Goal: Task Accomplishment & Management: Use online tool/utility

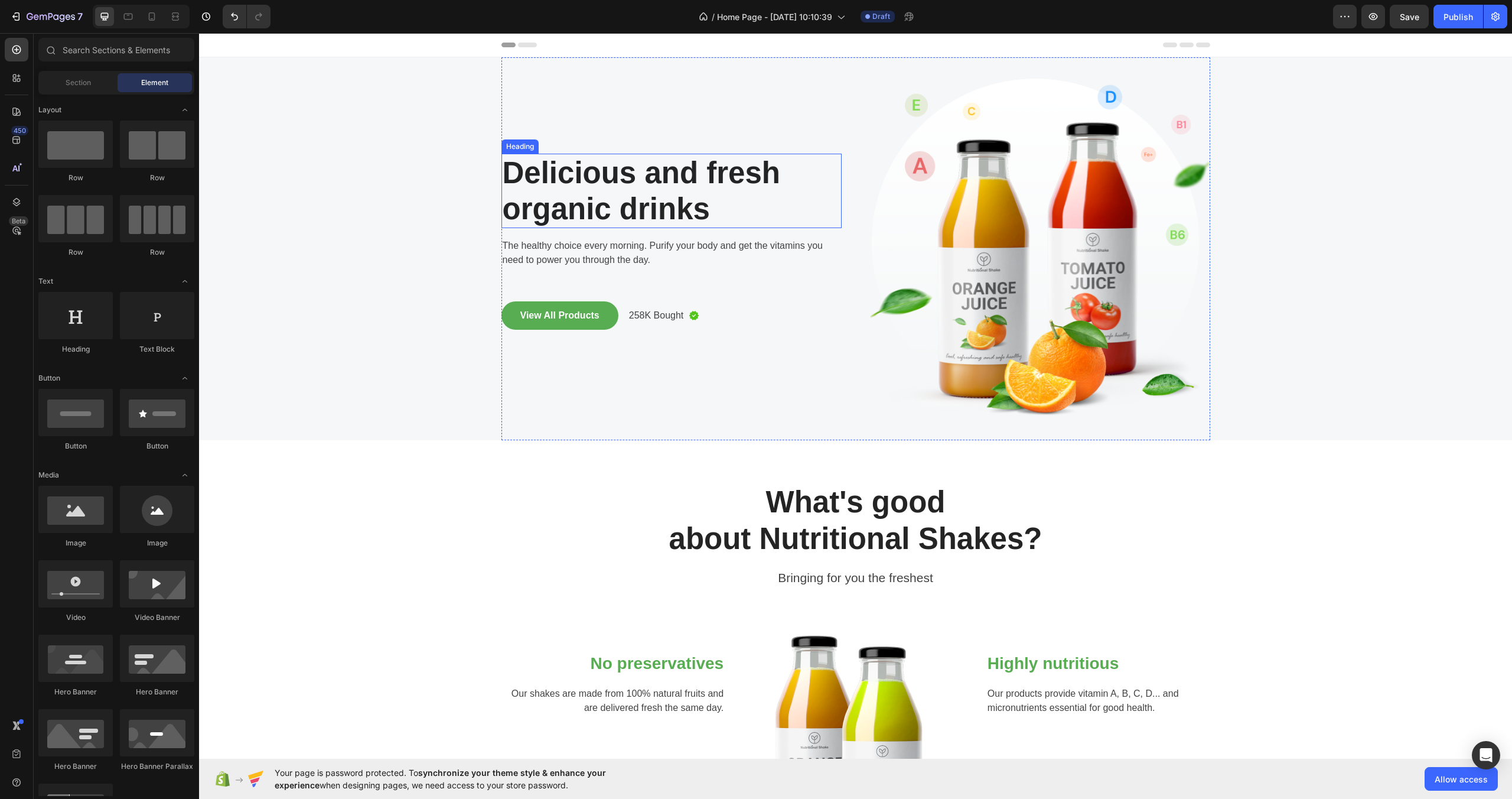
click at [697, 192] on p "Delicious and fresh organic drinks" at bounding box center [671, 191] width 338 height 72
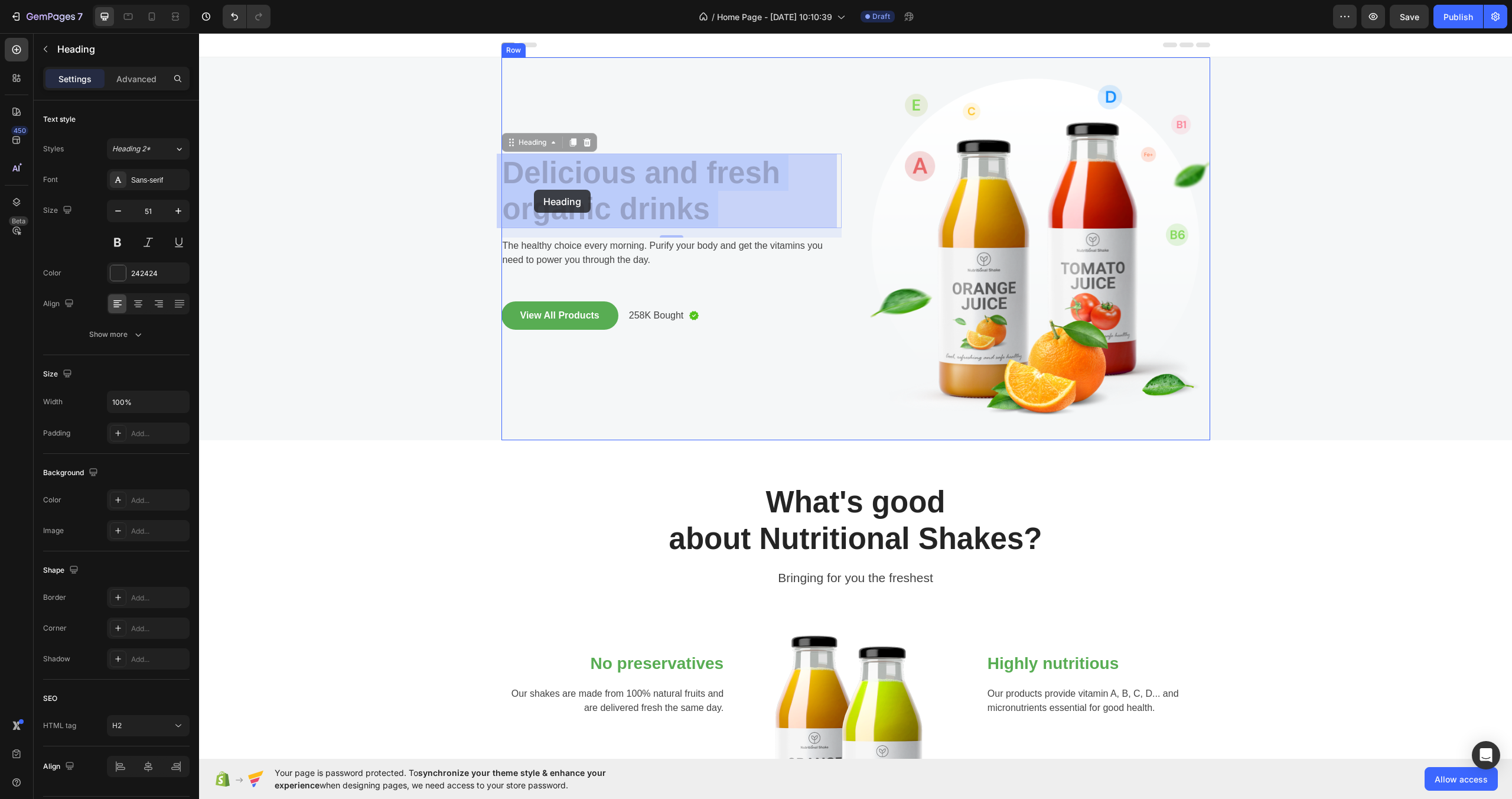
drag, startPoint x: 693, startPoint y: 207, endPoint x: 534, endPoint y: 190, distance: 159.9
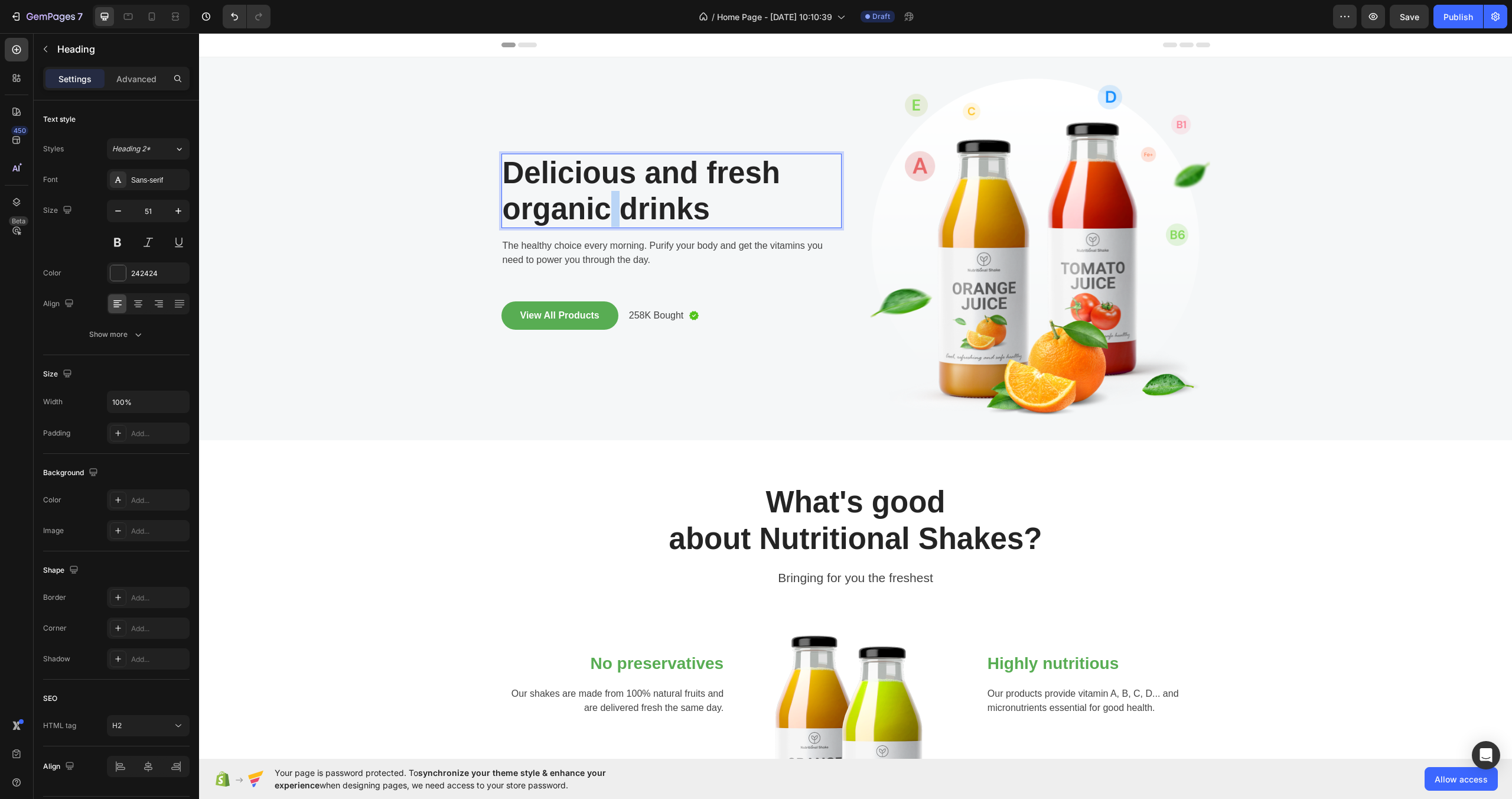
click at [599, 194] on p "Delicious and fresh organic drinks" at bounding box center [671, 191] width 338 height 72
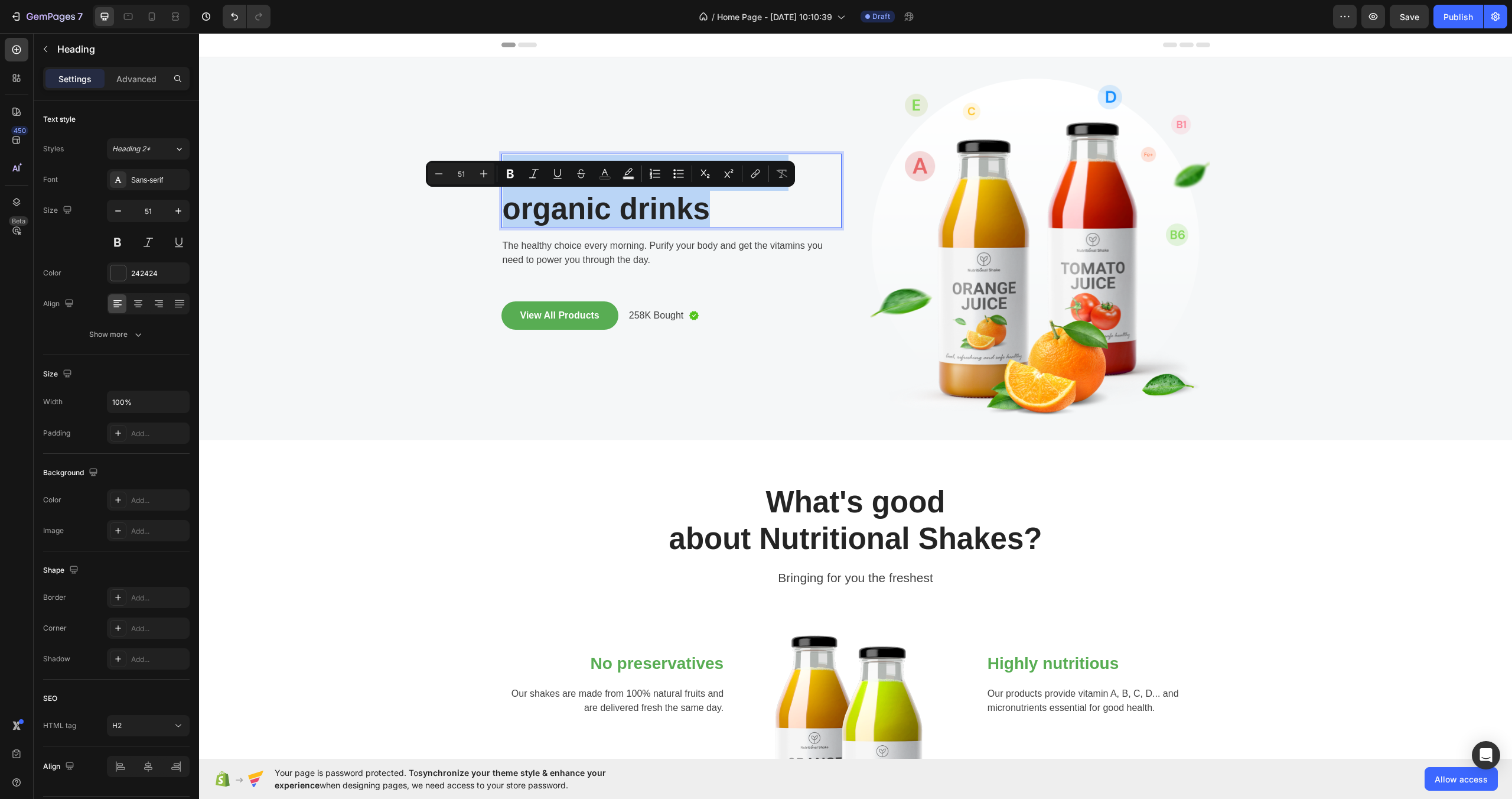
click at [598, 195] on p "Delicious and fresh organic drinks" at bounding box center [671, 191] width 338 height 72
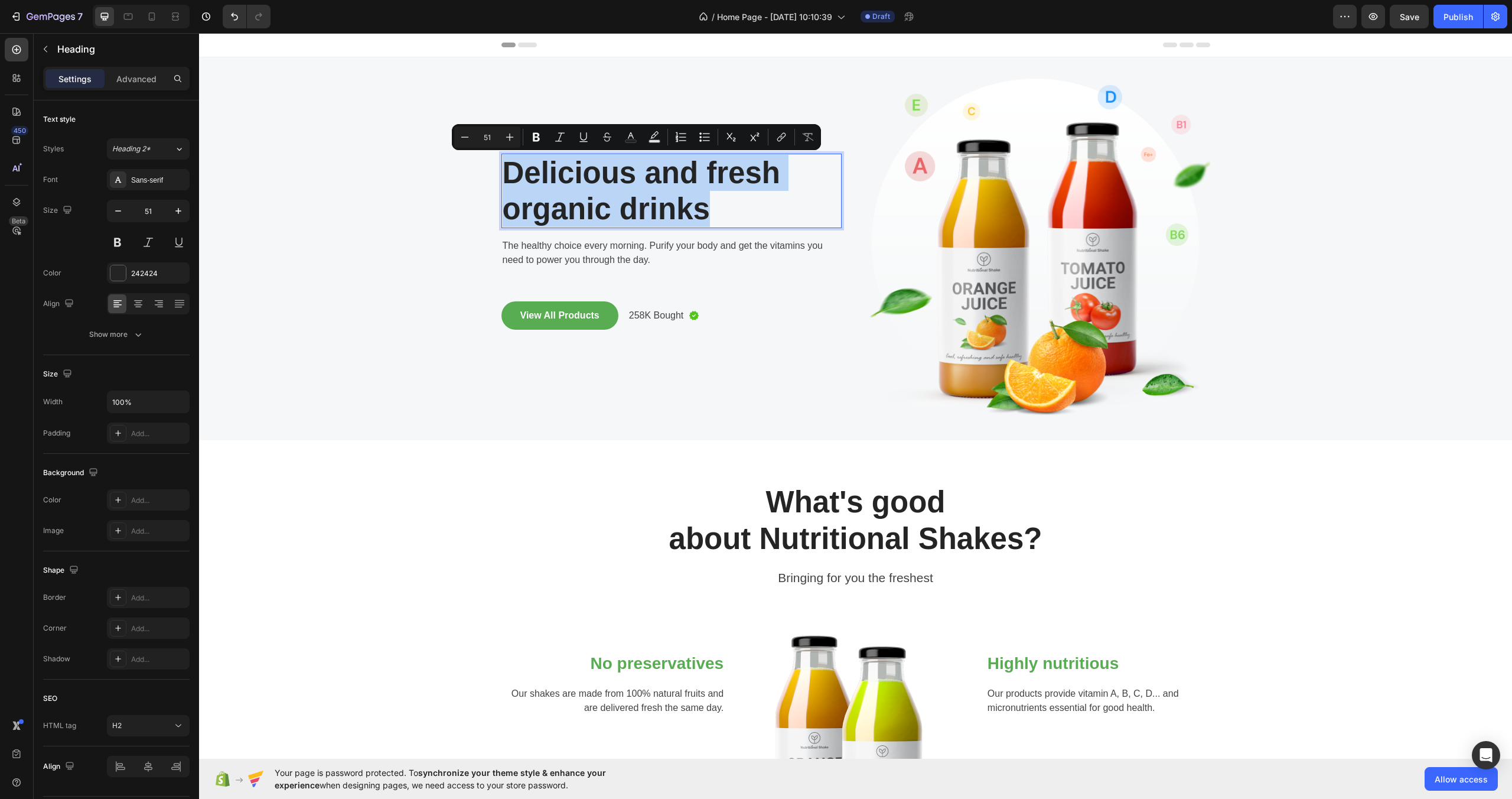
click at [723, 204] on p "Delicious and fresh organic drinks" at bounding box center [671, 191] width 338 height 72
click at [718, 209] on p "Delicious and fresh organic drinks" at bounding box center [671, 191] width 338 height 72
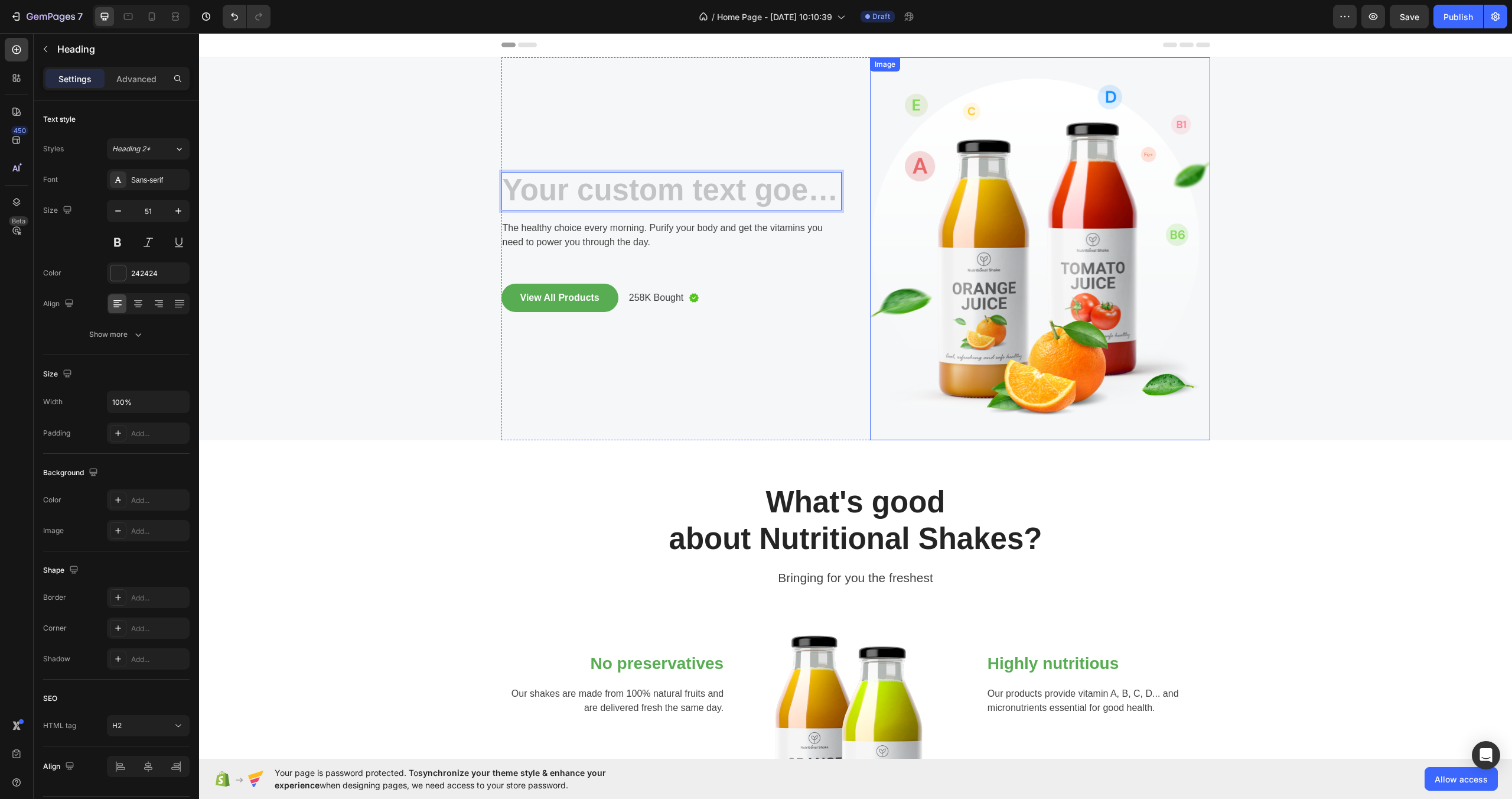
click at [1049, 182] on img at bounding box center [1040, 248] width 340 height 383
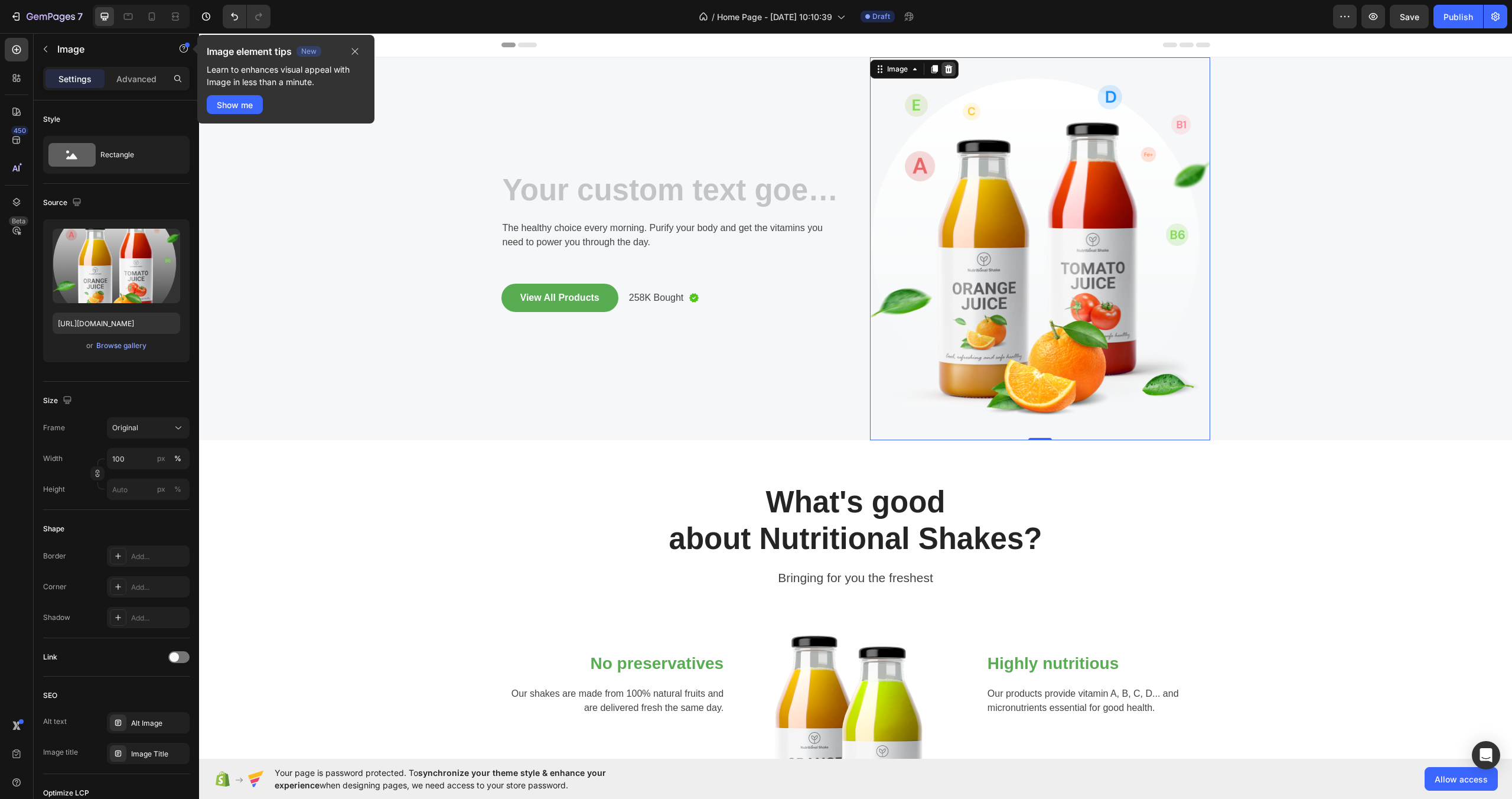
click at [946, 67] on icon at bounding box center [948, 69] width 8 height 8
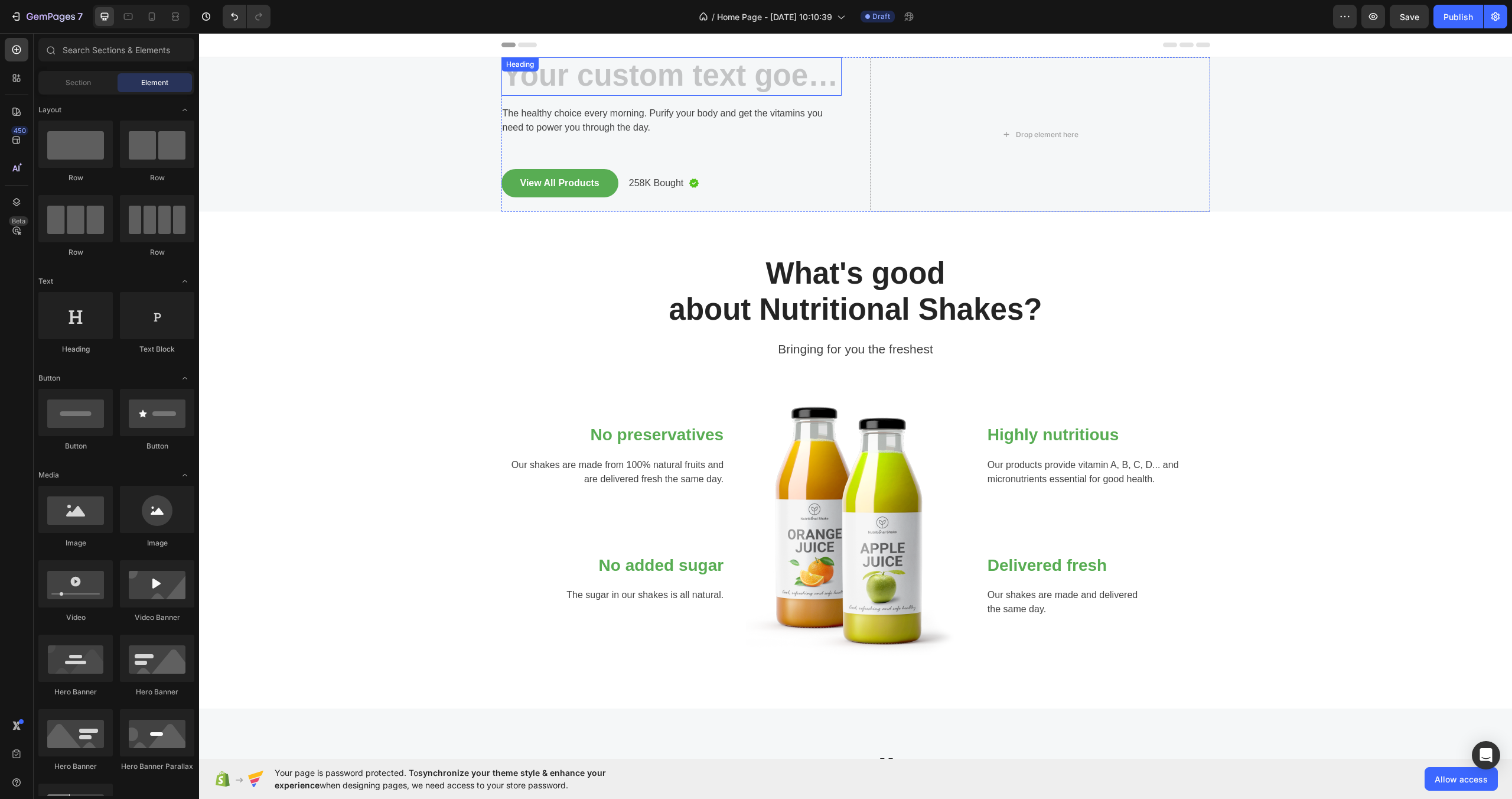
click at [633, 78] on h2 "Rich Text Editor. Editing area: main" at bounding box center [671, 76] width 340 height 39
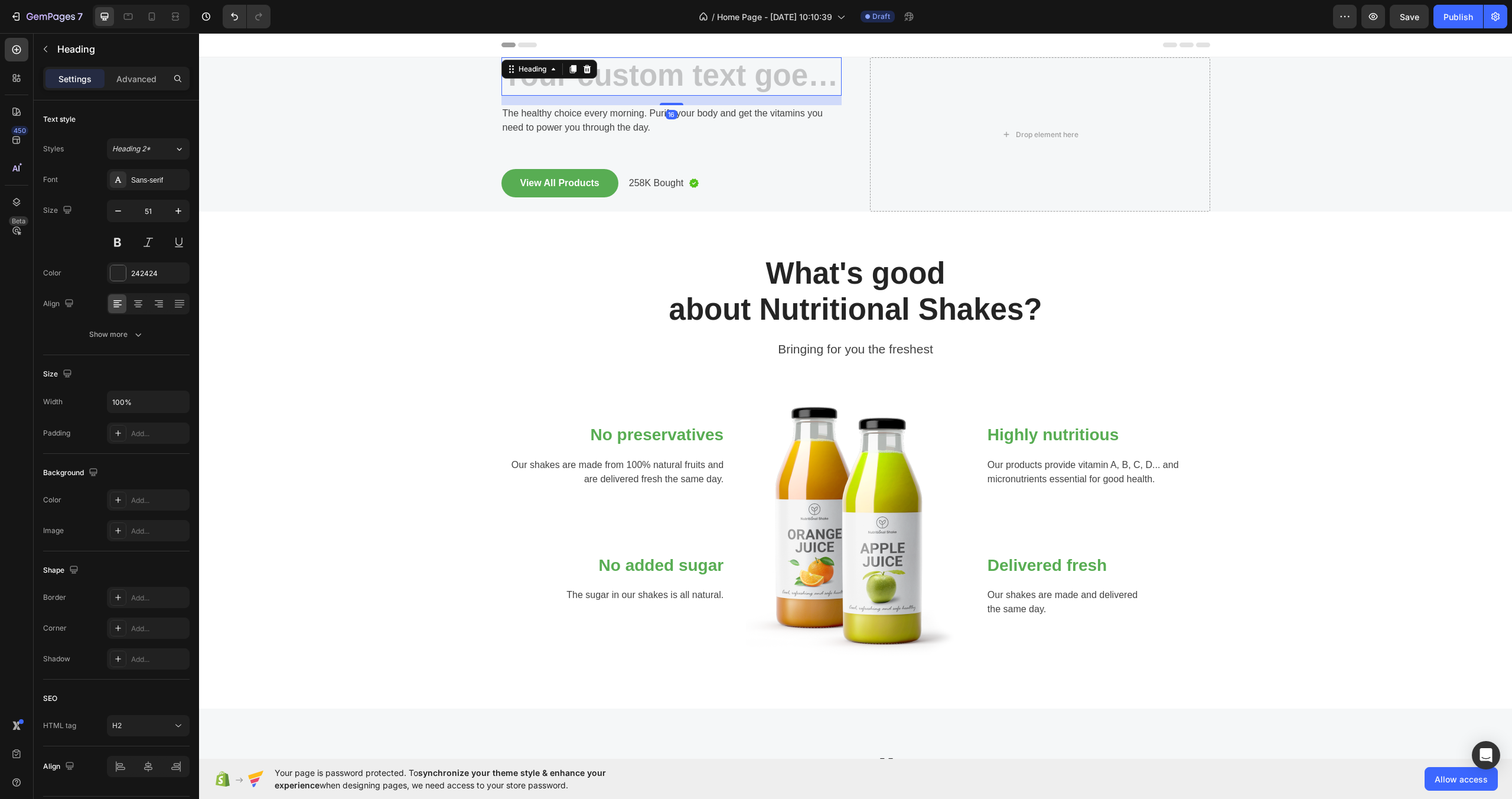
click at [702, 80] on h2 "Rich Text Editor. Editing area: main" at bounding box center [671, 76] width 340 height 39
click at [708, 73] on h2 "Rich Text Editor. Editing area: main" at bounding box center [671, 76] width 340 height 39
click at [667, 79] on h2 "Rich Text Editor. Editing area: main" at bounding box center [671, 76] width 340 height 39
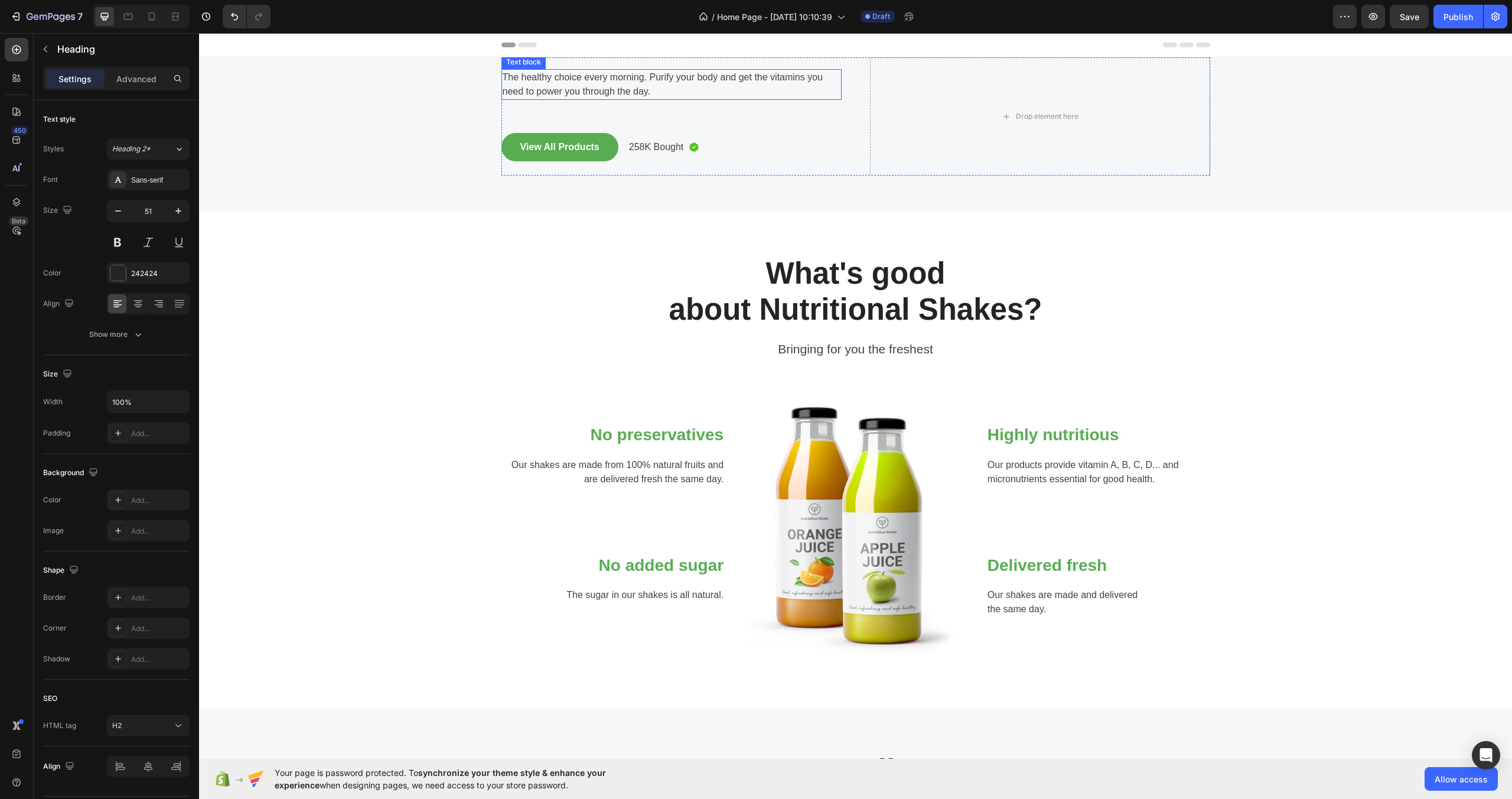
click at [635, 83] on p "The healthy choice every morning. Purify your body and get the vitamins you nee…" at bounding box center [671, 84] width 338 height 29
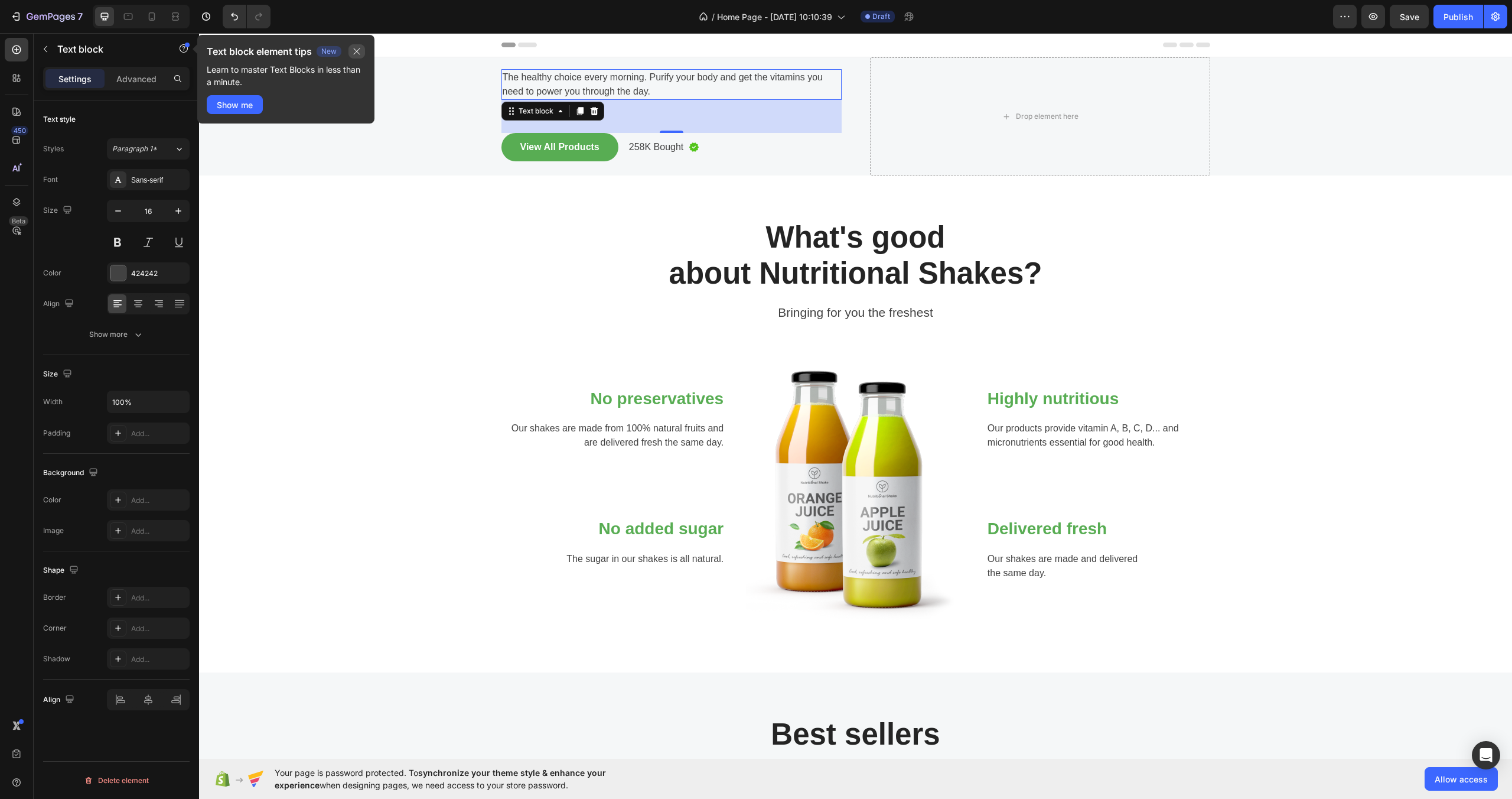
click at [360, 53] on icon "button" at bounding box center [357, 51] width 10 height 10
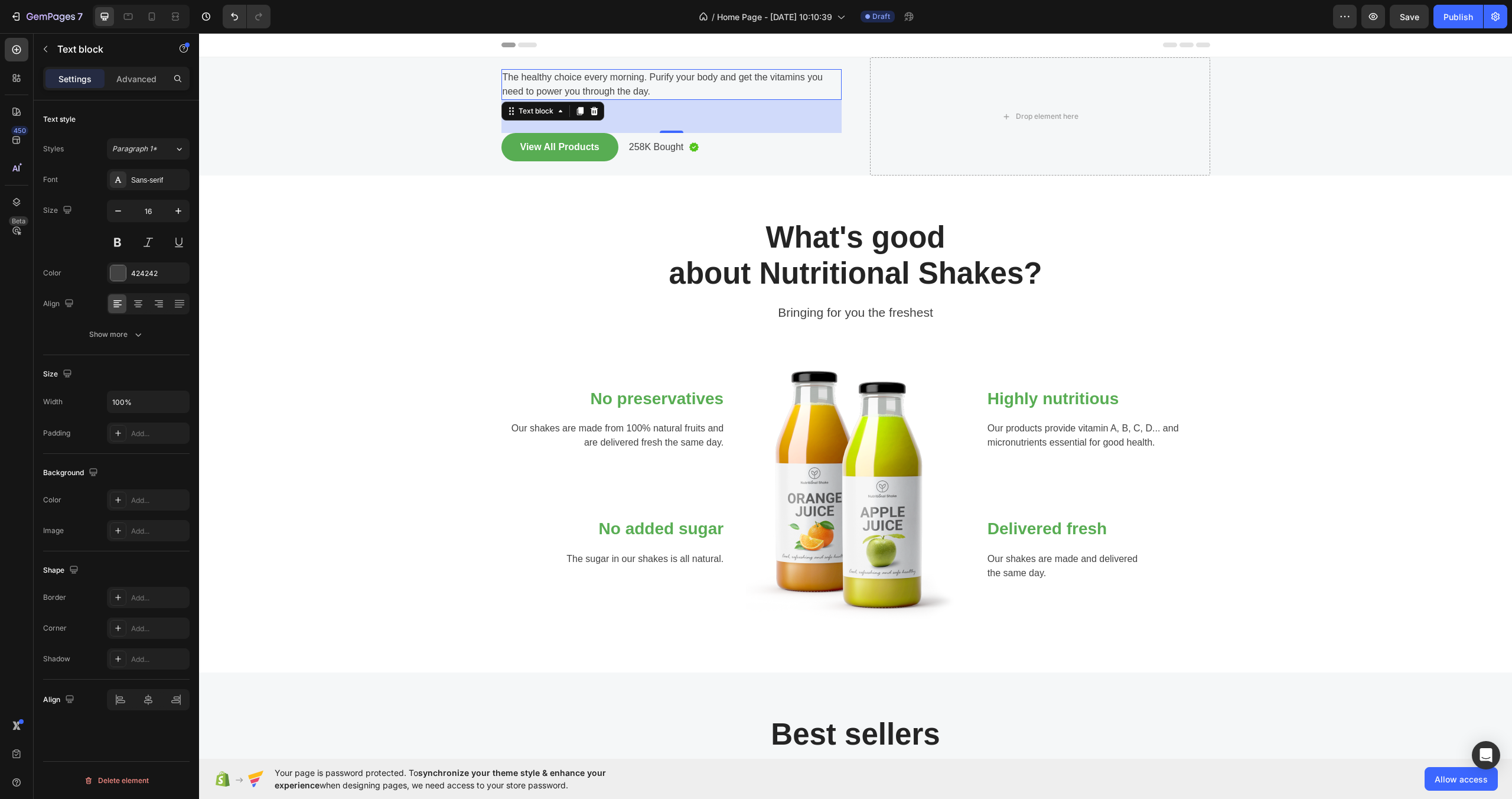
click at [566, 81] on p "The healthy choice every morning. Purify your body and get the vitamins you nee…" at bounding box center [671, 84] width 338 height 29
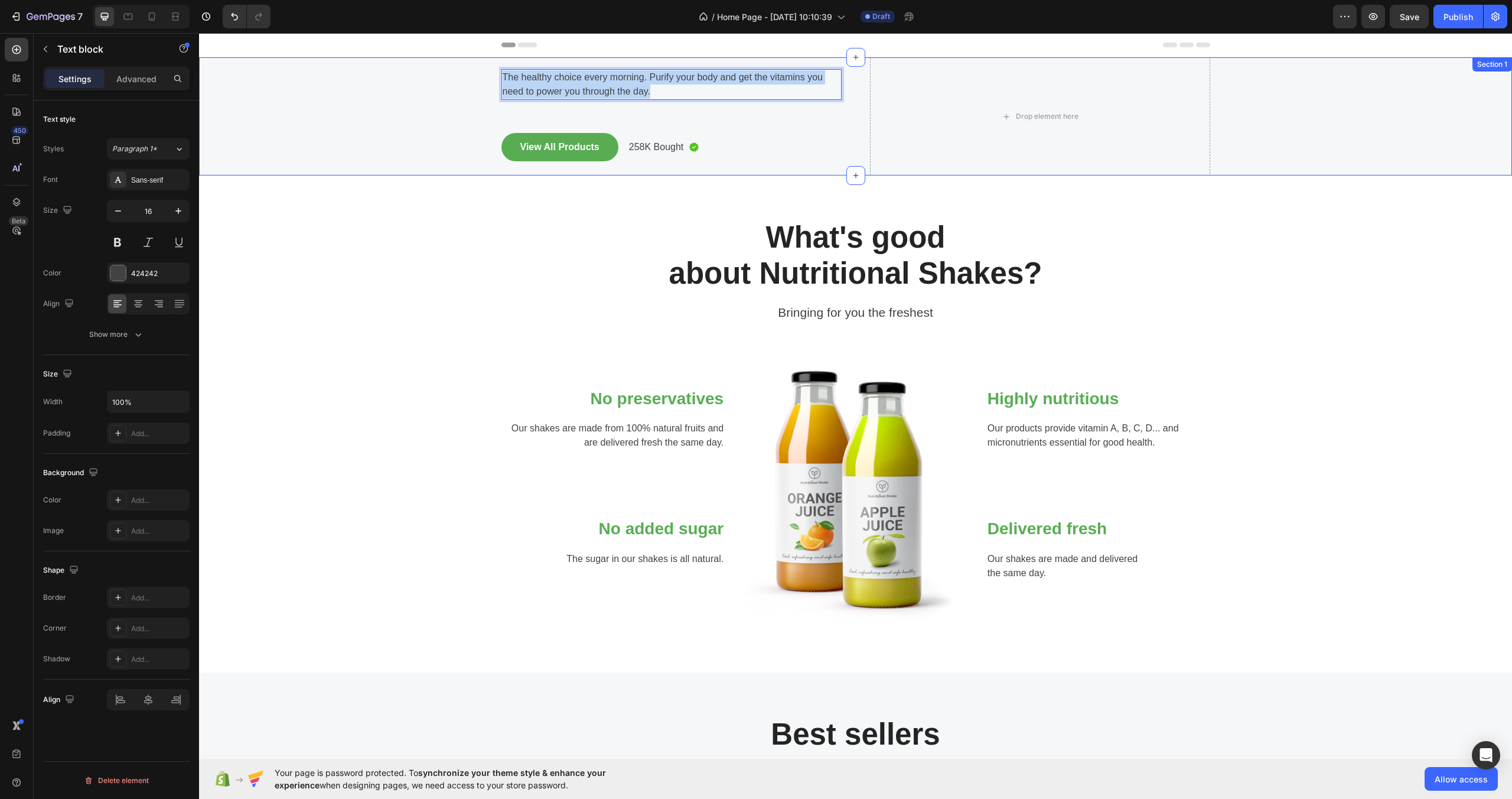
drag, startPoint x: 627, startPoint y: 89, endPoint x: 492, endPoint y: 78, distance: 135.4
click at [492, 78] on div "Heading The healthy choice every morning. Purify your body and get the vitamins…" at bounding box center [855, 116] width 1295 height 118
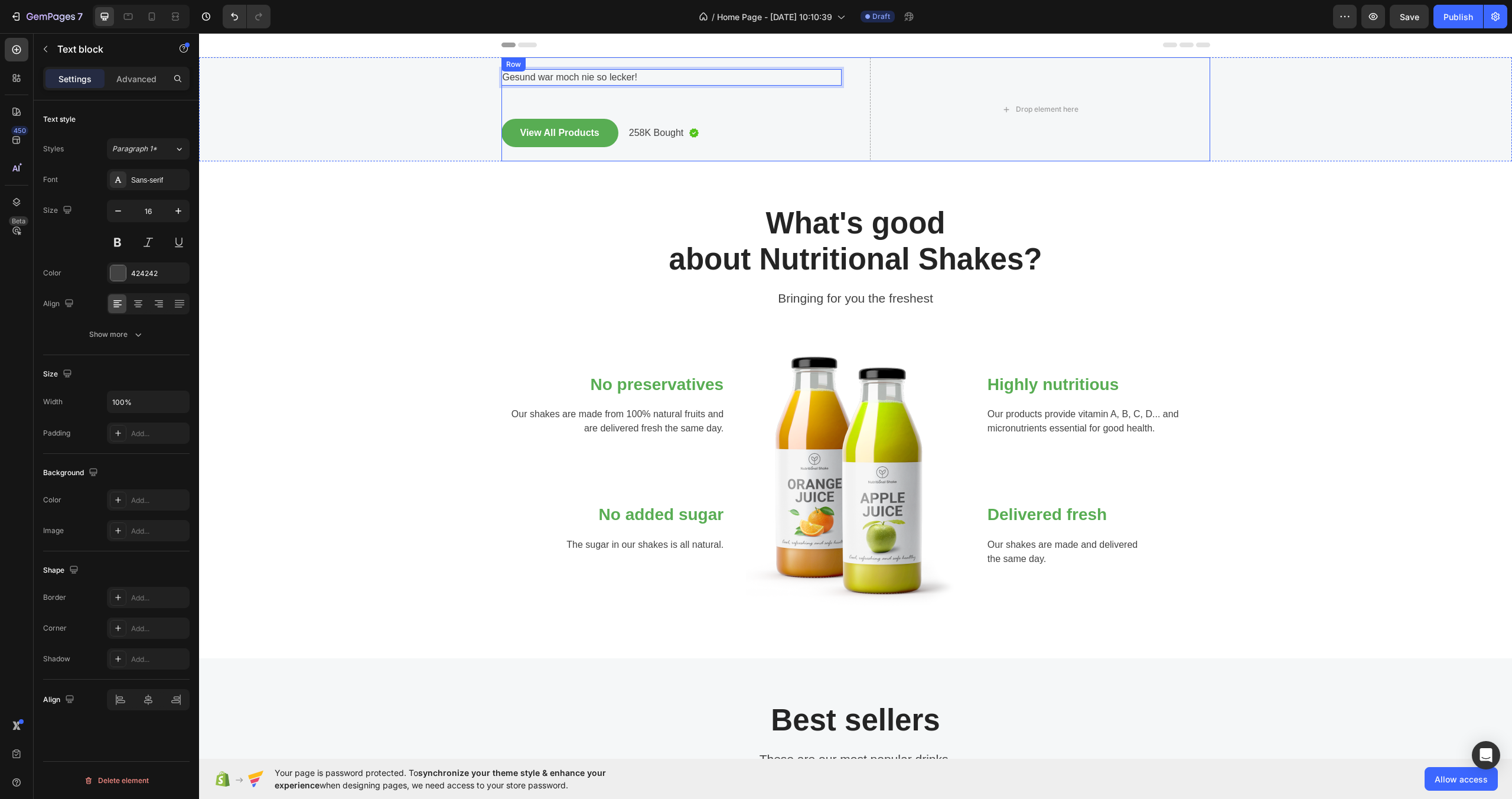
click at [664, 112] on div "Heading Gesund war moch nie so lecker! Text block 56 View All Products Button 2…" at bounding box center [671, 109] width 340 height 104
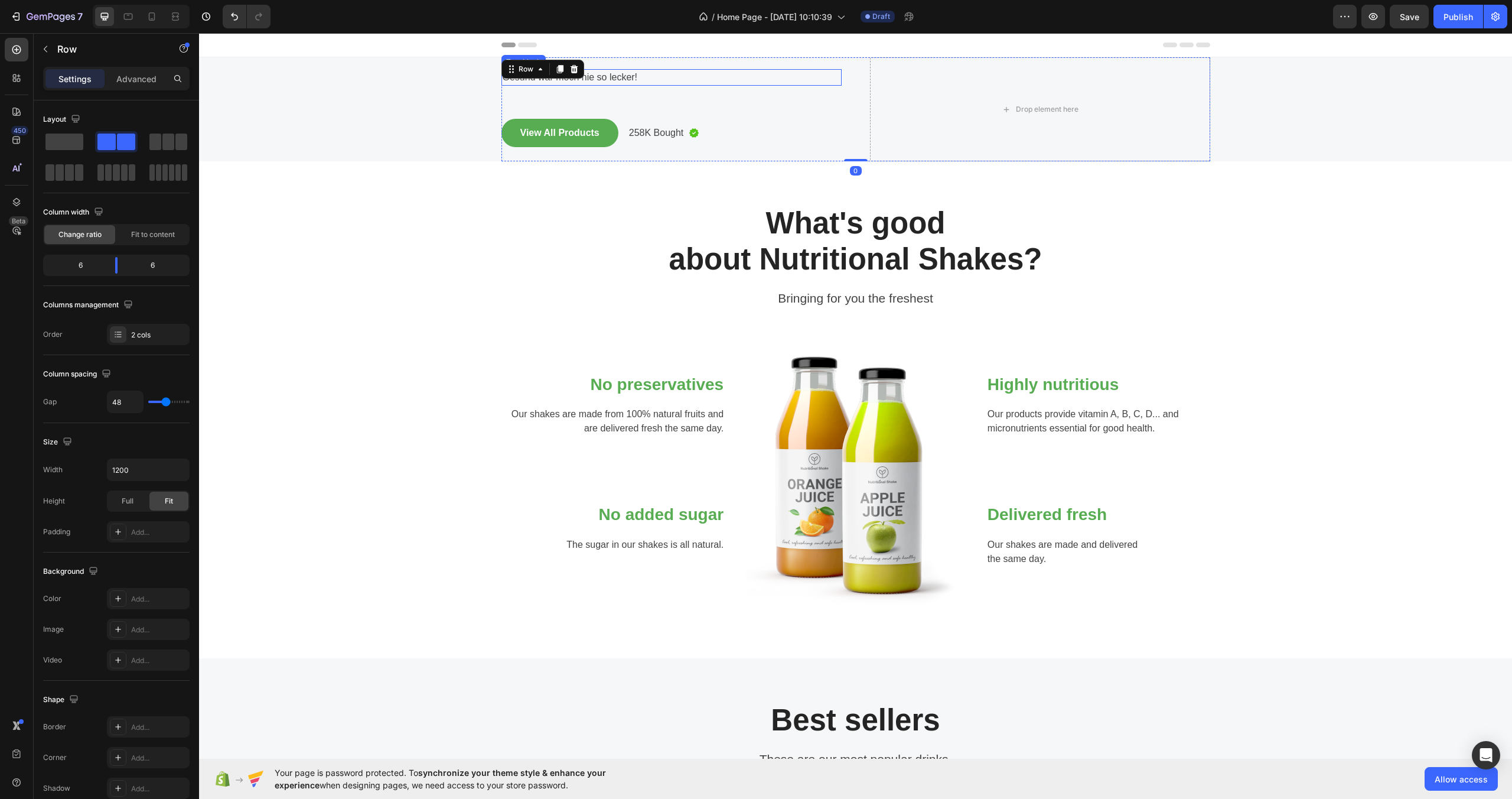
click at [647, 75] on p "Gesund war moch nie so lecker!" at bounding box center [671, 77] width 338 height 14
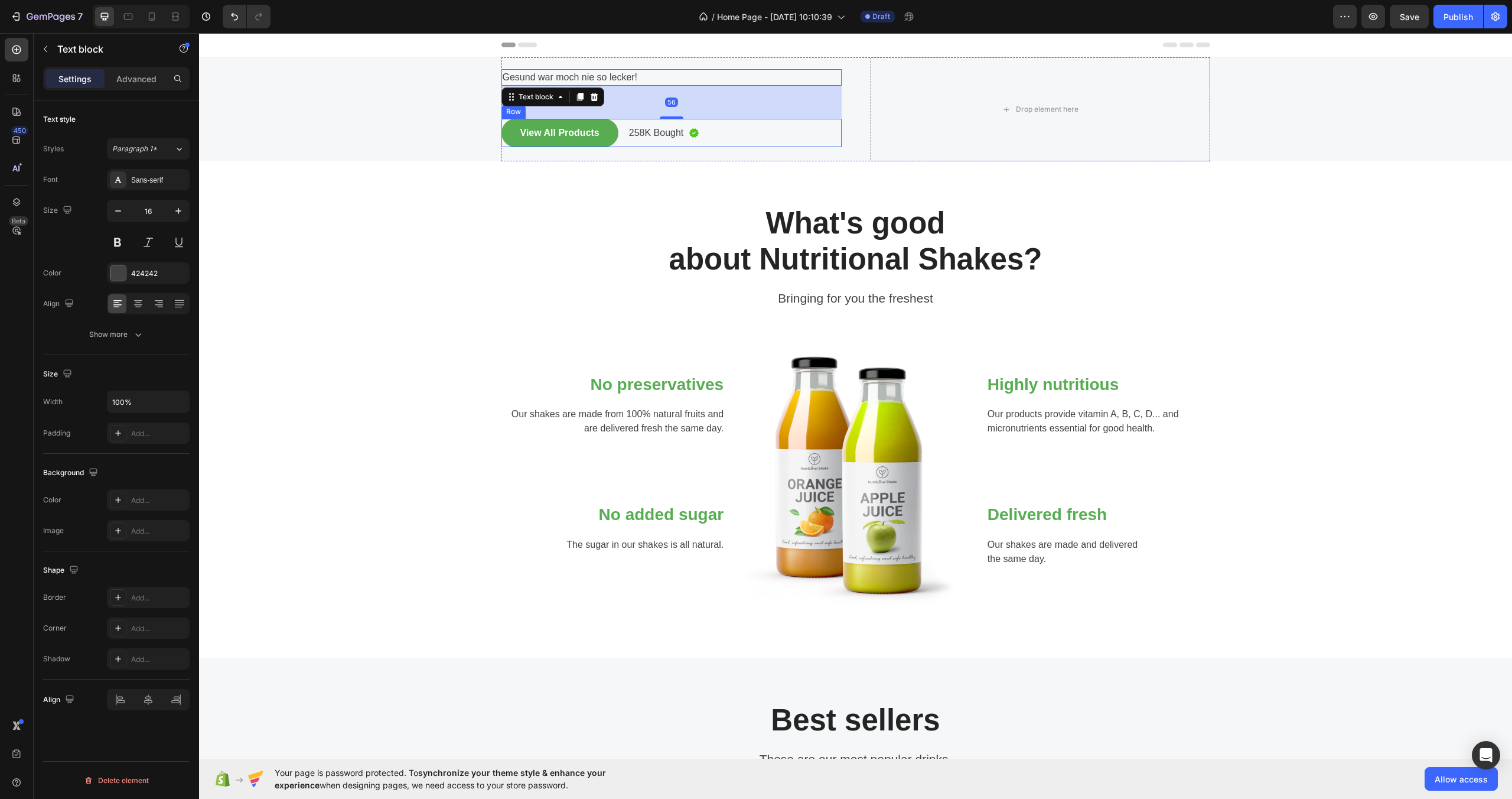
click at [765, 146] on div "View All Products Button 258K Bought Text block Image Row" at bounding box center [671, 133] width 340 height 29
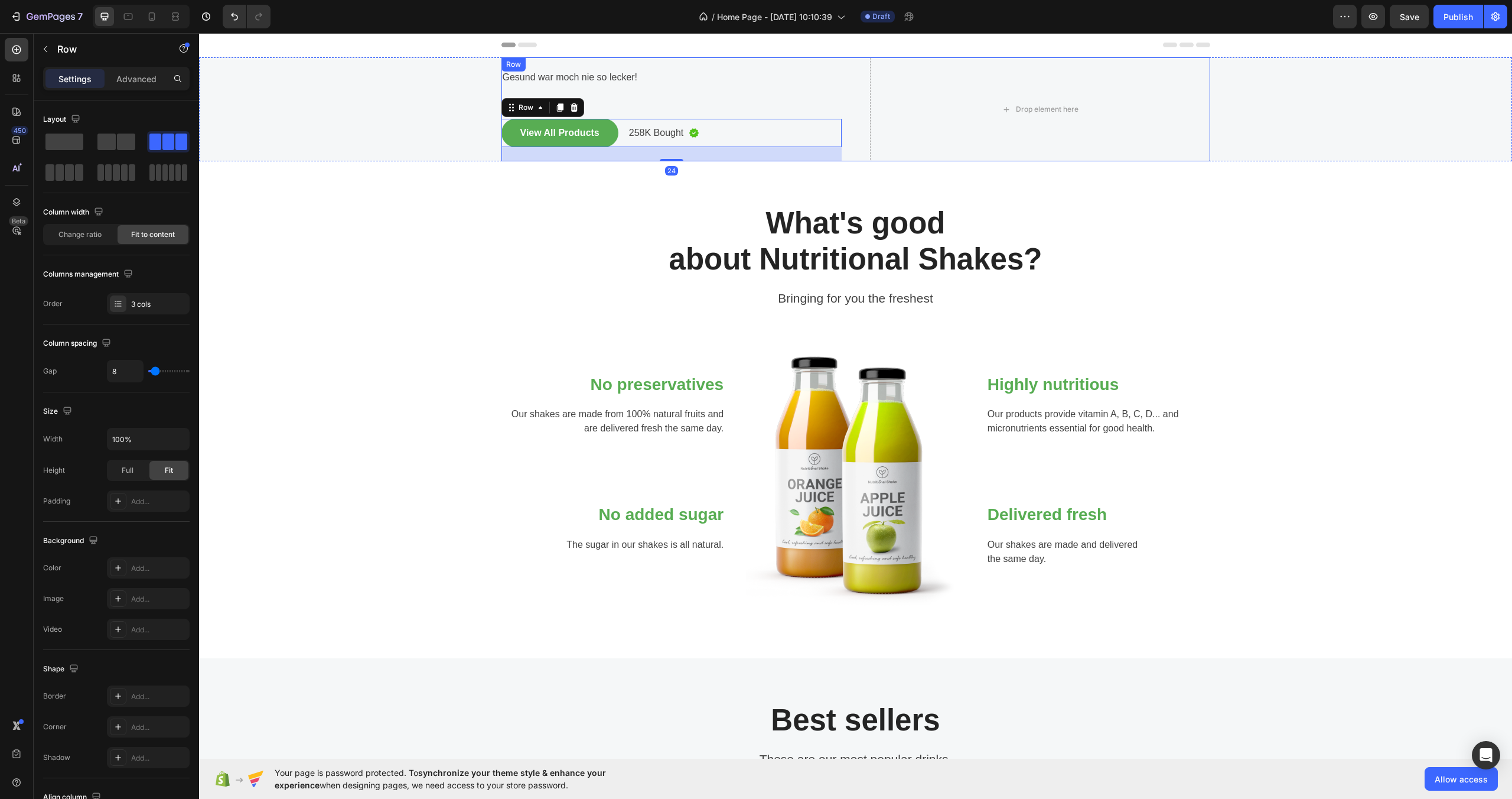
click at [724, 93] on div "Heading Gesund war moch nie so lecker! Text block View All Products Button 258K…" at bounding box center [671, 109] width 340 height 104
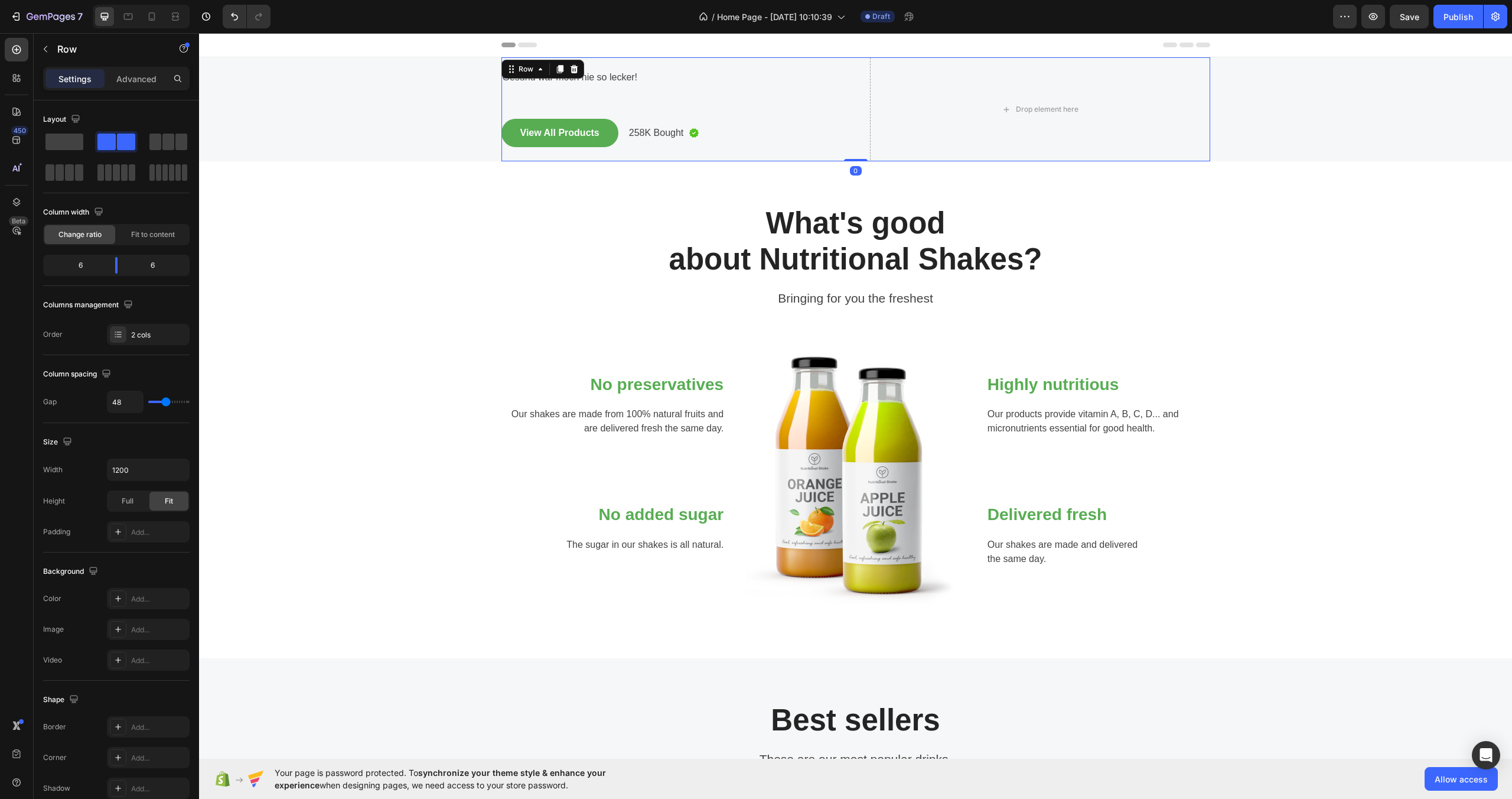
click at [718, 86] on div "Heading Gesund war moch nie so lecker! Text block View All Products Button 258K…" at bounding box center [671, 109] width 340 height 104
click at [171, 474] on button "button" at bounding box center [179, 470] width 22 height 22
click at [170, 518] on span "100%" at bounding box center [169, 522] width 20 height 11
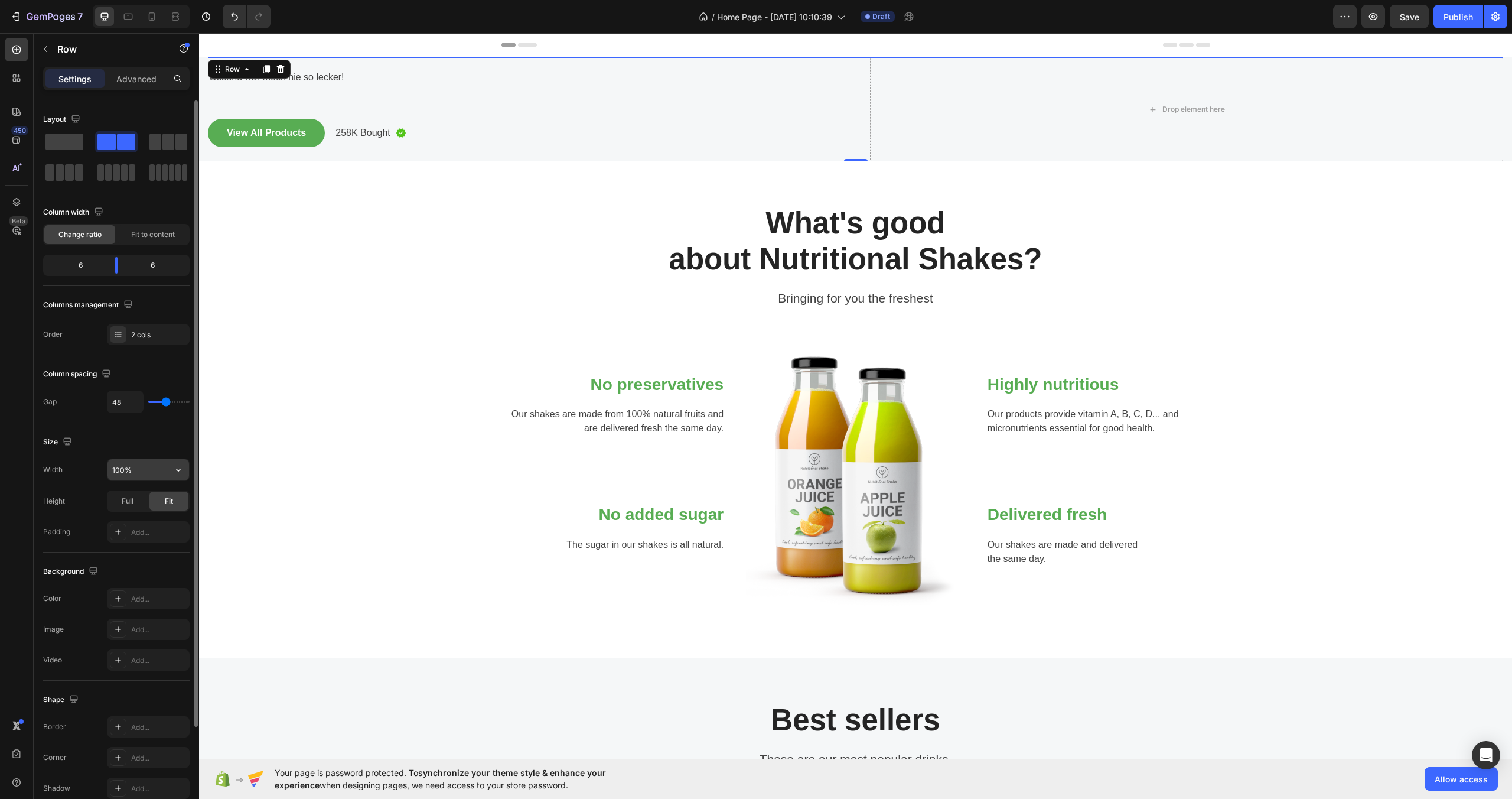
click at [160, 468] on input "100%" at bounding box center [148, 470] width 81 height 22
click at [184, 469] on button "button" at bounding box center [179, 470] width 22 height 22
click at [169, 493] on div "Default 1200px" at bounding box center [135, 499] width 97 height 23
type input "1200"
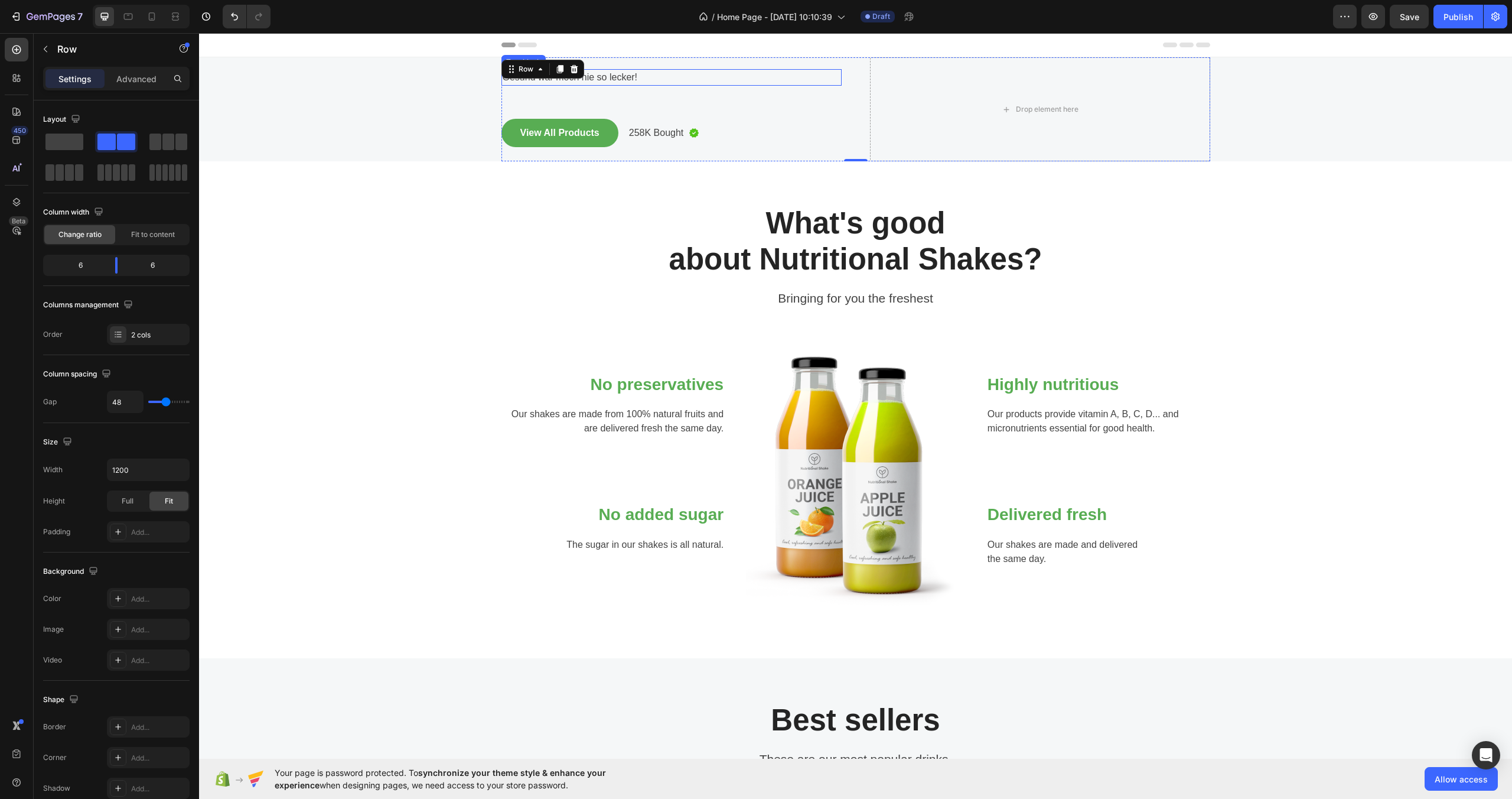
click at [627, 75] on p "Gesund war moch nie so lecker!" at bounding box center [671, 77] width 338 height 14
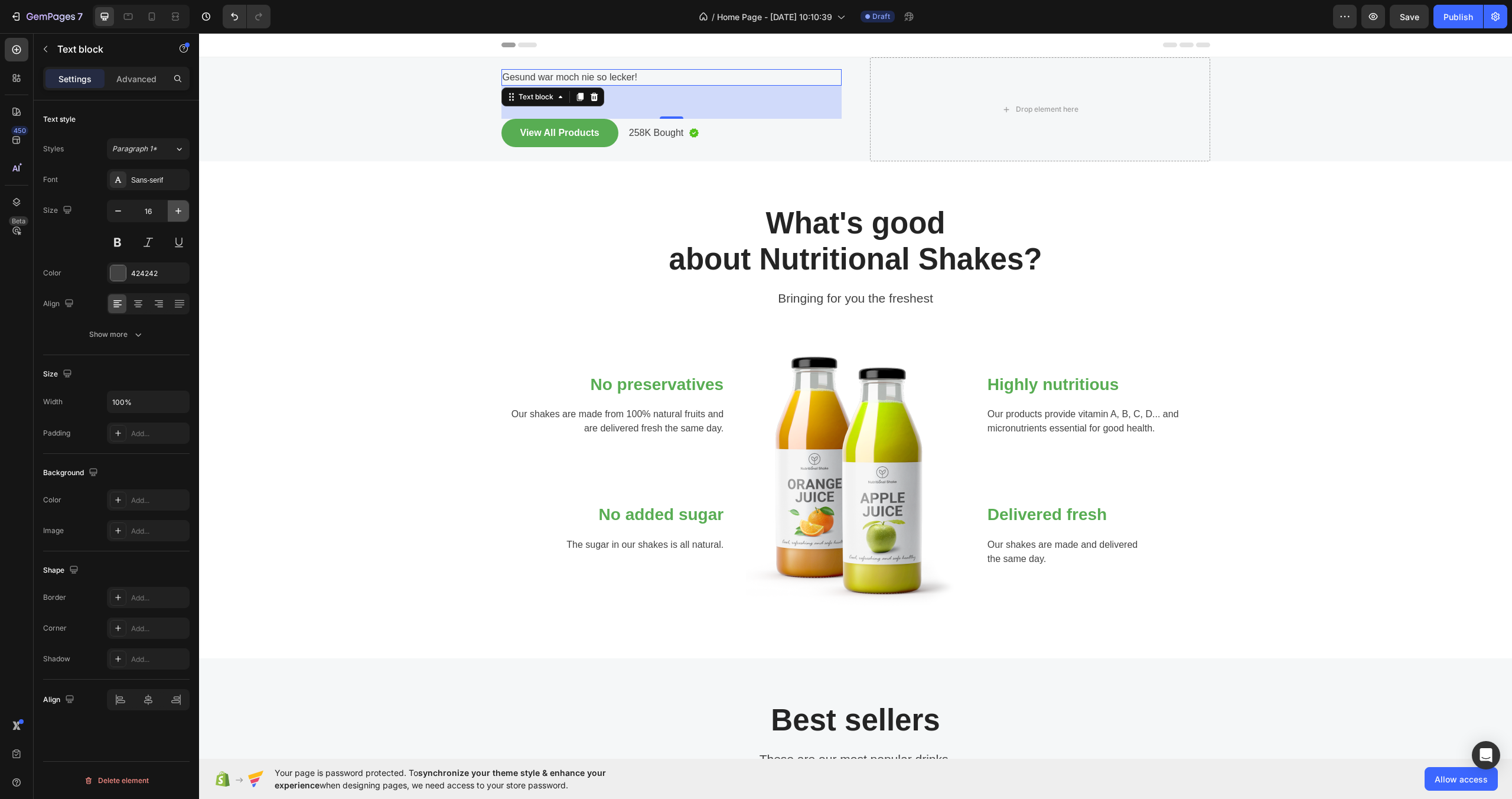
click at [175, 213] on icon "button" at bounding box center [178, 211] width 12 height 12
click at [177, 214] on icon "button" at bounding box center [178, 211] width 12 height 12
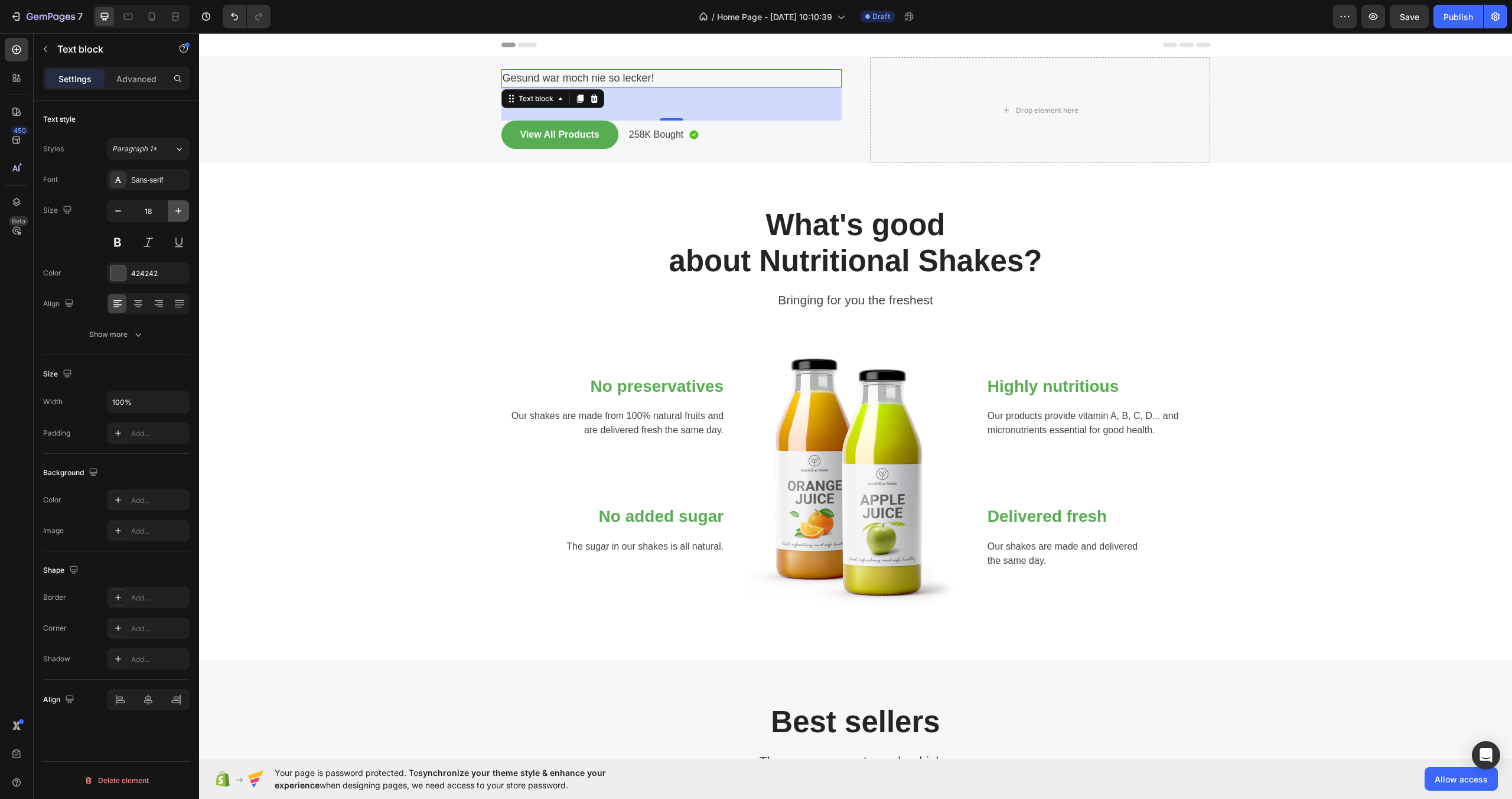
click at [177, 214] on icon "button" at bounding box center [178, 211] width 12 height 12
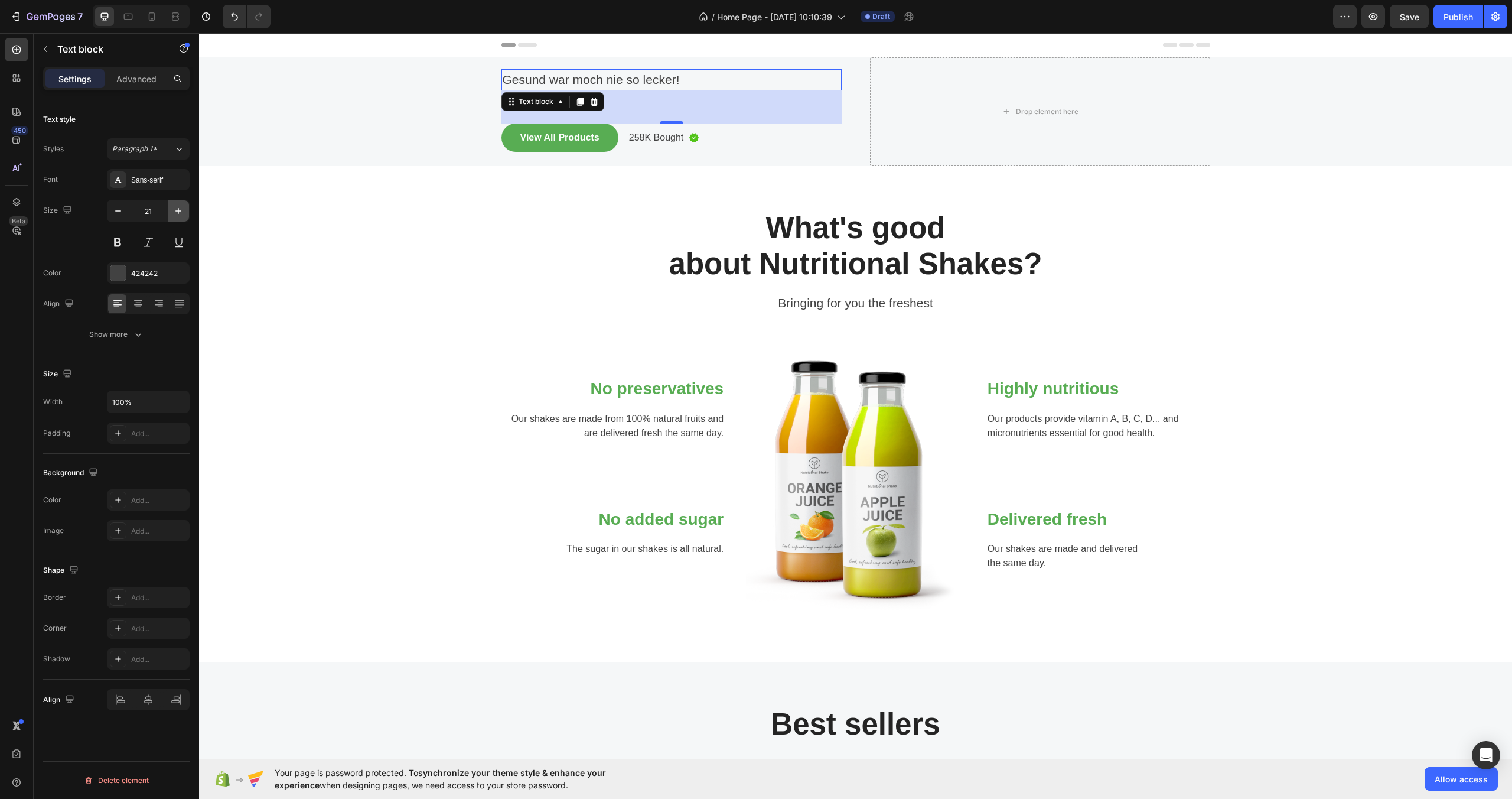
click at [177, 214] on icon "button" at bounding box center [178, 211] width 12 height 12
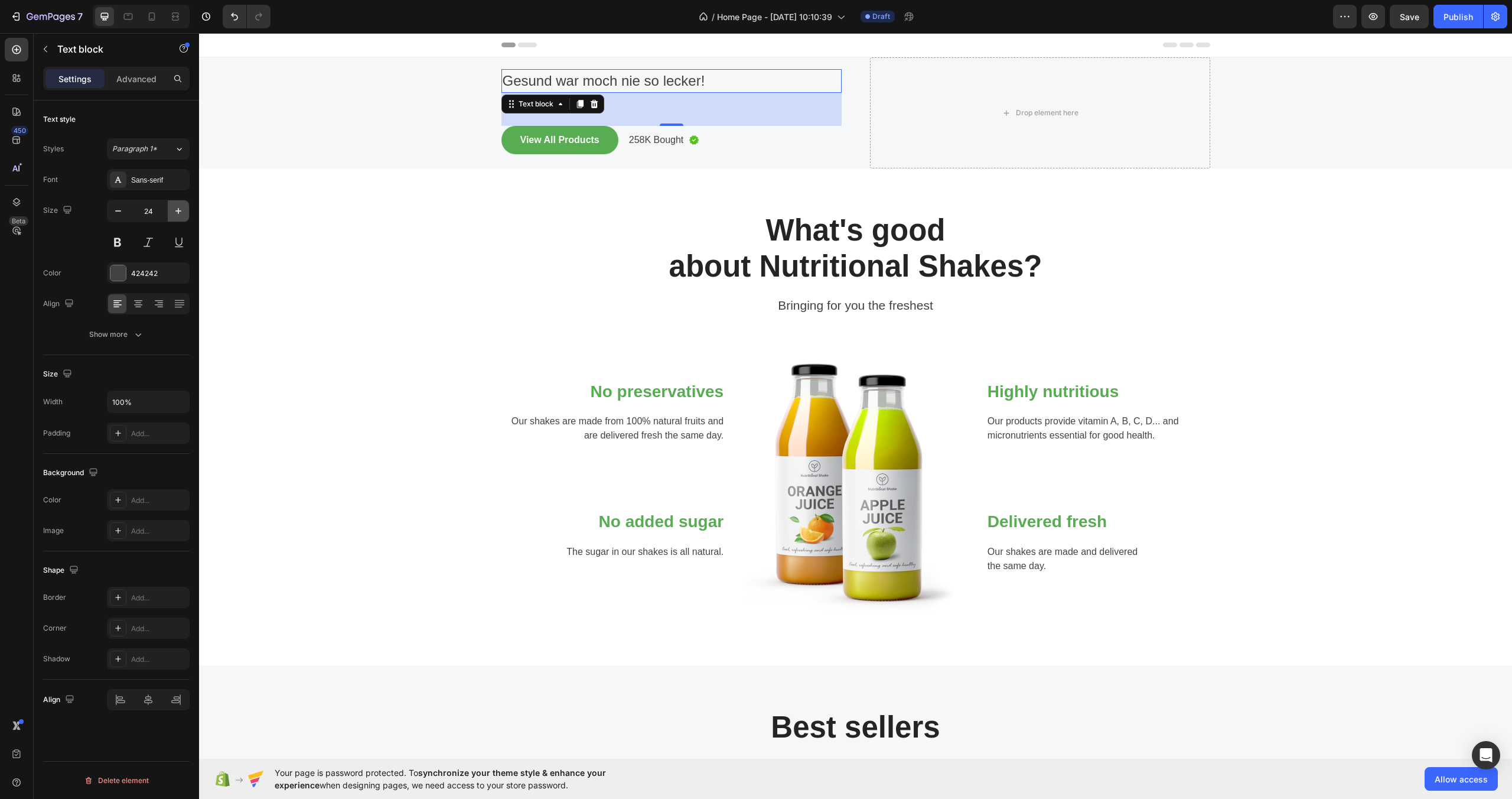
click at [177, 214] on icon "button" at bounding box center [178, 211] width 12 height 12
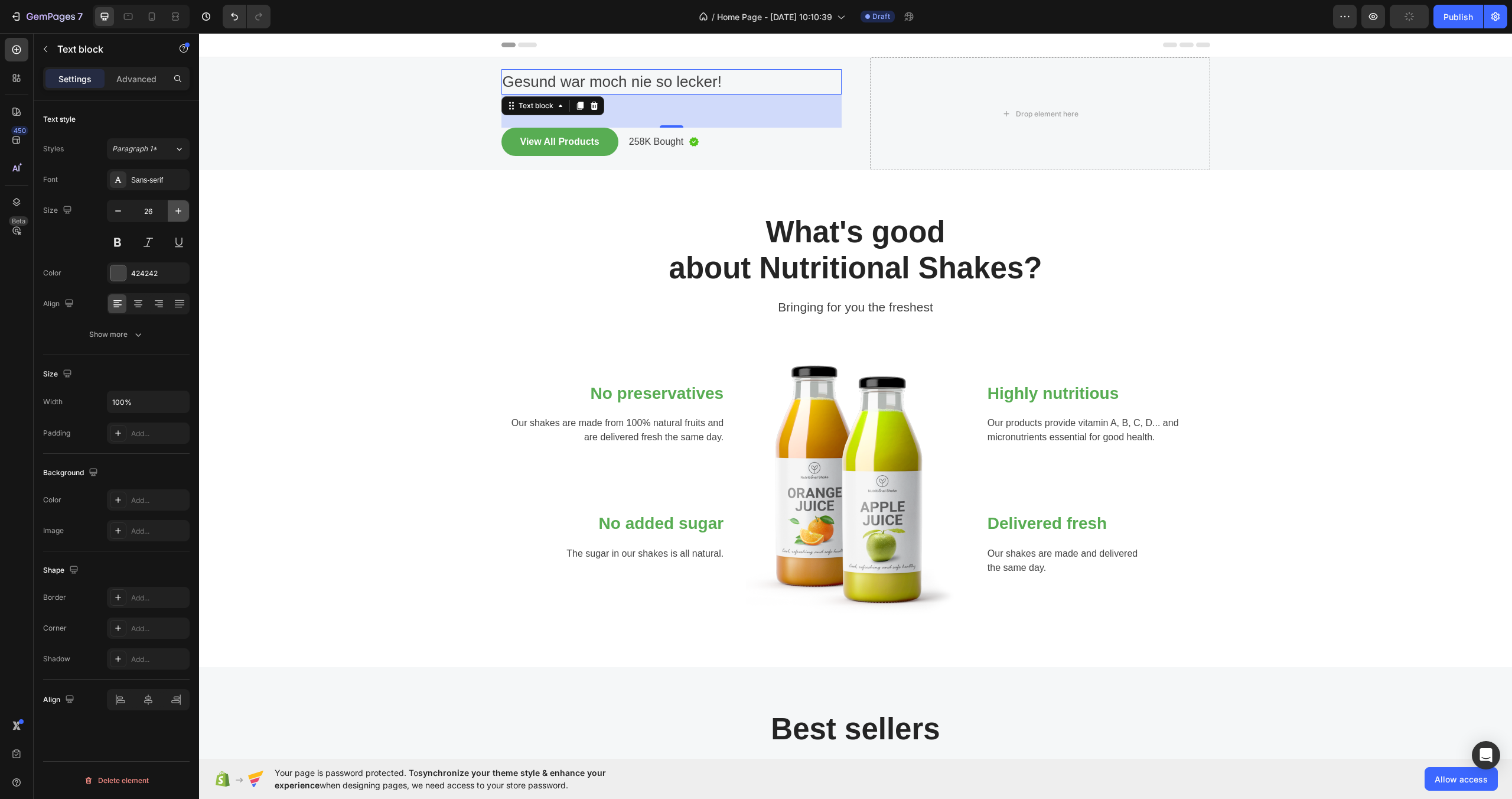
click at [177, 214] on icon "button" at bounding box center [178, 211] width 12 height 12
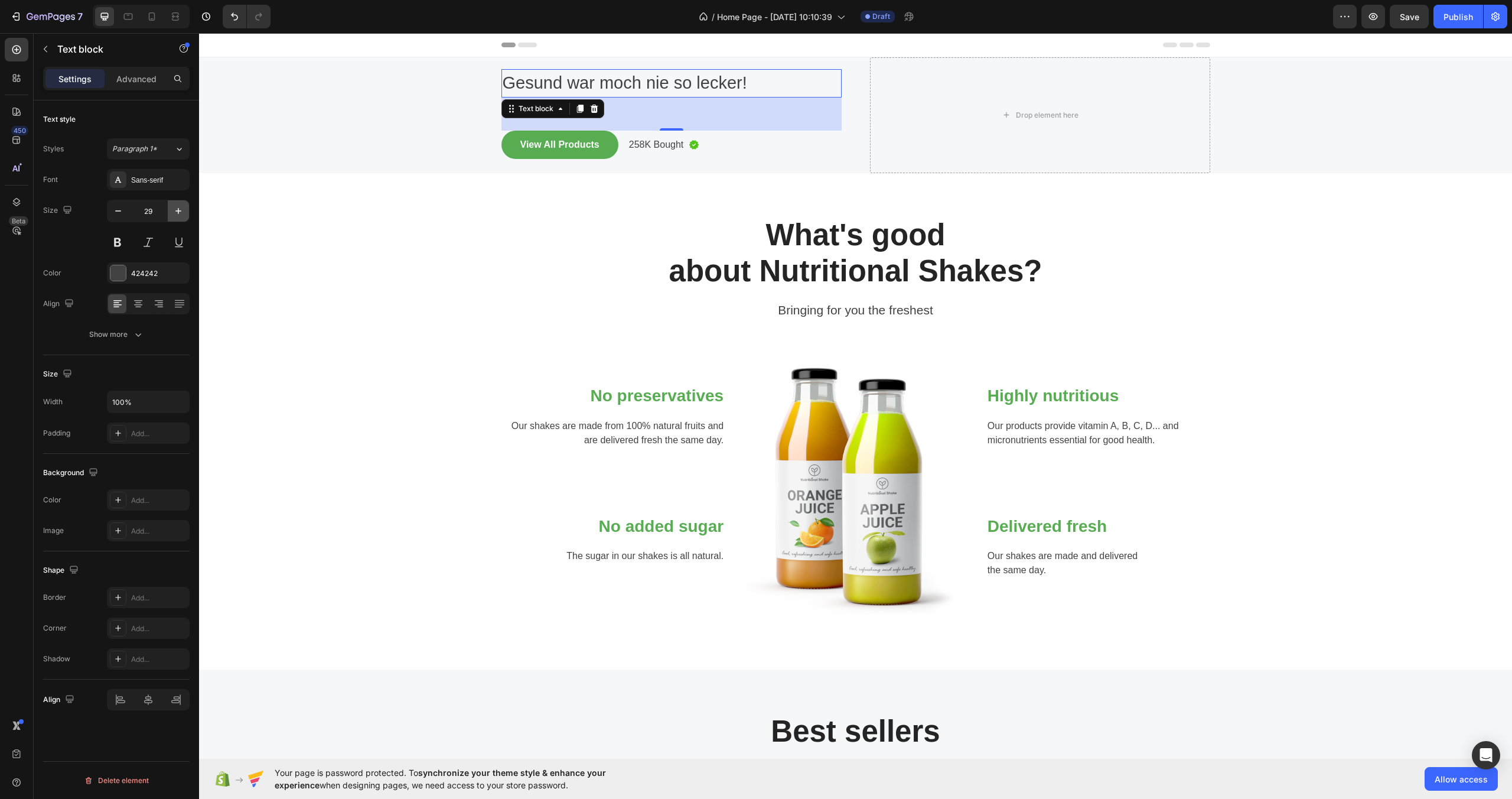
click at [179, 214] on icon "button" at bounding box center [178, 211] width 12 height 12
click at [180, 215] on icon "button" at bounding box center [178, 211] width 12 height 12
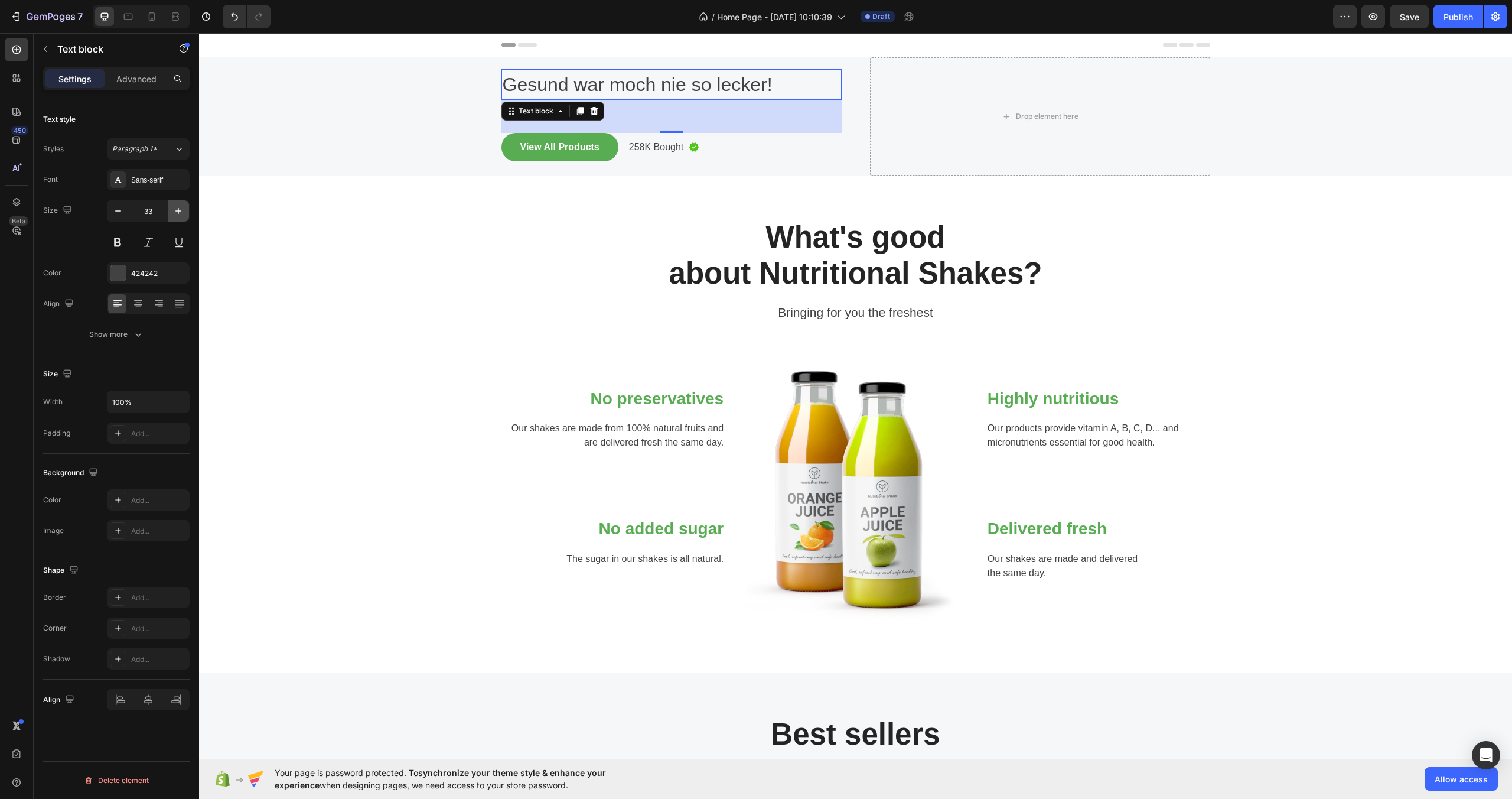
click at [180, 215] on icon "button" at bounding box center [178, 211] width 12 height 12
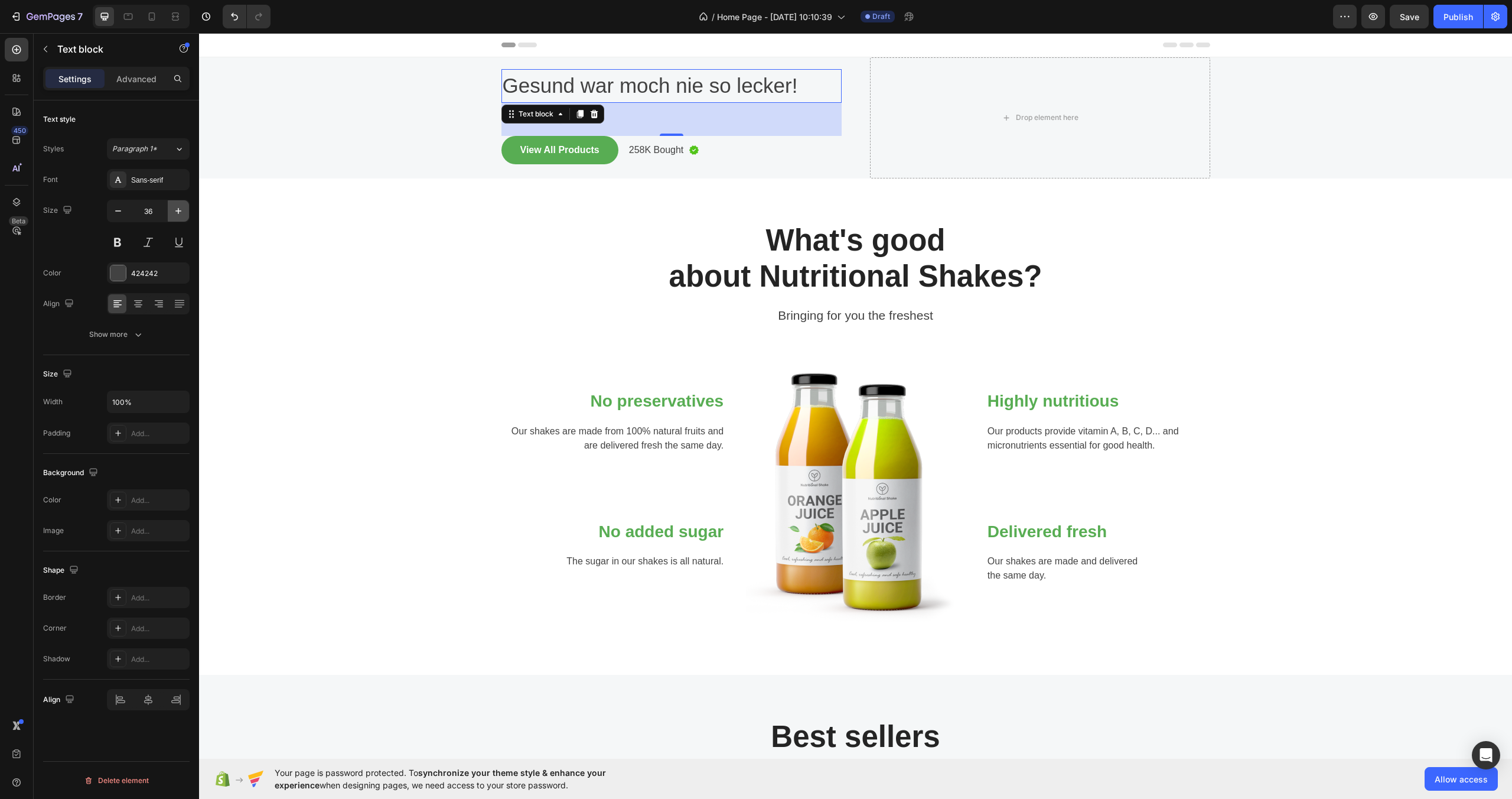
click at [180, 215] on icon "button" at bounding box center [178, 211] width 12 height 12
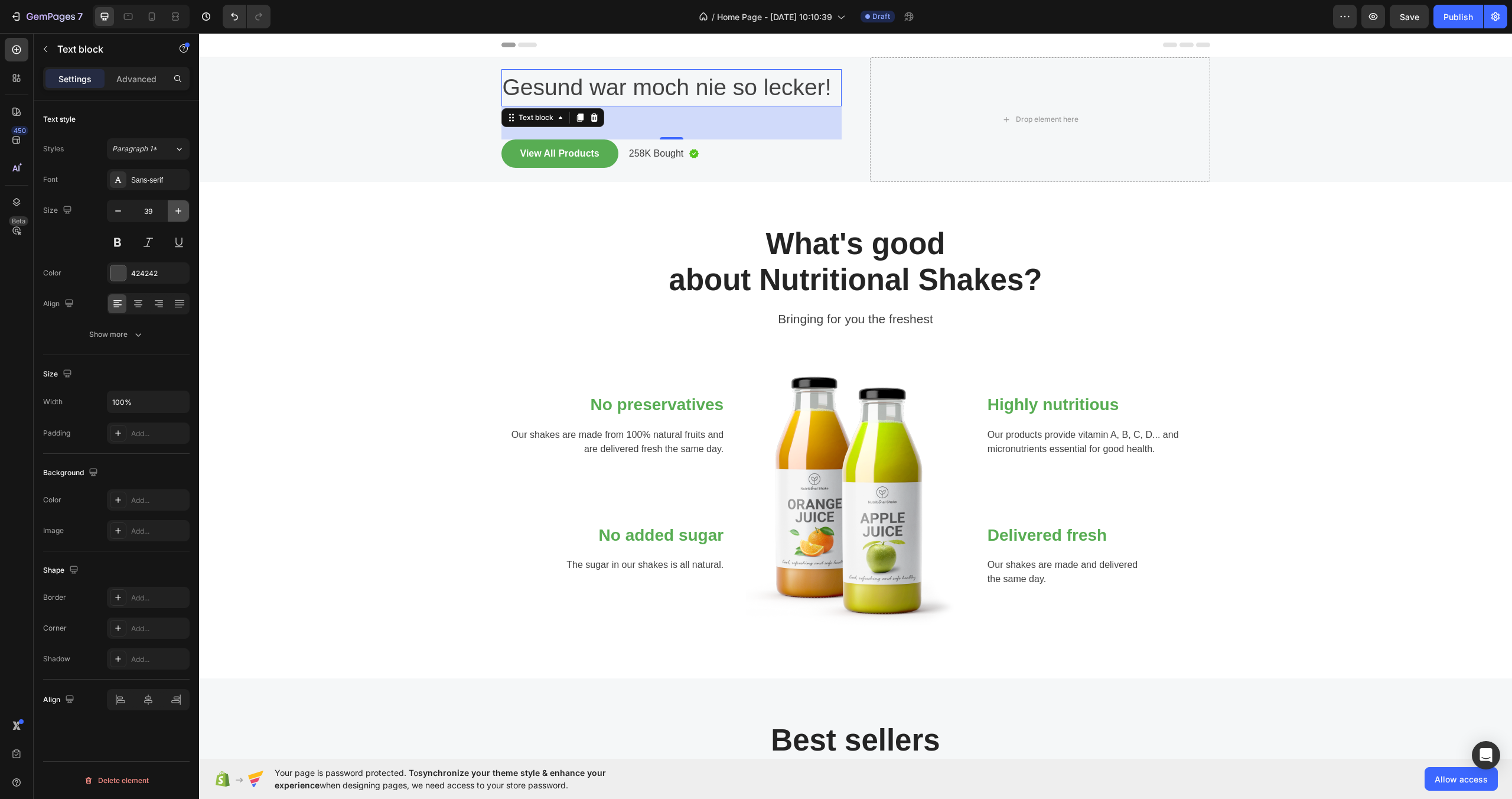
click at [180, 215] on icon "button" at bounding box center [178, 211] width 12 height 12
click at [121, 214] on icon "button" at bounding box center [118, 211] width 12 height 12
type input "39"
click at [647, 90] on p "Gesund war moch nie so lecker!" at bounding box center [671, 87] width 338 height 35
click at [682, 124] on div "Heading Gesund war noch nie so lecker! Text block 56 View All Products Button 2…" at bounding box center [671, 120] width 340 height 125
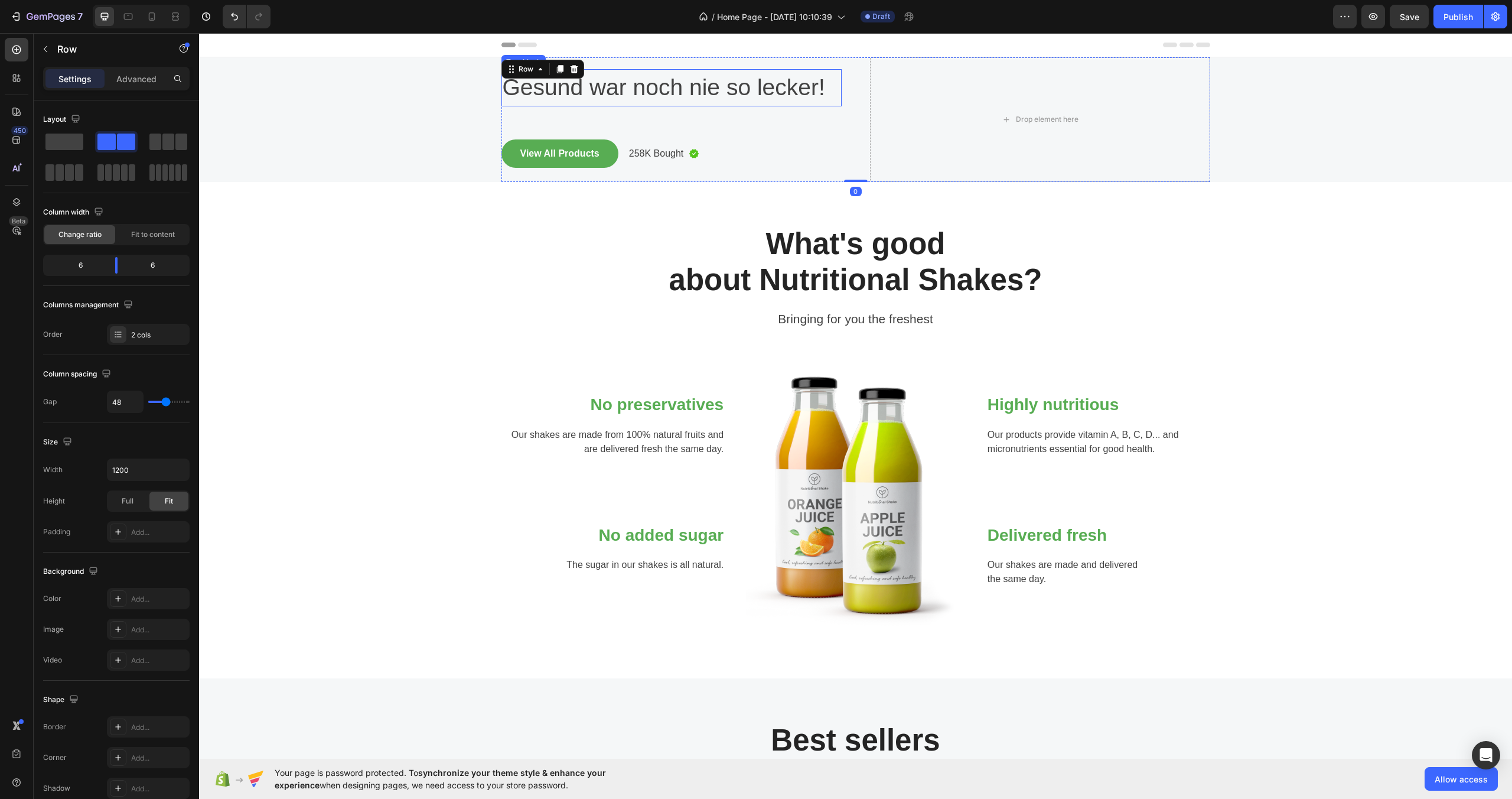
click at [832, 96] on p "Gesund war noch nie so lecker!" at bounding box center [671, 87] width 338 height 35
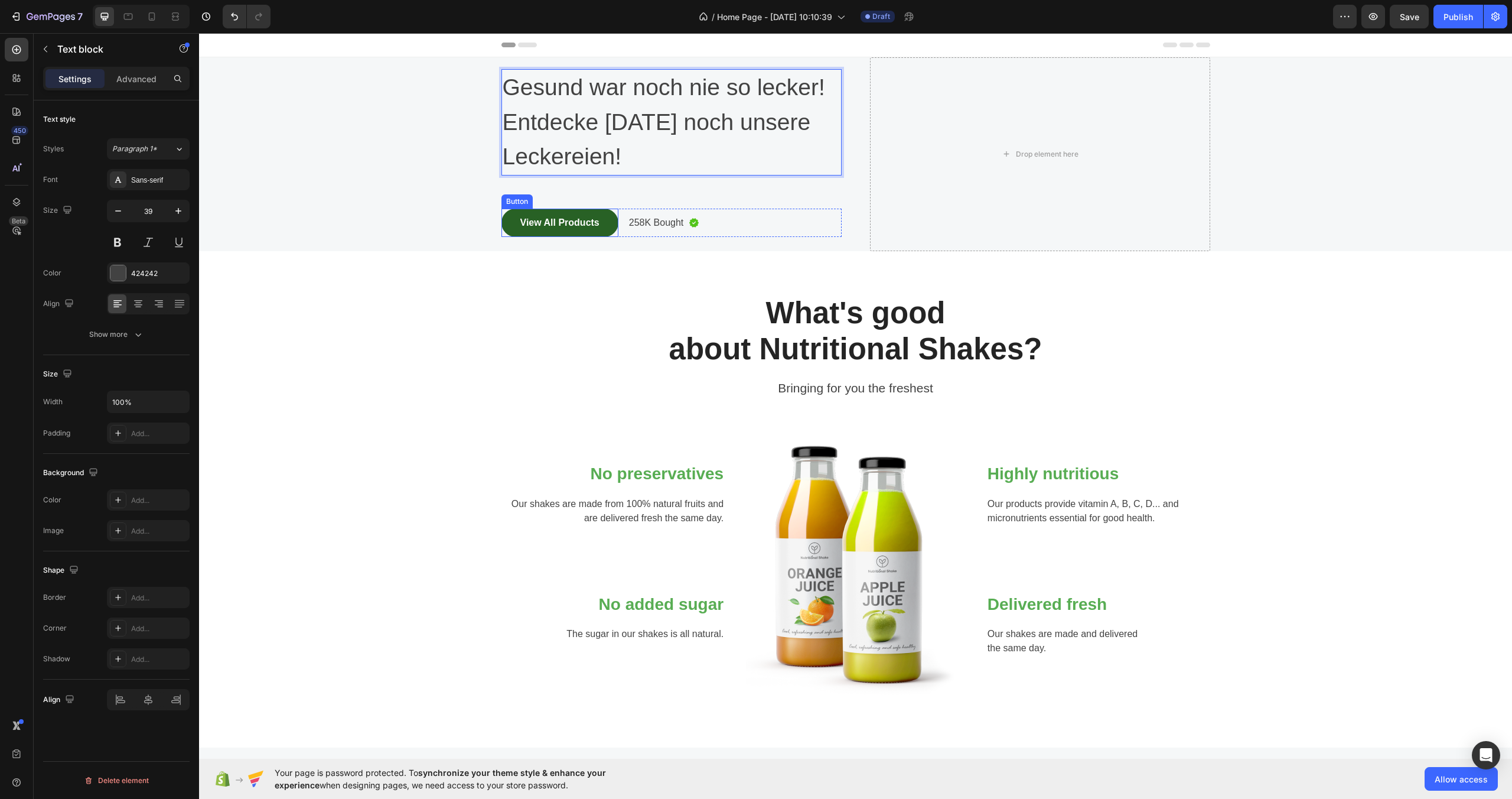
click at [603, 222] on button "View All Products" at bounding box center [560, 222] width 117 height 29
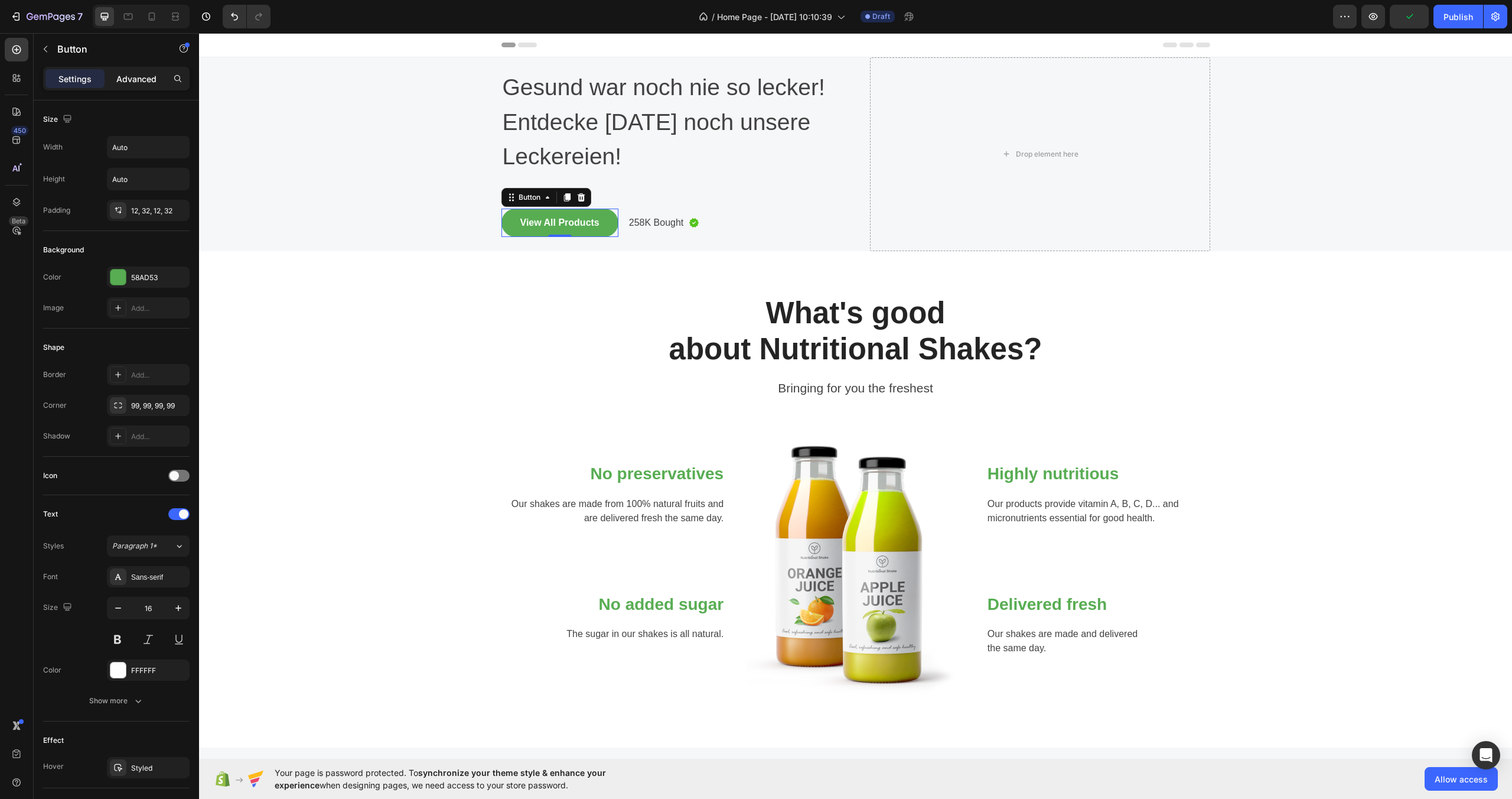
click at [144, 78] on p "Advanced" at bounding box center [136, 78] width 41 height 13
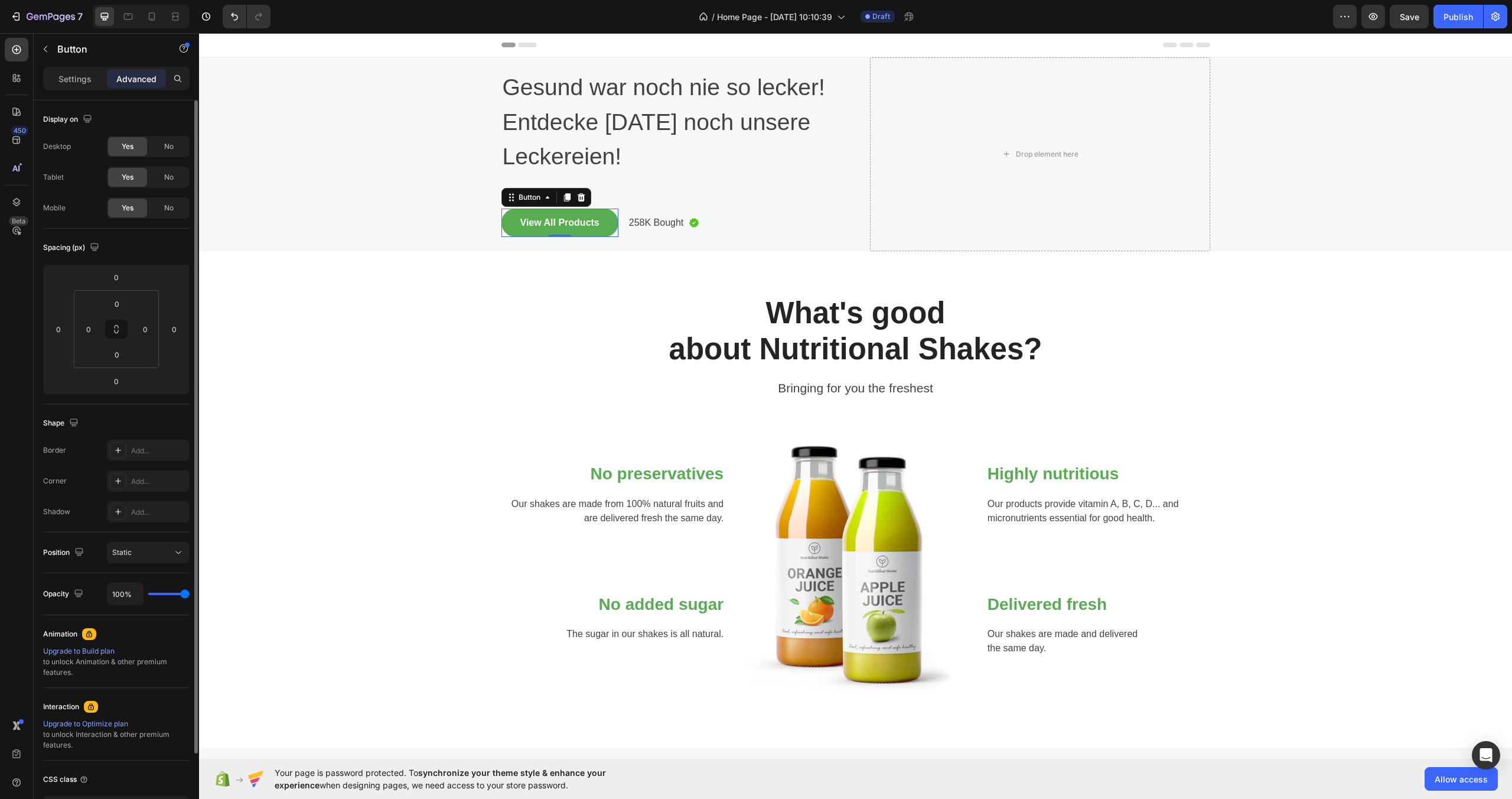
click at [77, 86] on div "Settings" at bounding box center [75, 78] width 59 height 19
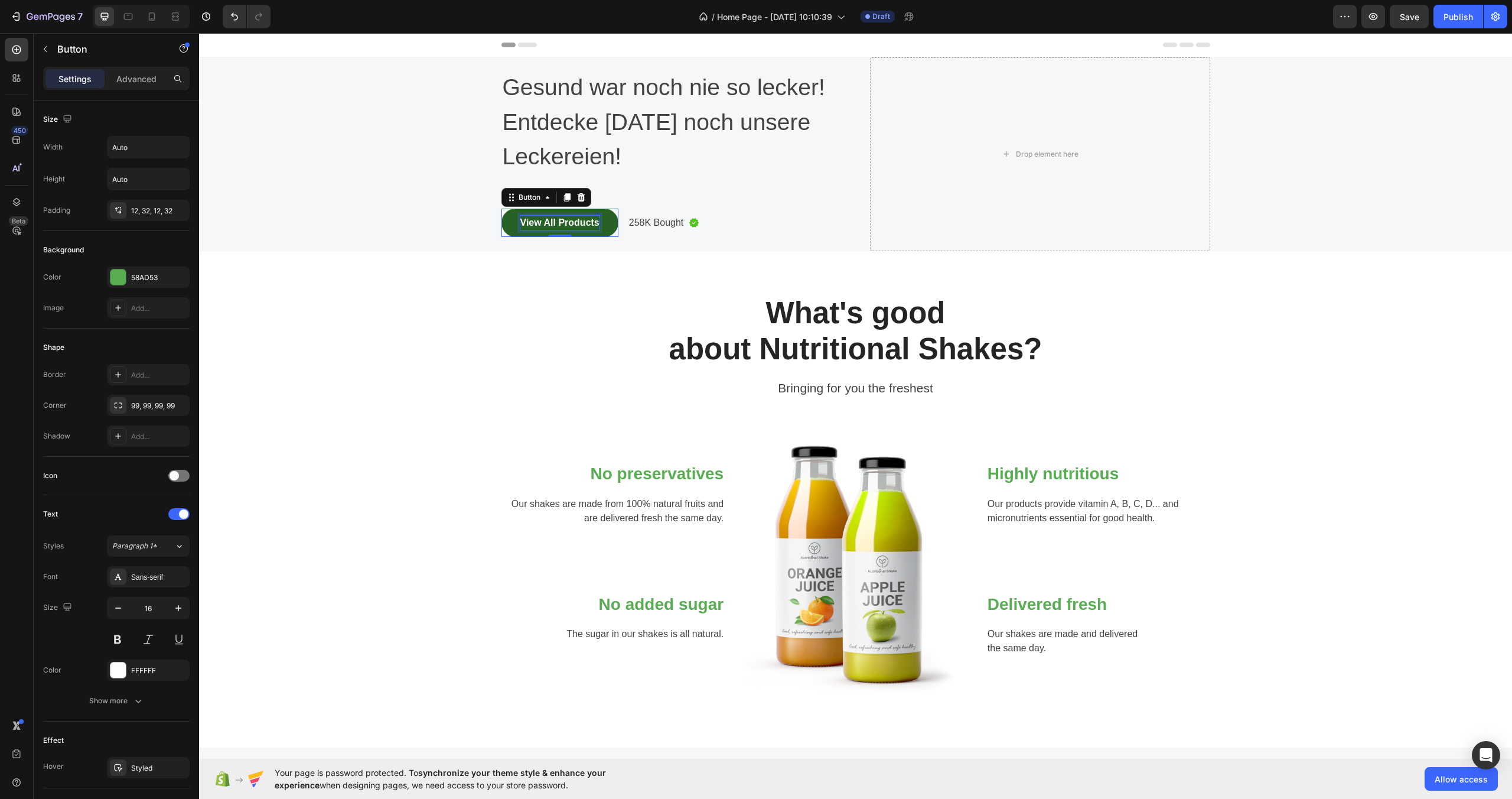
click at [581, 222] on div "View All Products" at bounding box center [560, 222] width 79 height 14
click at [589, 223] on p "View All Products" at bounding box center [560, 222] width 79 height 14
click at [501, 209] on button "Jetzt" at bounding box center [531, 222] width 59 height 29
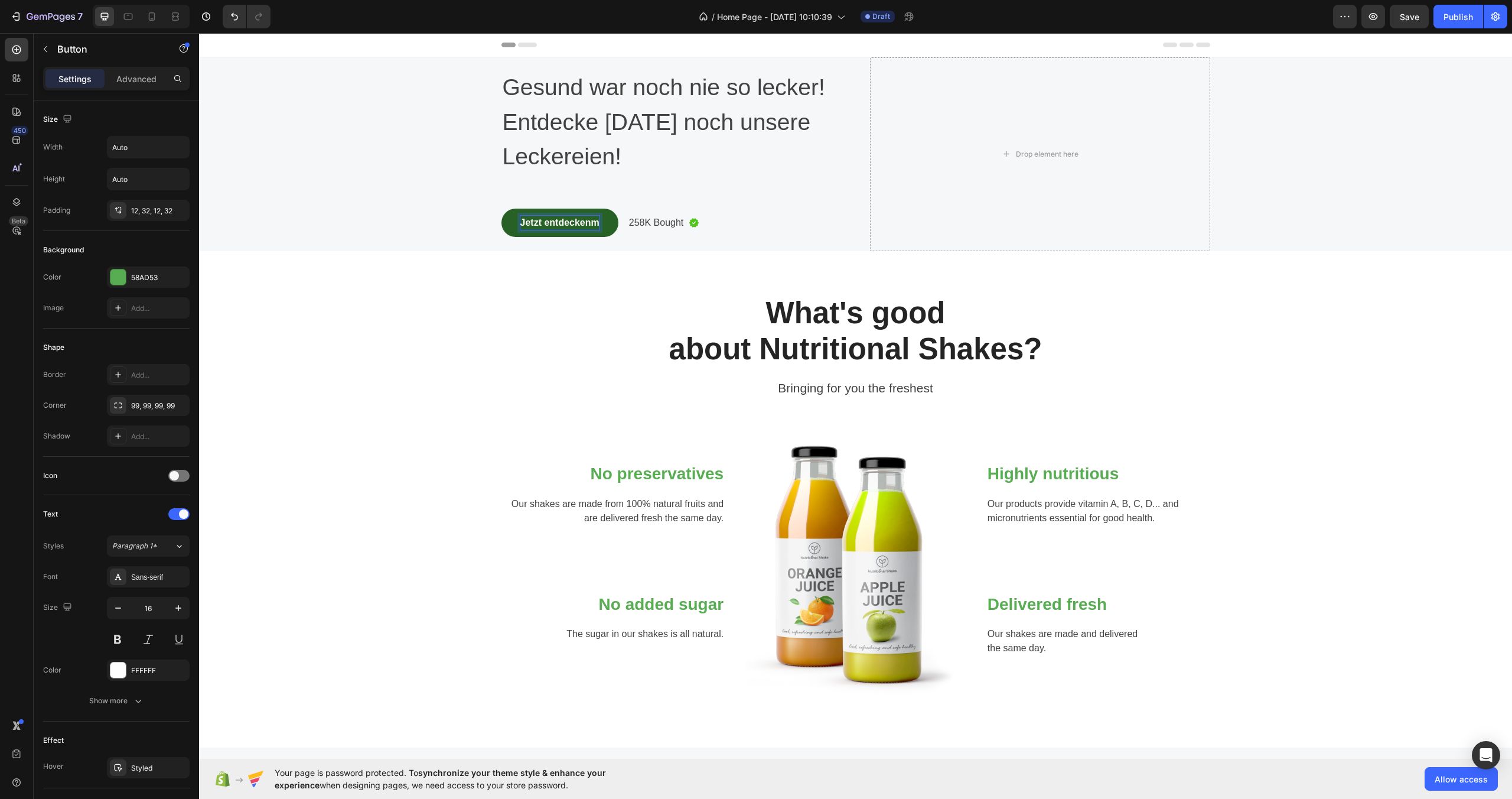
click at [501, 209] on button "Jetzt entdeckenm" at bounding box center [560, 222] width 117 height 29
click at [132, 83] on p "Advanced" at bounding box center [136, 78] width 41 height 13
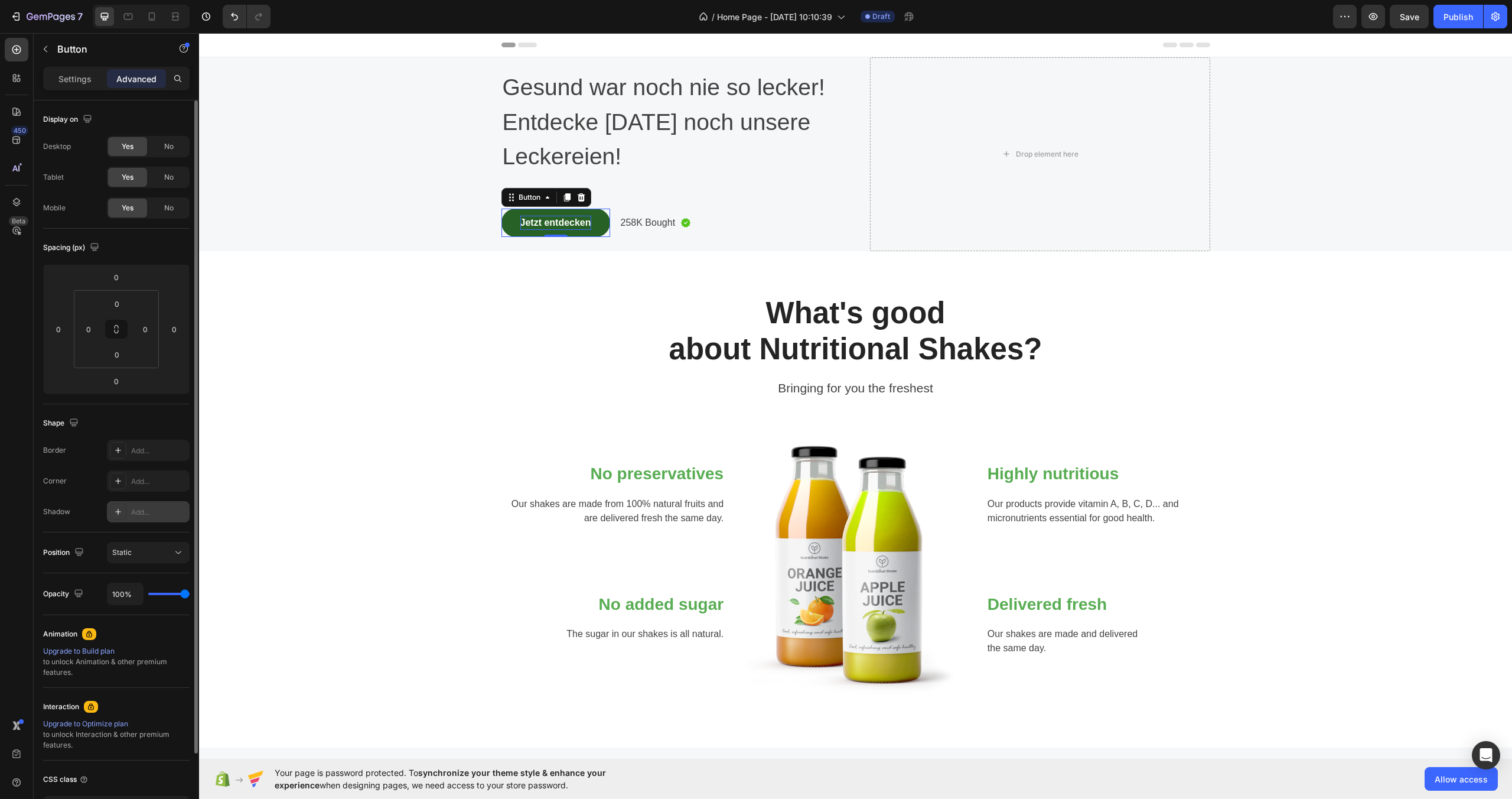
scroll to position [88, 0]
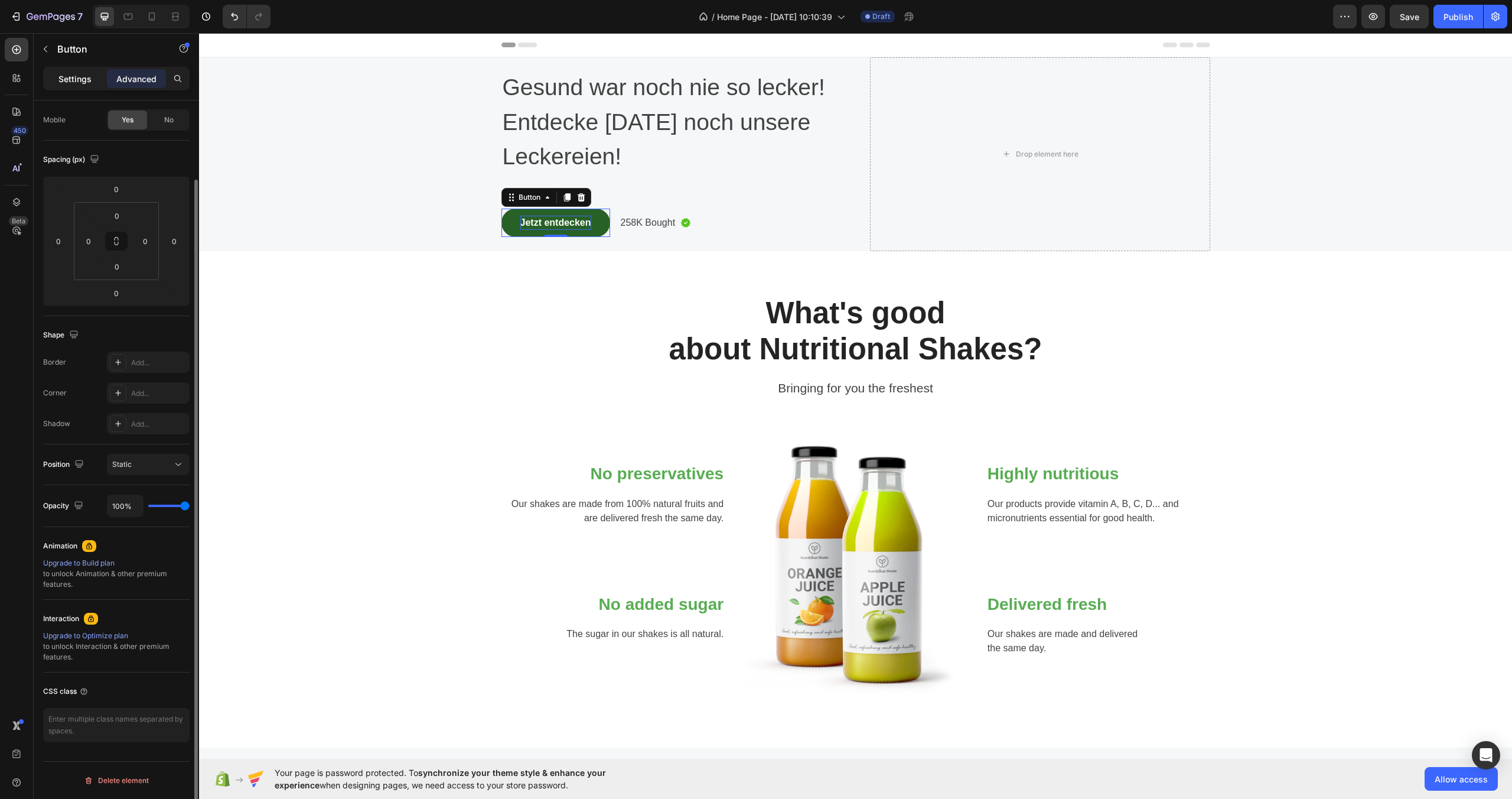
click at [80, 84] on p "Settings" at bounding box center [74, 78] width 33 height 13
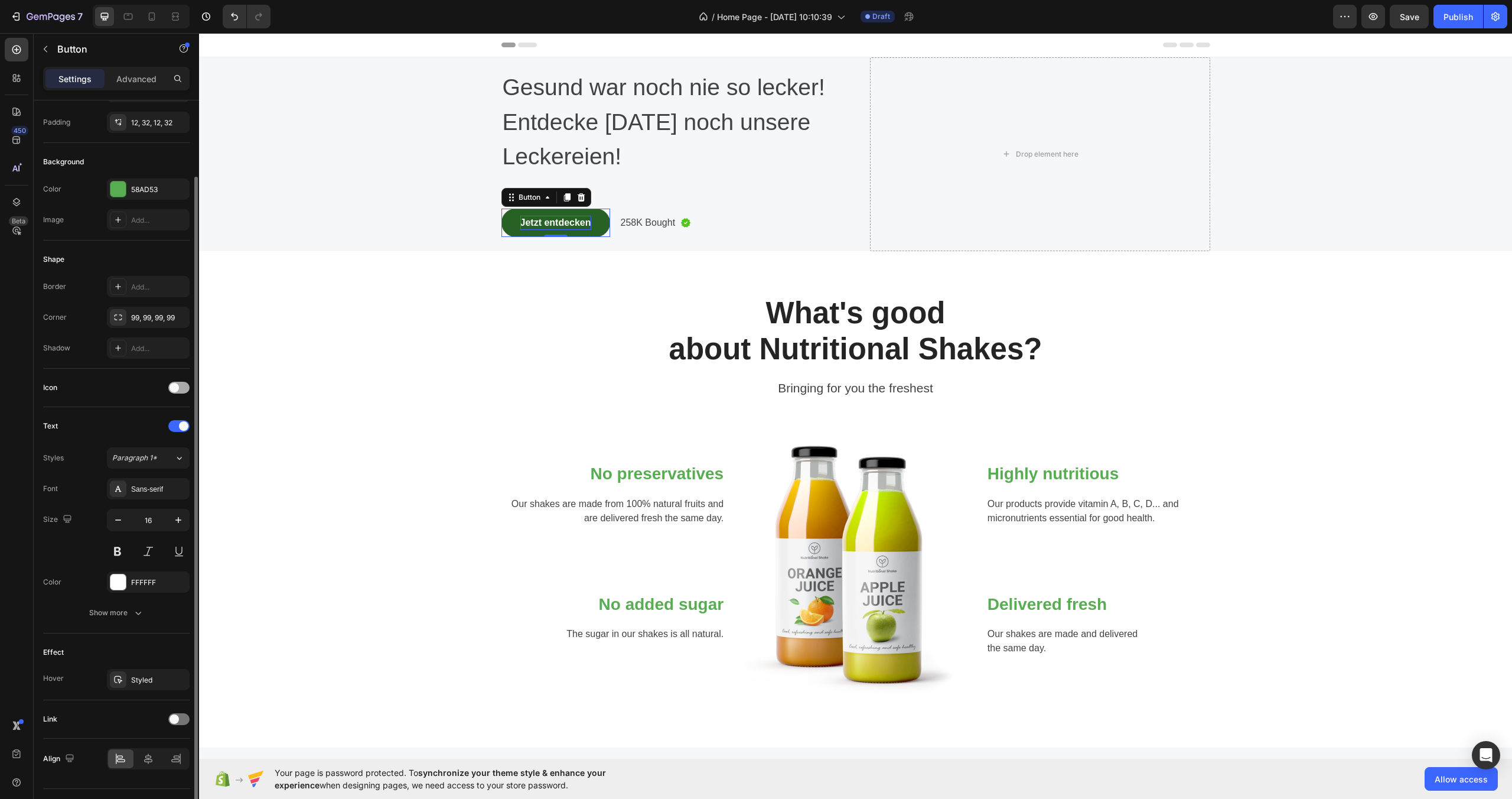
click at [176, 389] on span at bounding box center [174, 388] width 10 height 10
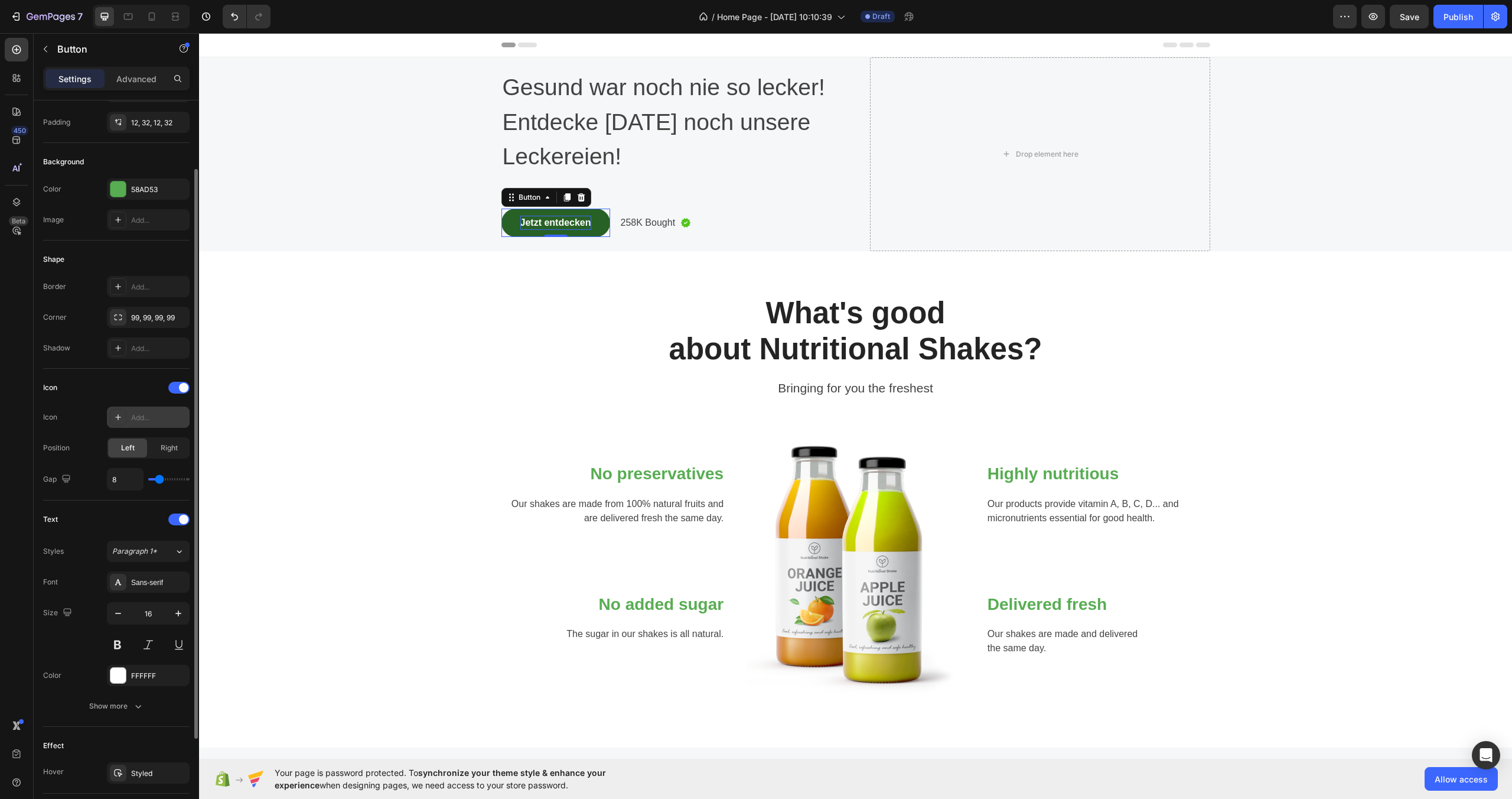
click at [144, 423] on div "Add..." at bounding box center [148, 417] width 83 height 22
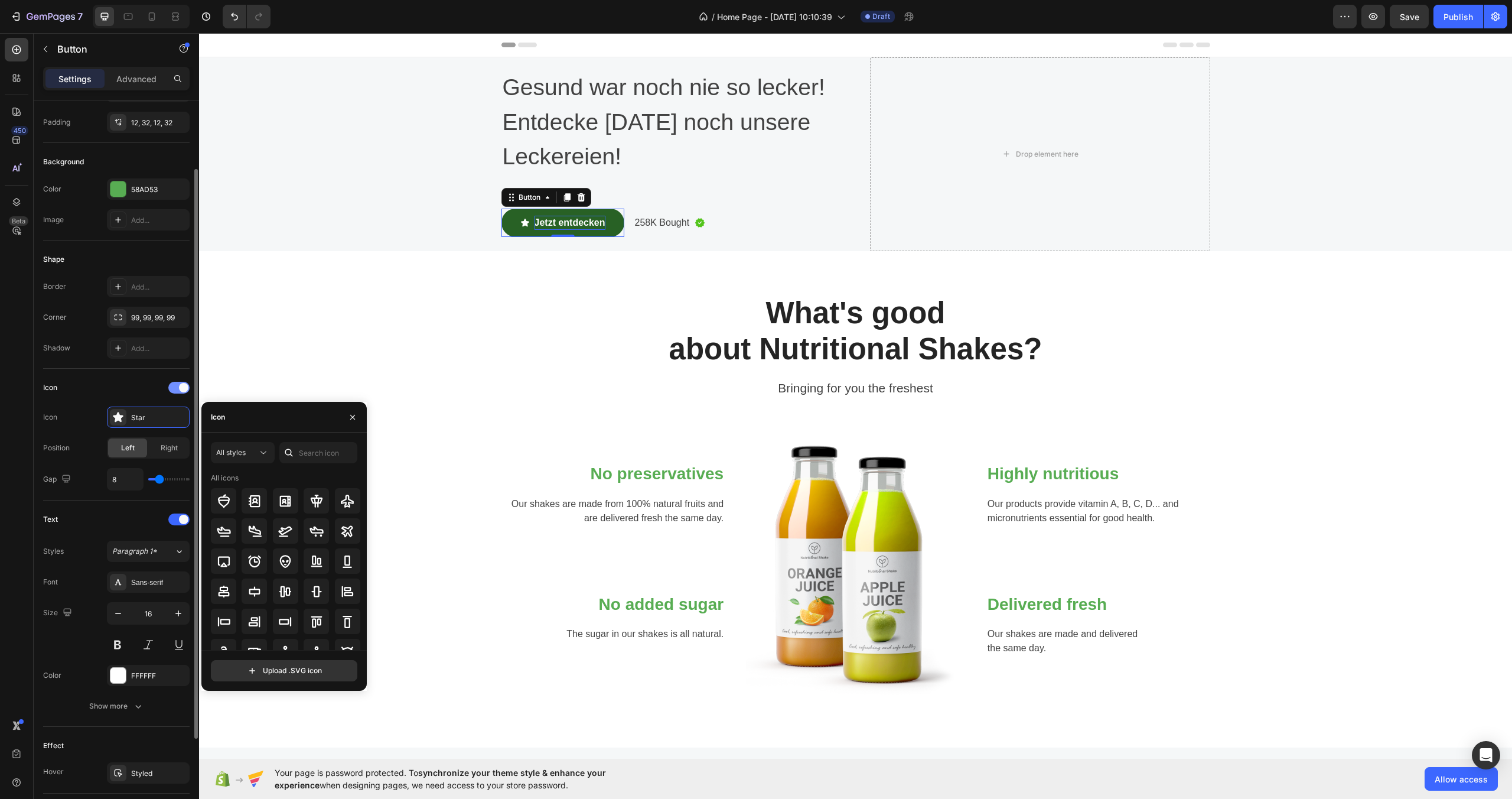
click at [179, 389] on span at bounding box center [184, 388] width 10 height 10
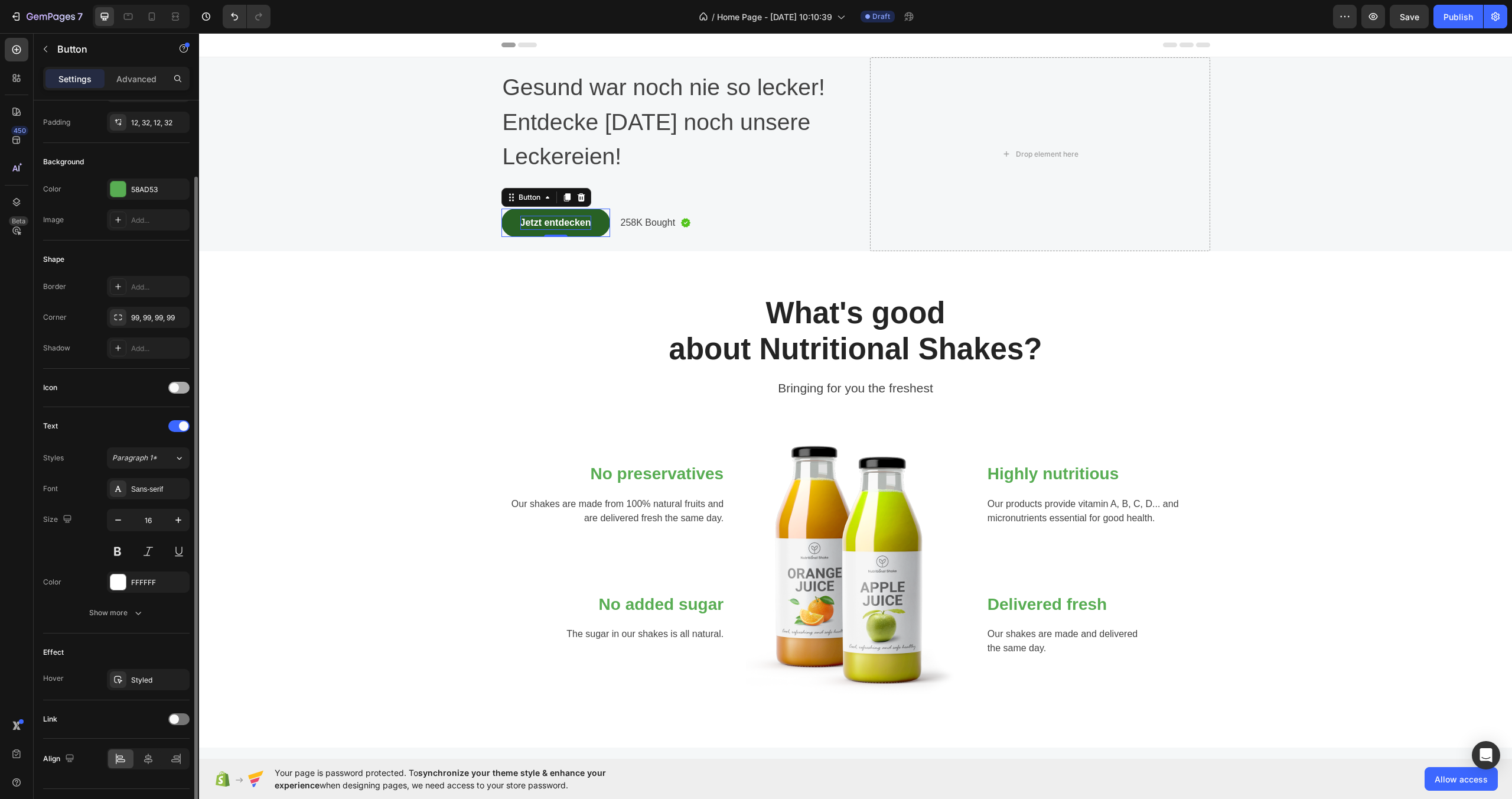
click at [178, 390] on div at bounding box center [179, 388] width 22 height 12
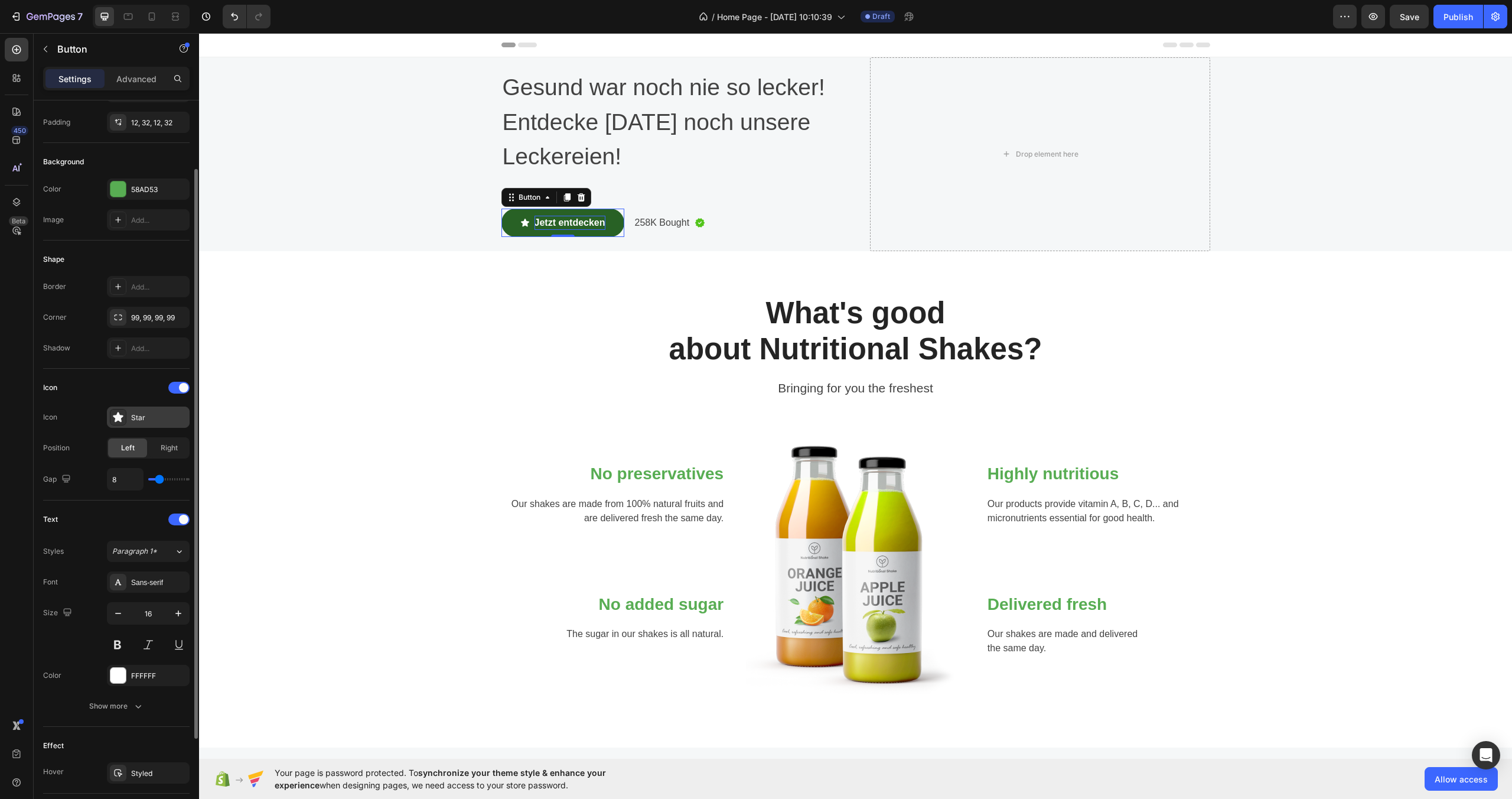
click at [165, 413] on div "Star" at bounding box center [159, 417] width 55 height 11
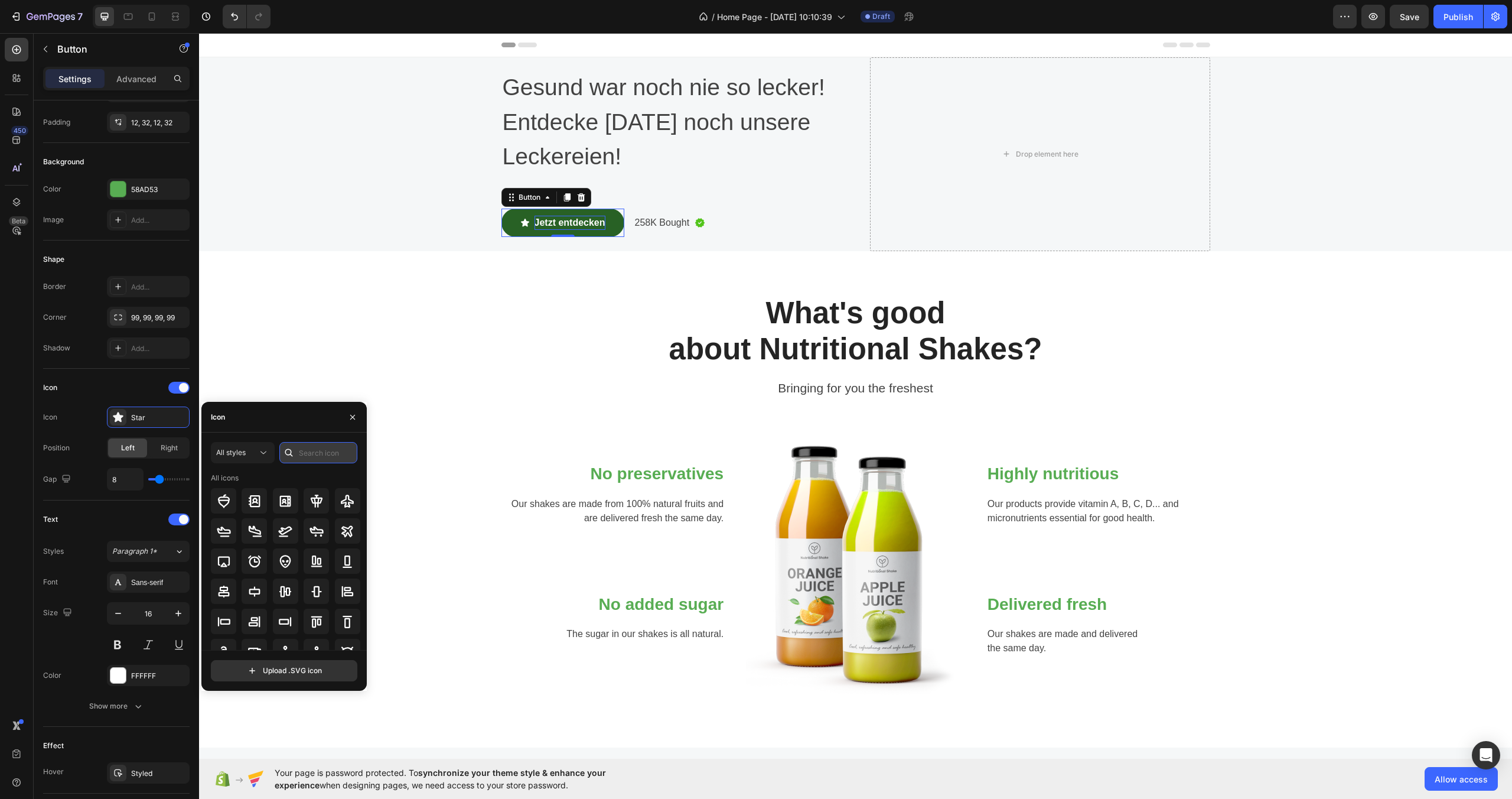
click at [316, 457] on input "text" at bounding box center [318, 453] width 78 height 22
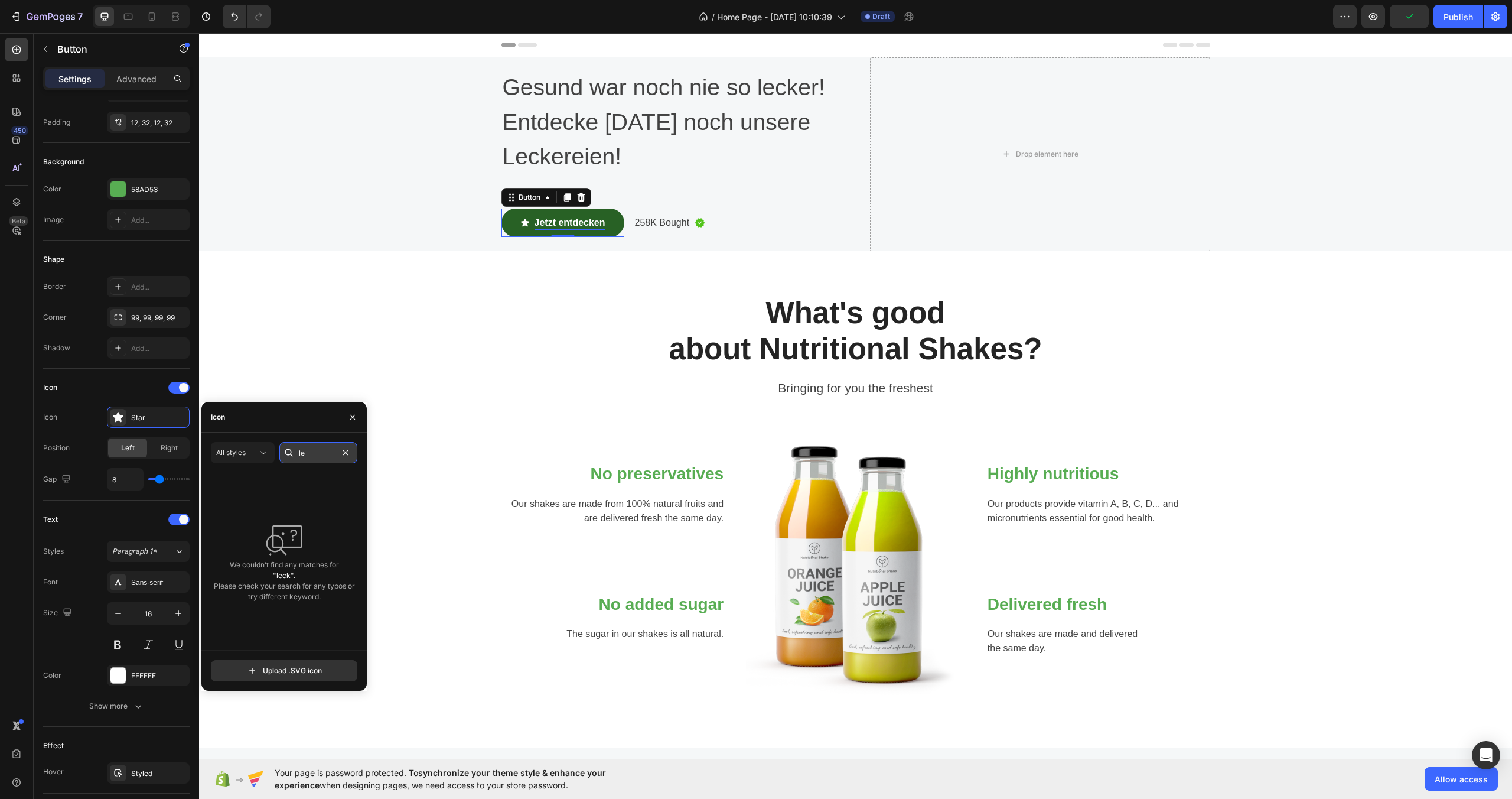
type input "l"
type input "d"
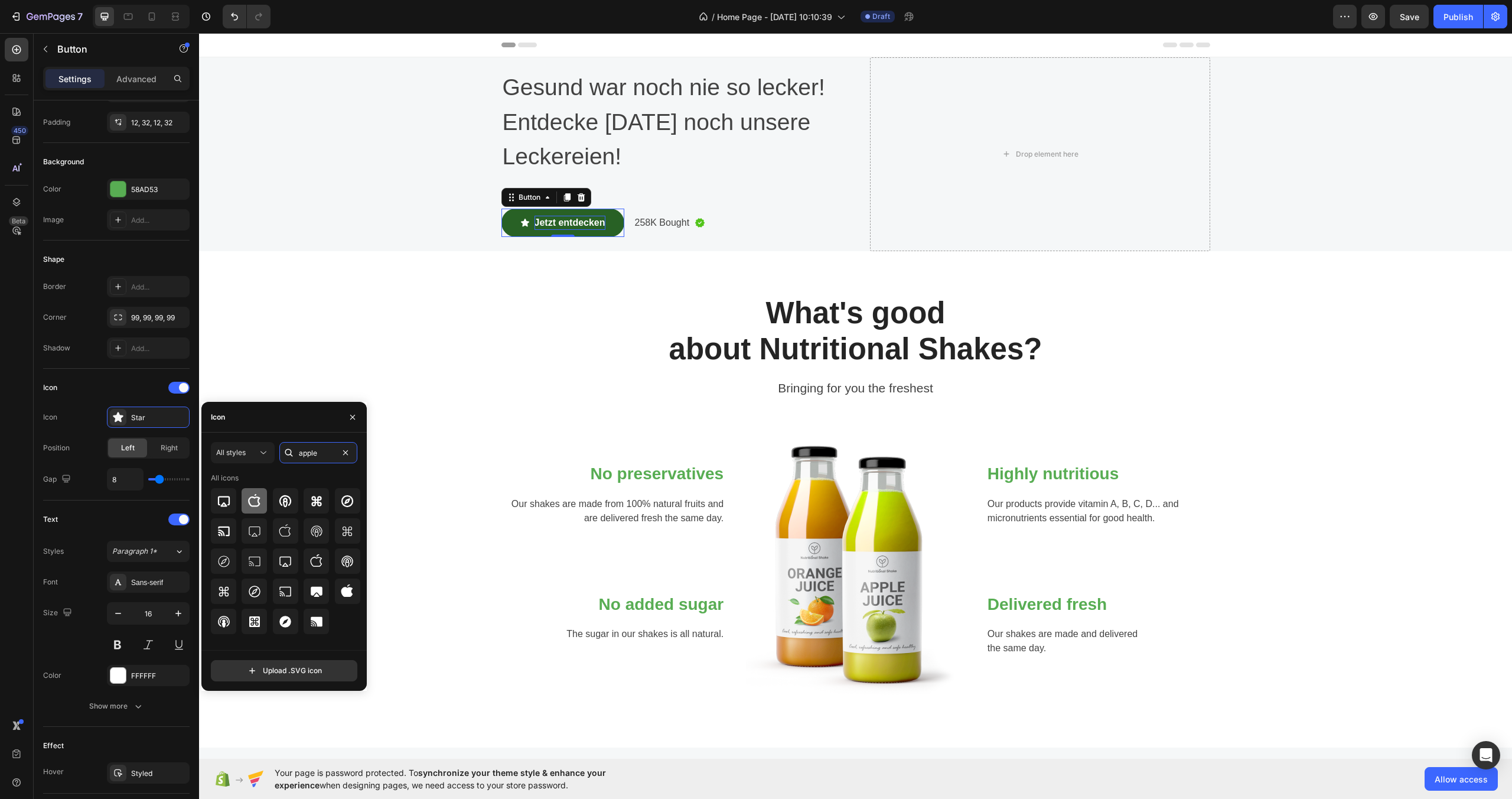
type input "apple"
click at [250, 499] on icon at bounding box center [254, 500] width 14 height 14
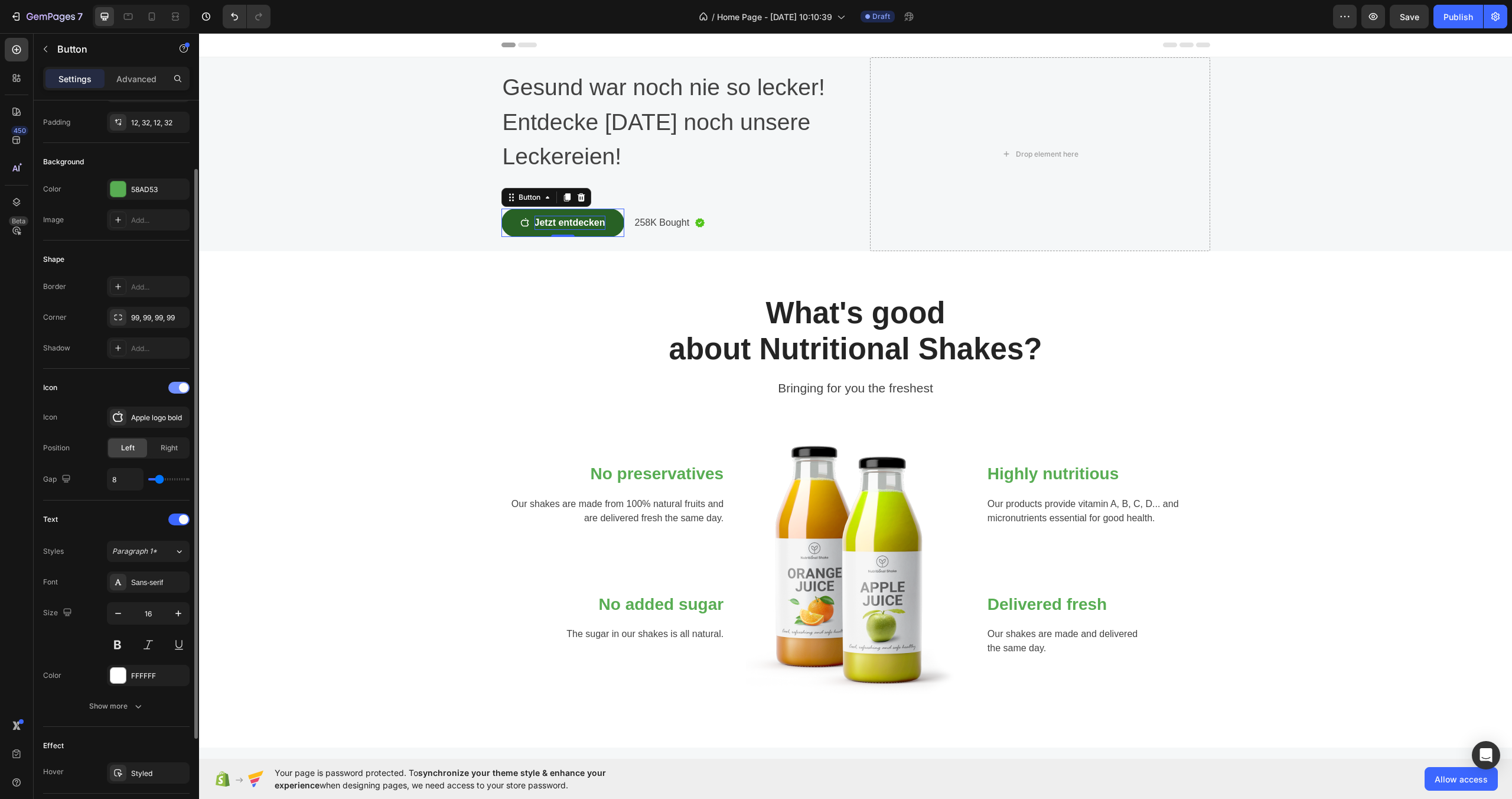
click at [179, 385] on span at bounding box center [184, 388] width 10 height 10
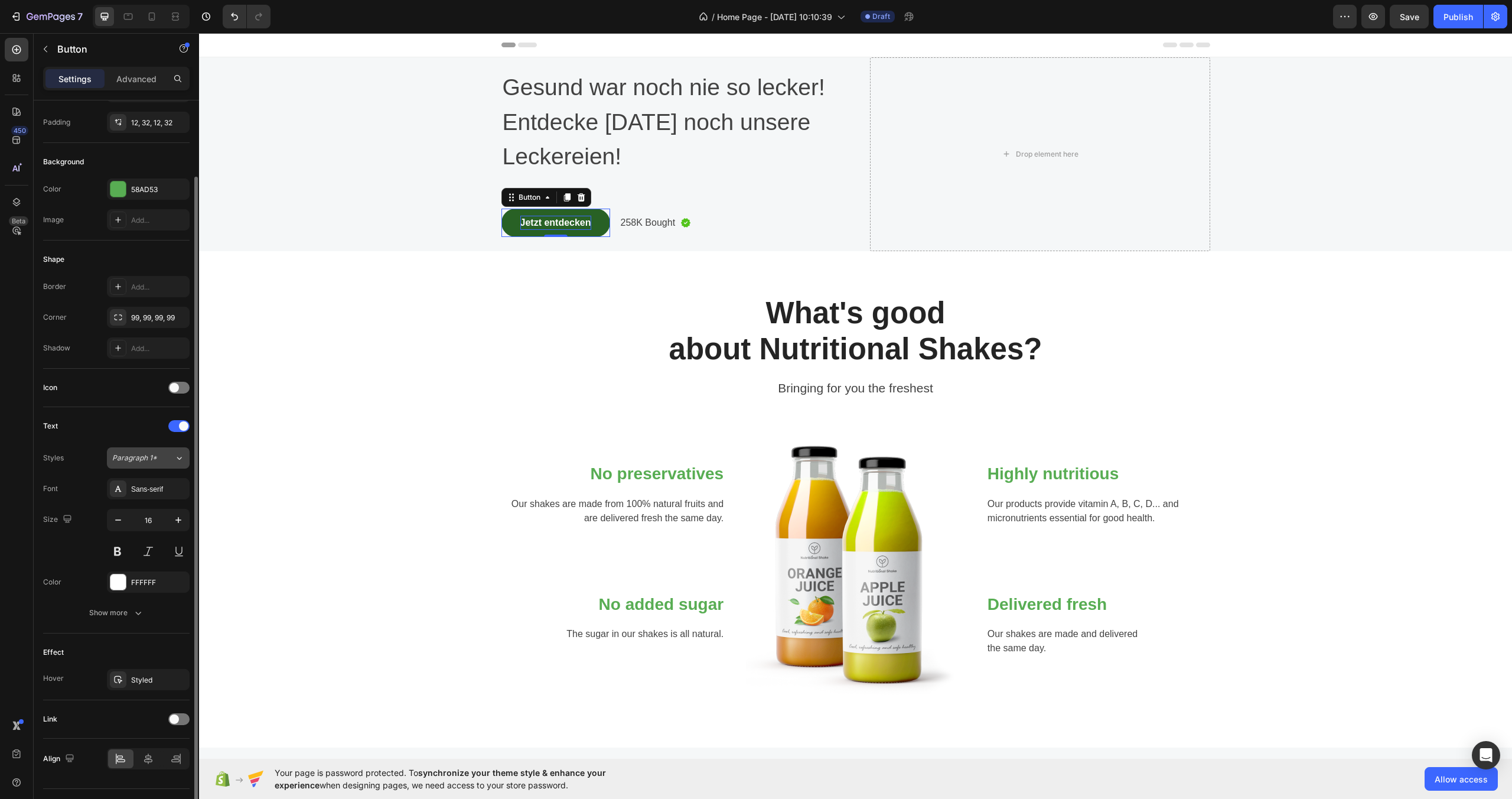
scroll to position [115, 0]
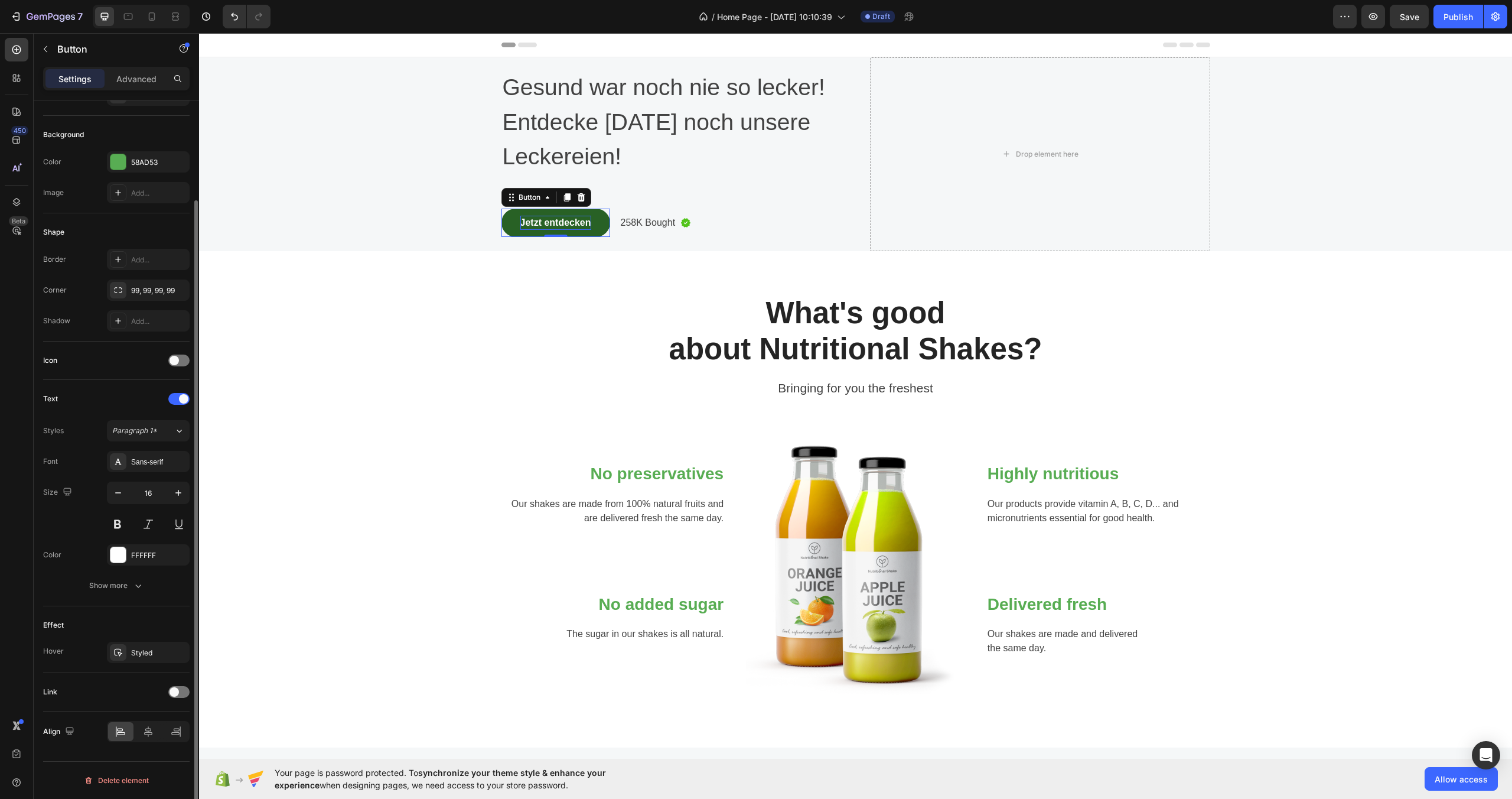
click at [179, 699] on div "Link" at bounding box center [117, 691] width 146 height 19
click at [179, 692] on div at bounding box center [179, 692] width 22 height 12
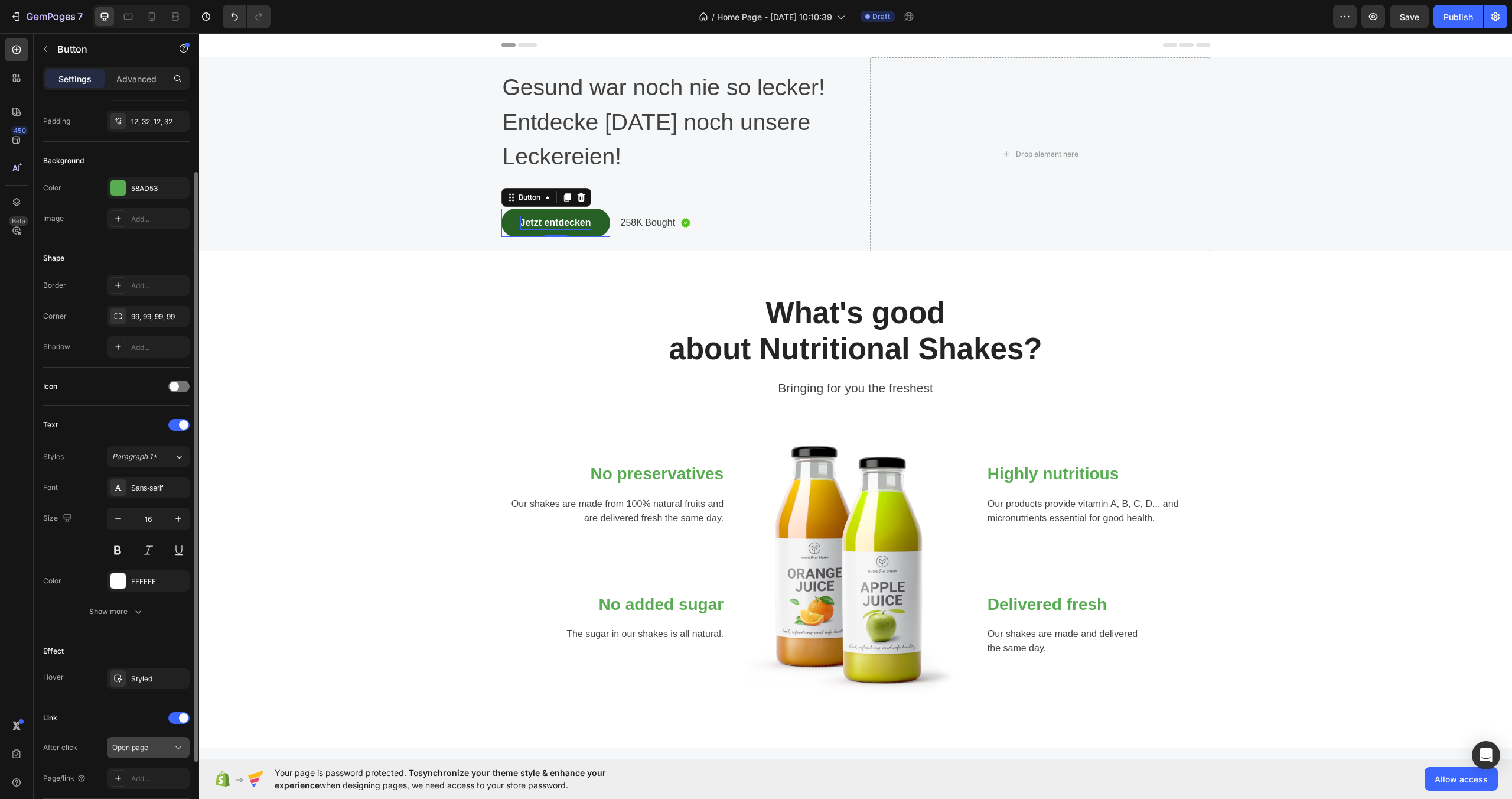
click at [152, 748] on div "Open page" at bounding box center [141, 747] width 60 height 11
click at [132, 780] on div "Add..." at bounding box center [159, 778] width 55 height 11
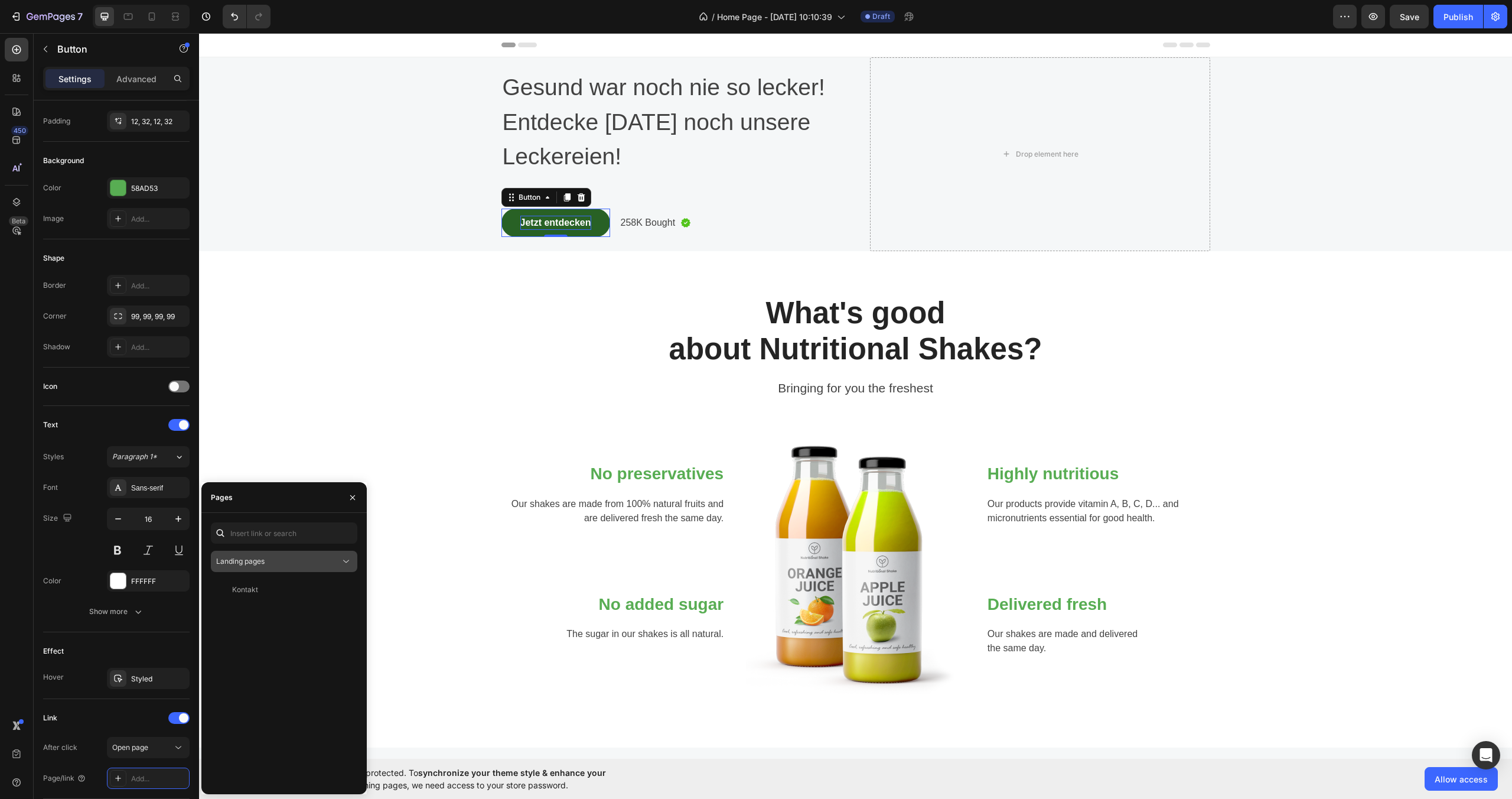
click at [274, 567] on div "Landing pages" at bounding box center [284, 562] width 135 height 12
click at [277, 636] on span "Product pages" at bounding box center [264, 635] width 48 height 11
click at [285, 557] on div "Product pages" at bounding box center [278, 561] width 124 height 11
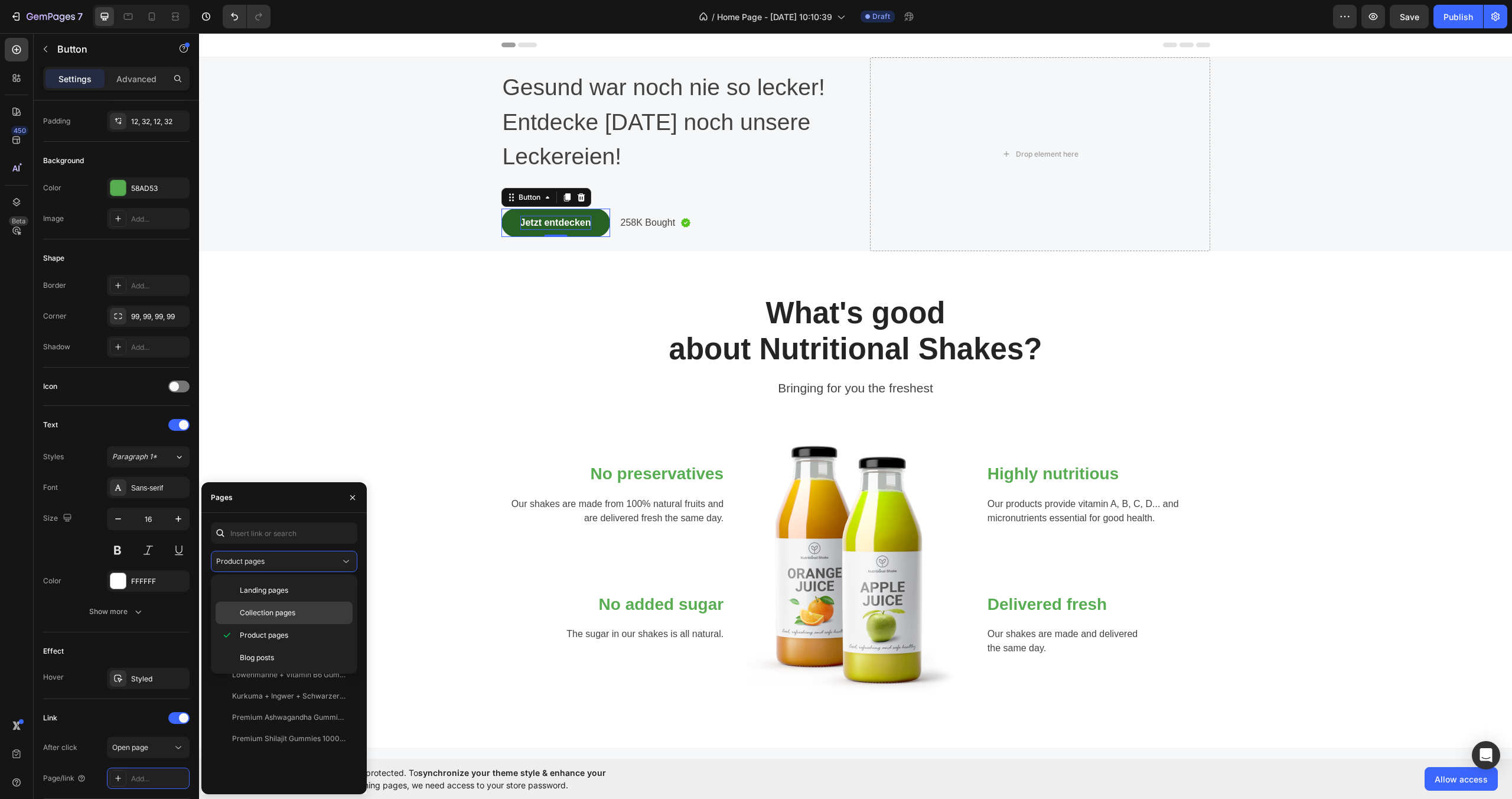
click at [289, 615] on span "Collection pages" at bounding box center [268, 612] width 55 height 11
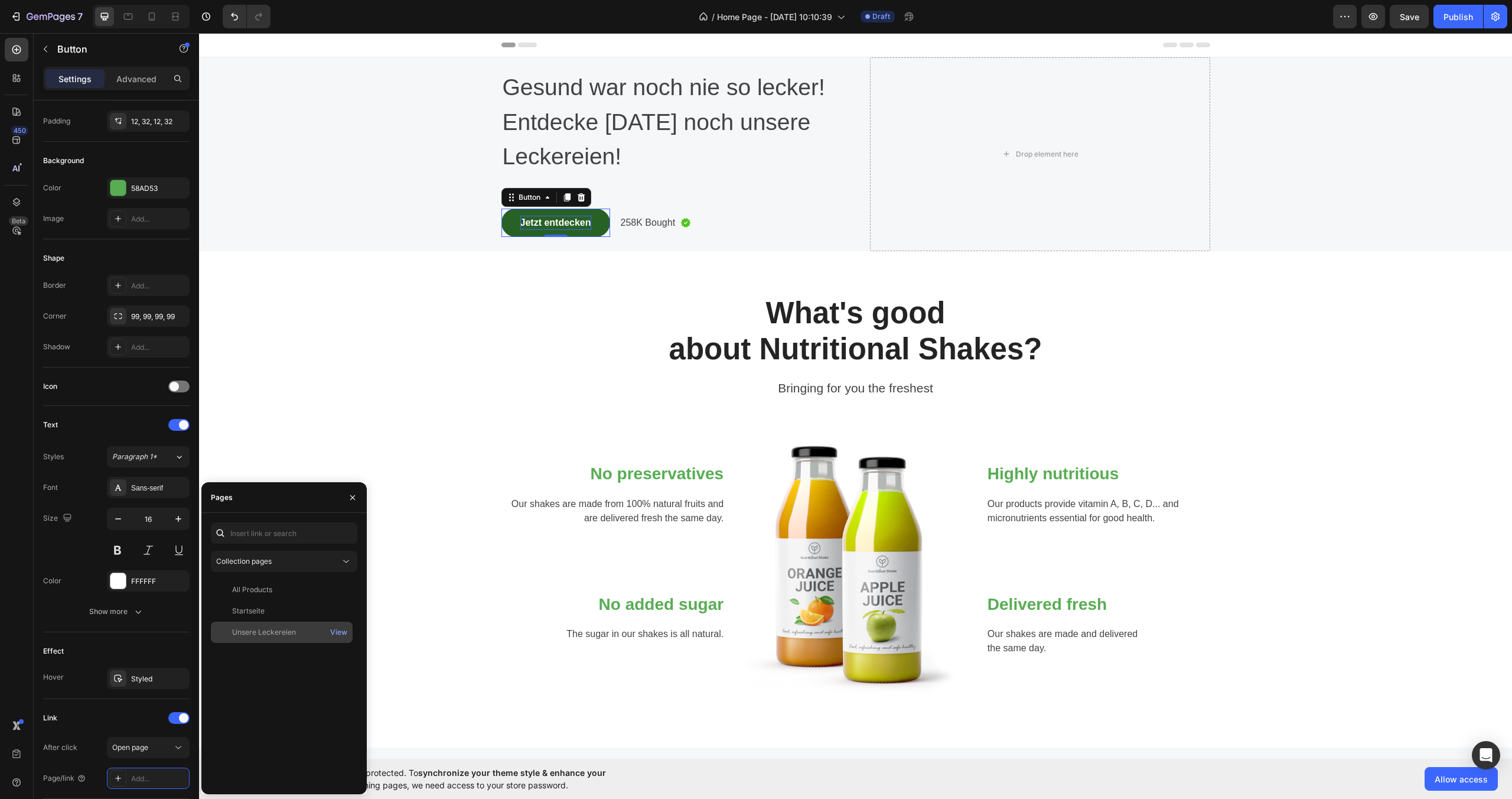
click at [298, 633] on div "Unsere Leckereien" at bounding box center [282, 632] width 133 height 11
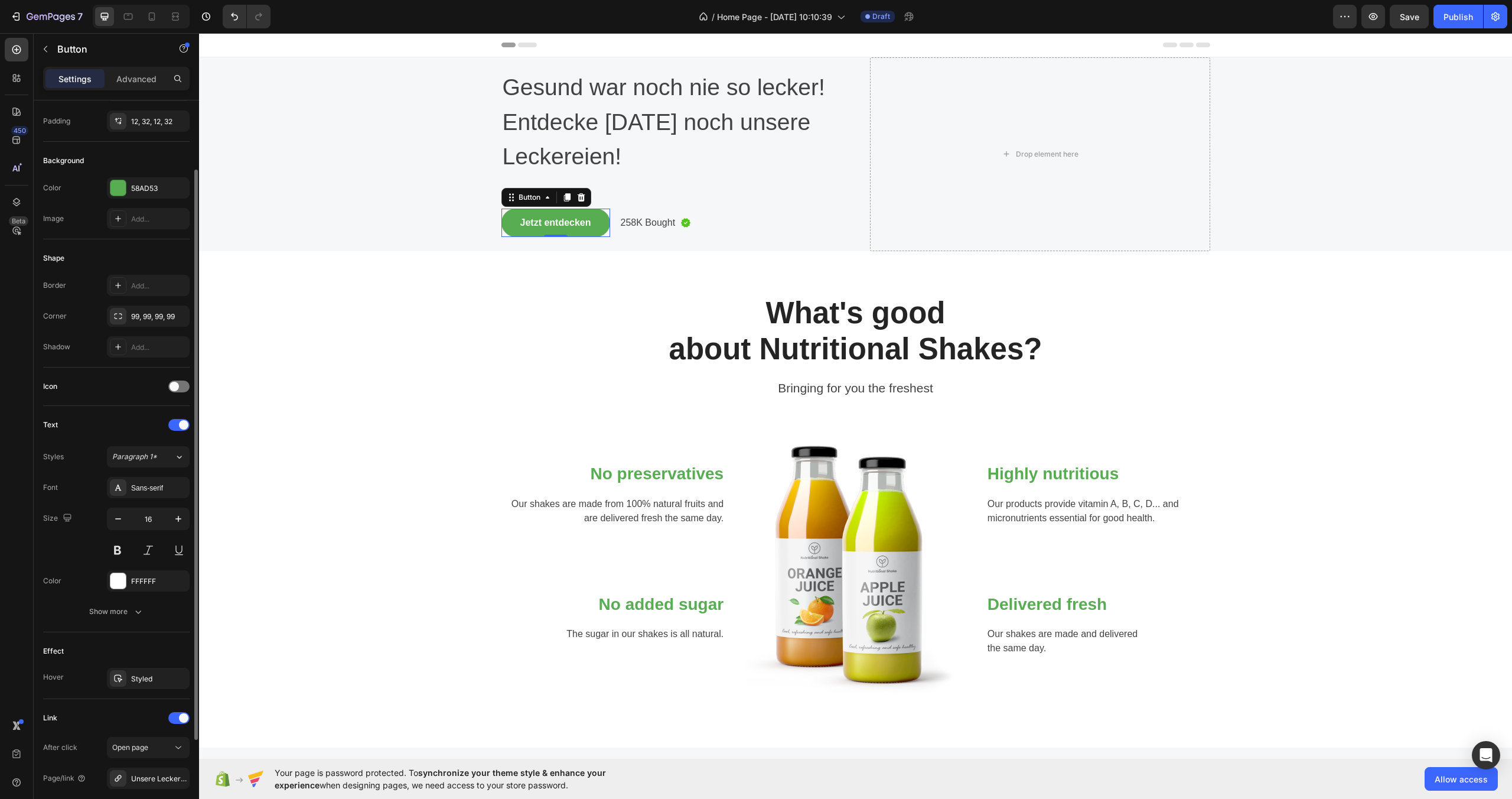
click at [131, 715] on div "Link" at bounding box center [117, 717] width 146 height 19
click at [638, 223] on p "258K Bought" at bounding box center [649, 222] width 55 height 14
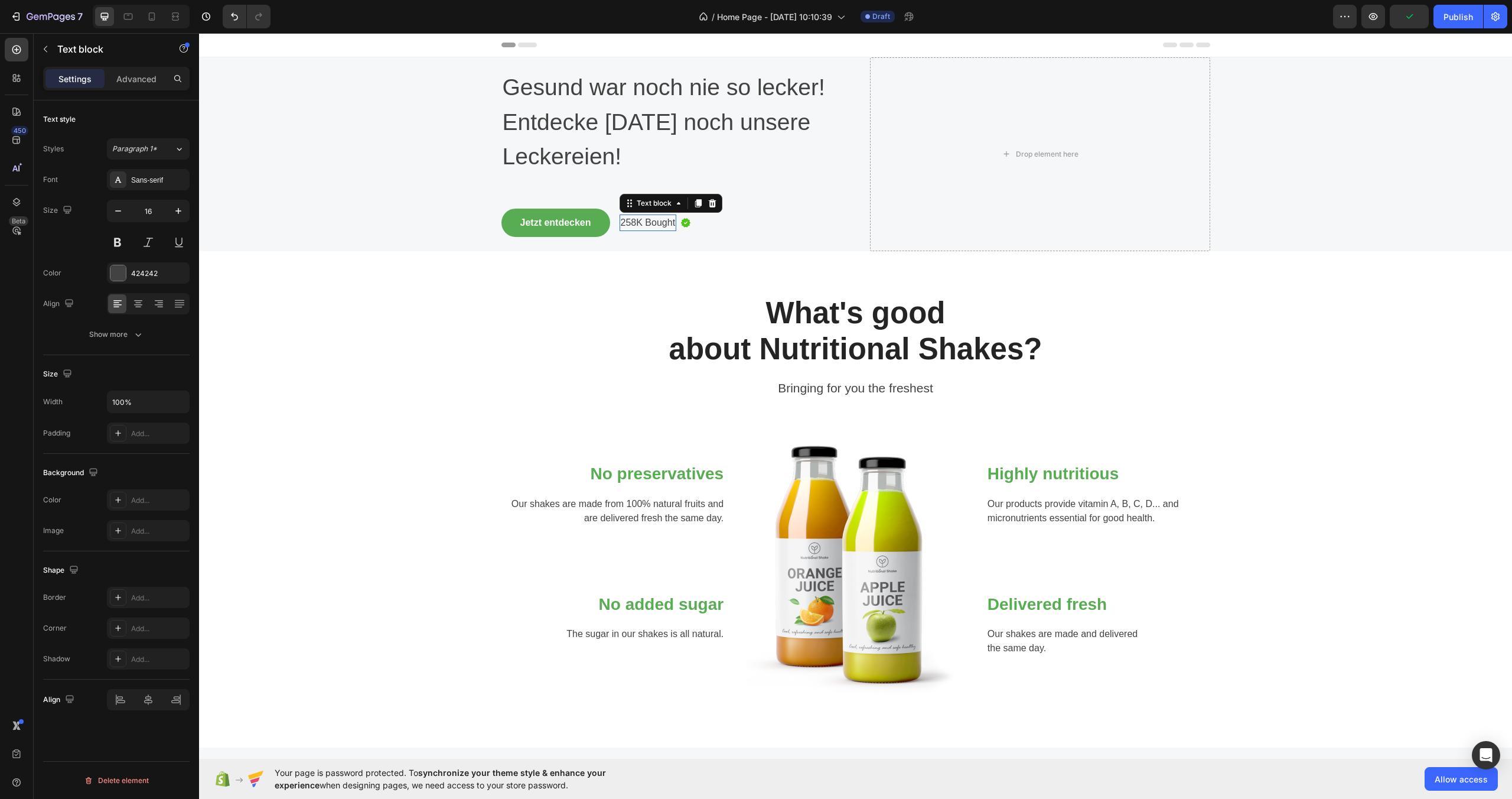
scroll to position [0, 0]
click at [708, 201] on icon at bounding box center [712, 203] width 8 height 8
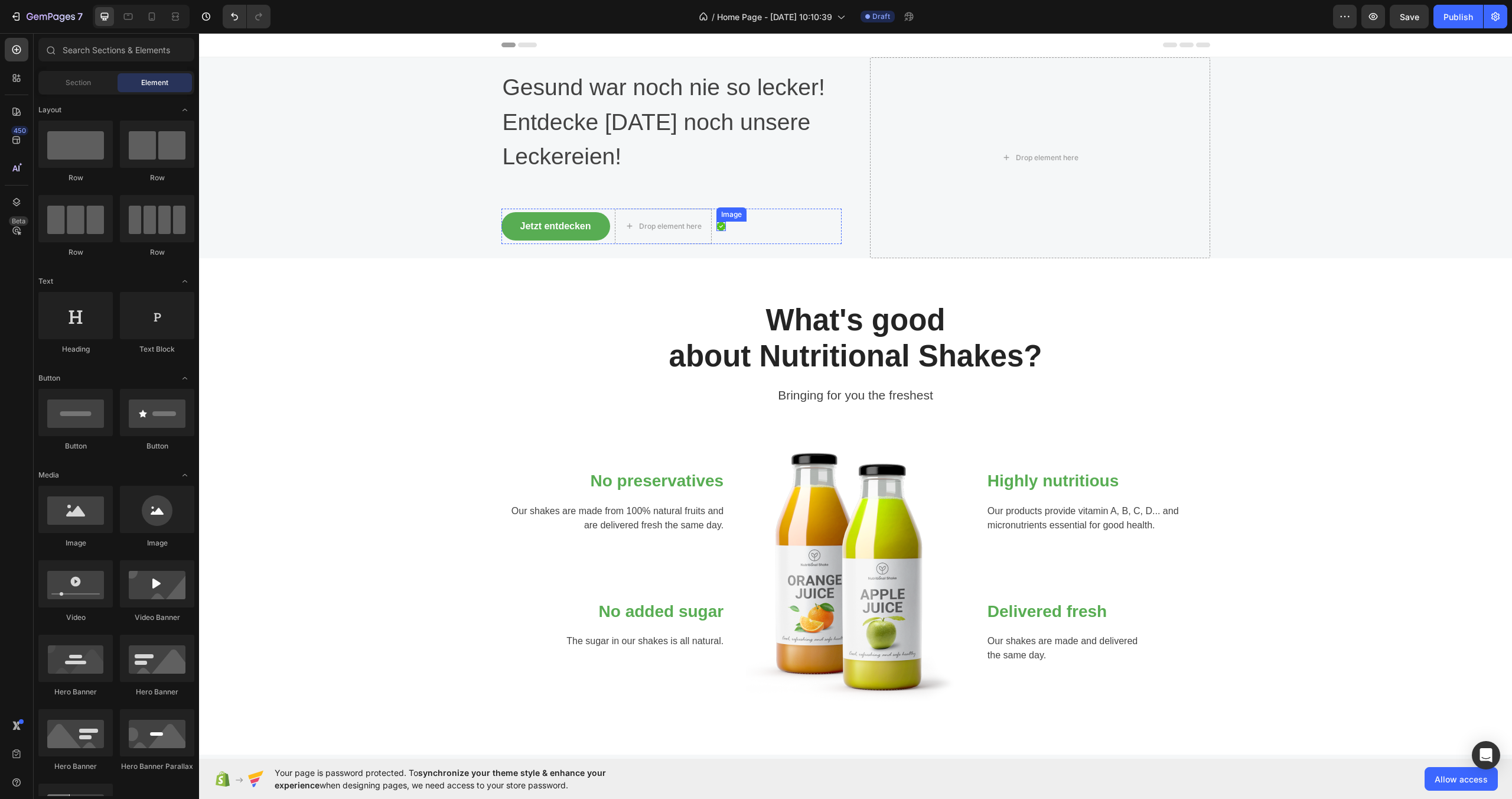
click at [718, 223] on img at bounding box center [722, 226] width 10 height 10
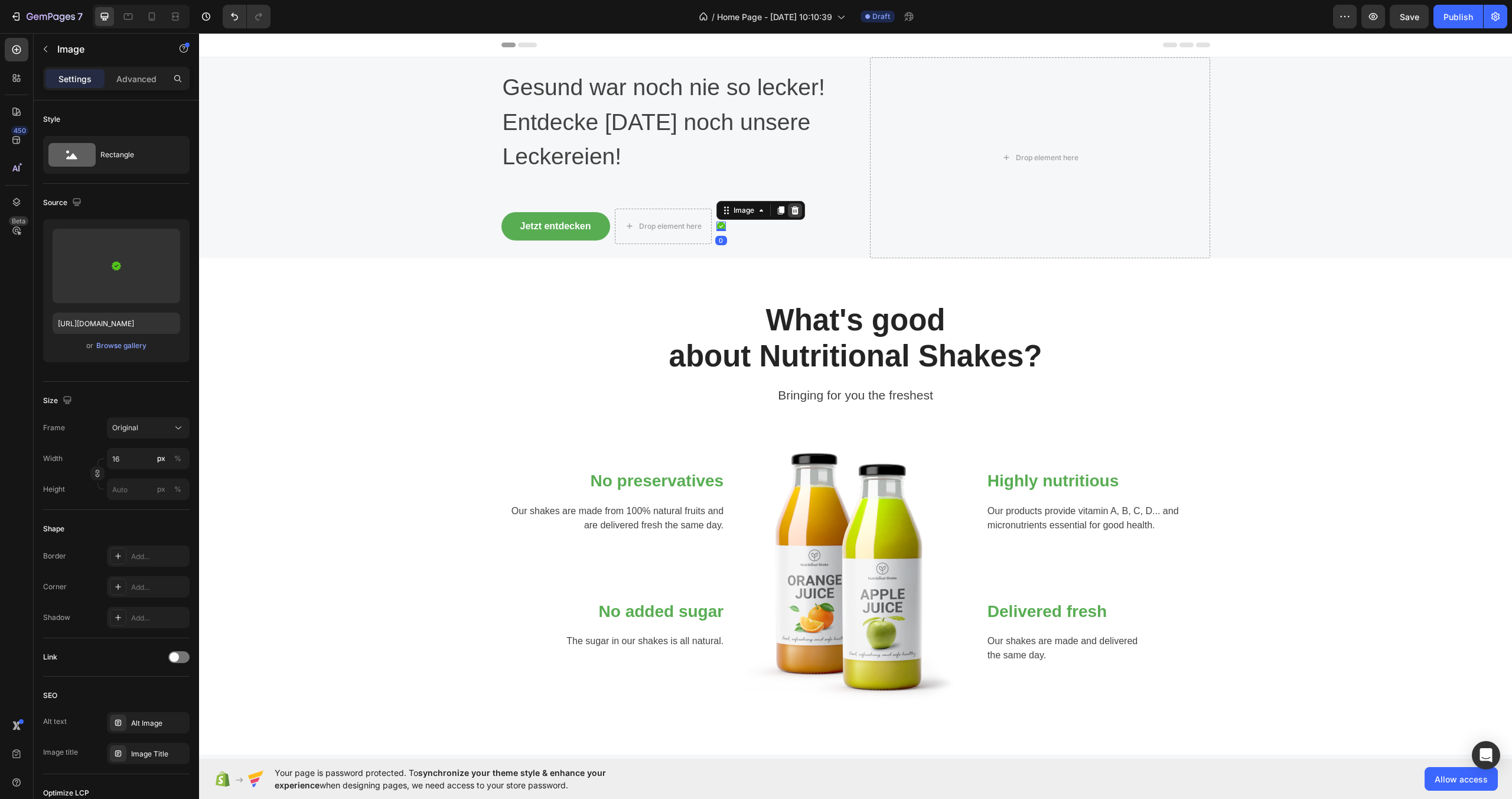
click at [791, 207] on icon at bounding box center [795, 210] width 8 height 8
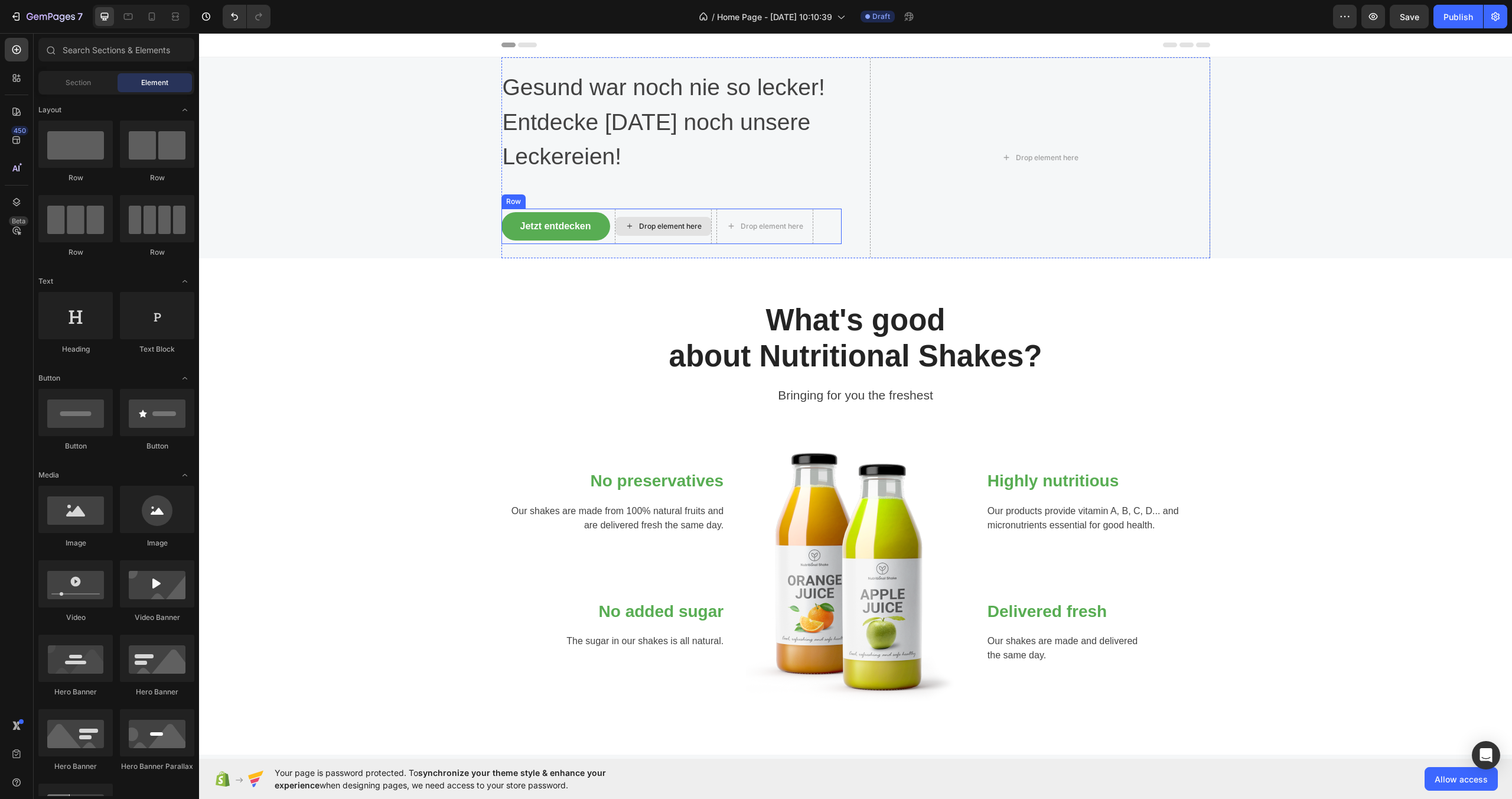
click at [696, 226] on div "Drop element here" at bounding box center [669, 226] width 62 height 10
click at [863, 321] on p "What's good about Nutritional Shakes?" at bounding box center [855, 337] width 706 height 72
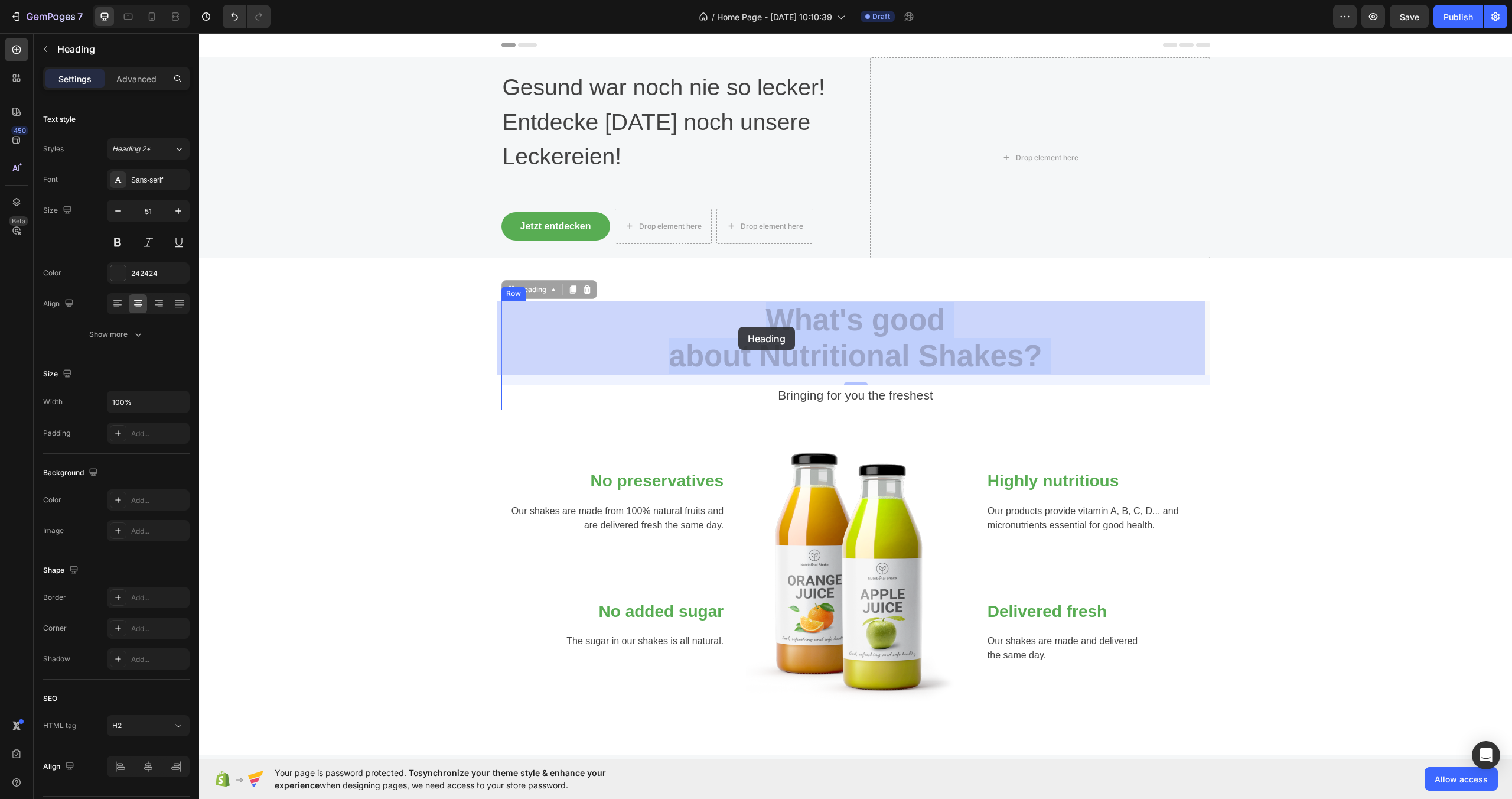
drag, startPoint x: 1064, startPoint y: 351, endPoint x: 761, endPoint y: 328, distance: 303.9
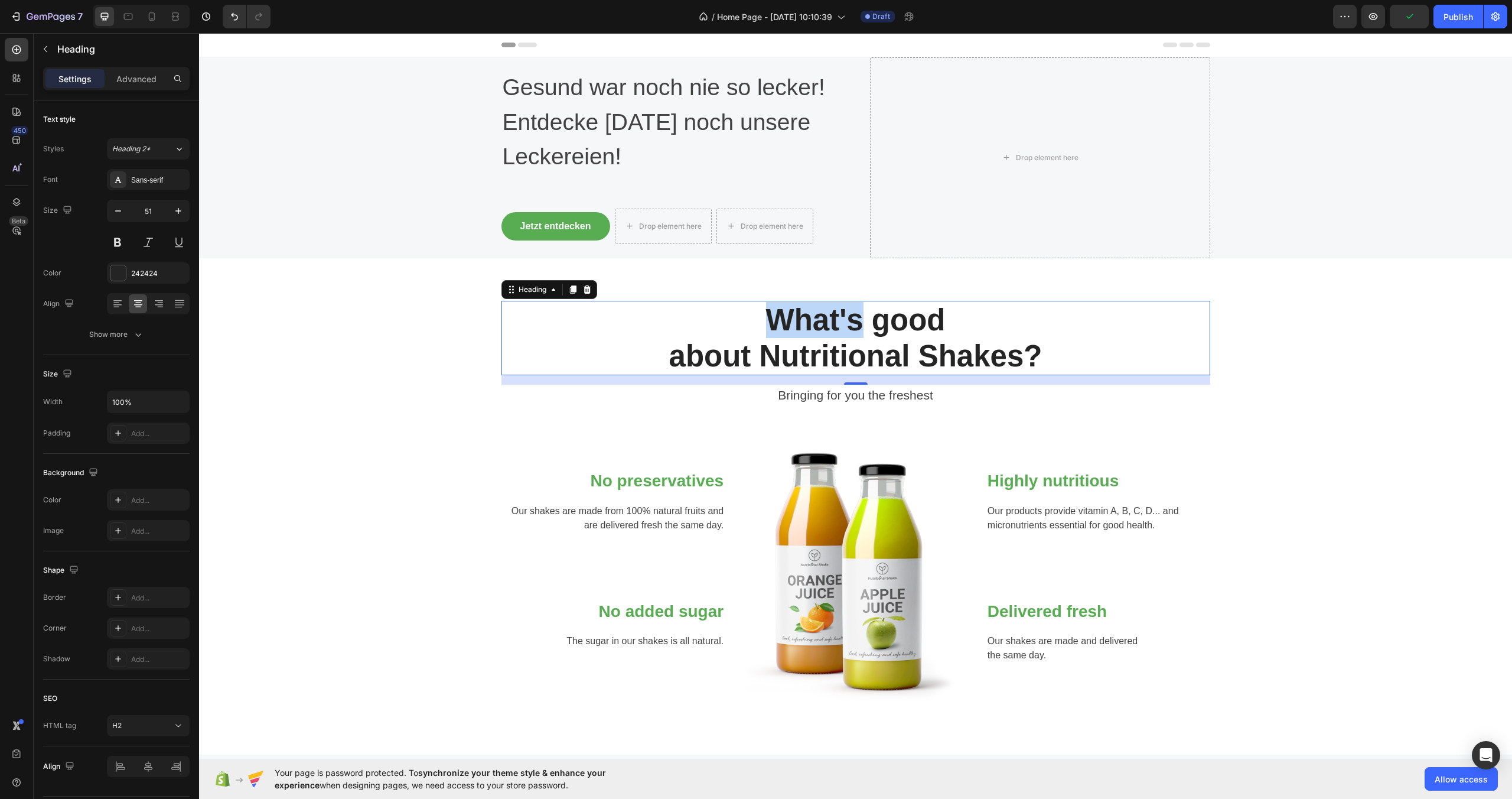
click at [845, 331] on p "What's good about Nutritional Shakes?" at bounding box center [855, 337] width 706 height 72
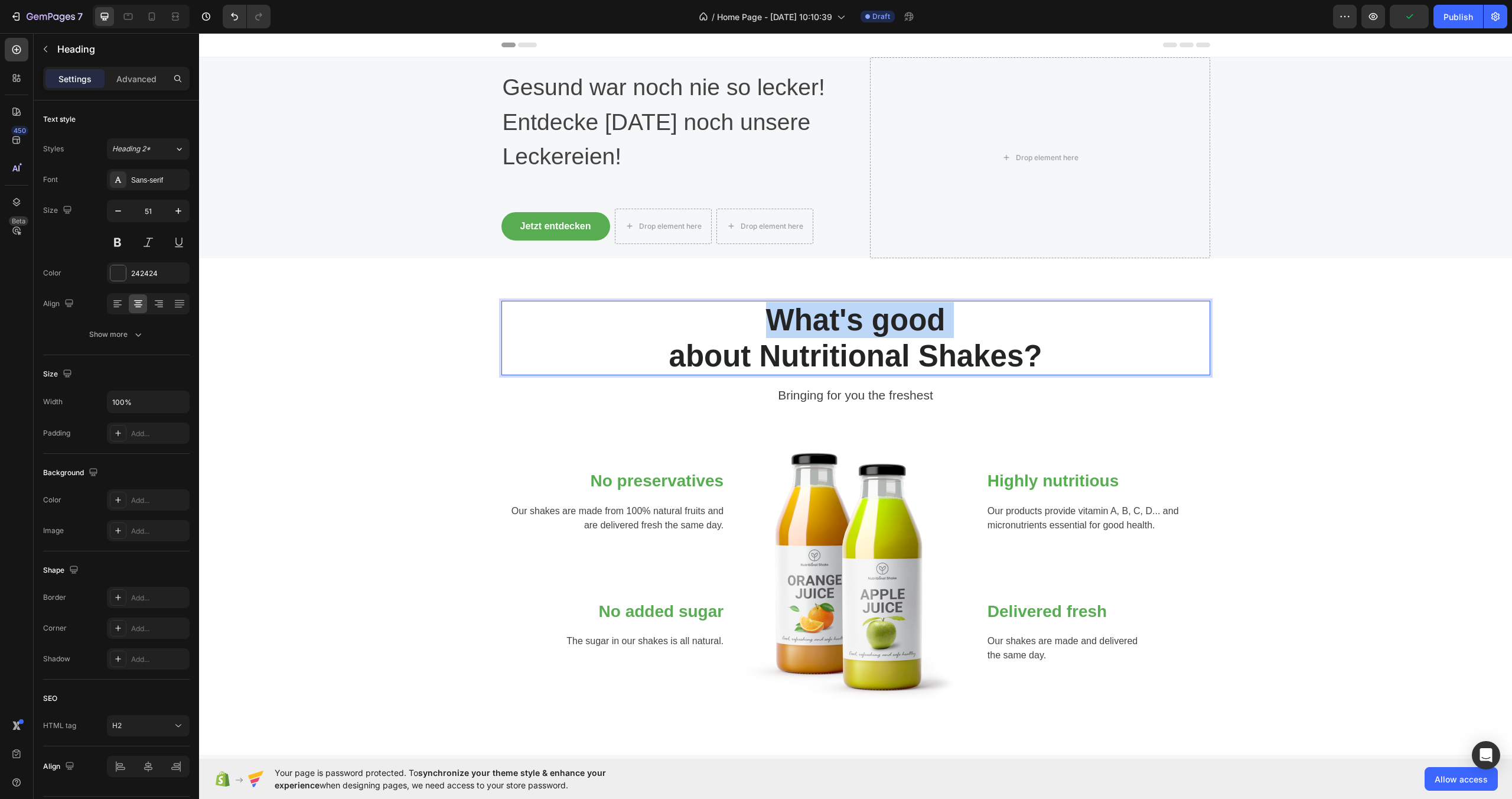
click at [845, 331] on p "What's good about Nutritional Shakes?" at bounding box center [855, 337] width 706 height 72
click at [1019, 353] on p "What's good about Nutritional Shakes?" at bounding box center [855, 337] width 706 height 72
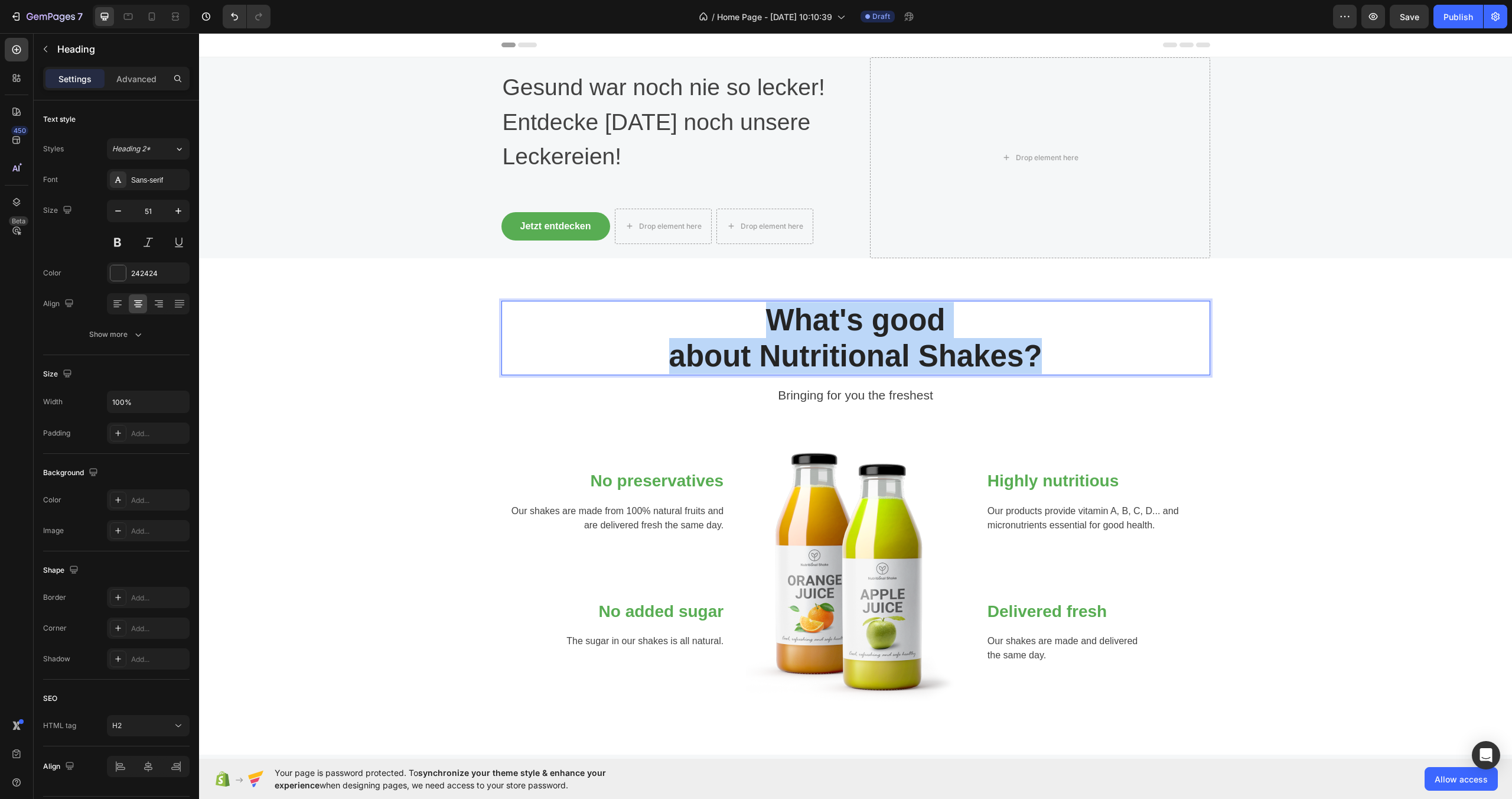
drag, startPoint x: 1034, startPoint y: 354, endPoint x: 760, endPoint y: 320, distance: 276.1
click at [760, 320] on p "What's good about Nutritional Shakes?" at bounding box center [855, 337] width 706 height 72
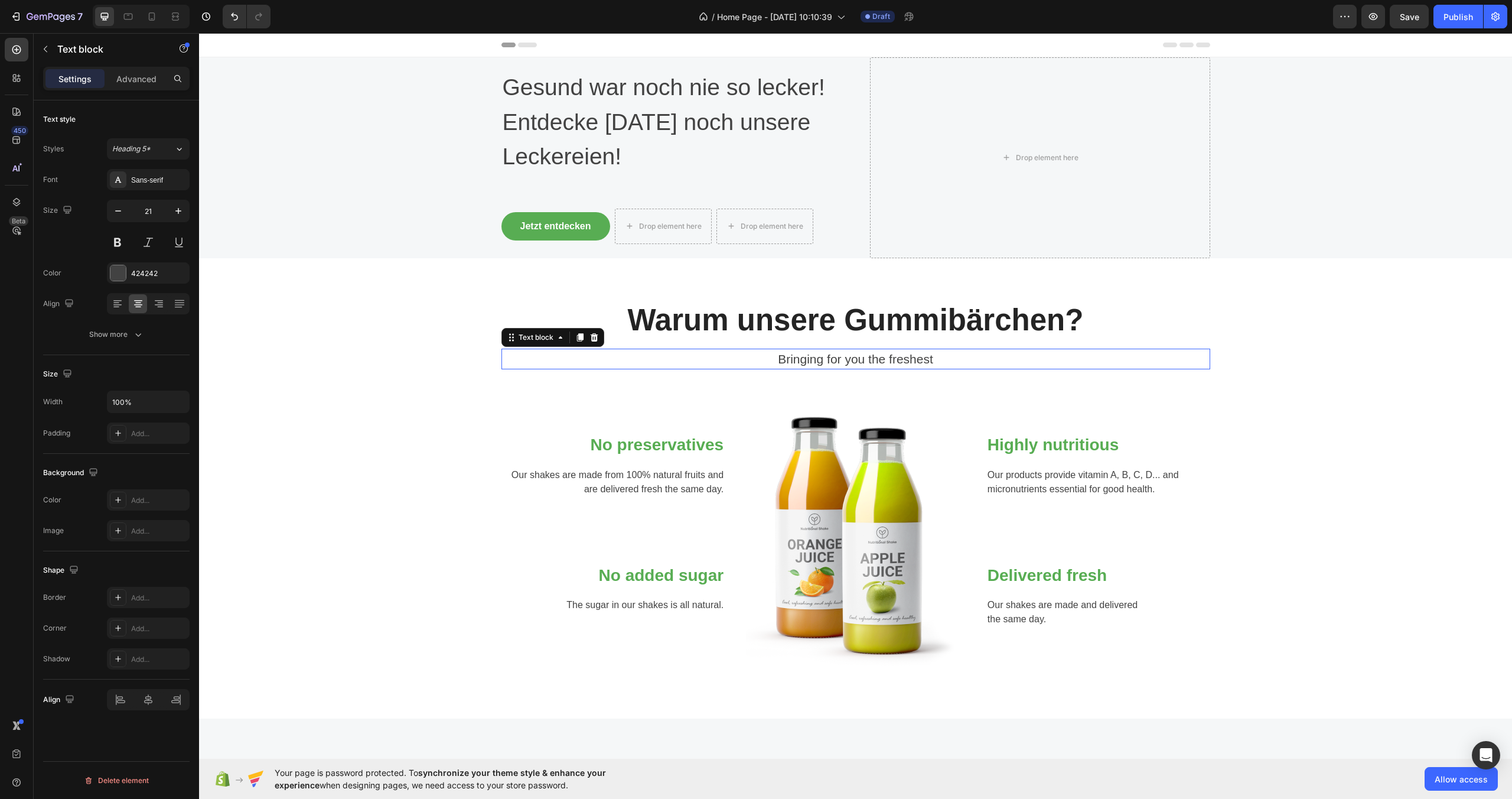
click at [893, 367] on p "Bringing for you the freshest" at bounding box center [855, 359] width 706 height 19
click at [591, 336] on icon at bounding box center [594, 337] width 8 height 8
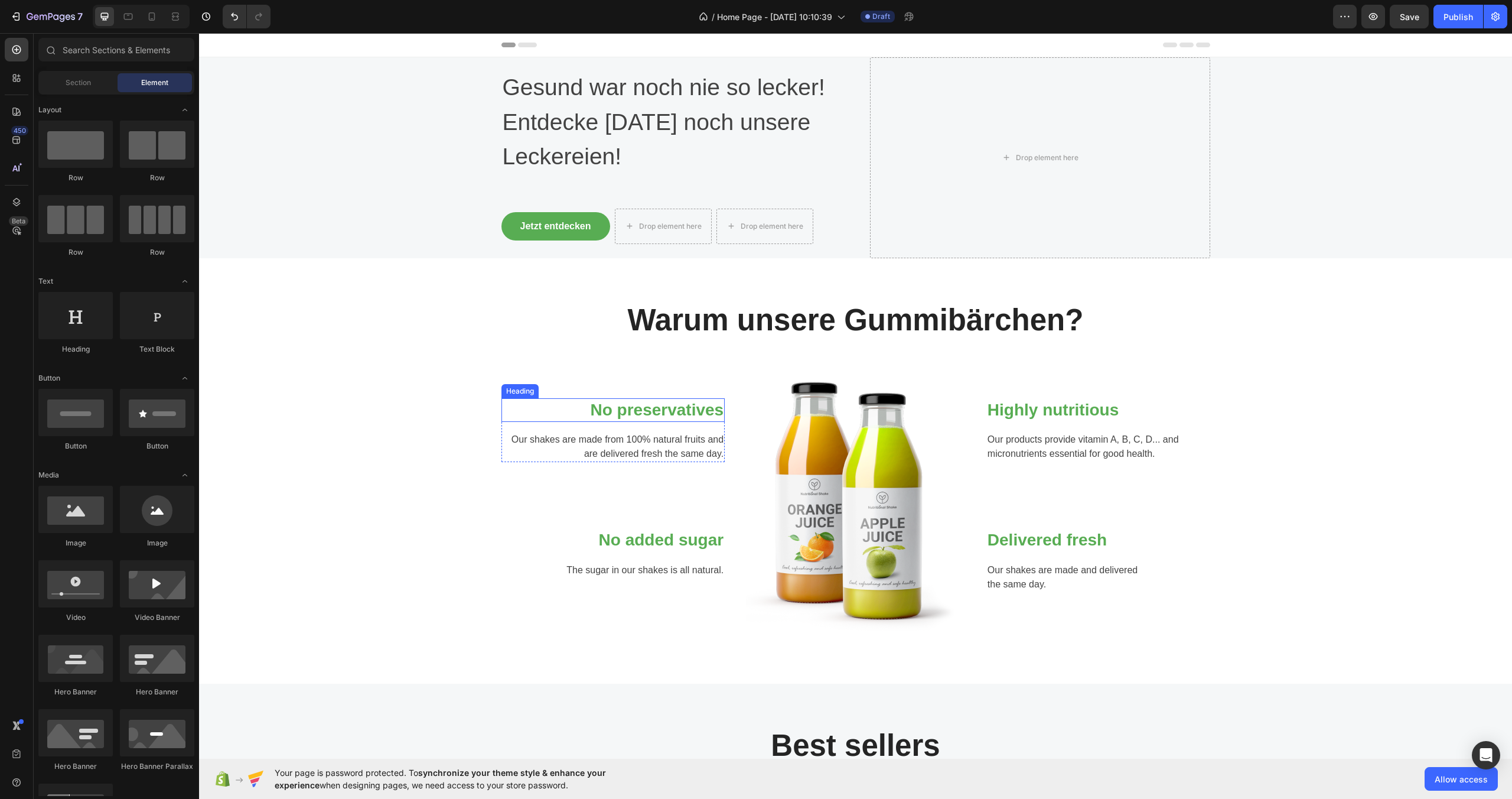
click at [670, 414] on p "No preservatives" at bounding box center [613, 410] width 222 height 22
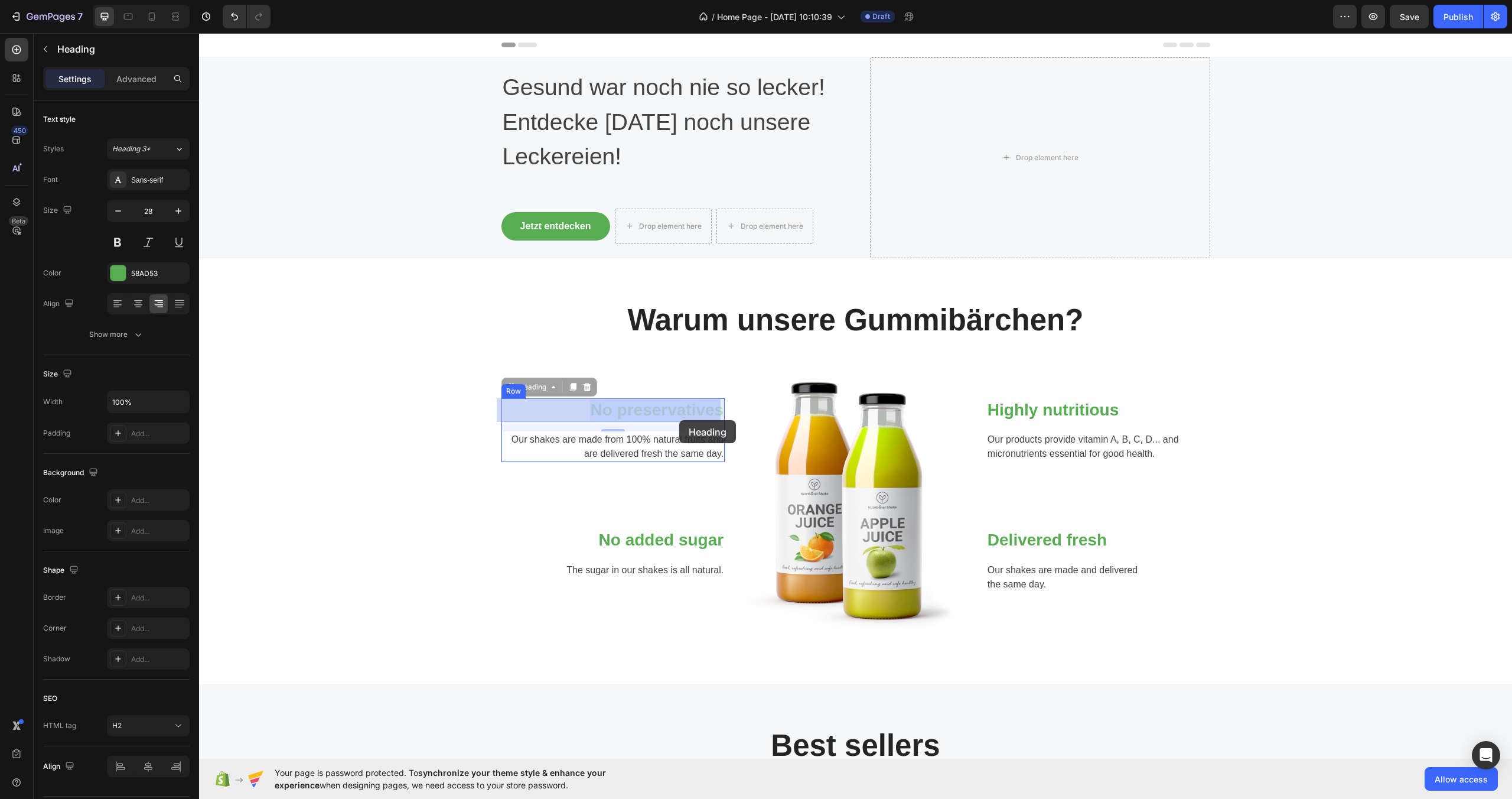
drag, startPoint x: 579, startPoint y: 408, endPoint x: 679, endPoint y: 420, distance: 100.7
click at [657, 414] on p "No preservatives" at bounding box center [613, 410] width 222 height 22
click at [1033, 413] on p "Highly nutritious" at bounding box center [1099, 410] width 222 height 22
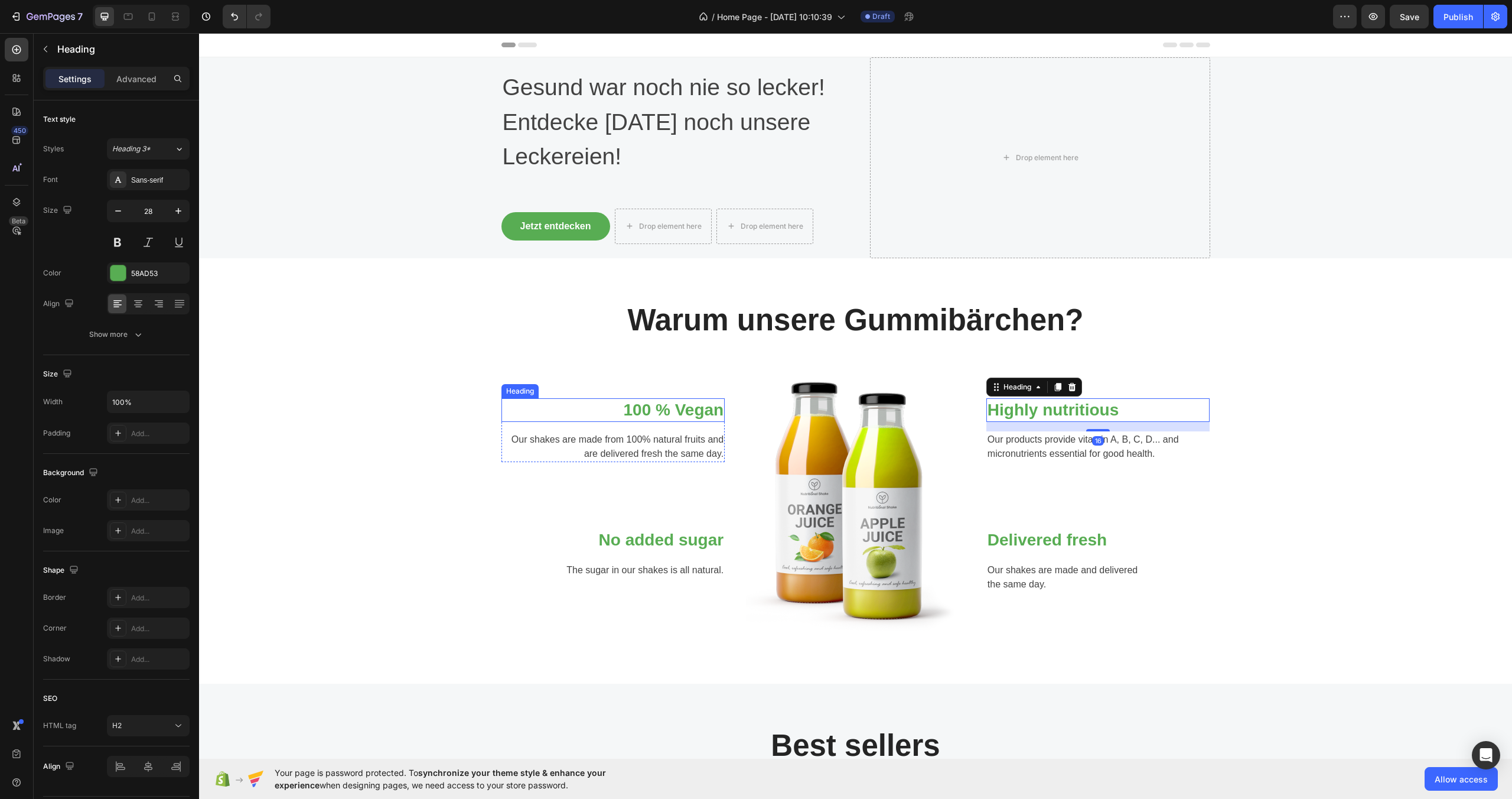
click at [654, 409] on p "100 % Vegan" at bounding box center [613, 410] width 222 height 22
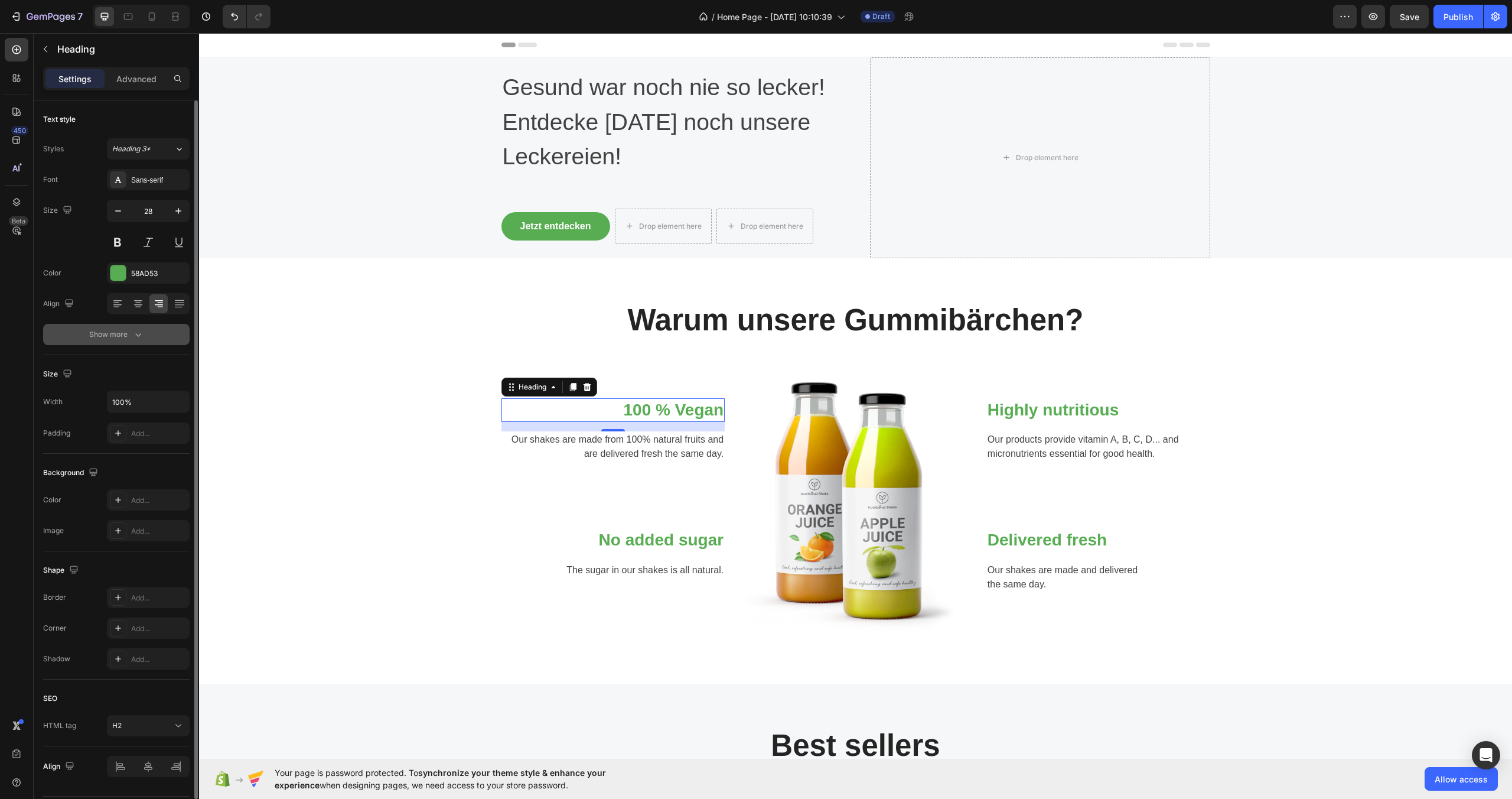
click at [125, 338] on div "Show more" at bounding box center [117, 334] width 55 height 12
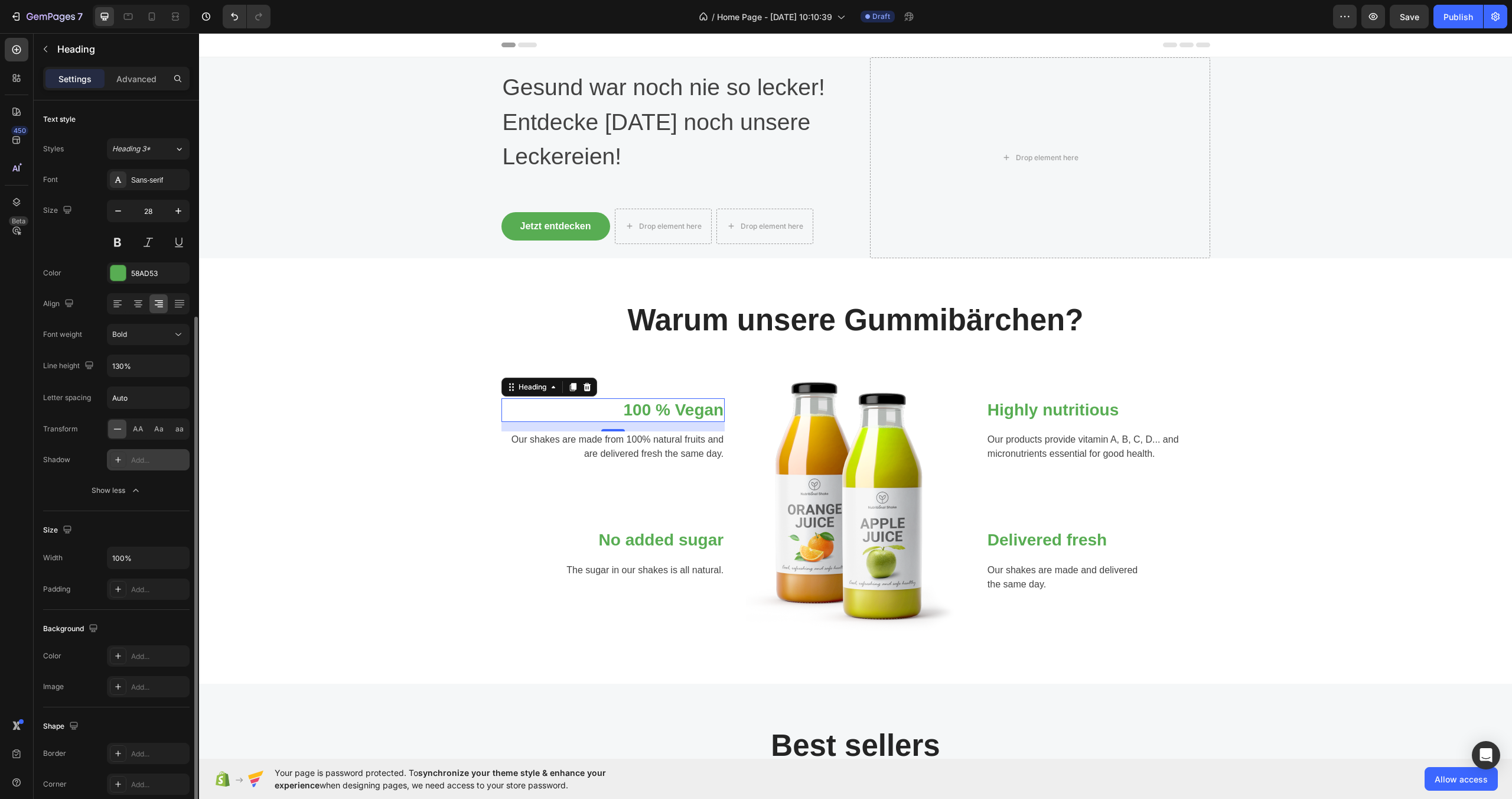
scroll to position [191, 0]
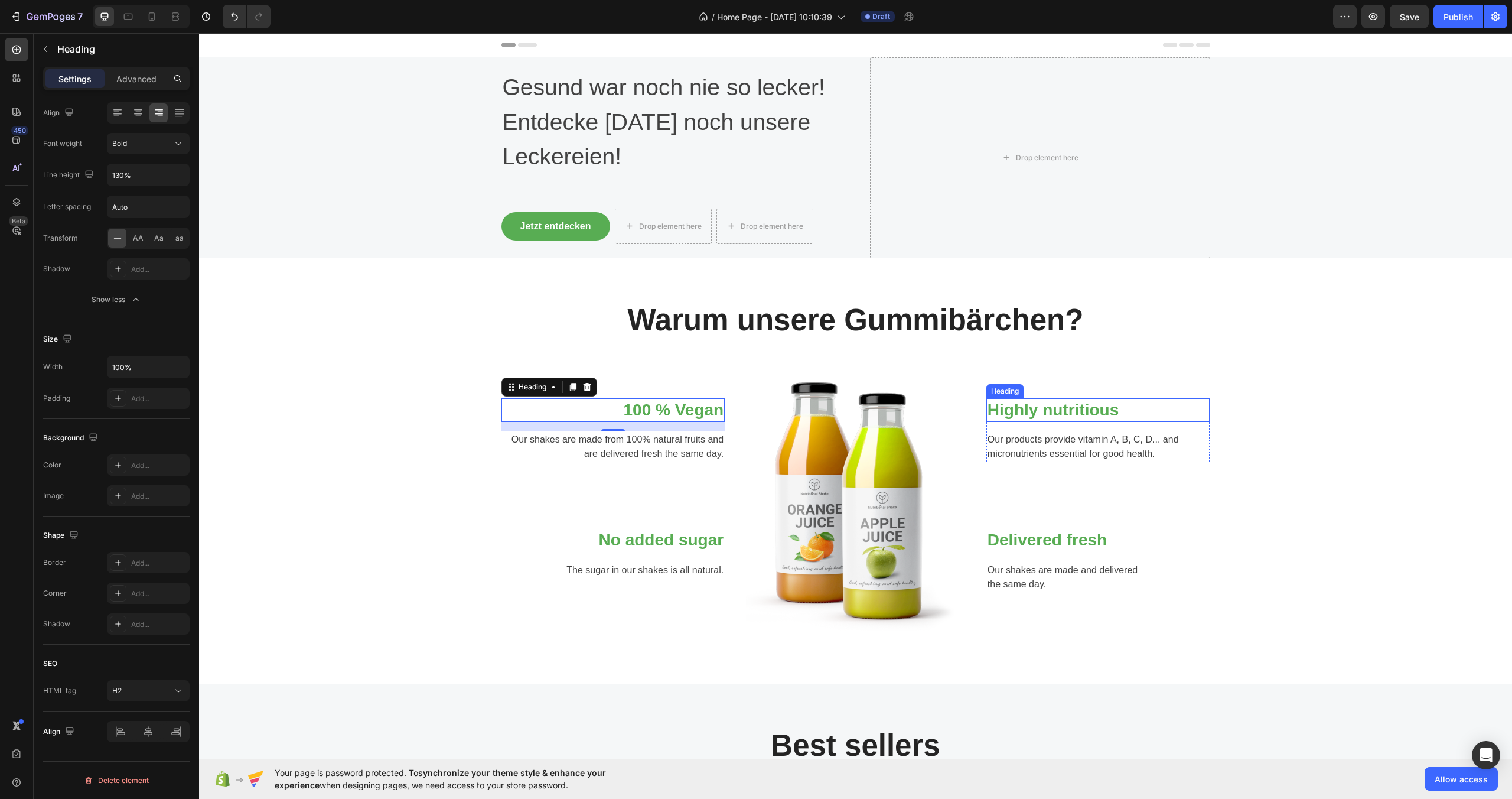
click at [1078, 414] on p "Highly nutritious" at bounding box center [1099, 410] width 222 height 22
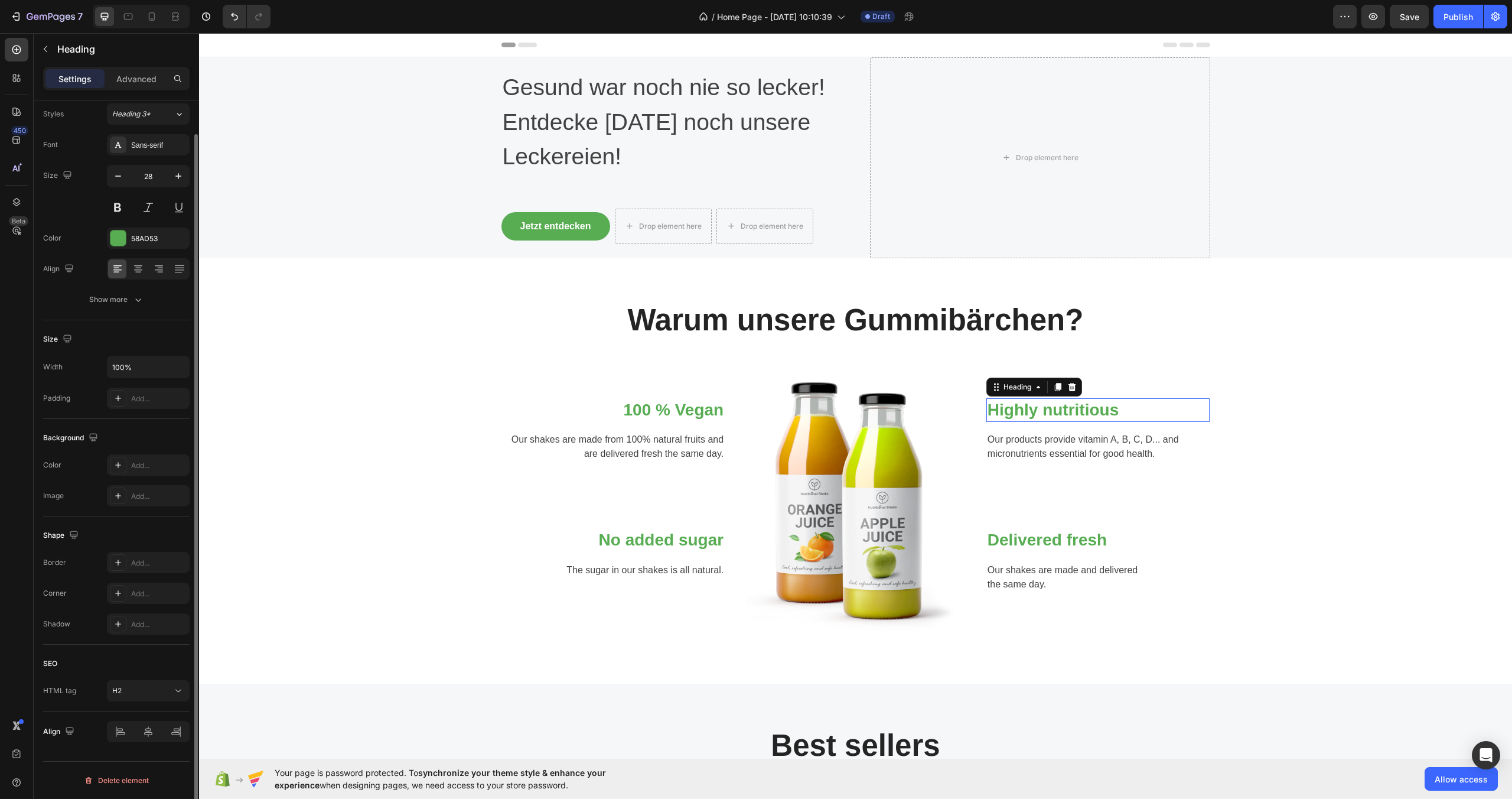
scroll to position [35, 0]
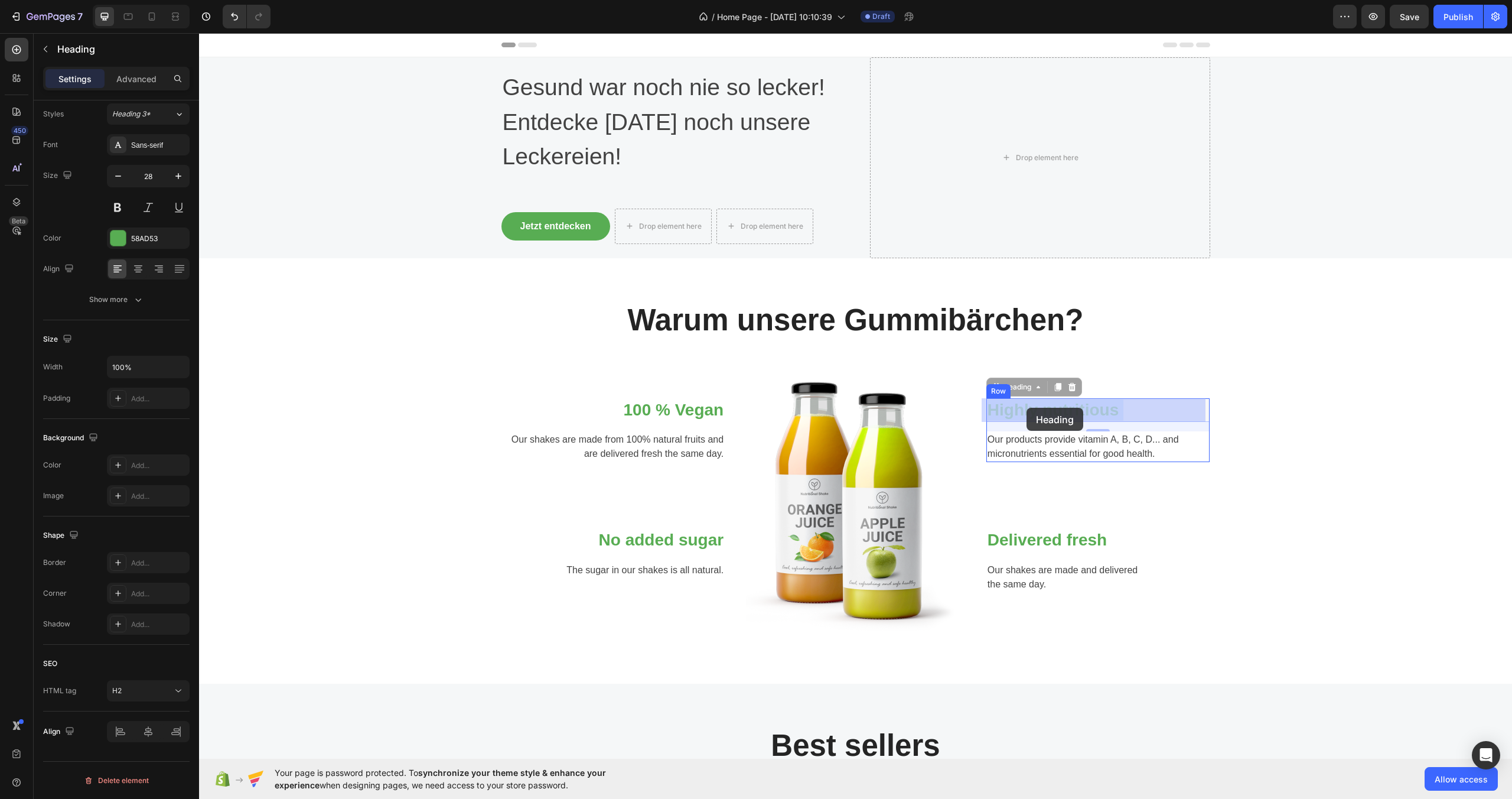
drag, startPoint x: 1145, startPoint y: 407, endPoint x: 1026, endPoint y: 407, distance: 119.0
click at [1115, 416] on p "Highly nutritious" at bounding box center [1099, 410] width 222 height 22
click at [1066, 533] on p "Delivered fresh" at bounding box center [1099, 540] width 222 height 22
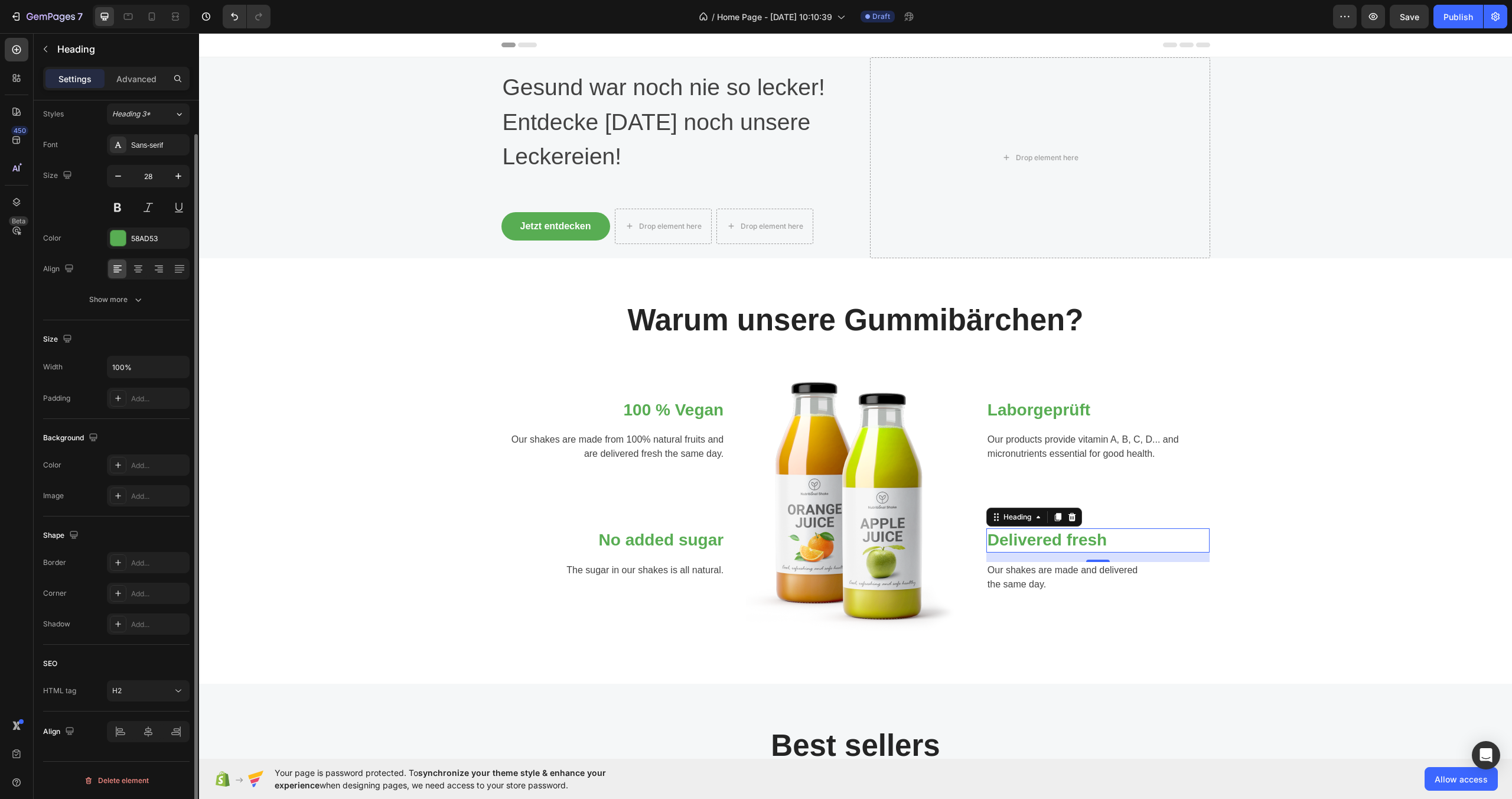
scroll to position [0, 0]
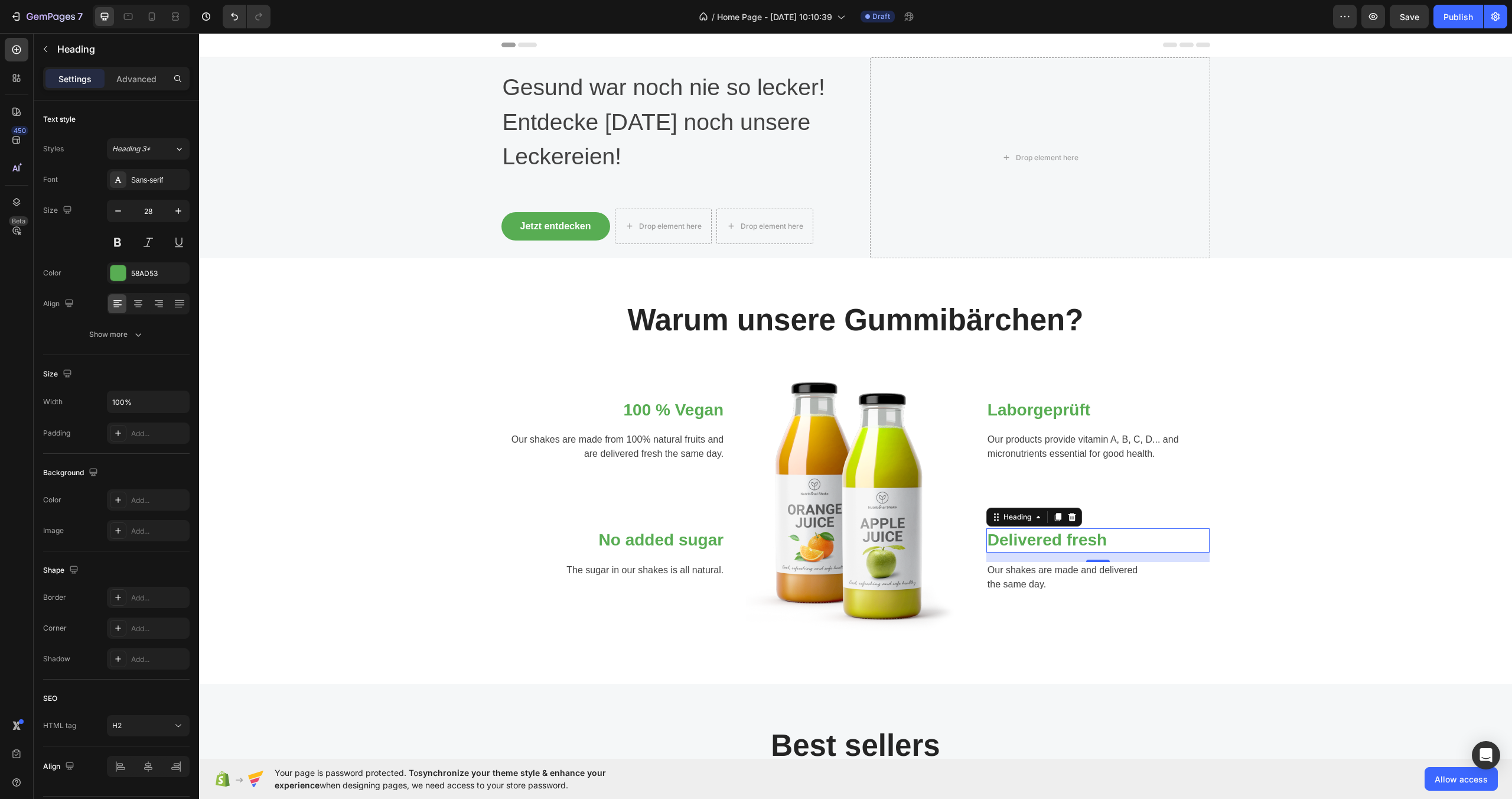
click at [1144, 541] on p "Delivered fresh" at bounding box center [1099, 540] width 222 height 22
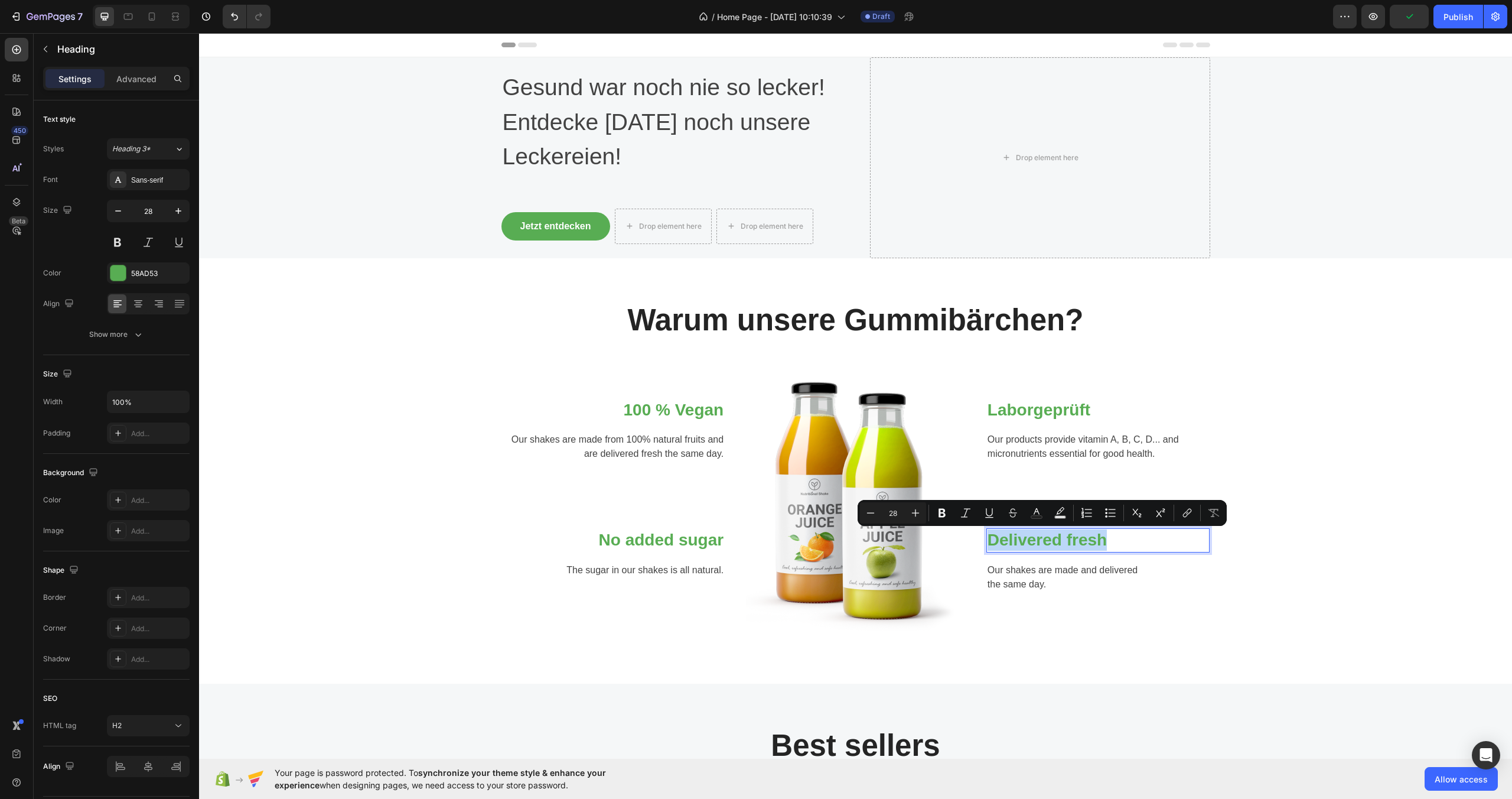
drag, startPoint x: 1142, startPoint y: 541, endPoint x: 988, endPoint y: 542, distance: 154.0
click at [988, 542] on p "Delivered fresh" at bounding box center [1099, 540] width 222 height 22
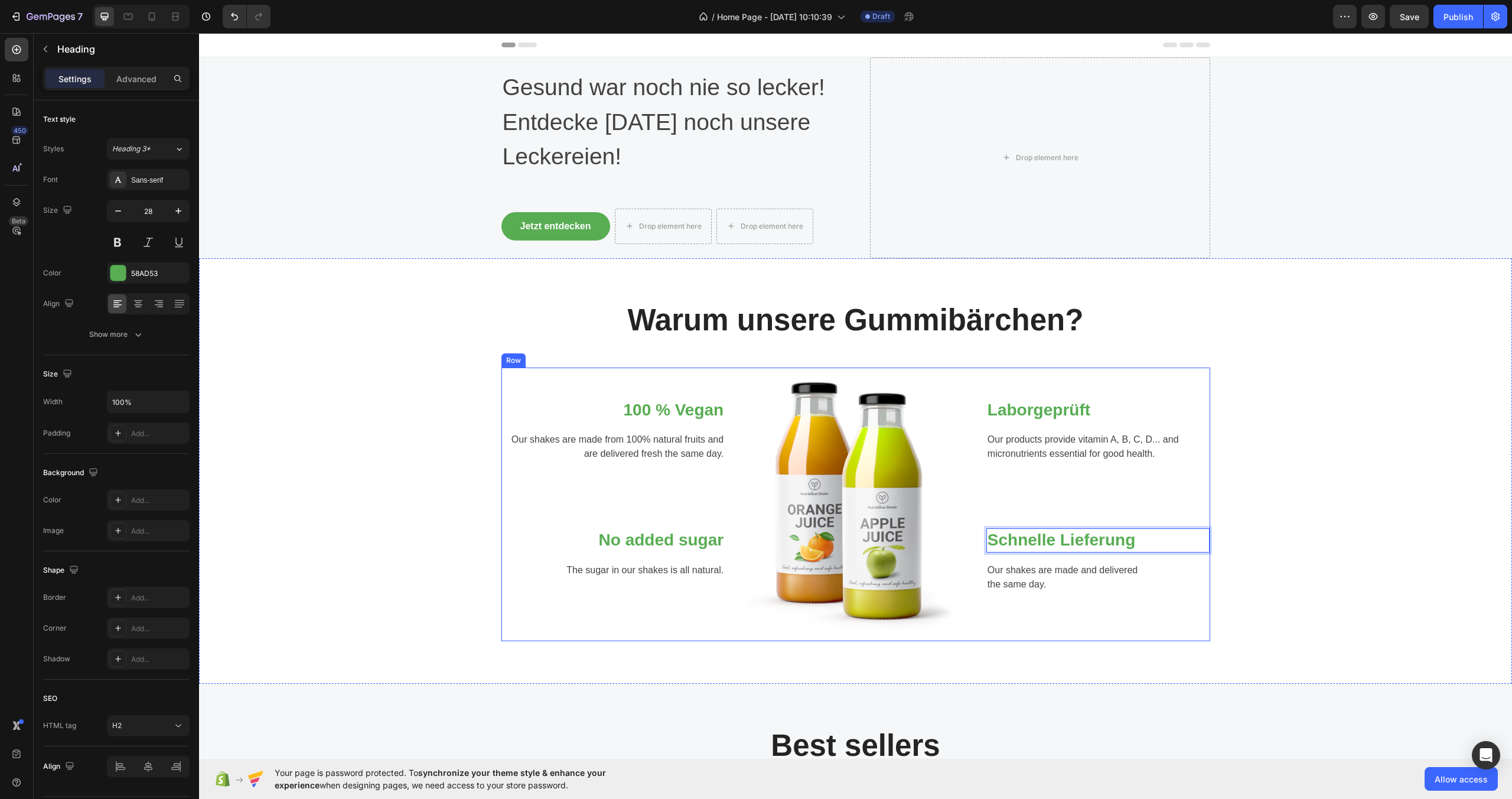
click at [700, 544] on p "No added sugar" at bounding box center [613, 540] width 222 height 22
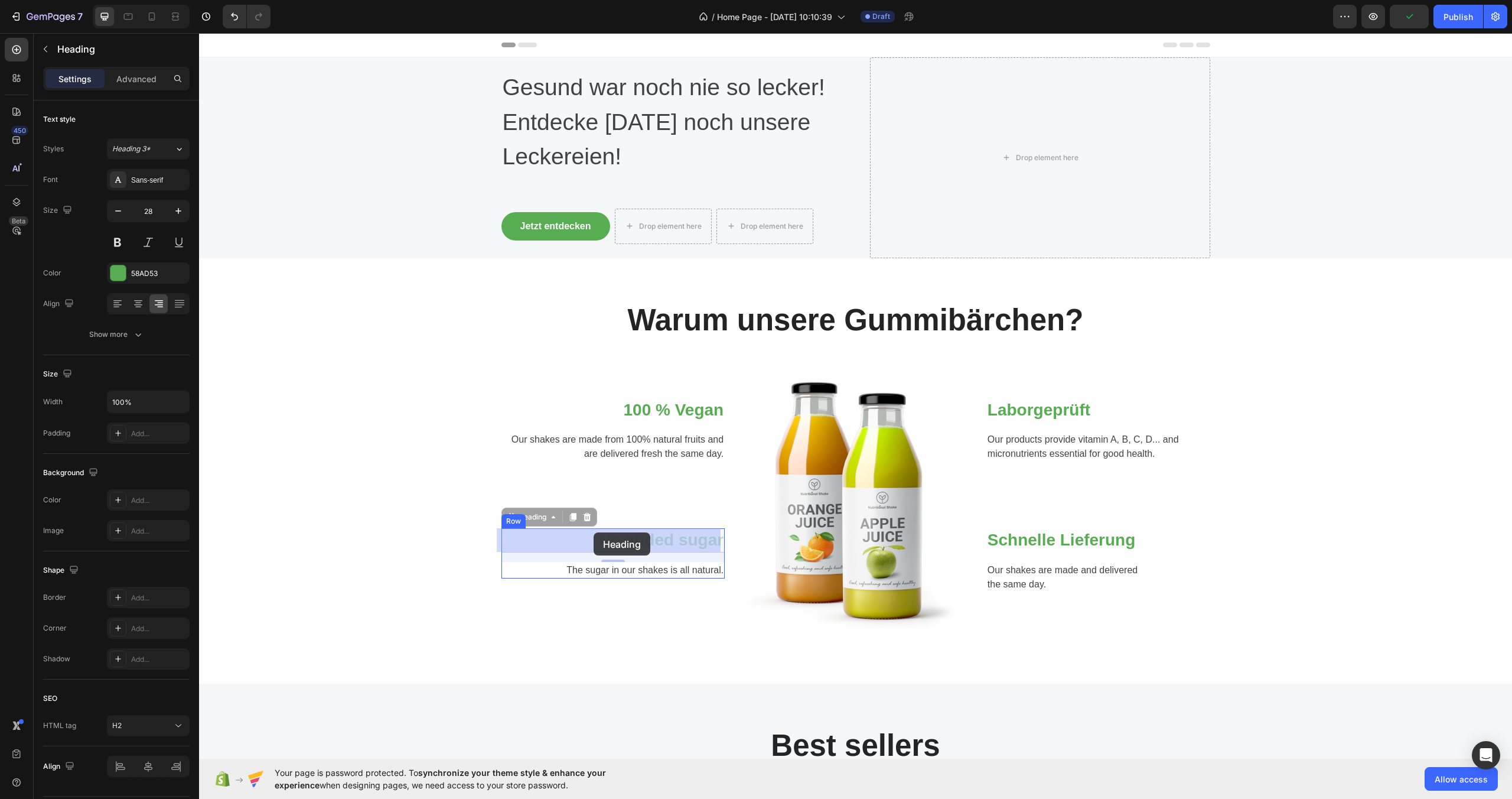
drag, startPoint x: 717, startPoint y: 536, endPoint x: 603, endPoint y: 534, distance: 114.0
click at [645, 543] on p "No added sugar" at bounding box center [613, 540] width 222 height 22
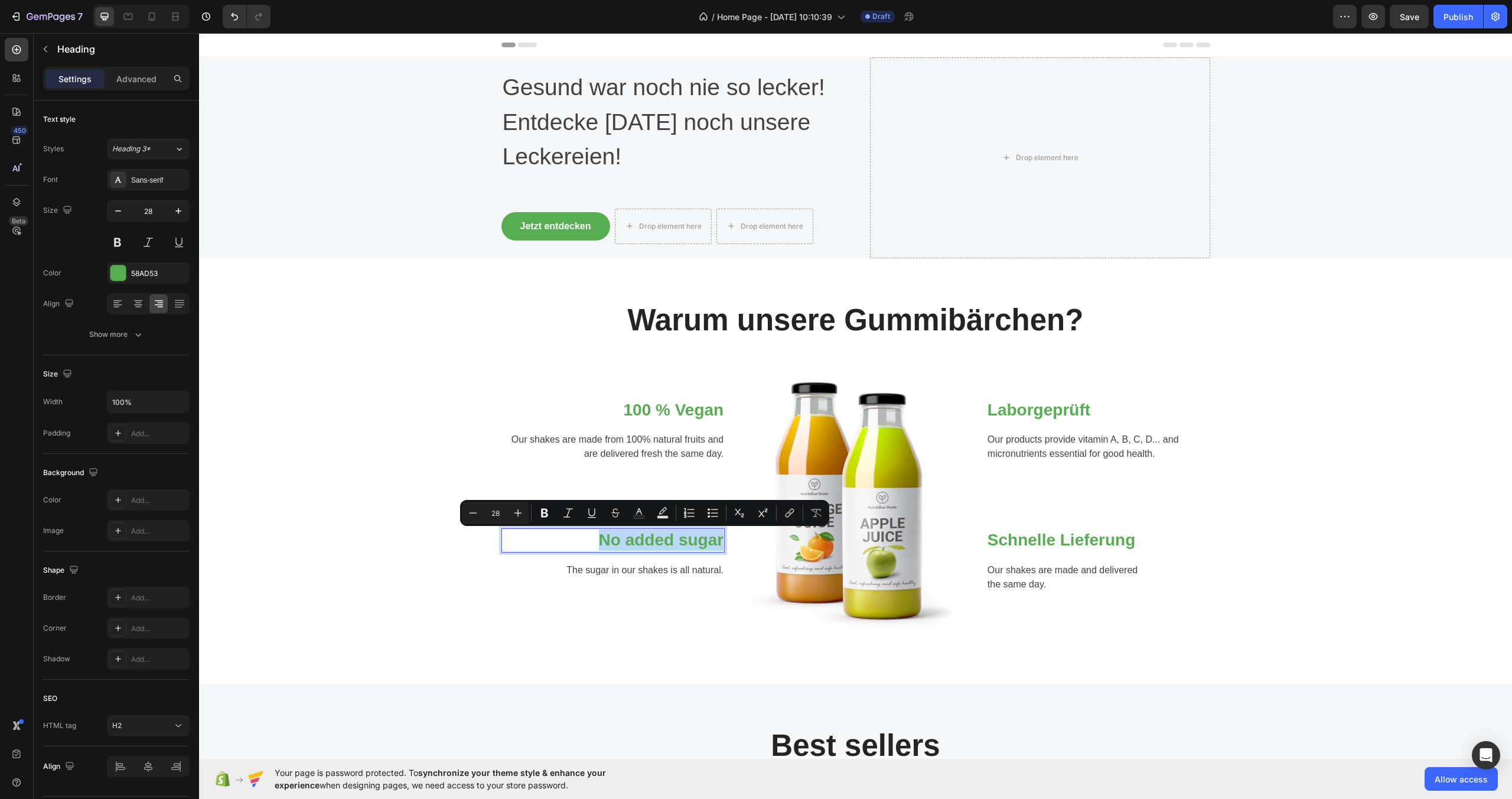
click at [645, 543] on p "No added sugar" at bounding box center [613, 540] width 222 height 22
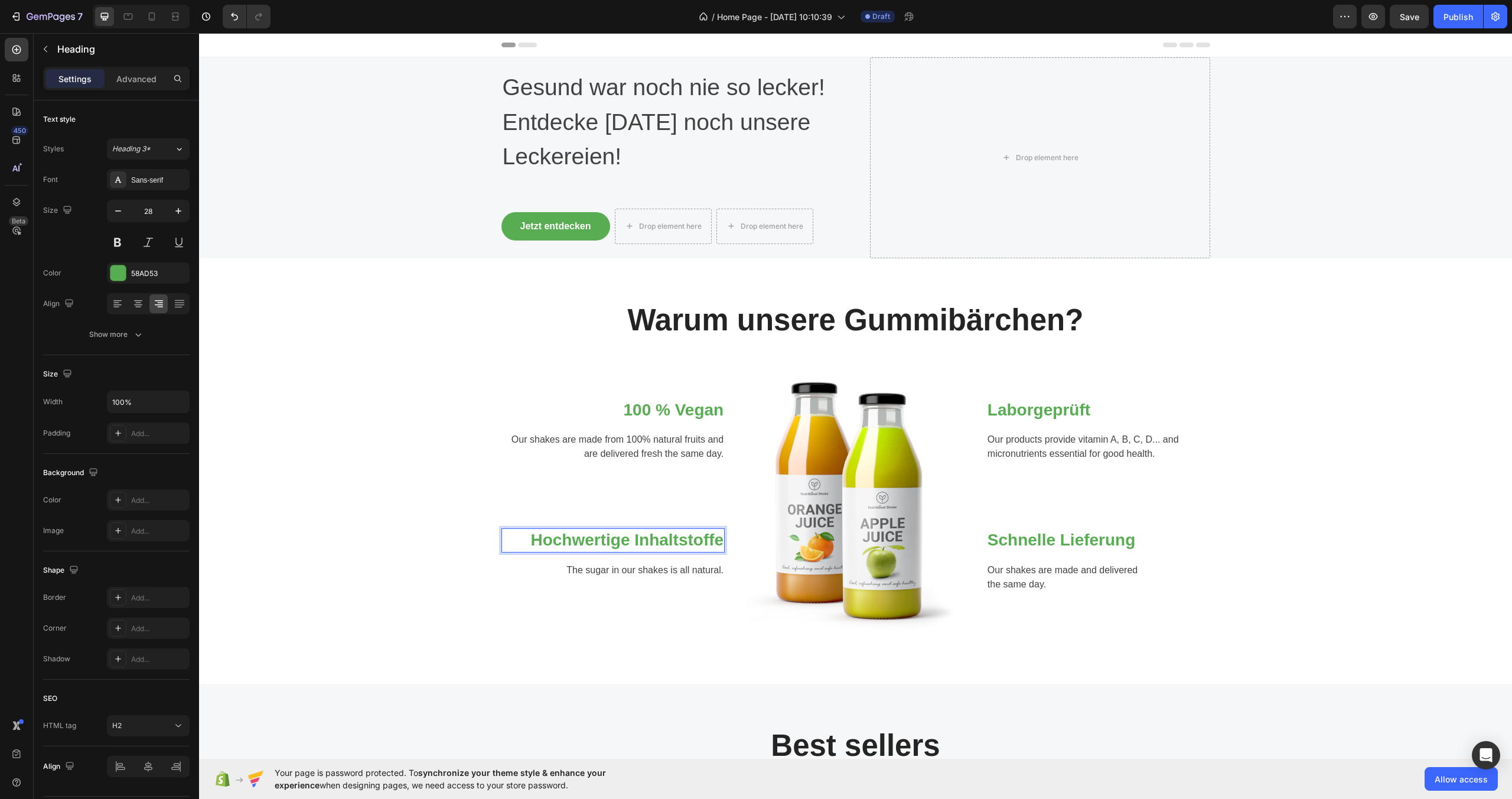
click at [667, 542] on p "Hochwertige Inhaltstoffe" at bounding box center [613, 540] width 222 height 22
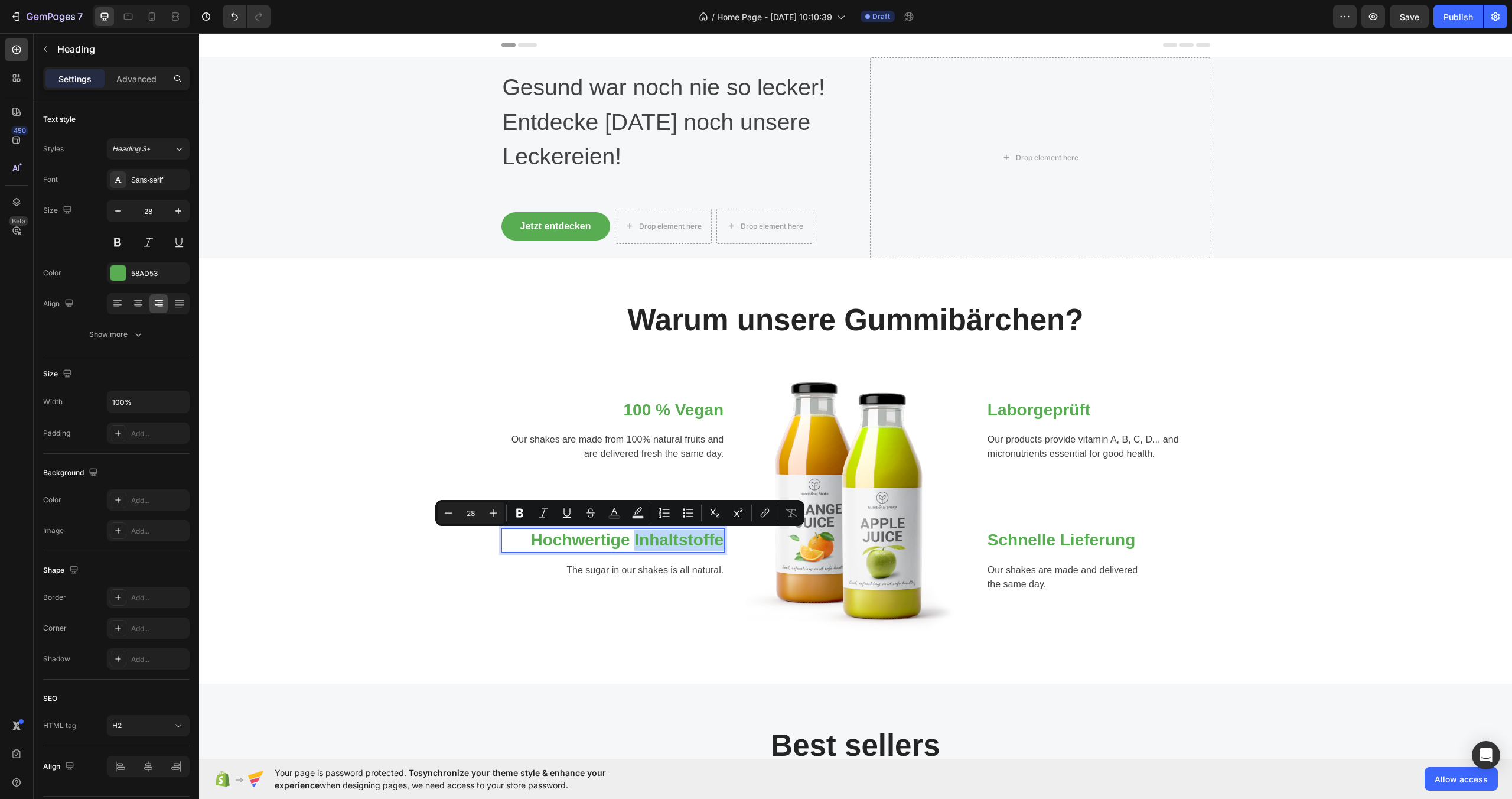
click at [669, 543] on p "Hochwertige Inhaltstoffe" at bounding box center [613, 540] width 222 height 22
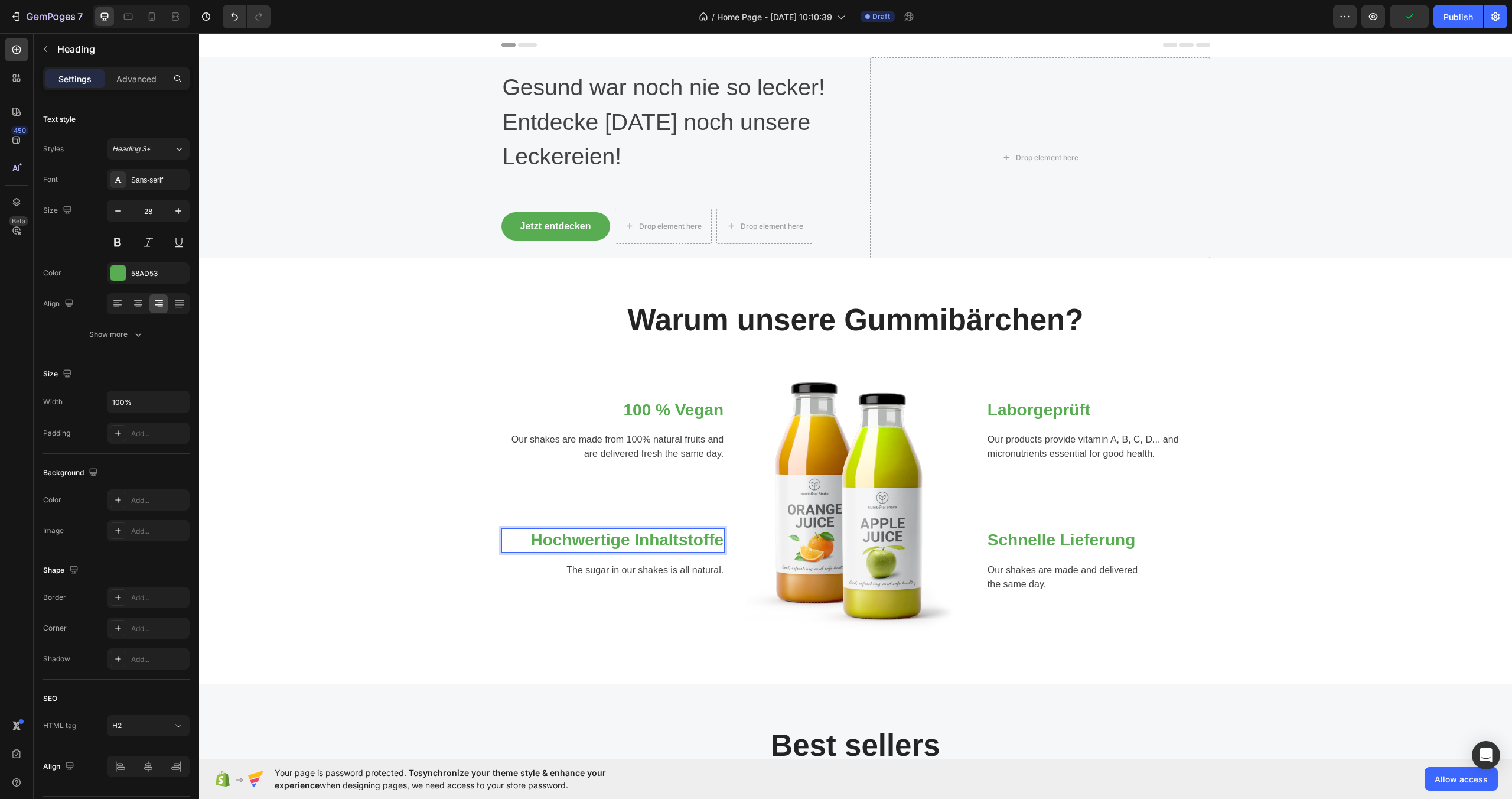
click at [678, 545] on p "Hochwertige Inhaltstoffe" at bounding box center [613, 540] width 222 height 22
click at [700, 565] on p "The sugar in our shakes is all natural." at bounding box center [613, 570] width 222 height 14
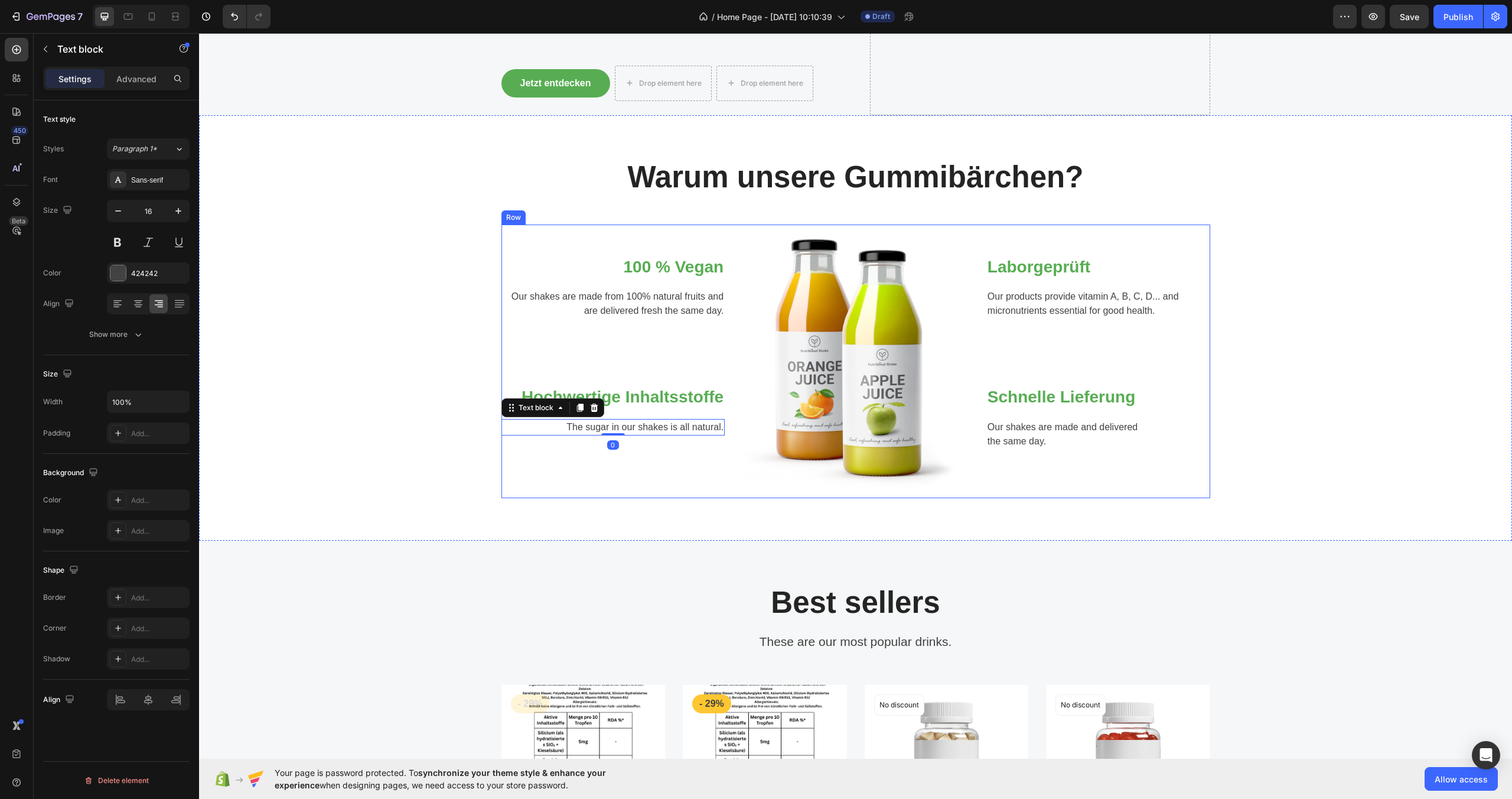
scroll to position [197, 0]
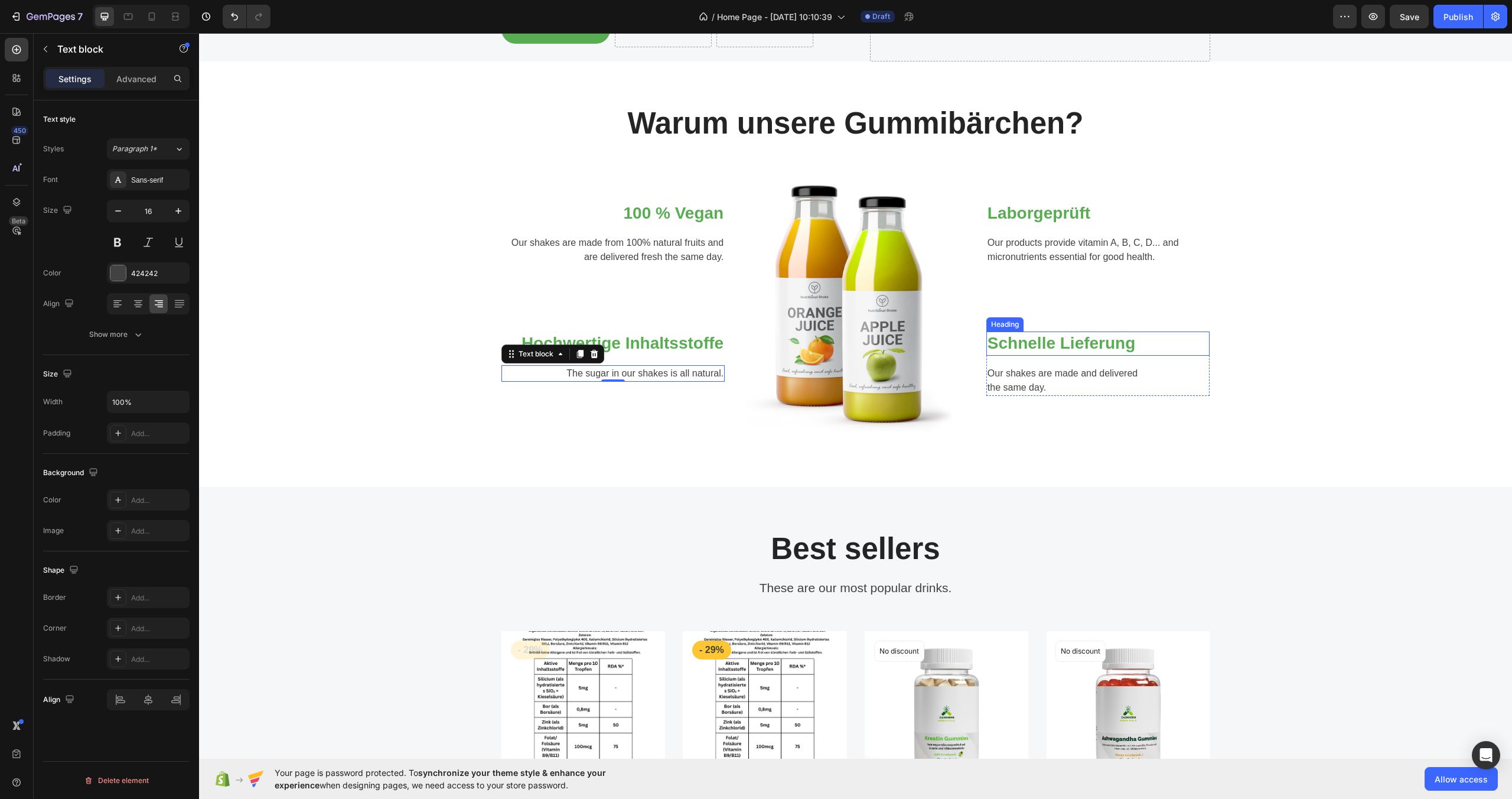
click at [1081, 343] on p "Schnelle Lieferung" at bounding box center [1099, 343] width 222 height 22
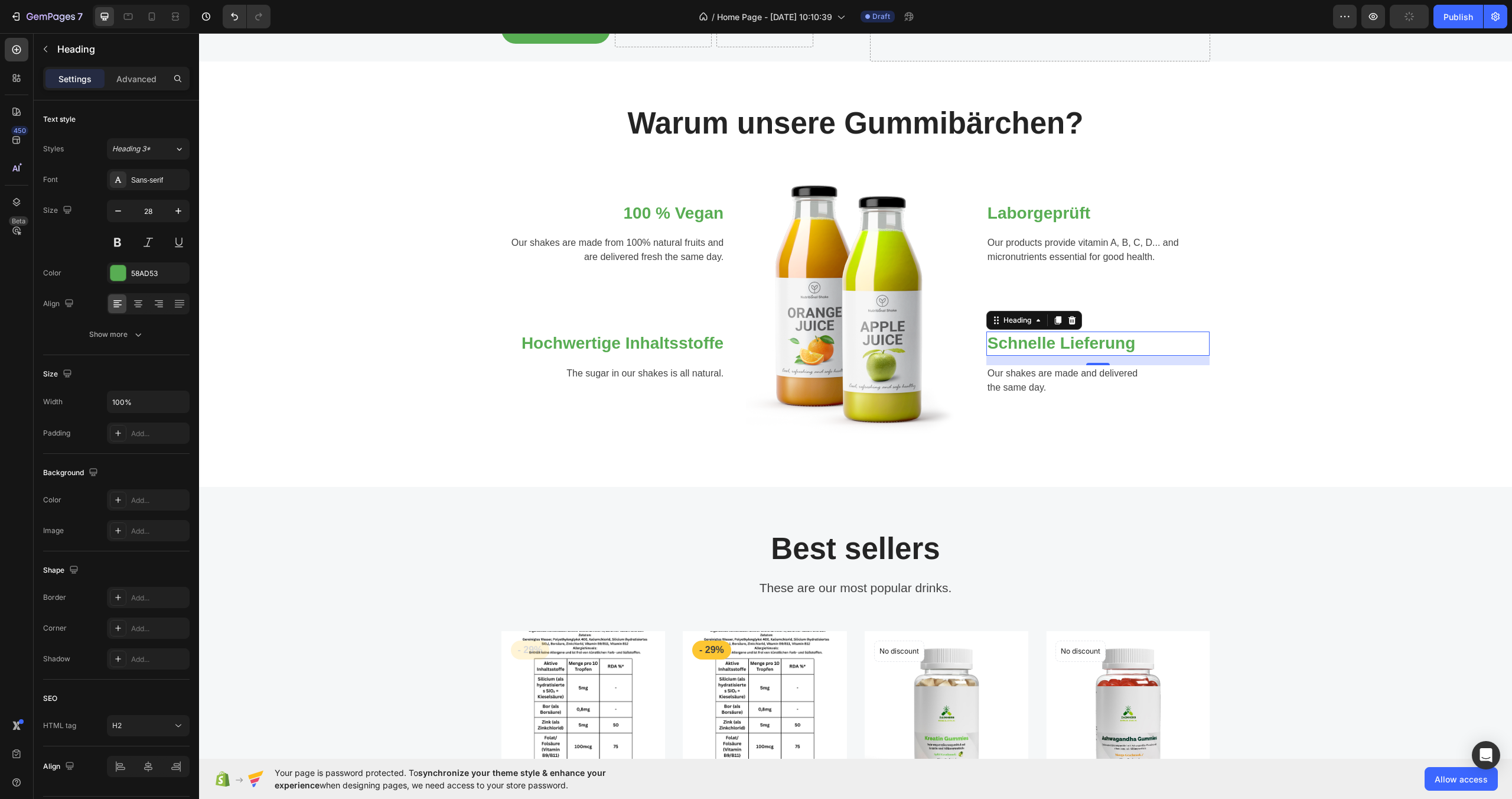
click at [1127, 347] on p "Schnelle Lieferung" at bounding box center [1099, 343] width 222 height 22
click at [1127, 348] on p "Schnelle Lieferung" at bounding box center [1099, 343] width 222 height 22
click at [1291, 334] on div "Warum unsere Gummibärchen? Heading Row 100 % Vegan Heading Our shakes are made …" at bounding box center [855, 274] width 1295 height 340
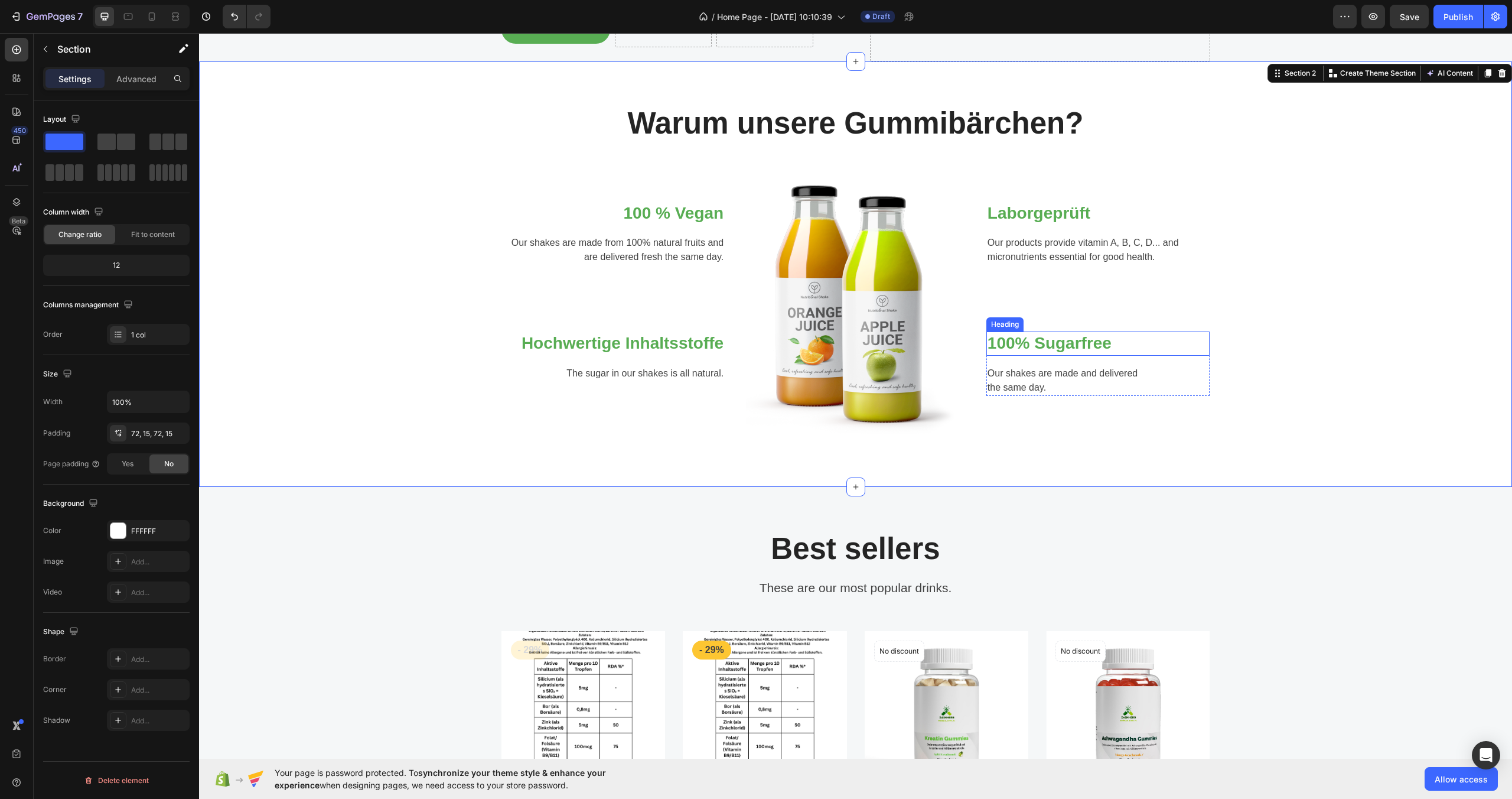
click at [1085, 339] on p "100% Sugarfree" at bounding box center [1099, 343] width 222 height 22
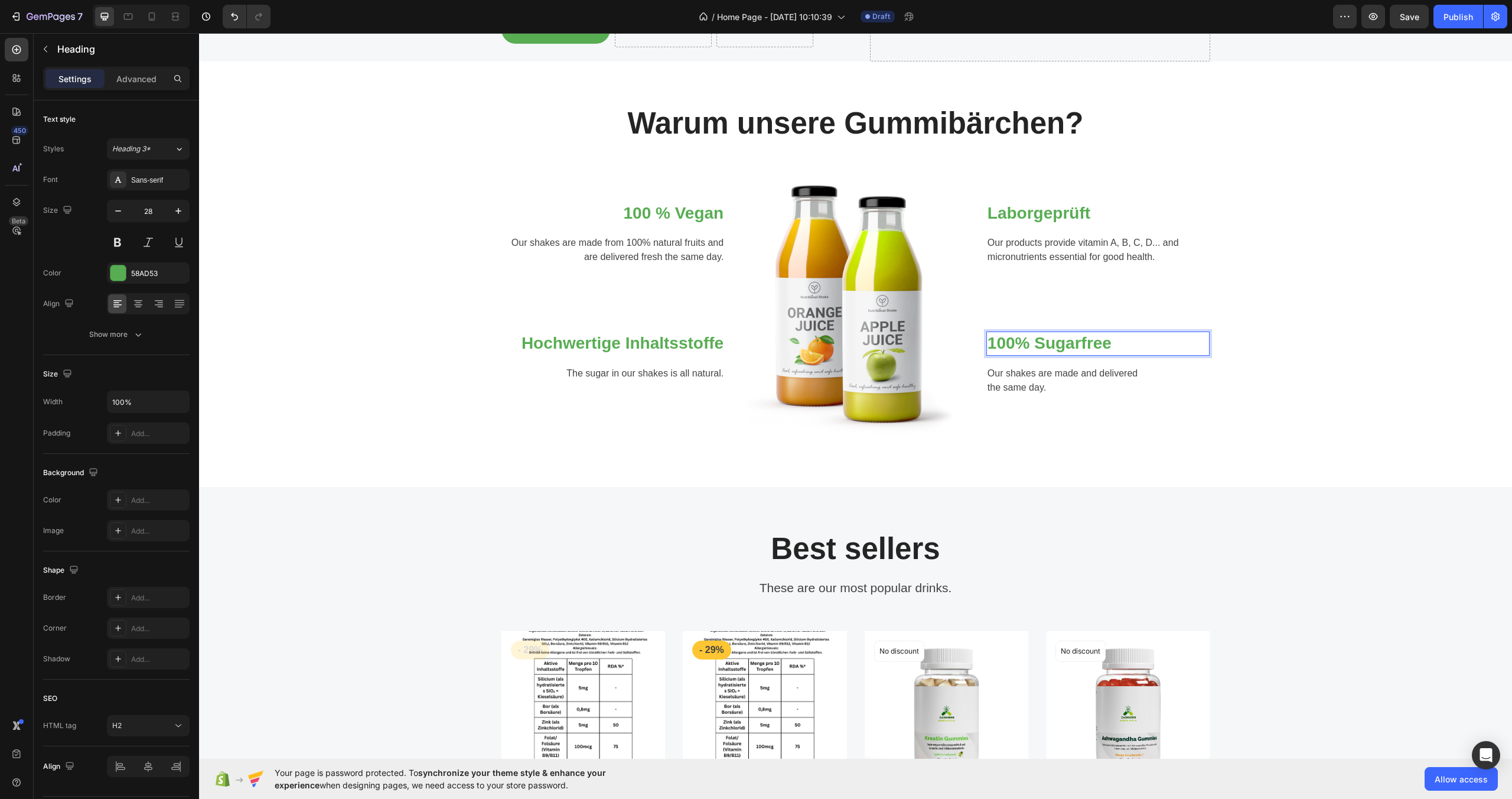
click at [1087, 344] on p "100% Sugarfree" at bounding box center [1099, 343] width 222 height 22
click at [1016, 362] on div "Text block" at bounding box center [1009, 358] width 44 height 14
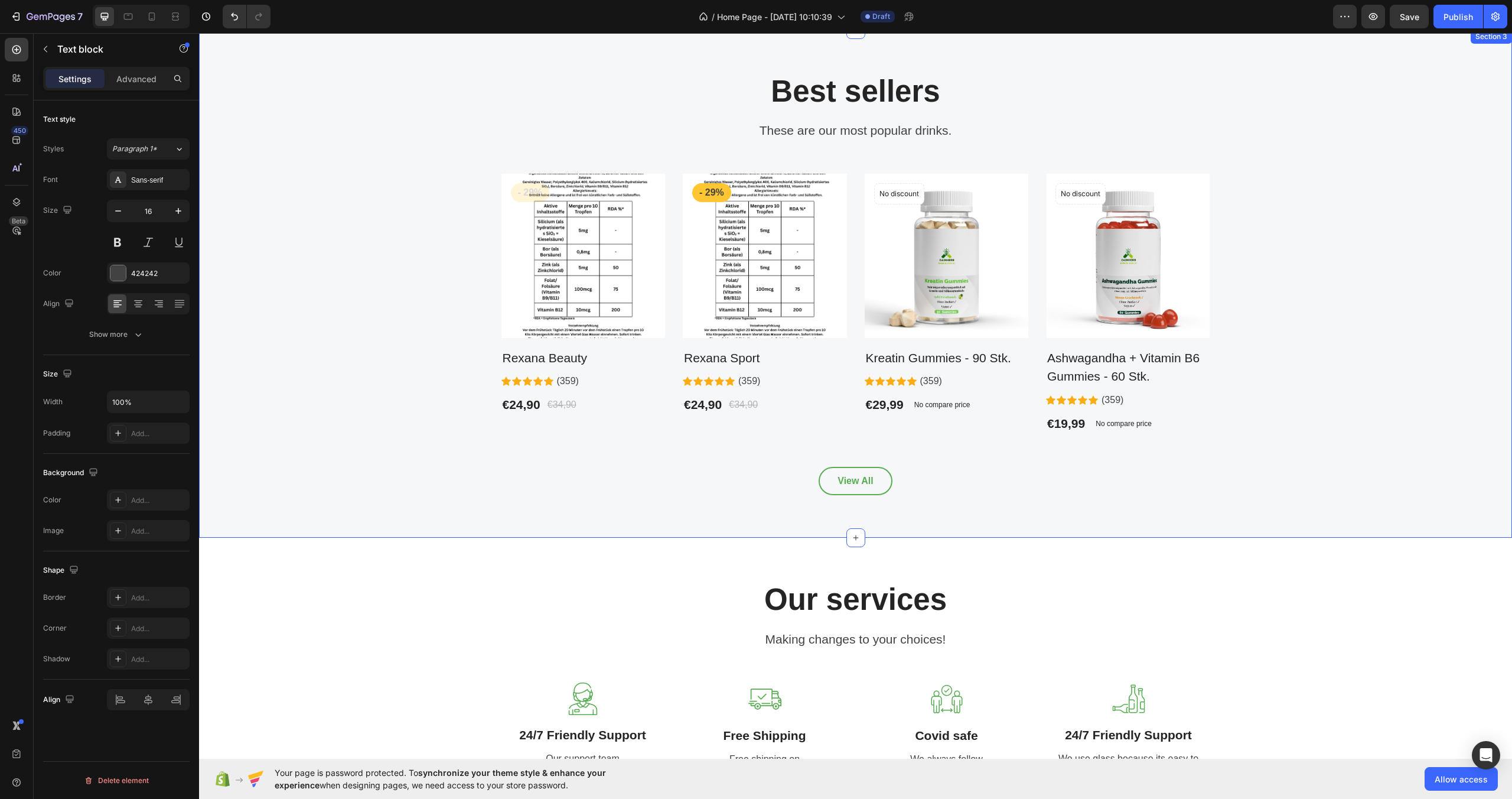
scroll to position [596, 0]
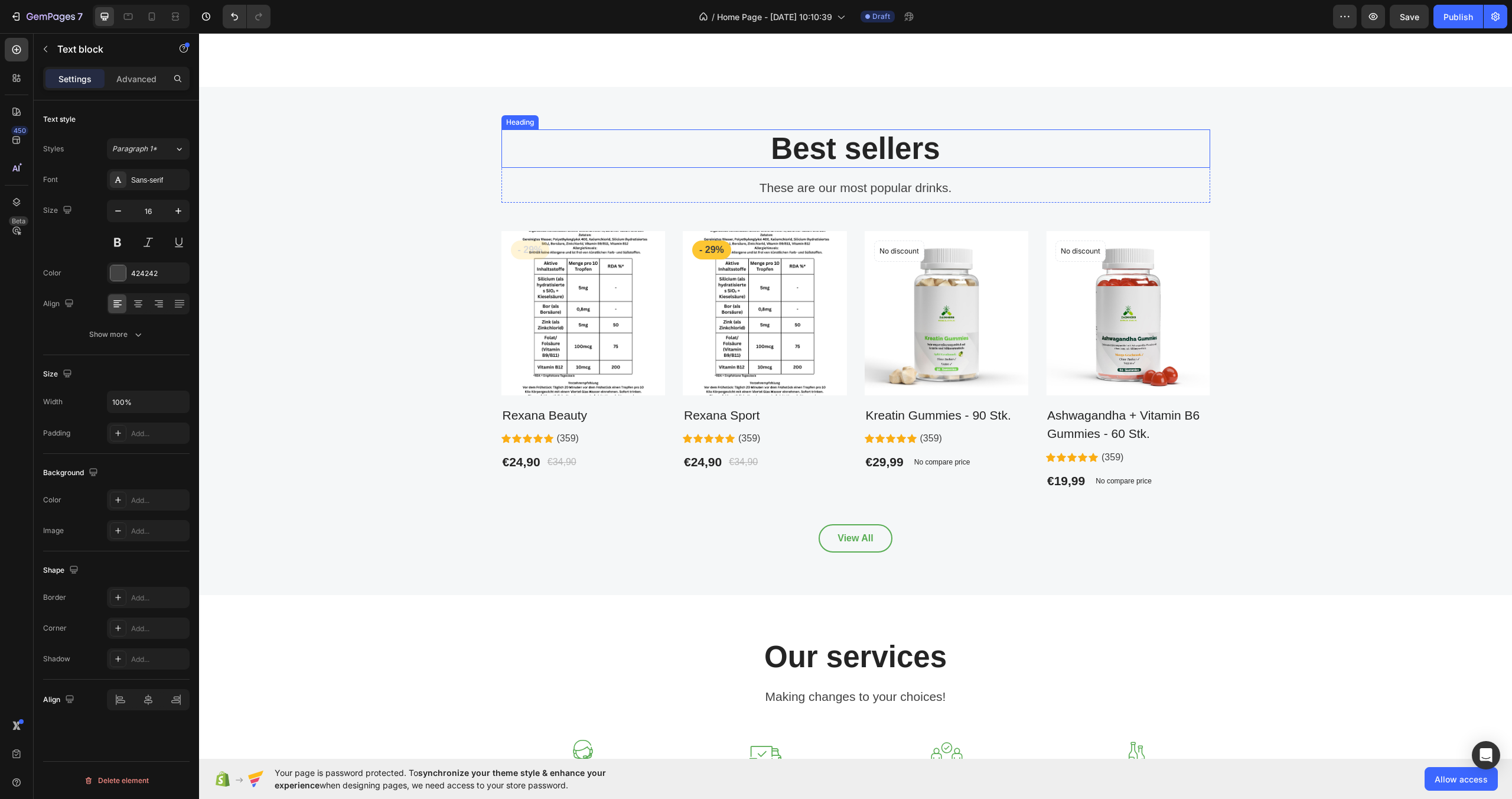
click at [875, 145] on p "Best sellers" at bounding box center [855, 148] width 706 height 36
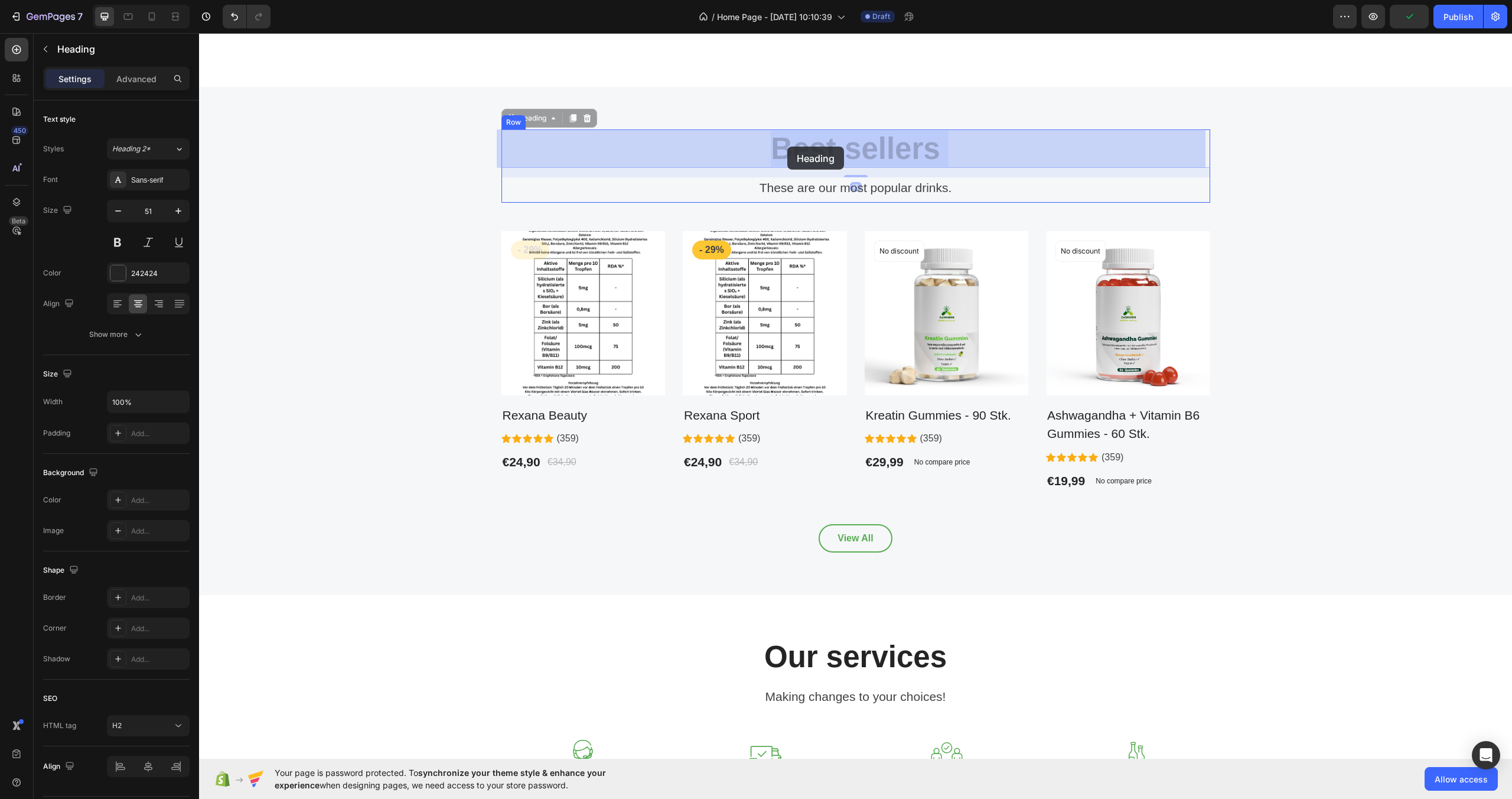
drag, startPoint x: 938, startPoint y: 144, endPoint x: 788, endPoint y: 146, distance: 150.0
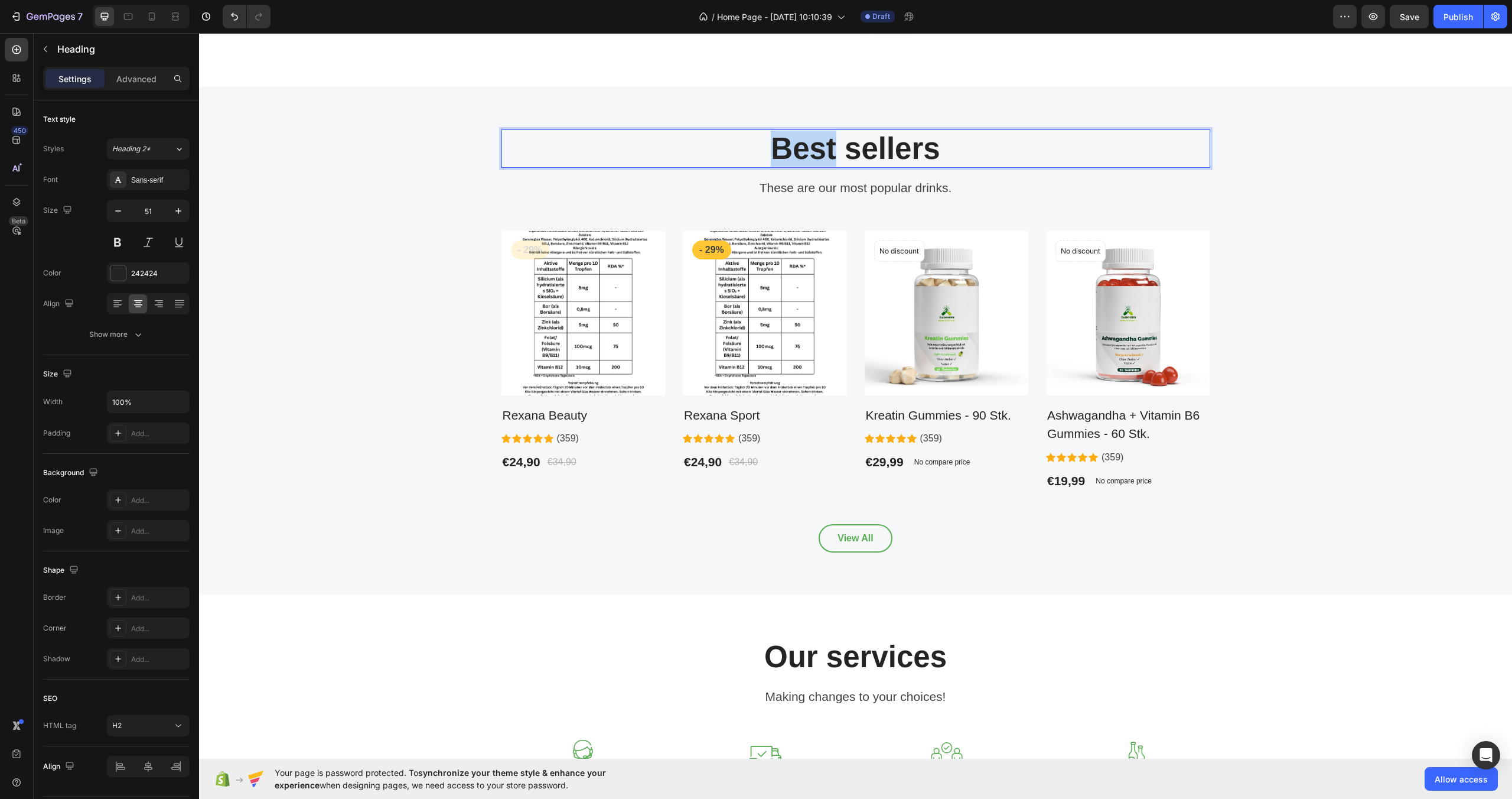
click at [800, 147] on p "Best sellers" at bounding box center [855, 148] width 706 height 36
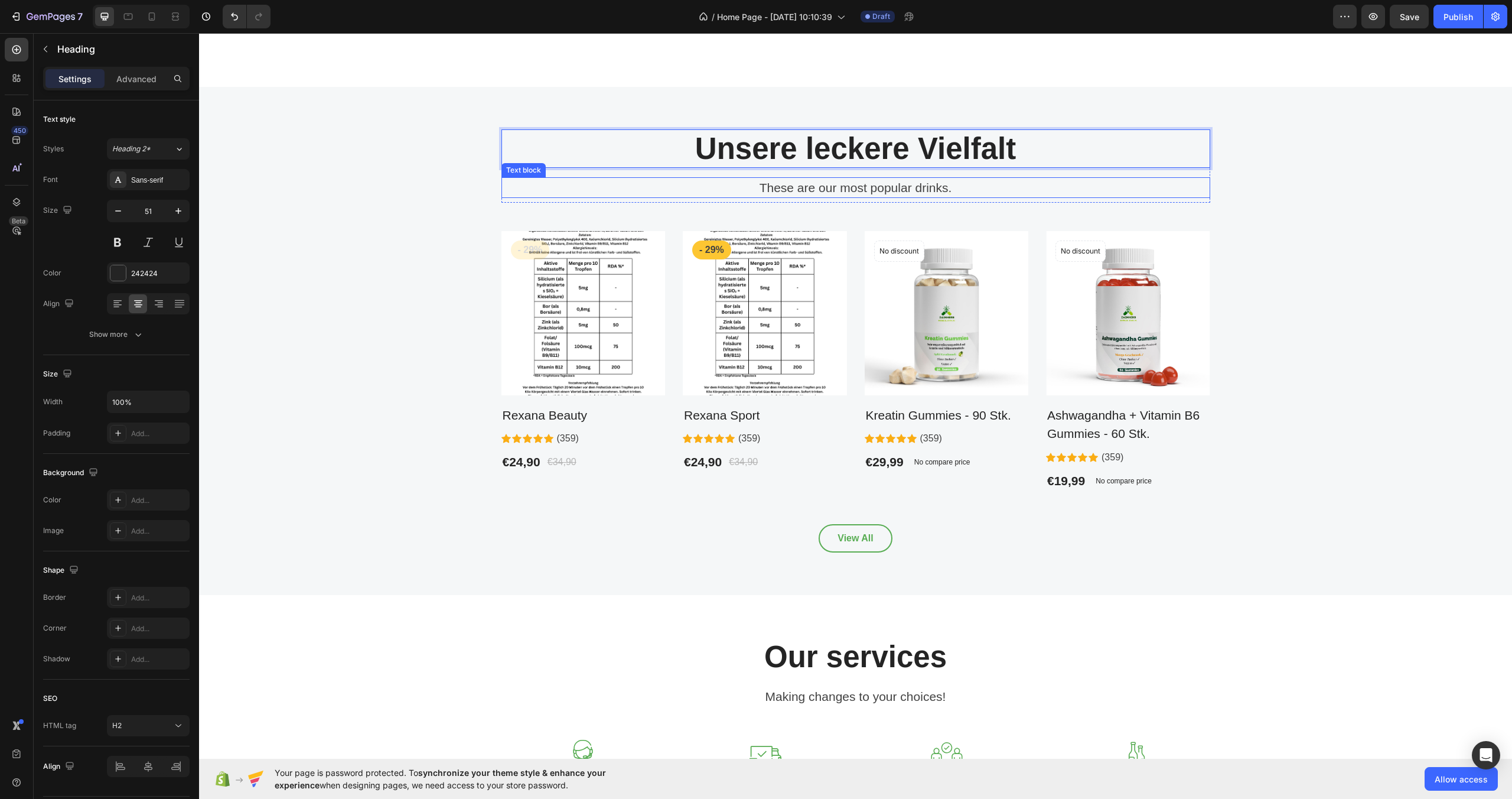
click at [850, 183] on p "These are our most popular drinks." at bounding box center [855, 187] width 706 height 19
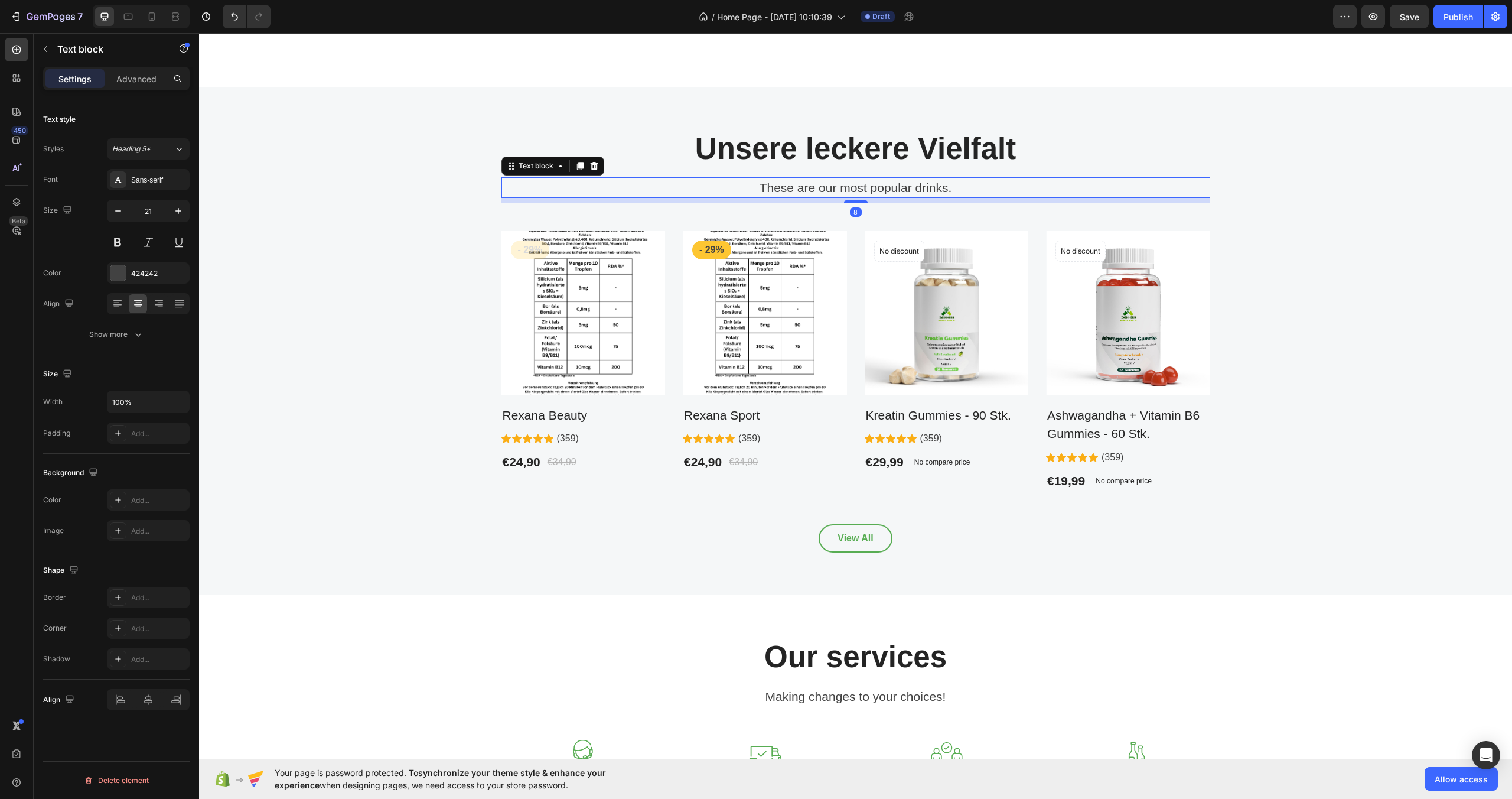
click at [953, 184] on p "These are our most popular drinks." at bounding box center [855, 187] width 706 height 19
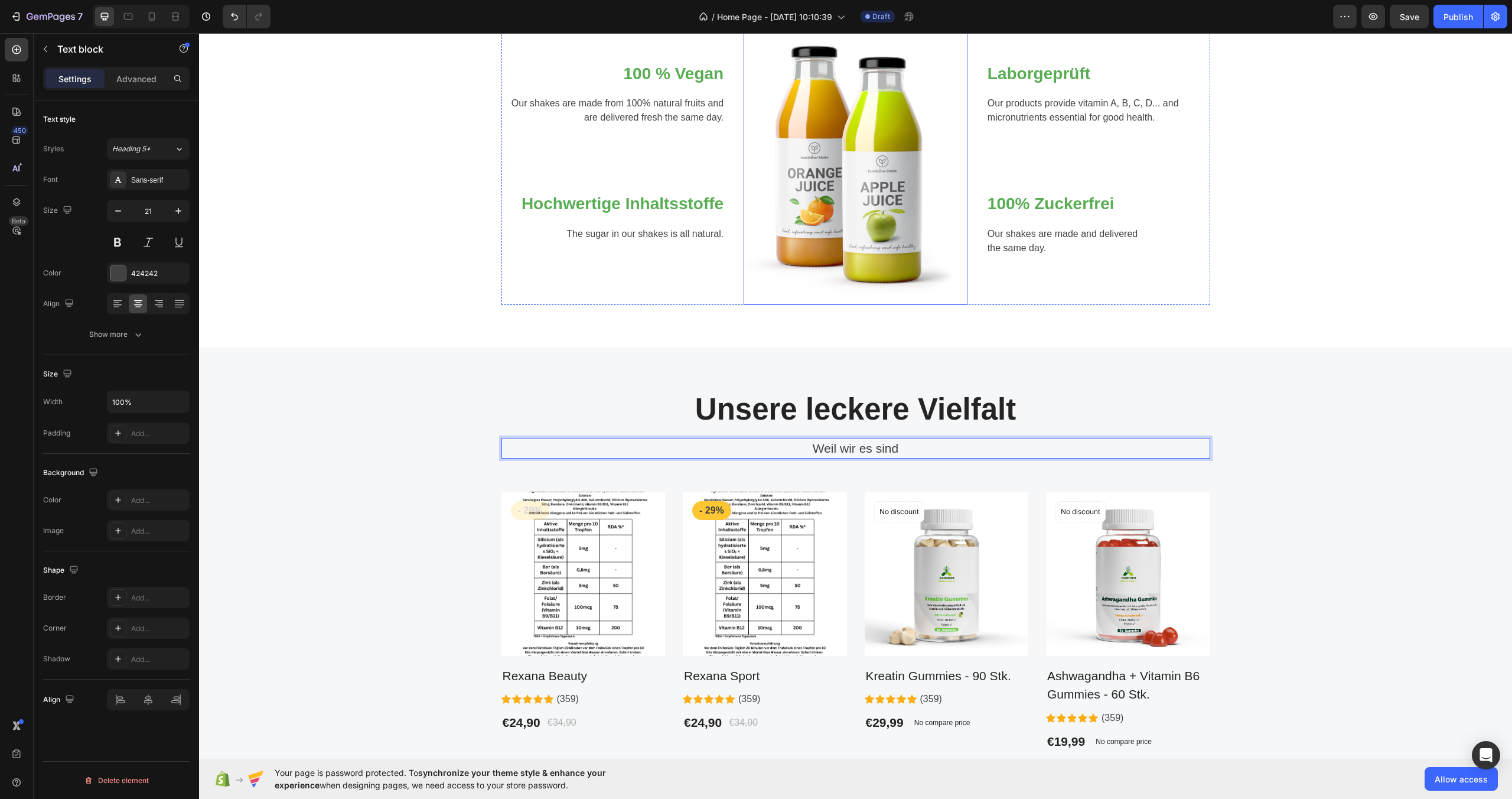
scroll to position [525, 0]
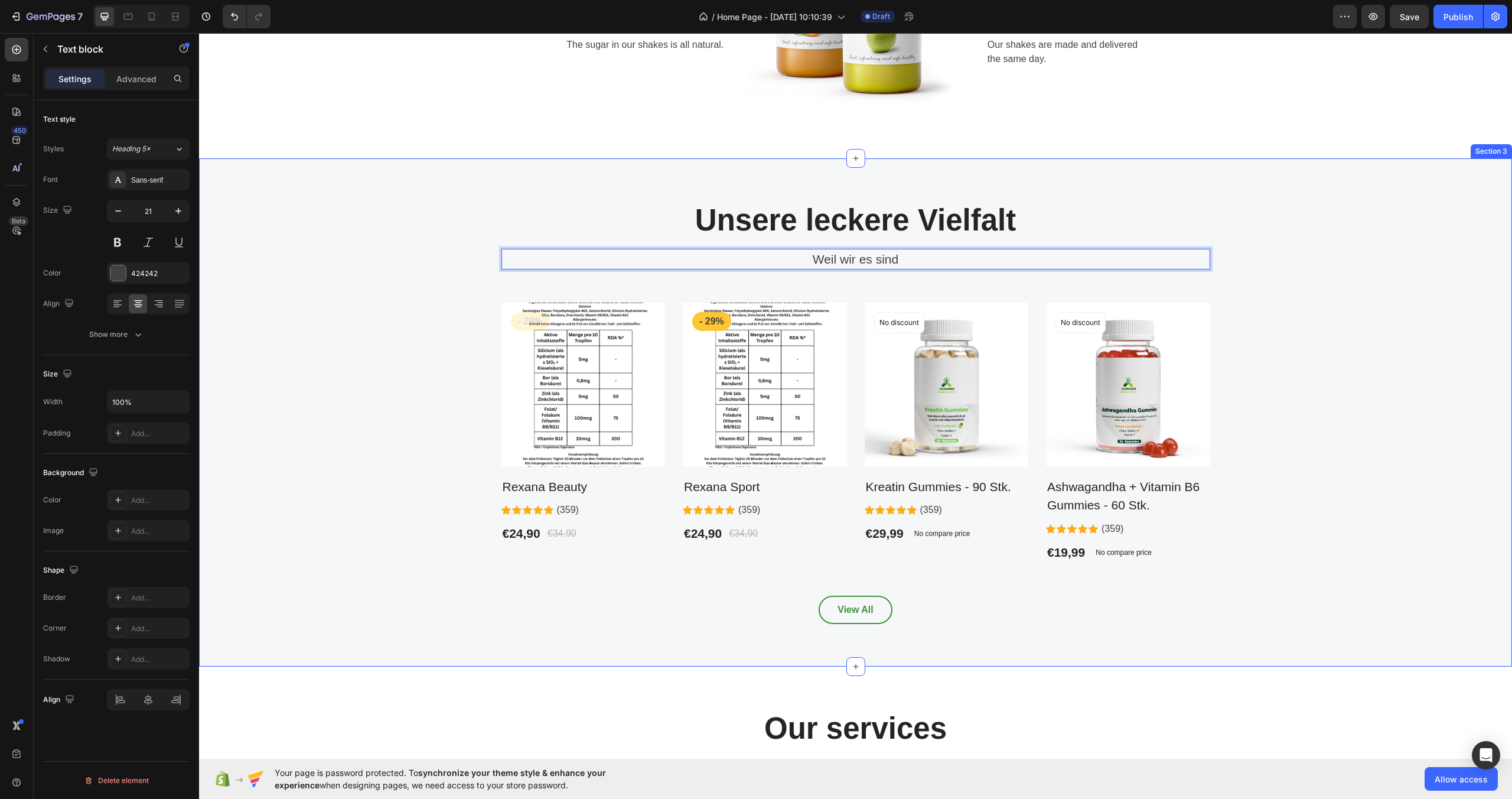
click at [859, 599] on link "View All" at bounding box center [855, 609] width 73 height 29
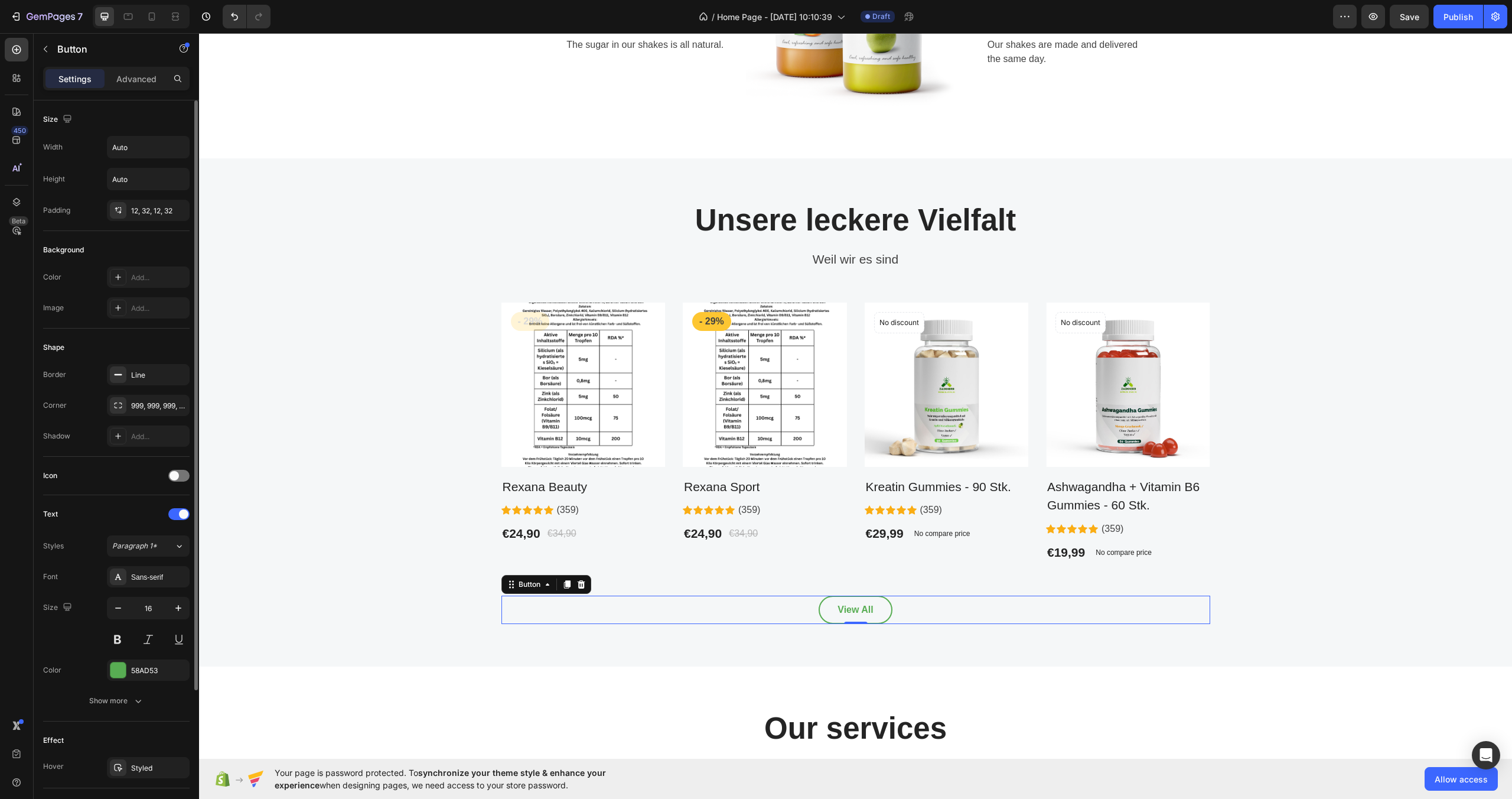
scroll to position [177, 0]
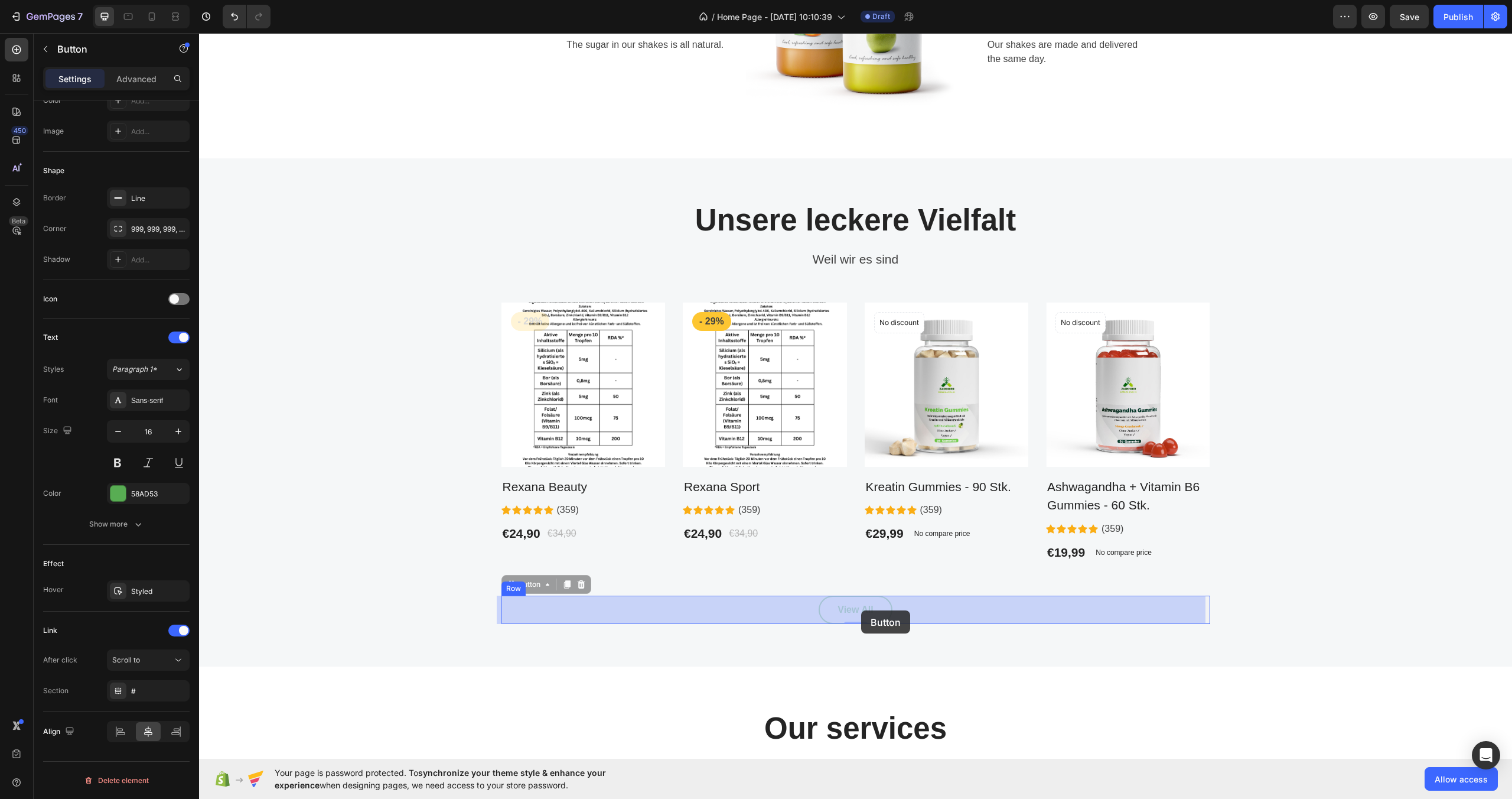
drag, startPoint x: 876, startPoint y: 608, endPoint x: 861, endPoint y: 610, distance: 15.1
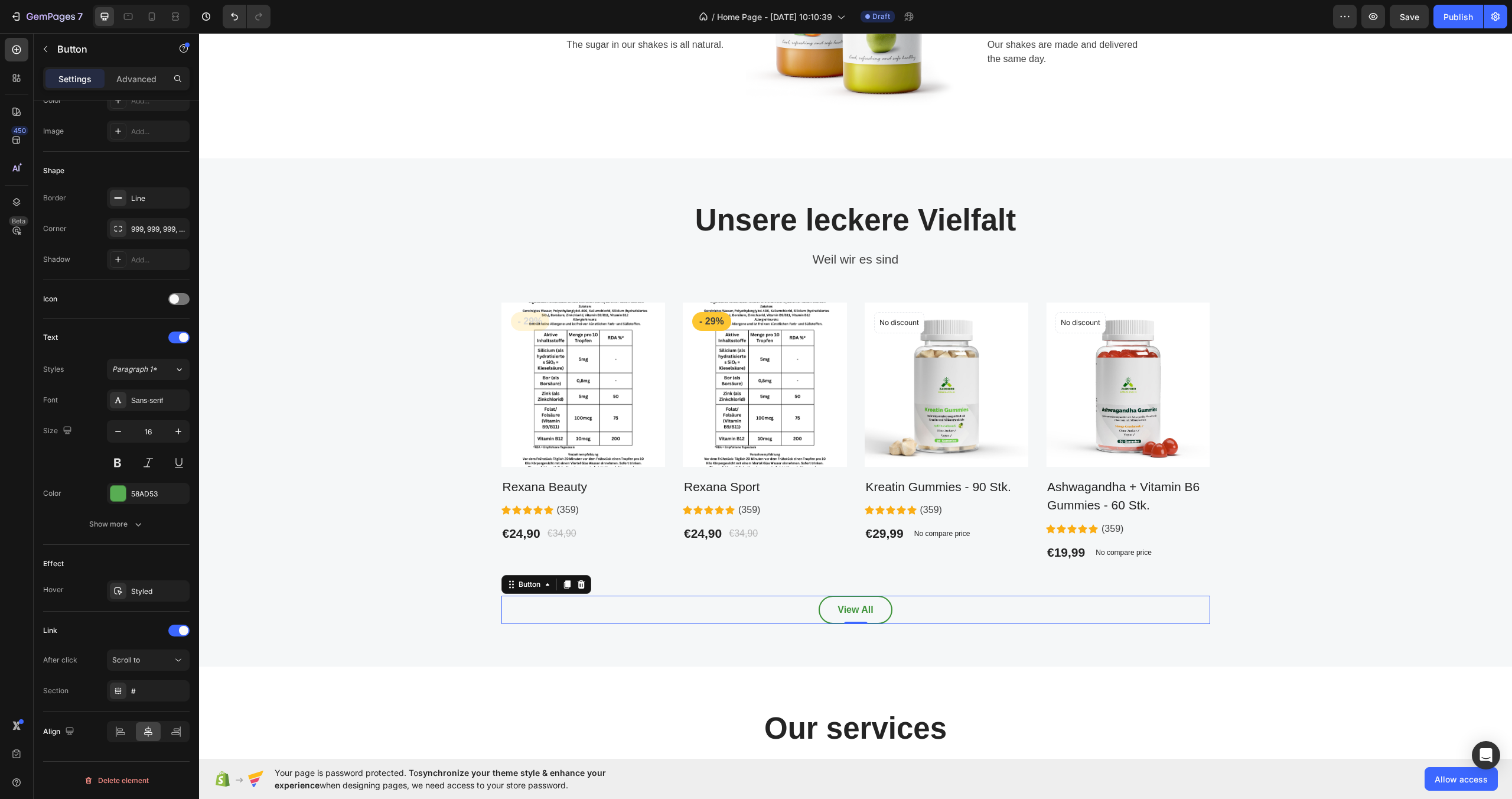
click at [870, 608] on link "View All" at bounding box center [855, 609] width 73 height 29
click at [854, 610] on div "View All" at bounding box center [855, 609] width 36 height 14
click at [864, 610] on p "View All" at bounding box center [855, 609] width 36 height 14
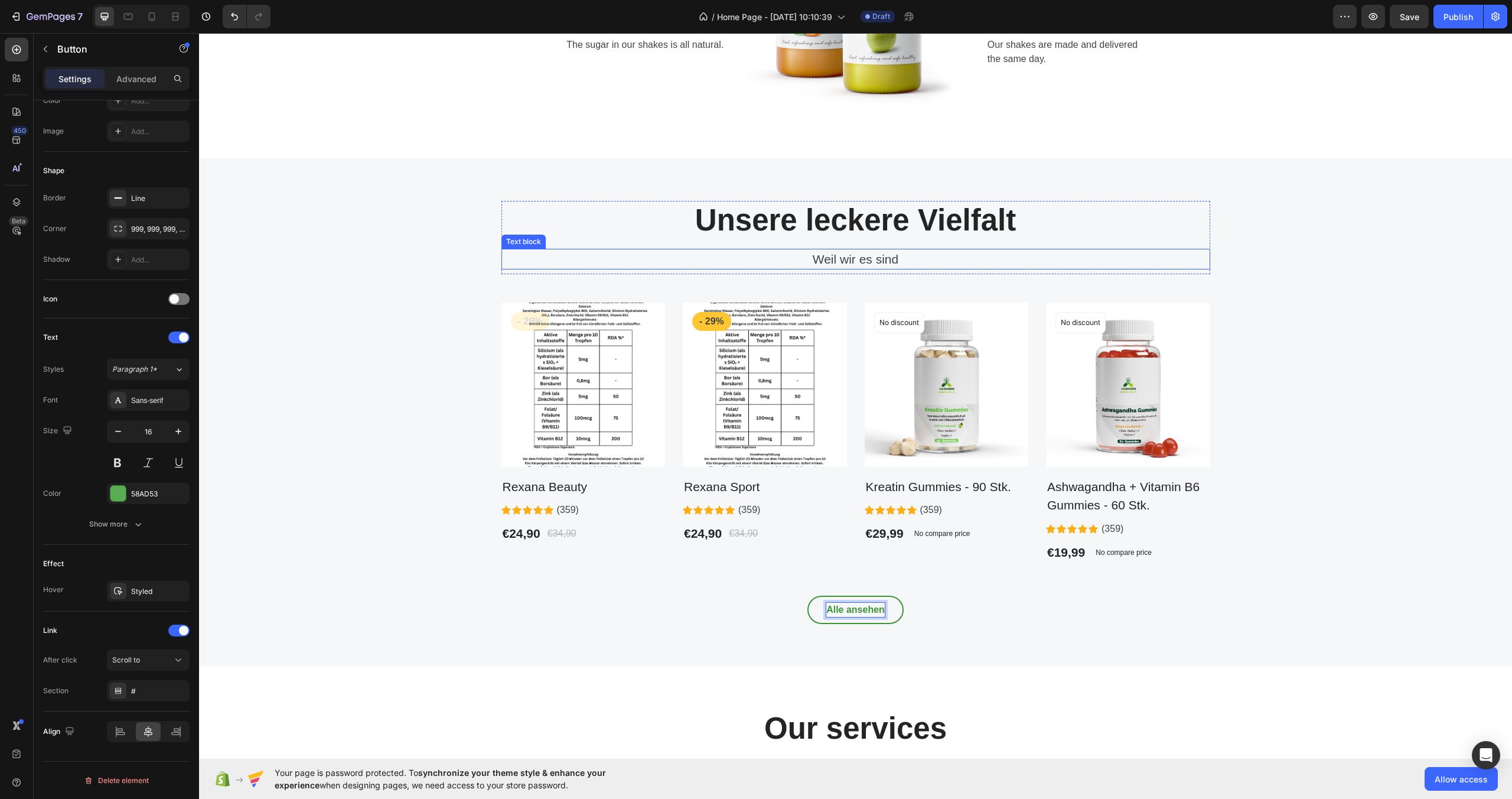
click at [859, 257] on p "Weil wir es sind" at bounding box center [855, 259] width 706 height 19
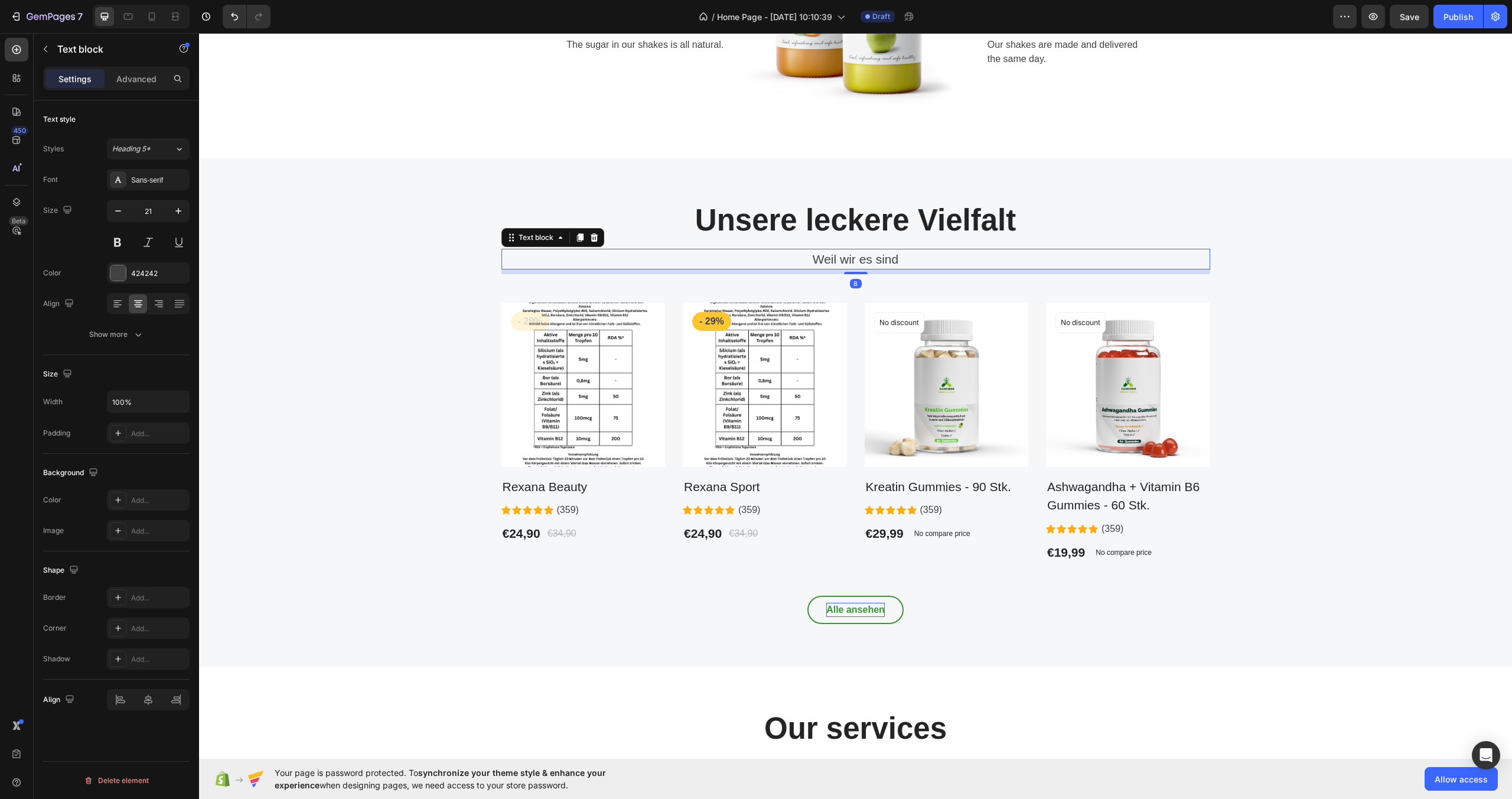
scroll to position [0, 0]
drag, startPoint x: 929, startPoint y: 259, endPoint x: 876, endPoint y: 257, distance: 53.0
click at [617, 346] on img at bounding box center [583, 385] width 164 height 164
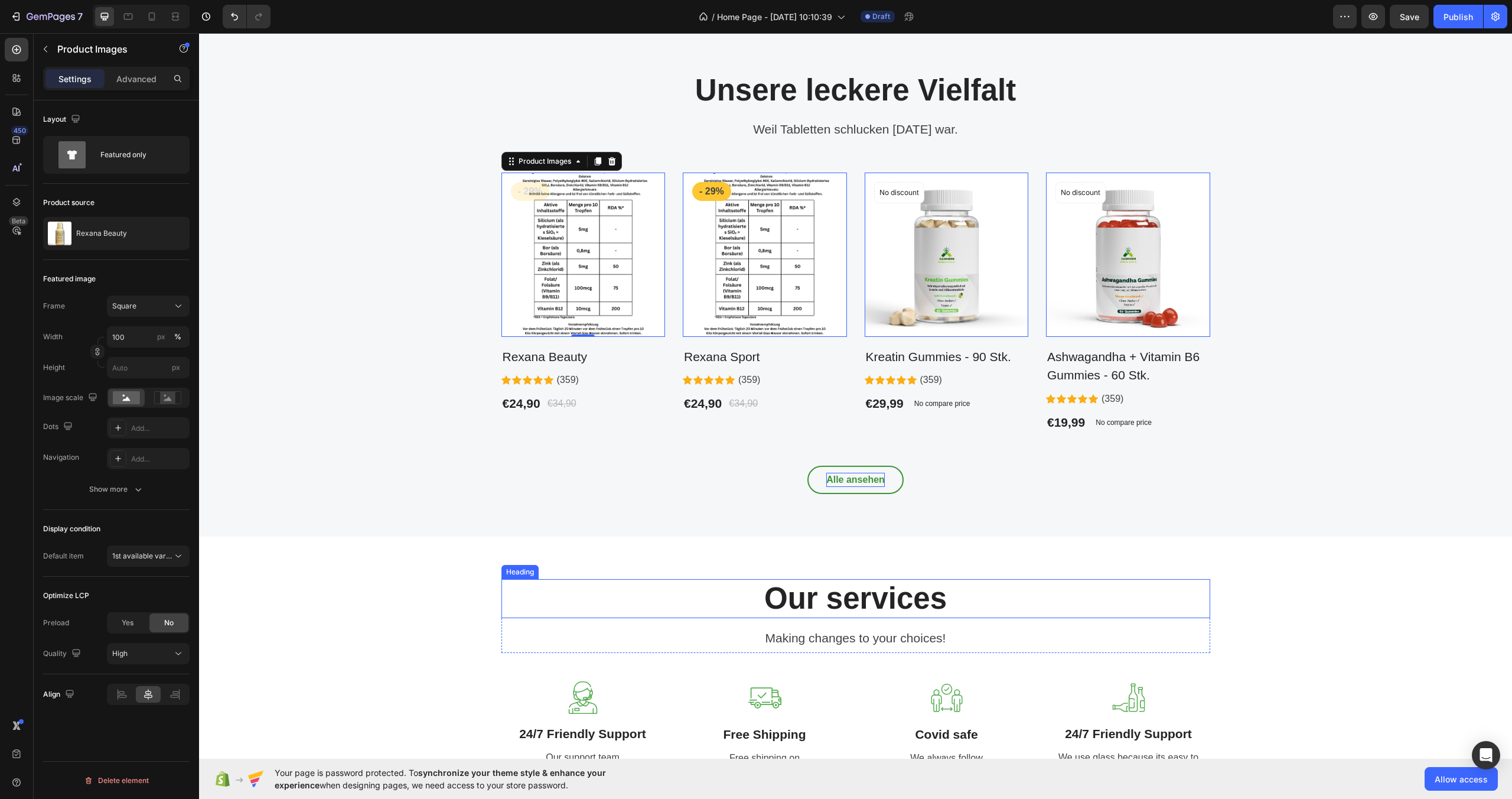
scroll to position [856, 0]
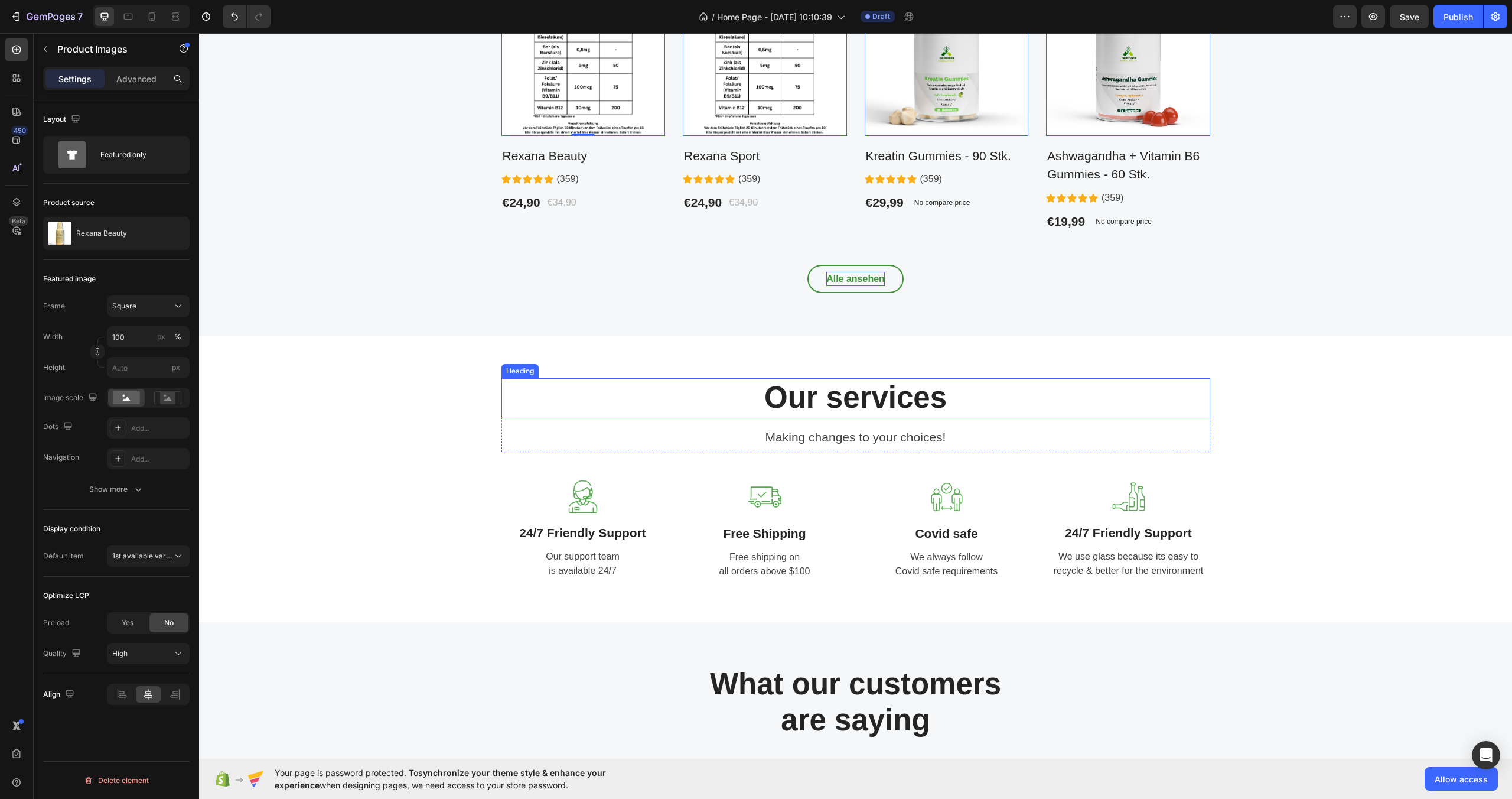
click at [831, 394] on p "Our services" at bounding box center [855, 398] width 706 height 36
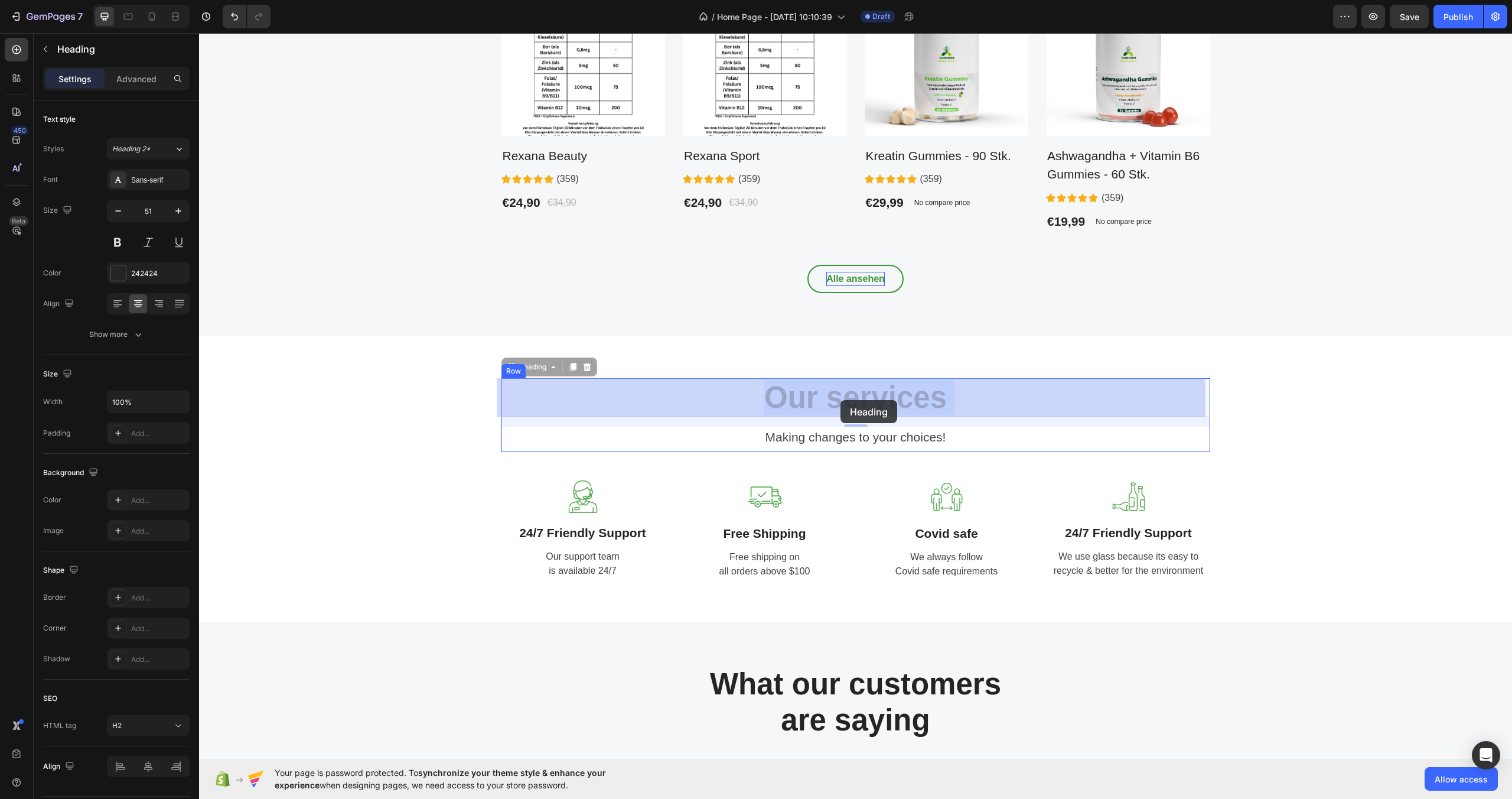
drag, startPoint x: 972, startPoint y: 403, endPoint x: 841, endPoint y: 400, distance: 131.0
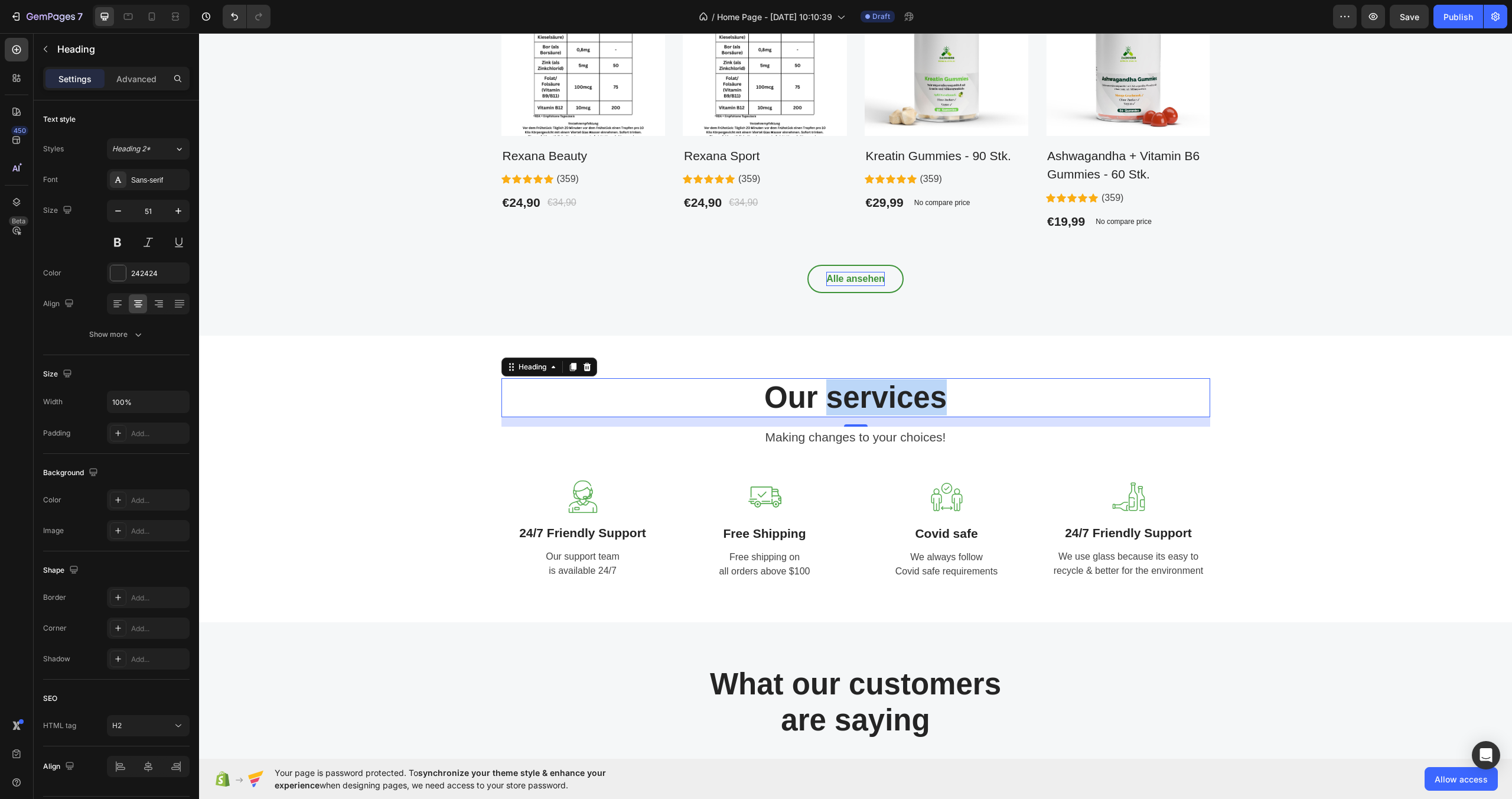
click at [909, 393] on p "Our services" at bounding box center [855, 398] width 706 height 36
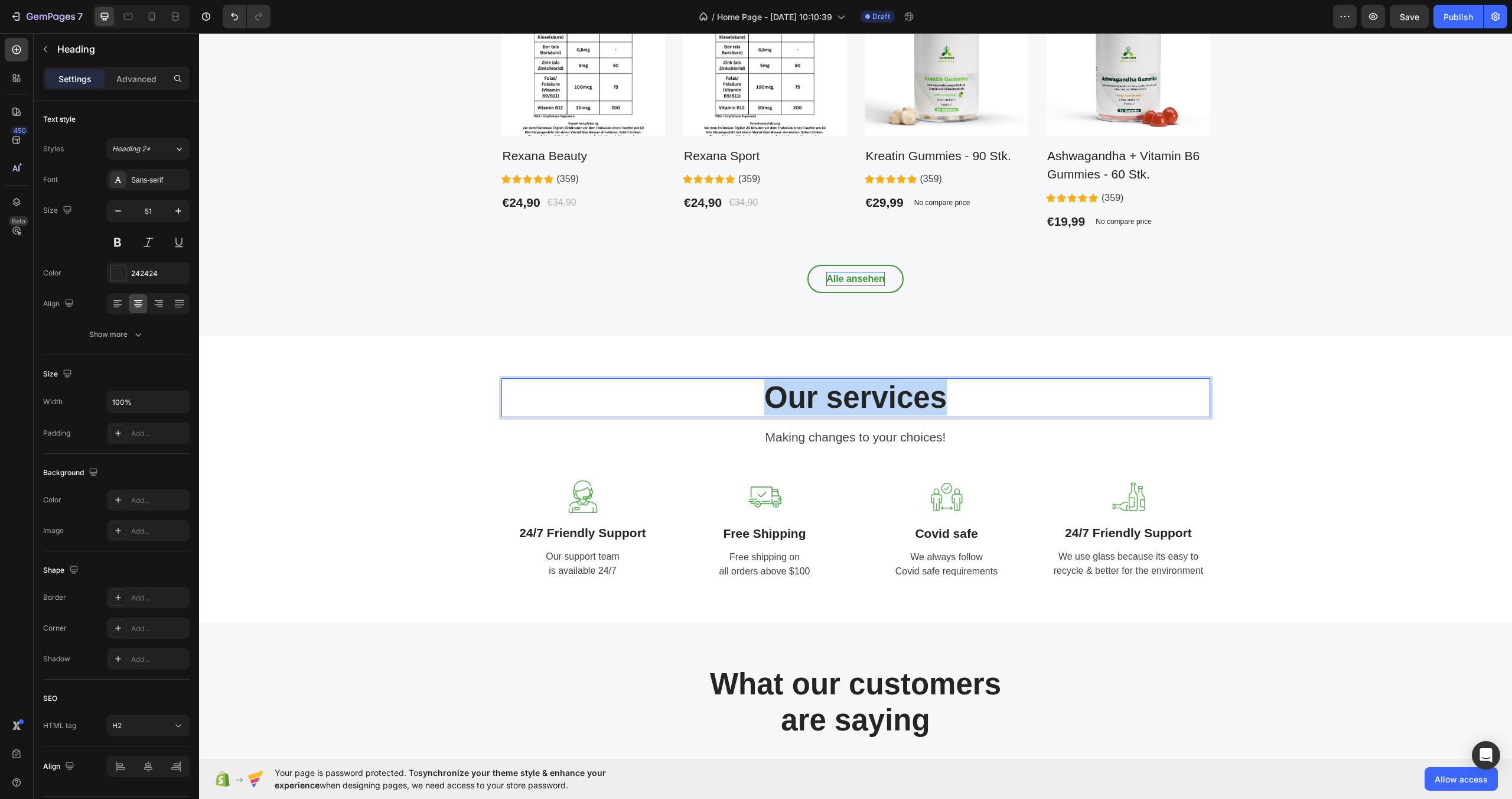
click at [909, 393] on p "Our services" at bounding box center [855, 398] width 706 height 36
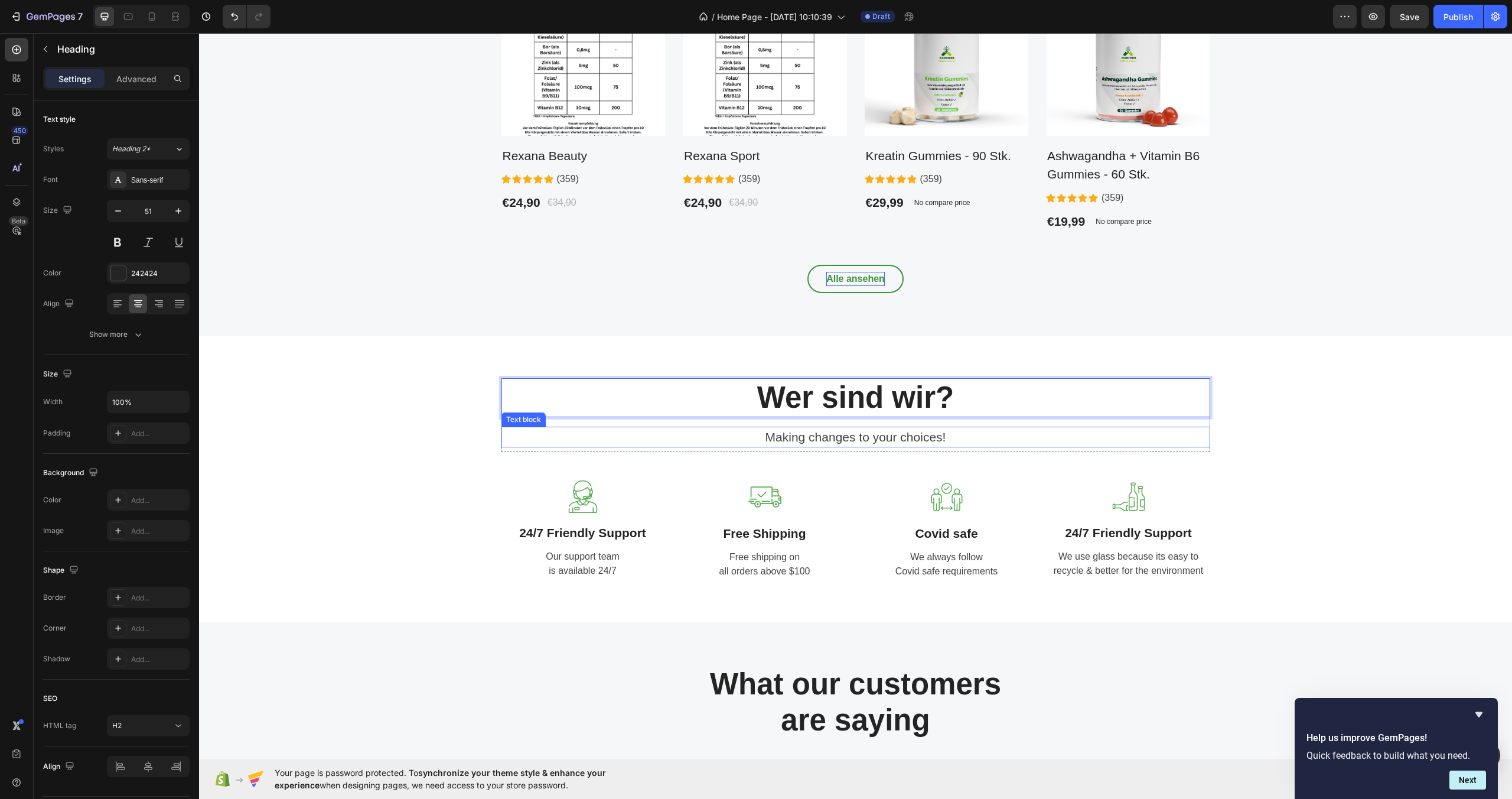
click at [865, 435] on p "Making changes to your choices!" at bounding box center [855, 436] width 706 height 19
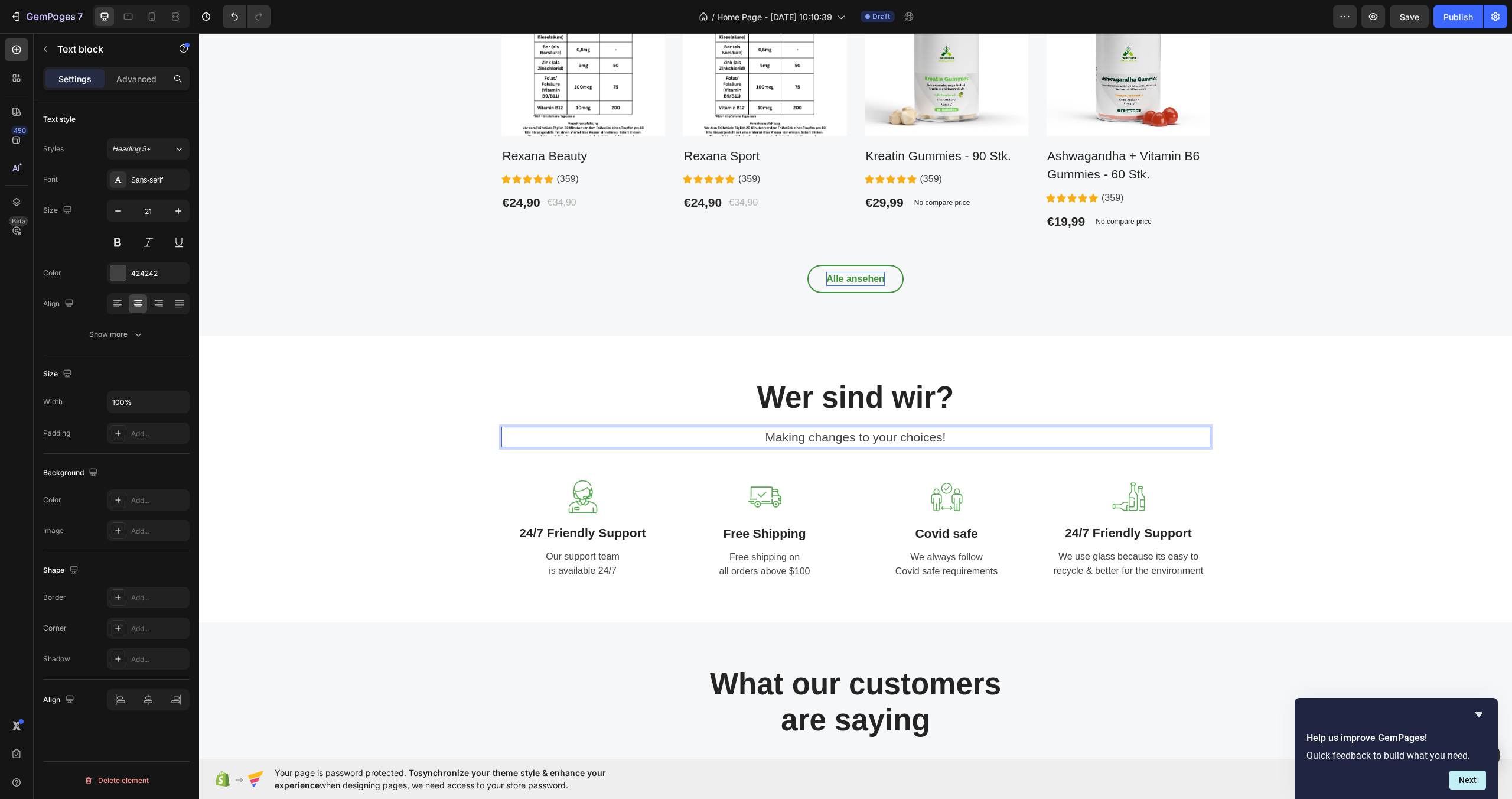
click at [975, 440] on p "Making changes to your choices!" at bounding box center [855, 436] width 706 height 19
click at [584, 515] on div "Image 24/7 Friendly Support Text block Our support team is available 24/7 Text …" at bounding box center [582, 530] width 163 height 99
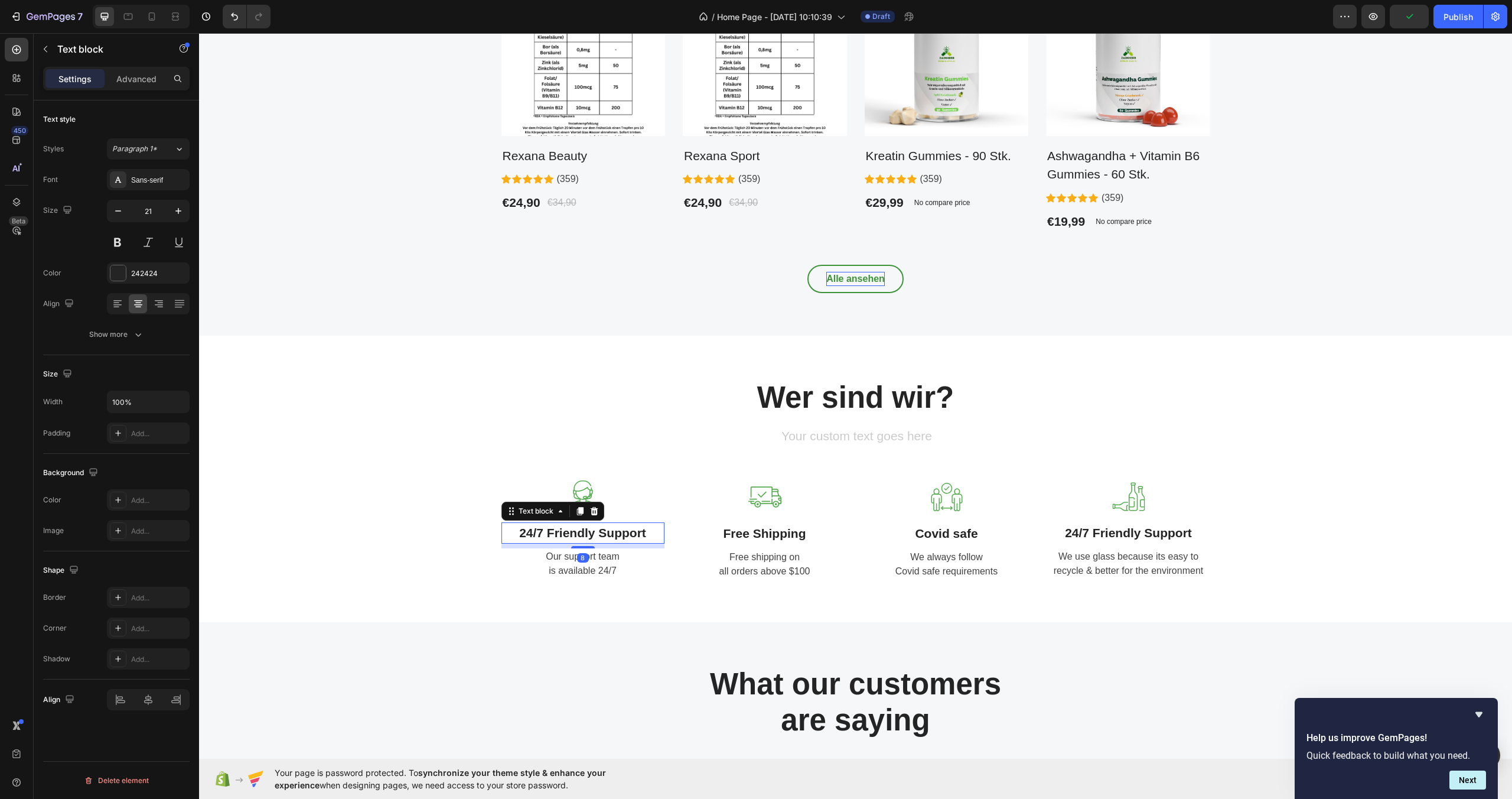
click at [606, 538] on p "24/7 Friendly Support" at bounding box center [582, 532] width 160 height 19
click at [605, 539] on p "24/7 Friendly Support" at bounding box center [582, 532] width 160 height 19
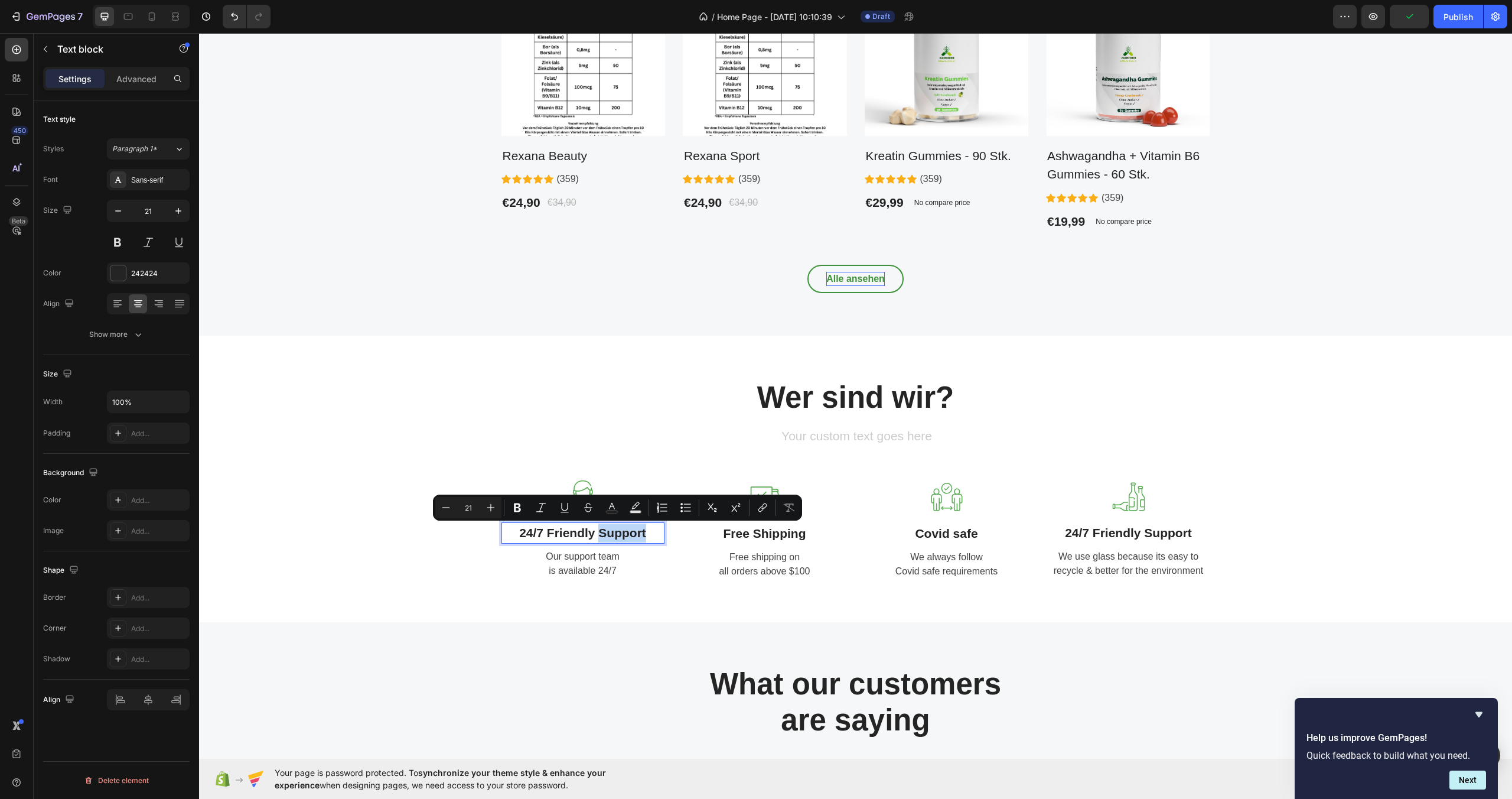
click at [609, 533] on p "24/7 Friendly Support" at bounding box center [582, 532] width 160 height 19
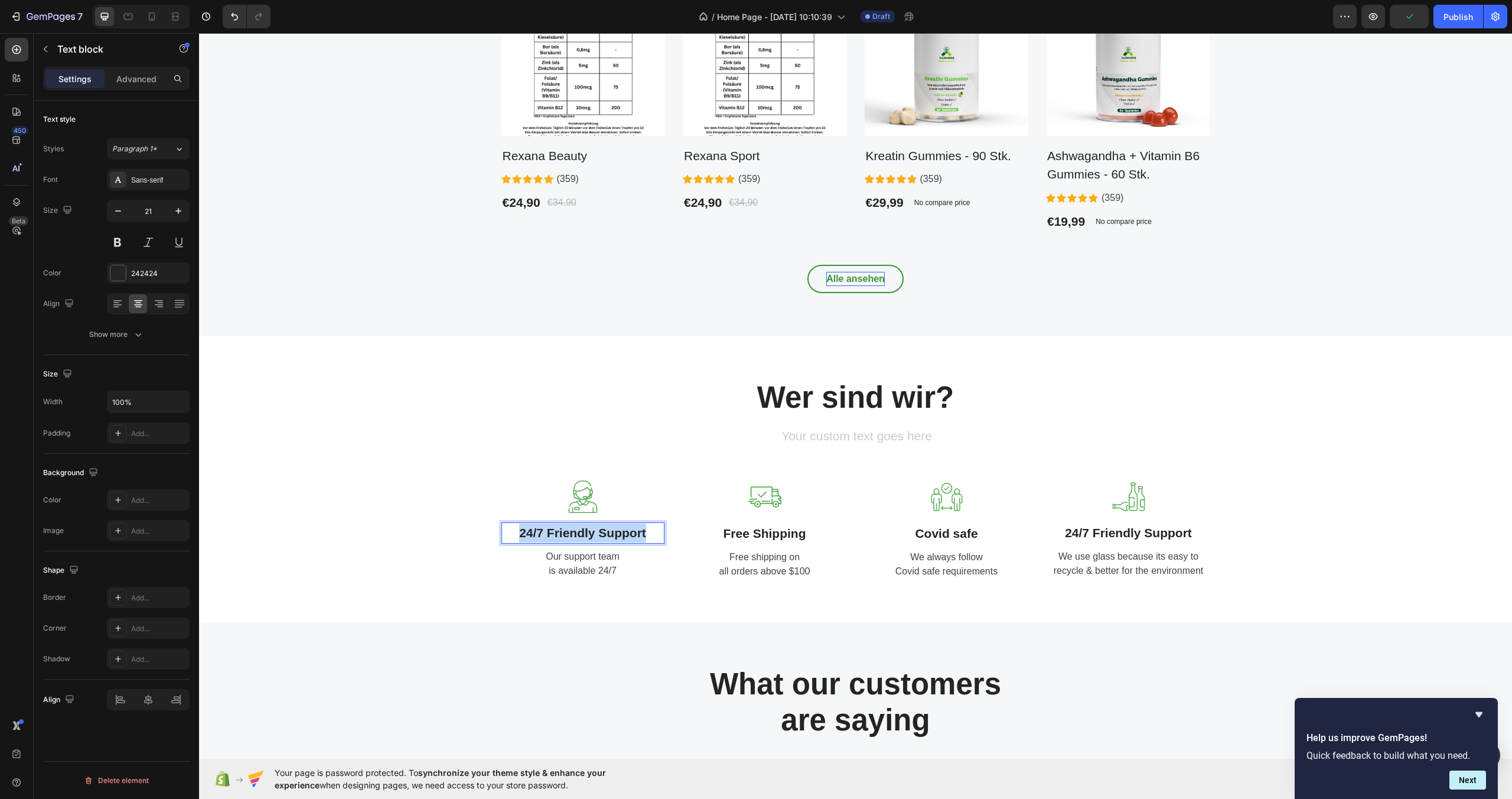
click at [609, 533] on p "24/7 Friendly Support" at bounding box center [582, 532] width 160 height 19
click at [603, 561] on p "Our support team is available 24/7" at bounding box center [582, 564] width 160 height 29
drag, startPoint x: 543, startPoint y: 555, endPoint x: 620, endPoint y: 584, distance: 82.3
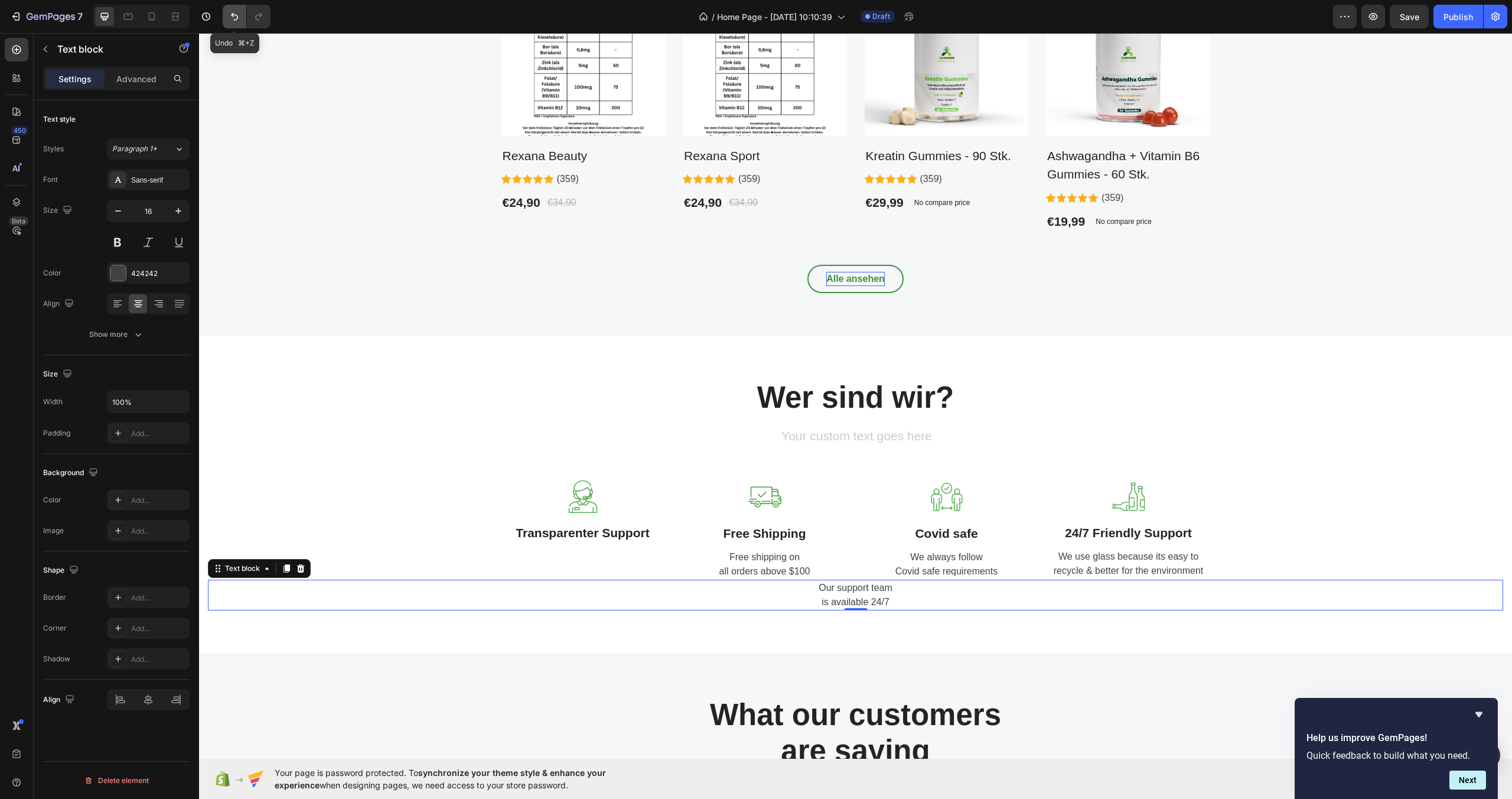
click at [235, 12] on icon "Undo/Redo" at bounding box center [234, 17] width 12 height 12
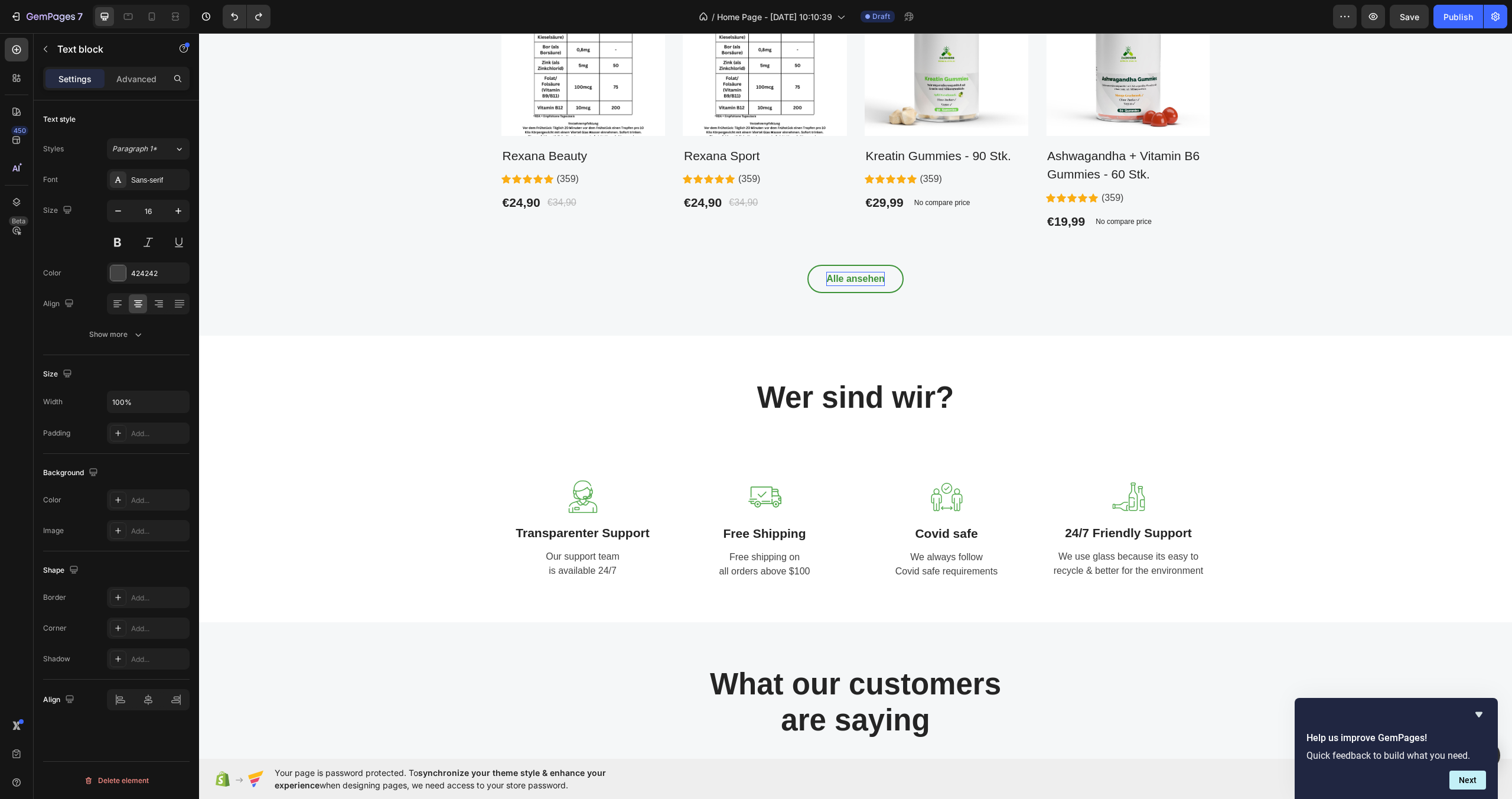
click at [580, 554] on p "Our support team is available 24/7" at bounding box center [582, 564] width 160 height 29
click at [584, 566] on p "Our support team is available 24/7" at bounding box center [582, 564] width 160 height 29
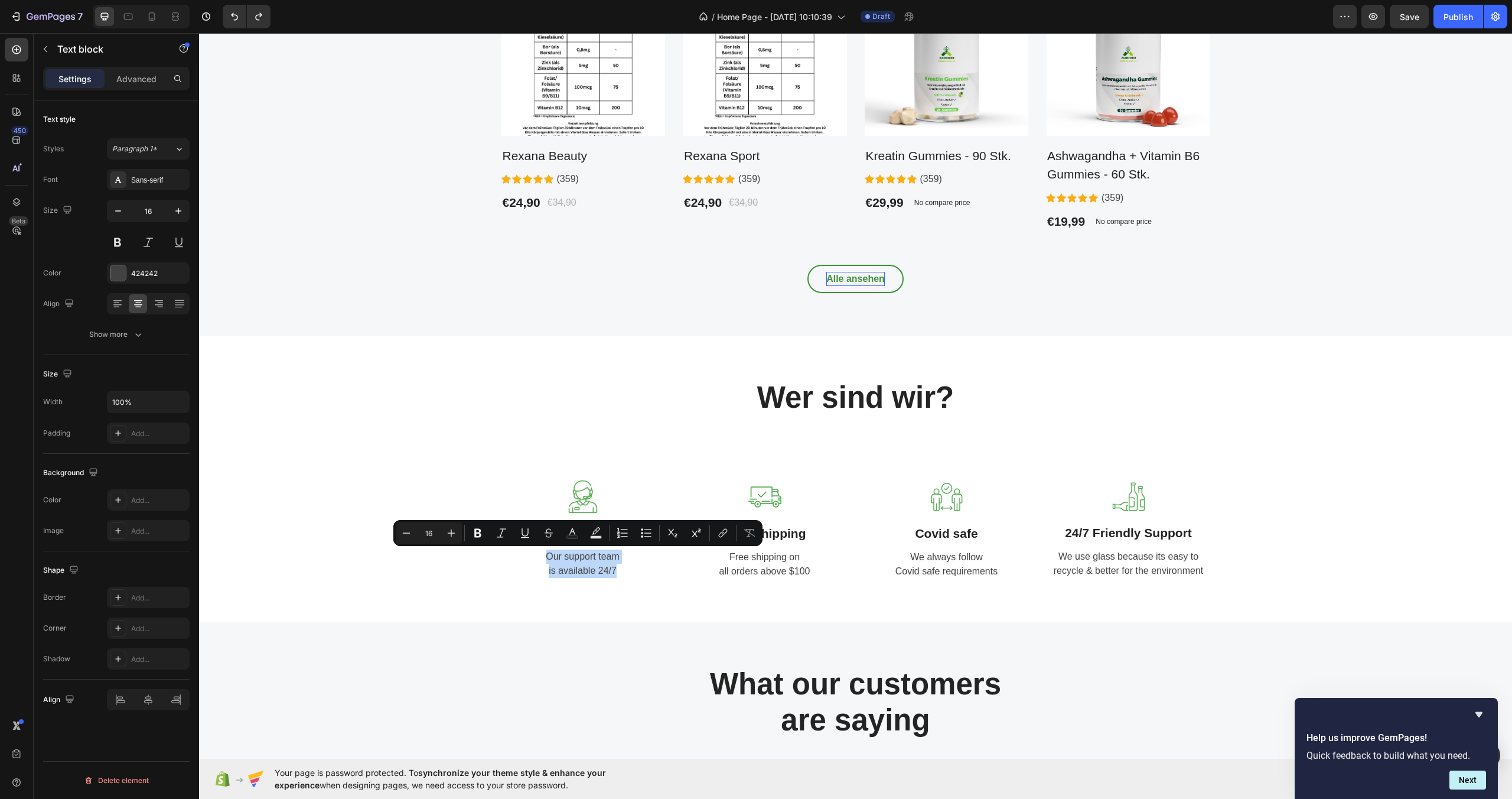
drag, startPoint x: 544, startPoint y: 556, endPoint x: 612, endPoint y: 577, distance: 71.2
click at [612, 577] on p "Our support team is available 24/7" at bounding box center [582, 564] width 160 height 29
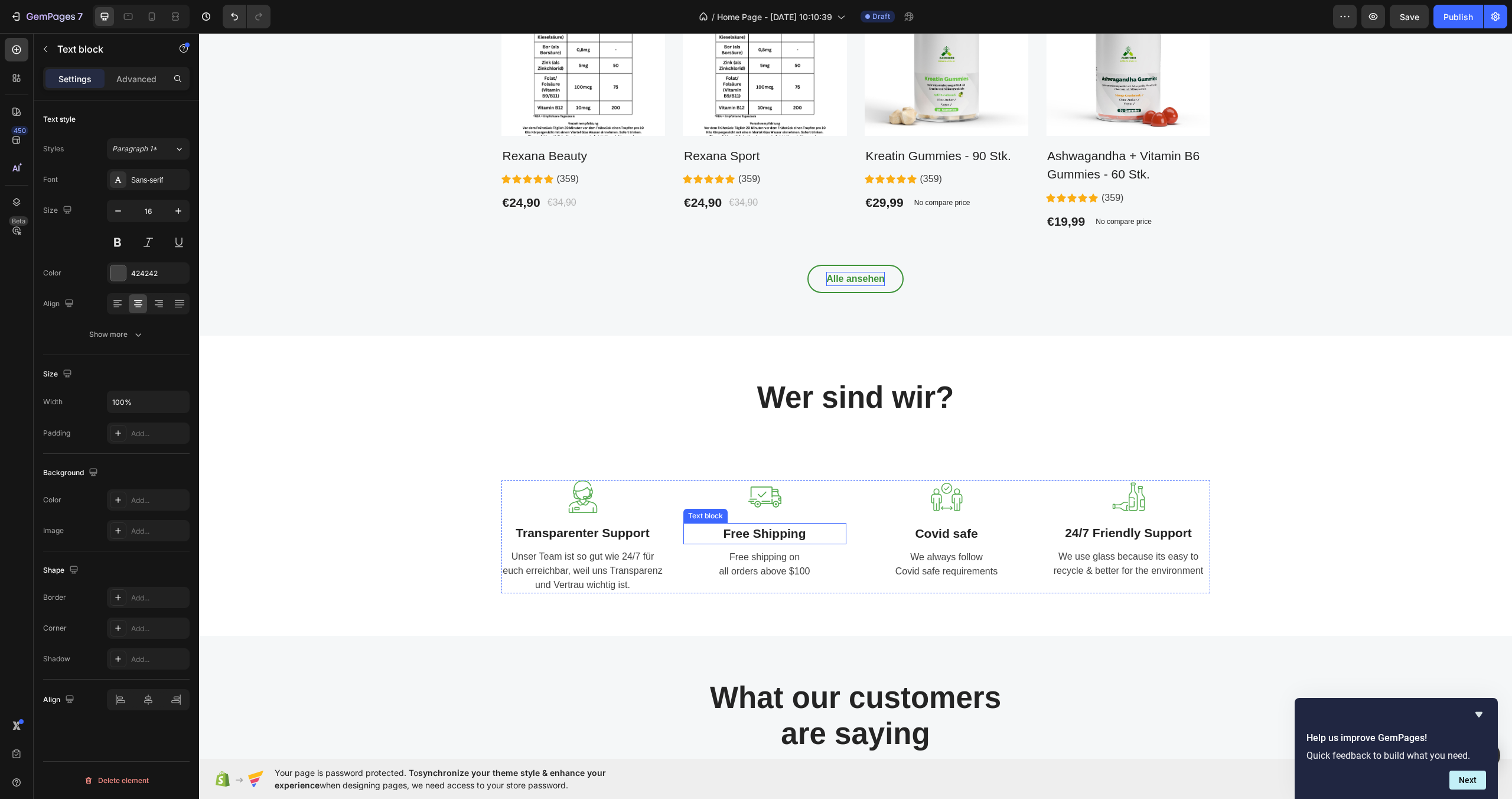
click at [765, 534] on p "Free Shipping" at bounding box center [764, 533] width 160 height 19
click at [765, 533] on p "Free Shipping" at bounding box center [764, 533] width 160 height 19
click at [775, 572] on p "Free shipping on all orders above $100" at bounding box center [764, 564] width 160 height 29
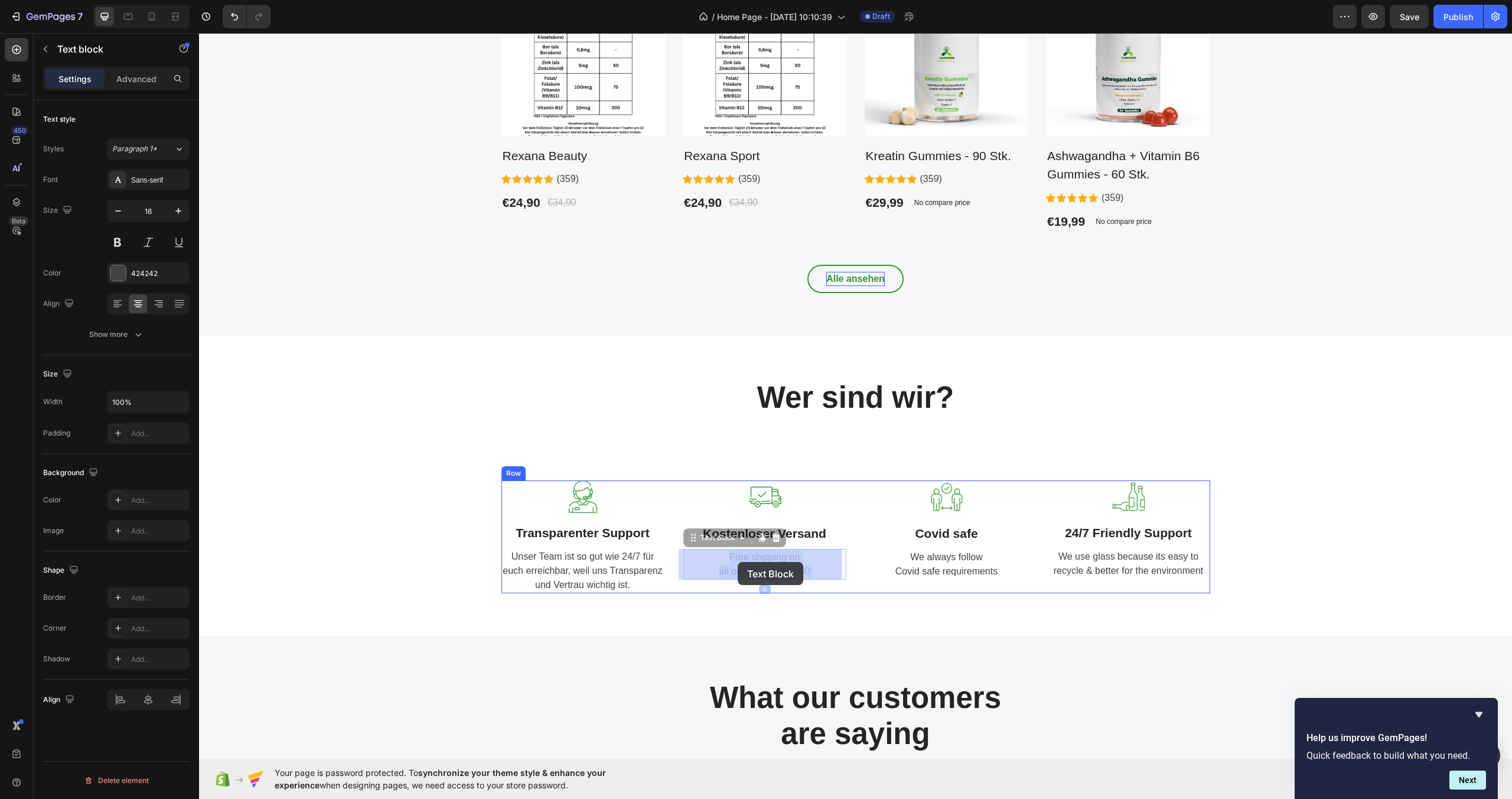
drag, startPoint x: 814, startPoint y: 573, endPoint x: 738, endPoint y: 562, distance: 76.8
click at [785, 563] on p "Free shipping on all orders above $100" at bounding box center [764, 564] width 160 height 29
click at [807, 571] on p "Free shipping on all orders above $100" at bounding box center [764, 564] width 160 height 29
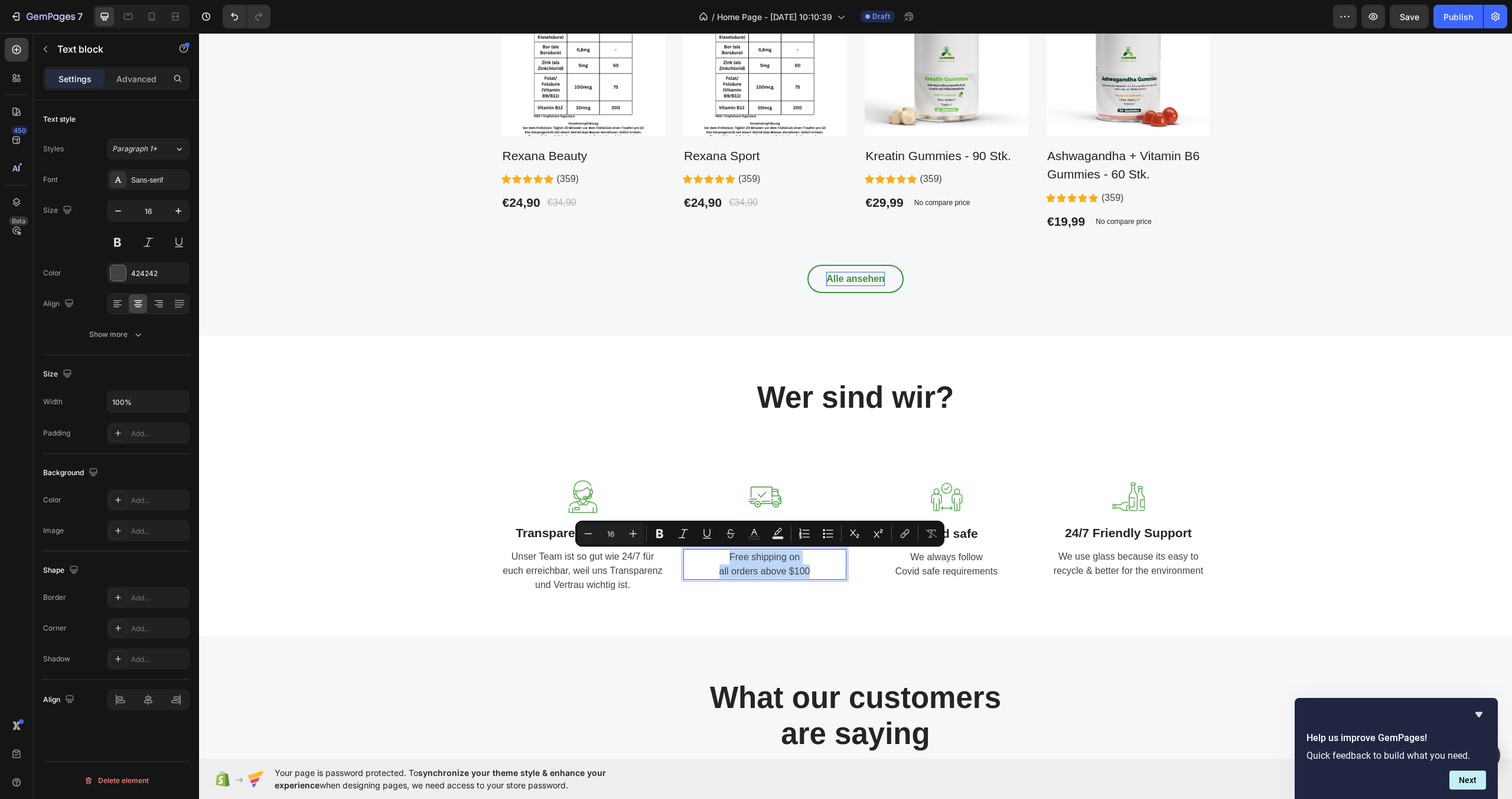
drag, startPoint x: 807, startPoint y: 571, endPoint x: 726, endPoint y: 556, distance: 82.4
click at [726, 556] on p "Free shipping on all orders above $100" at bounding box center [764, 564] width 160 height 29
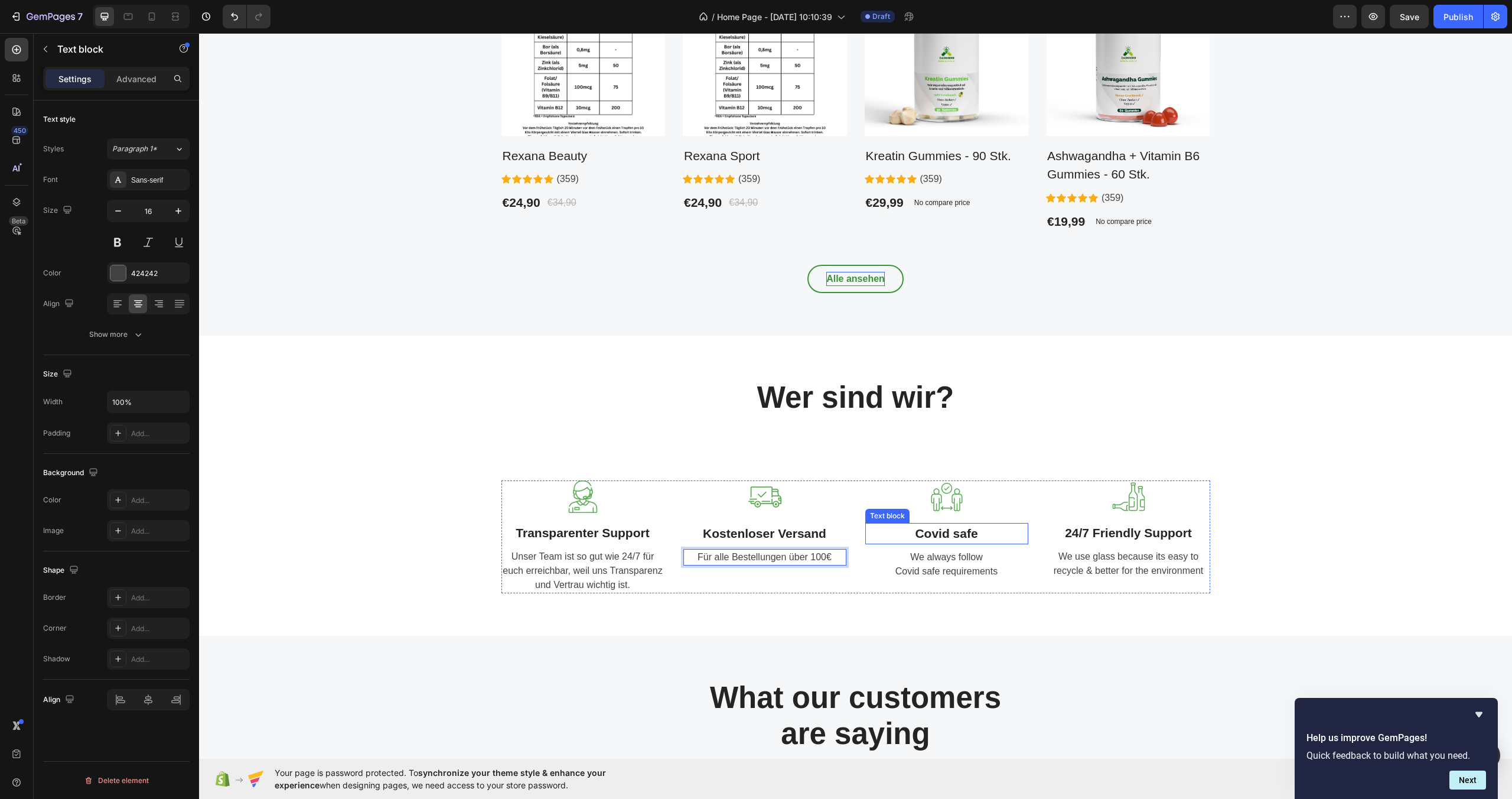
click at [953, 534] on p "Covid safe" at bounding box center [946, 533] width 160 height 19
click at [960, 489] on div at bounding box center [946, 496] width 163 height 33
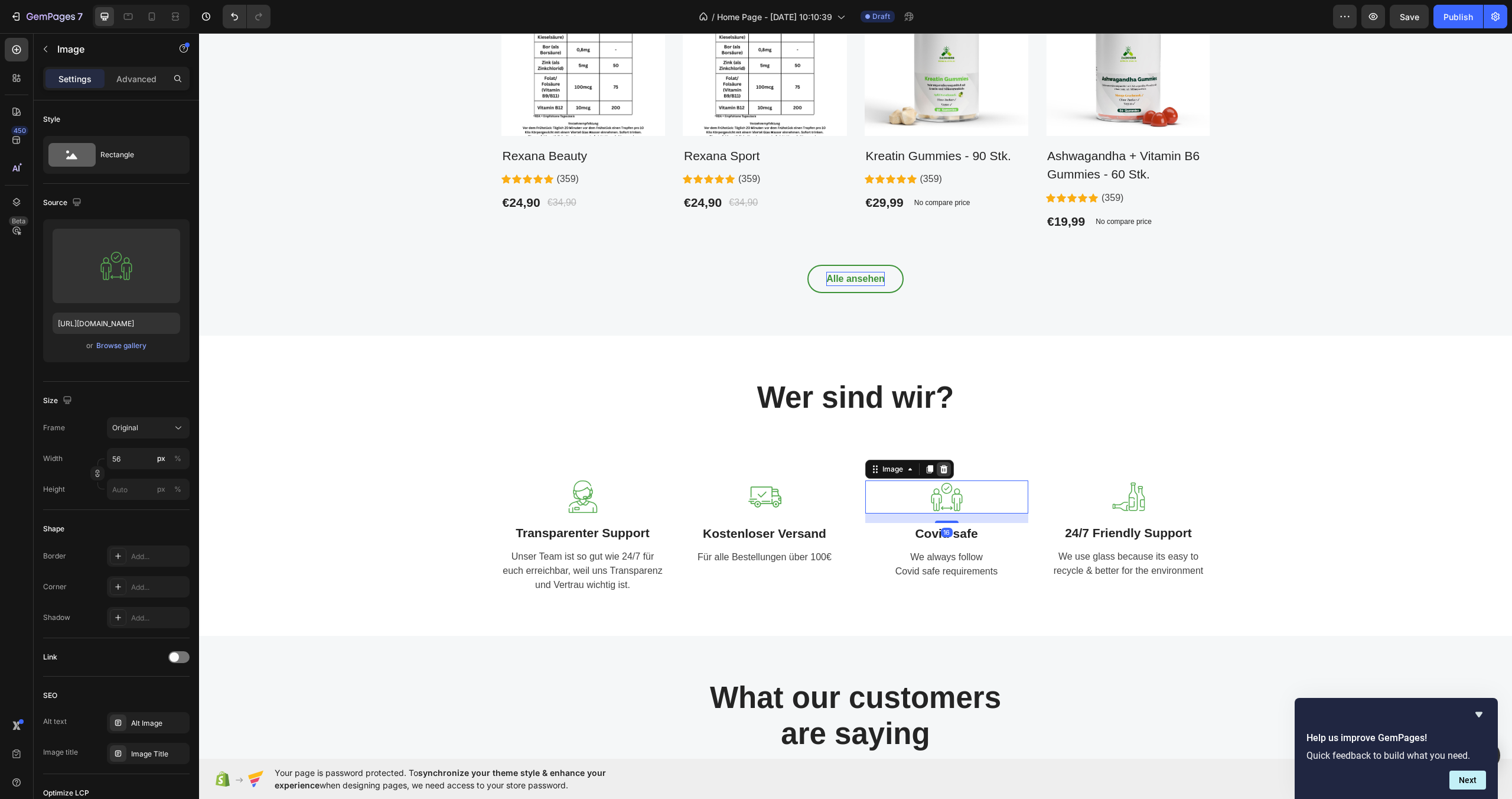
click at [939, 469] on icon at bounding box center [943, 469] width 8 height 8
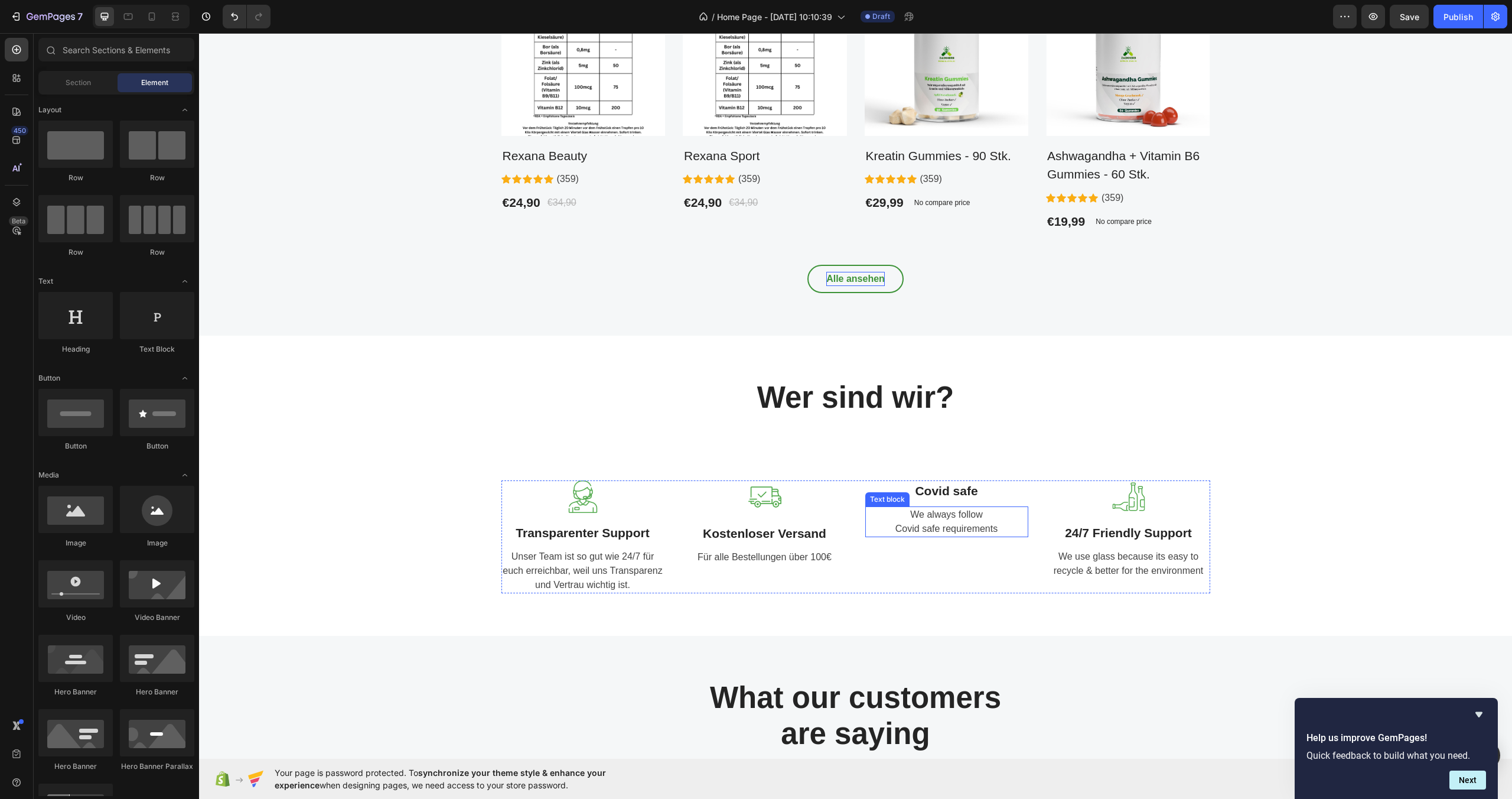
click at [966, 511] on p "We always follow Covid safe requirements" at bounding box center [946, 521] width 160 height 29
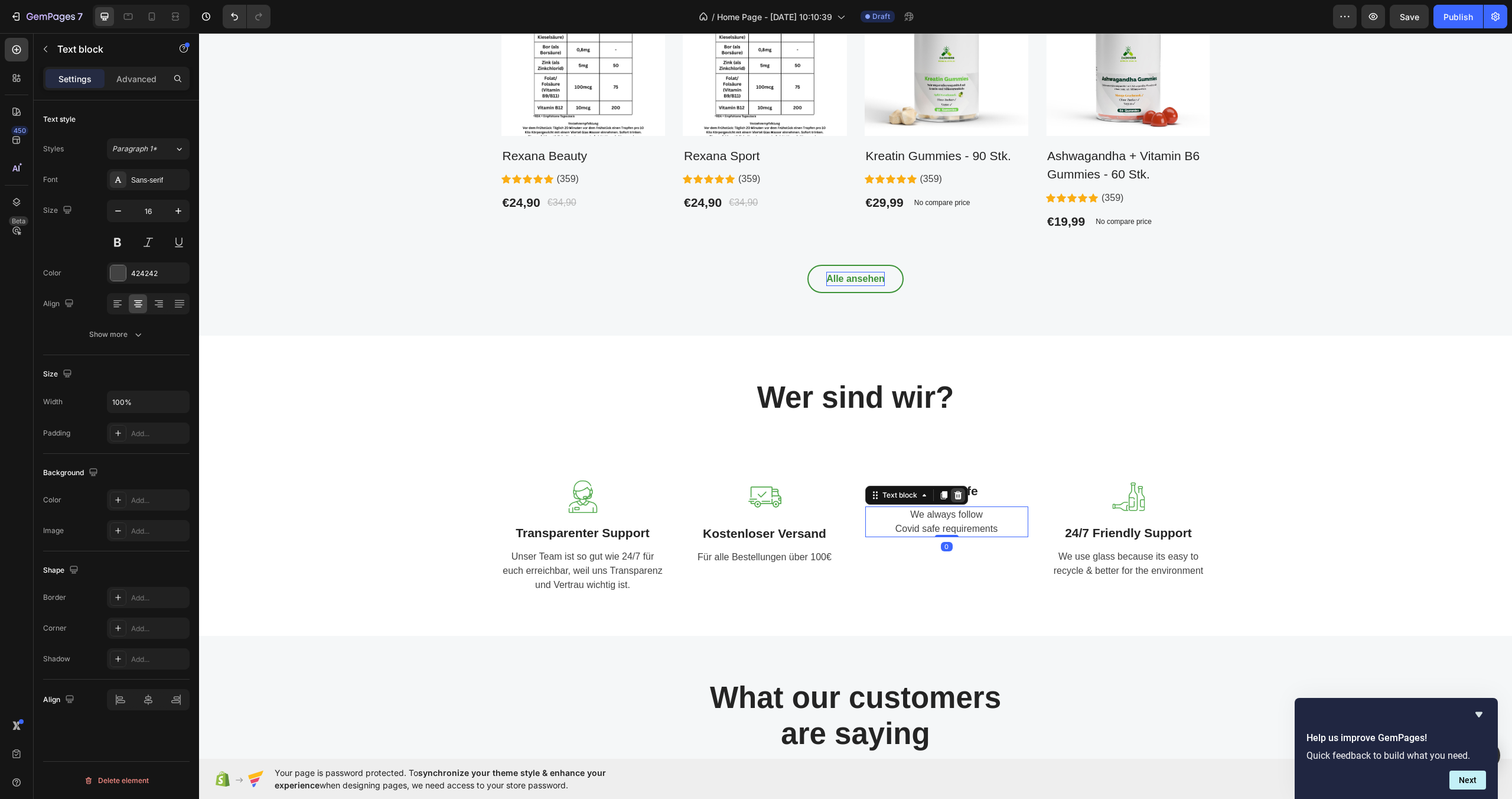
click at [953, 495] on icon at bounding box center [958, 495] width 10 height 10
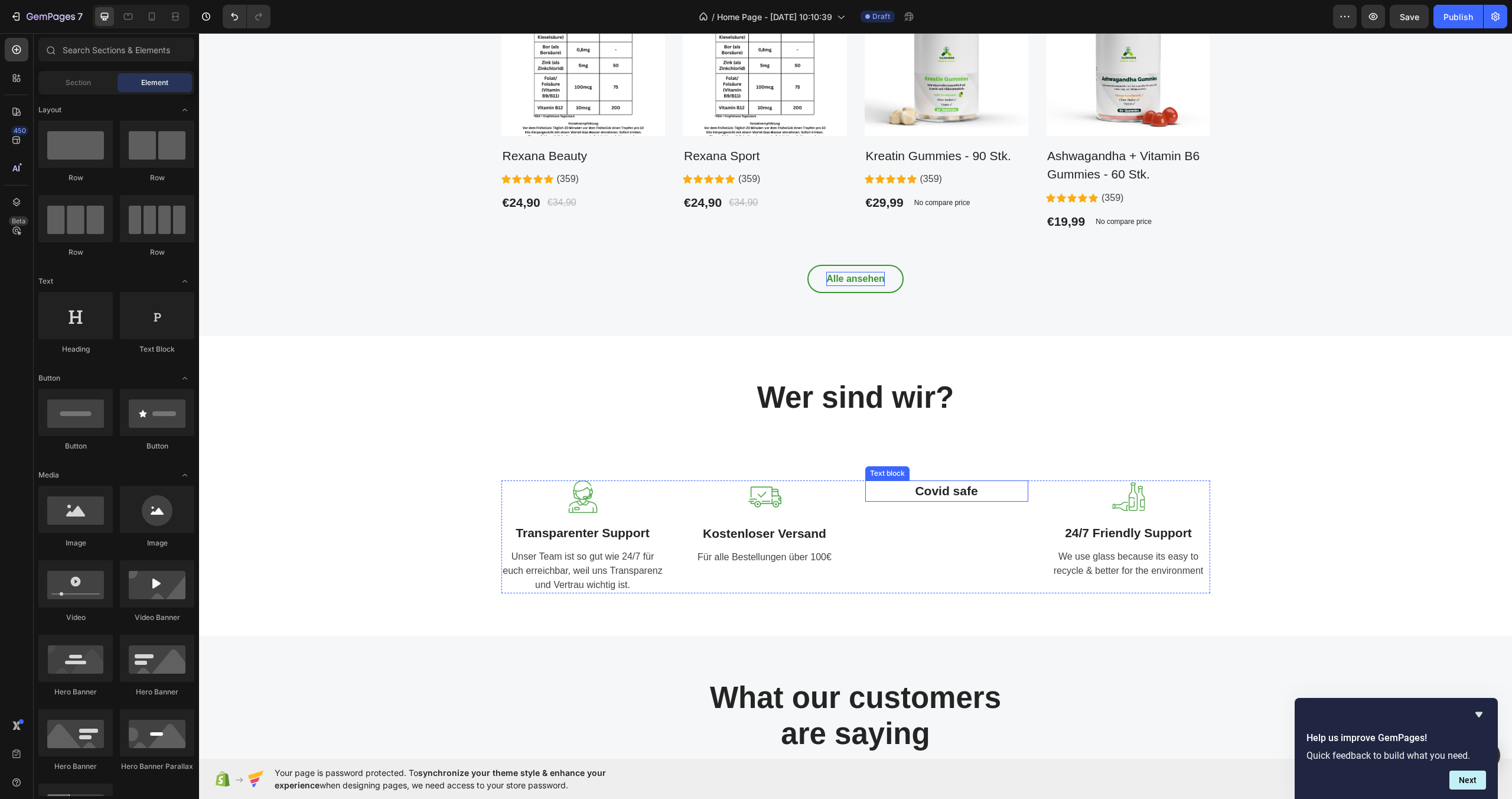
click at [954, 487] on p "Covid safe" at bounding box center [946, 490] width 160 height 19
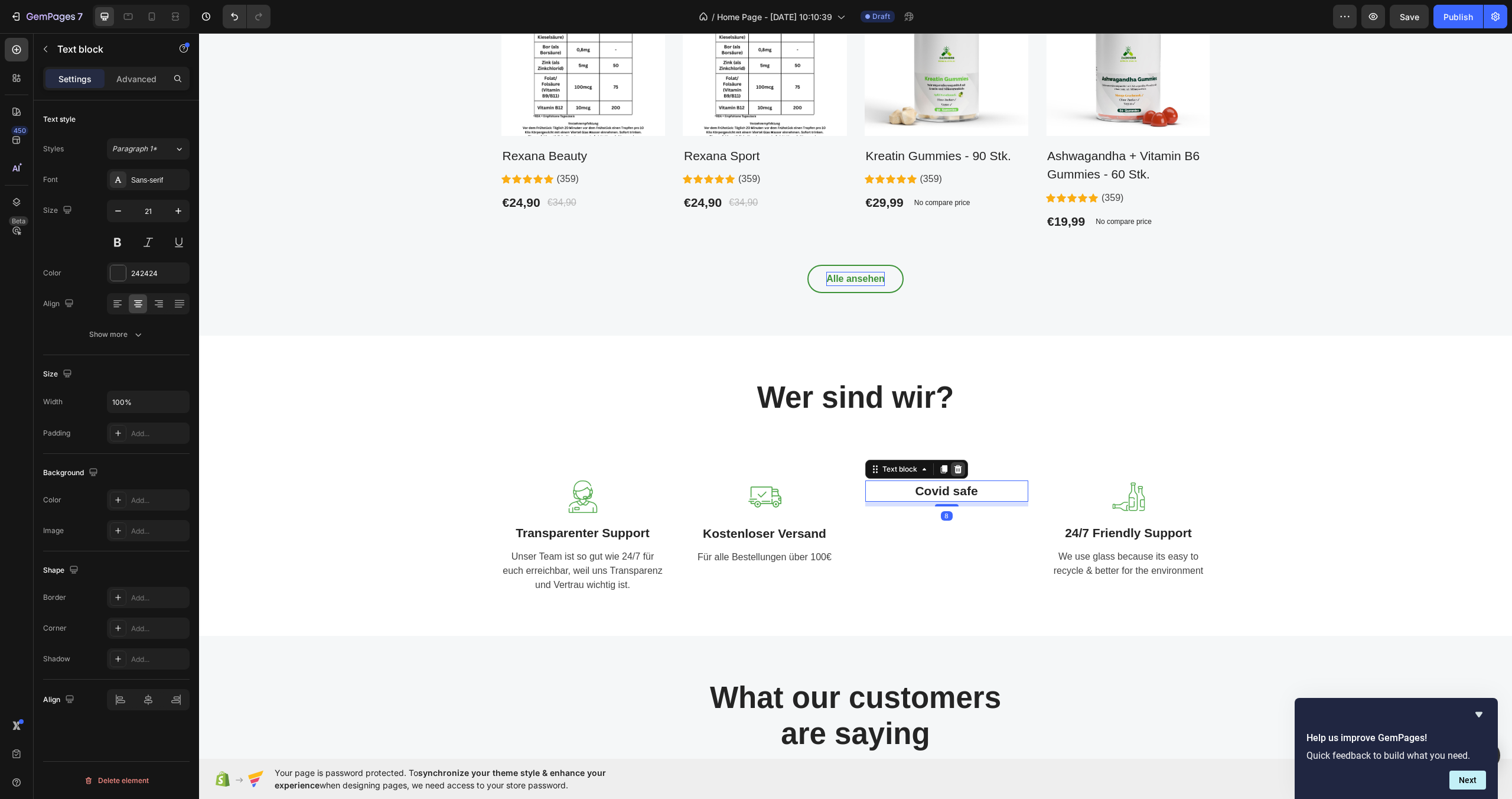
click at [956, 472] on icon at bounding box center [958, 469] width 8 height 8
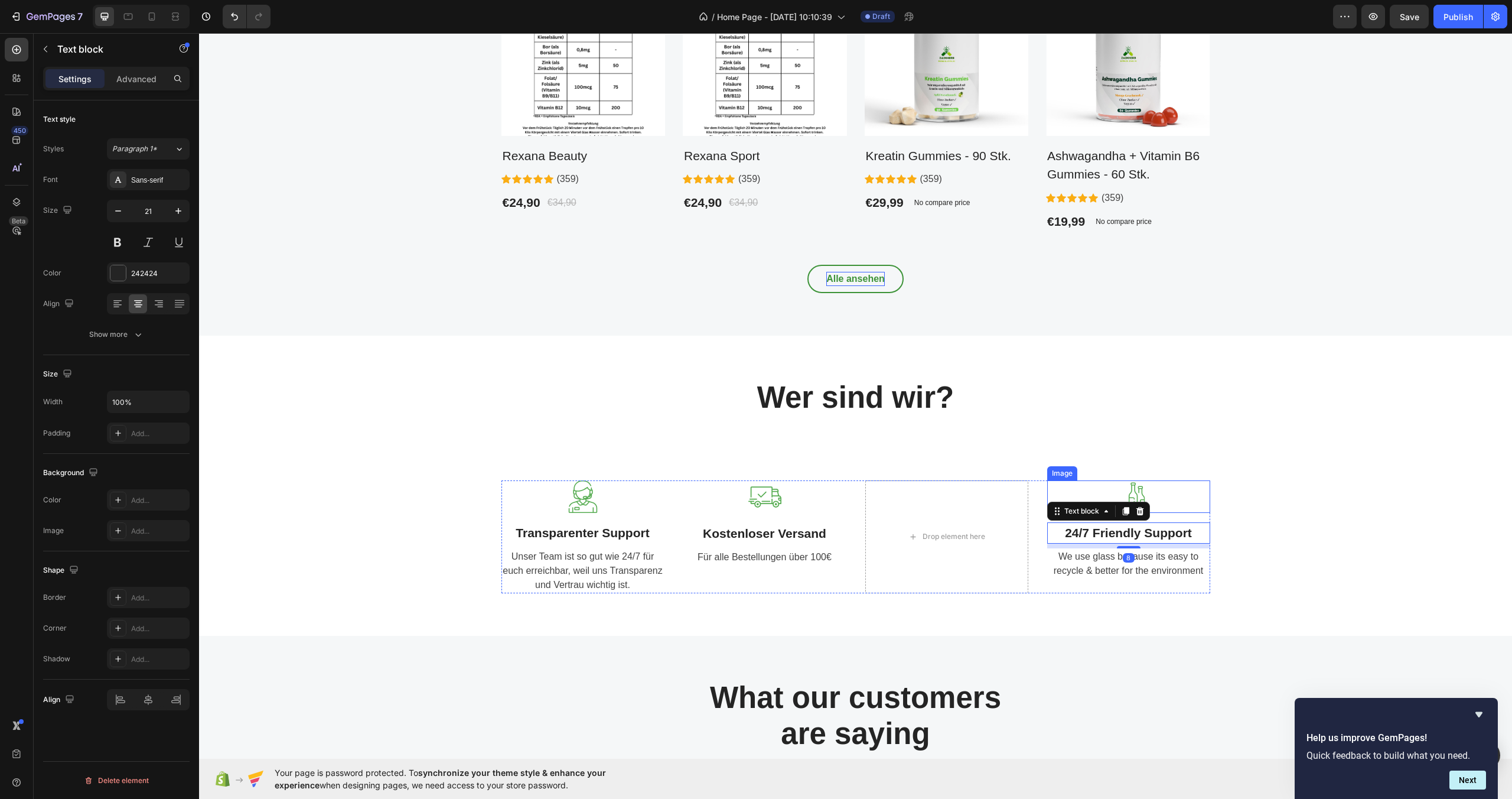
click at [1050, 493] on div at bounding box center [1128, 496] width 163 height 33
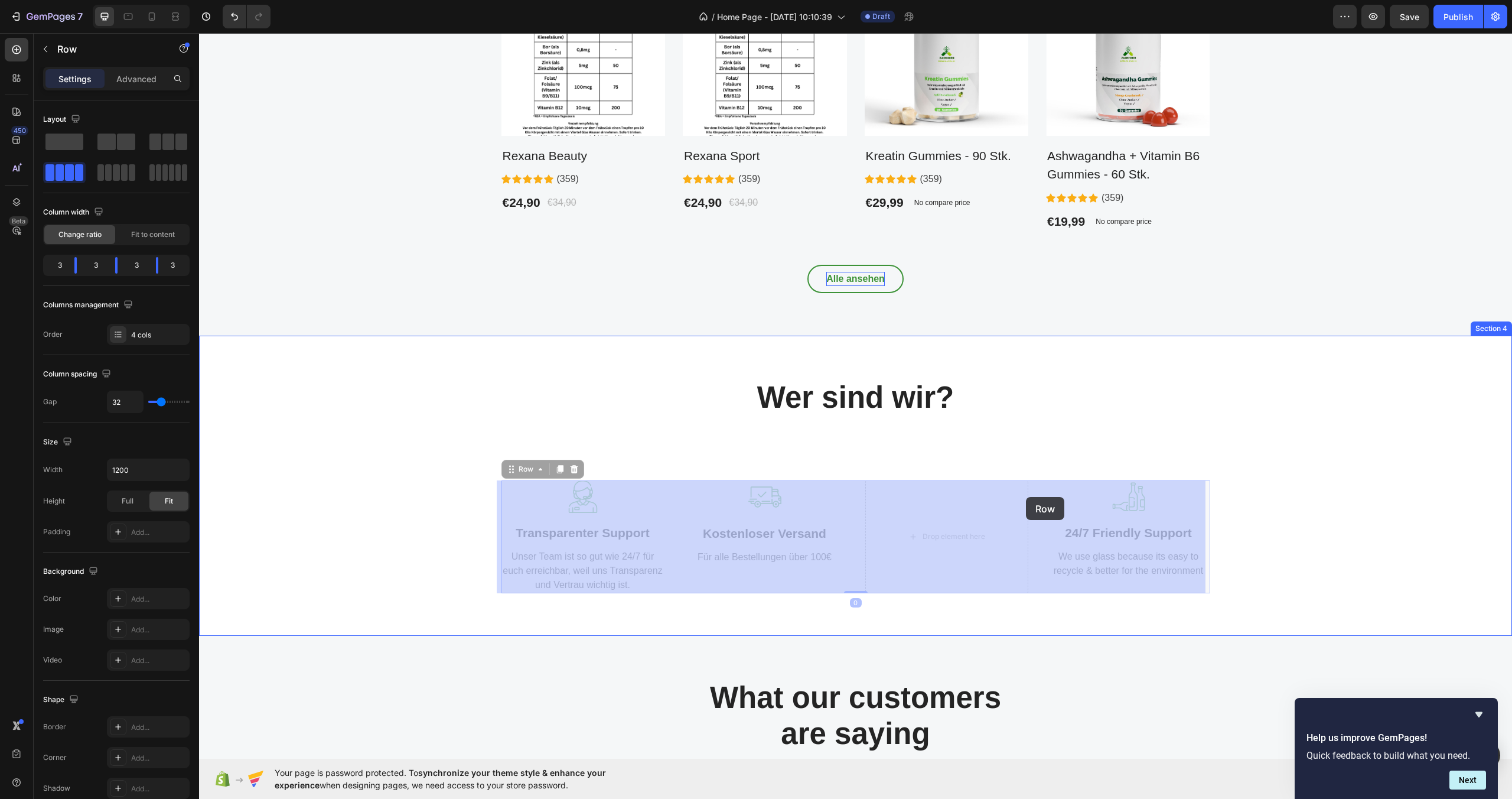
drag, startPoint x: 1036, startPoint y: 493, endPoint x: 1026, endPoint y: 496, distance: 10.4
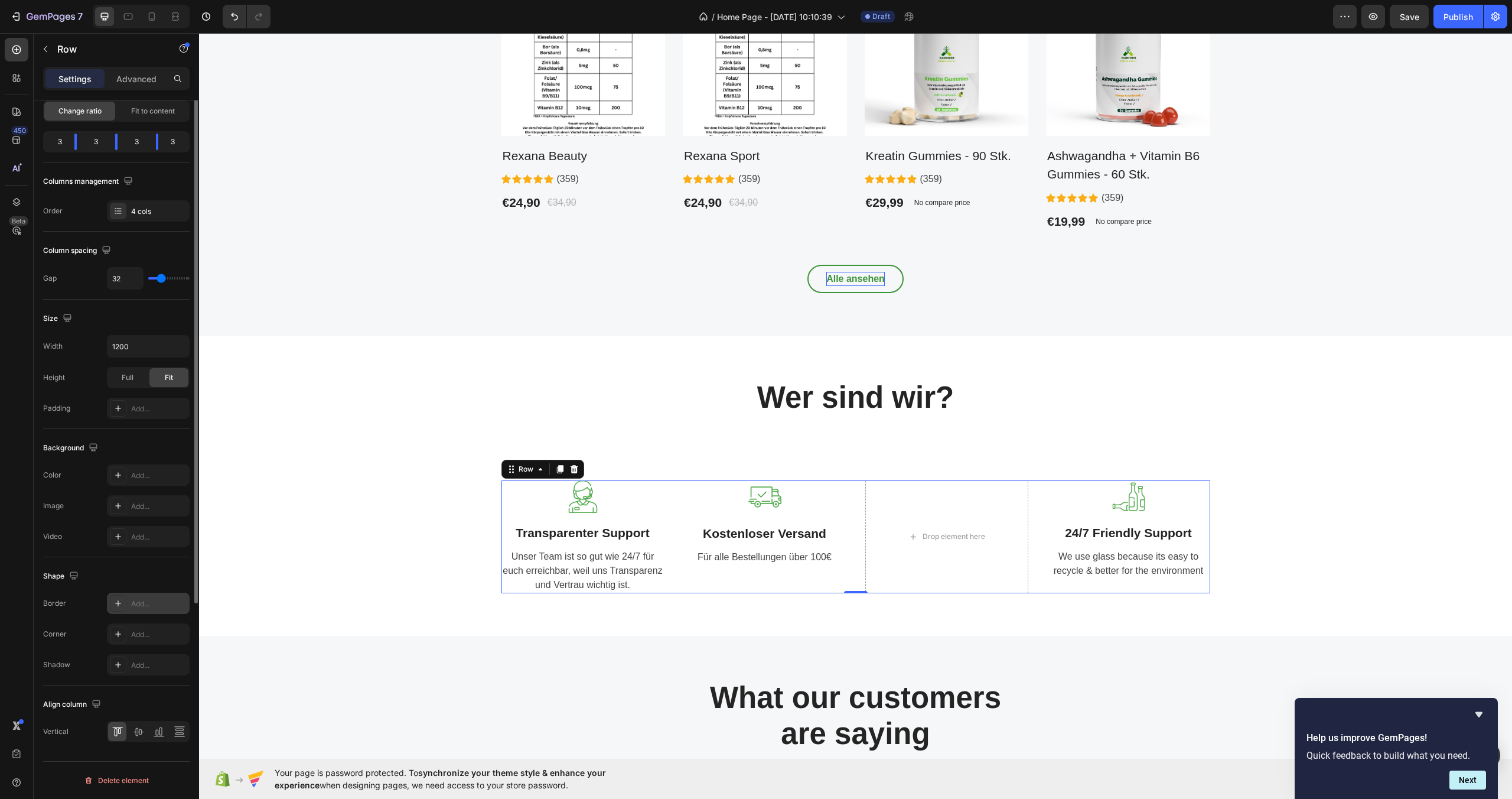
scroll to position [0, 0]
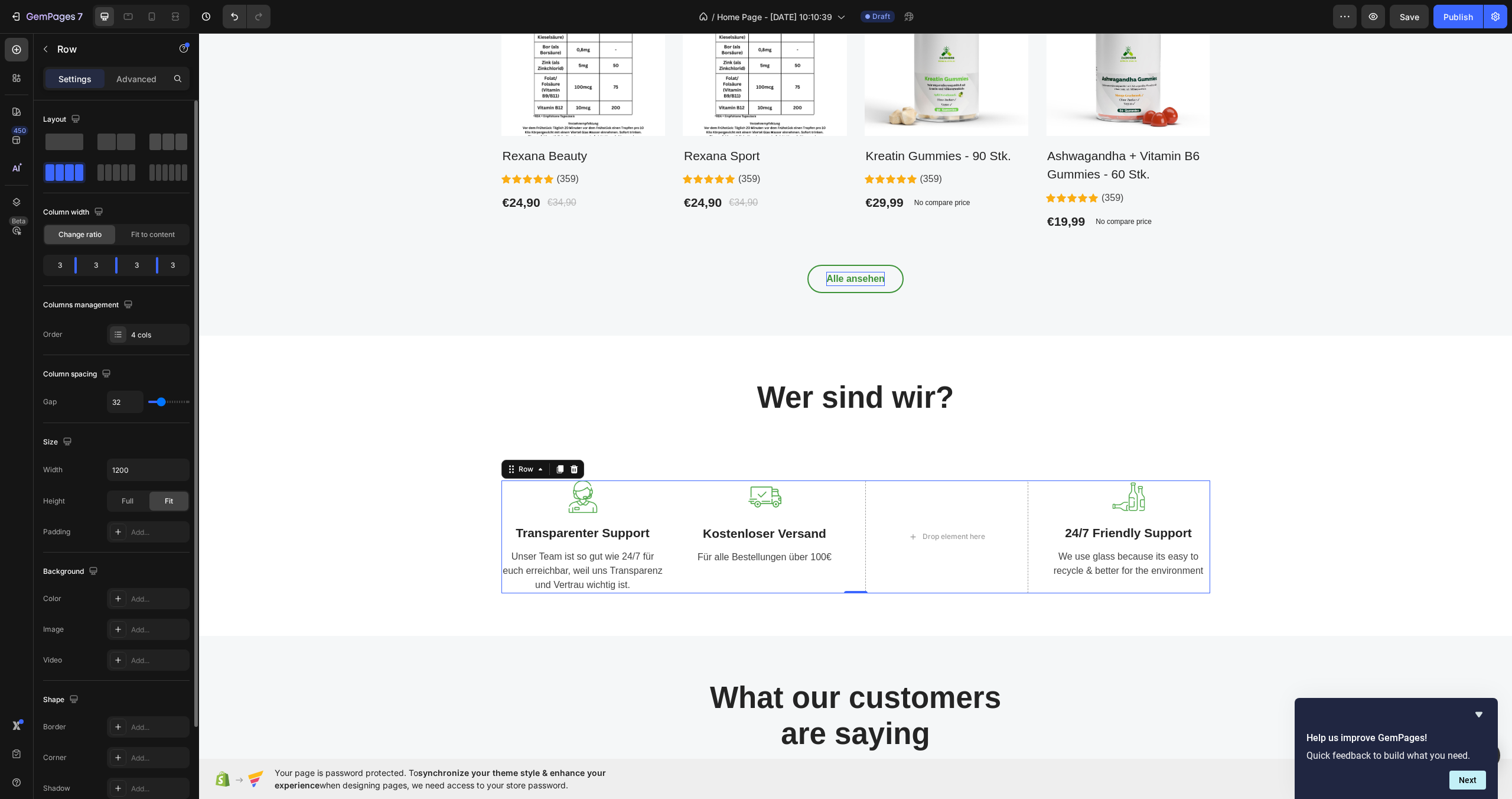
drag, startPoint x: 170, startPoint y: 146, endPoint x: 25, endPoint y: 414, distance: 304.7
click at [170, 146] on span at bounding box center [168, 141] width 12 height 17
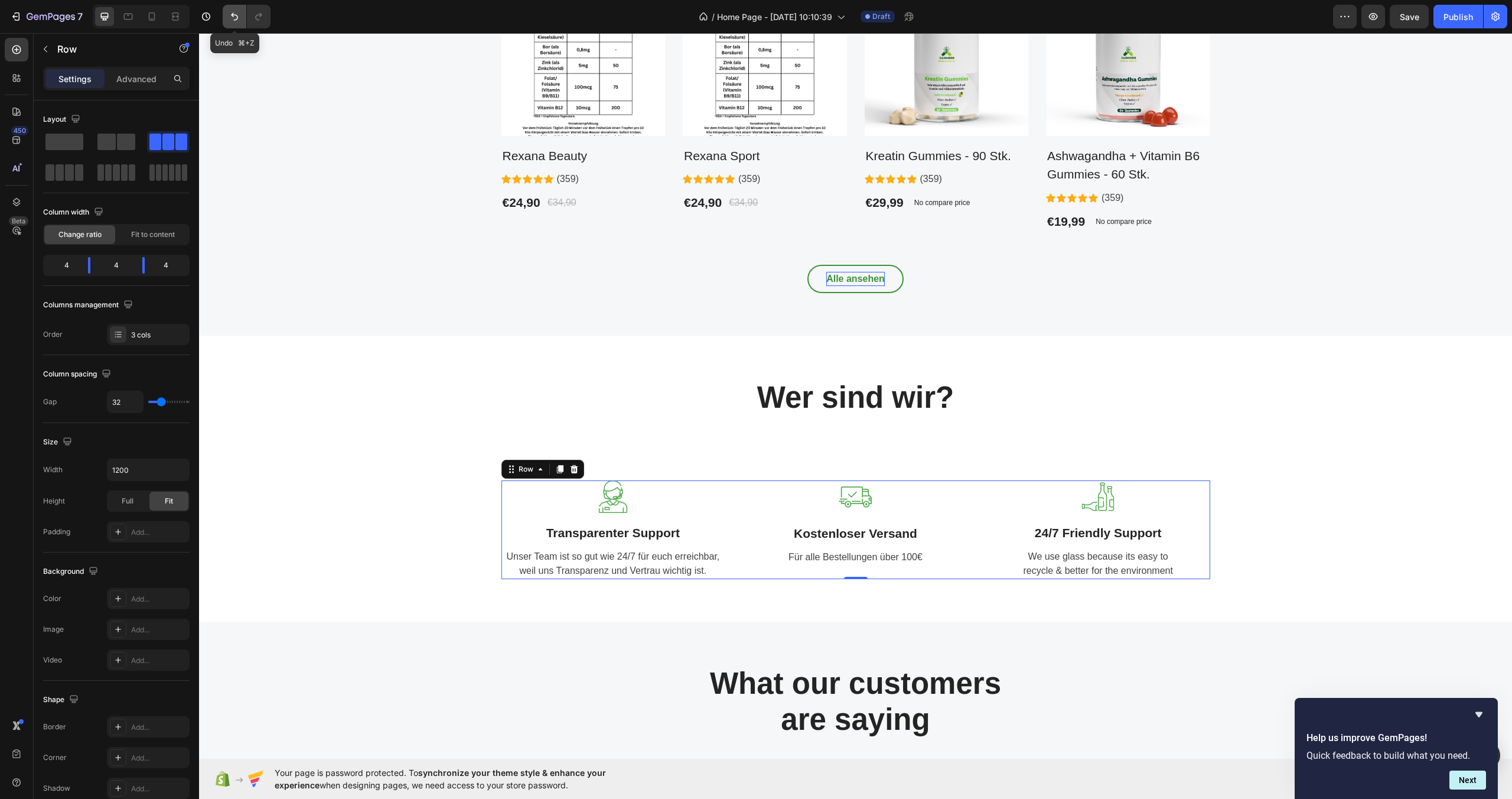
click at [237, 22] on icon "Undo/Redo" at bounding box center [234, 17] width 12 height 12
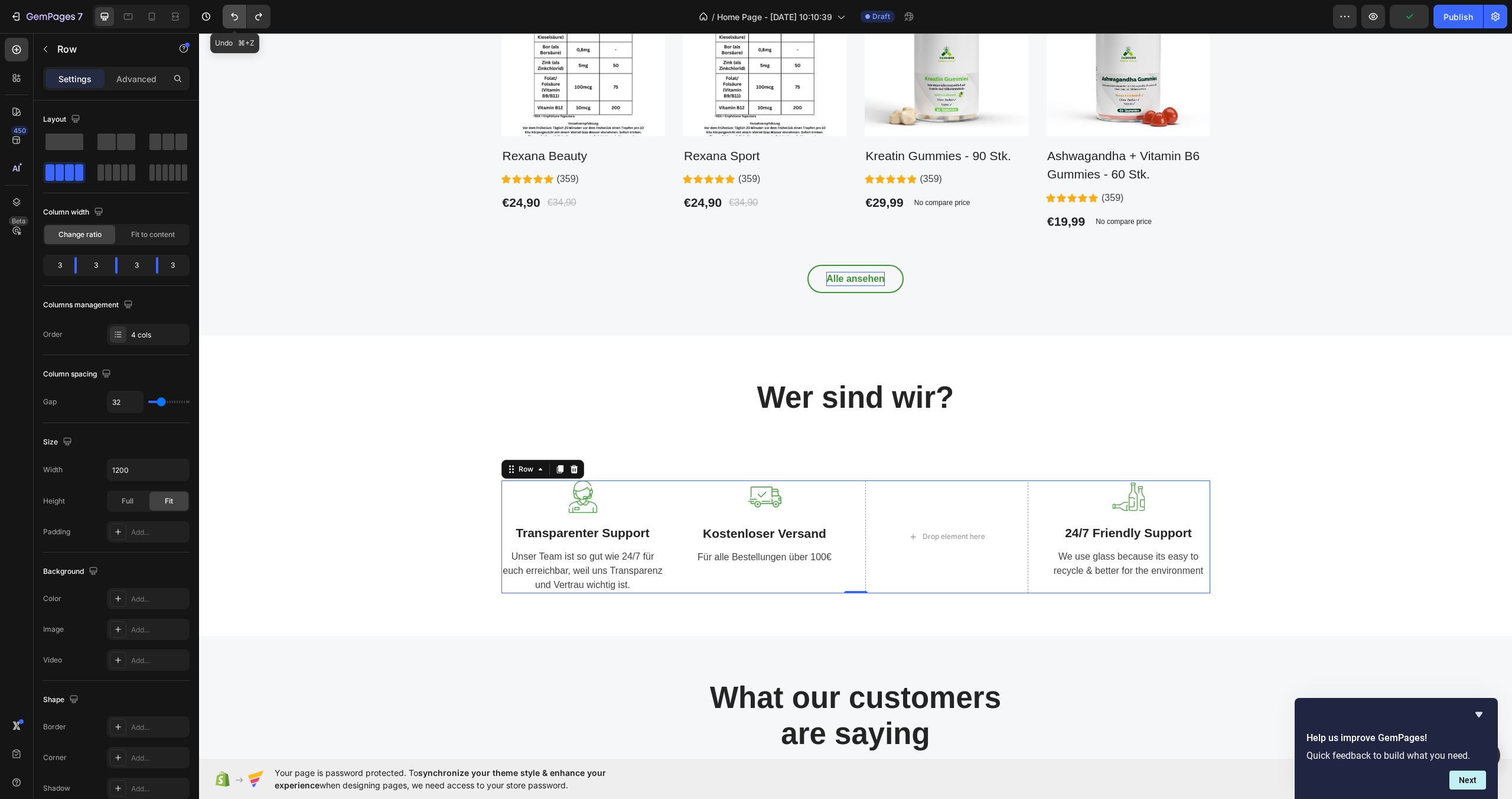
click at [237, 18] on icon "Undo/Redo" at bounding box center [234, 17] width 12 height 12
click at [259, 16] on icon "Undo/Redo" at bounding box center [259, 17] width 12 height 12
click at [233, 22] on icon "Undo/Redo" at bounding box center [234, 17] width 12 height 12
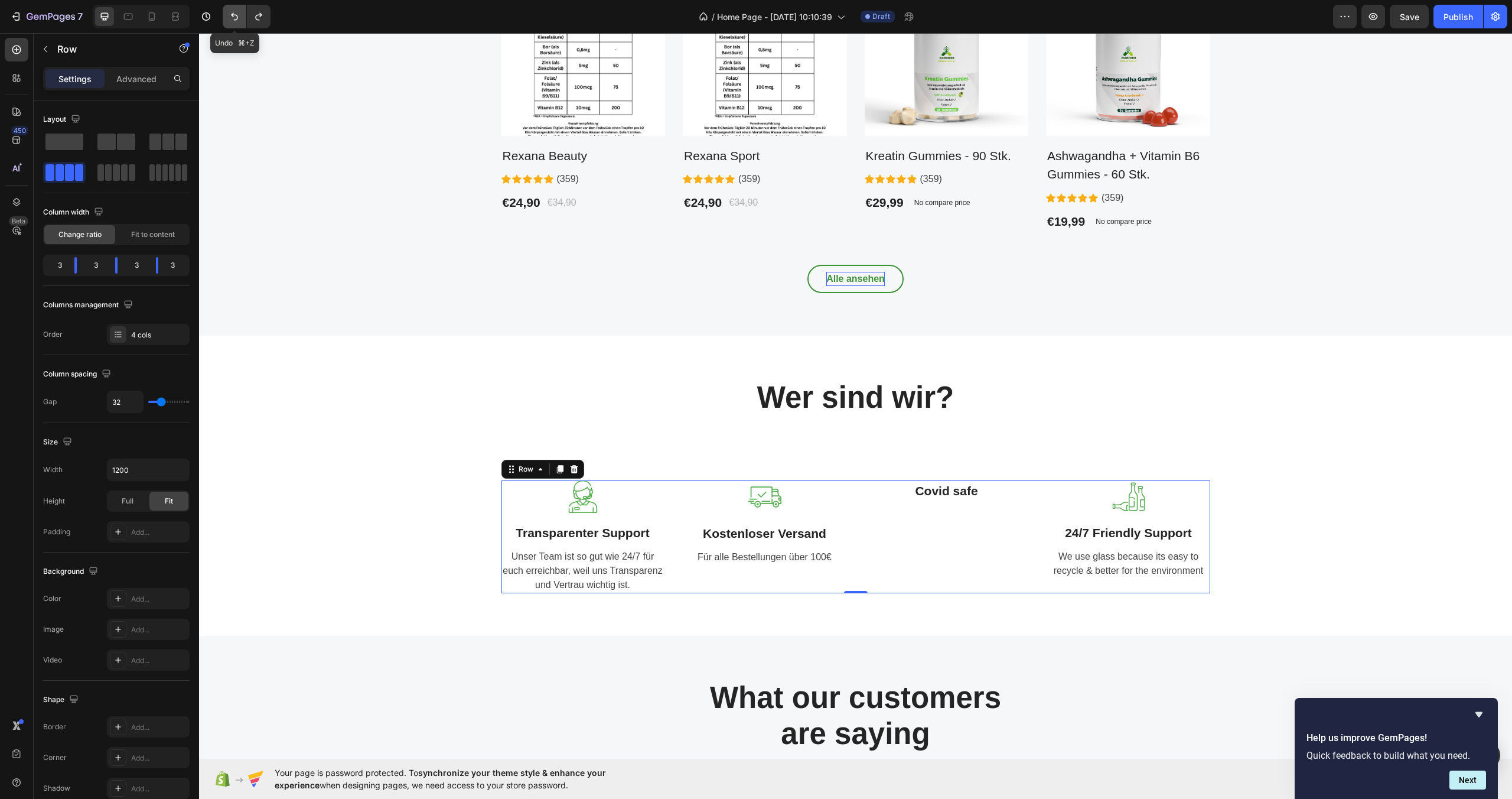
click at [233, 22] on icon "Undo/Redo" at bounding box center [234, 17] width 12 height 12
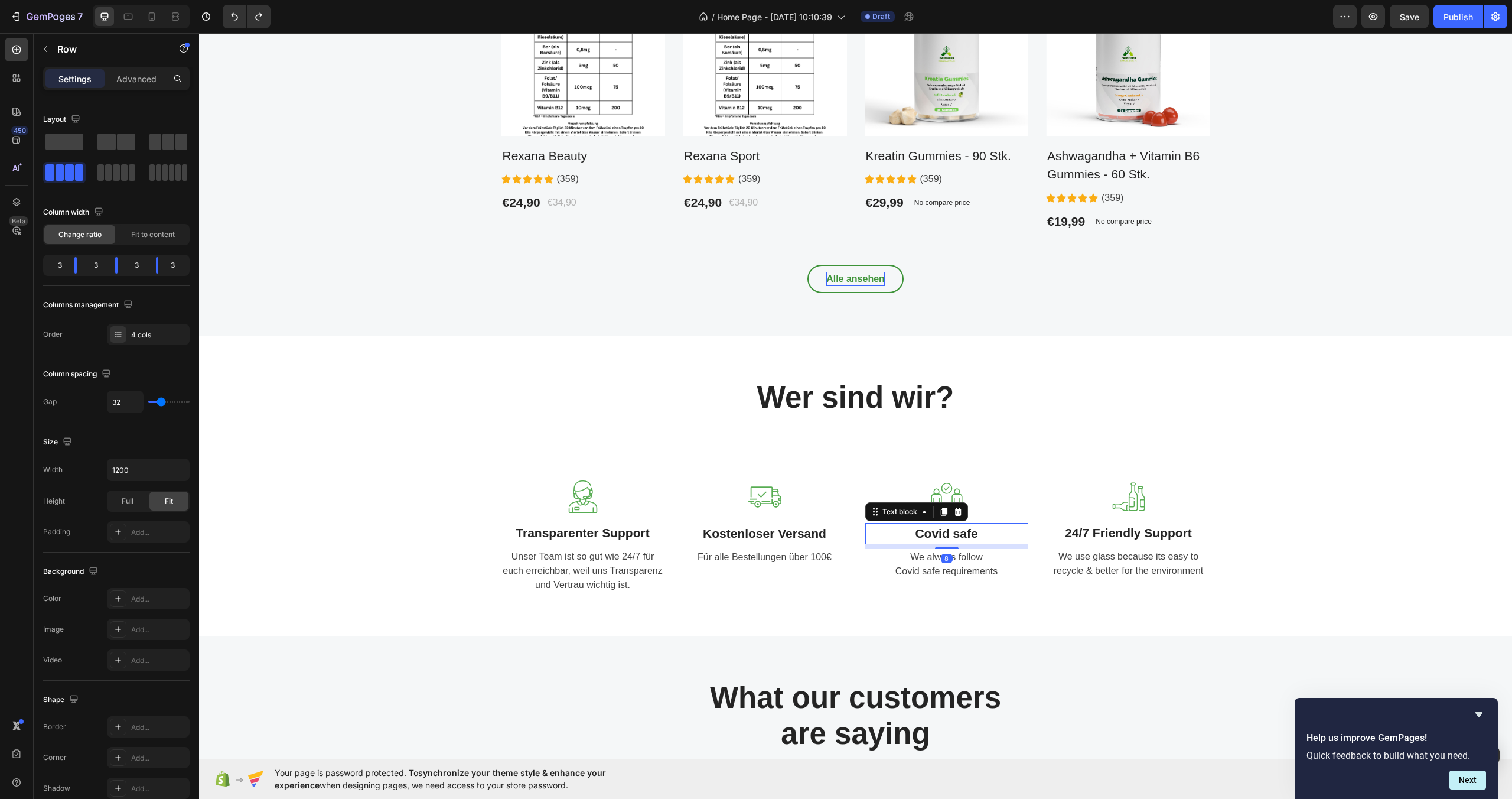
click at [964, 535] on p "Covid safe" at bounding box center [946, 533] width 160 height 19
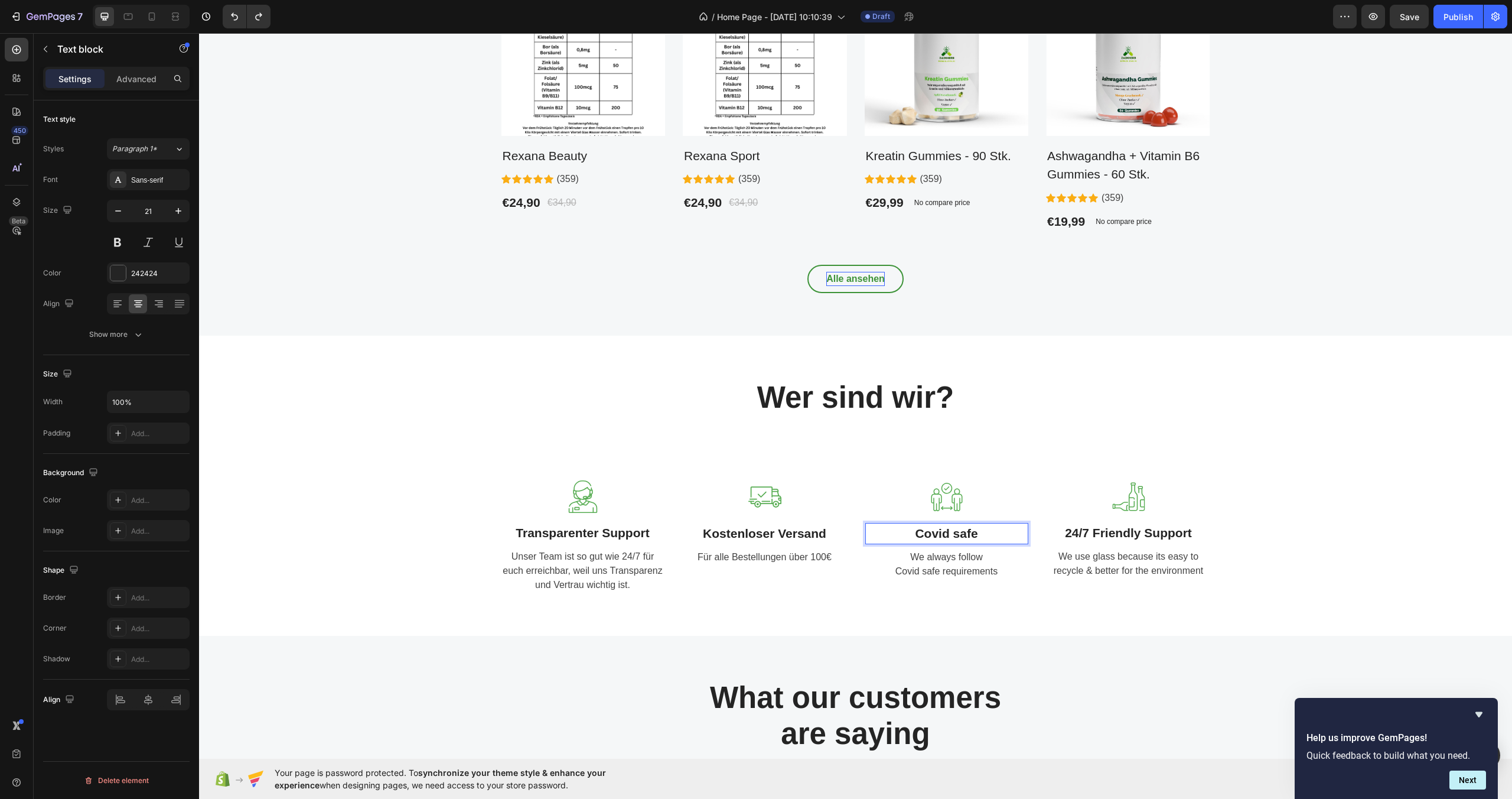
click at [964, 538] on p "Covid safe" at bounding box center [946, 533] width 160 height 19
click at [959, 566] on p "We always follow Covid safe requirements" at bounding box center [946, 564] width 160 height 29
drag, startPoint x: 908, startPoint y: 555, endPoint x: 934, endPoint y: 562, distance: 26.9
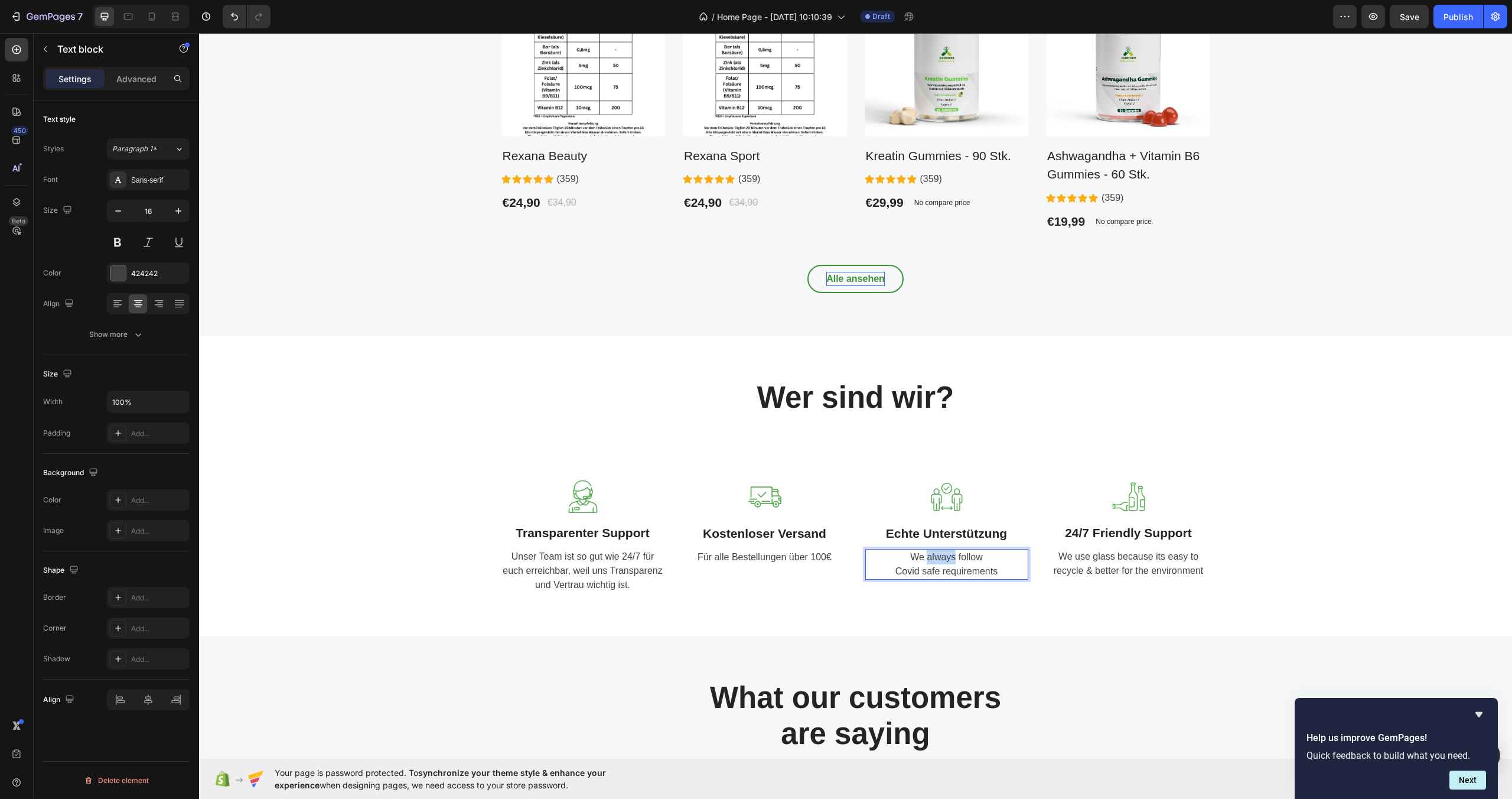
click at [939, 561] on p "We always follow Covid safe requirements" at bounding box center [946, 564] width 160 height 29
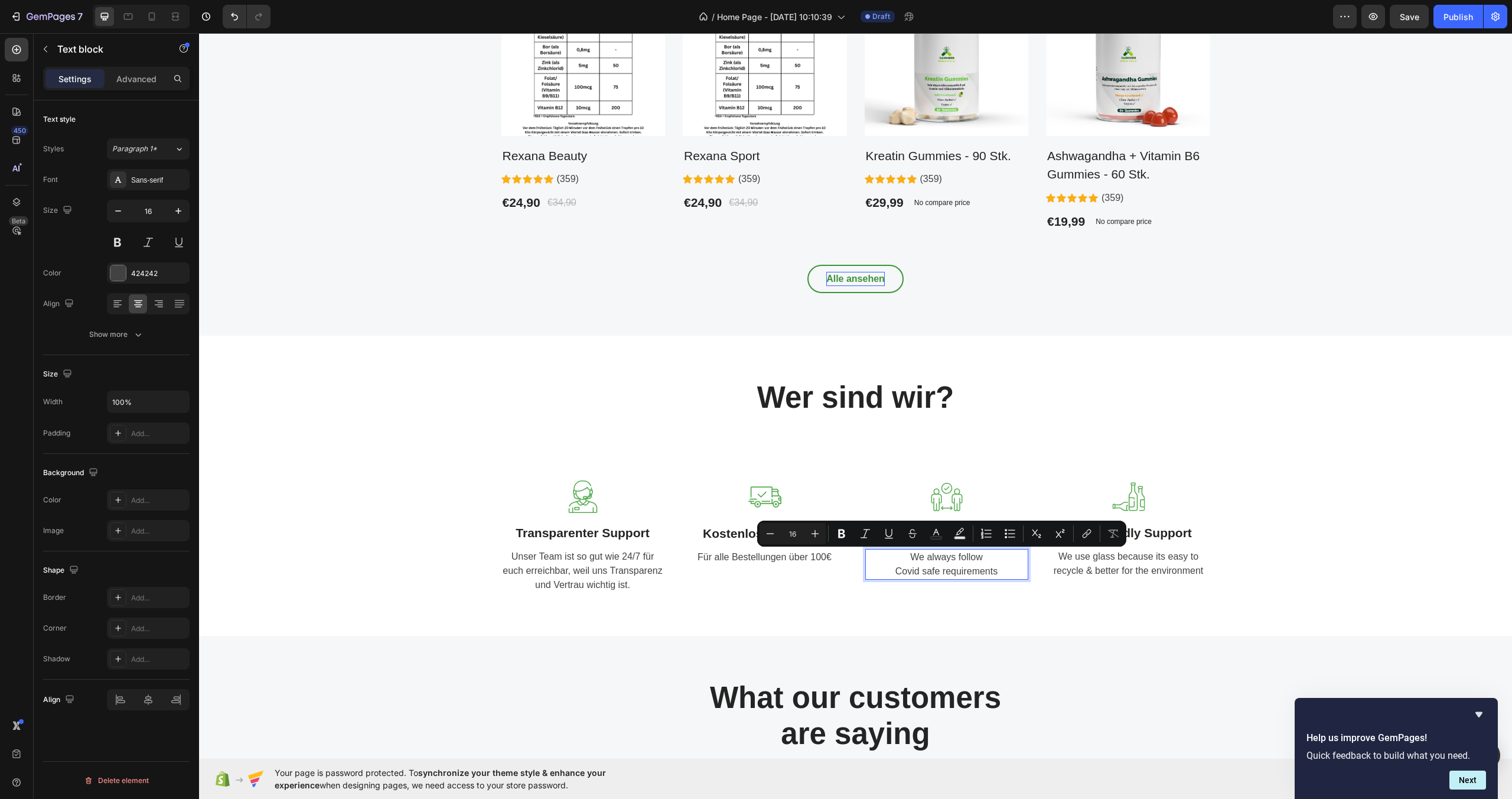
click at [989, 564] on p "We always follow Covid safe requirements" at bounding box center [946, 564] width 160 height 29
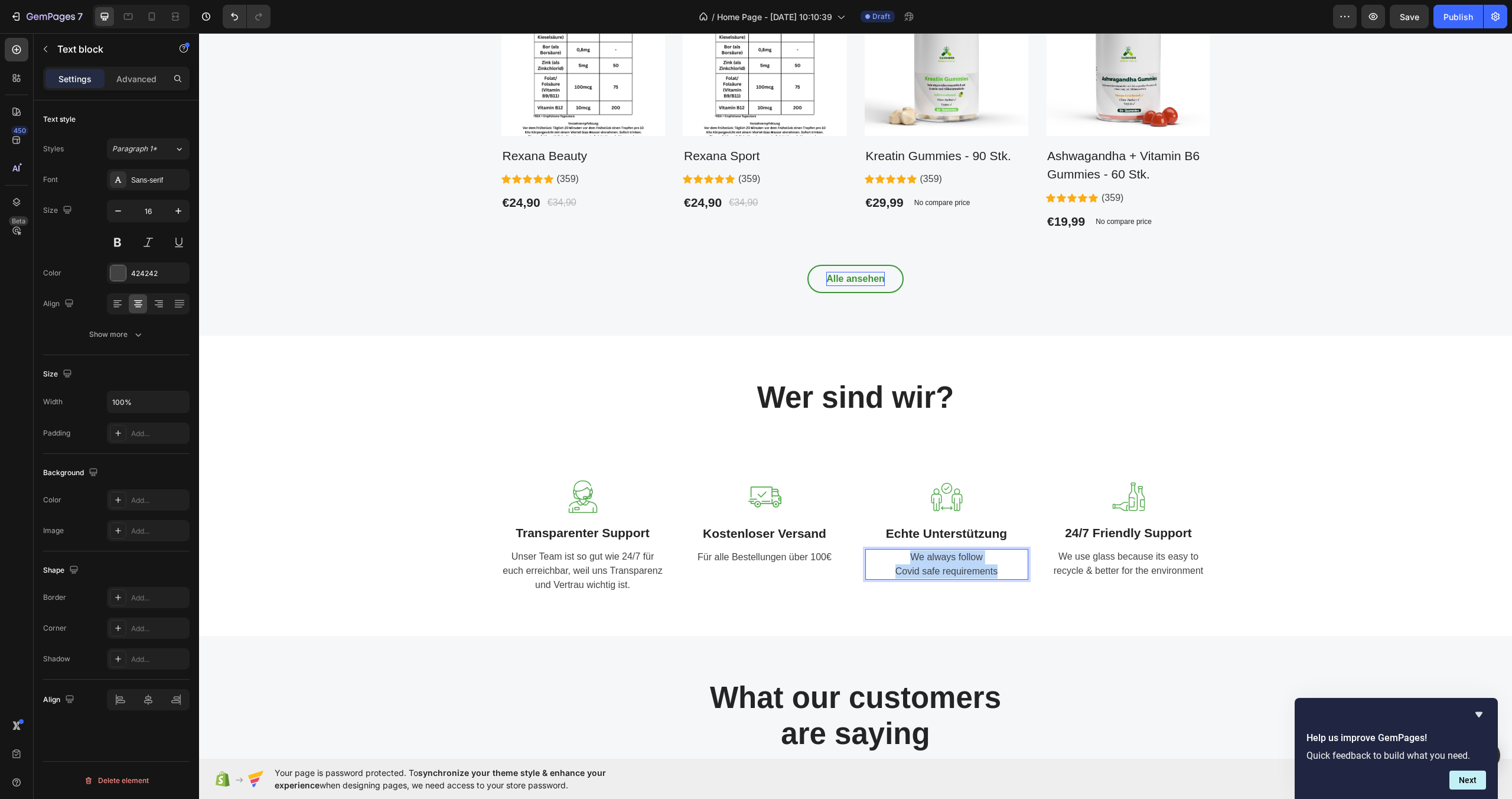
drag, startPoint x: 997, startPoint y: 570, endPoint x: 908, endPoint y: 556, distance: 90.1
click at [908, 556] on p "We always follow Covid safe requirements" at bounding box center [946, 564] width 160 height 29
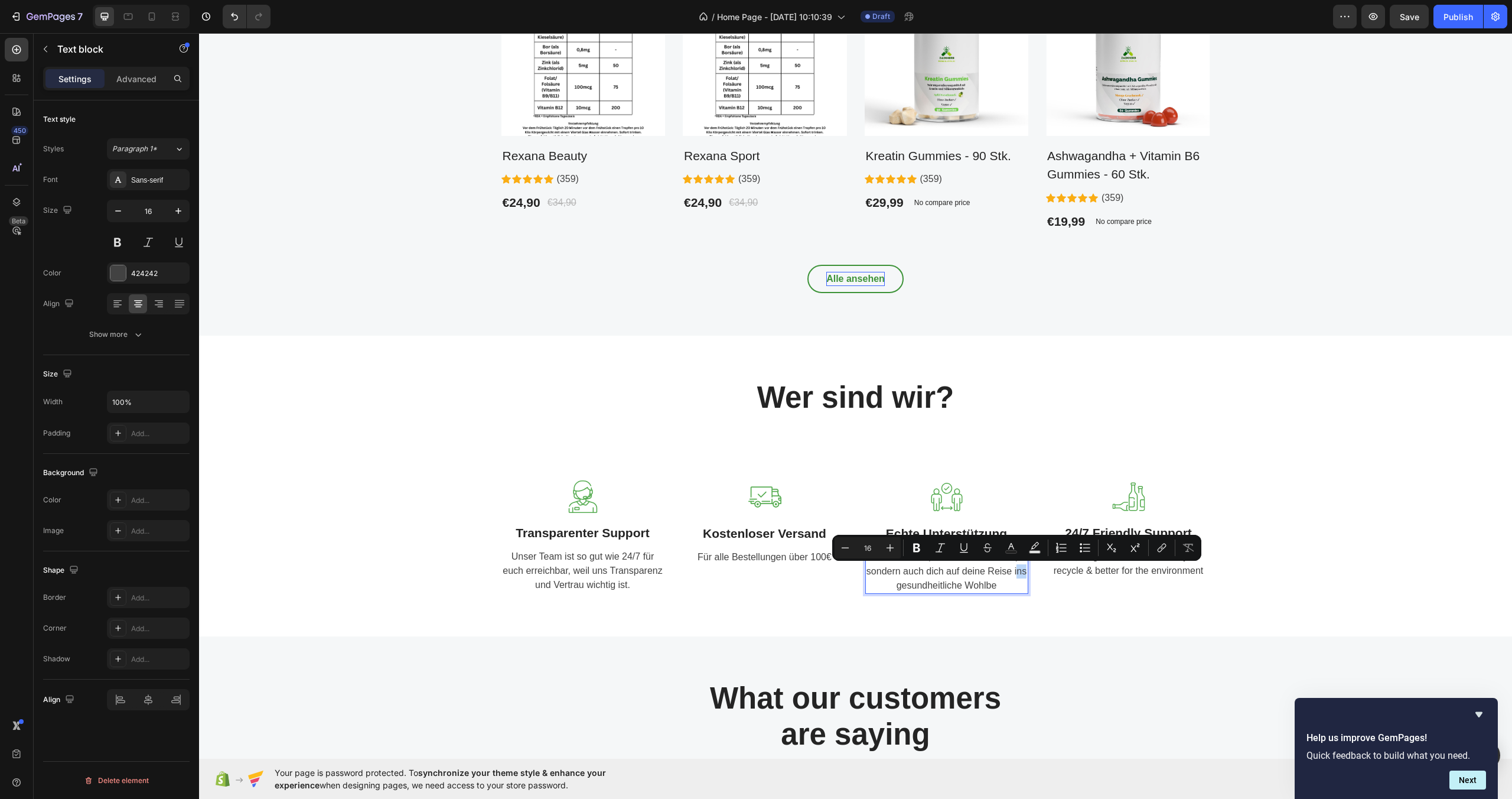
drag, startPoint x: 1012, startPoint y: 572, endPoint x: 1021, endPoint y: 574, distance: 9.2
click at [1021, 574] on p "Wir möchten, nicht nur Verkaufen, sondern auch dich auf deine Reise ins gesundh…" at bounding box center [946, 571] width 160 height 43
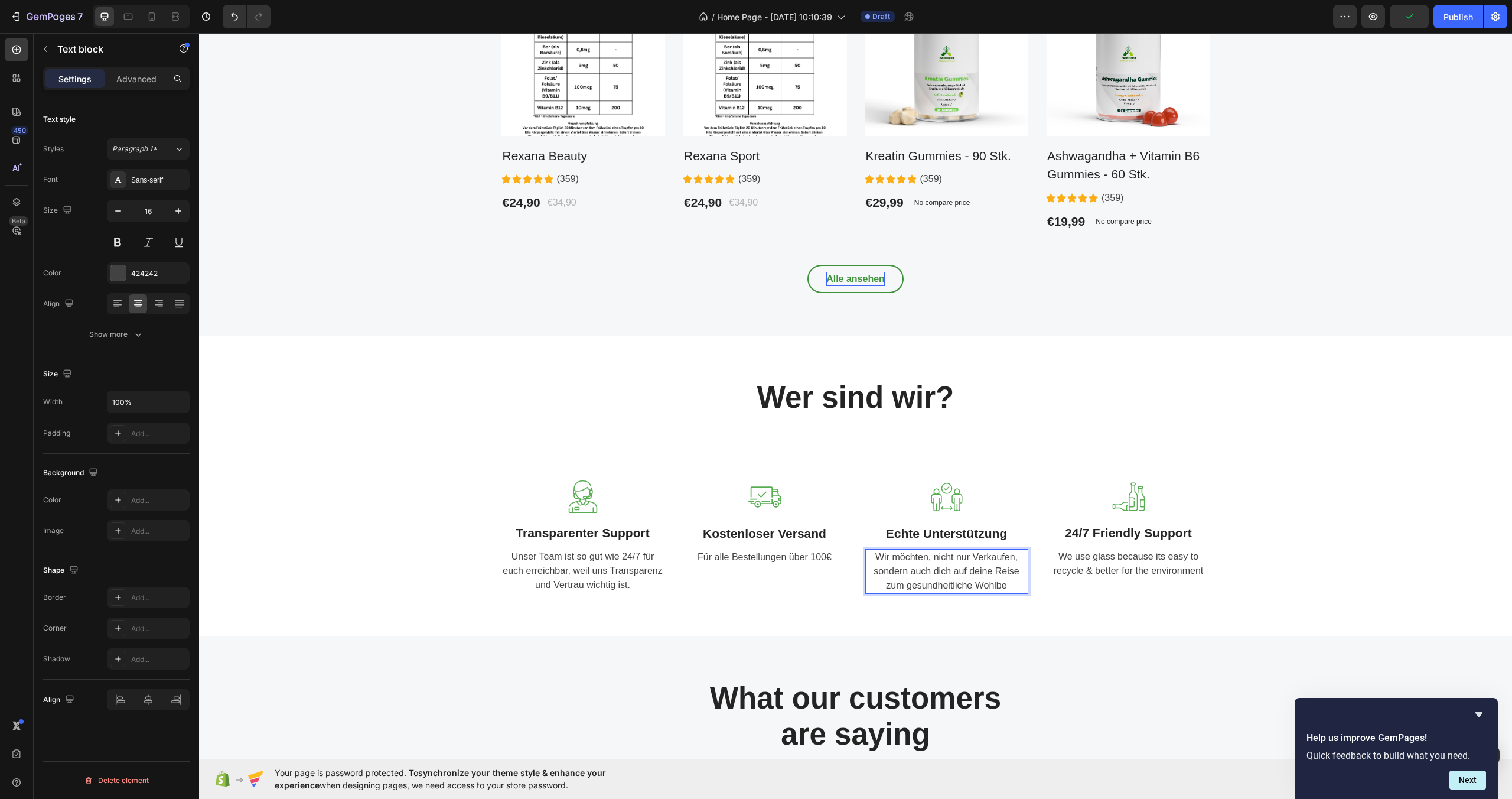
click at [971, 585] on p "Wir möchten, nicht nur Verkaufen, sondern auch dich auf deine Reise zum gesundh…" at bounding box center [946, 571] width 160 height 43
click at [1008, 586] on p "Wir möchten, nicht nur Verkaufen, sondern auch dich auf deine Reise zum gesundh…" at bounding box center [946, 571] width 160 height 43
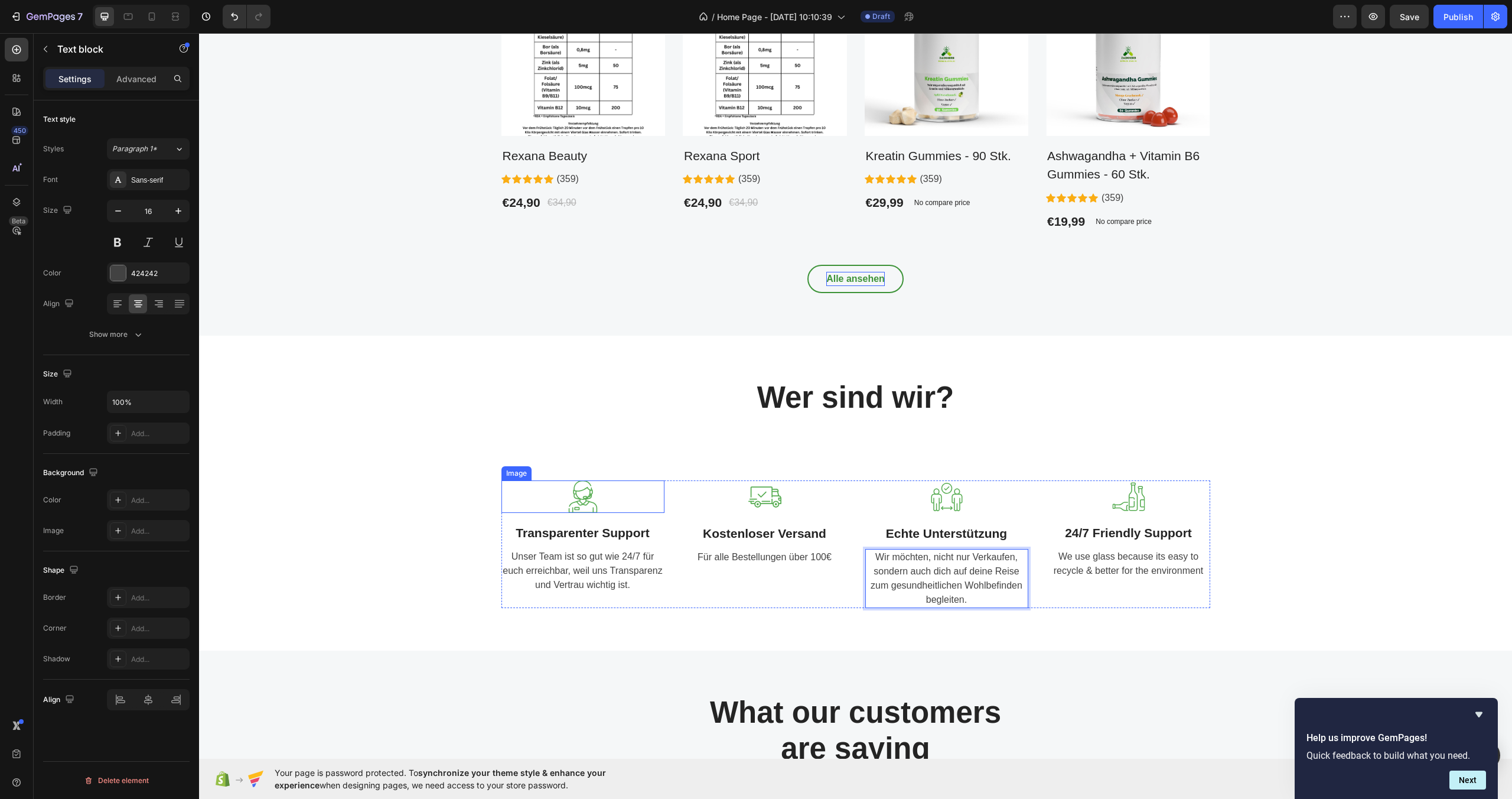
click at [567, 504] on img at bounding box center [582, 496] width 33 height 33
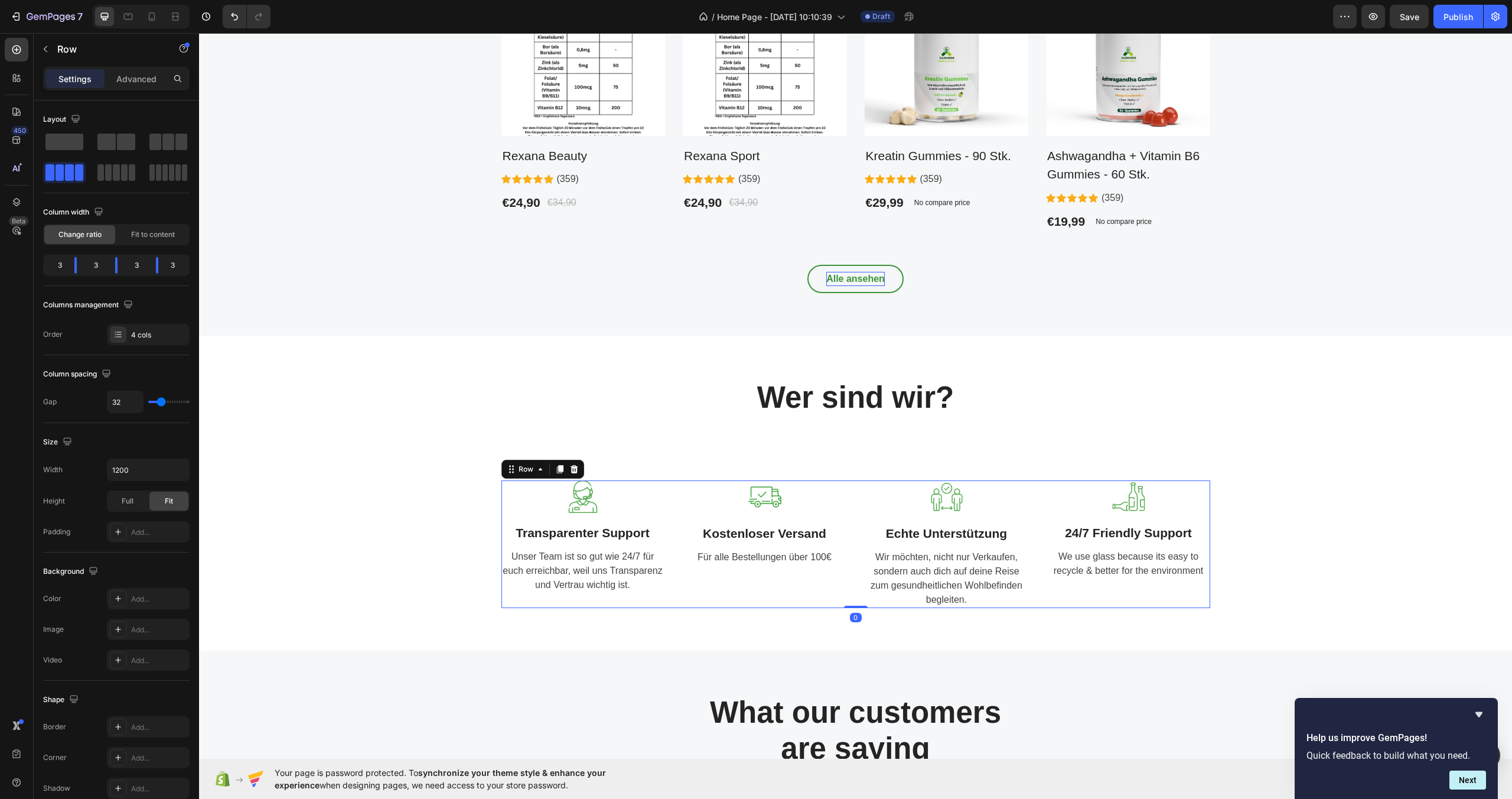
click at [665, 493] on div "Image Transparenter Support Text block Unser Team ist so gut wie 24/7 für euch …" at bounding box center [855, 544] width 709 height 128
click at [146, 332] on div "4 cols" at bounding box center [159, 334] width 55 height 11
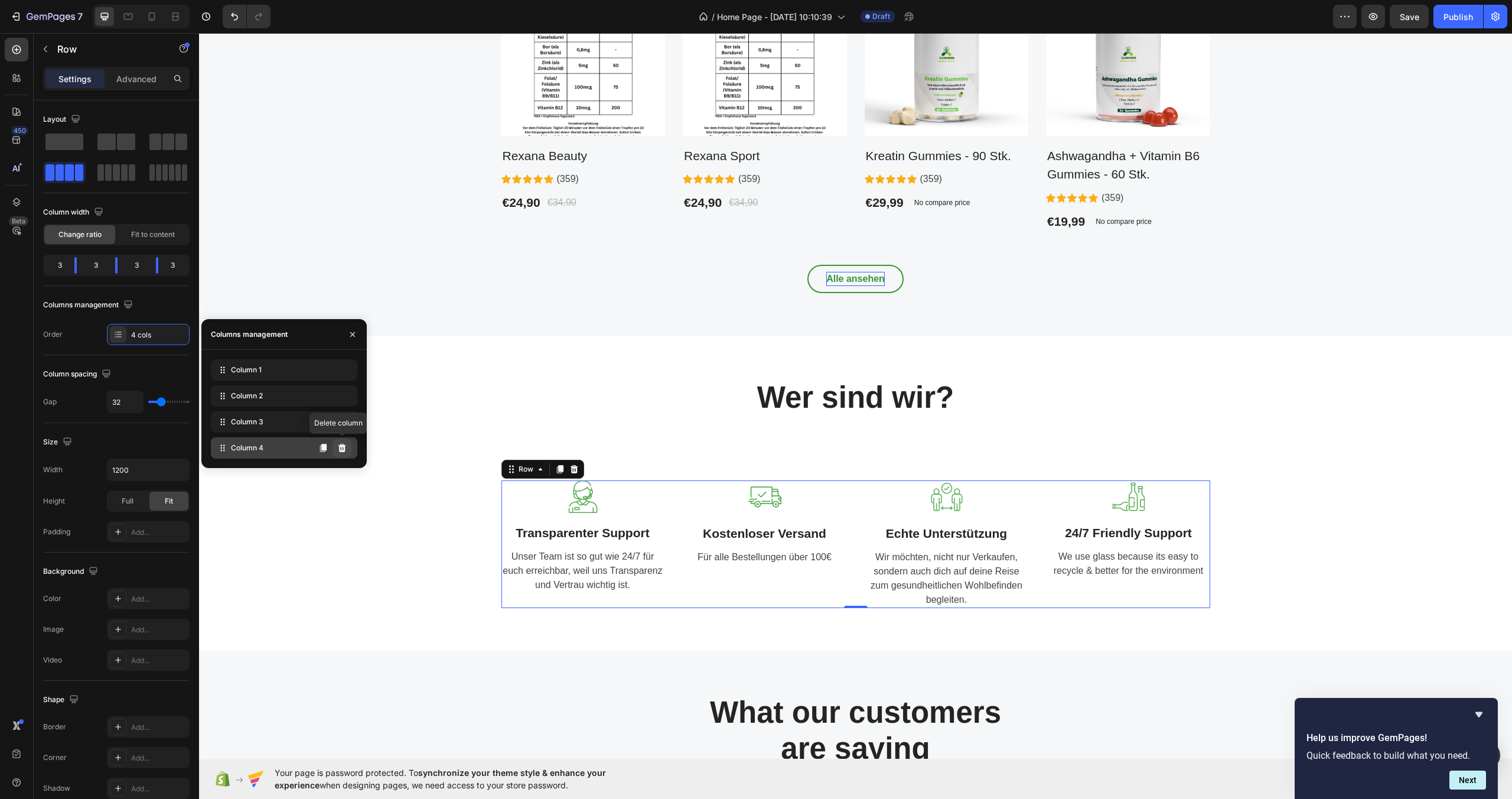
click at [344, 449] on icon at bounding box center [342, 448] width 8 height 8
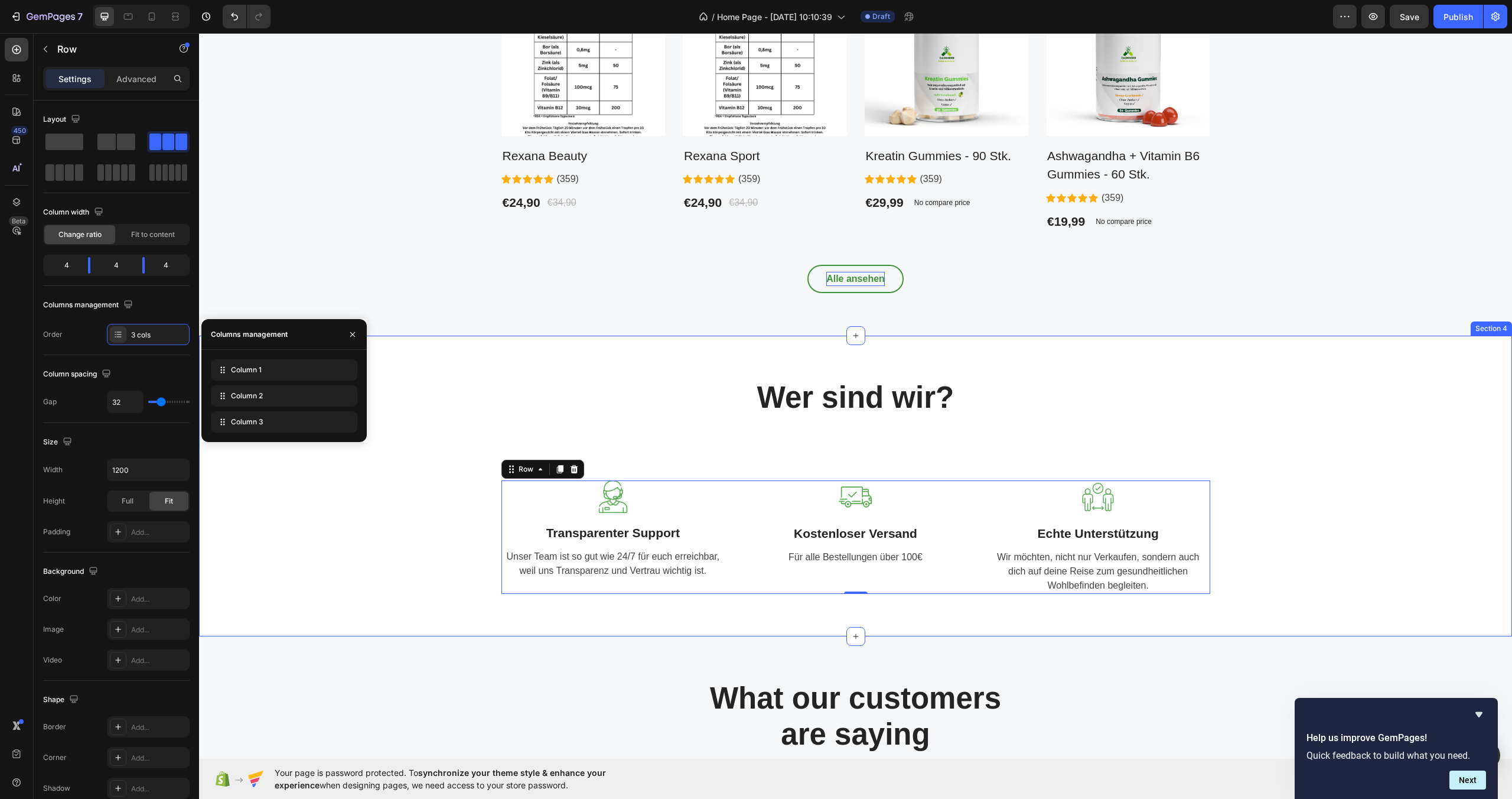
click at [409, 579] on div "Wer sind wir? Heading Text block Row Image Transparenter Support Text block Uns…" at bounding box center [855, 485] width 1295 height 215
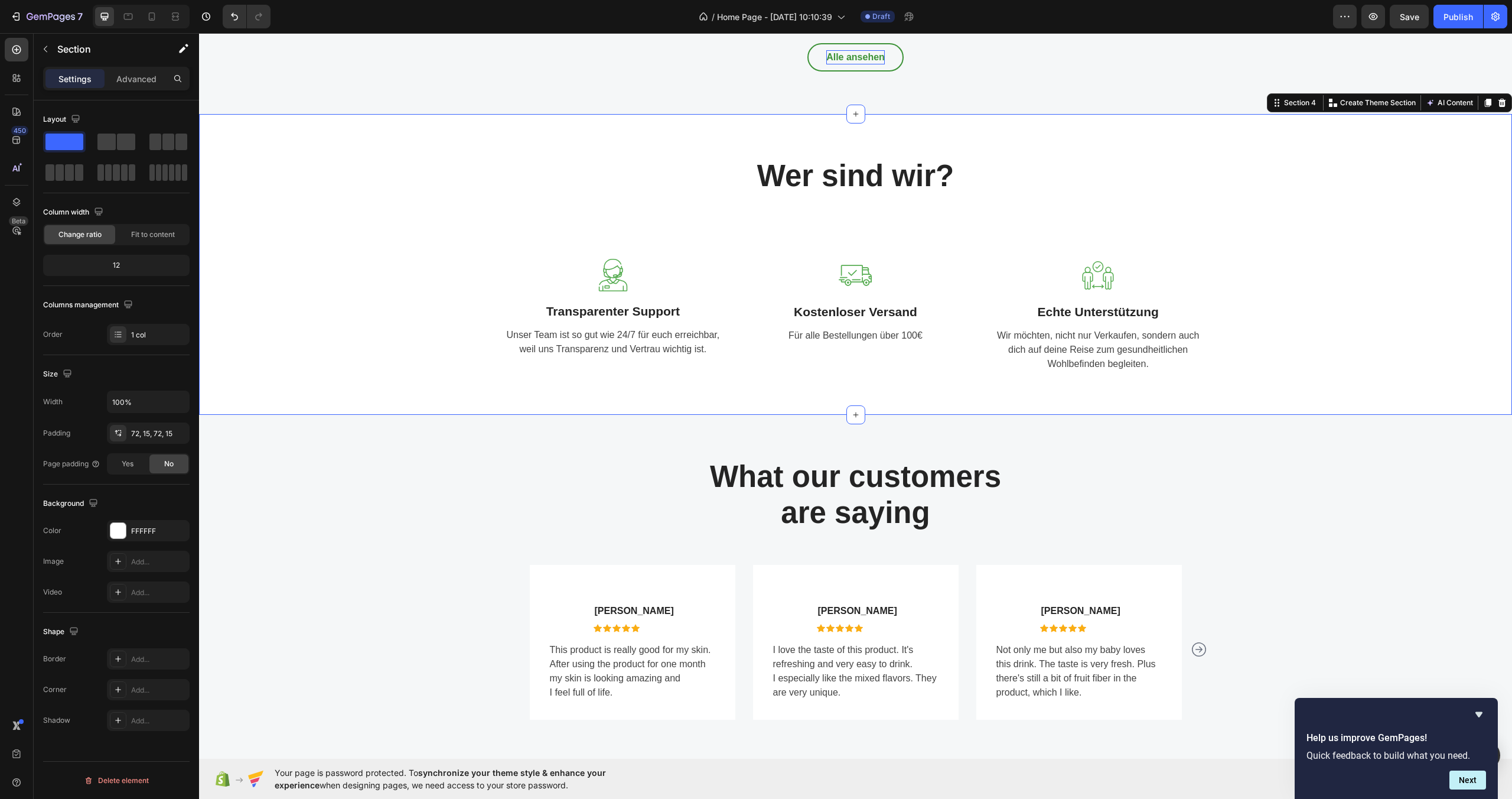
scroll to position [1121, 0]
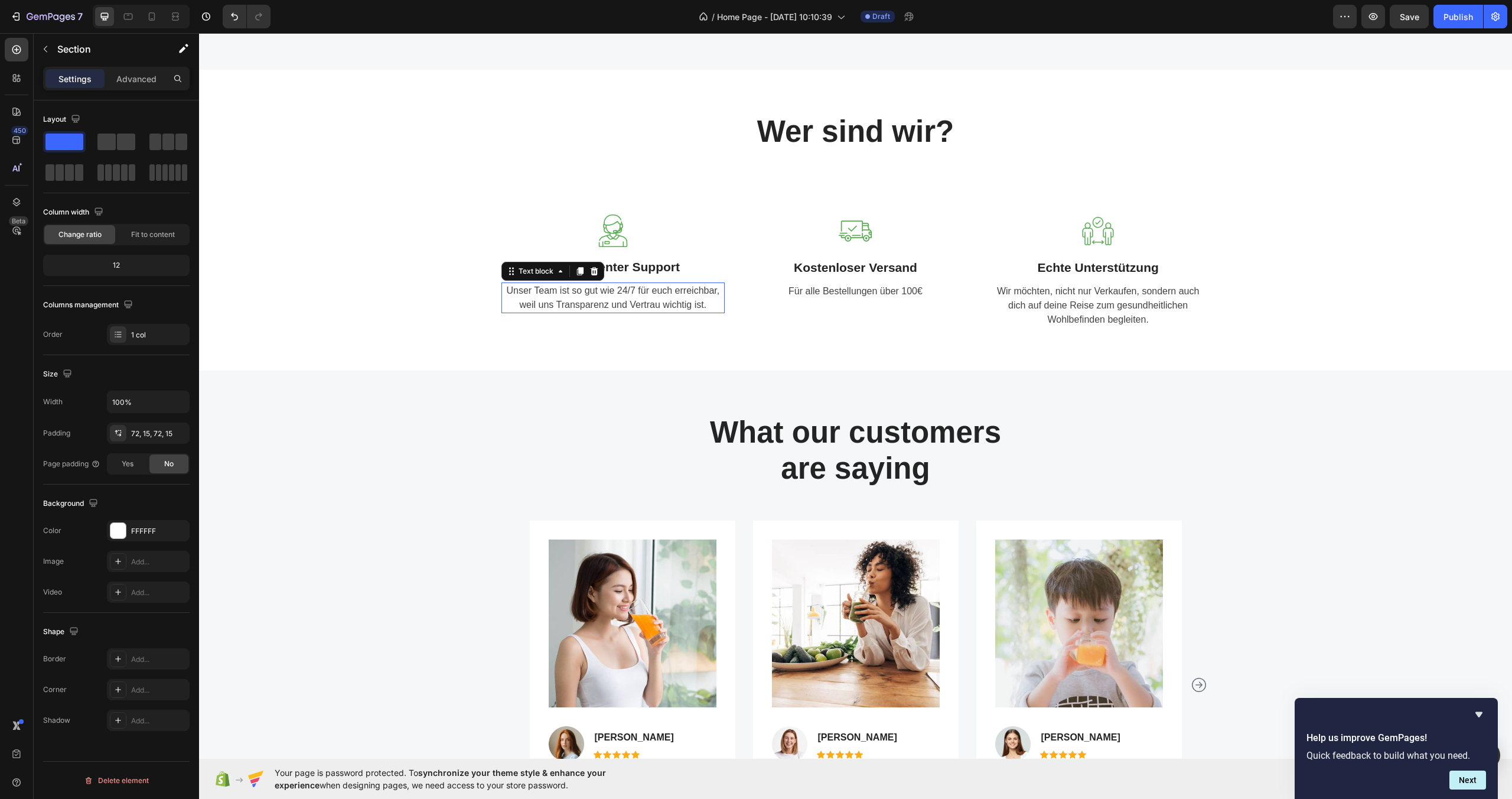
click at [647, 300] on p "Unser Team ist so gut wie 24/7 für euch erreichbar, weil uns Transparenz und Ve…" at bounding box center [613, 298] width 222 height 29
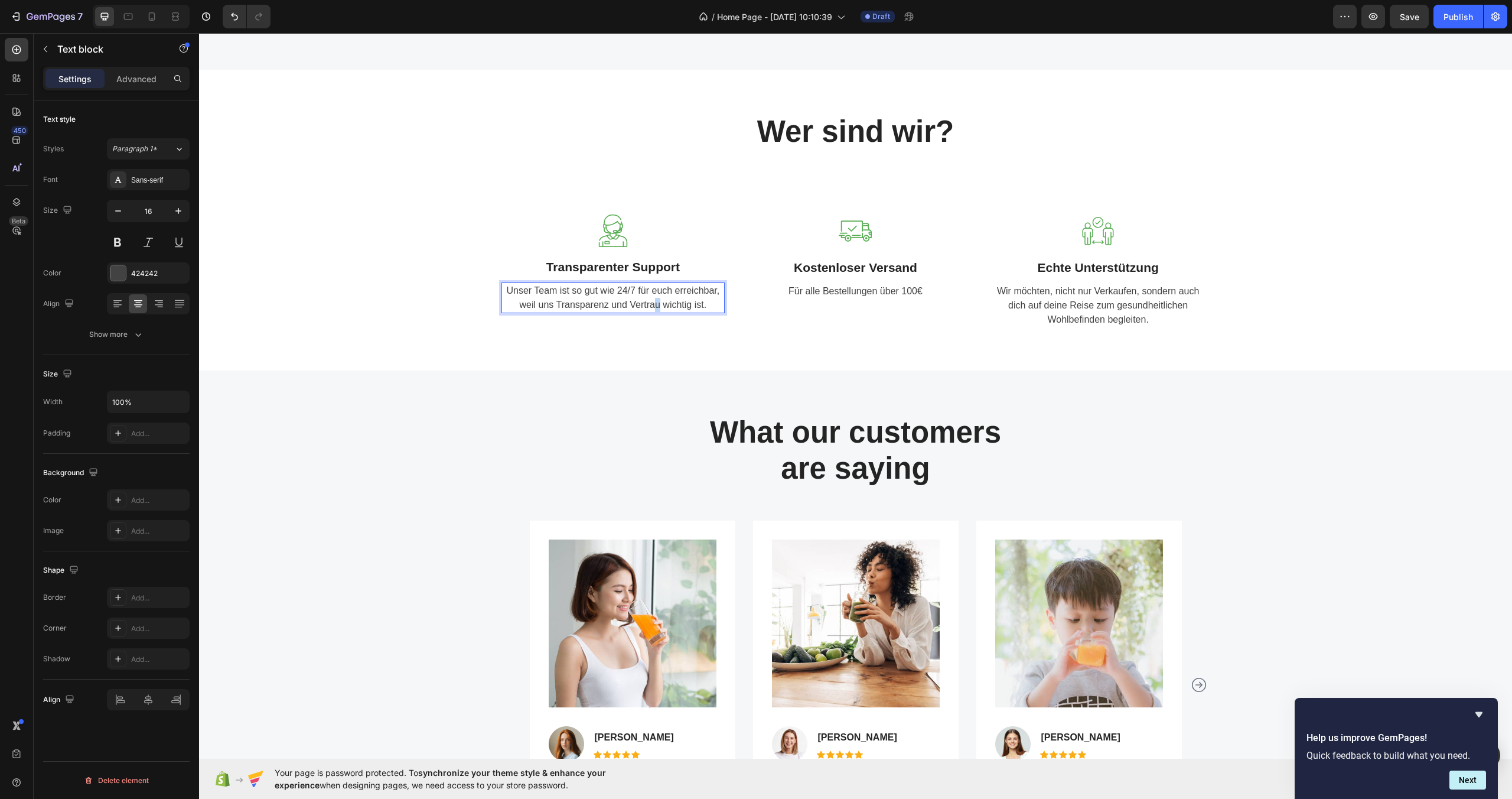
click at [651, 311] on p "Unser Team ist so gut wie 24/7 für euch erreichbar, weil uns Transparenz und Ve…" at bounding box center [613, 298] width 222 height 29
click at [657, 306] on p "Unser Team ist so gut wie 24/7 für euch erreichbar, weil uns Transparenz und Ve…" at bounding box center [613, 298] width 222 height 29
click at [848, 138] on p "Wer sind wir?" at bounding box center [855, 132] width 706 height 36
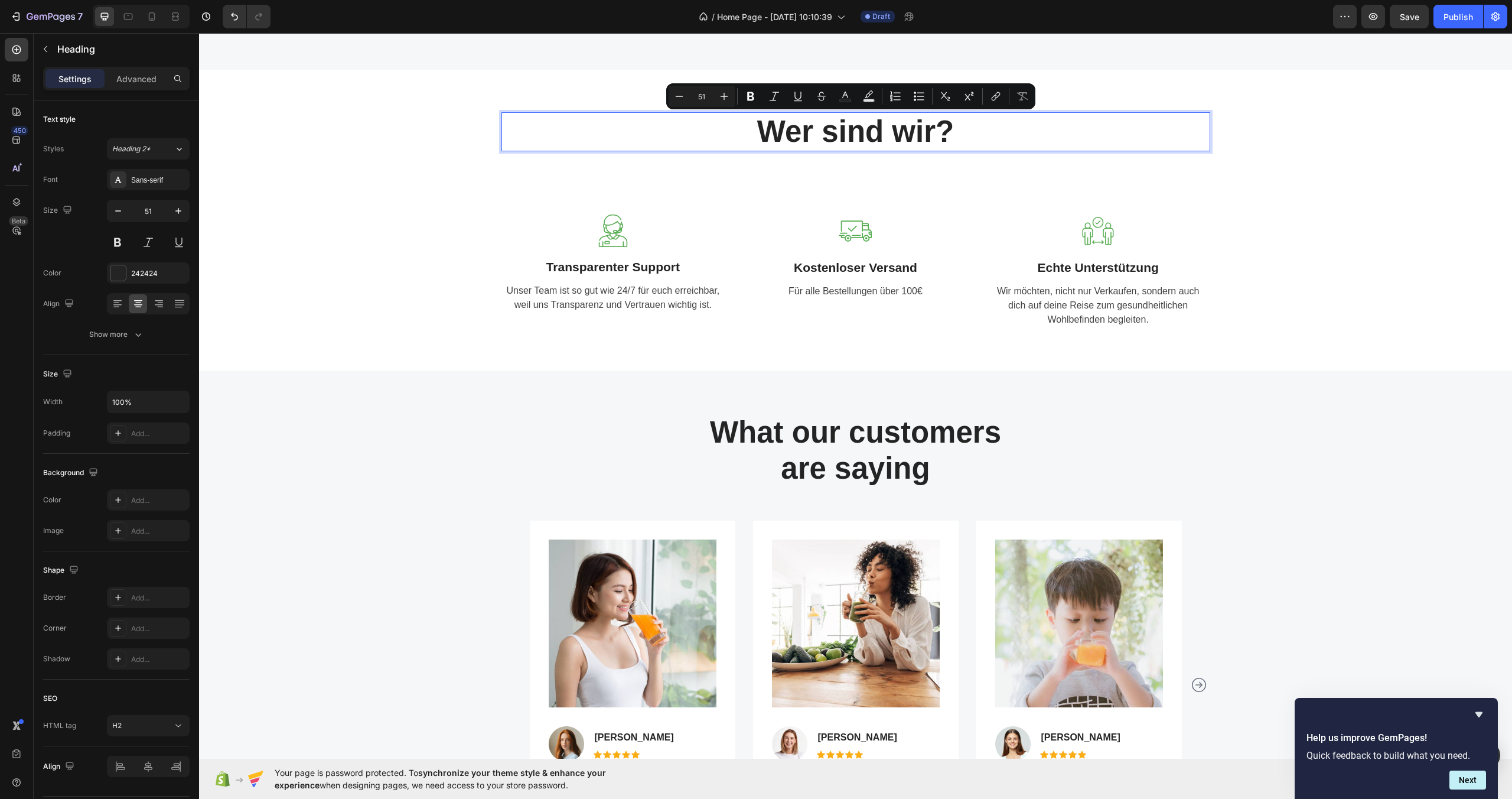
drag, startPoint x: 965, startPoint y: 129, endPoint x: 760, endPoint y: 133, distance: 205.0
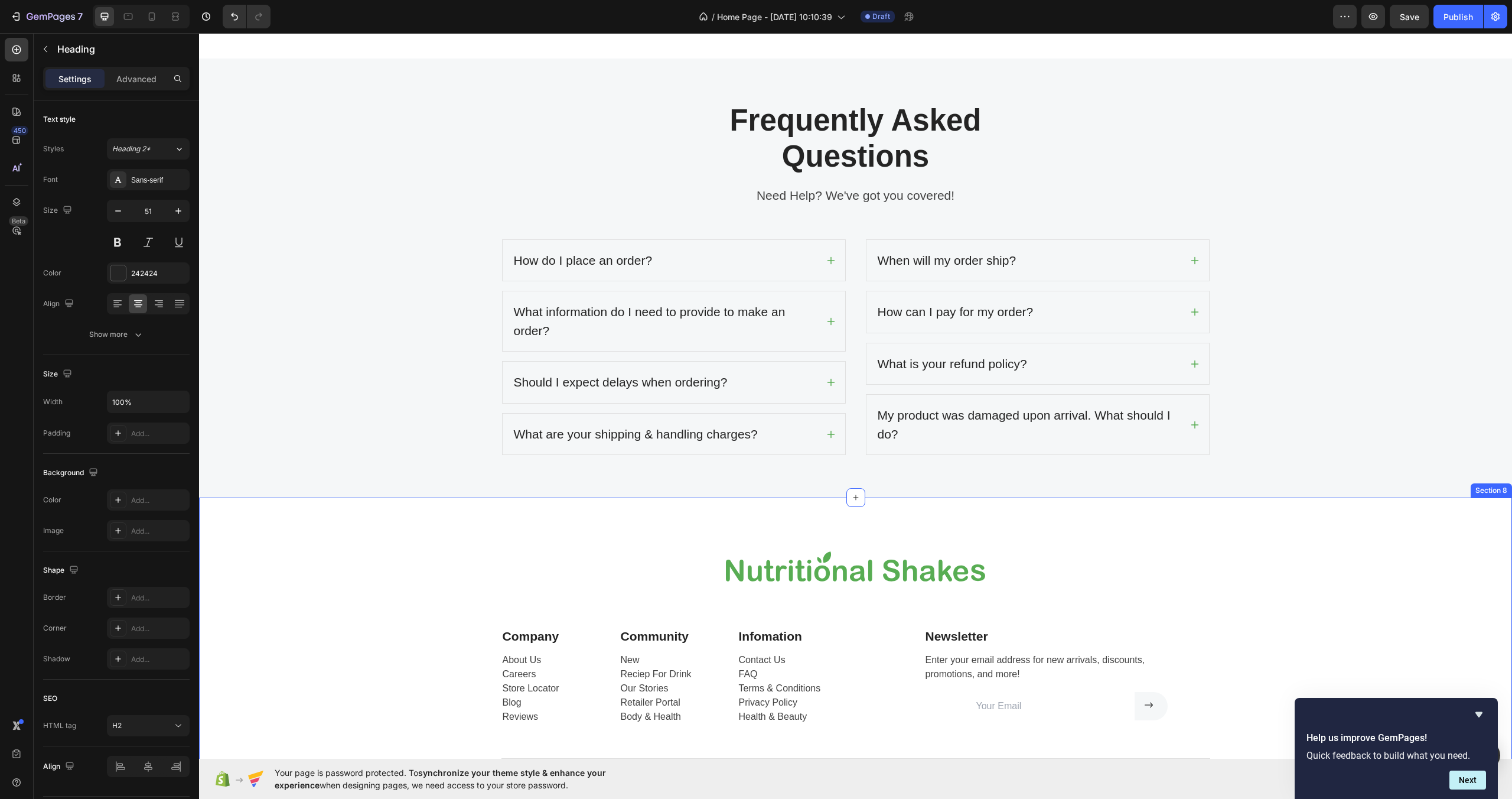
scroll to position [2732, 0]
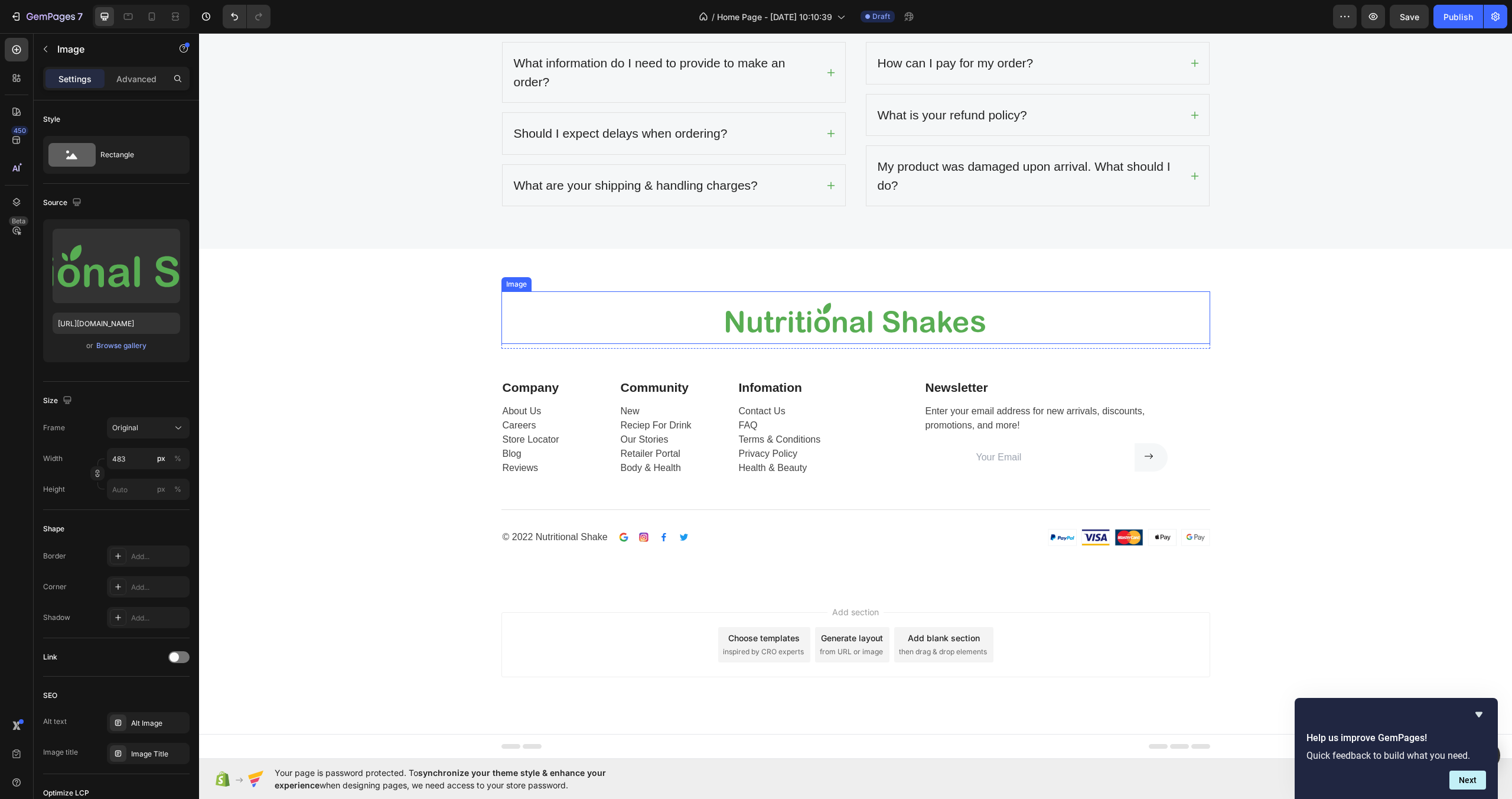
click at [930, 313] on img at bounding box center [855, 317] width 286 height 52
click at [129, 348] on div "Browse gallery" at bounding box center [121, 345] width 50 height 11
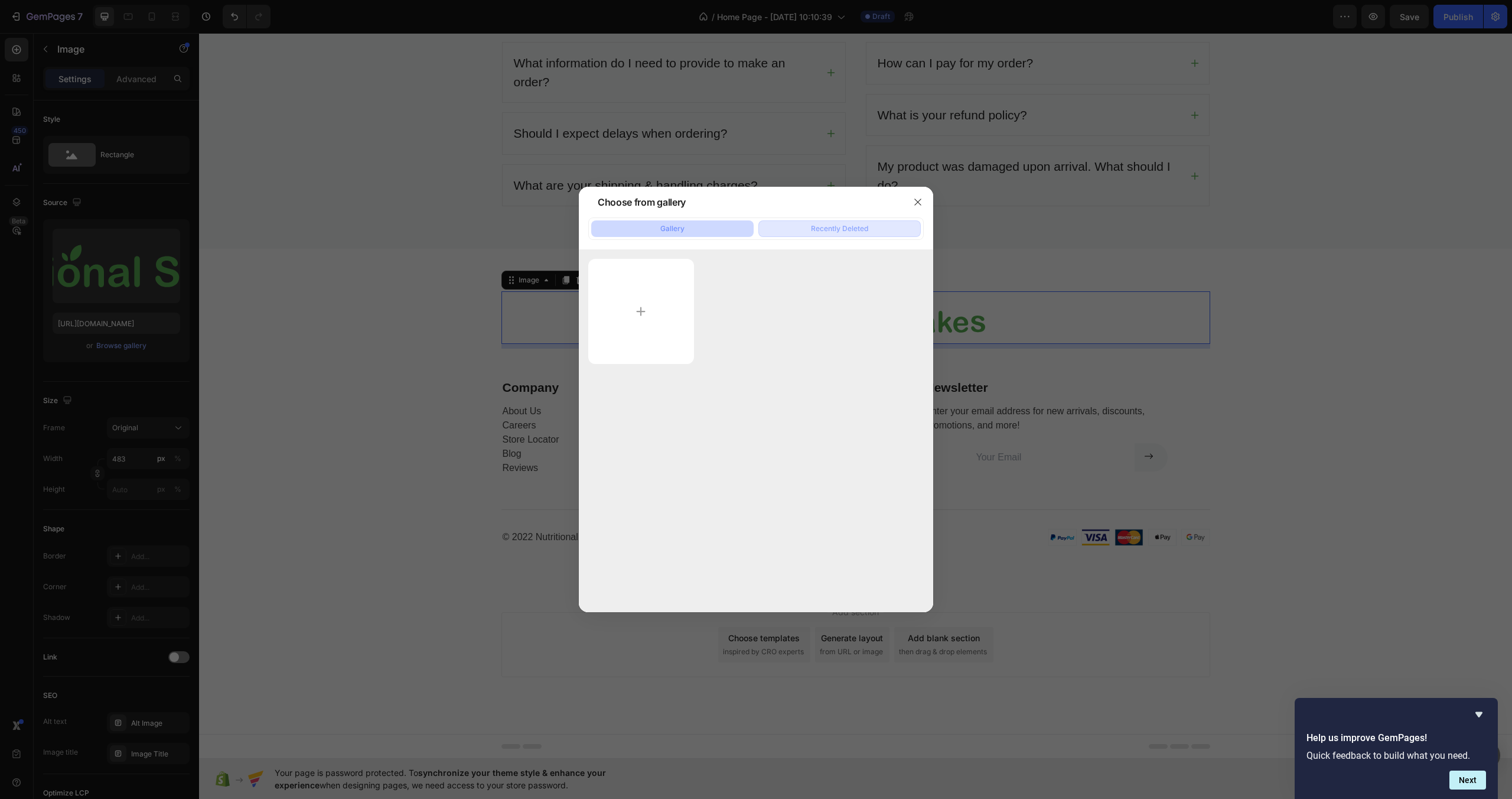
click at [821, 226] on div "Recently Deleted" at bounding box center [840, 228] width 57 height 11
click at [692, 224] on button "Gallery" at bounding box center [672, 228] width 162 height 17
click at [655, 294] on input "file" at bounding box center [641, 311] width 106 height 105
click at [918, 208] on button "button" at bounding box center [918, 202] width 19 height 19
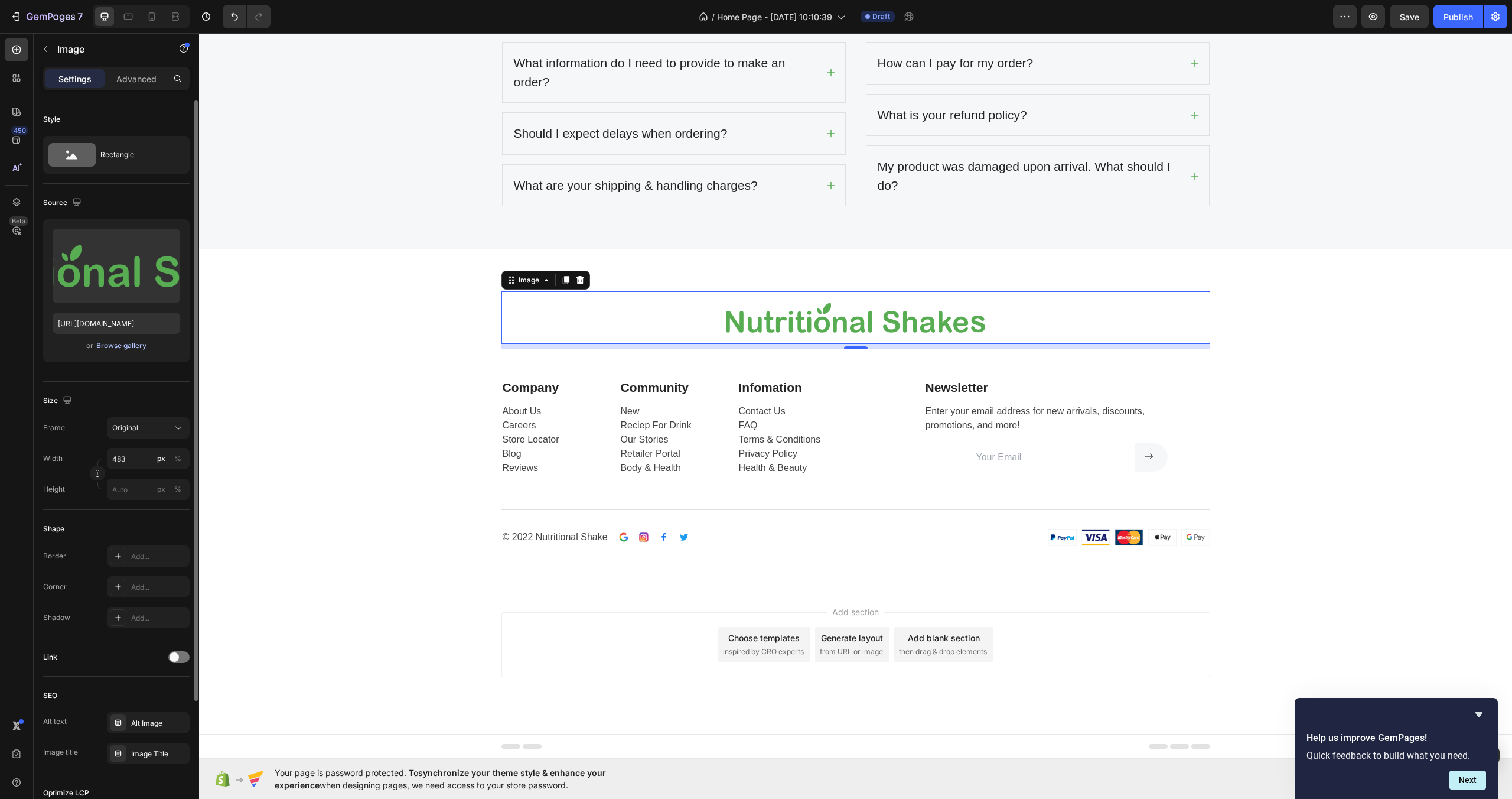
click at [113, 345] on div "Browse gallery" at bounding box center [121, 345] width 50 height 11
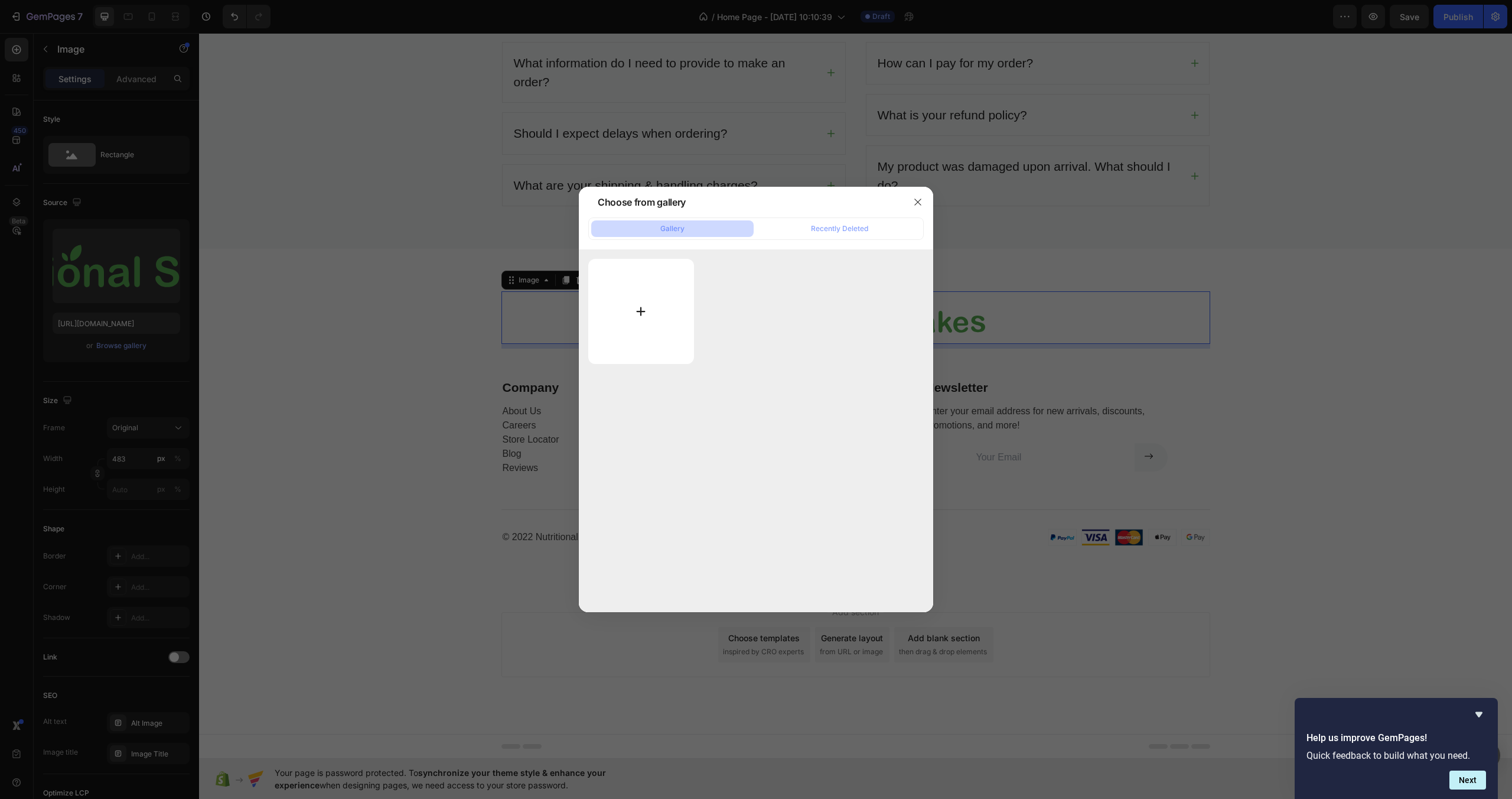
click at [633, 306] on input "file" at bounding box center [641, 311] width 106 height 105
type input "C:\fakepath\Zainherb Logo.png"
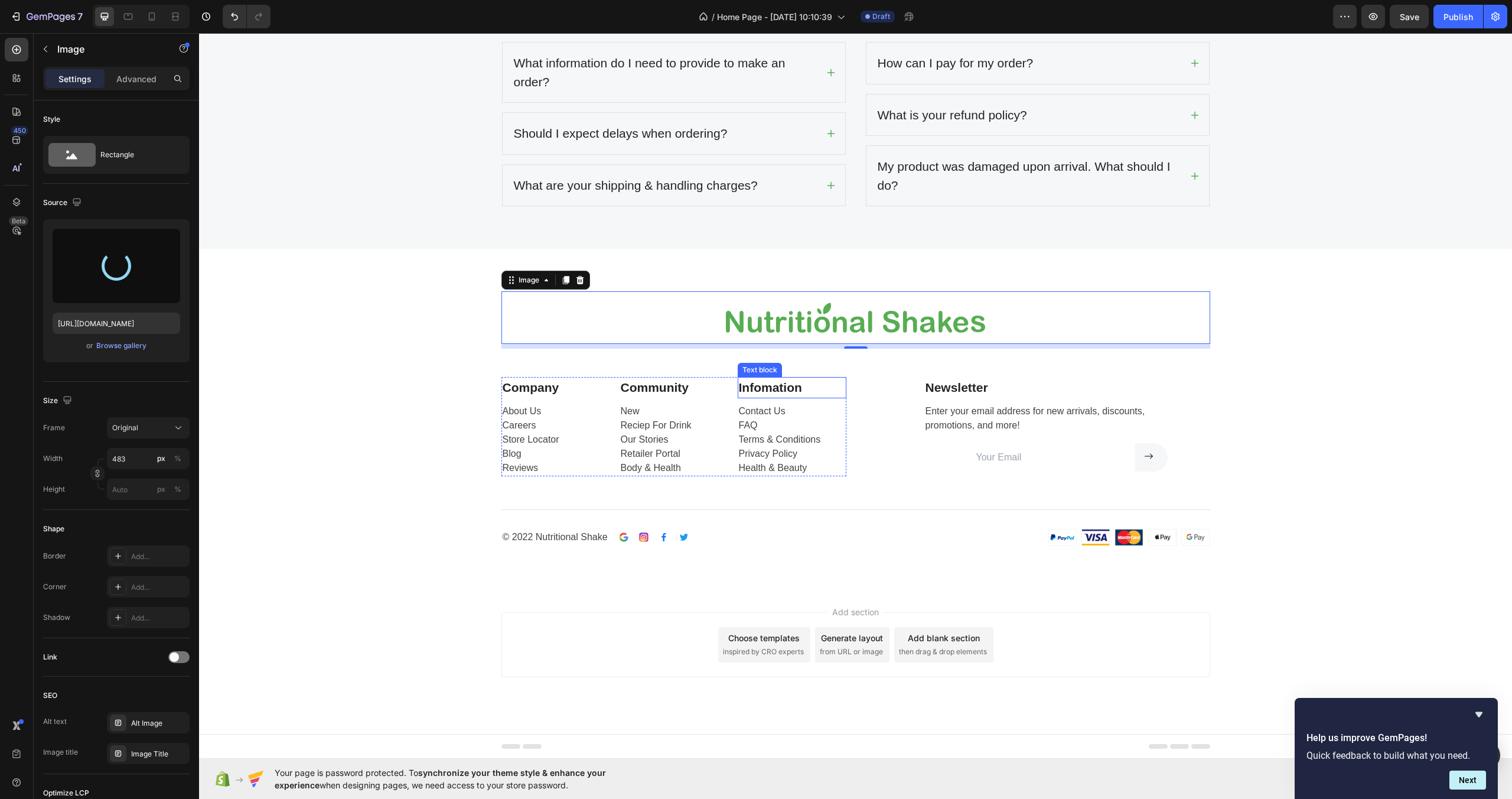
type input "[URL][DOMAIN_NAME]"
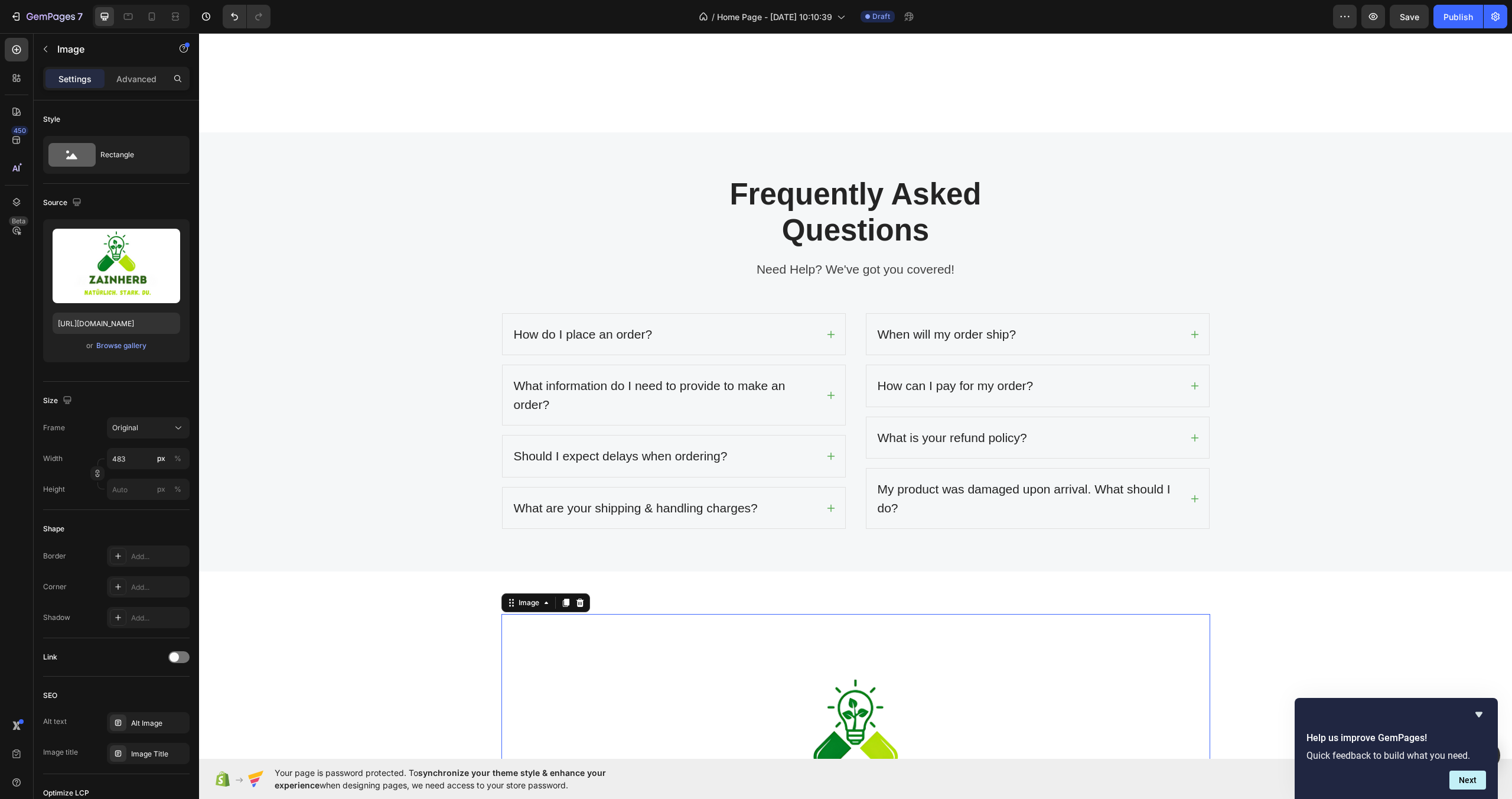
scroll to position [2965, 0]
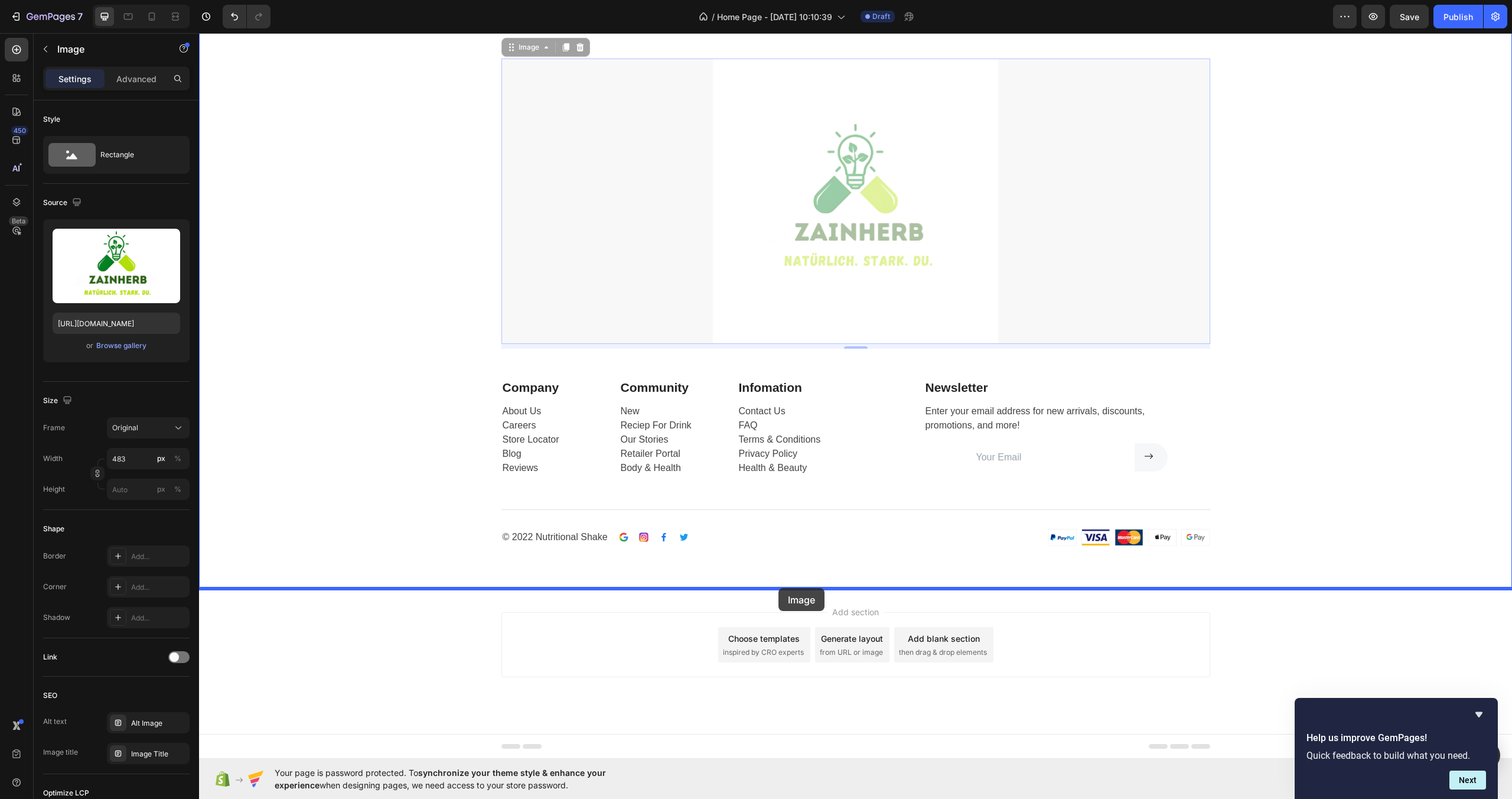
drag, startPoint x: 861, startPoint y: 262, endPoint x: 778, endPoint y: 587, distance: 335.4
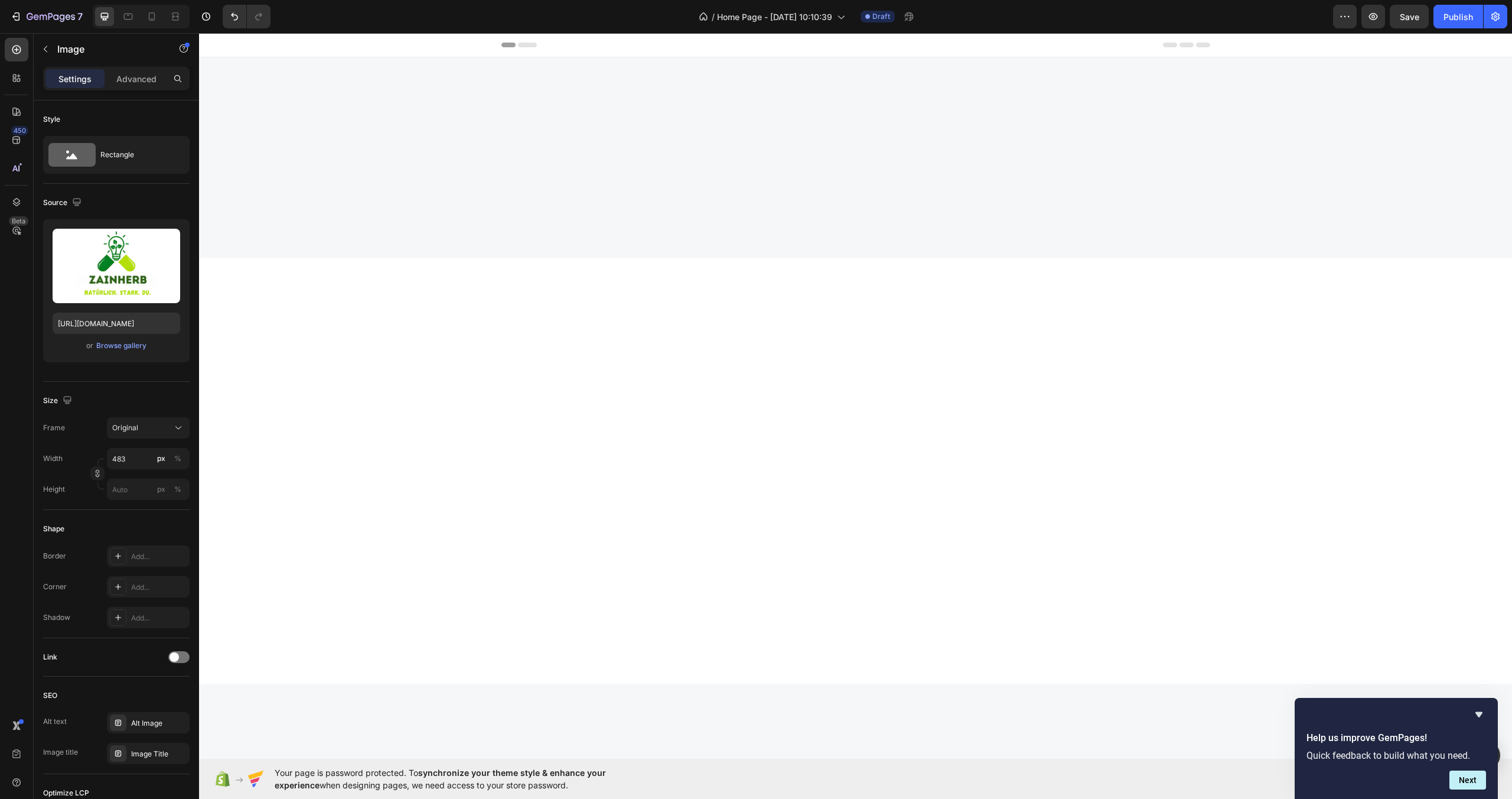
scroll to position [2965, 0]
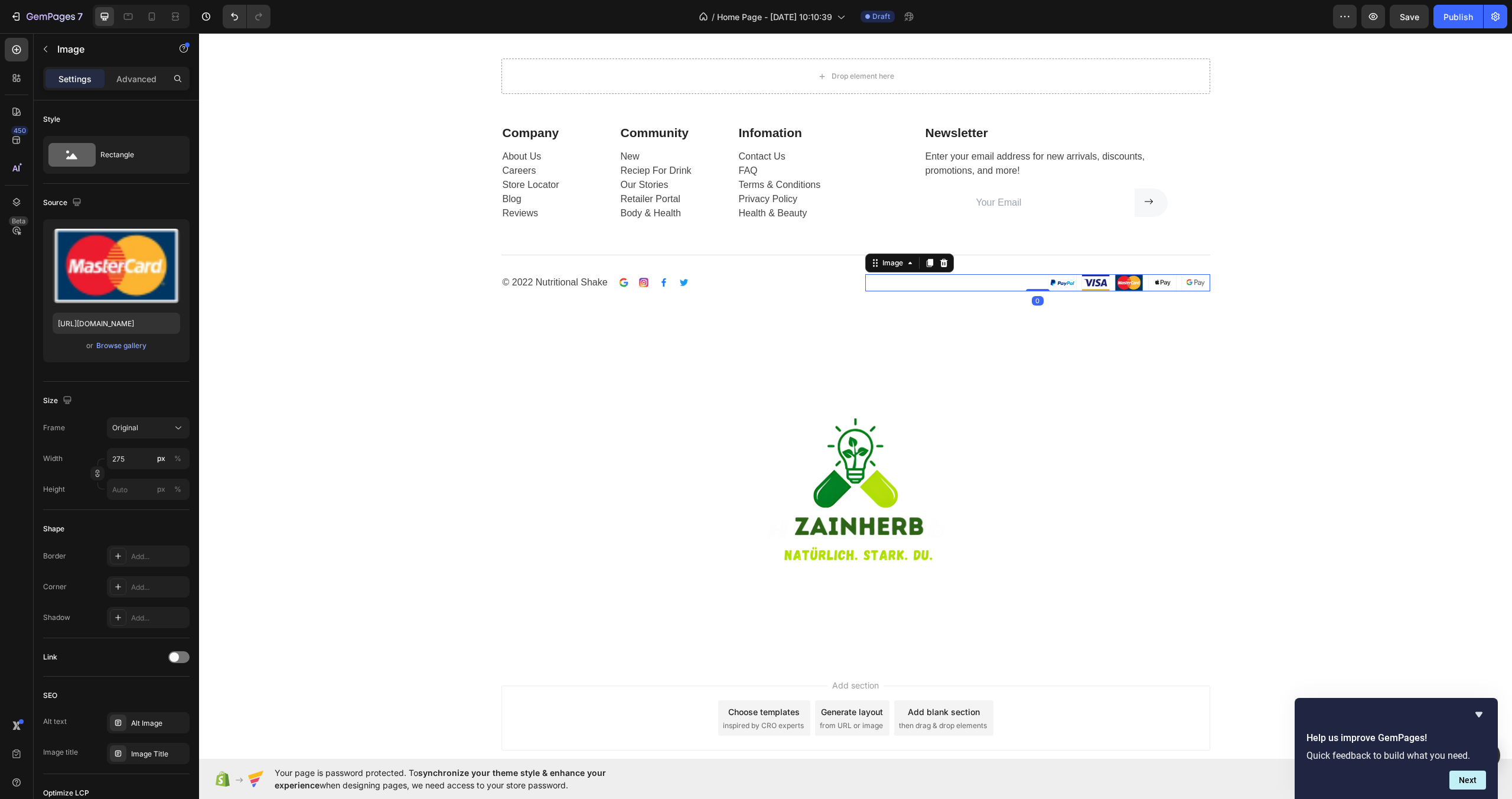
click at [1068, 280] on img at bounding box center [1129, 282] width 162 height 17
click at [939, 263] on icon at bounding box center [943, 263] width 8 height 8
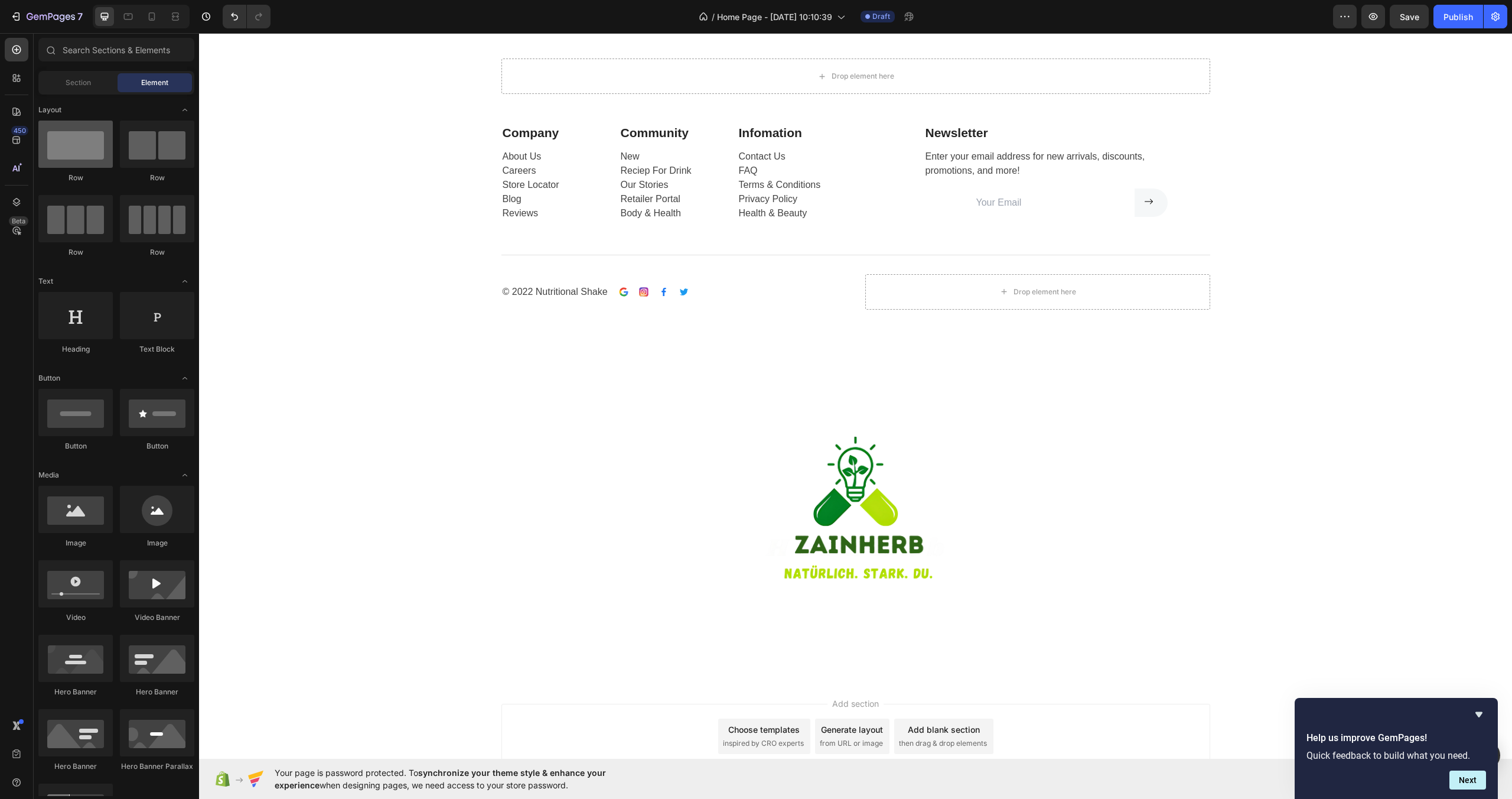
click at [86, 158] on div at bounding box center [75, 144] width 74 height 47
drag, startPoint x: 279, startPoint y: 190, endPoint x: 521, endPoint y: 289, distance: 261.5
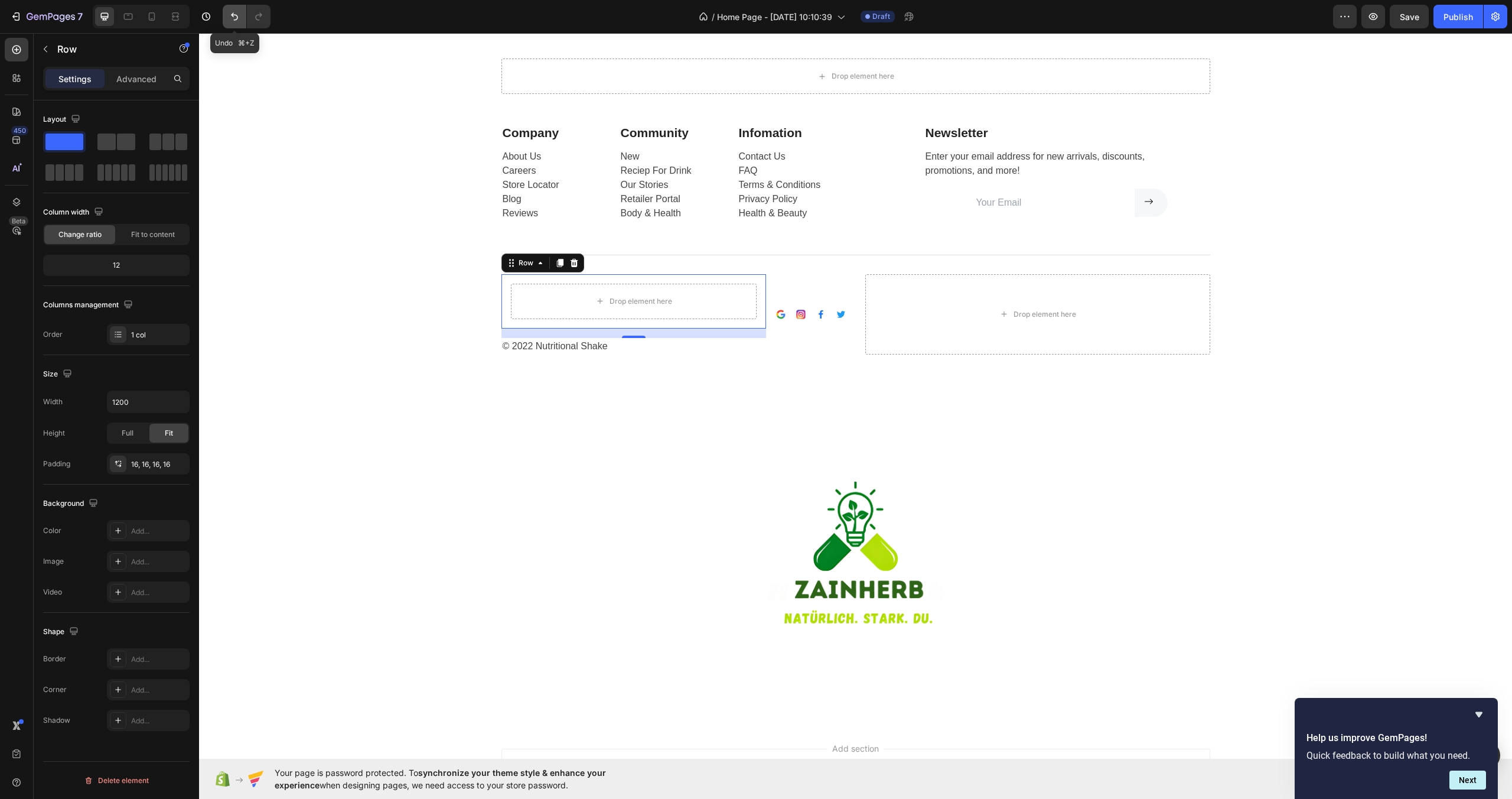
click at [232, 13] on icon "Undo/Redo" at bounding box center [234, 17] width 12 height 12
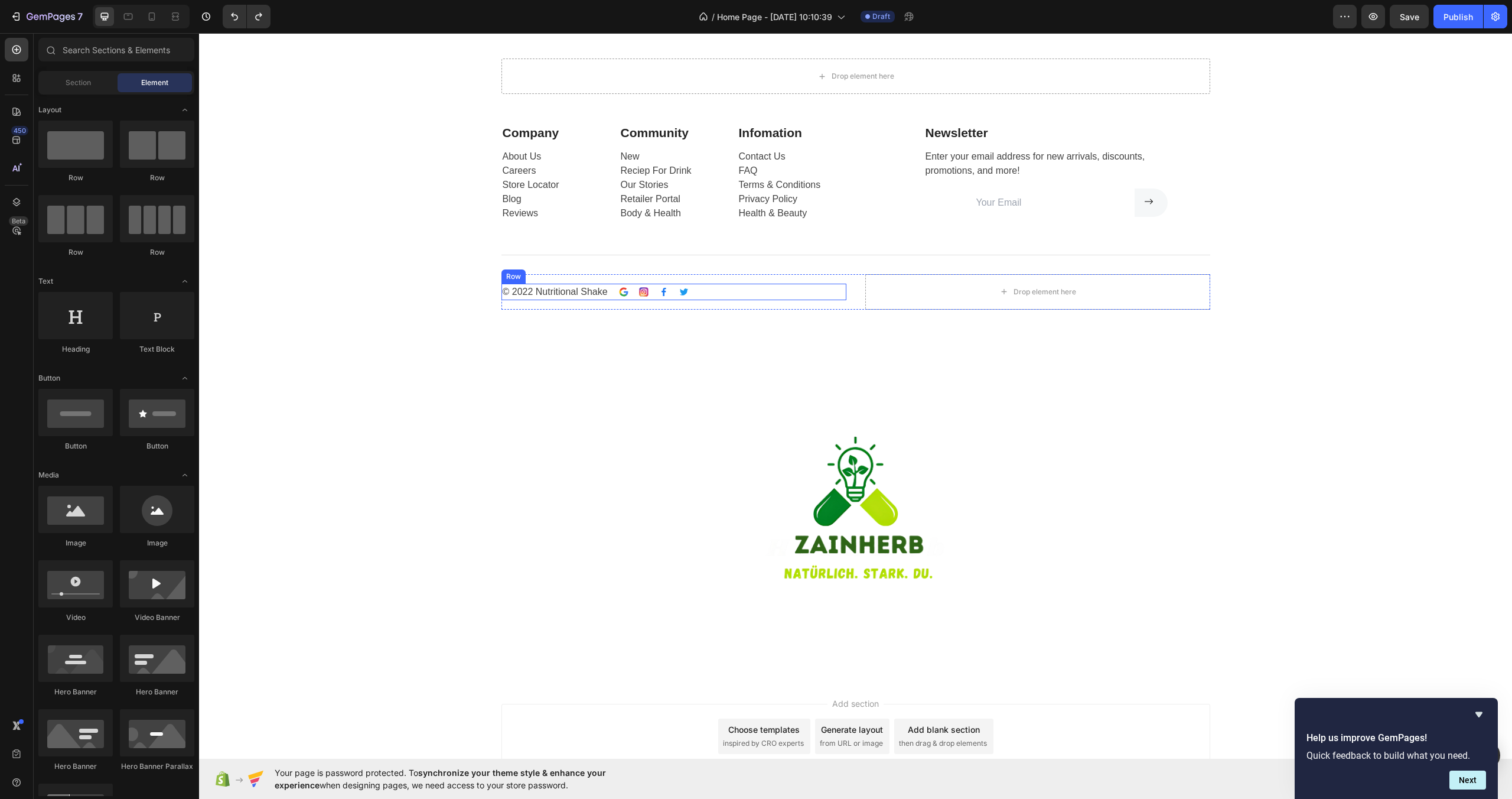
click at [672, 299] on div "© 2022 Nutritional Shake Text block Image Image Image Image Row Row" at bounding box center [673, 292] width 345 height 17
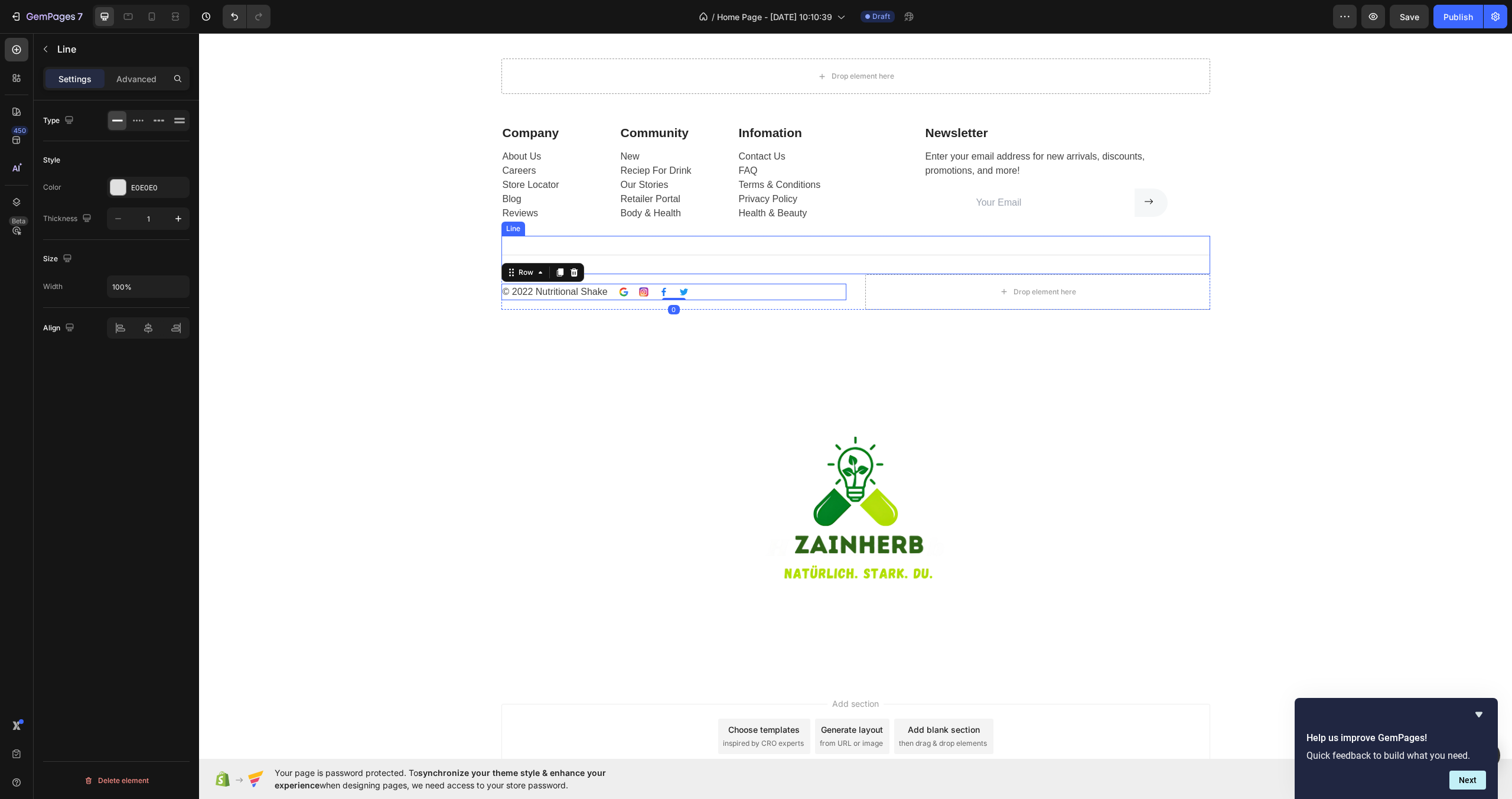
click at [639, 270] on div "Title Line" at bounding box center [855, 254] width 709 height 39
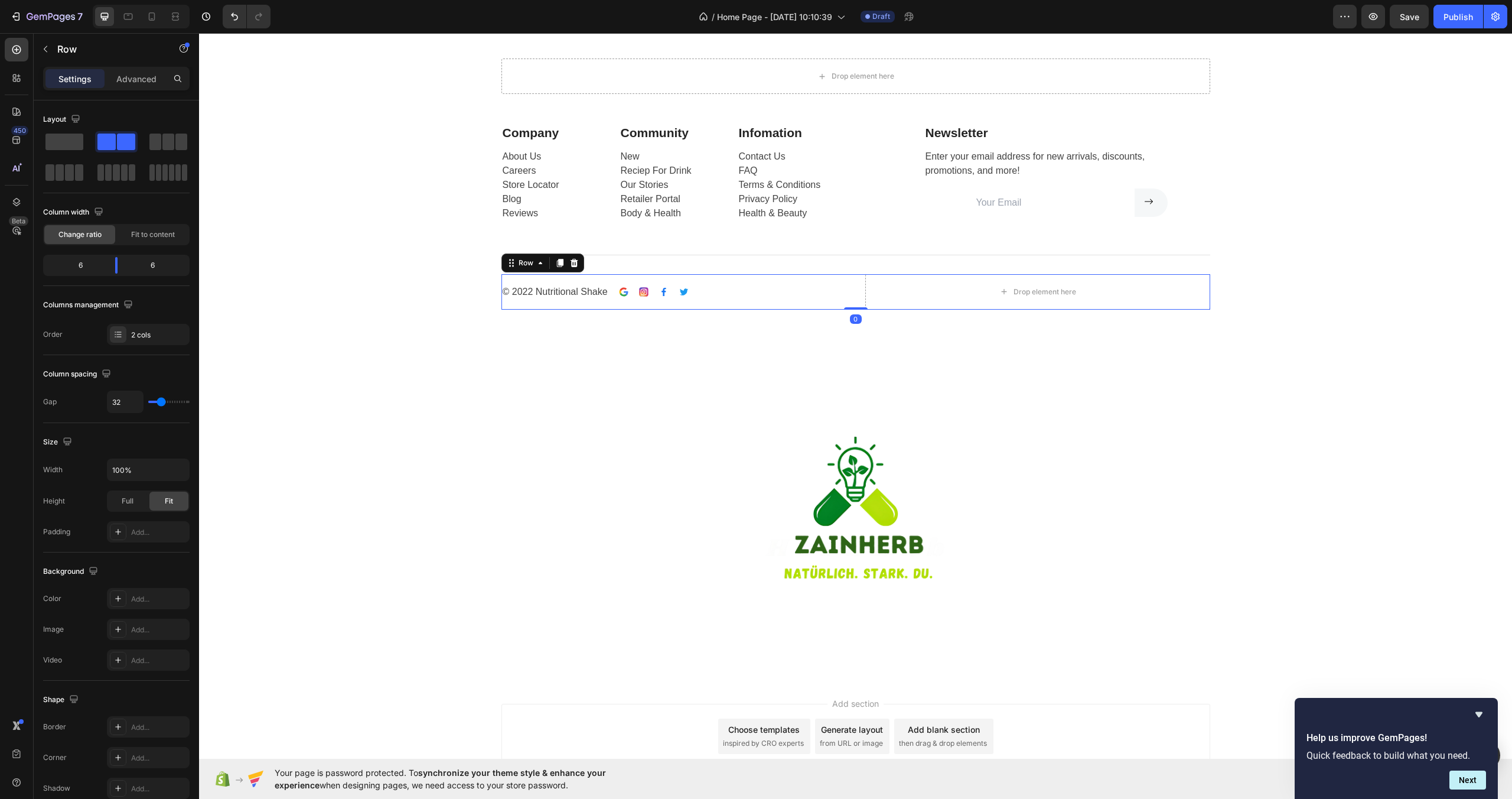
click at [585, 280] on div "© 2022 Nutritional Shake Text block Image Image Image Image Row Row" at bounding box center [673, 292] width 345 height 36
click at [55, 137] on span at bounding box center [64, 141] width 38 height 17
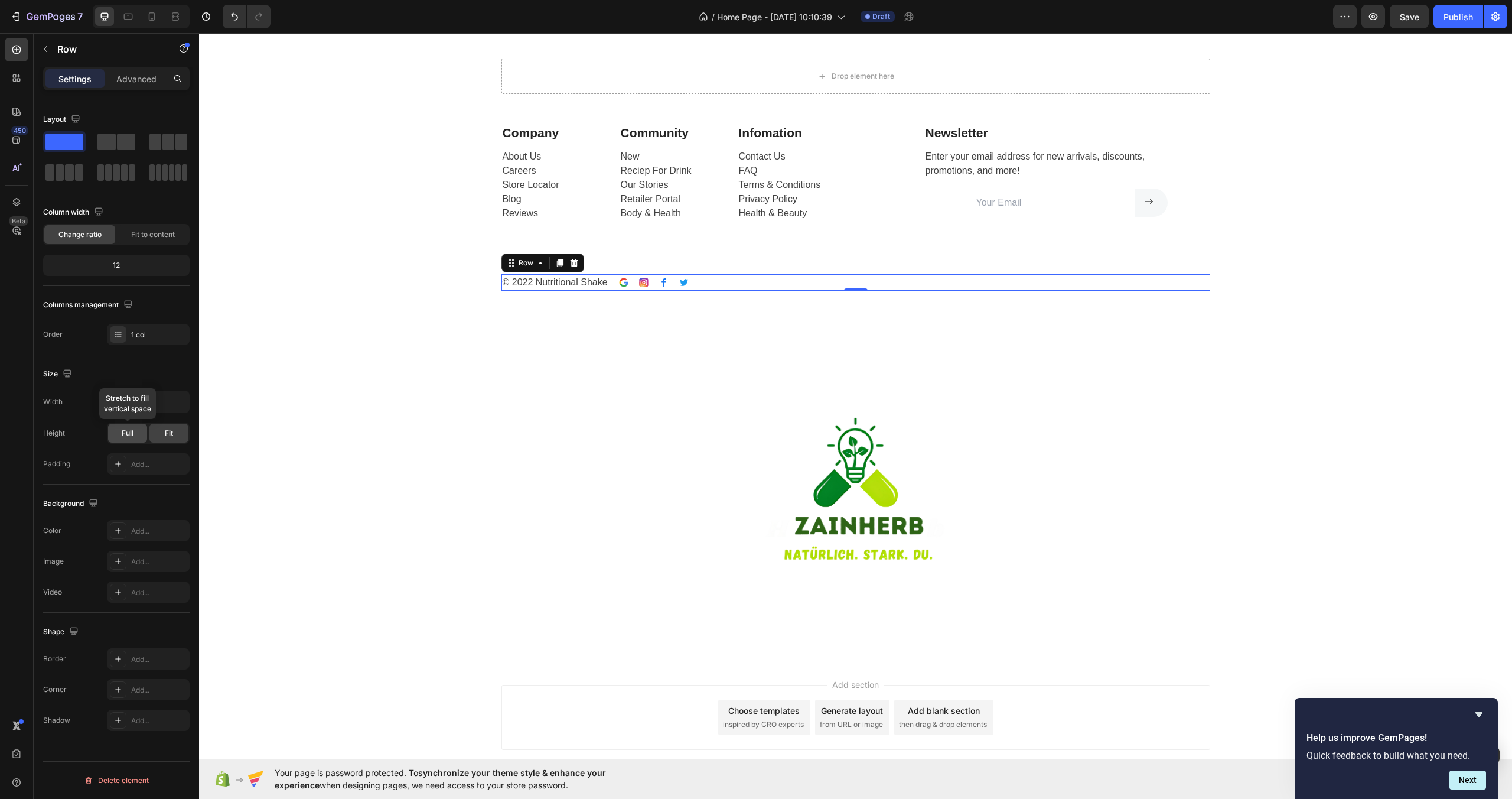
click at [140, 429] on div "Full" at bounding box center [127, 432] width 39 height 19
click at [174, 433] on div "Fit" at bounding box center [168, 432] width 39 height 19
click at [137, 81] on p "Advanced" at bounding box center [136, 78] width 41 height 13
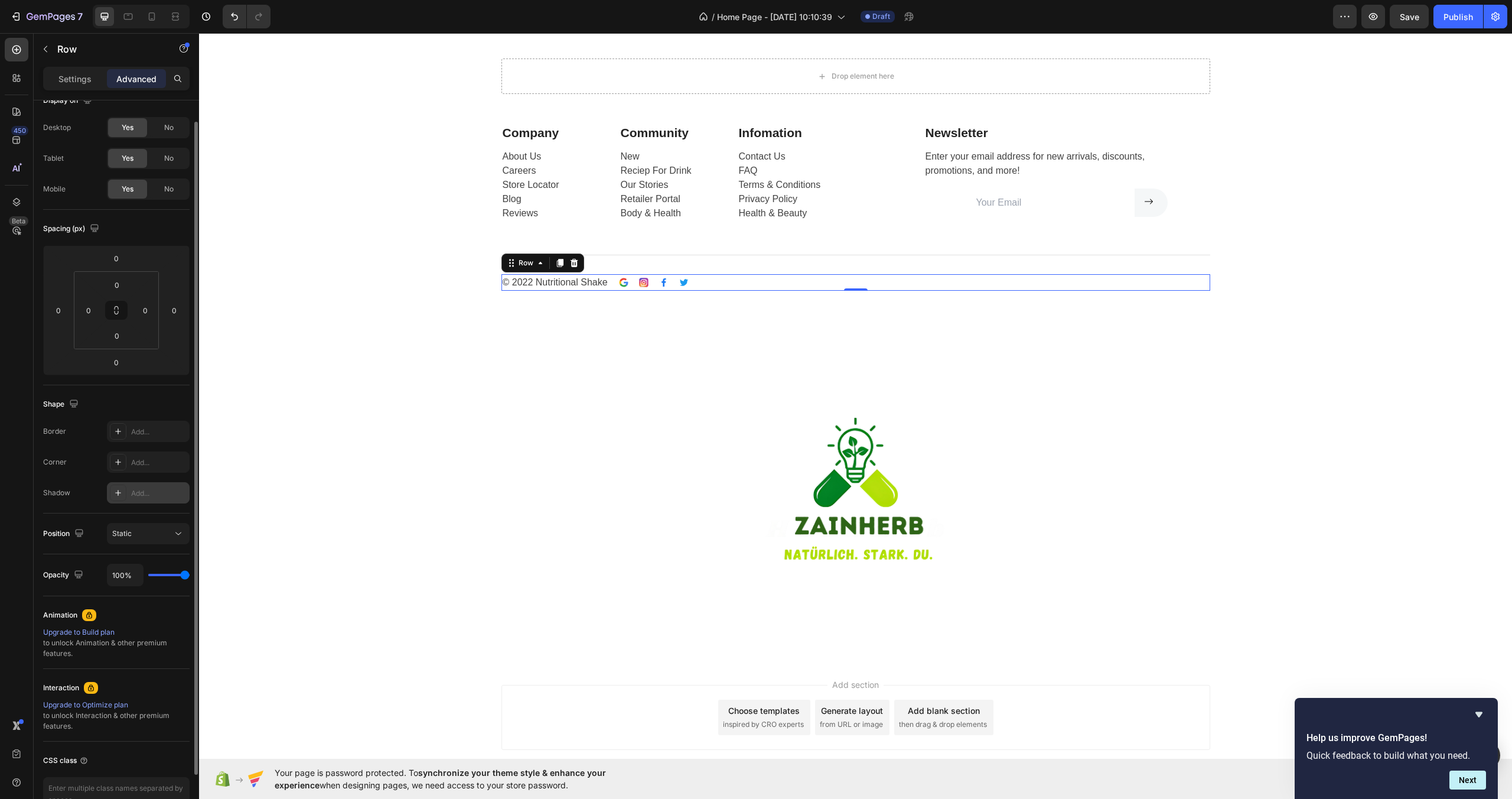
scroll to position [88, 0]
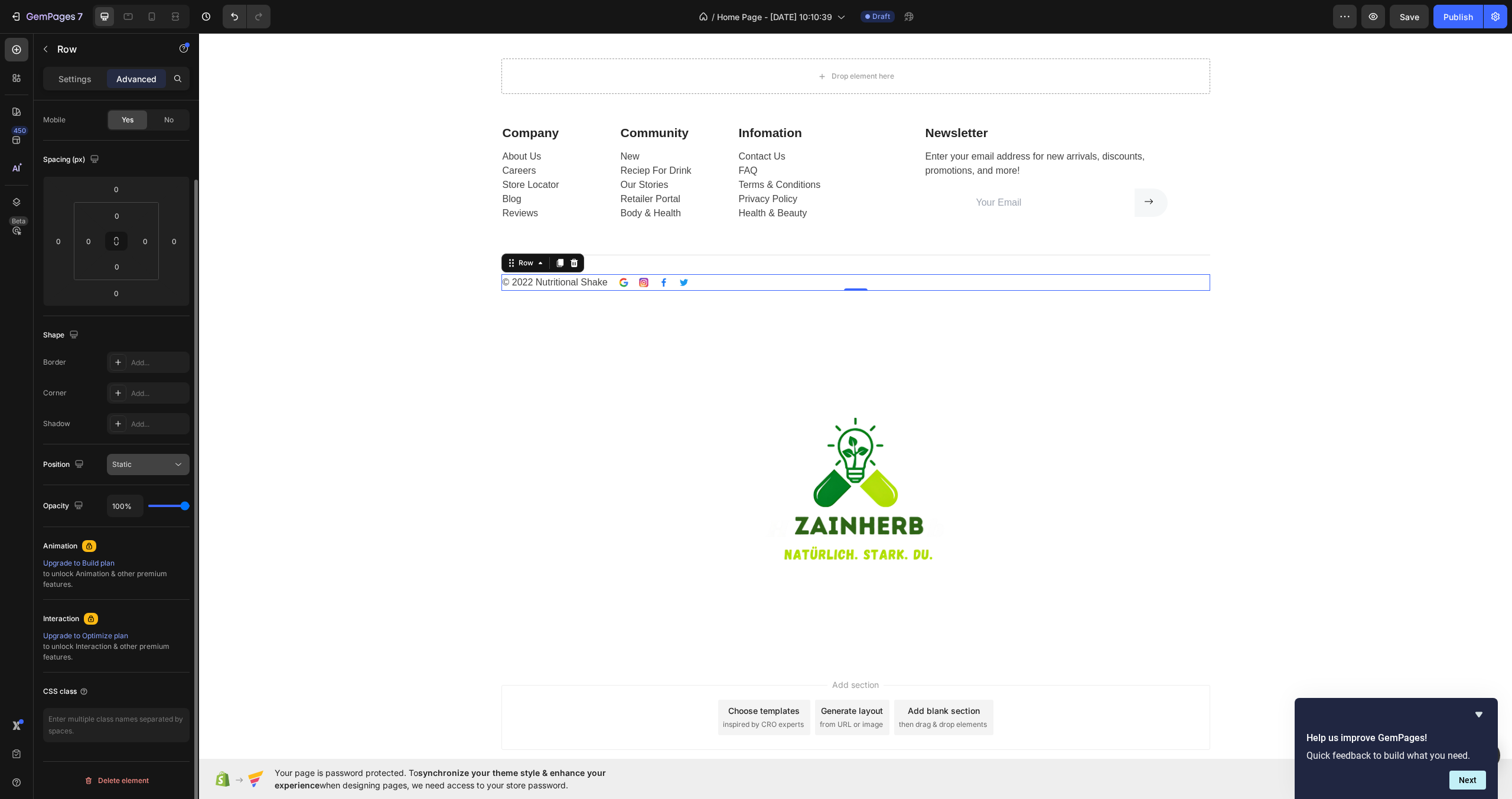
click at [160, 473] on button "Static" at bounding box center [148, 465] width 83 height 22
click at [147, 459] on div "Static" at bounding box center [141, 464] width 60 height 11
click at [157, 706] on div "CSS class" at bounding box center [117, 712] width 146 height 79
click at [157, 714] on textarea at bounding box center [117, 725] width 146 height 35
type textarea "R"
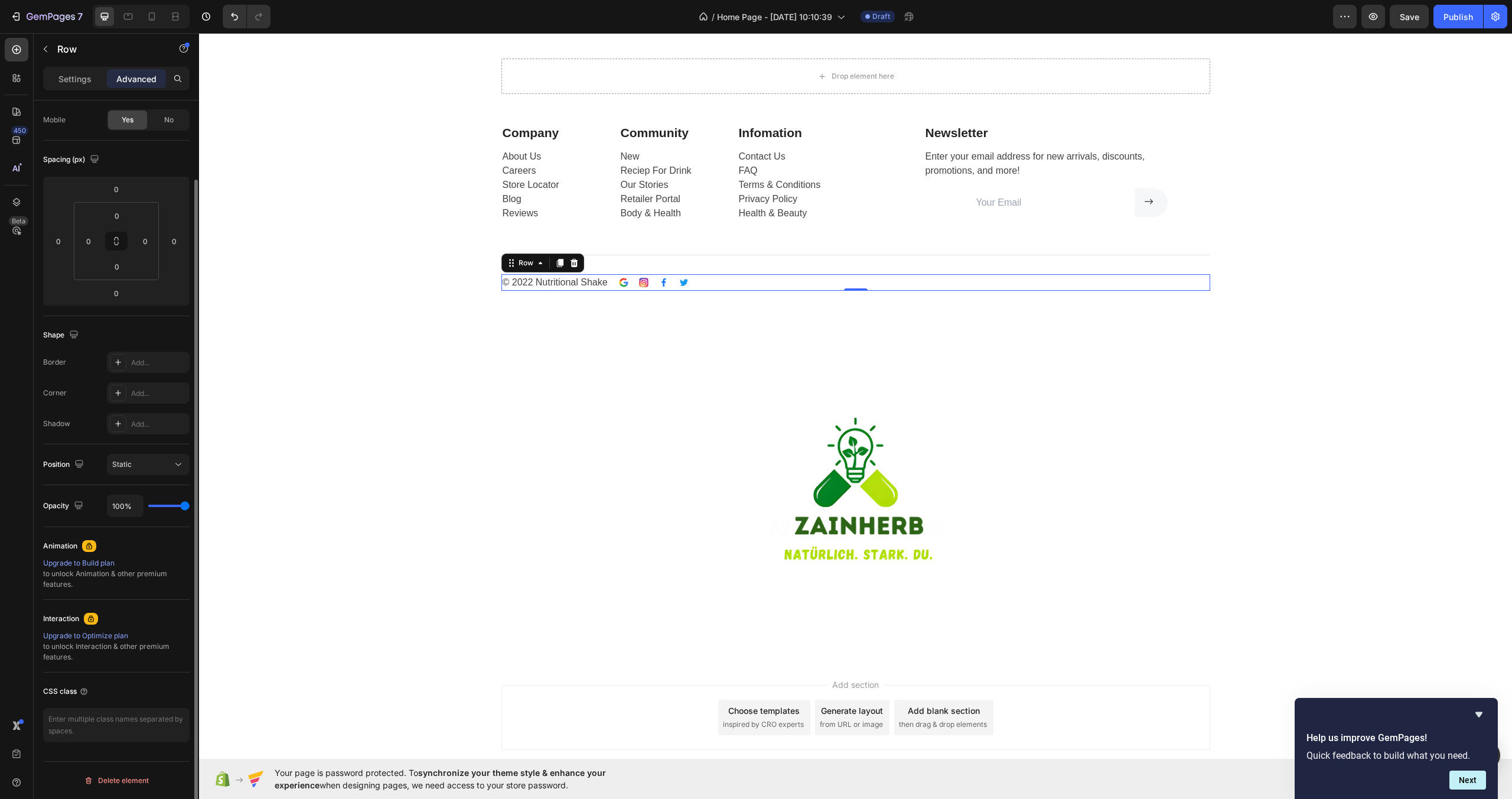
click at [107, 578] on div "Upgrade to Build plan to unlock Animation & other premium features." at bounding box center [117, 574] width 146 height 32
click at [130, 564] on div "Upgrade to Build plan" at bounding box center [117, 563] width 146 height 11
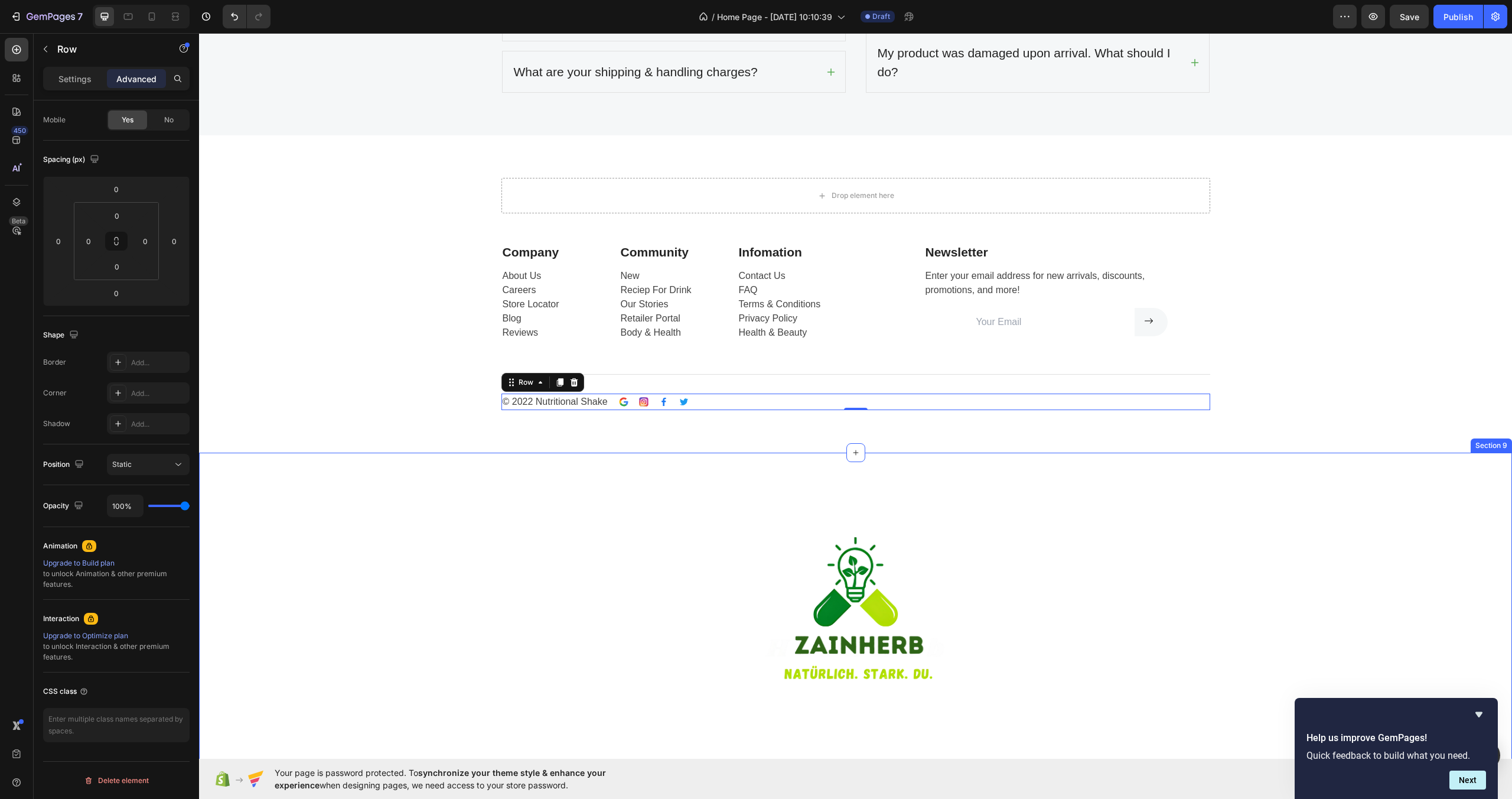
scroll to position [3038, 0]
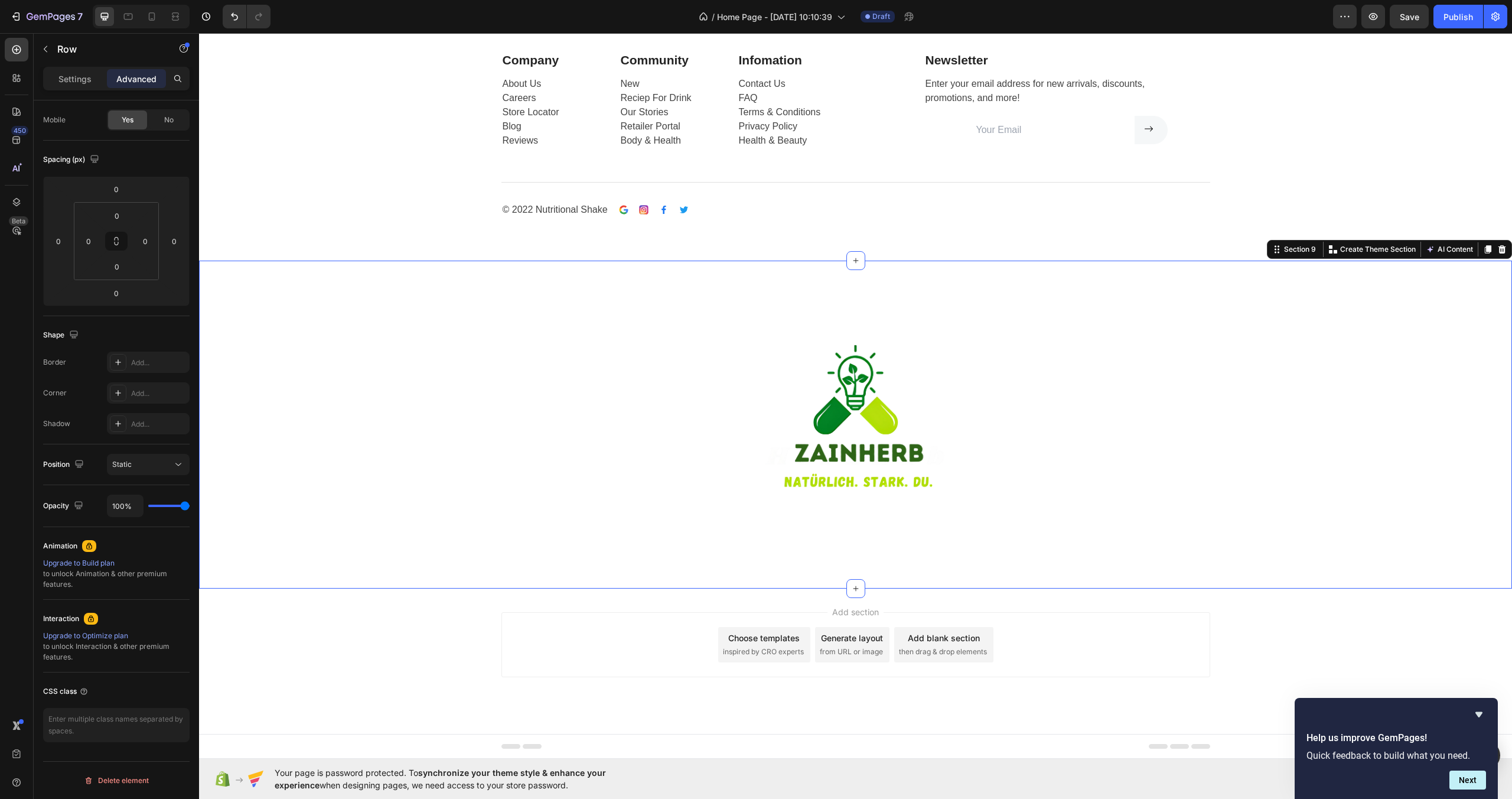
click at [1048, 274] on div "Image Section 9 You can create reusable sections Create Theme Section AI Conten…" at bounding box center [855, 424] width 1313 height 328
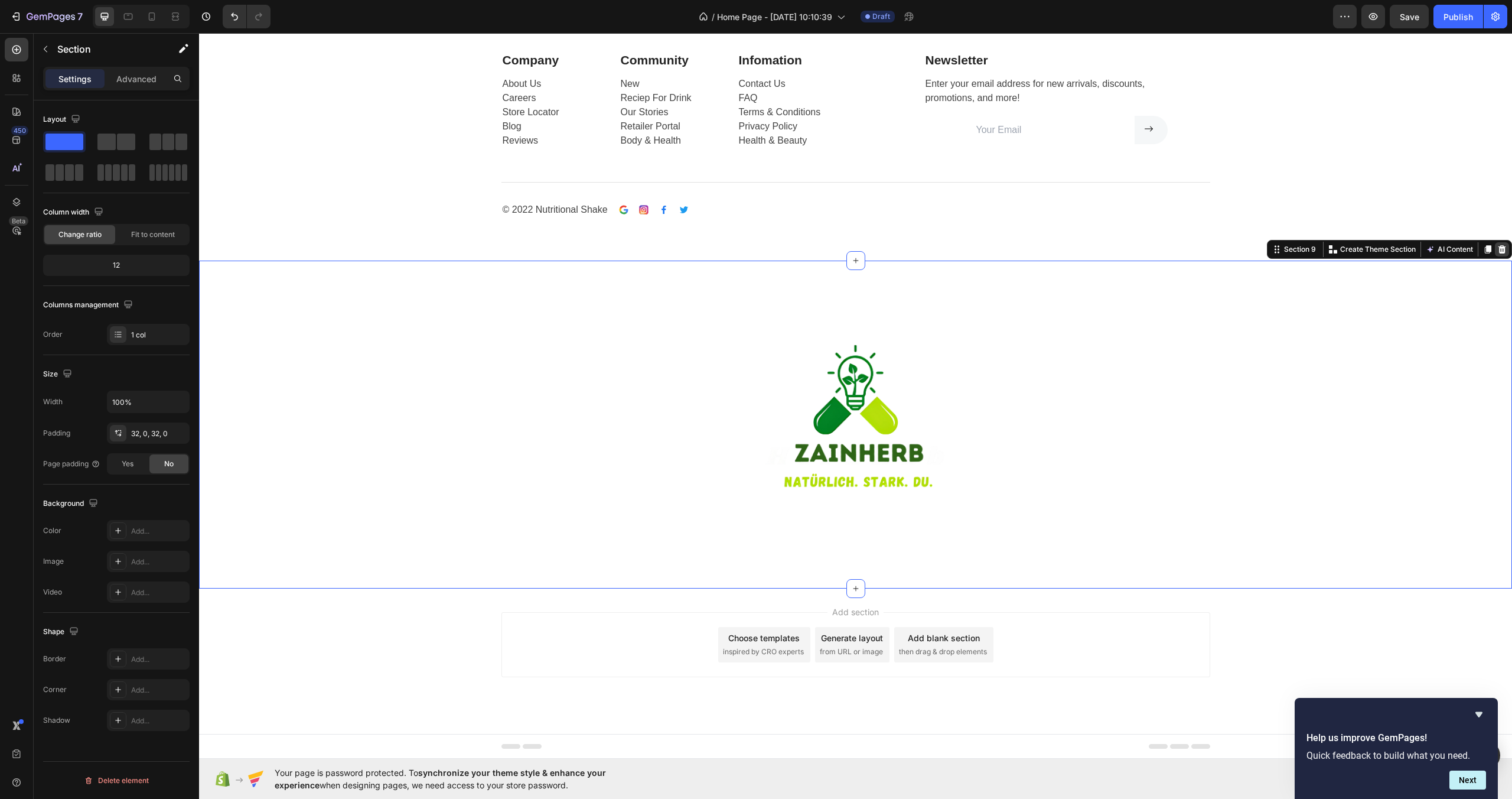
click at [1497, 250] on icon at bounding box center [1502, 249] width 10 height 10
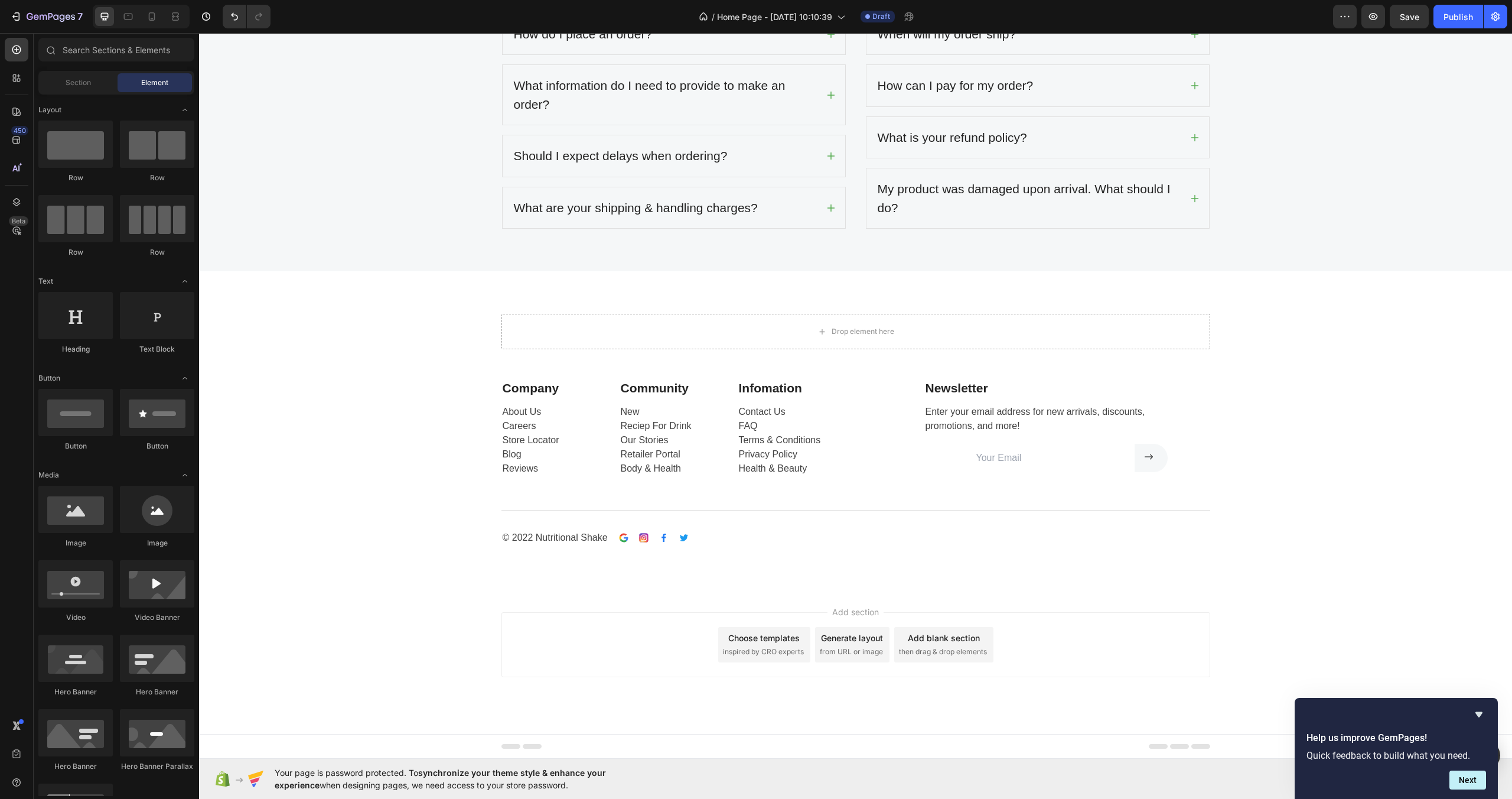
scroll to position [2709, 0]
click at [852, 300] on div "Drop element here Row Company Text block About Us Careers Store Locator Blog Re…" at bounding box center [855, 429] width 1313 height 317
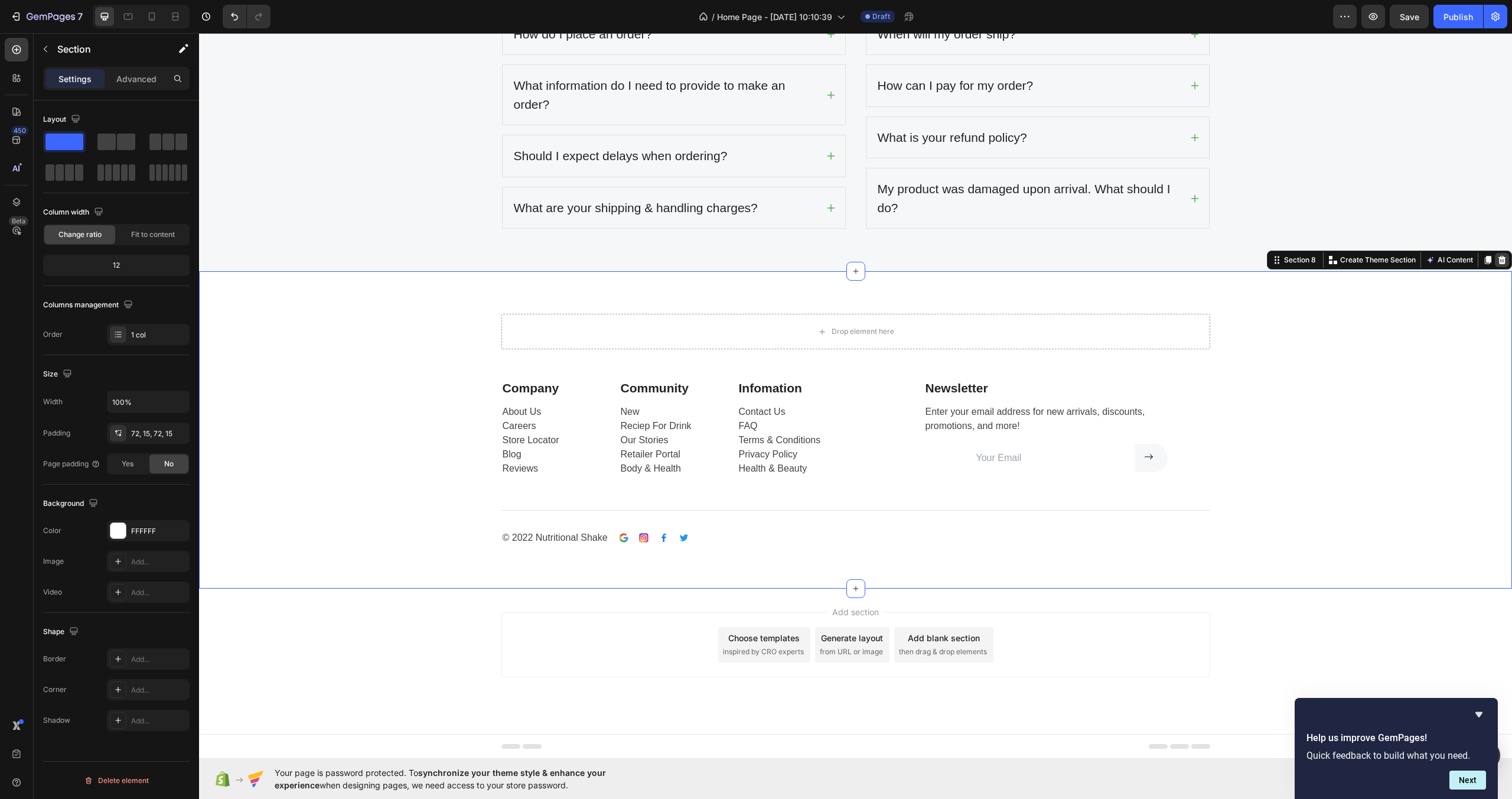
click at [1497, 262] on icon at bounding box center [1502, 260] width 10 height 10
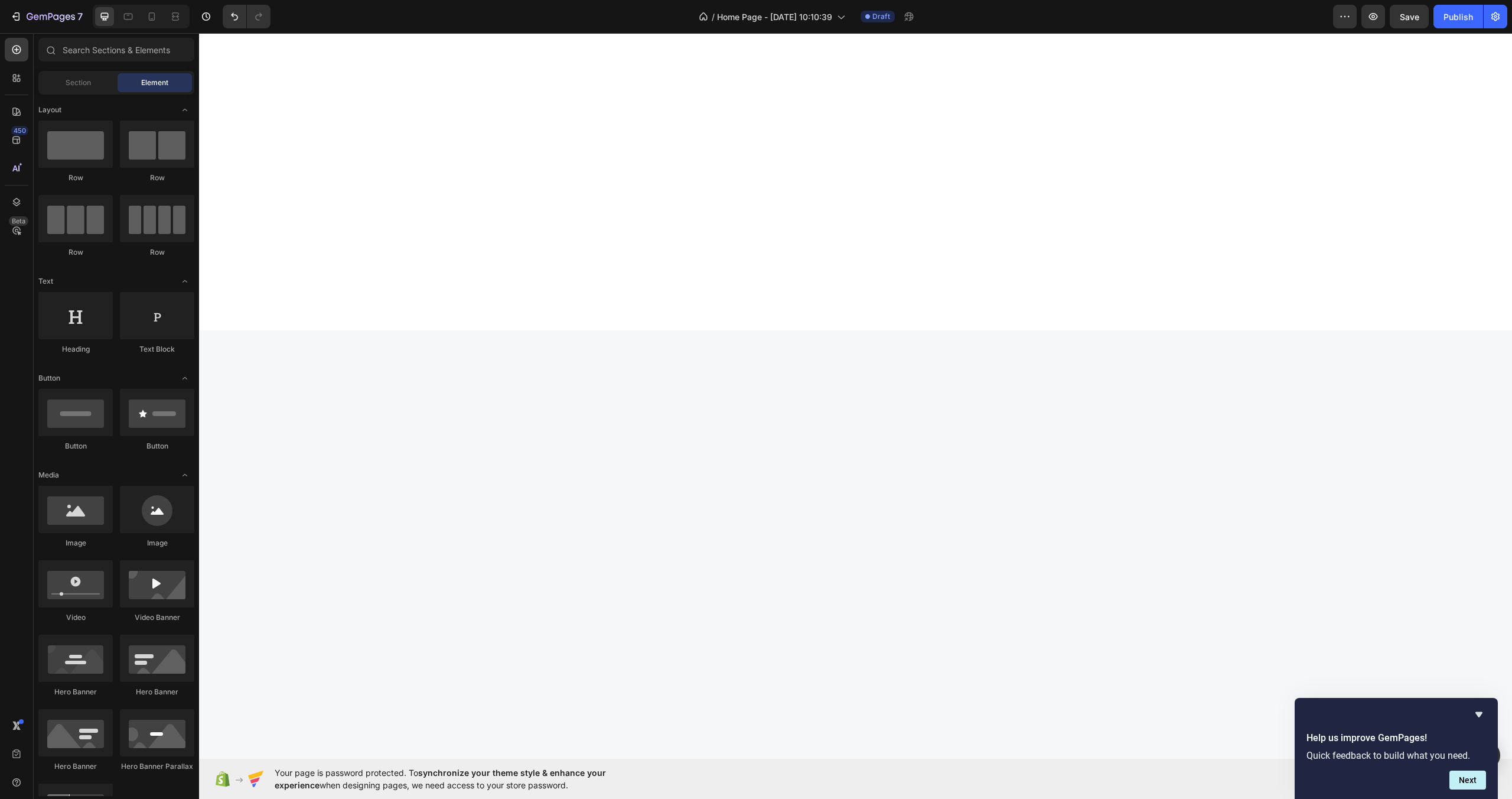
scroll to position [0, 0]
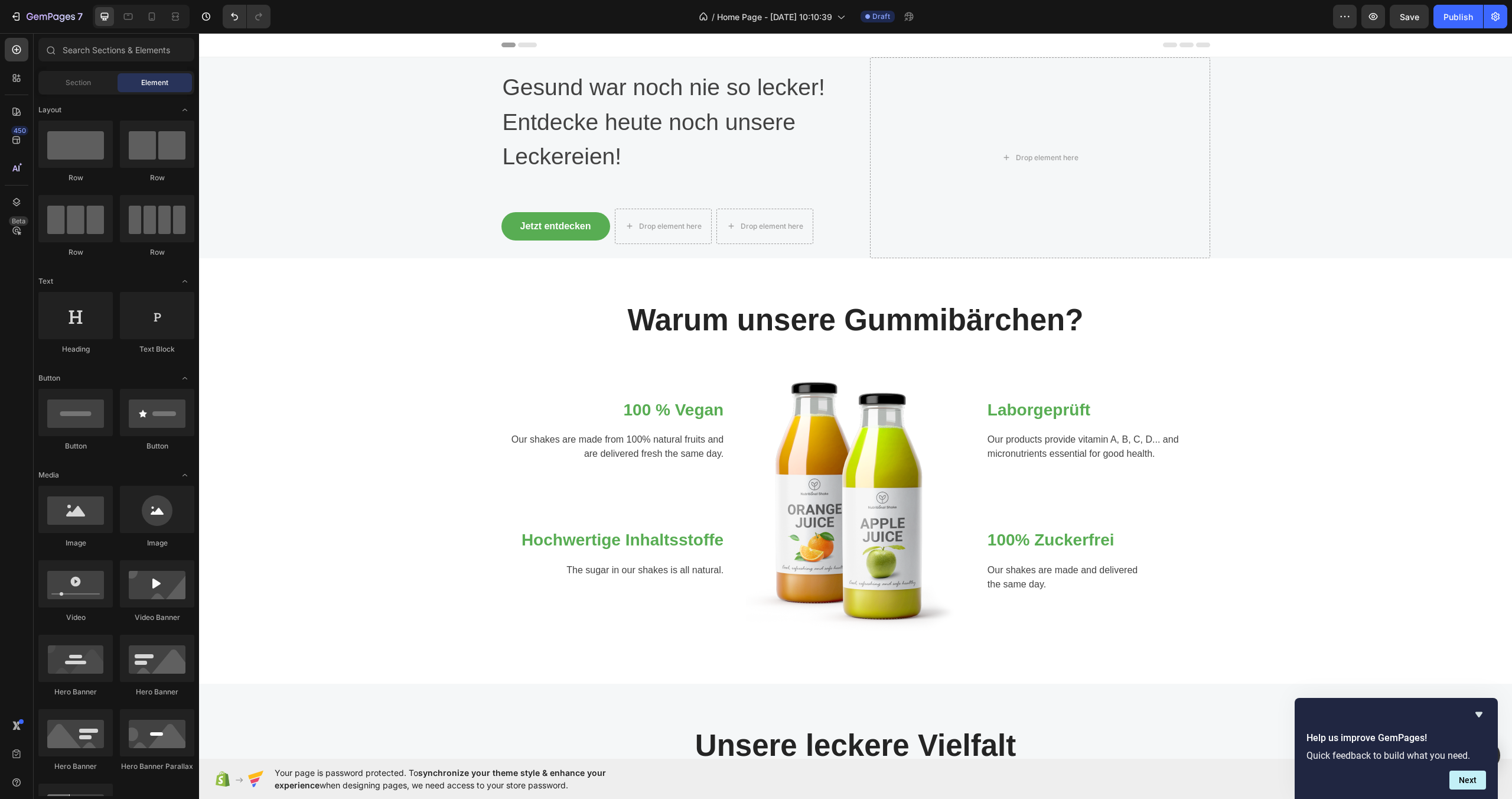
click at [521, 46] on icon at bounding box center [527, 44] width 19 height 5
click at [839, 23] on div "/ Home Page - [DATE] 10:10:39" at bounding box center [772, 17] width 158 height 24
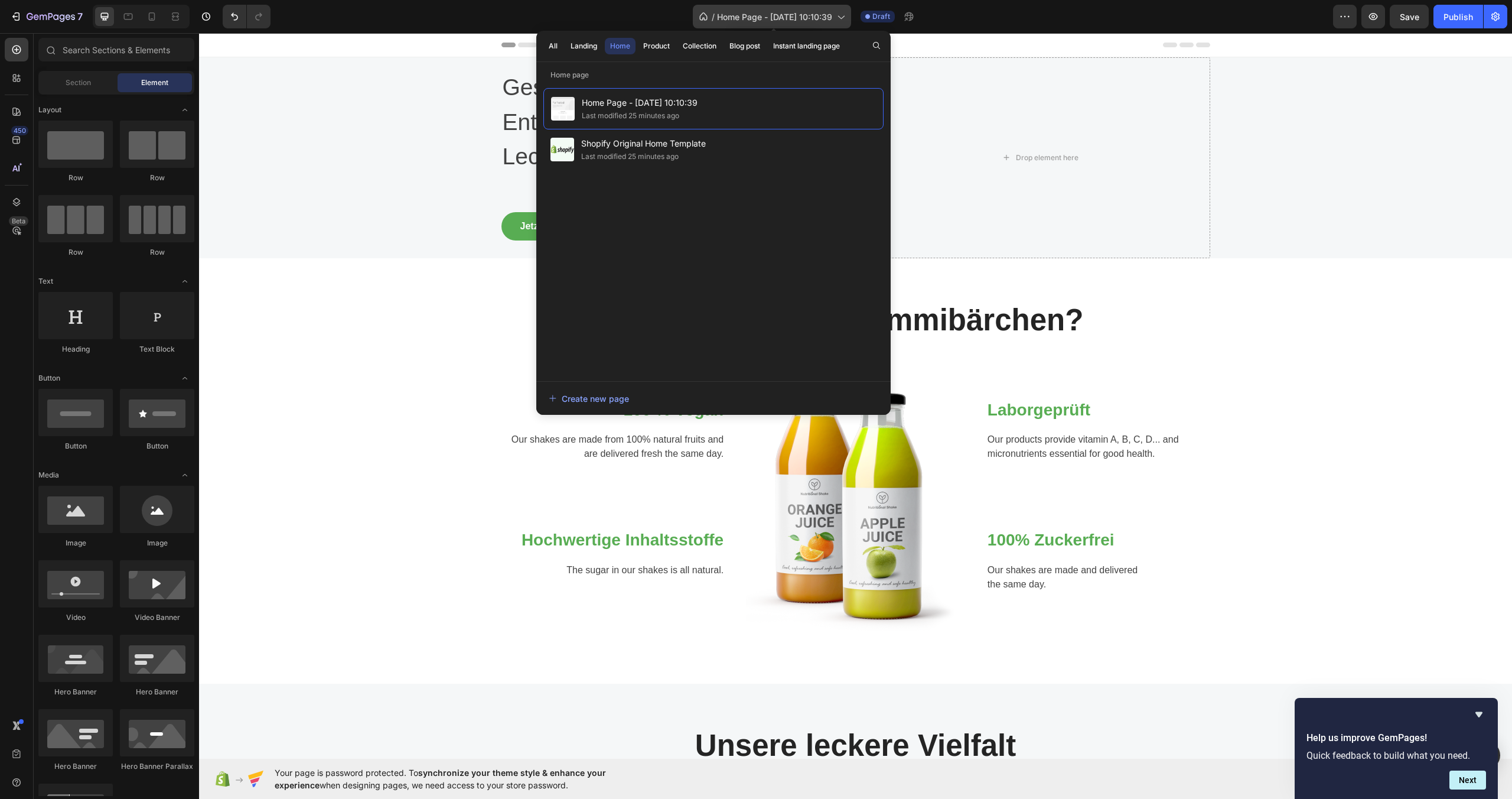
click at [845, 10] on div "/ Home Page - [DATE] 10:10:39" at bounding box center [772, 17] width 158 height 24
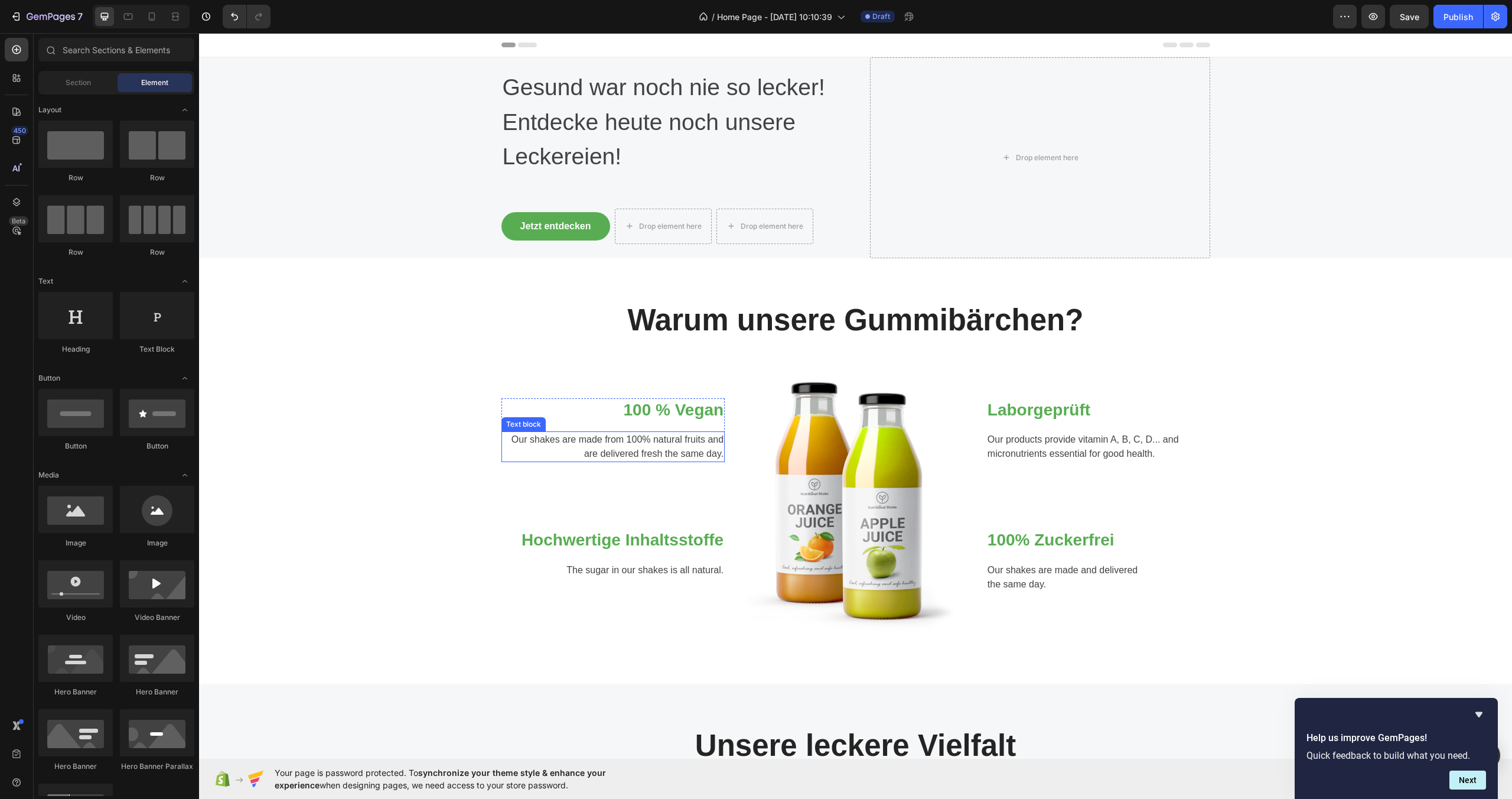
click at [681, 444] on p "Our shakes are made from 100% natural fruits and are delivered fresh the same d…" at bounding box center [613, 446] width 222 height 29
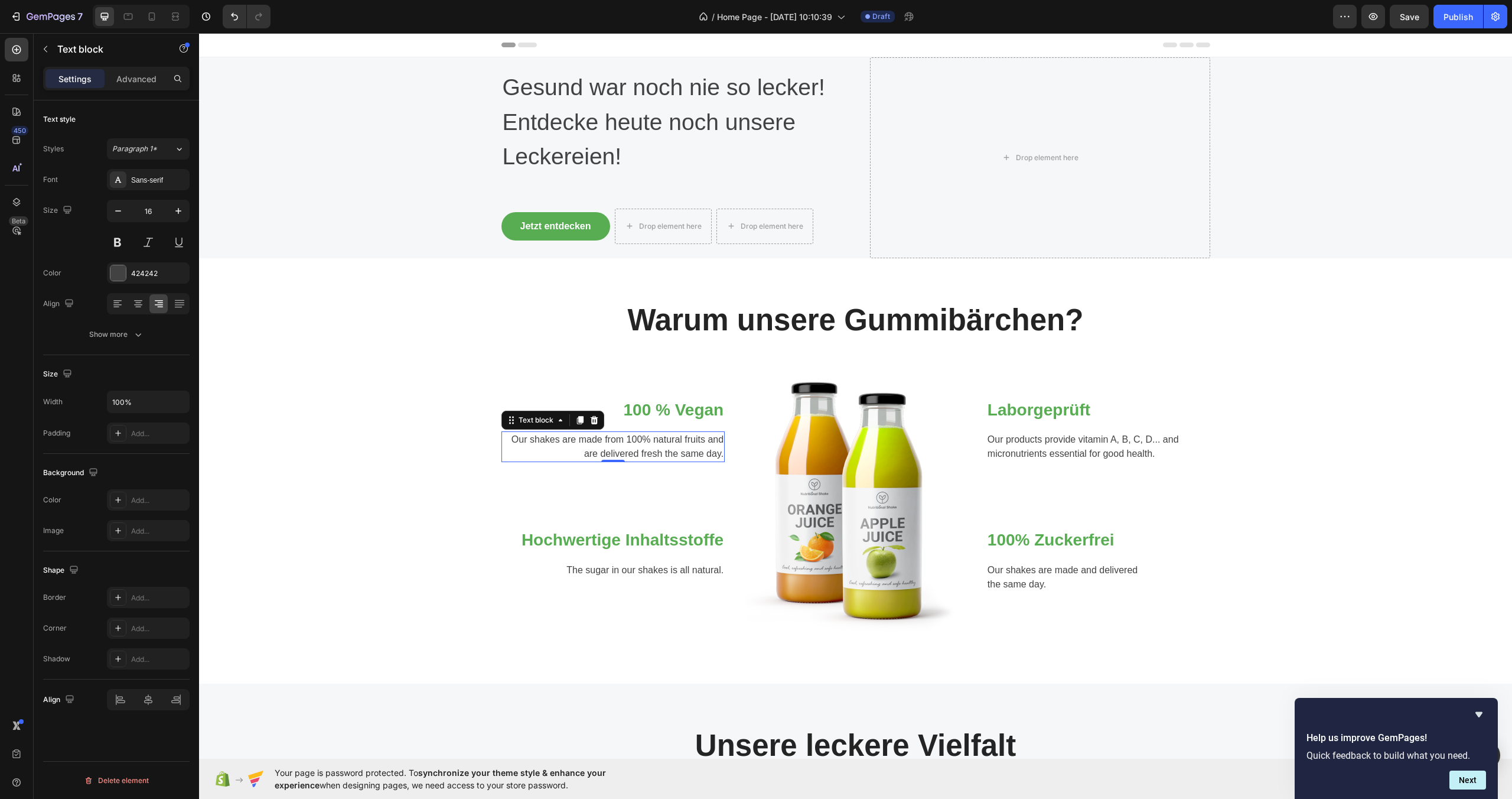
click at [669, 449] on p "Our shakes are made from 100% natural fruits and are delivered fresh the same d…" at bounding box center [613, 446] width 222 height 29
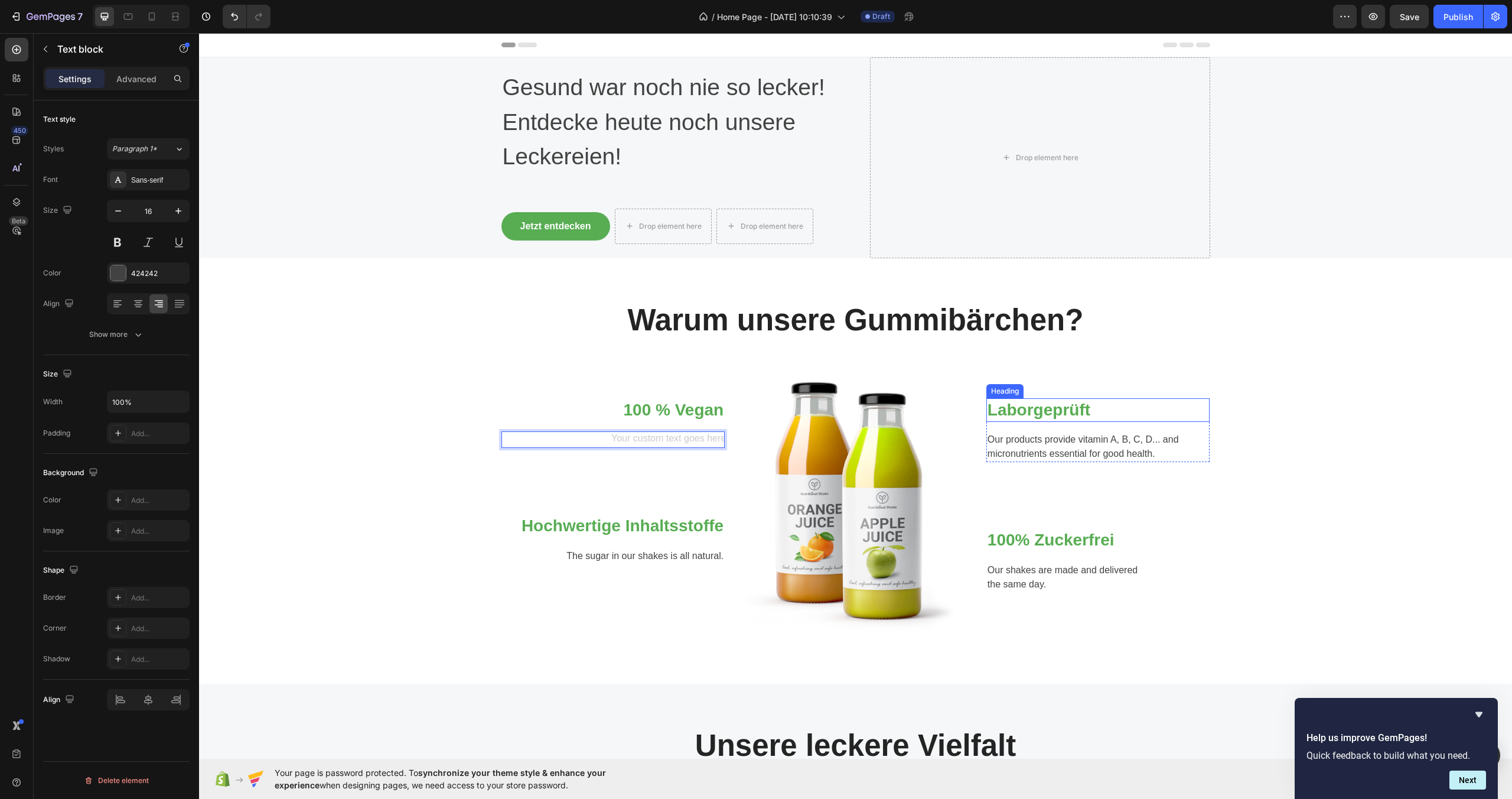
click at [1029, 444] on p "Our products provide vitamin A, B, C, D... and micronutrients essential for goo…" at bounding box center [1099, 446] width 222 height 29
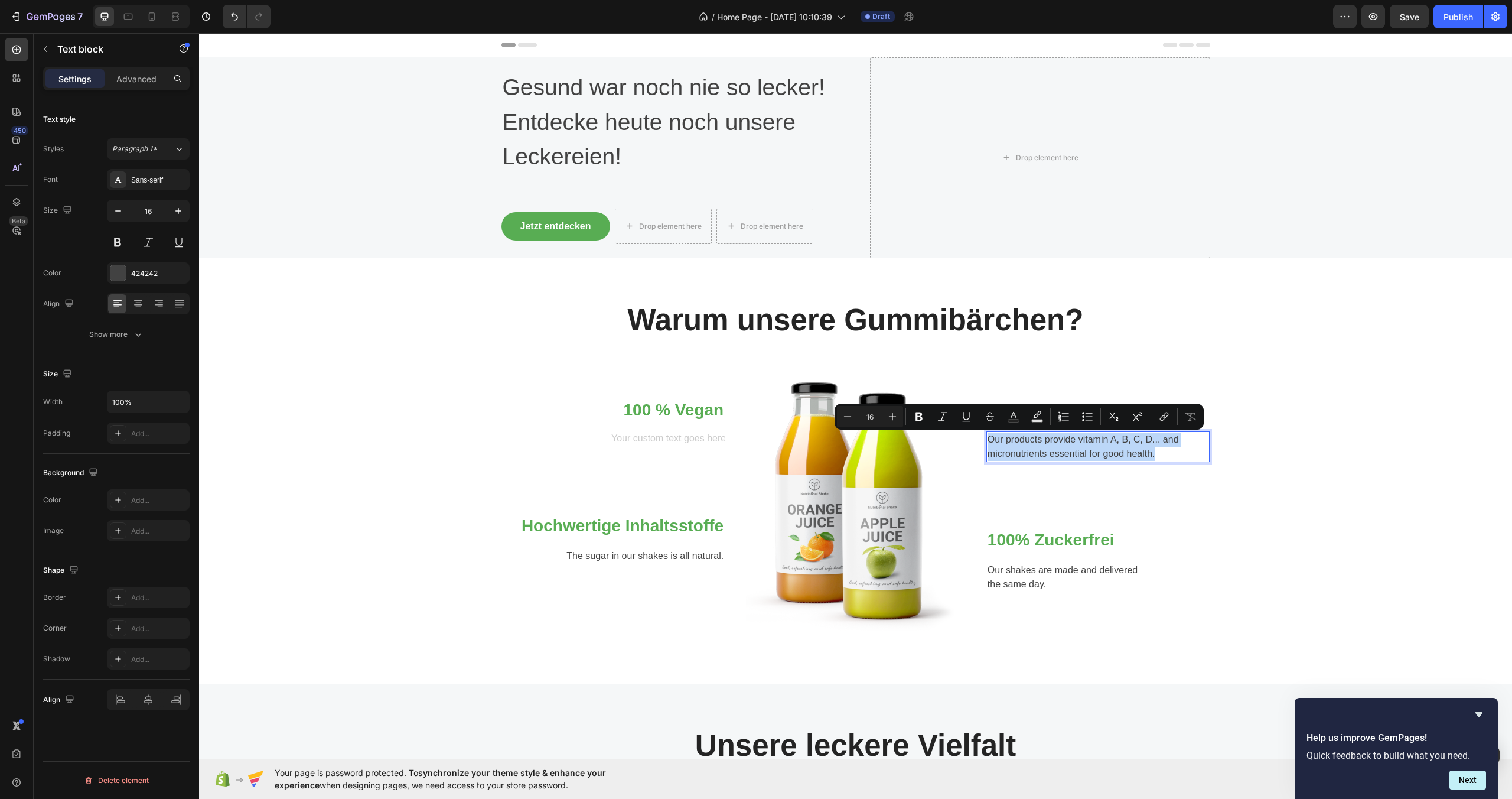
click at [1029, 444] on p "Our products provide vitamin A, B, C, D... and micronutrients essential for goo…" at bounding box center [1099, 446] width 222 height 29
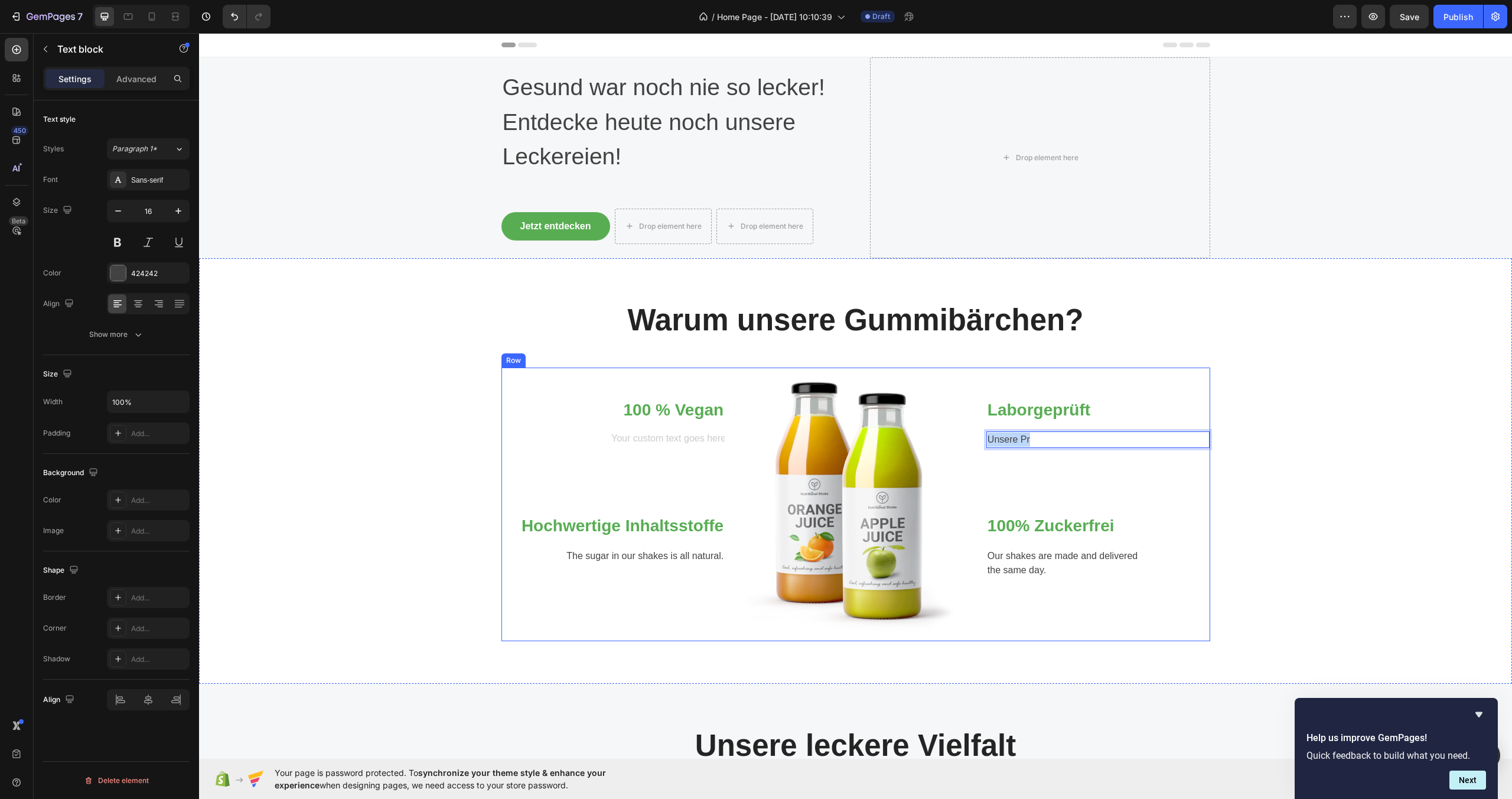
drag, startPoint x: 1031, startPoint y: 433, endPoint x: 975, endPoint y: 445, distance: 57.3
click at [975, 445] on div "100 % Vegan Heading Text block Row Hochwertige Inhaltsstoffe Heading The sugar …" at bounding box center [855, 504] width 709 height 274
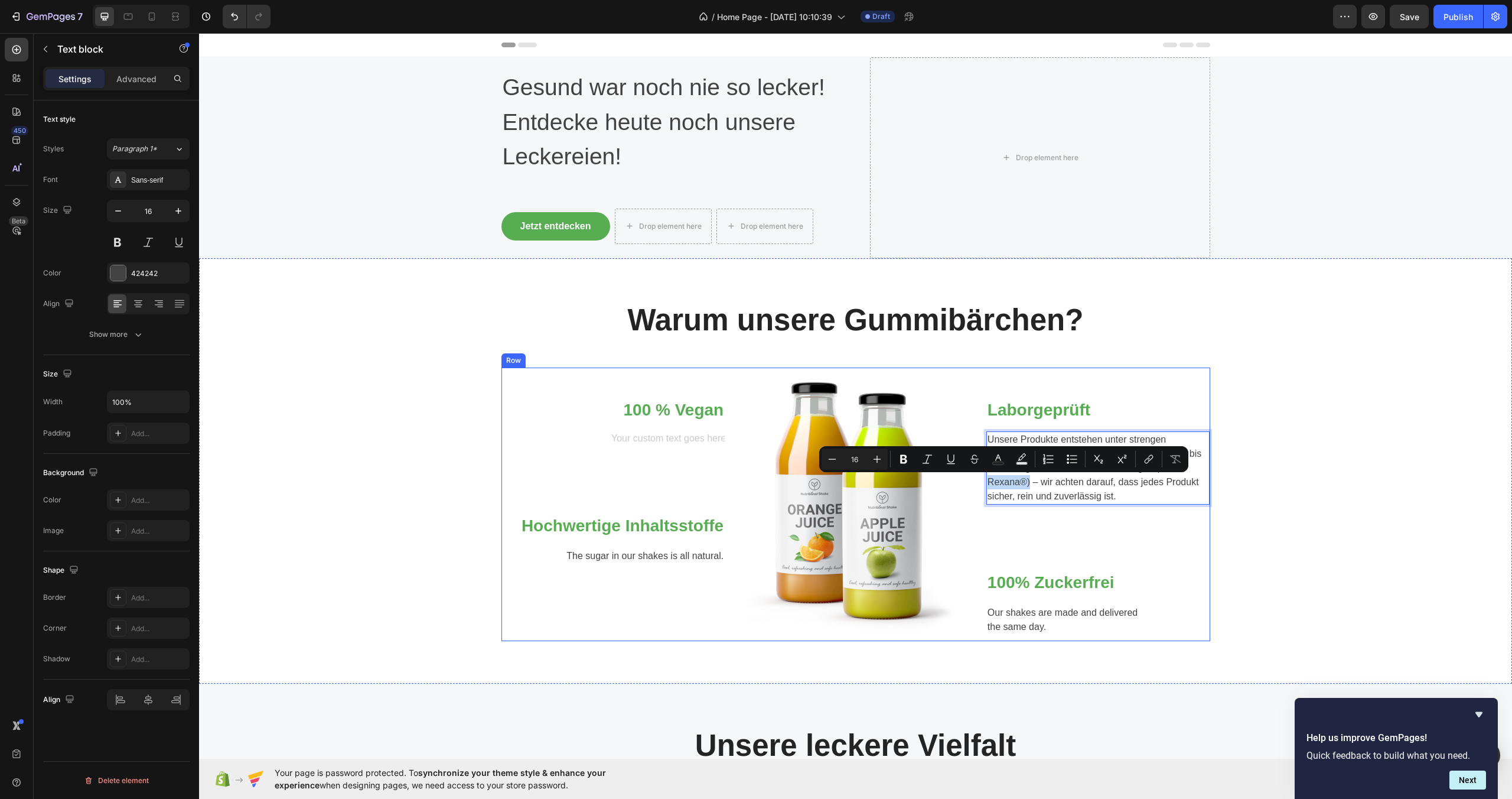
drag, startPoint x: 1024, startPoint y: 482, endPoint x: 976, endPoint y: 479, distance: 48.1
click at [976, 479] on div "100 % Vegan Heading Text block Row Hochwertige Inhaltsstoffe Heading The sugar …" at bounding box center [855, 504] width 709 height 274
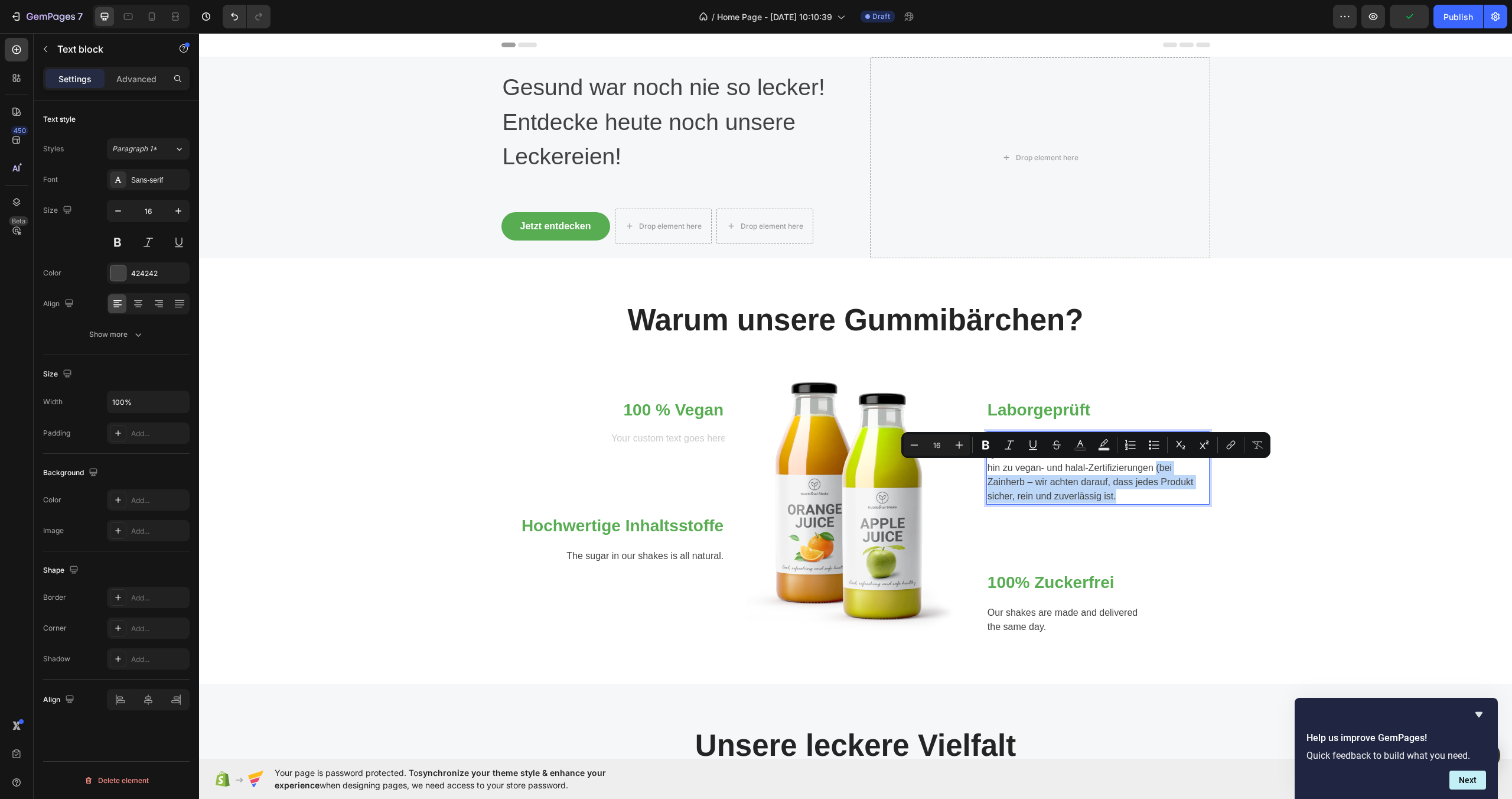
drag, startPoint x: 1151, startPoint y: 469, endPoint x: 1170, endPoint y: 498, distance: 34.7
click at [1170, 498] on p "Unsere Produkte entstehen unter strengen Qualitätsstandards. Von GMP+ über ISO …" at bounding box center [1099, 468] width 222 height 71
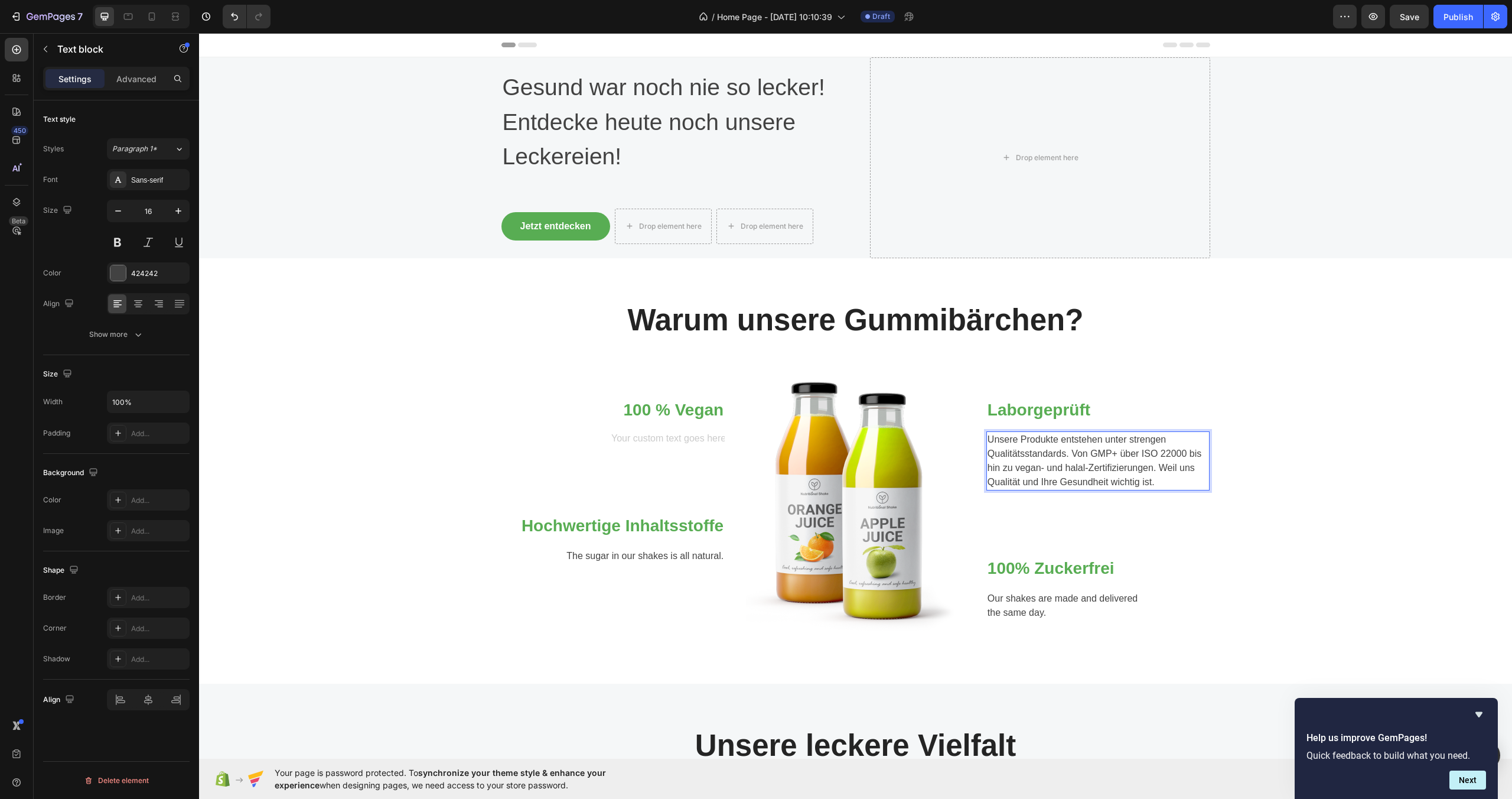
click at [1085, 468] on p "Unsere Produkte entstehen unter strengen Qualitätsstandards. Von GMP+ über ISO …" at bounding box center [1099, 460] width 222 height 56
click at [239, 14] on icon "Undo/Redo" at bounding box center [234, 17] width 12 height 12
click at [238, 16] on icon "Undo/Redo" at bounding box center [234, 17] width 12 height 12
click at [1067, 471] on p "Unsere Produkte entstehen unter strengen Qualitätsstandards. Von GMP+ über ISO …" at bounding box center [1099, 460] width 222 height 56
click at [1153, 481] on p "Unsere Produkte entstehen unter strengen Qualitätsstandards. Von GMP+ über ISO …" at bounding box center [1099, 460] width 222 height 56
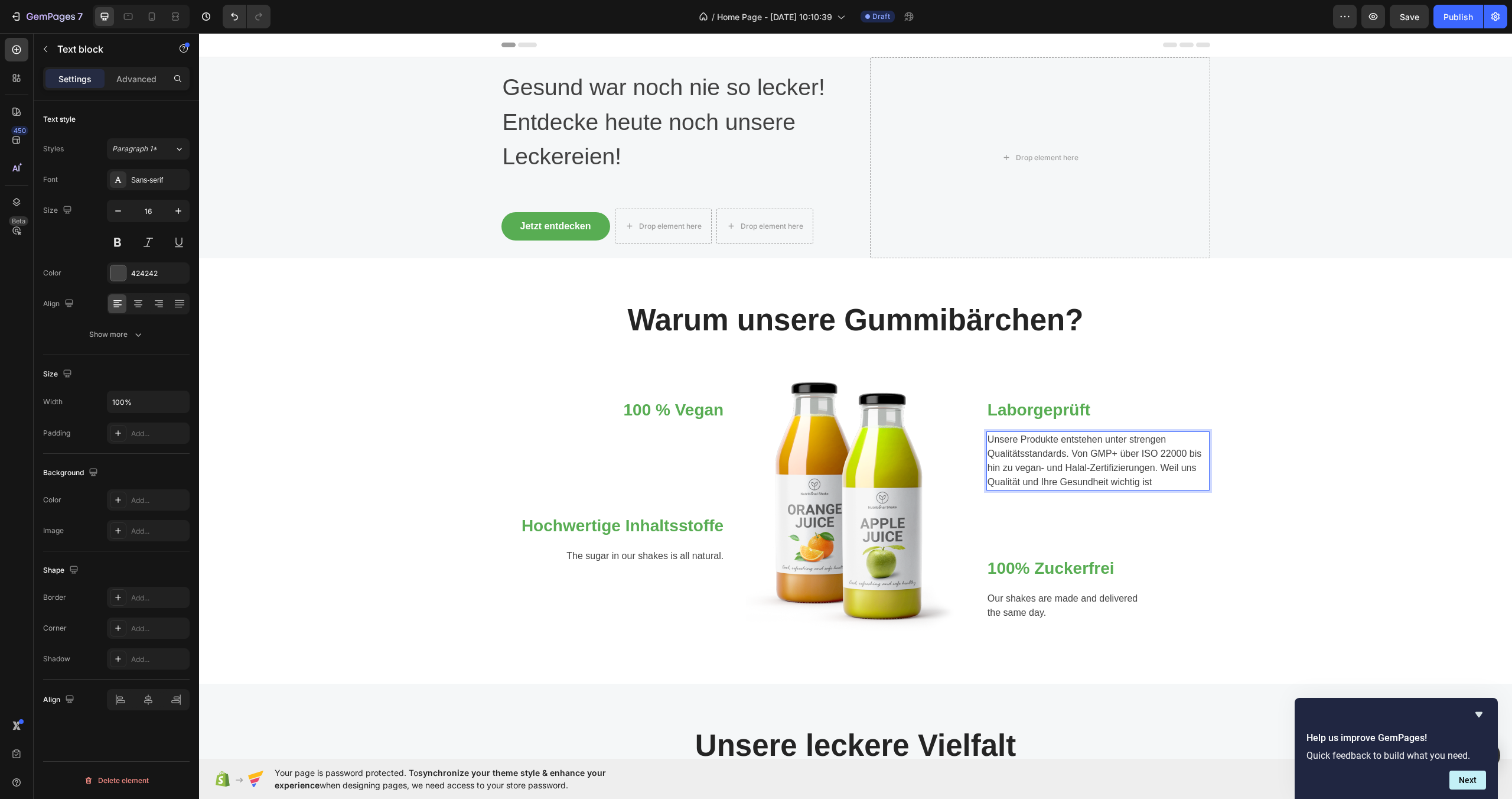
click at [1068, 468] on p "Unsere Produkte entstehen unter strengen Qualitätsstandards. Von GMP+ über ISO …" at bounding box center [1099, 460] width 222 height 56
click at [1161, 483] on p "Unsere Produkte entstehen unter strengen Qualitätsstandards. Von GMP+ über ISO …" at bounding box center [1099, 460] width 222 height 56
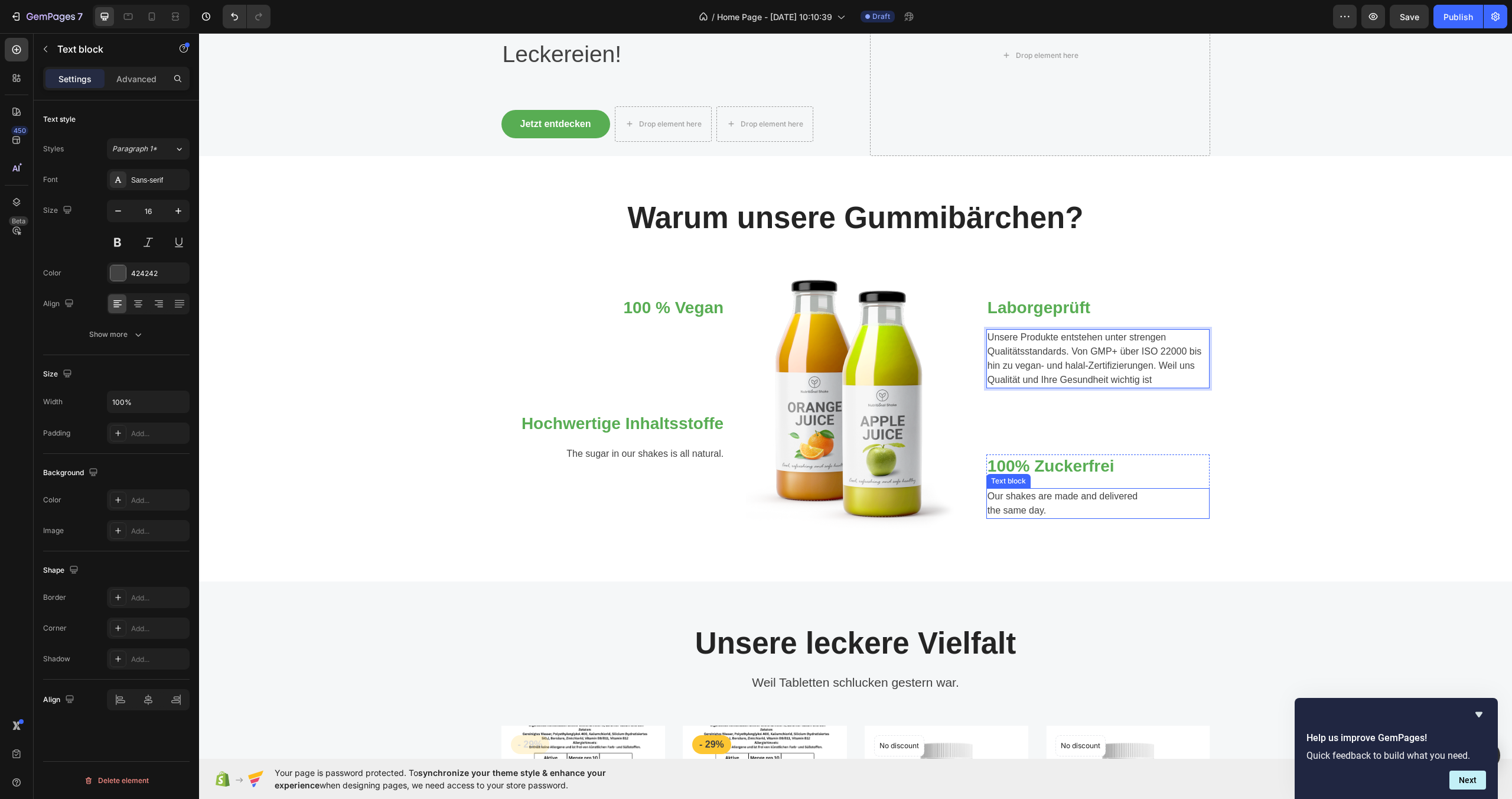
scroll to position [115, 0]
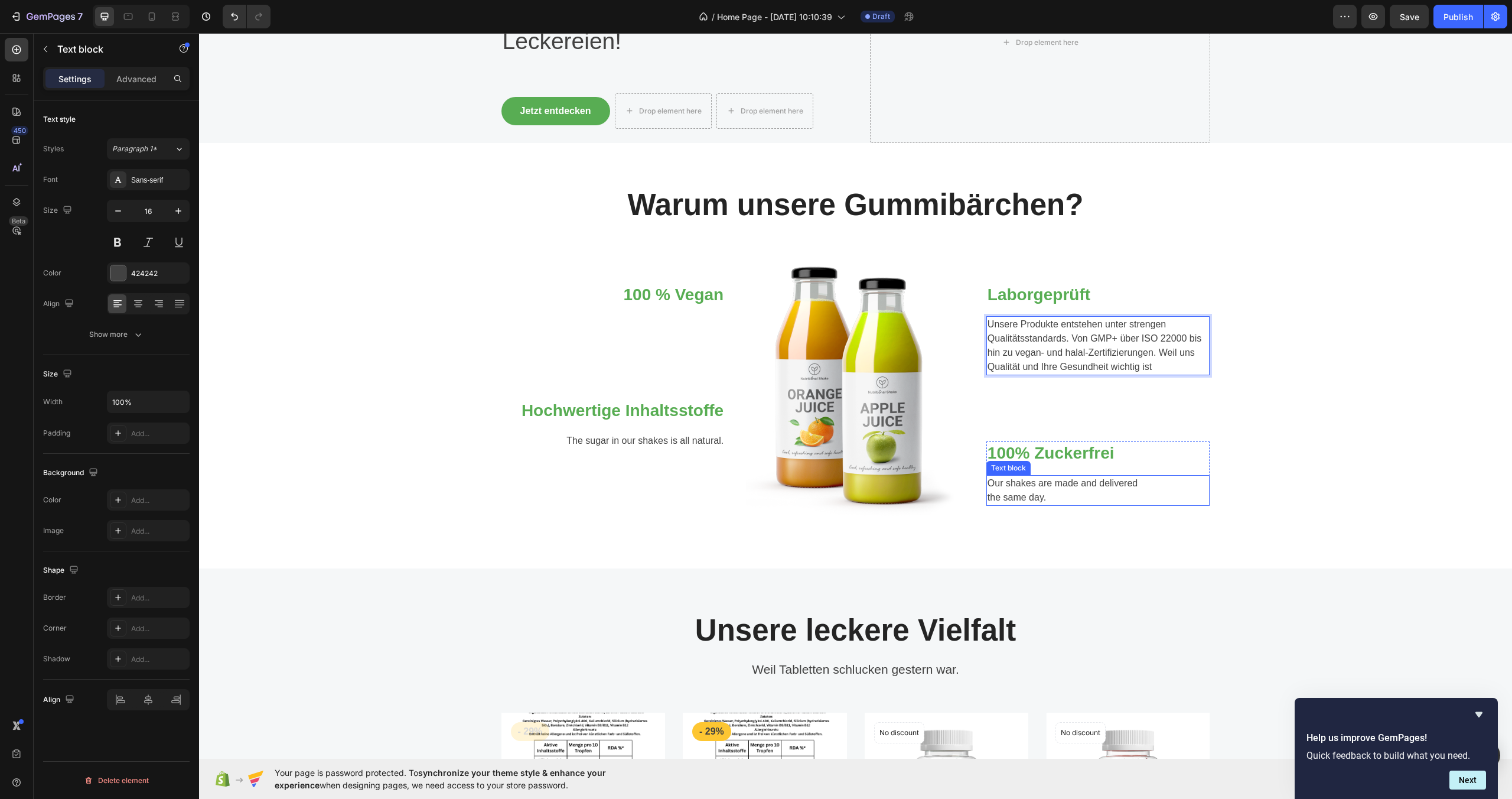
click at [1070, 486] on p "Our shakes are made and delivered the same day." at bounding box center [1099, 489] width 222 height 29
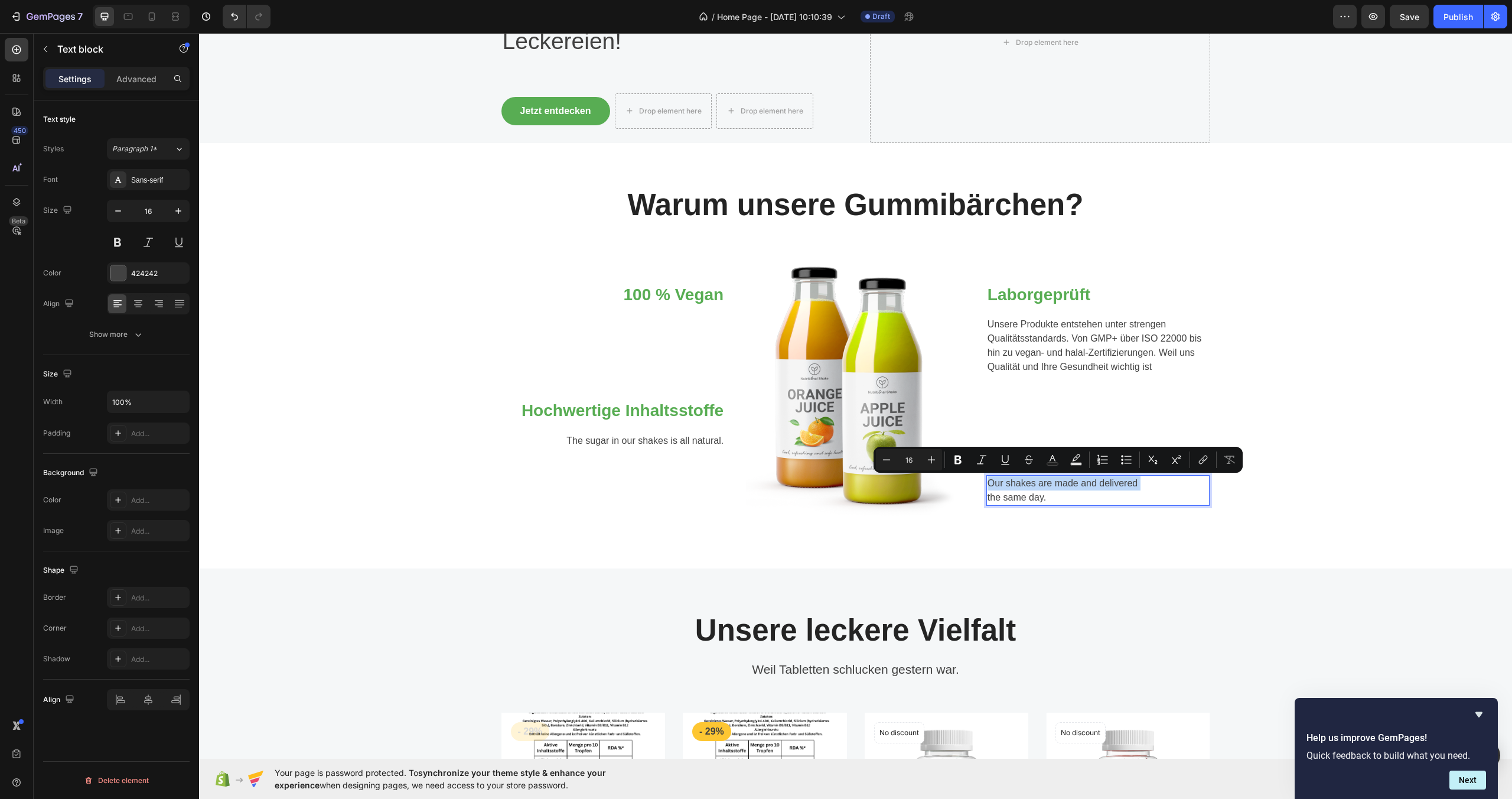
click at [1071, 494] on p "Our shakes are made and delivered the same day." at bounding box center [1099, 489] width 222 height 29
drag, startPoint x: 1071, startPoint y: 494, endPoint x: 983, endPoint y: 481, distance: 89.0
click at [988, 481] on p "Our shakes are made and delivered the same day." at bounding box center [1099, 489] width 222 height 29
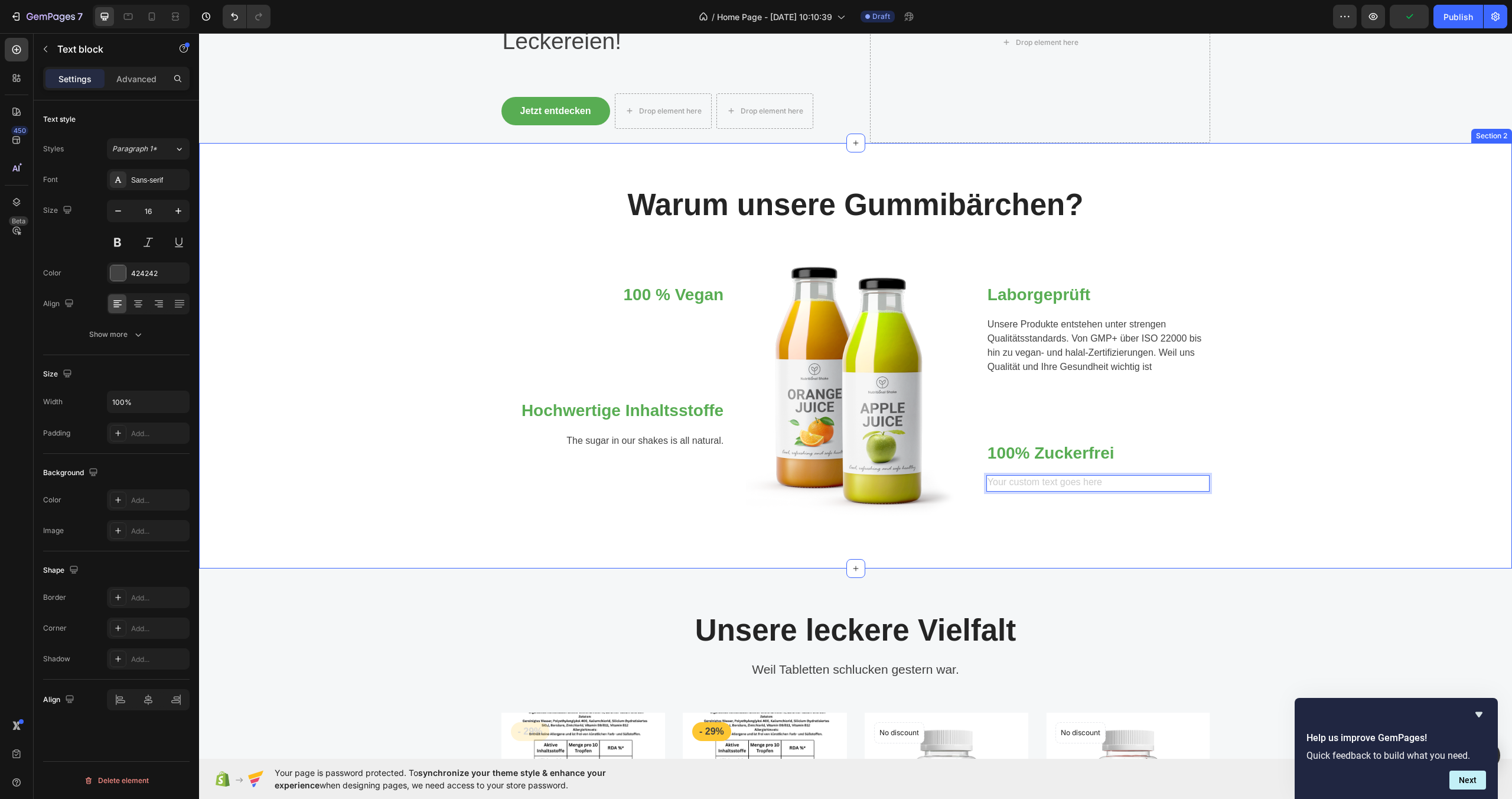
click at [885, 566] on div "Warum unsere Gummibärchen? Heading Row 100 % Vegan Heading Text block Row Hochw…" at bounding box center [855, 356] width 1313 height 425
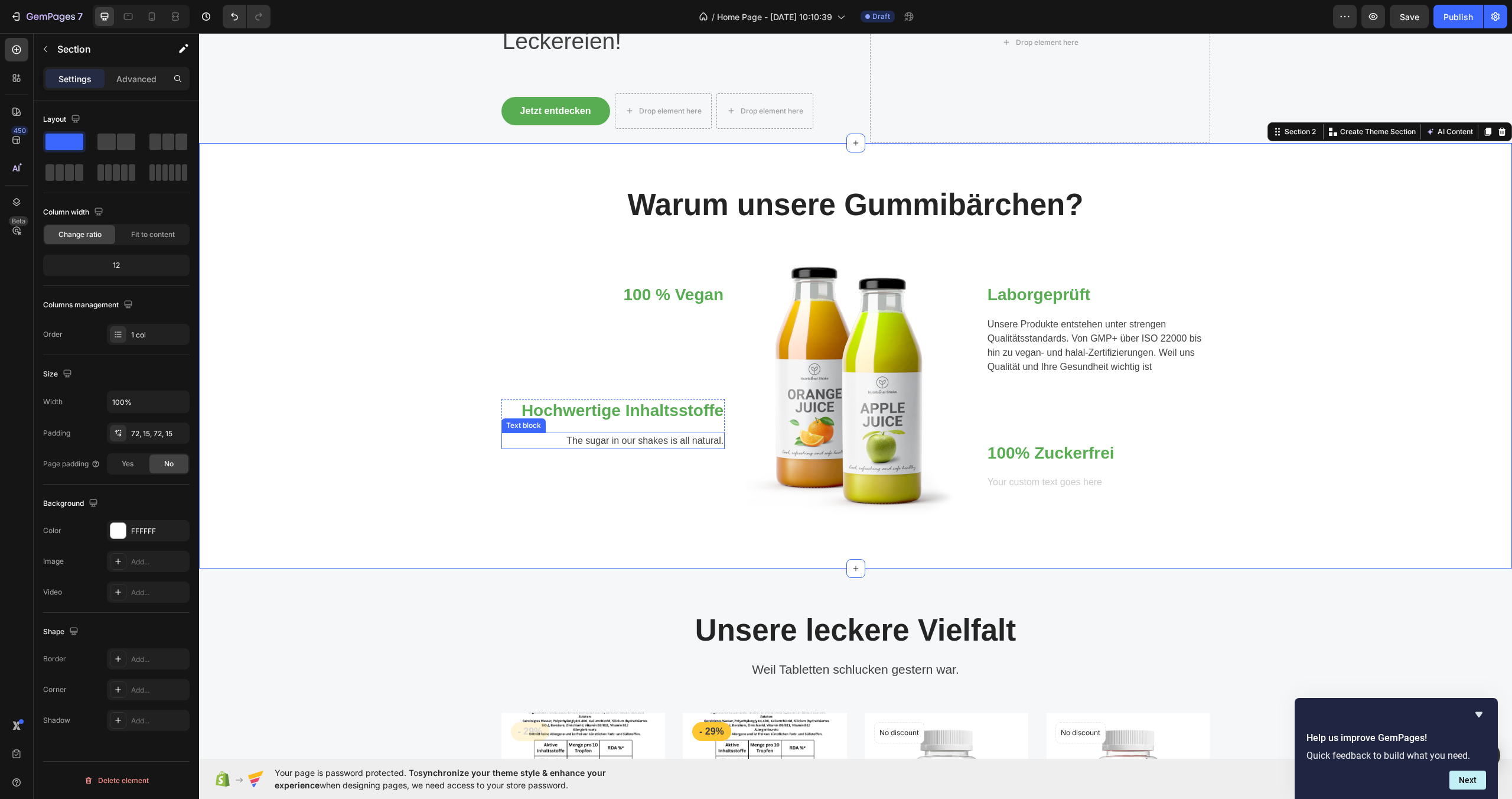
click at [694, 444] on p "The sugar in our shakes is all natural." at bounding box center [613, 440] width 222 height 14
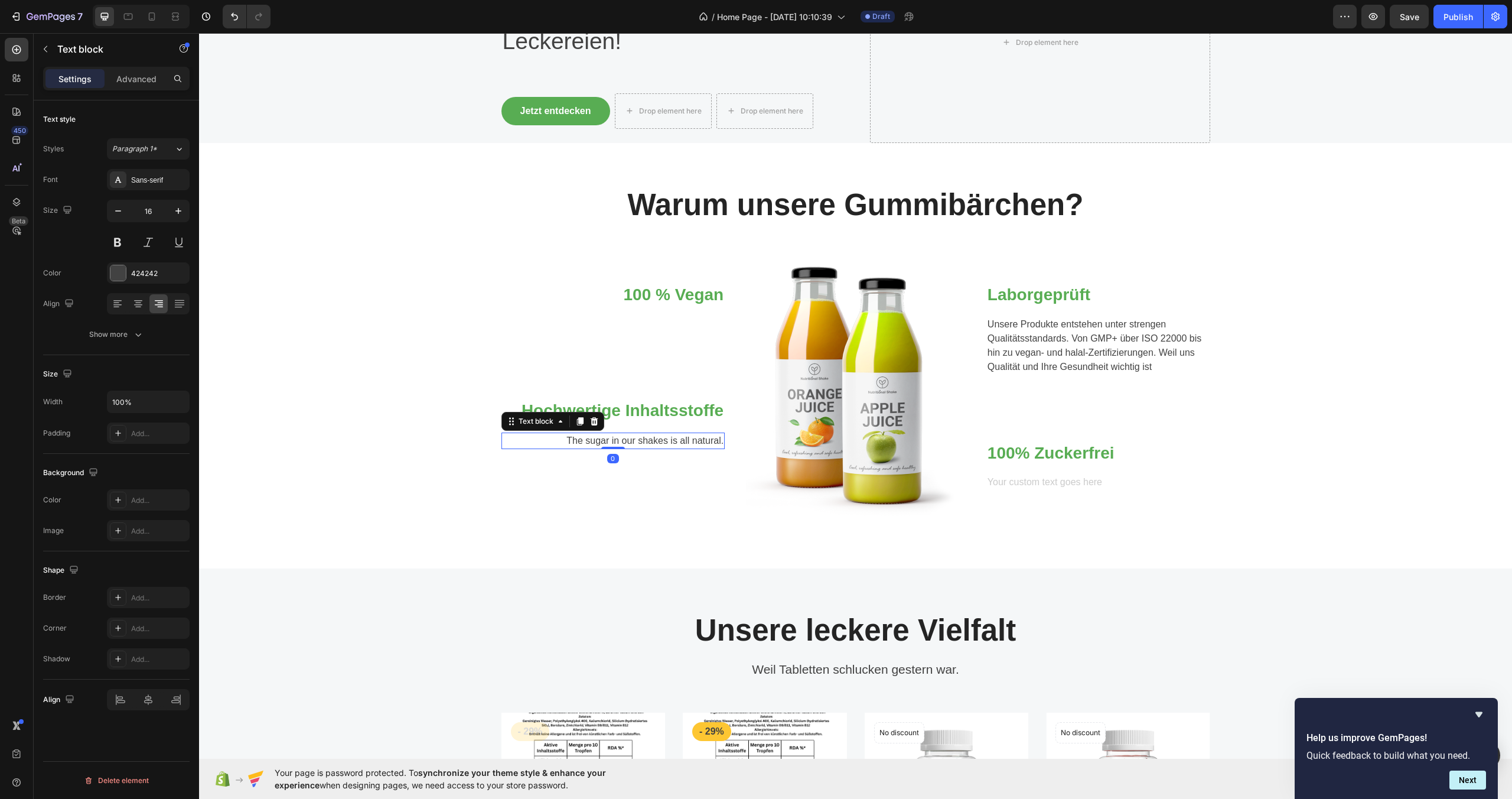
click at [694, 444] on p "The sugar in our shakes is all natural." at bounding box center [613, 440] width 222 height 14
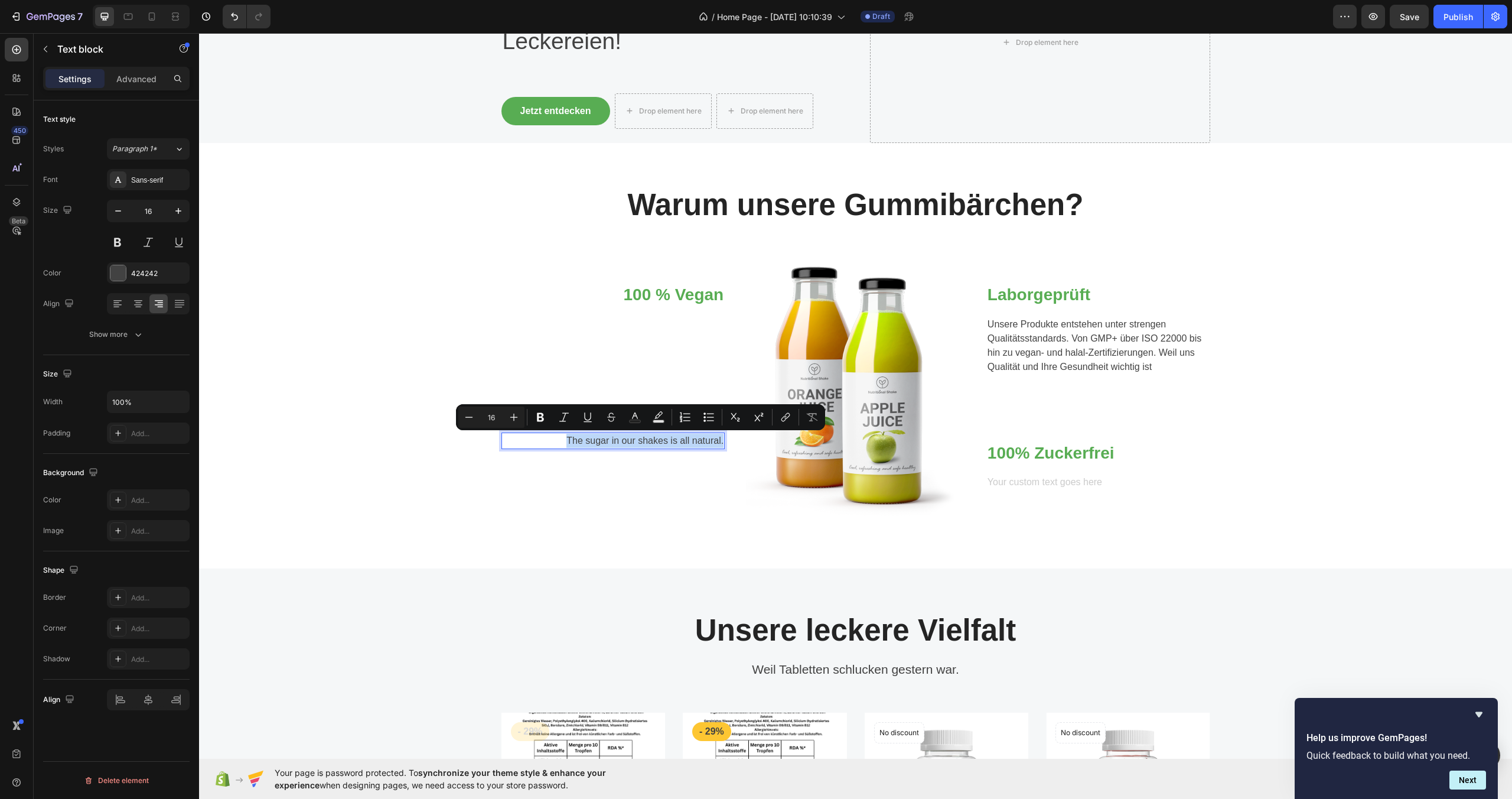
click at [694, 444] on p "The sugar in our shakes is all natural." at bounding box center [613, 440] width 222 height 14
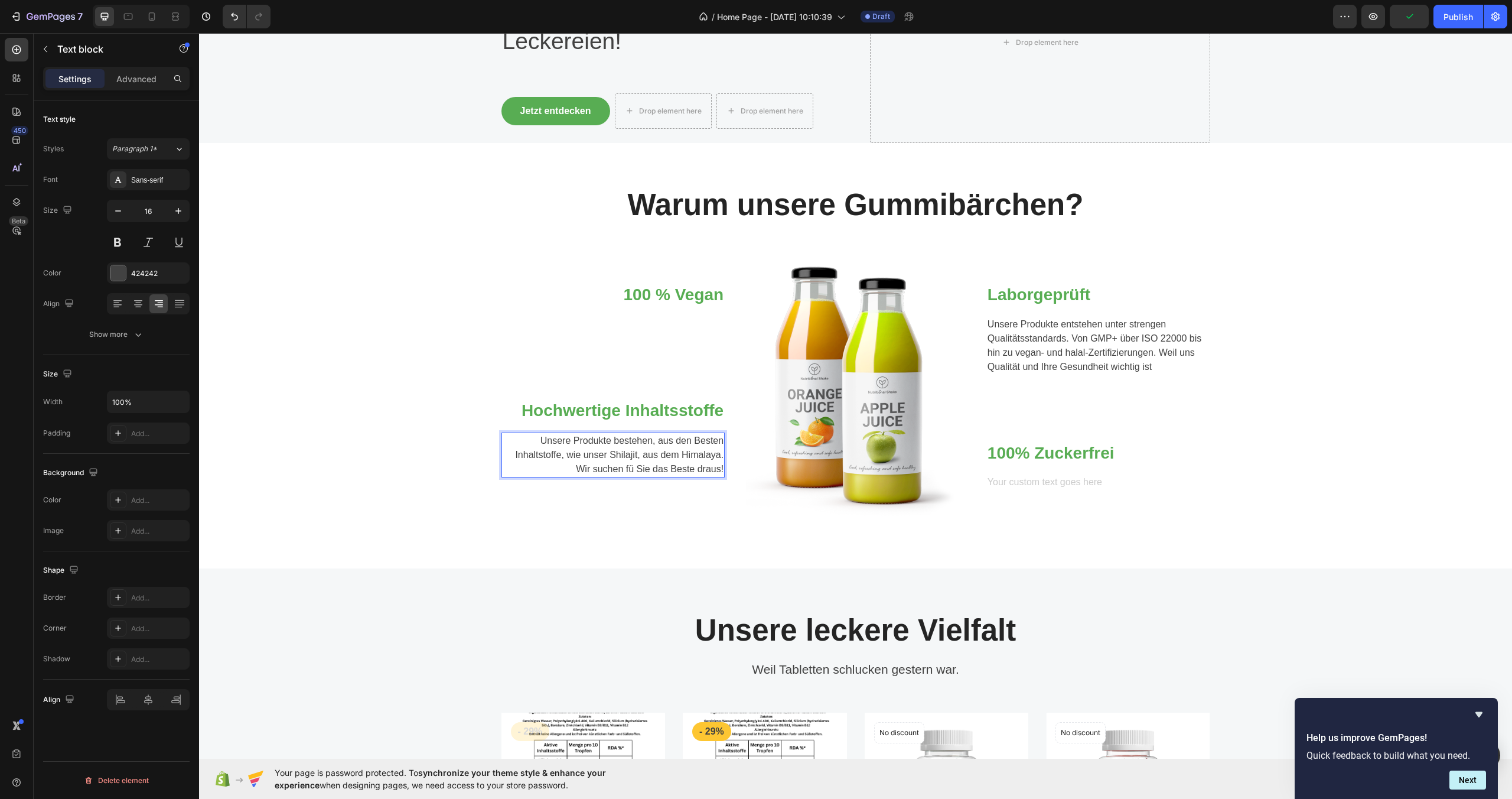
click at [624, 468] on p "Unsere Produkte bestehen, aus den Besten Inhaltstoffe, wie unser Shilajit, aus …" at bounding box center [613, 454] width 222 height 43
click at [715, 470] on p "Unsere Produkte bestehen, aus den Besten Inhaltstoffe, wie unser Shilajit, aus …" at bounding box center [613, 454] width 222 height 43
click at [539, 455] on p "Unsere Produkte bestehen, aus den Besten Inhaltstoffe, wie unser Shilajit, aus …" at bounding box center [613, 461] width 222 height 56
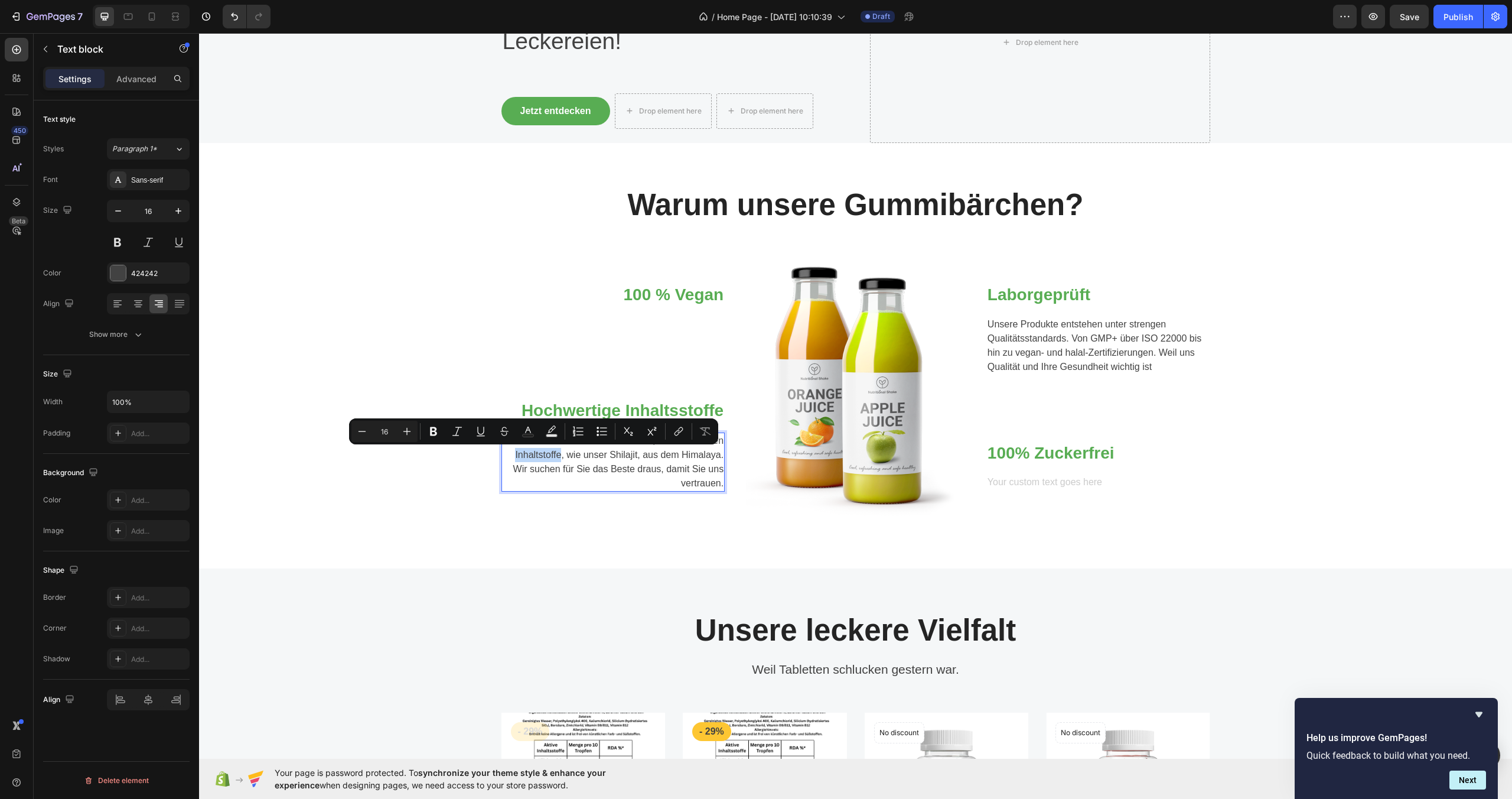
click at [535, 457] on p "Unsere Produkte bestehen, aus den Besten Inhaltstoffe, wie unser Shilajit, aus …" at bounding box center [613, 461] width 222 height 56
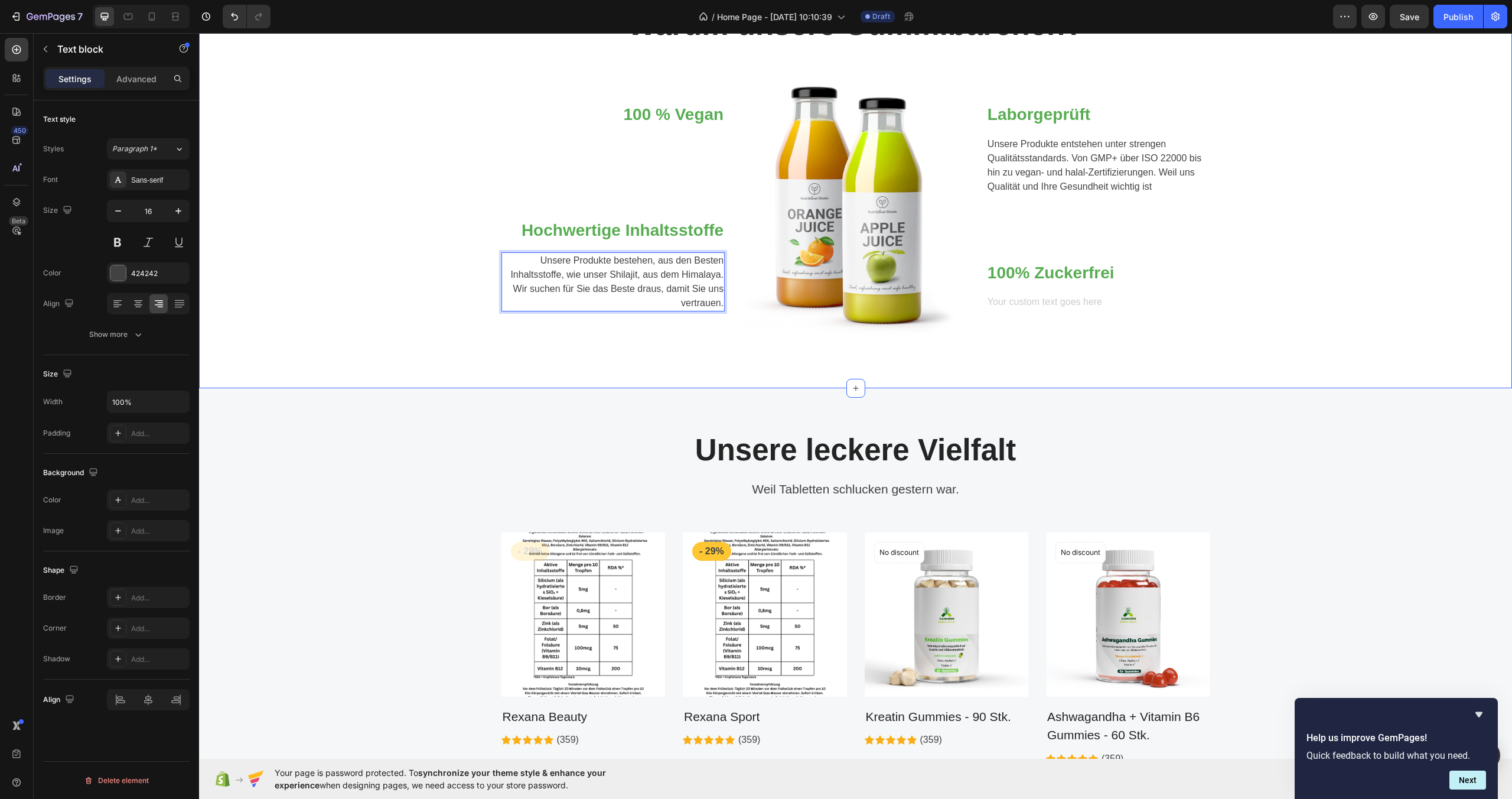
scroll to position [484, 0]
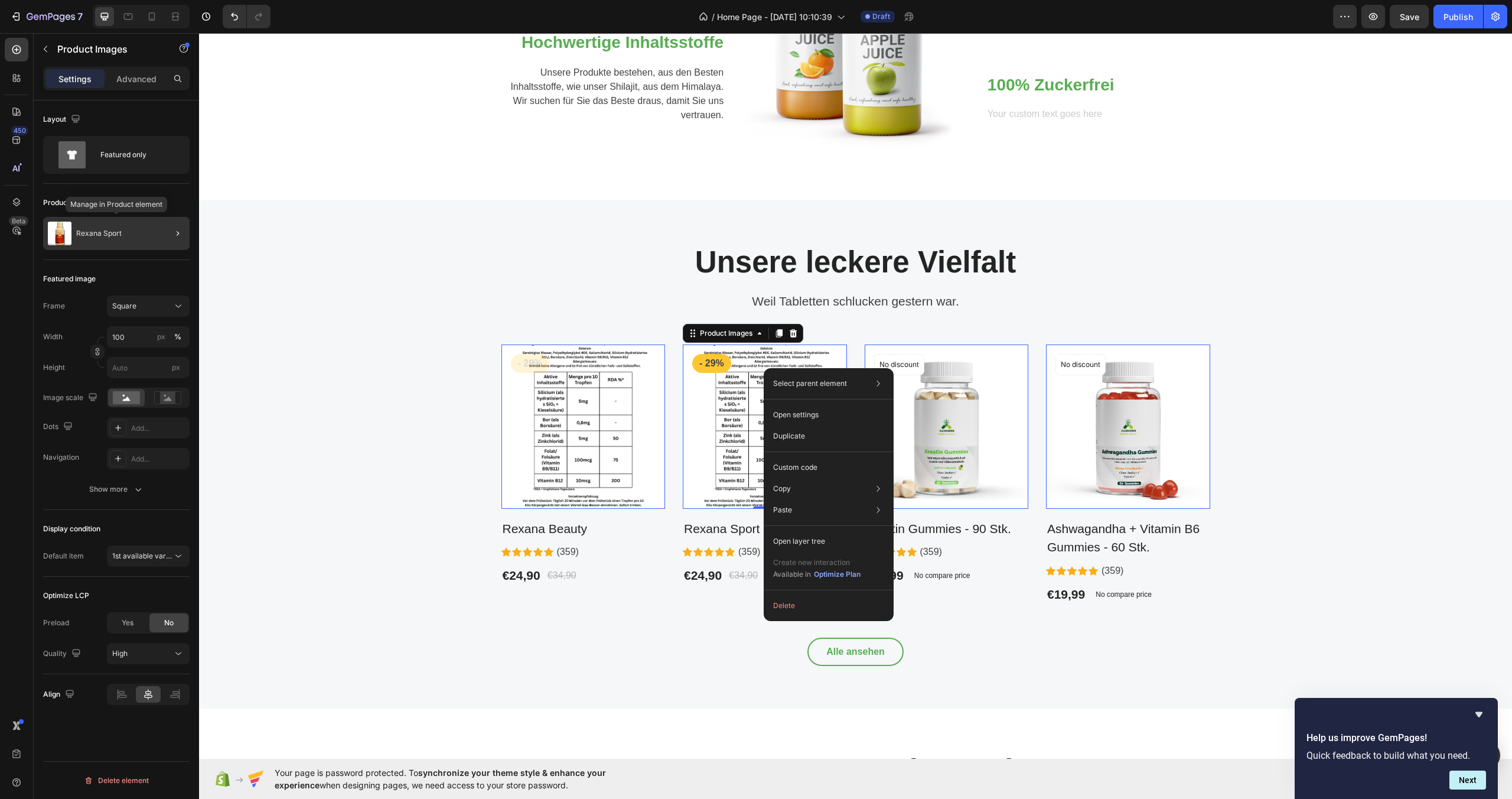
click at [146, 236] on div "Rexana Sport" at bounding box center [117, 232] width 146 height 33
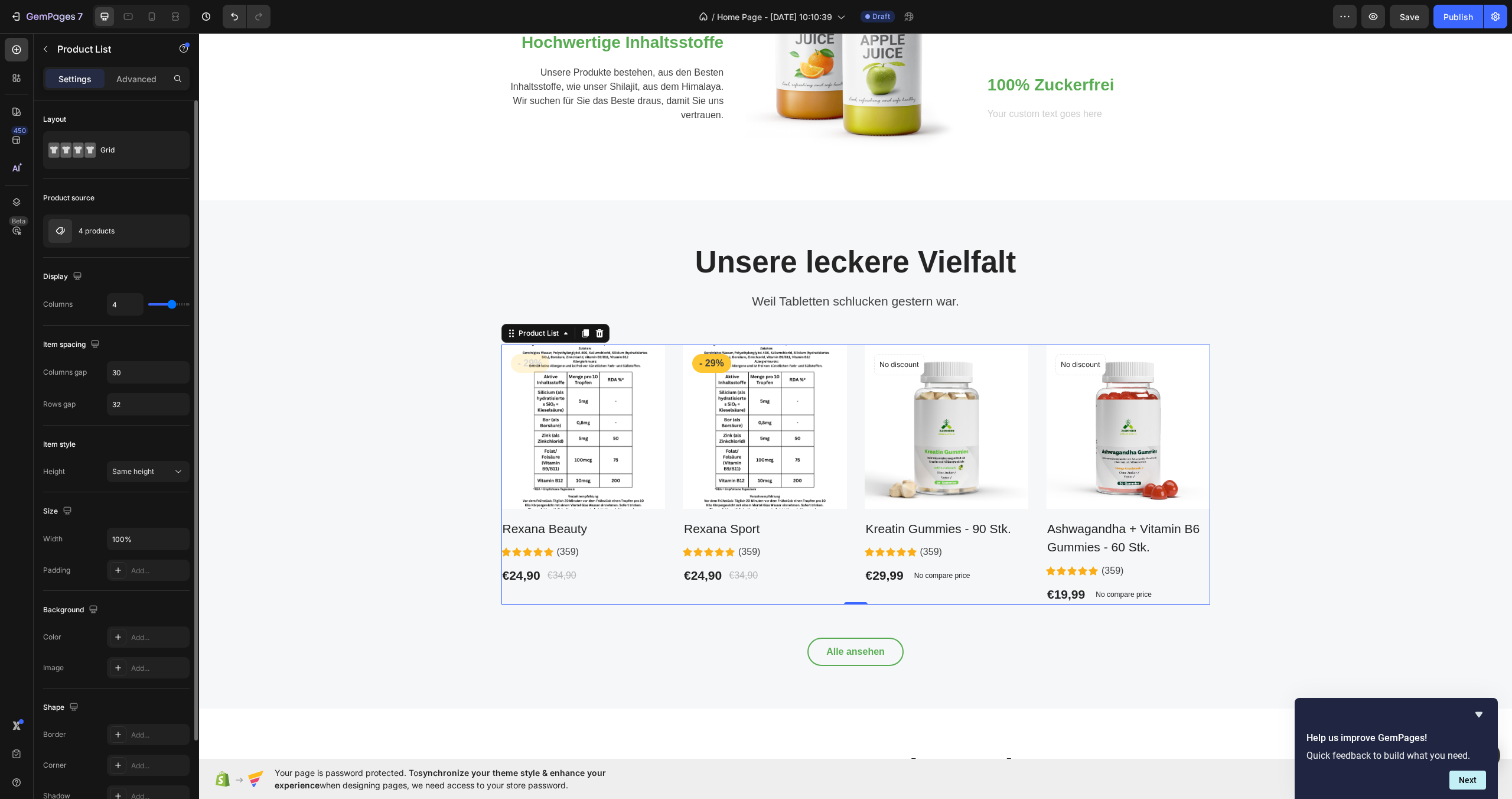
type input "3"
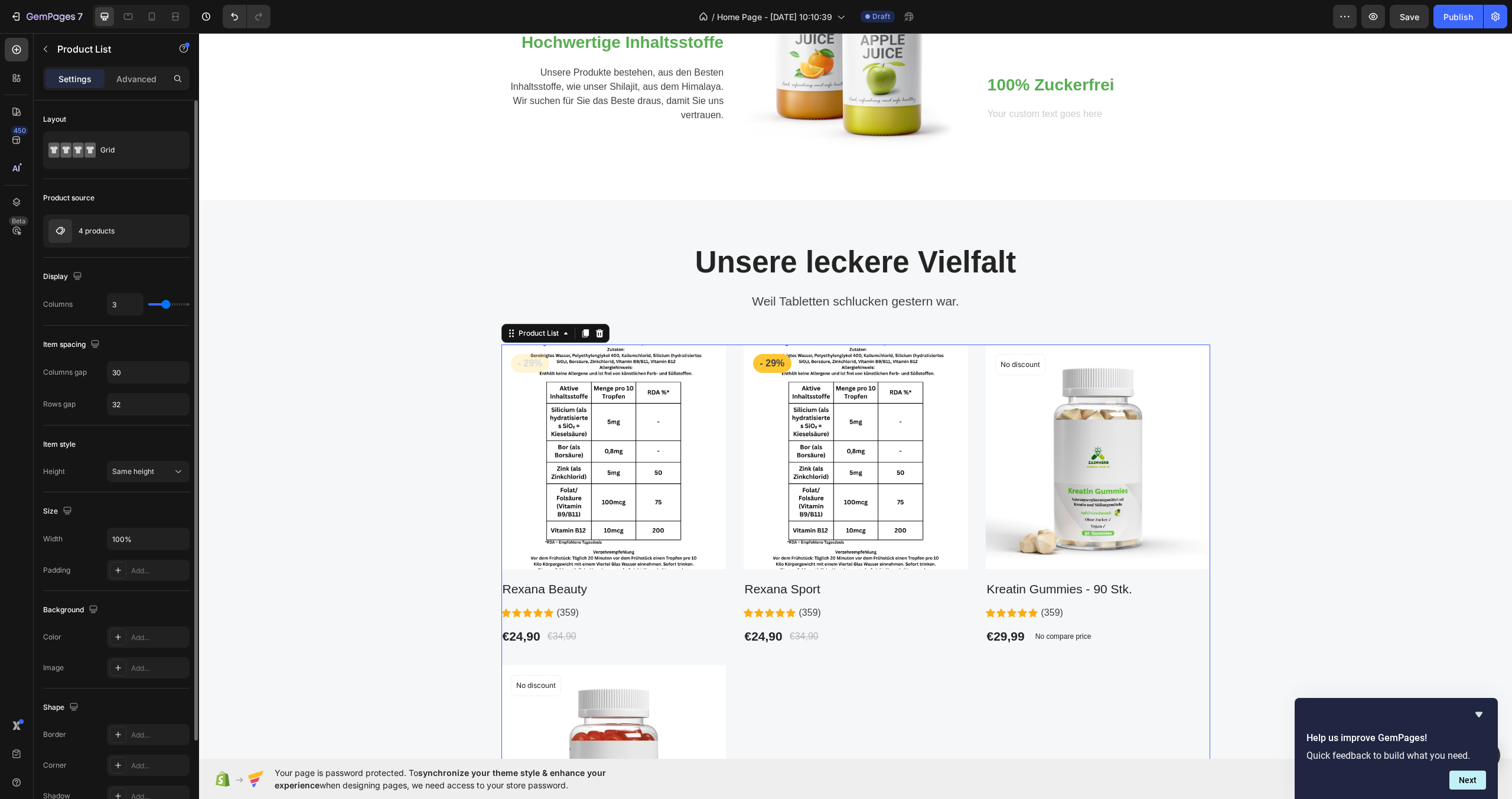
drag, startPoint x: 171, startPoint y: 309, endPoint x: 163, endPoint y: 308, distance: 8.1
type input "3"
click at [163, 306] on input "range" at bounding box center [169, 304] width 42 height 2
type input "4"
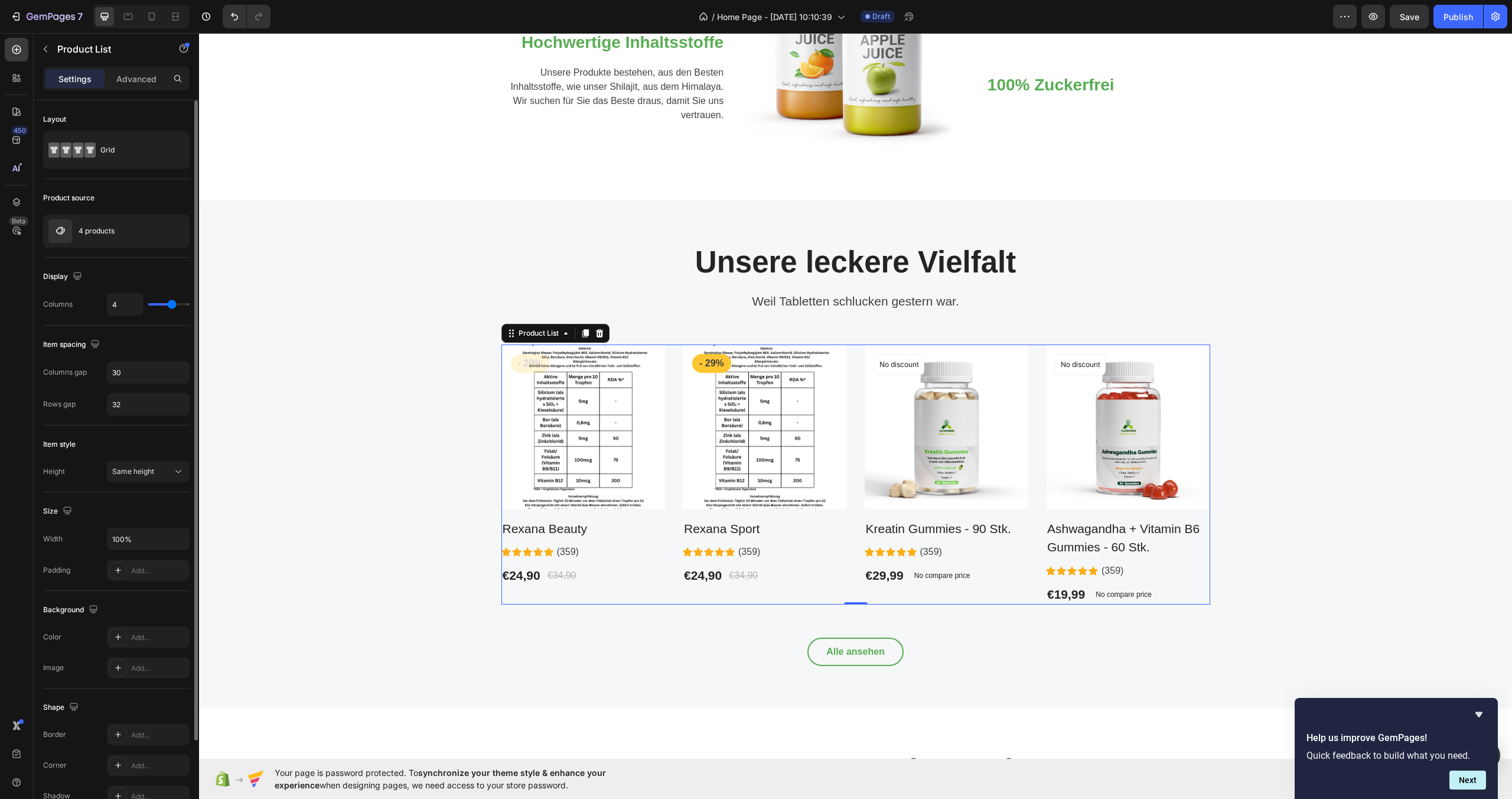
type input "3"
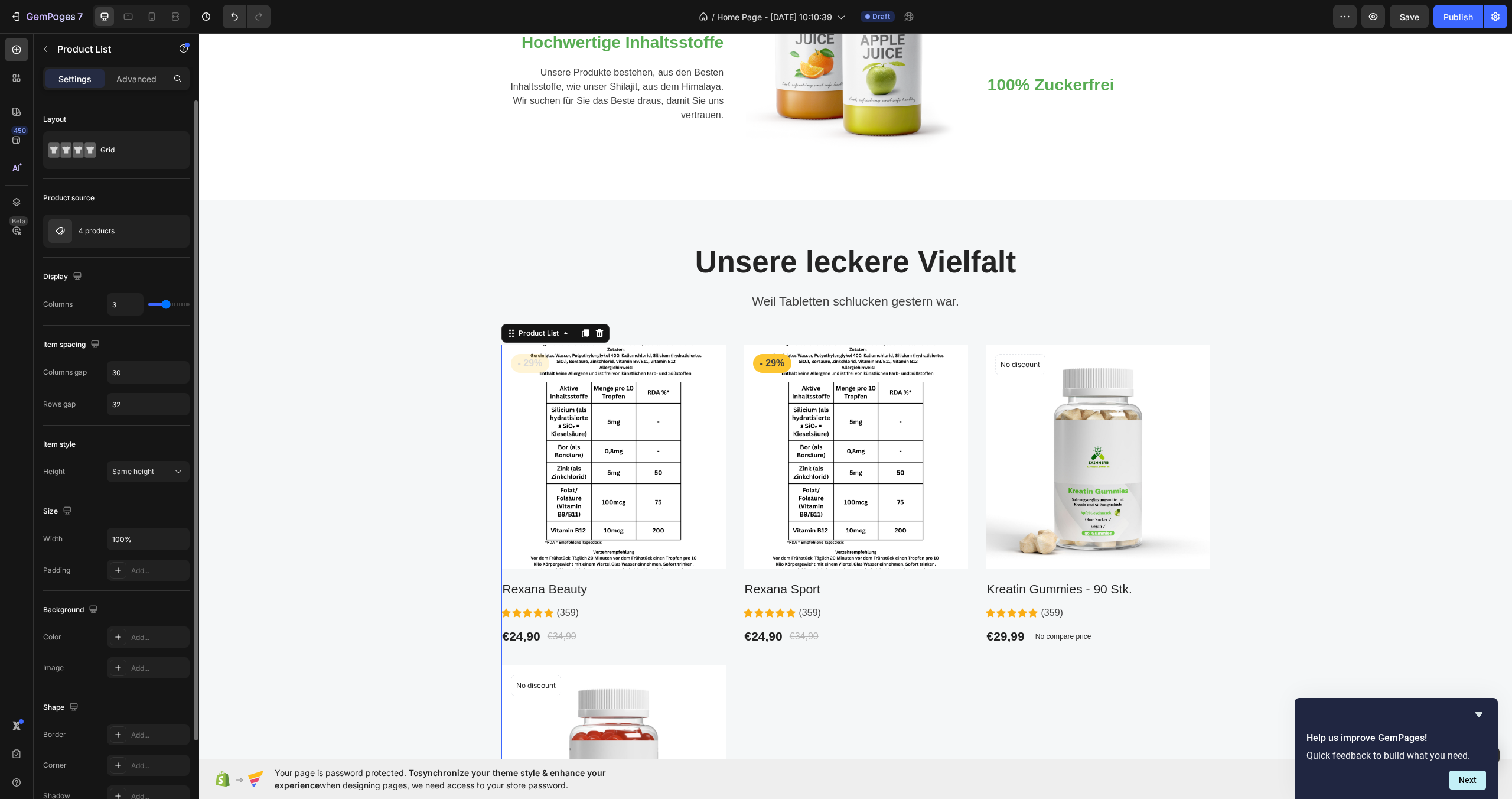
click at [167, 306] on input "range" at bounding box center [169, 304] width 42 height 2
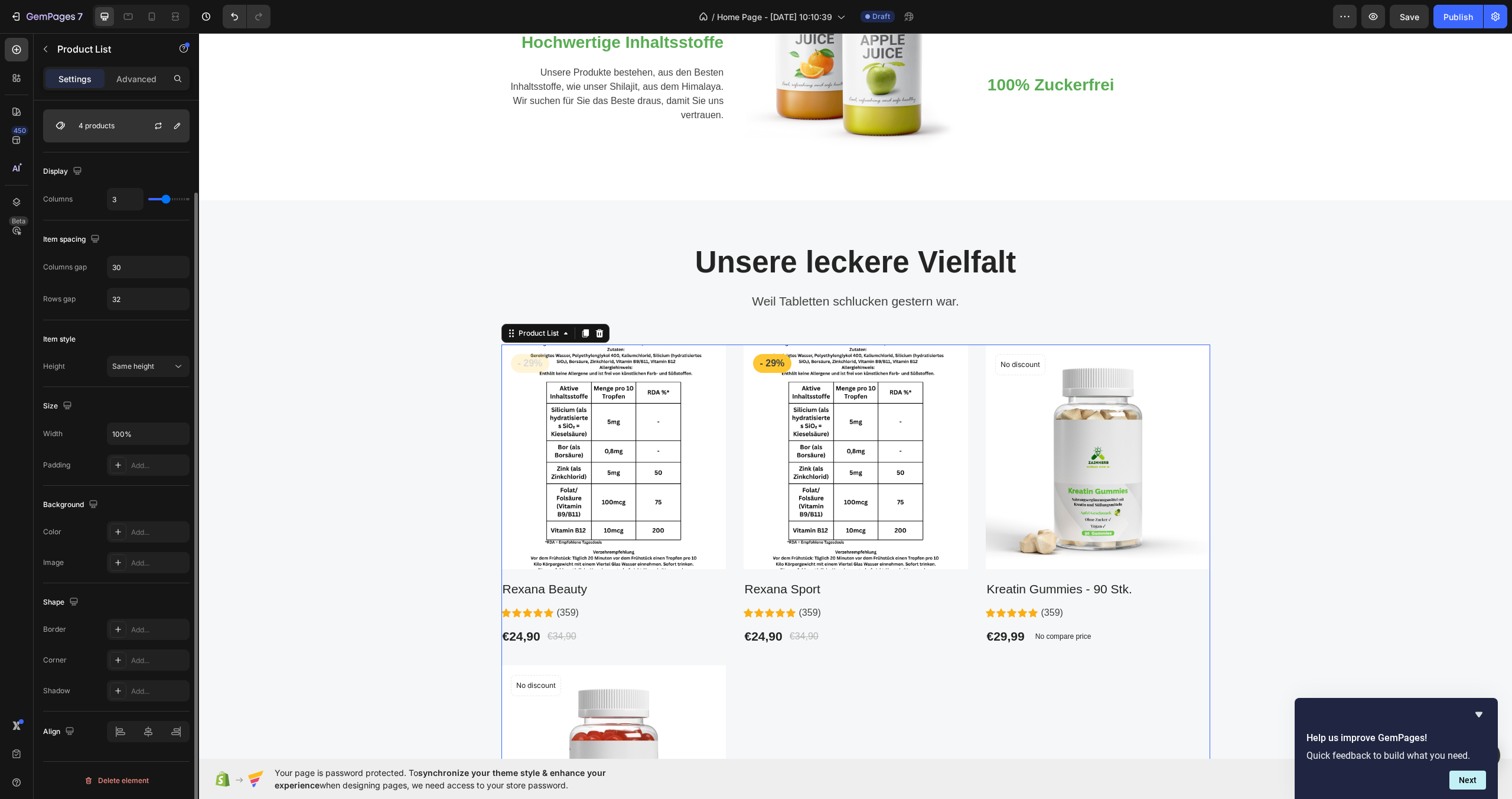
click at [137, 129] on div at bounding box center [163, 126] width 52 height 32
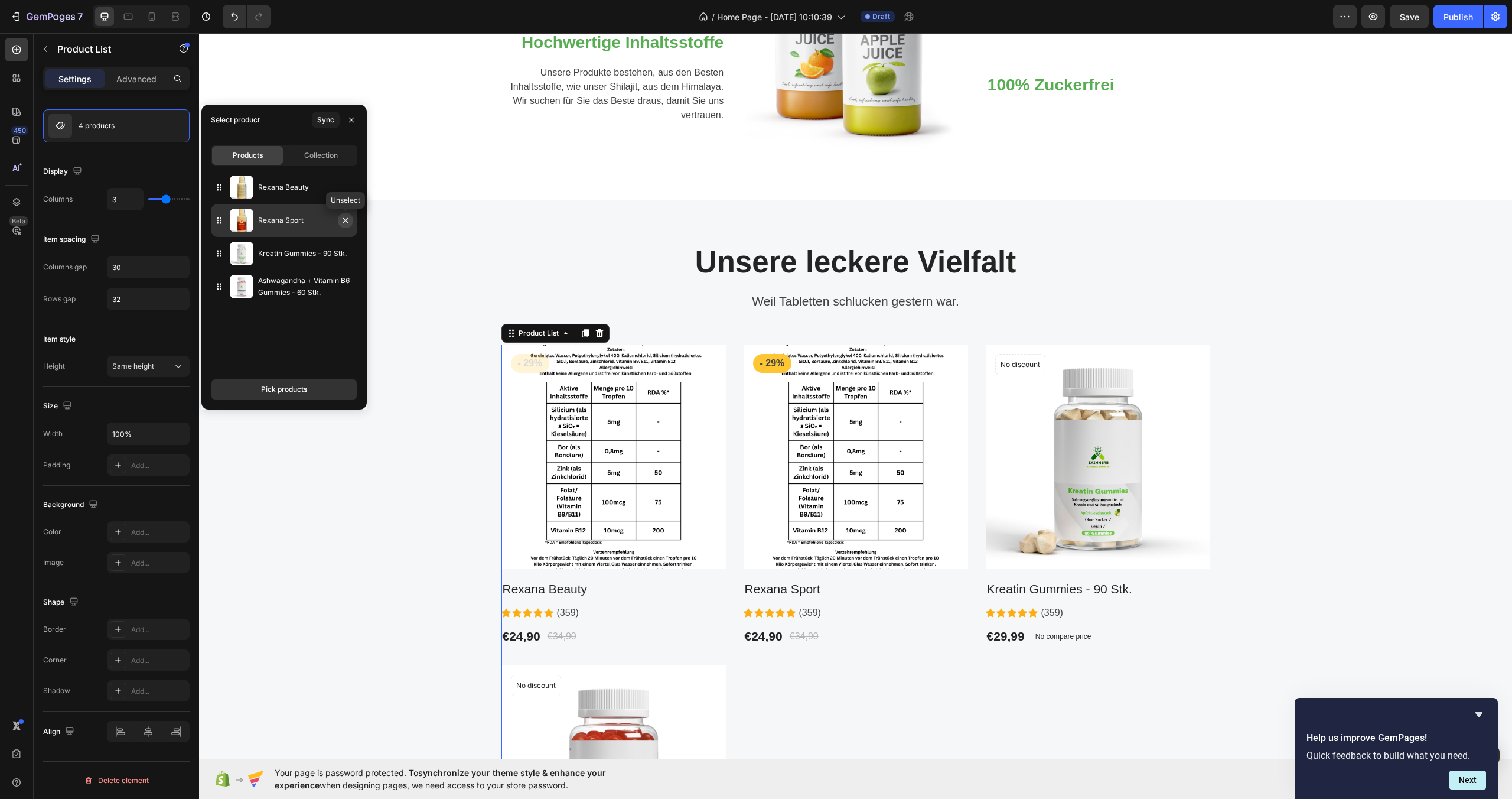
click at [347, 222] on icon "button" at bounding box center [346, 221] width 10 height 10
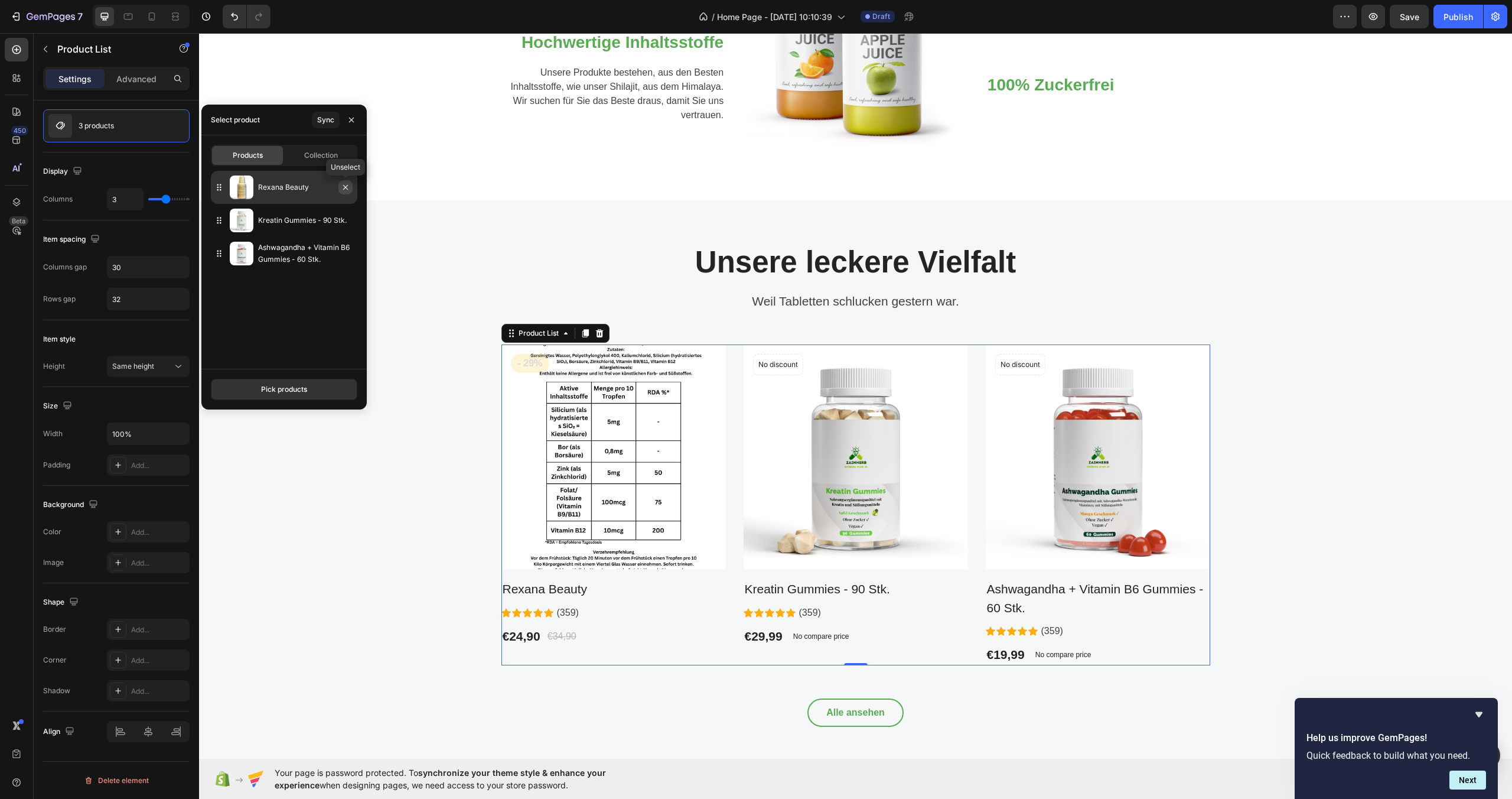
click at [344, 189] on icon "button" at bounding box center [345, 187] width 5 height 5
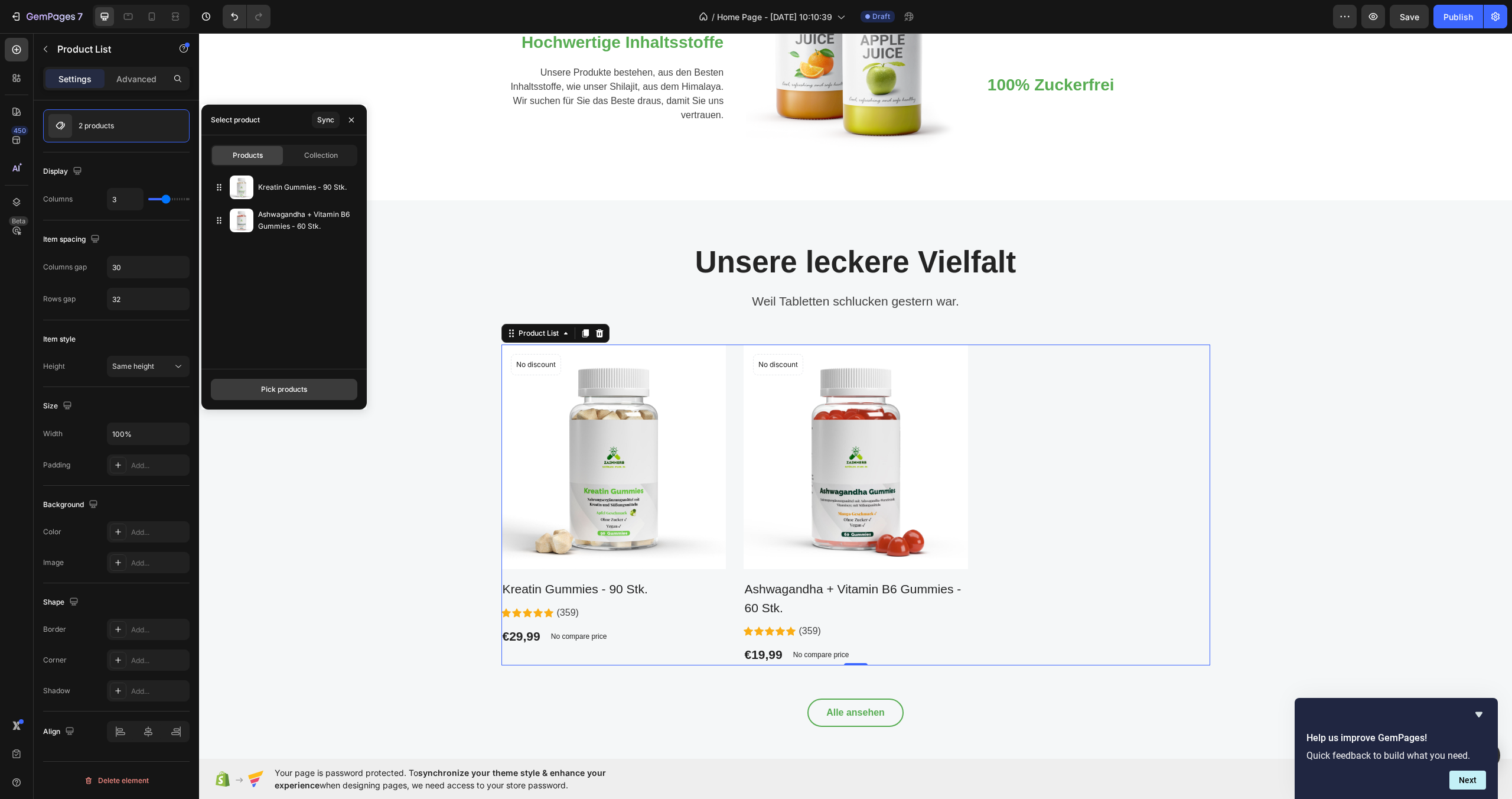
click at [302, 385] on div "Pick products" at bounding box center [284, 389] width 46 height 11
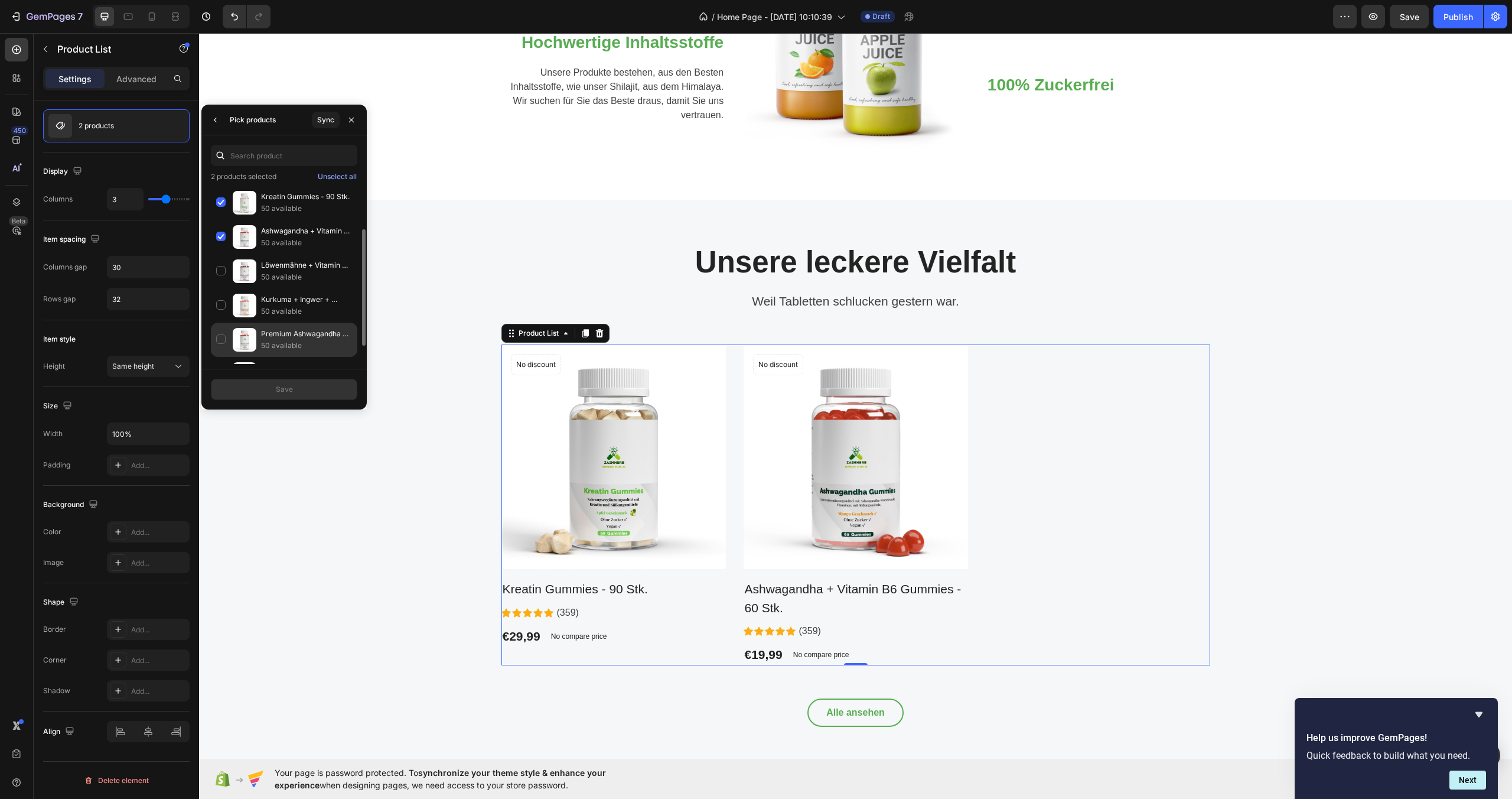
scroll to position [95, 0]
click at [222, 344] on div "Premium Shilajit Gummies 1000 + Vitamin C,B6, B12 - 60 Stk 50 available" at bounding box center [284, 346] width 146 height 35
click at [219, 306] on div "Kurkuma + Ingwer + Schwarzer Pfeffer Gummies - 60 Stk. 50 available" at bounding box center [284, 307] width 146 height 35
click at [221, 308] on div "Kurkuma + Ingwer + Schwarzer Pfeffer Gummies - 60 Stk. 50 available" at bounding box center [284, 307] width 146 height 35
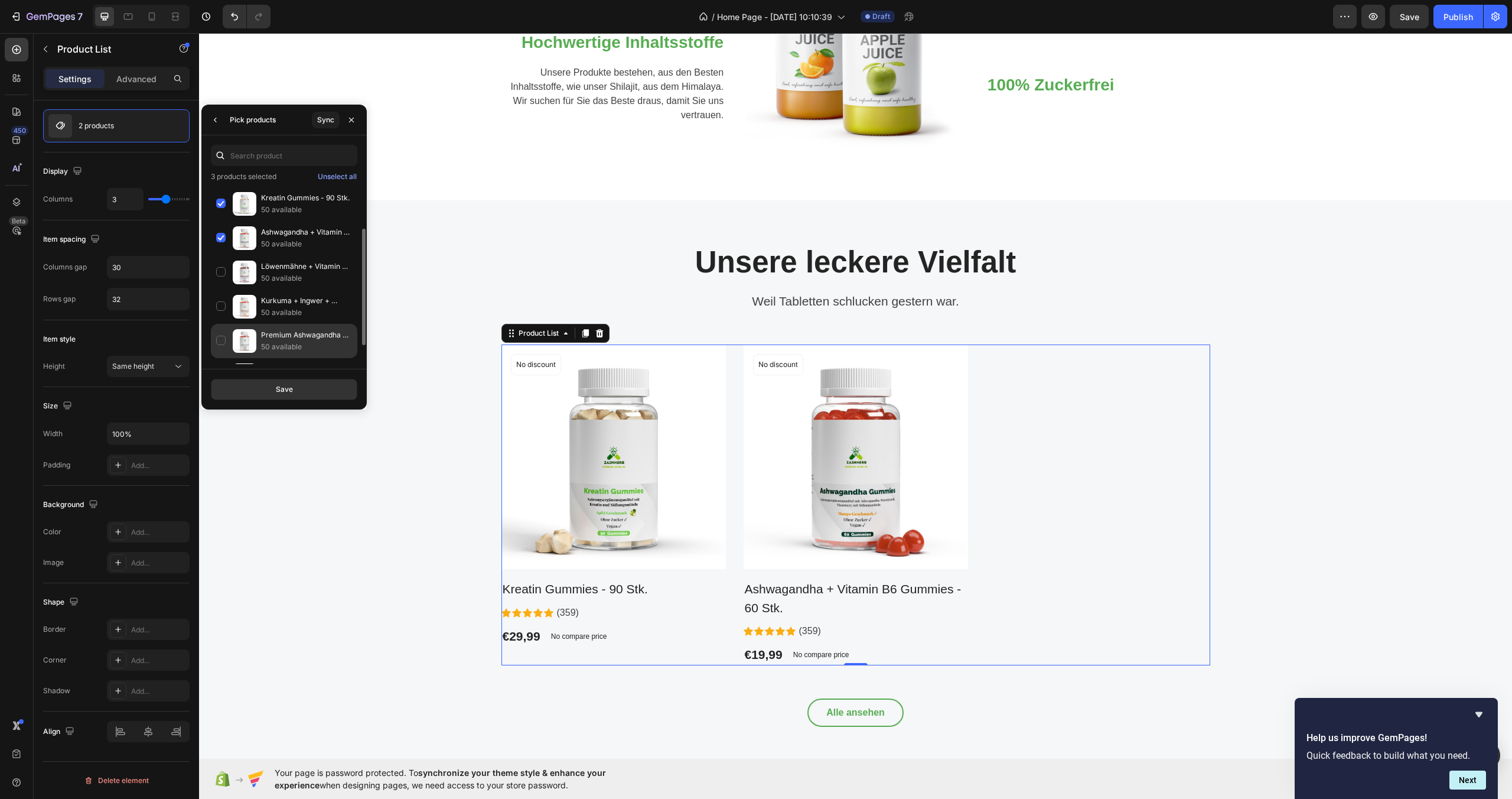
click at [224, 339] on div "Premium Ashwagandha Gummies 300 + Vitamin B6,- 60 Stk 50 available" at bounding box center [284, 340] width 146 height 35
click at [265, 391] on button "Save" at bounding box center [284, 390] width 146 height 22
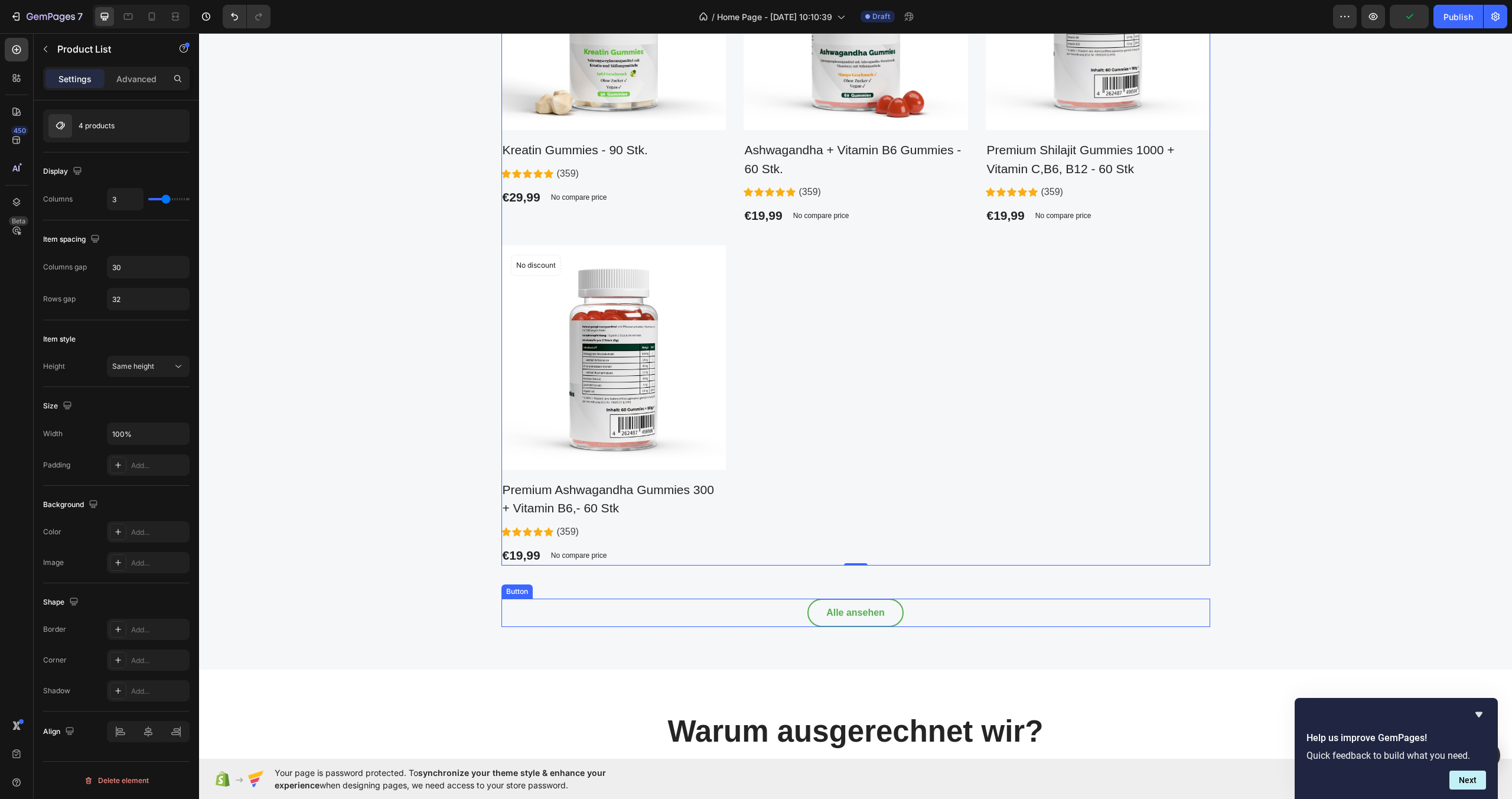
scroll to position [667, 0]
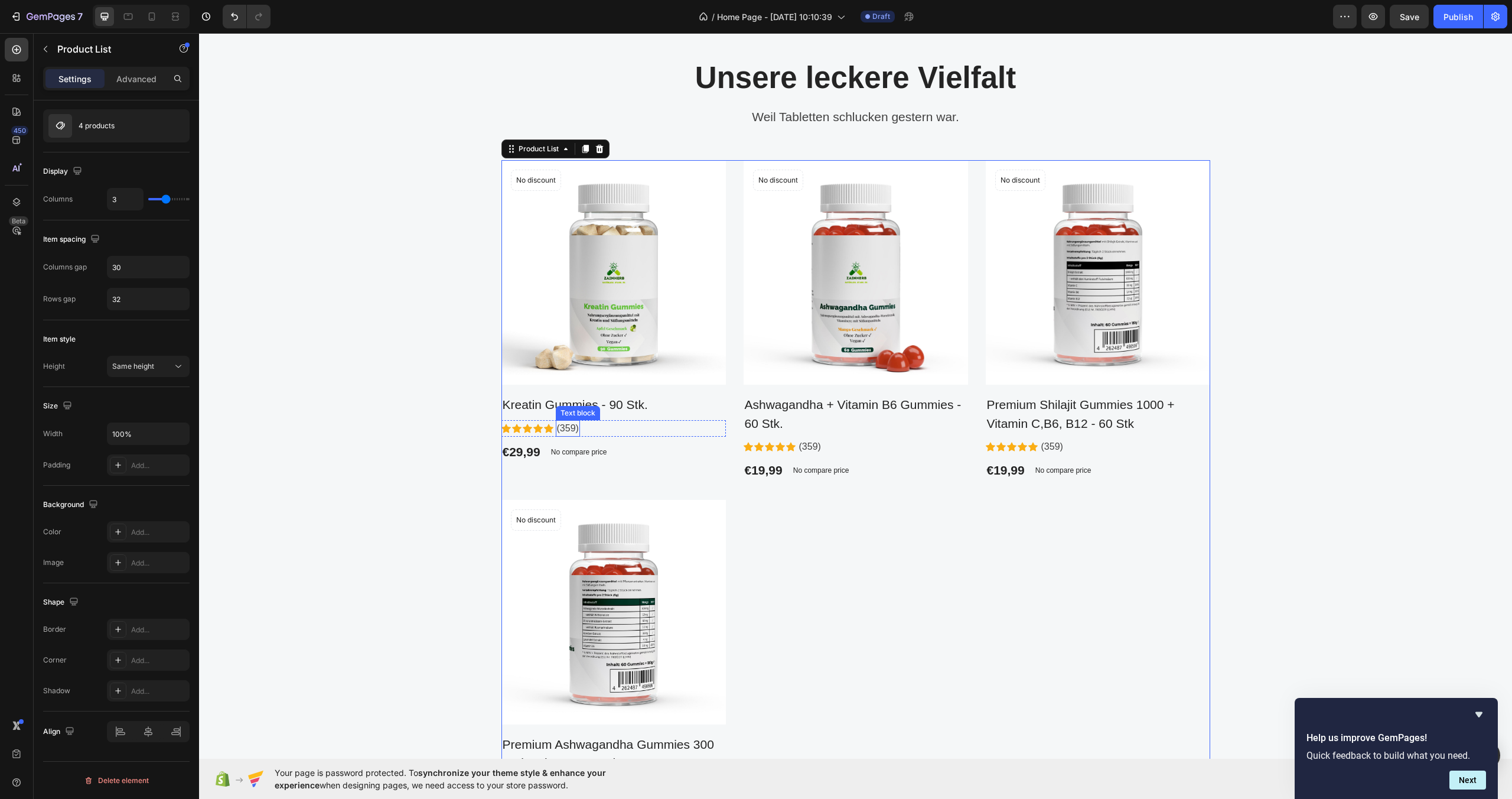
click at [567, 431] on p "(359)" at bounding box center [568, 428] width 22 height 14
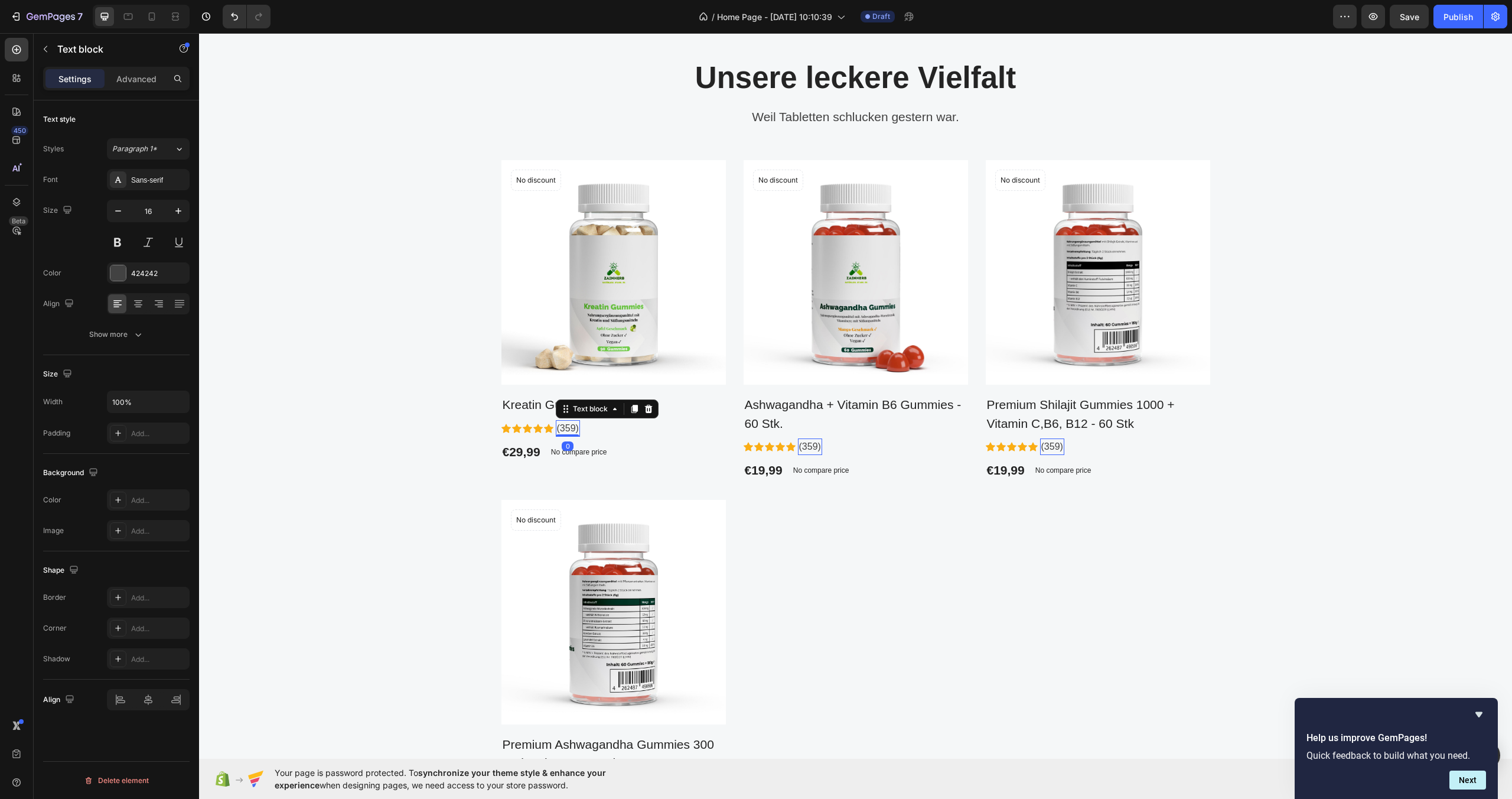
scroll to position [0, 0]
click at [566, 430] on p "(359)" at bounding box center [568, 428] width 22 height 14
click at [529, 432] on div "Product Price" at bounding box center [529, 434] width 50 height 11
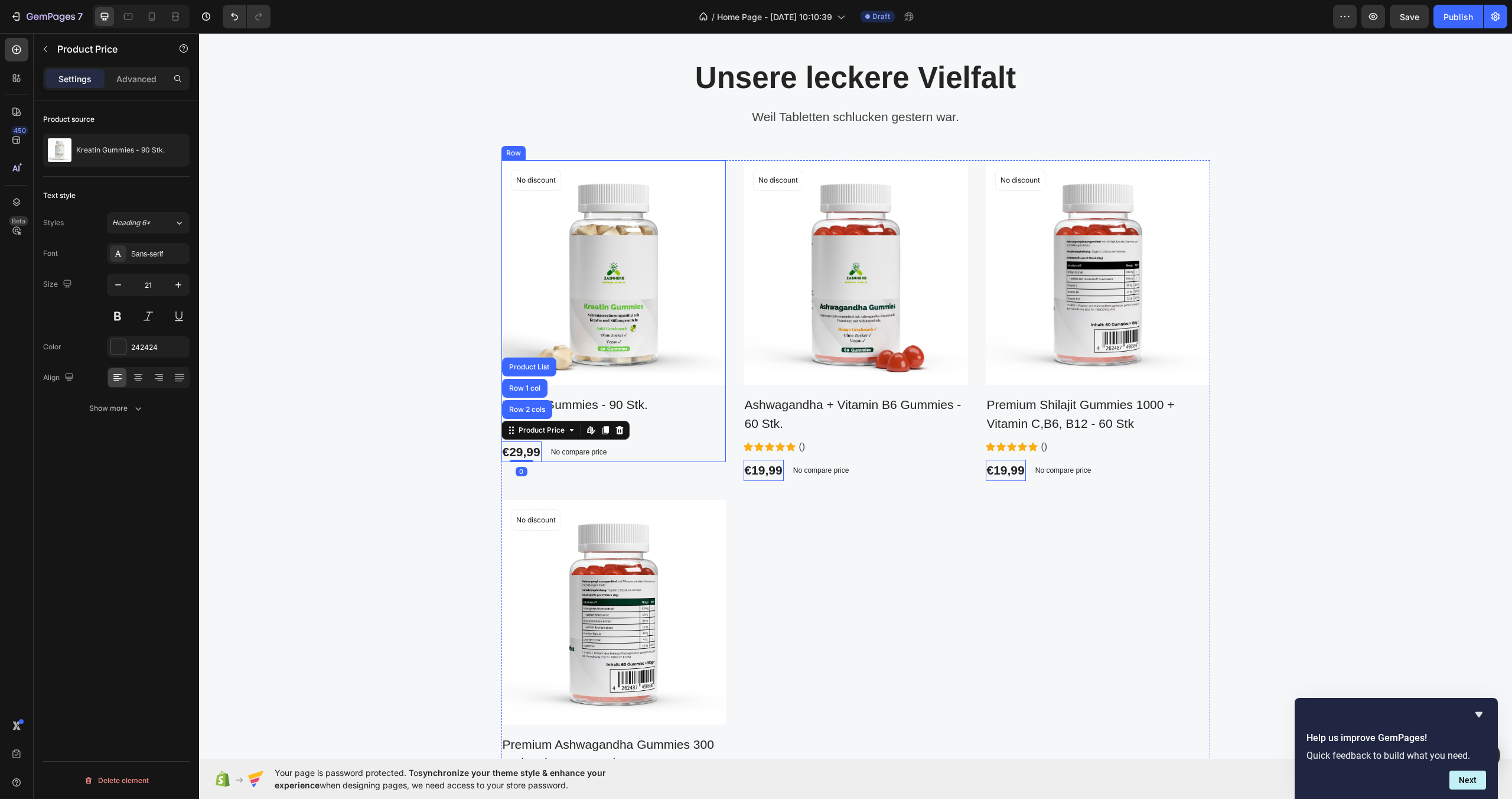
click at [578, 414] on h2 "Kreatin Gummies - 90 Stk." at bounding box center [613, 404] width 224 height 22
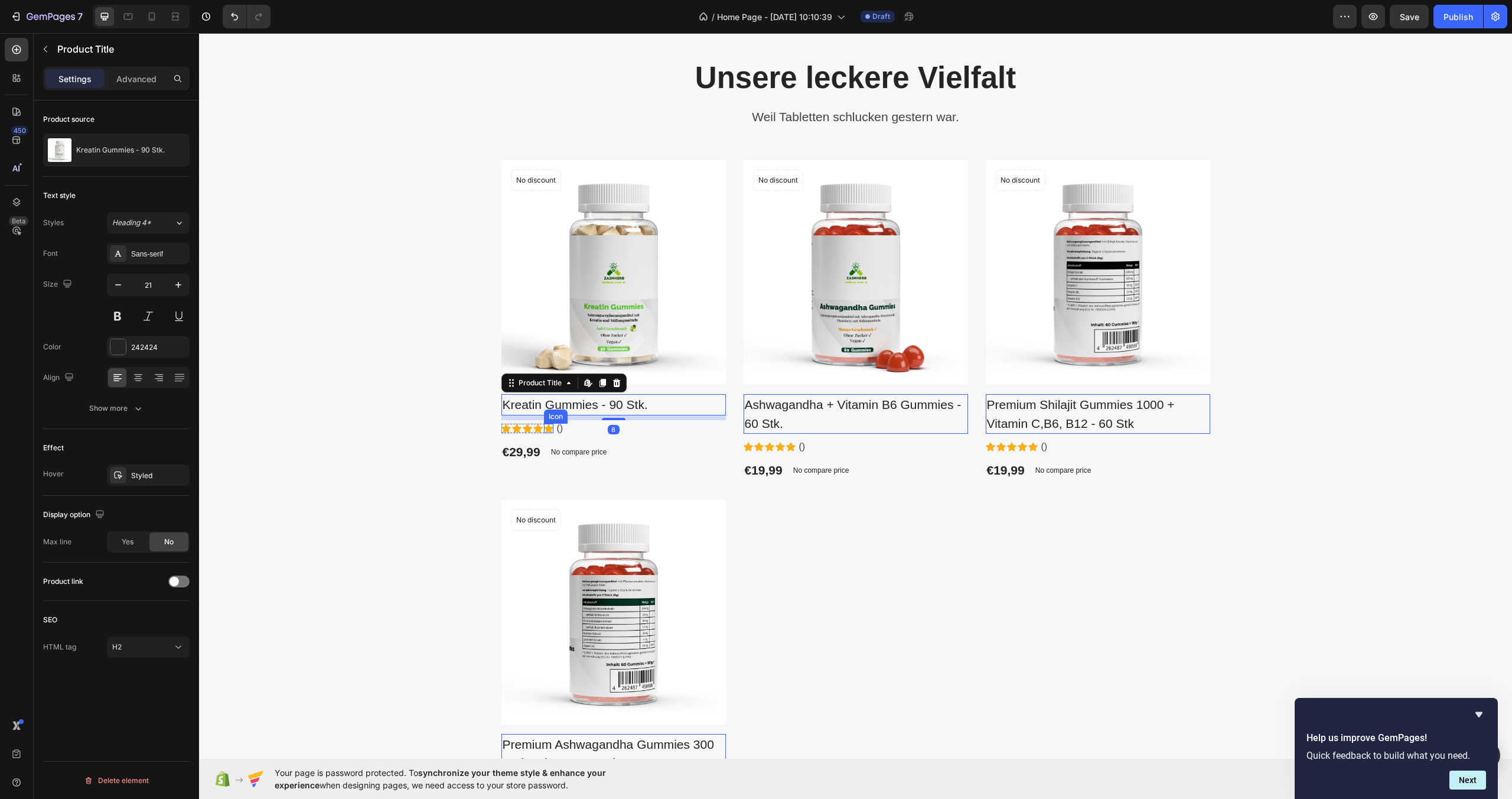
click at [544, 428] on icon at bounding box center [549, 427] width 10 height 9
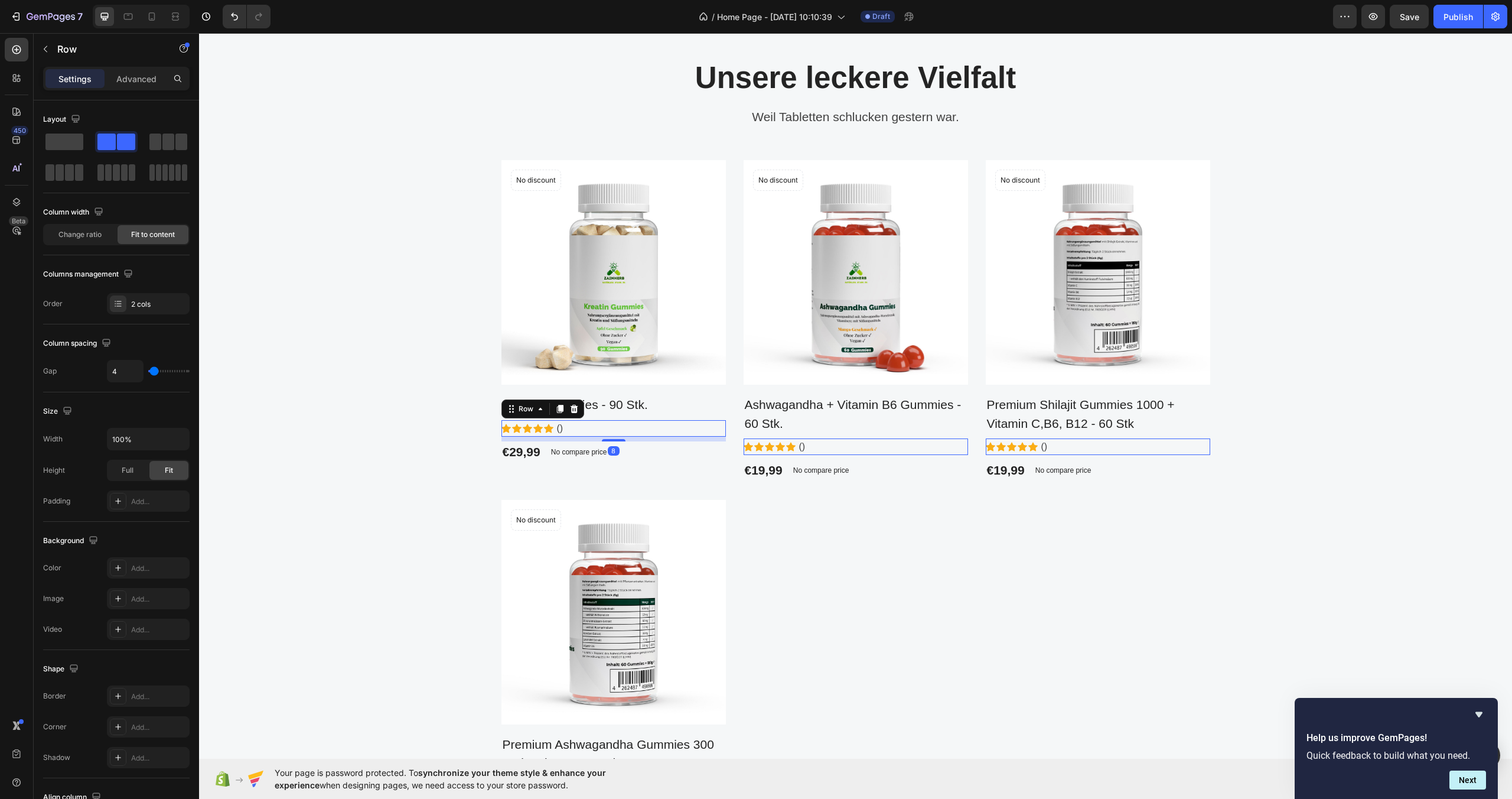
click at [570, 410] on icon at bounding box center [575, 409] width 10 height 10
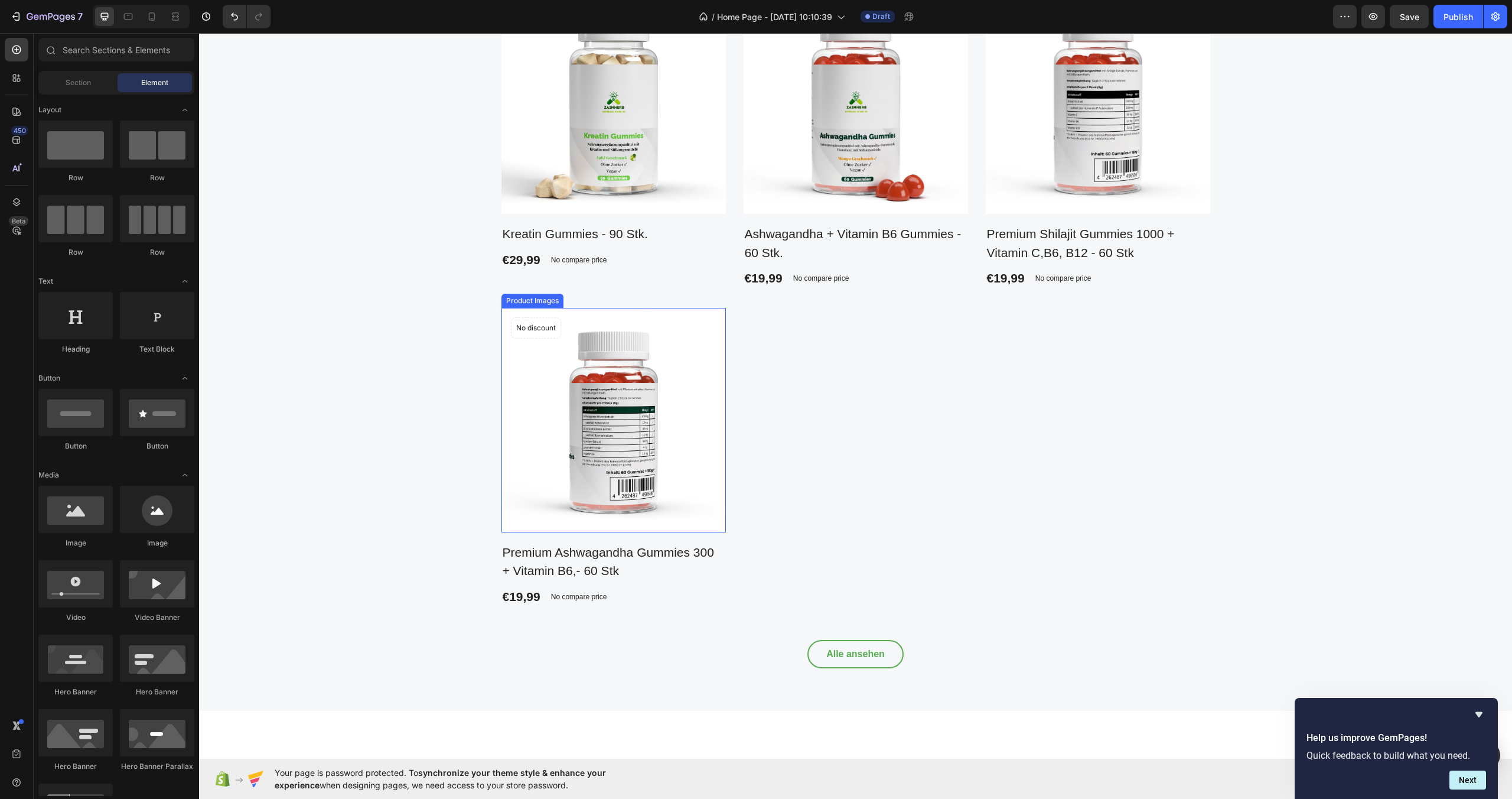
scroll to position [900, 0]
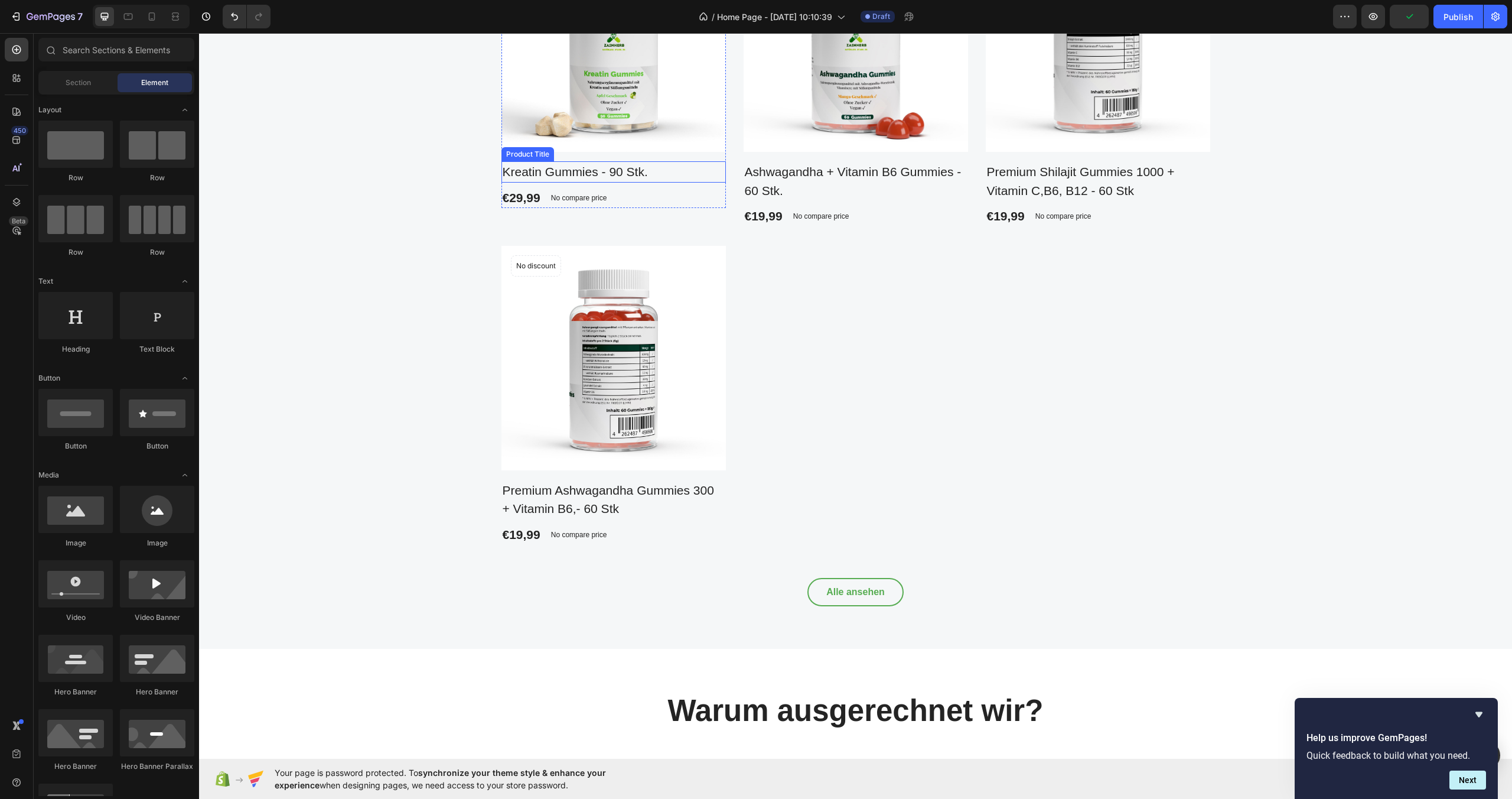
click at [620, 170] on h2 "Kreatin Gummies - 90 Stk." at bounding box center [613, 172] width 224 height 22
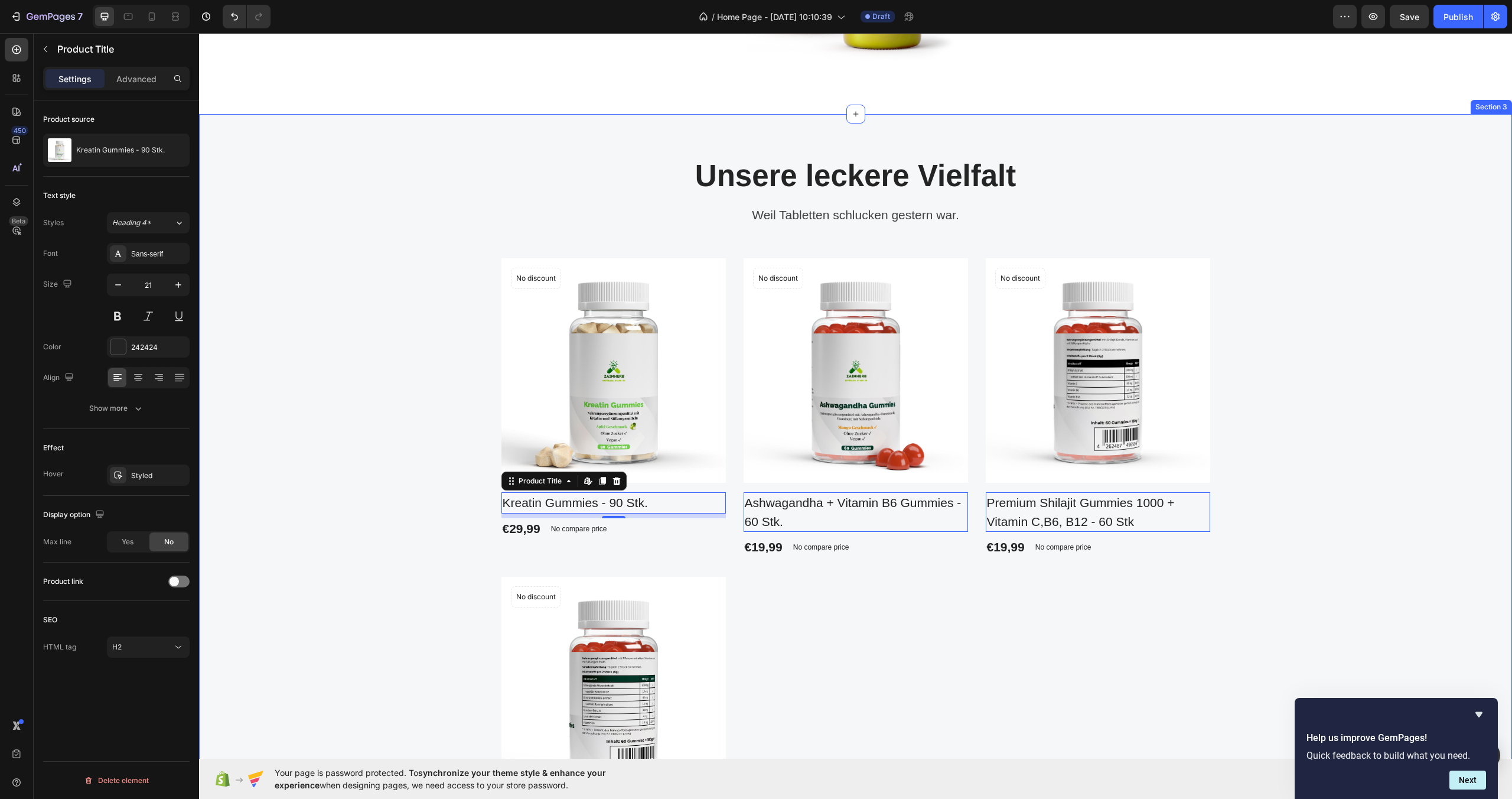
scroll to position [569, 0]
click at [650, 532] on div "€29,99 Product Price Product Price No compare price Compare Price Row" at bounding box center [613, 530] width 224 height 22
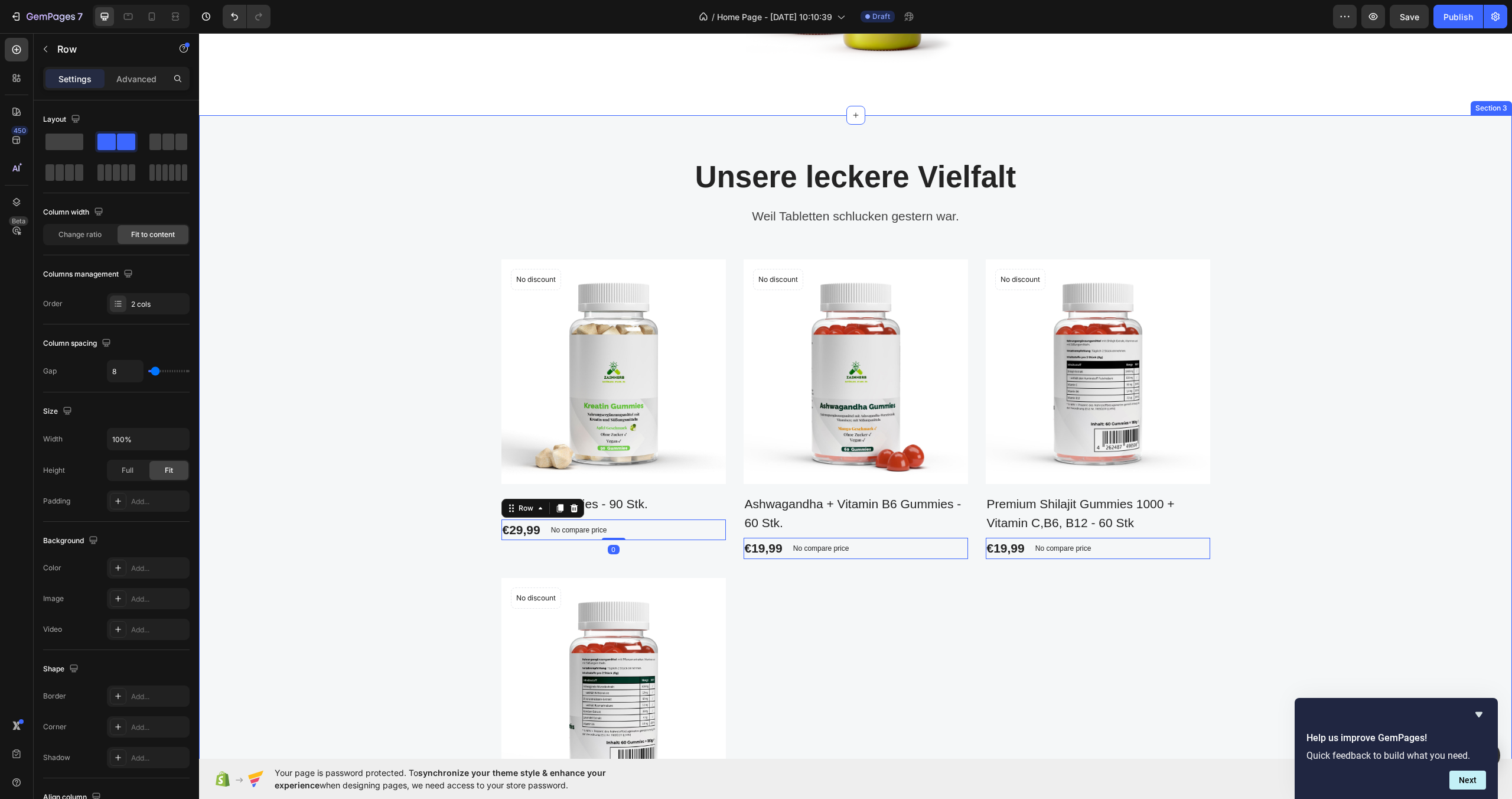
click at [457, 460] on div "Unsere leckere Vielfalt Heading Weil Tabletten schlucken [DATE] war. Text block…" at bounding box center [855, 548] width 1295 height 781
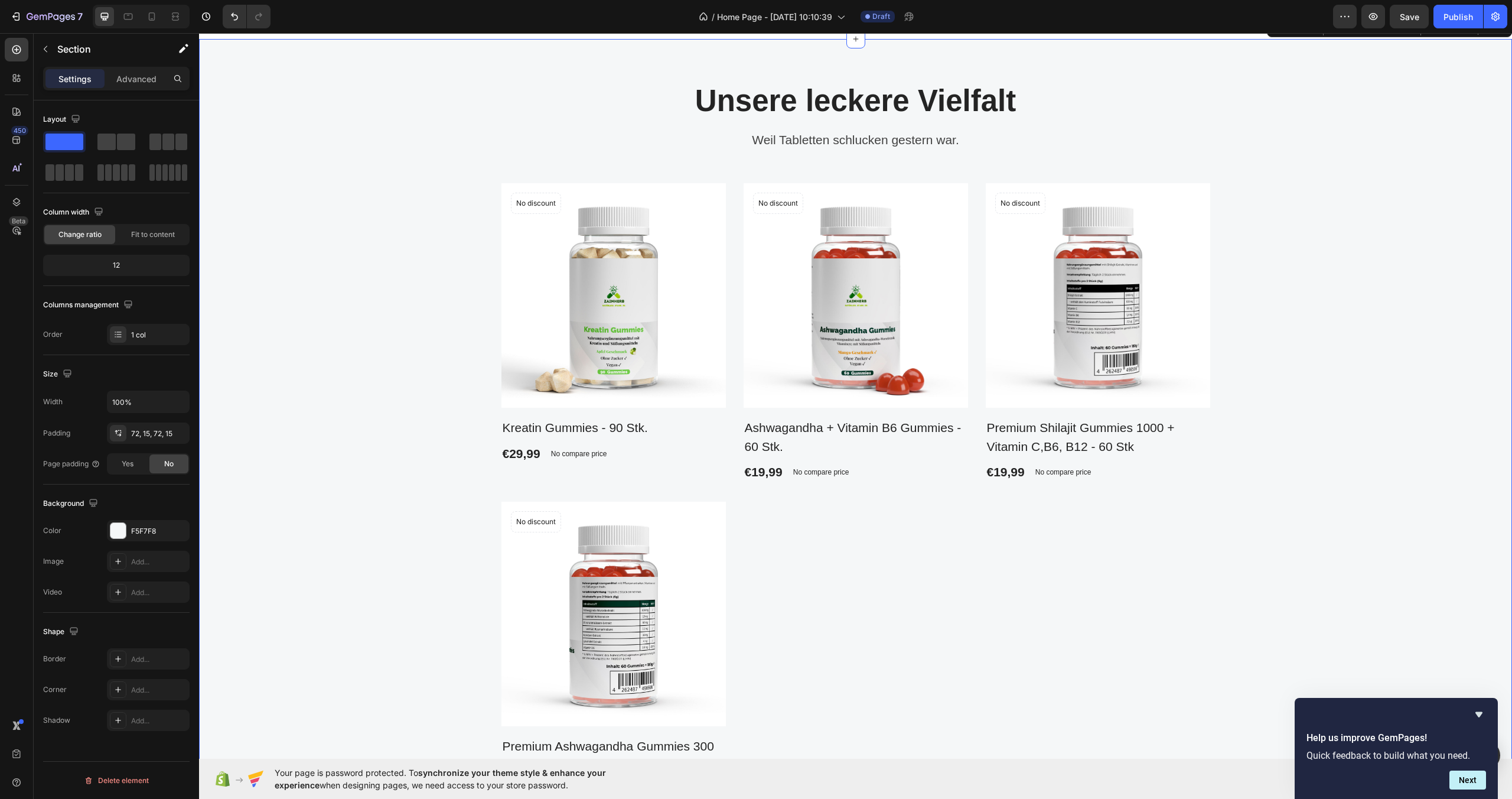
scroll to position [727, 0]
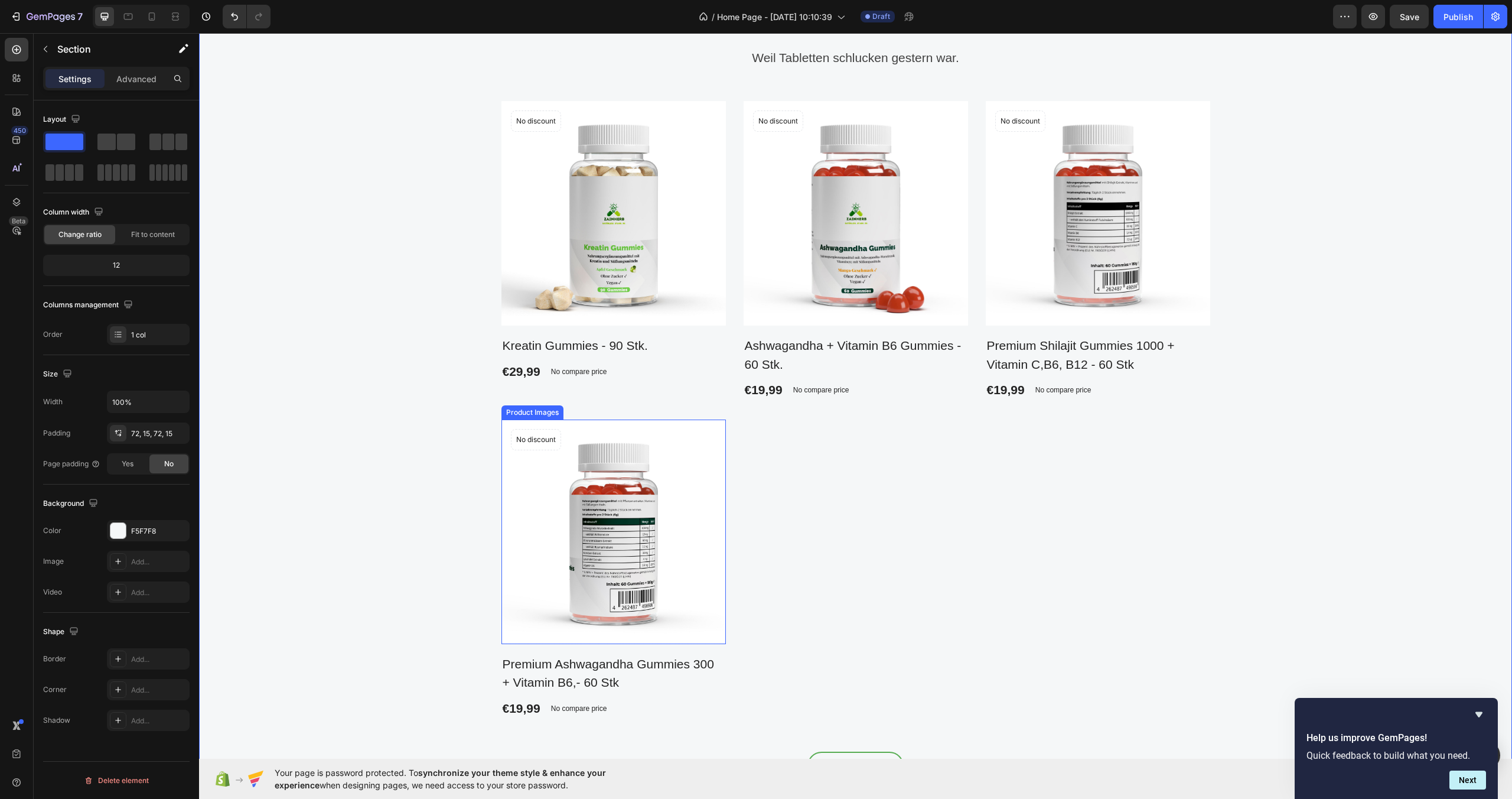
click at [605, 521] on img at bounding box center [613, 531] width 224 height 224
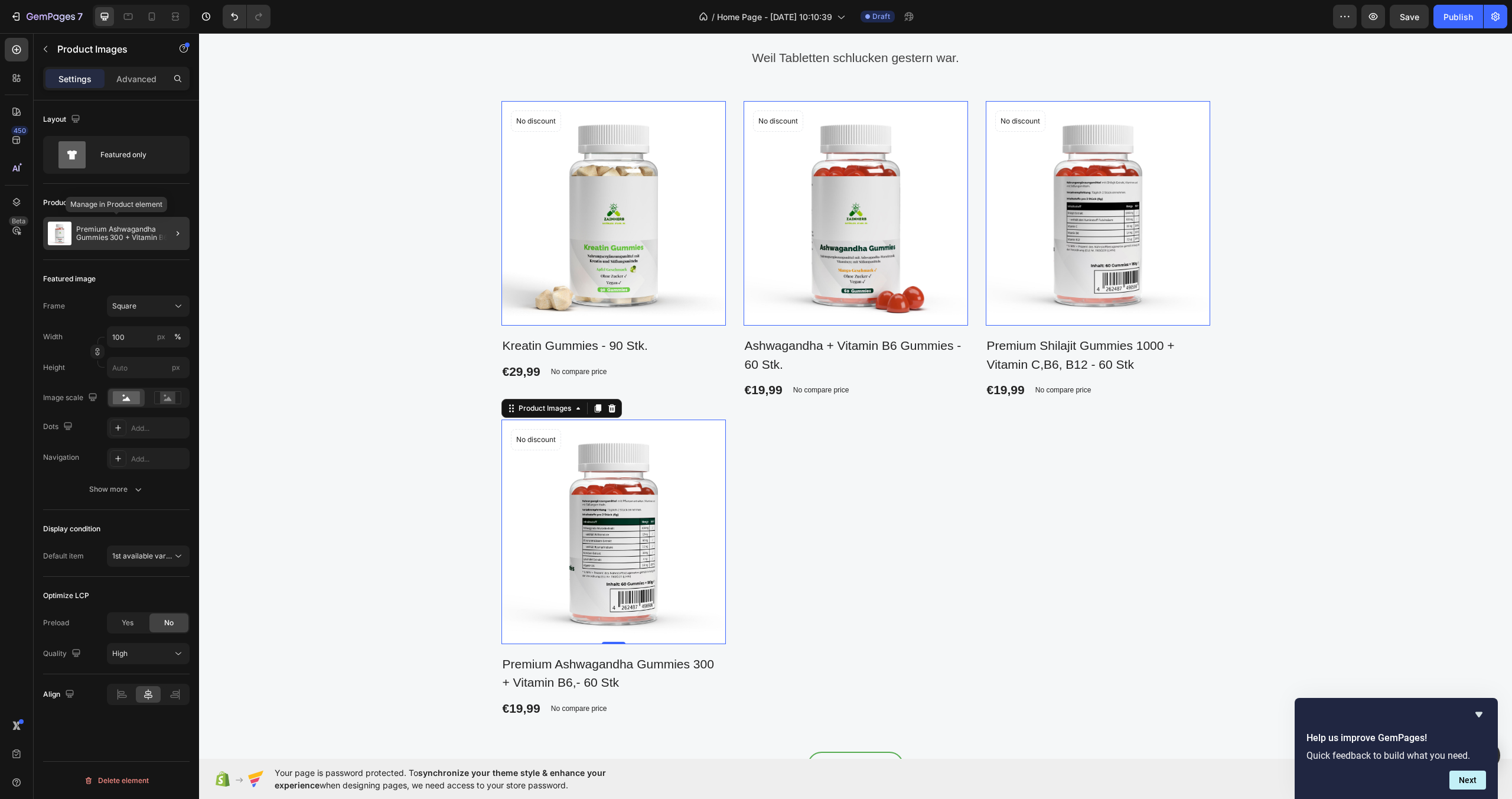
click at [149, 229] on p "Premium Ashwagandha Gummies 300 + Vitamin B6,- 60 Stk" at bounding box center [131, 233] width 109 height 17
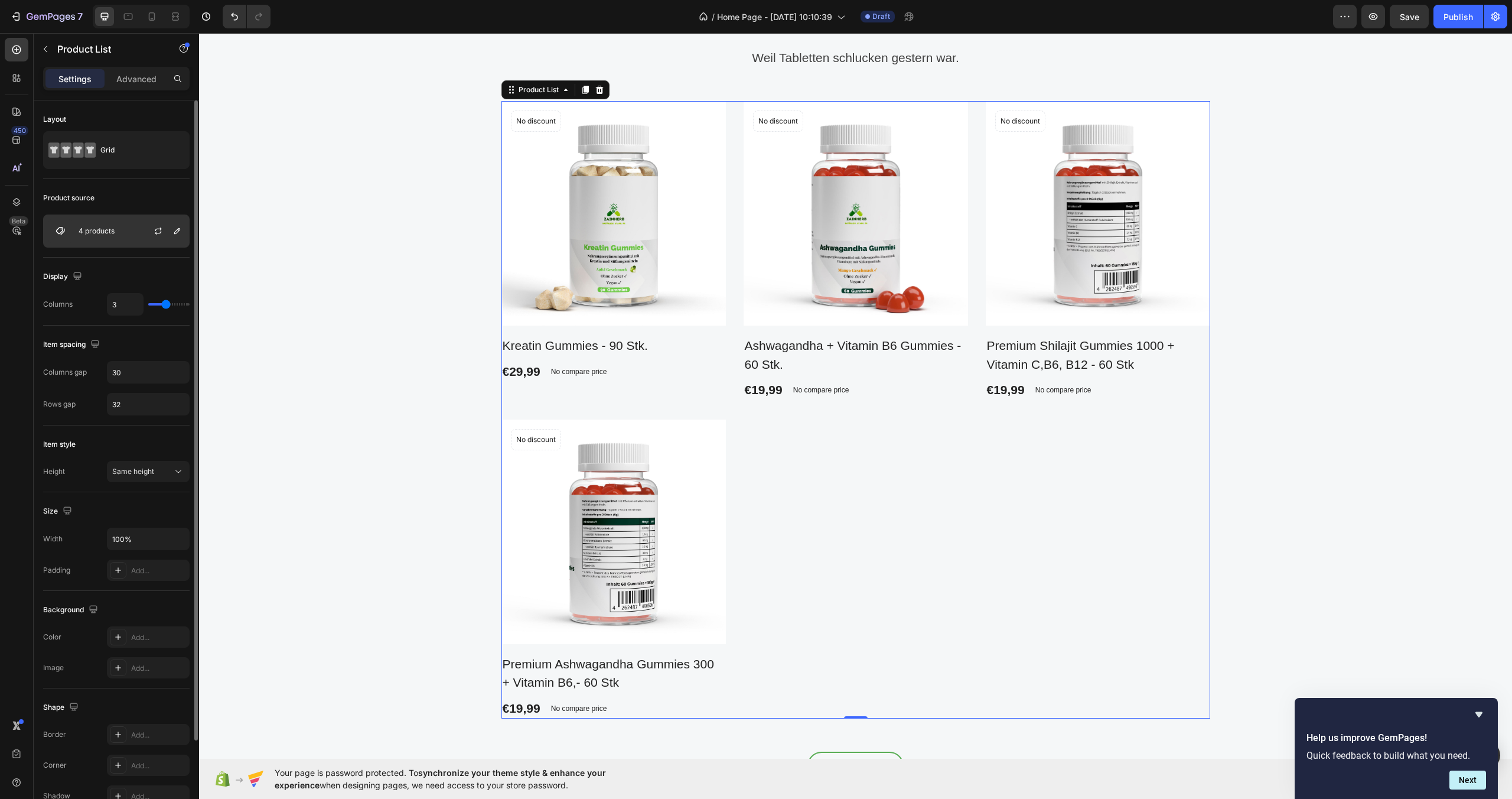
click at [174, 220] on div at bounding box center [163, 230] width 52 height 32
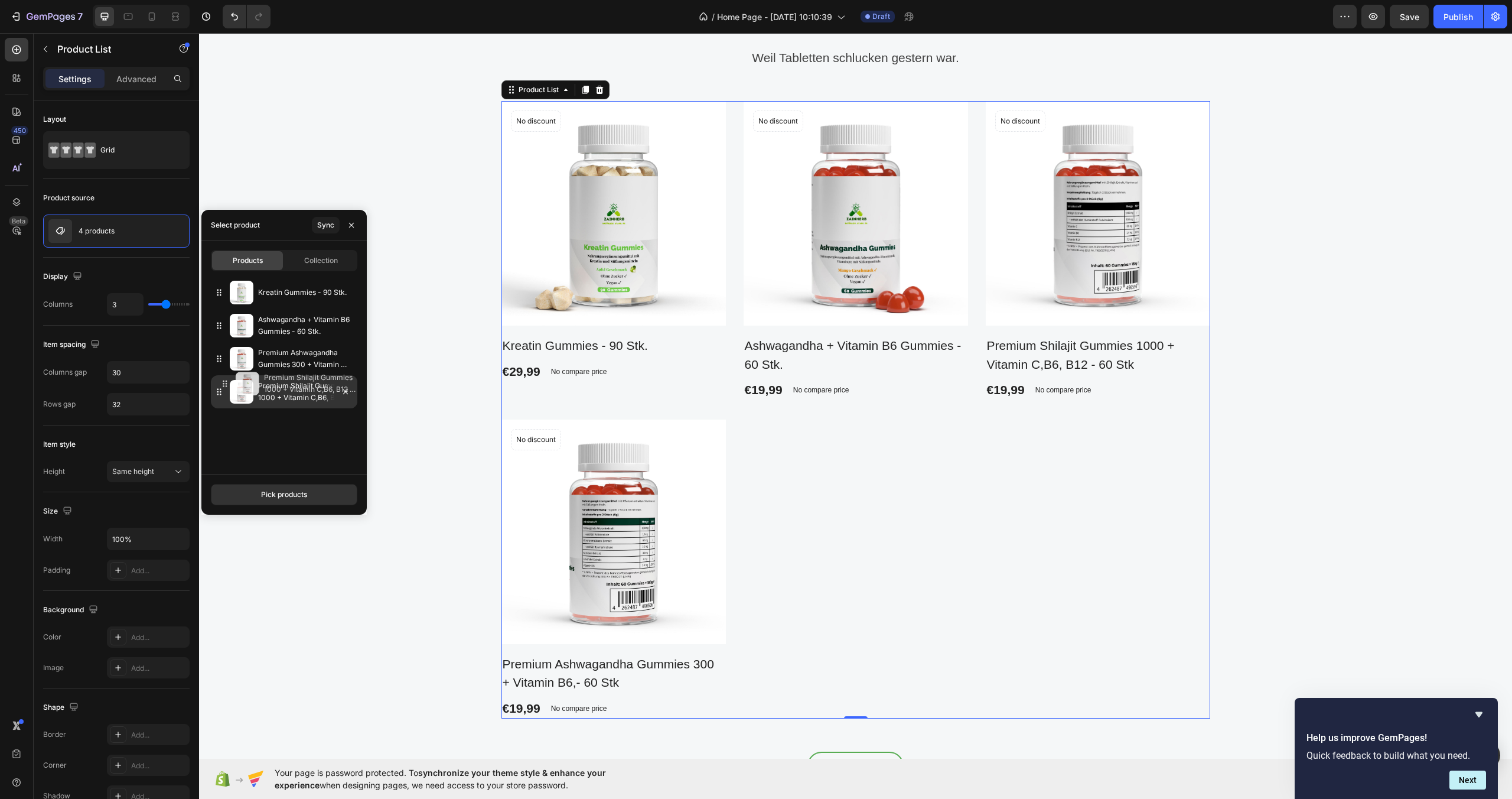
drag, startPoint x: 281, startPoint y: 361, endPoint x: 287, endPoint y: 386, distance: 25.7
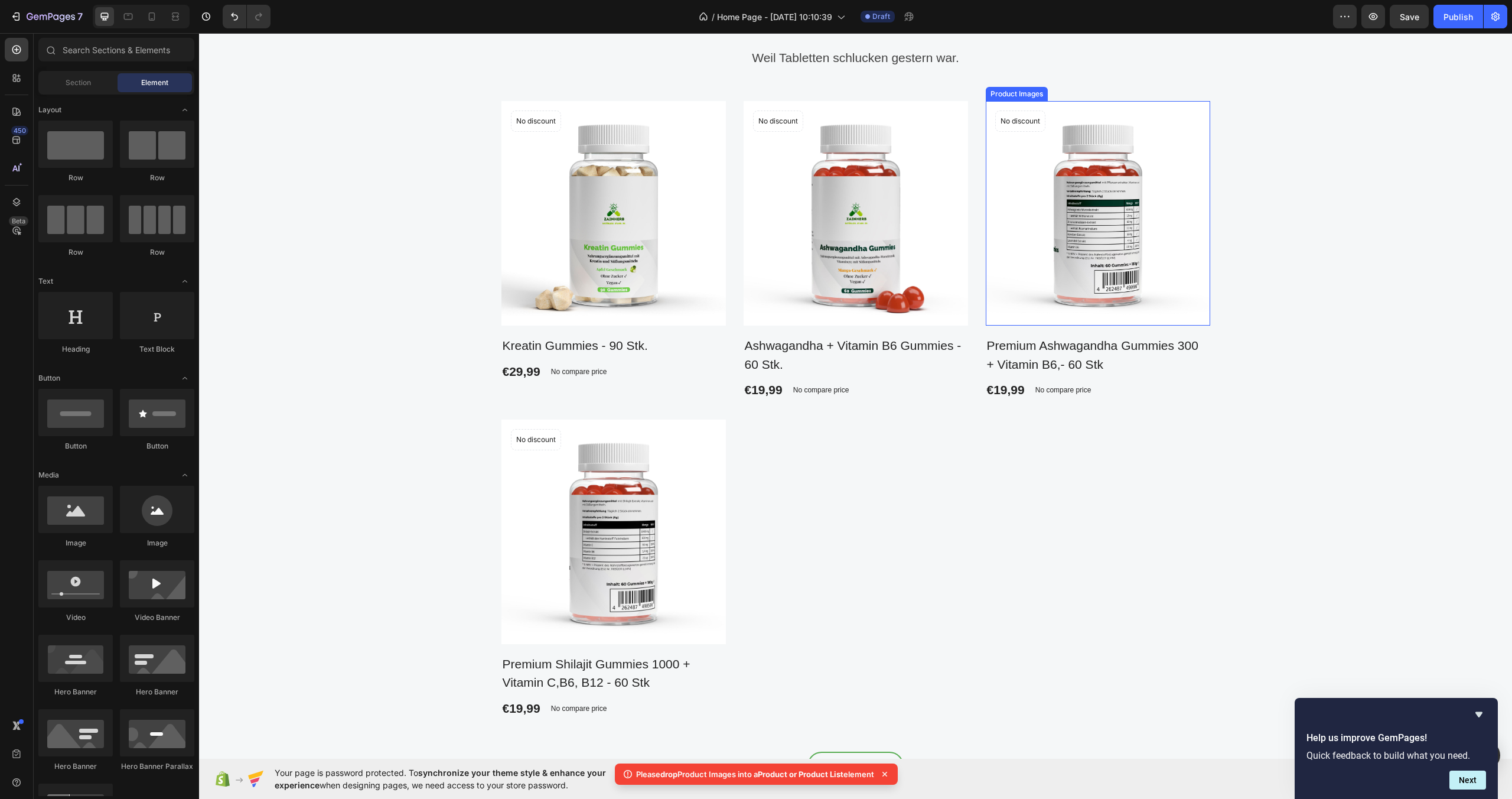
click at [1013, 253] on img at bounding box center [1098, 213] width 224 height 224
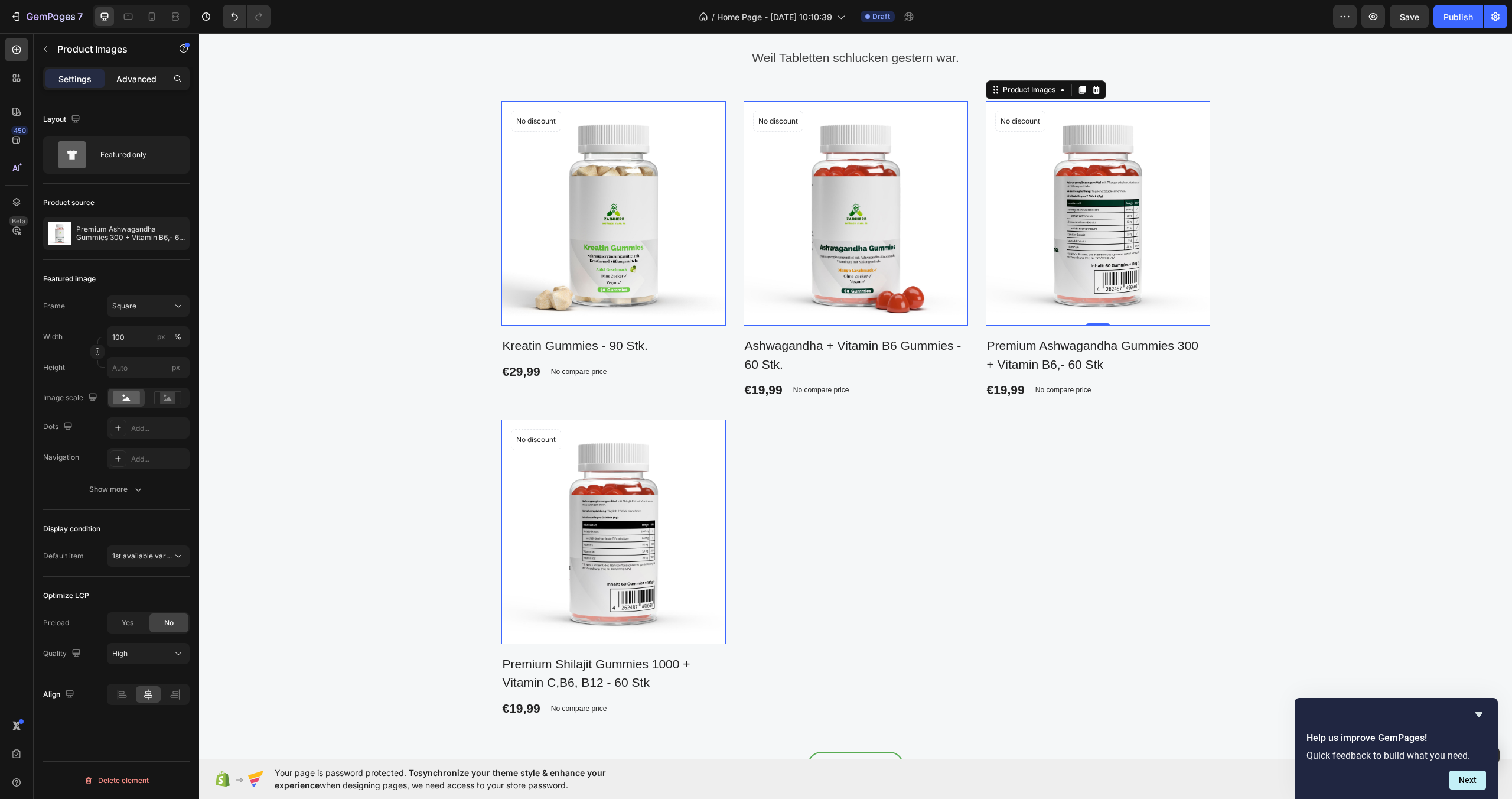
click at [125, 78] on p "Advanced" at bounding box center [136, 78] width 41 height 13
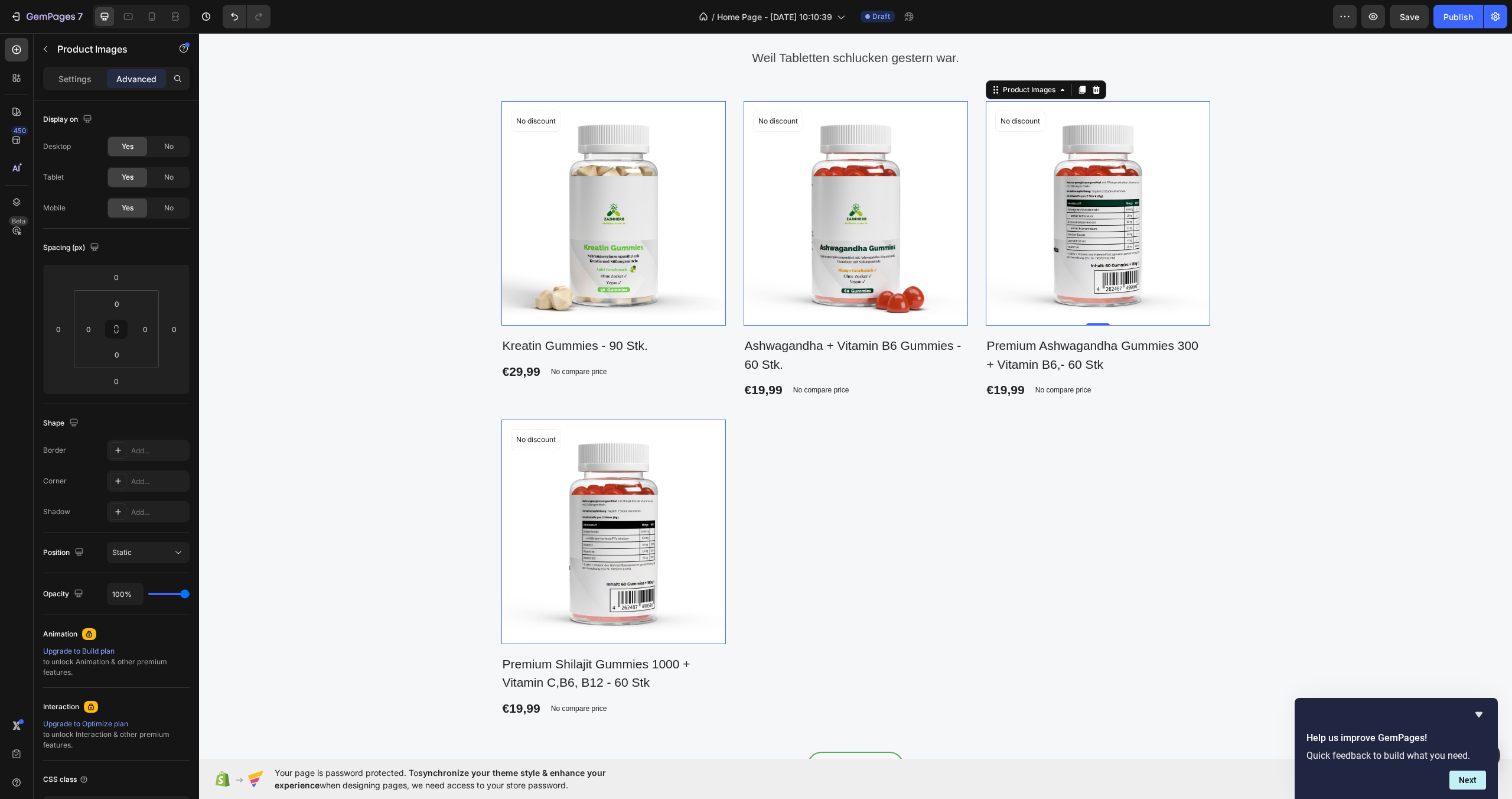
click at [797, 511] on div "Product Images 0 No discount Not be displayed when published Product Badge Row …" at bounding box center [855, 409] width 709 height 617
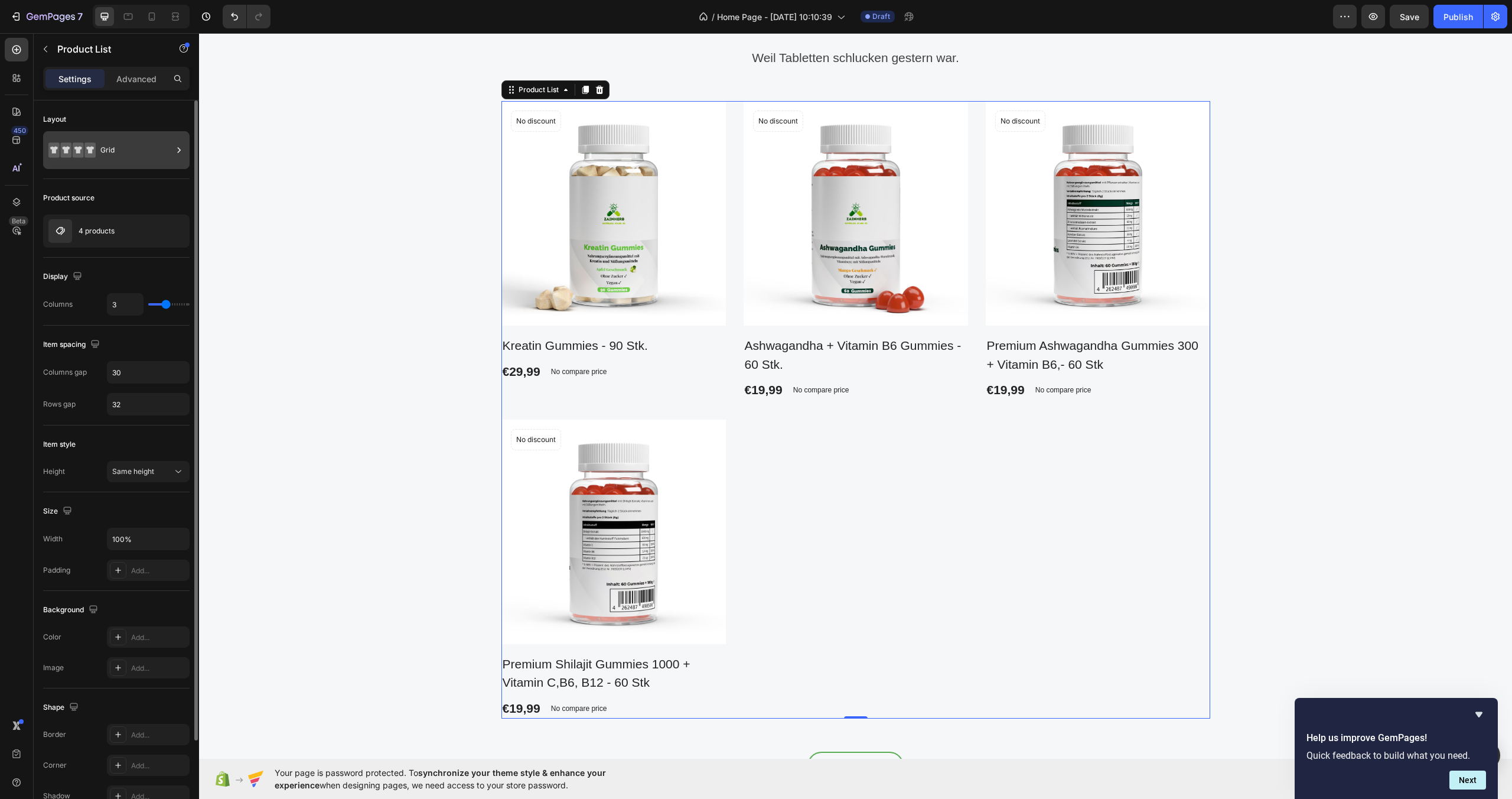
click at [134, 153] on div "Grid" at bounding box center [136, 149] width 72 height 27
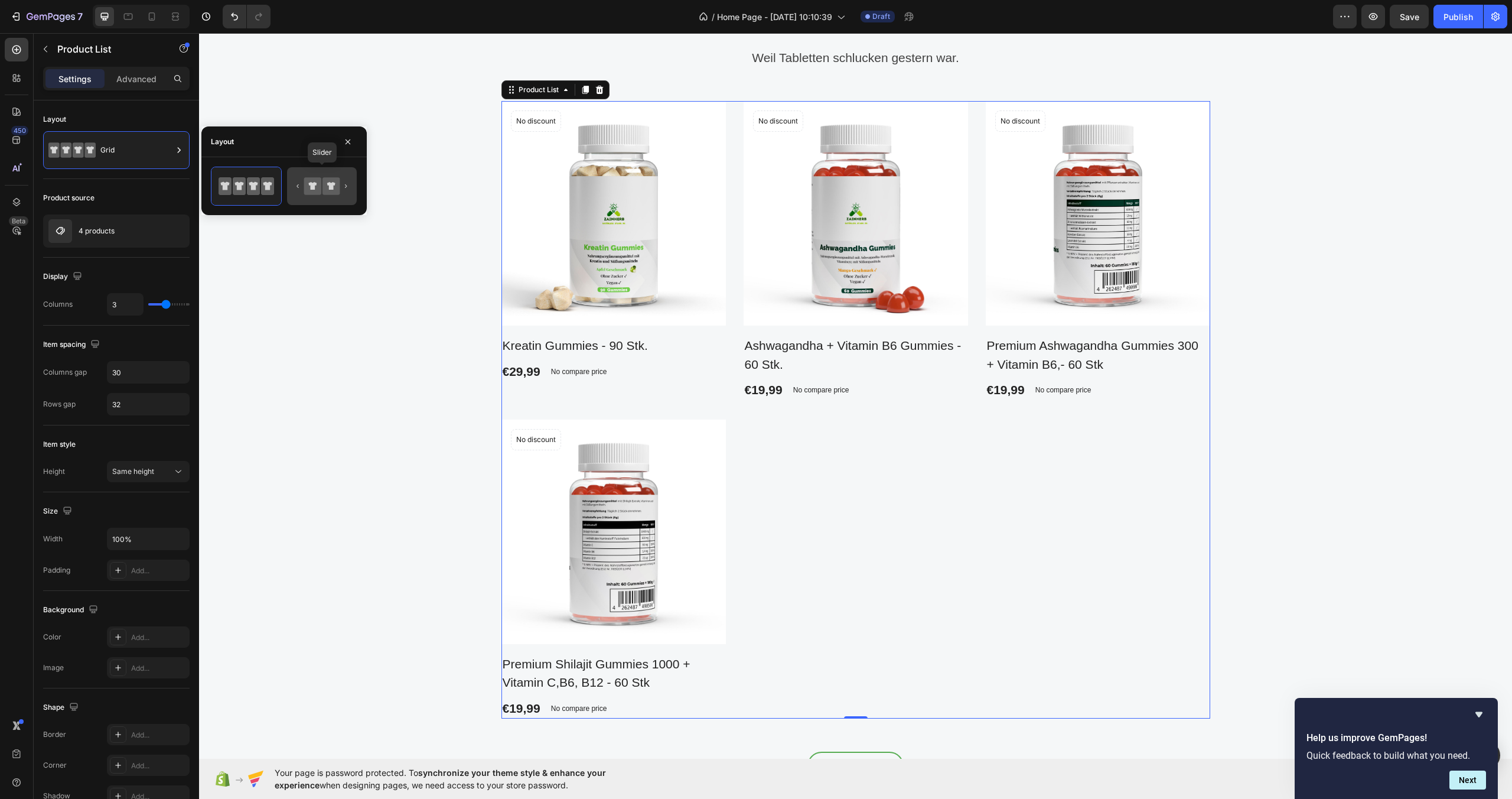
click at [341, 186] on icon at bounding box center [321, 186] width 55 height 24
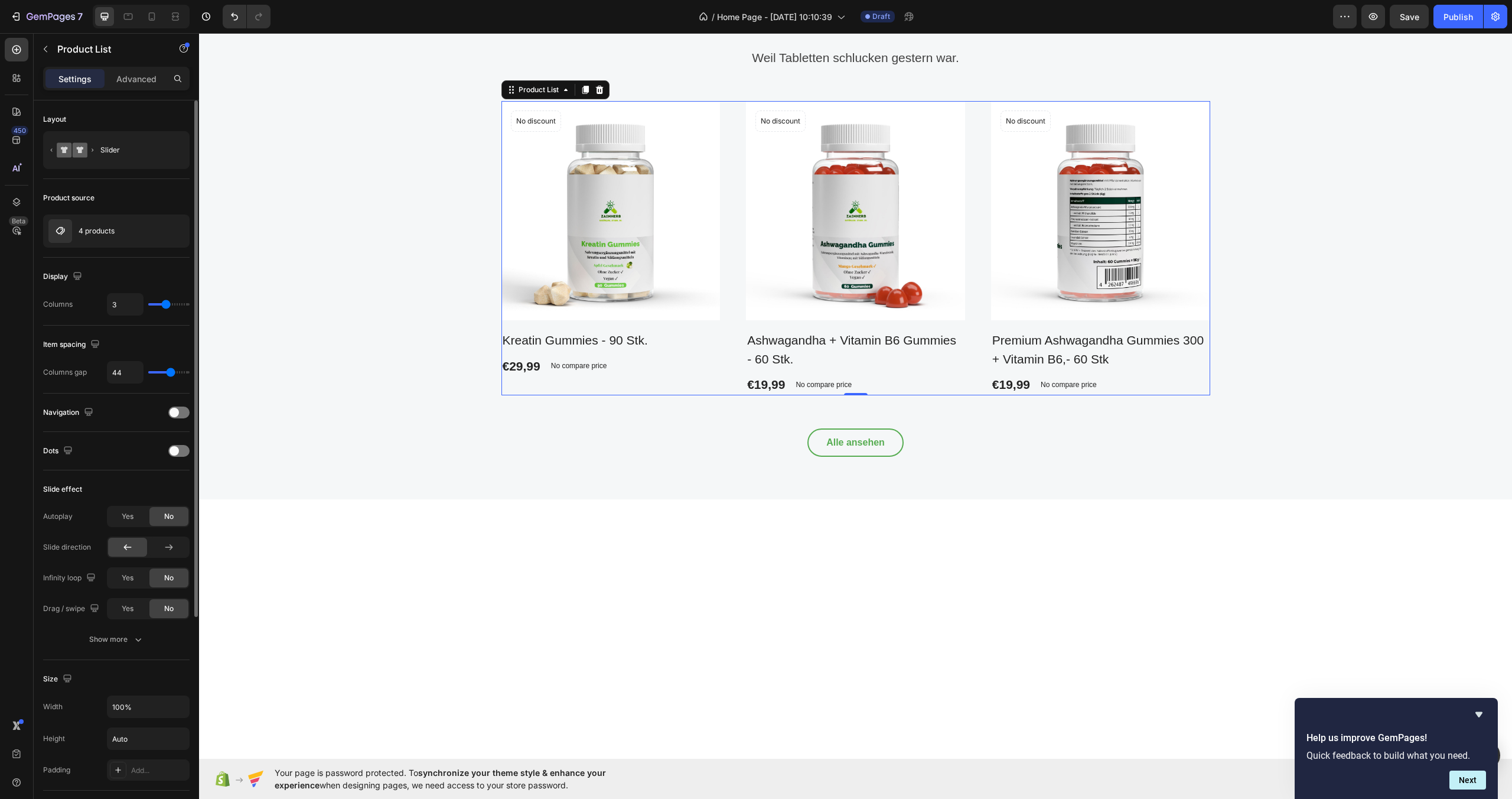
type input "2"
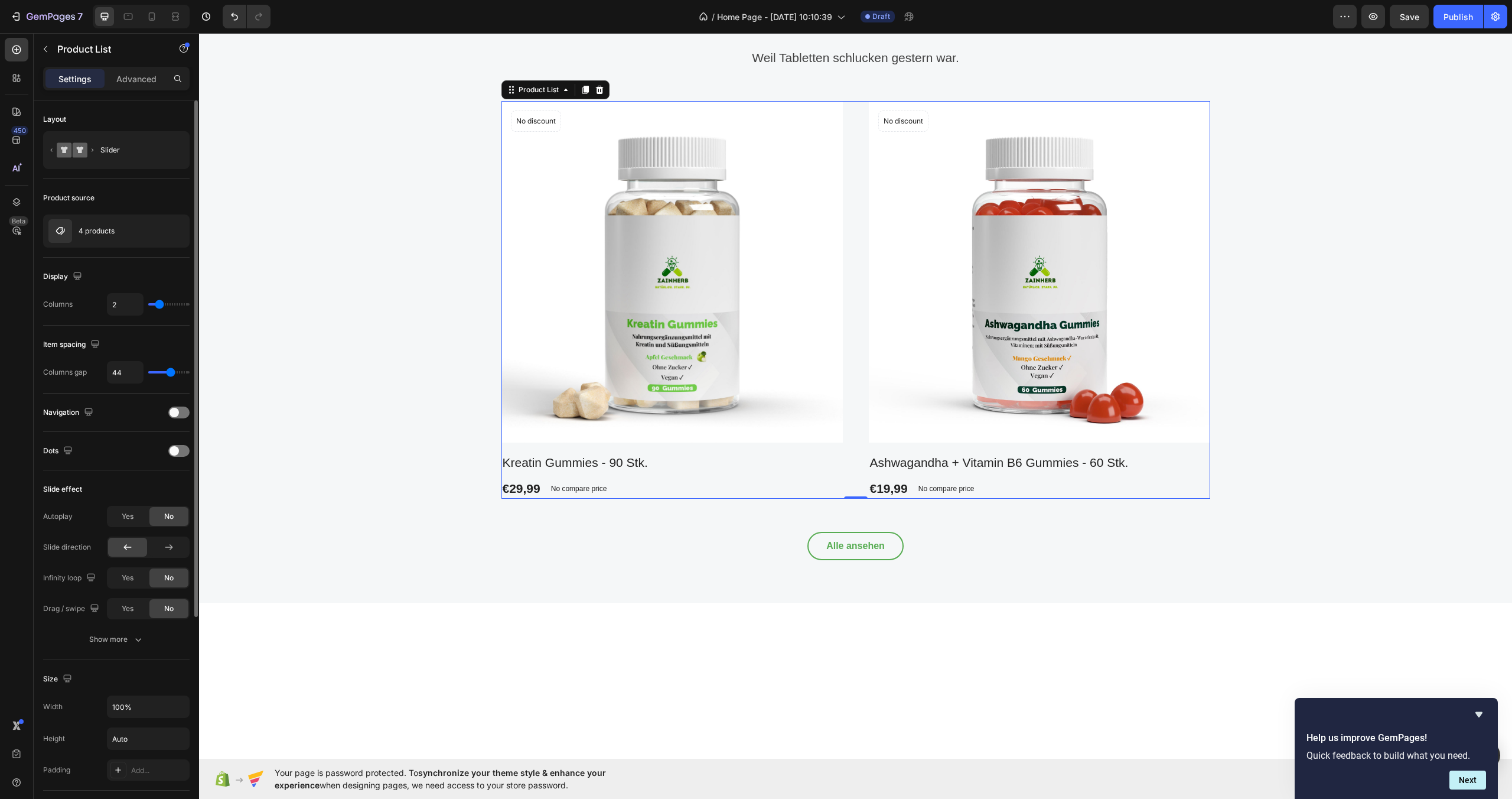
drag, startPoint x: 165, startPoint y: 304, endPoint x: 157, endPoint y: 305, distance: 8.1
type input "2"
click at [157, 305] on input "range" at bounding box center [169, 304] width 42 height 2
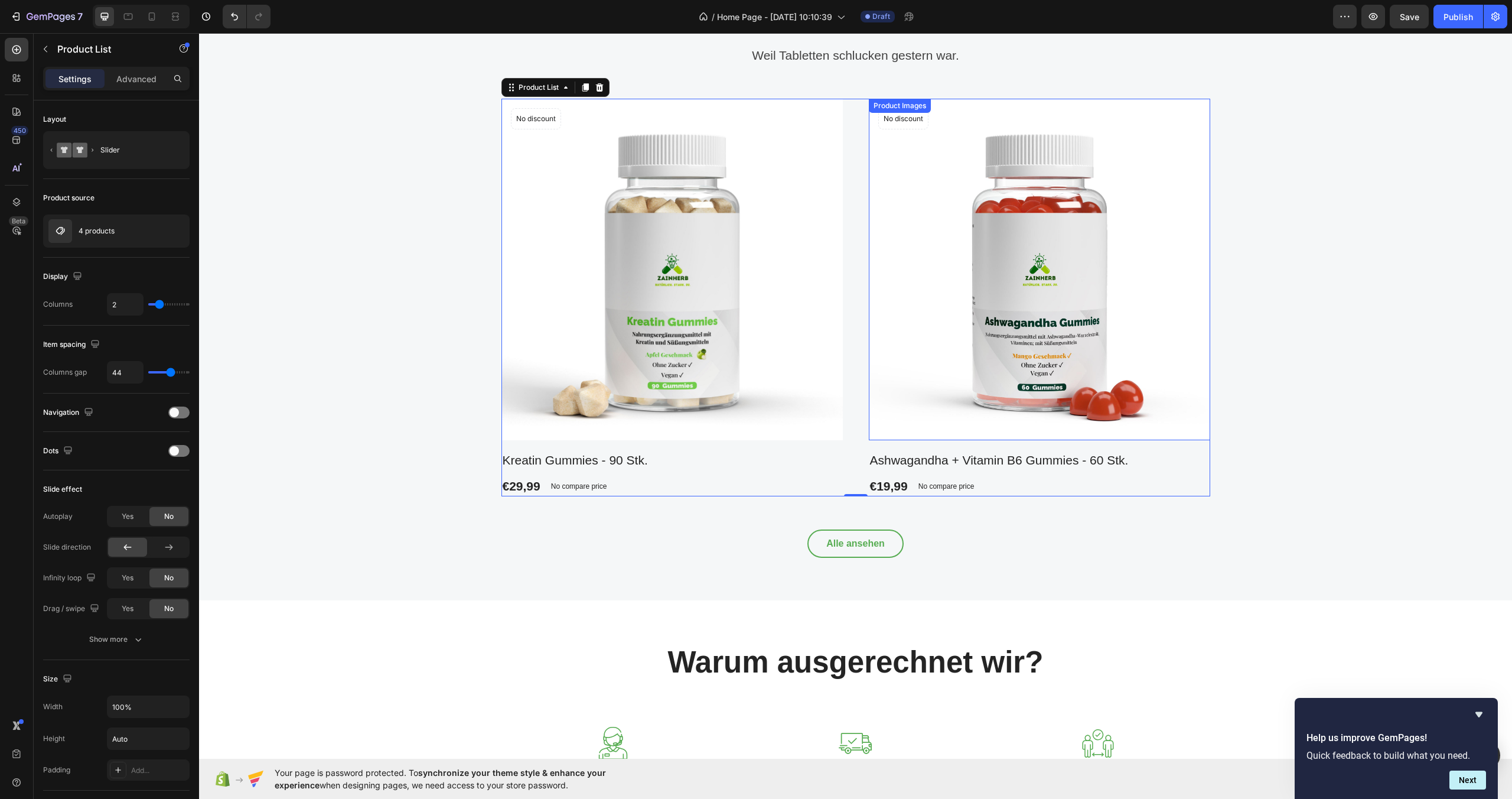
scroll to position [732, 0]
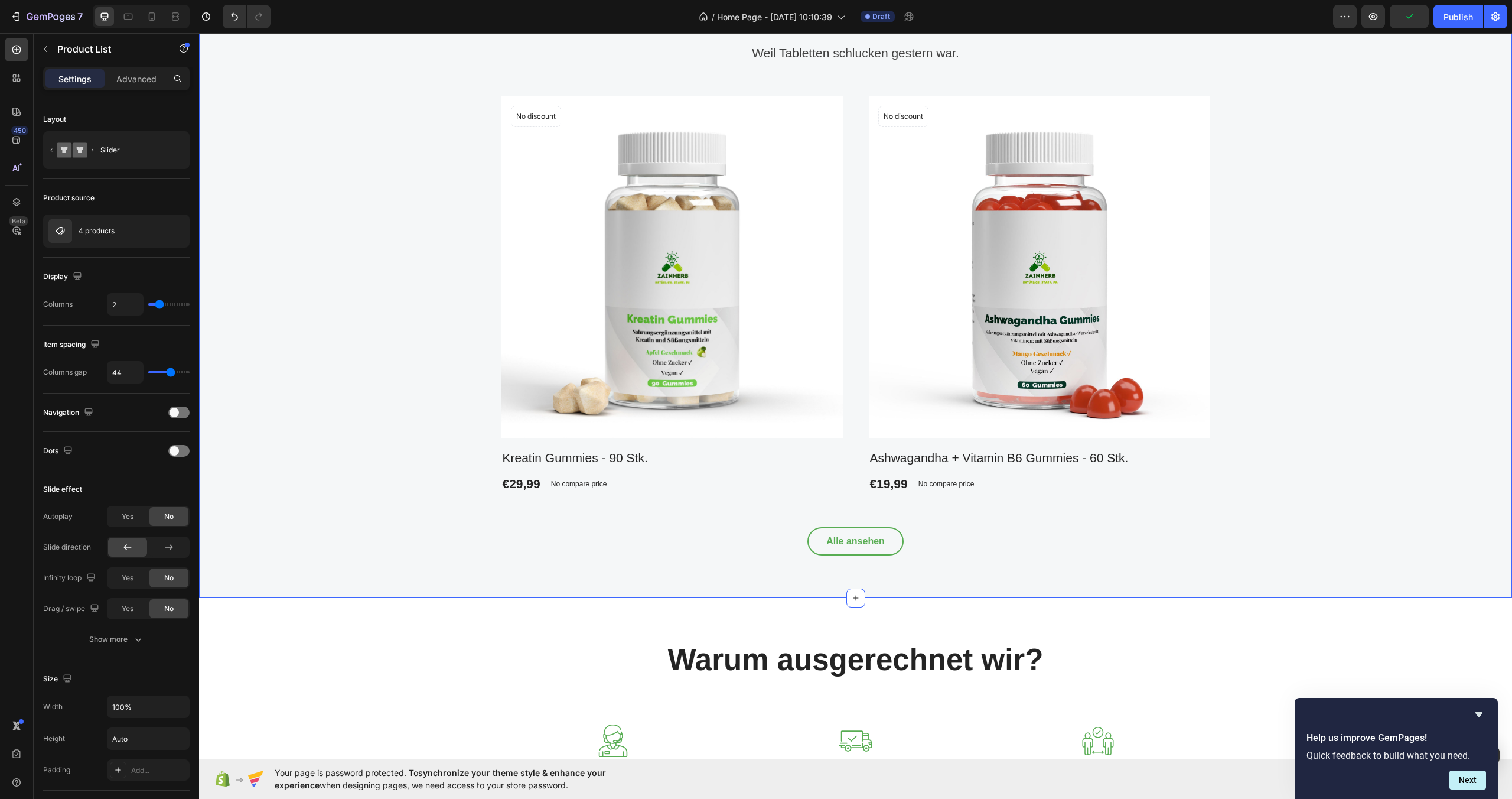
drag, startPoint x: 1240, startPoint y: 249, endPoint x: 1233, endPoint y: 256, distance: 9.9
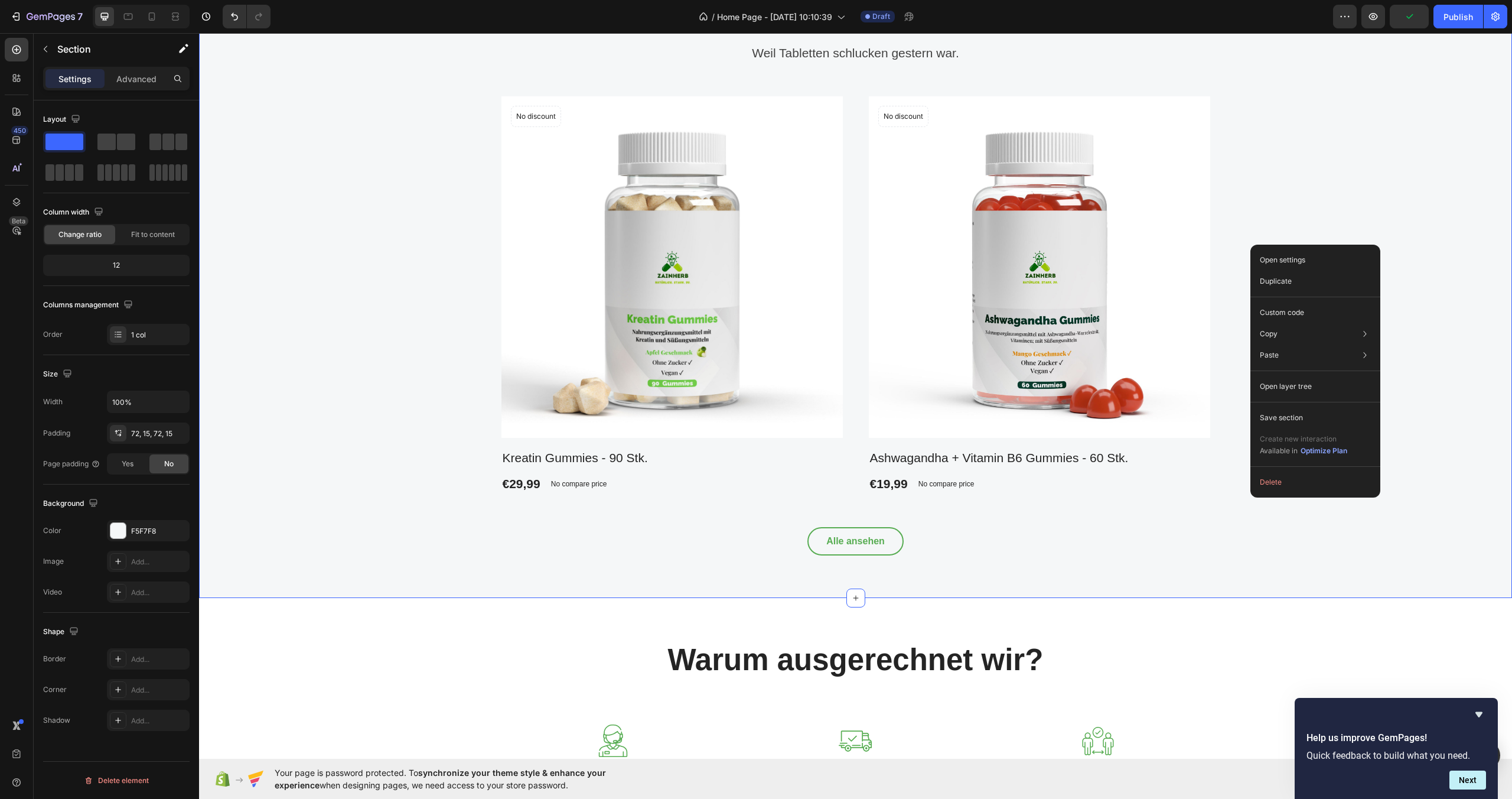
click at [1239, 191] on div "Unsere leckere Vielfalt Heading Weil Tabletten schlucken [DATE] war. Text block…" at bounding box center [855, 275] width 1295 height 561
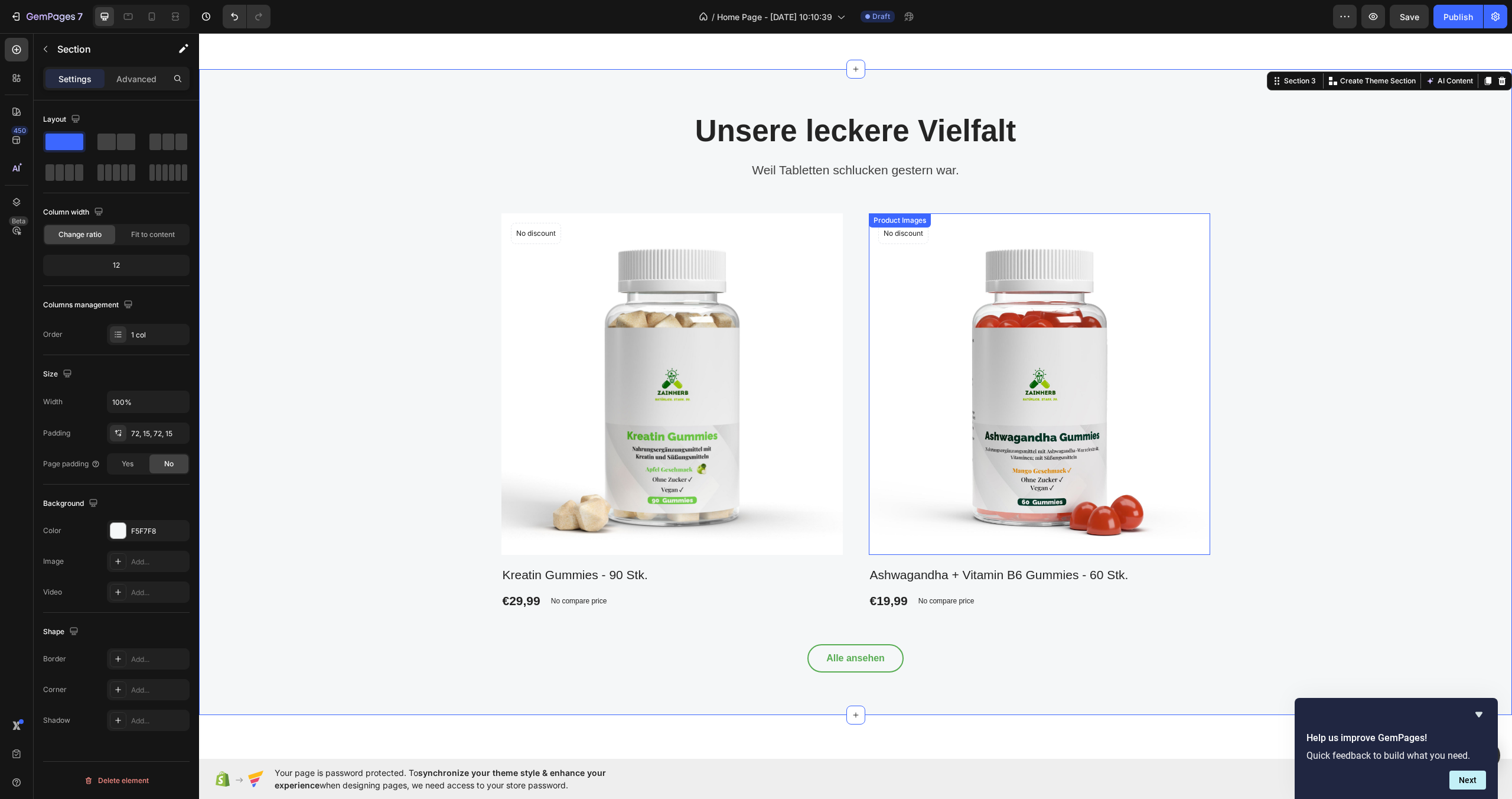
scroll to position [617, 0]
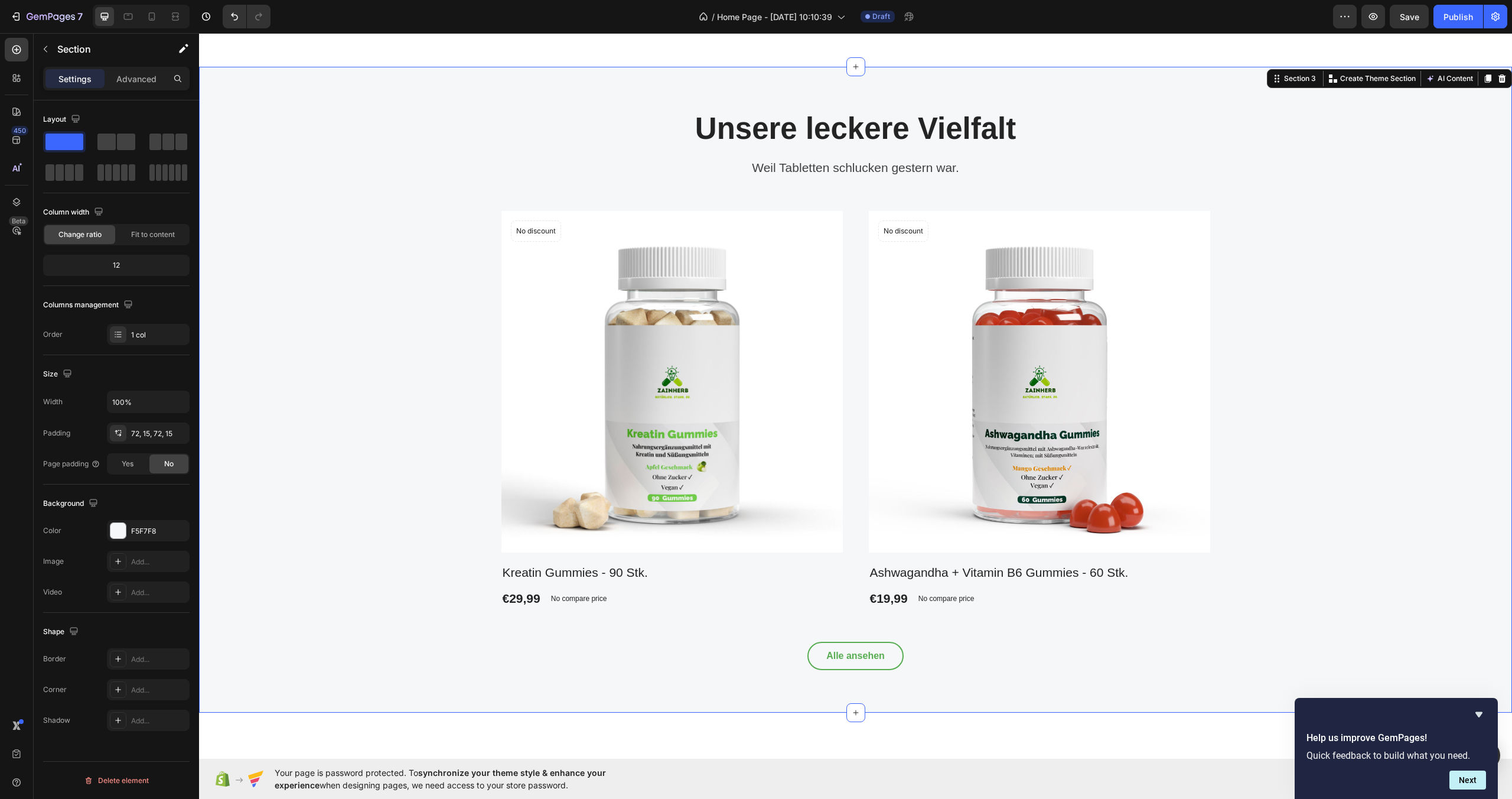
click at [488, 199] on div "Unsere leckere Vielfalt Heading Weil Tabletten schlucken [DATE] war. Text block…" at bounding box center [855, 390] width 1295 height 561
click at [848, 279] on div "Product Images No discount Not be displayed when published Product Badge Row Kr…" at bounding box center [855, 409] width 709 height 398
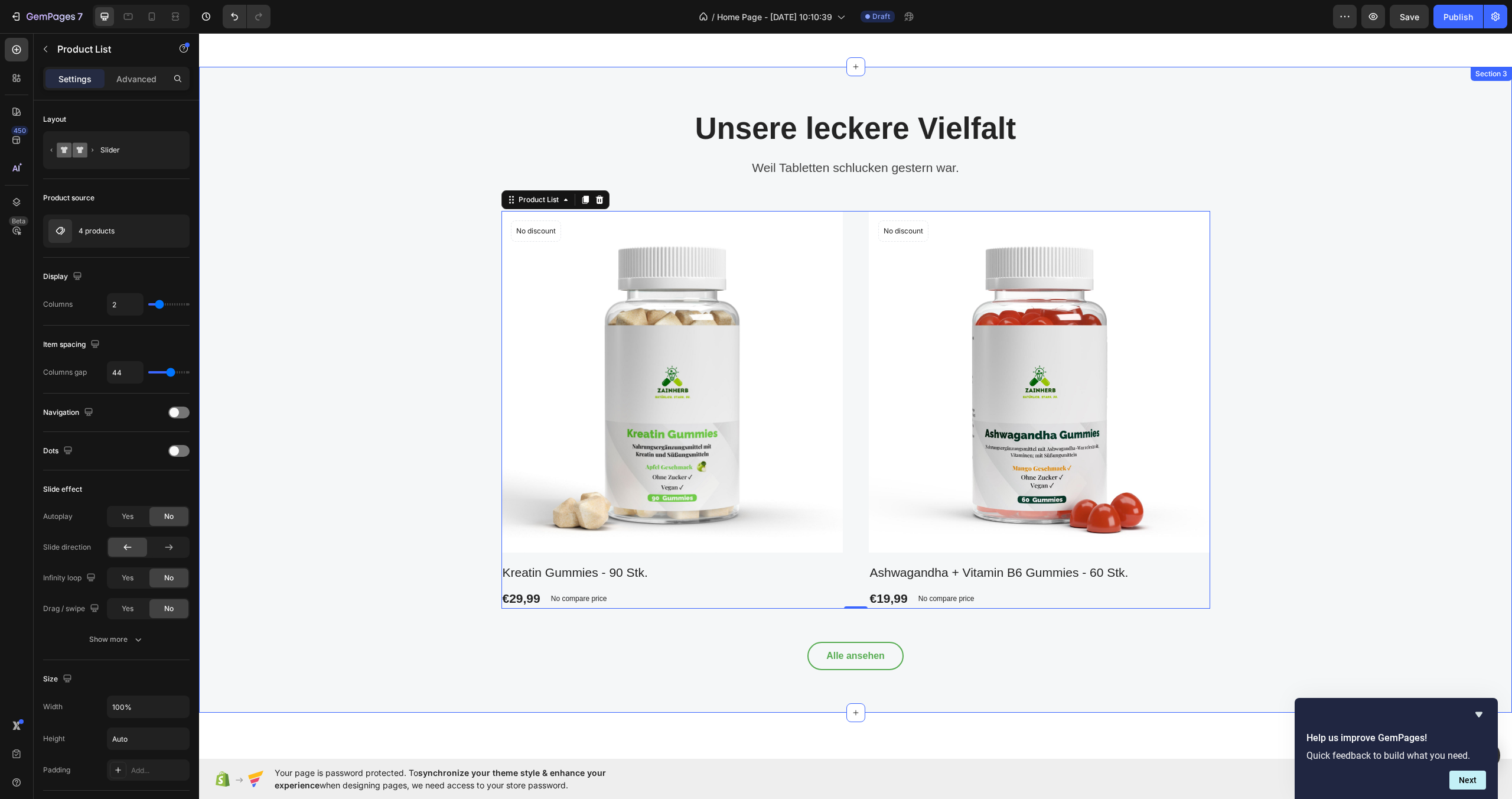
click at [1267, 364] on div "Unsere leckere Vielfalt Heading Weil Tabletten schlucken [DATE] war. Text block…" at bounding box center [855, 390] width 1295 height 561
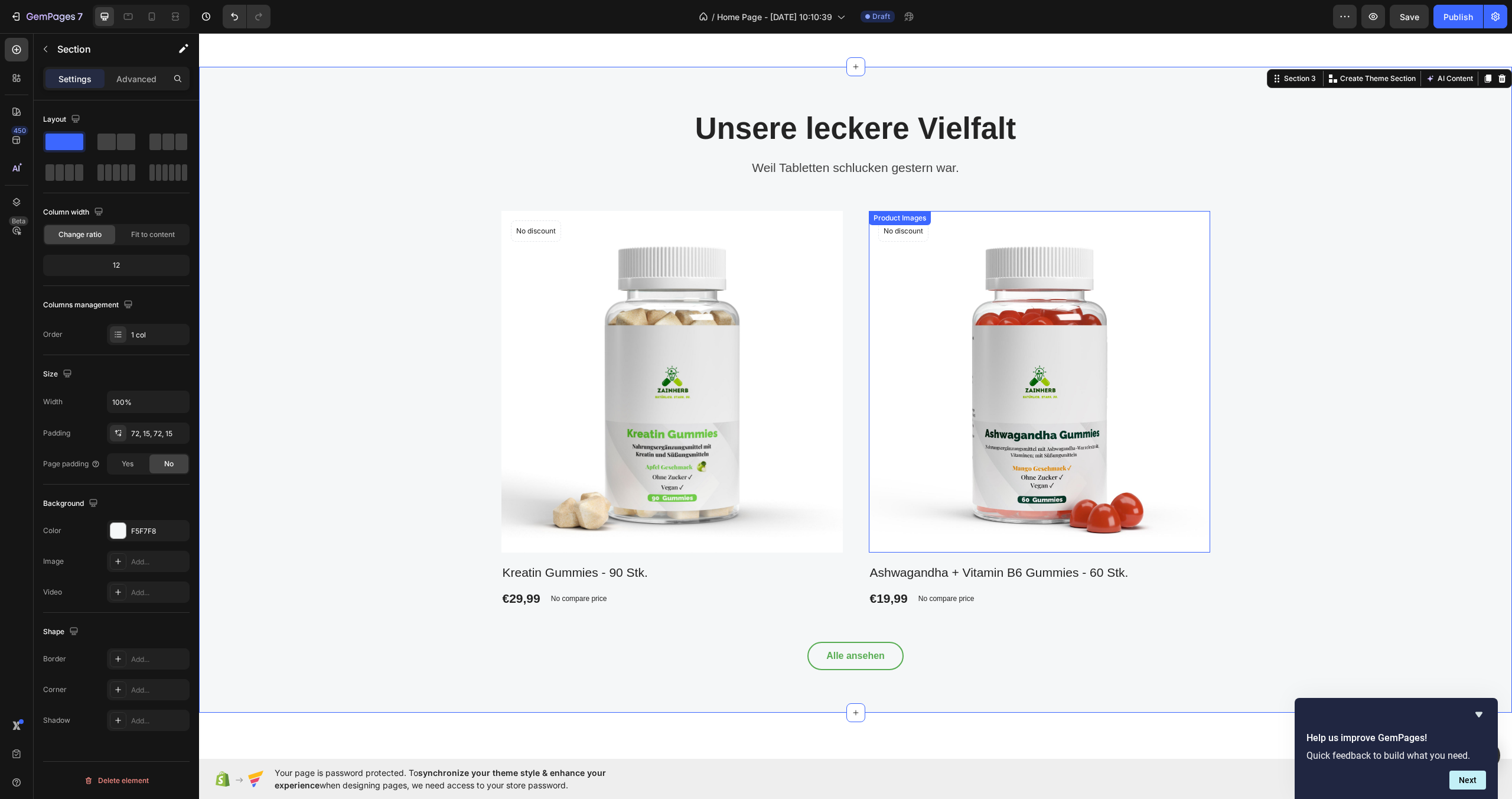
click at [1195, 390] on img at bounding box center [1039, 381] width 341 height 341
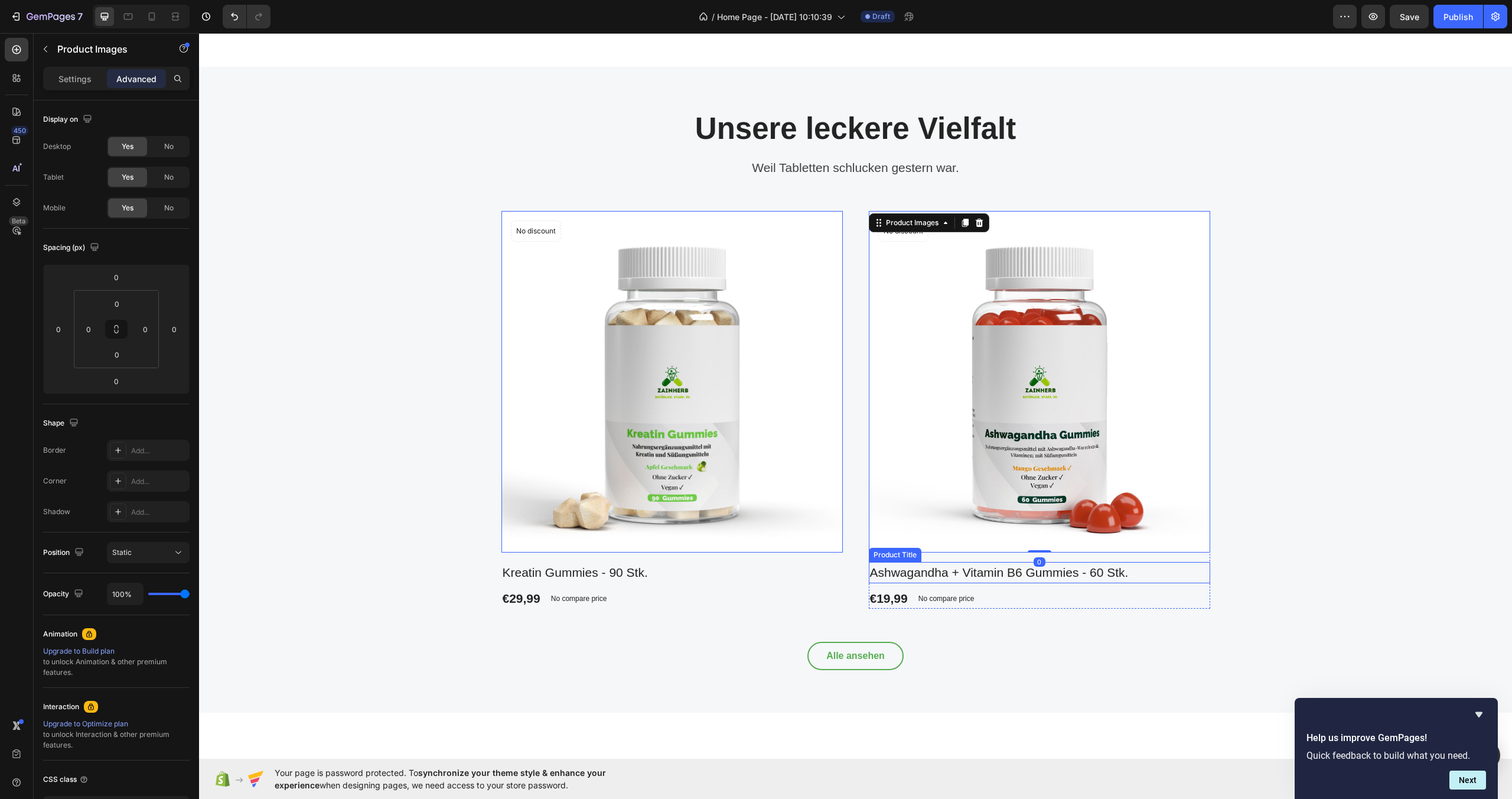
click at [1162, 573] on h2 "Ashwagandha + Vitamin B6 Gummies - 60 Stk." at bounding box center [1039, 573] width 341 height 22
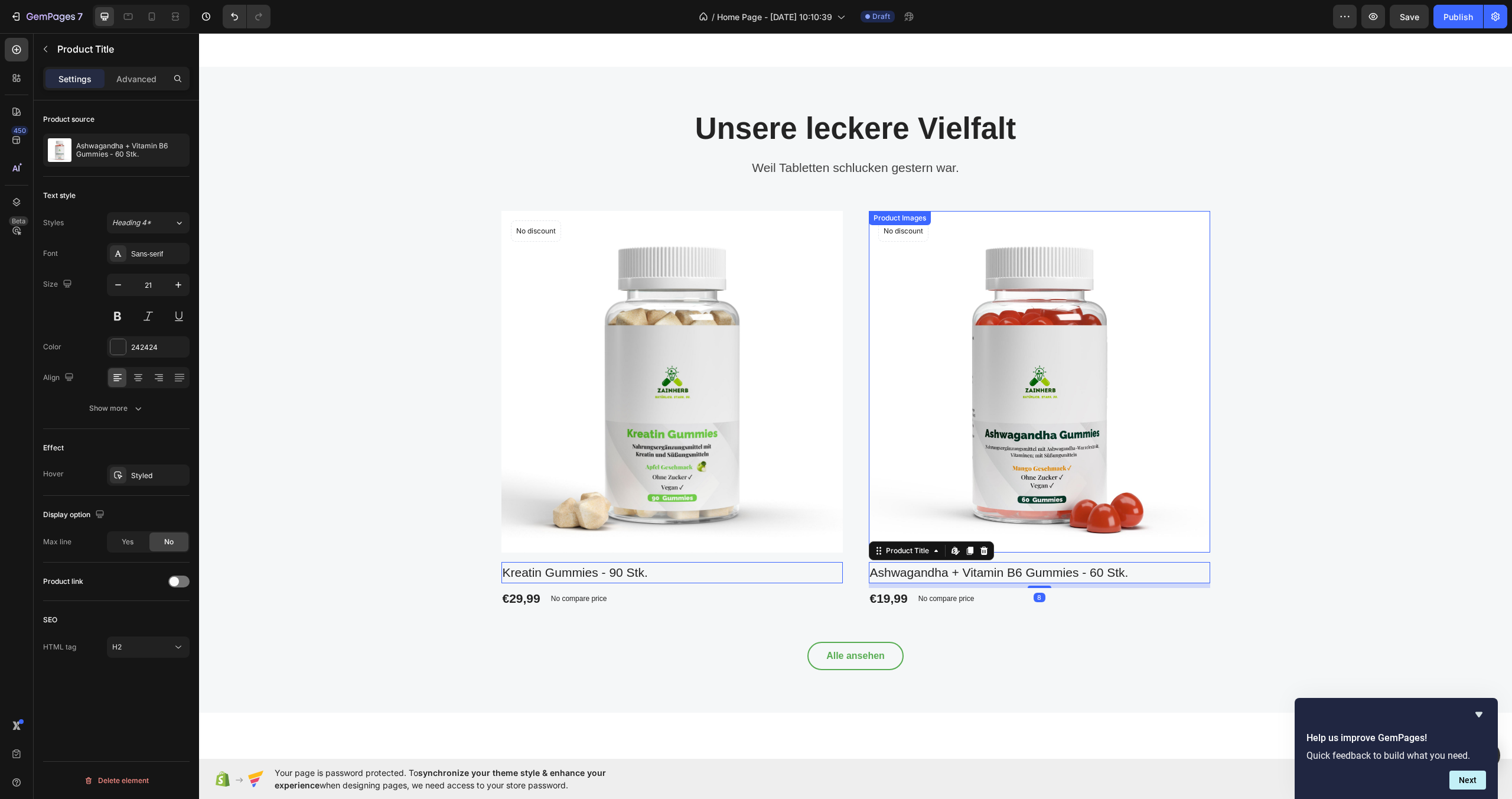
click at [1150, 406] on img at bounding box center [1039, 381] width 341 height 341
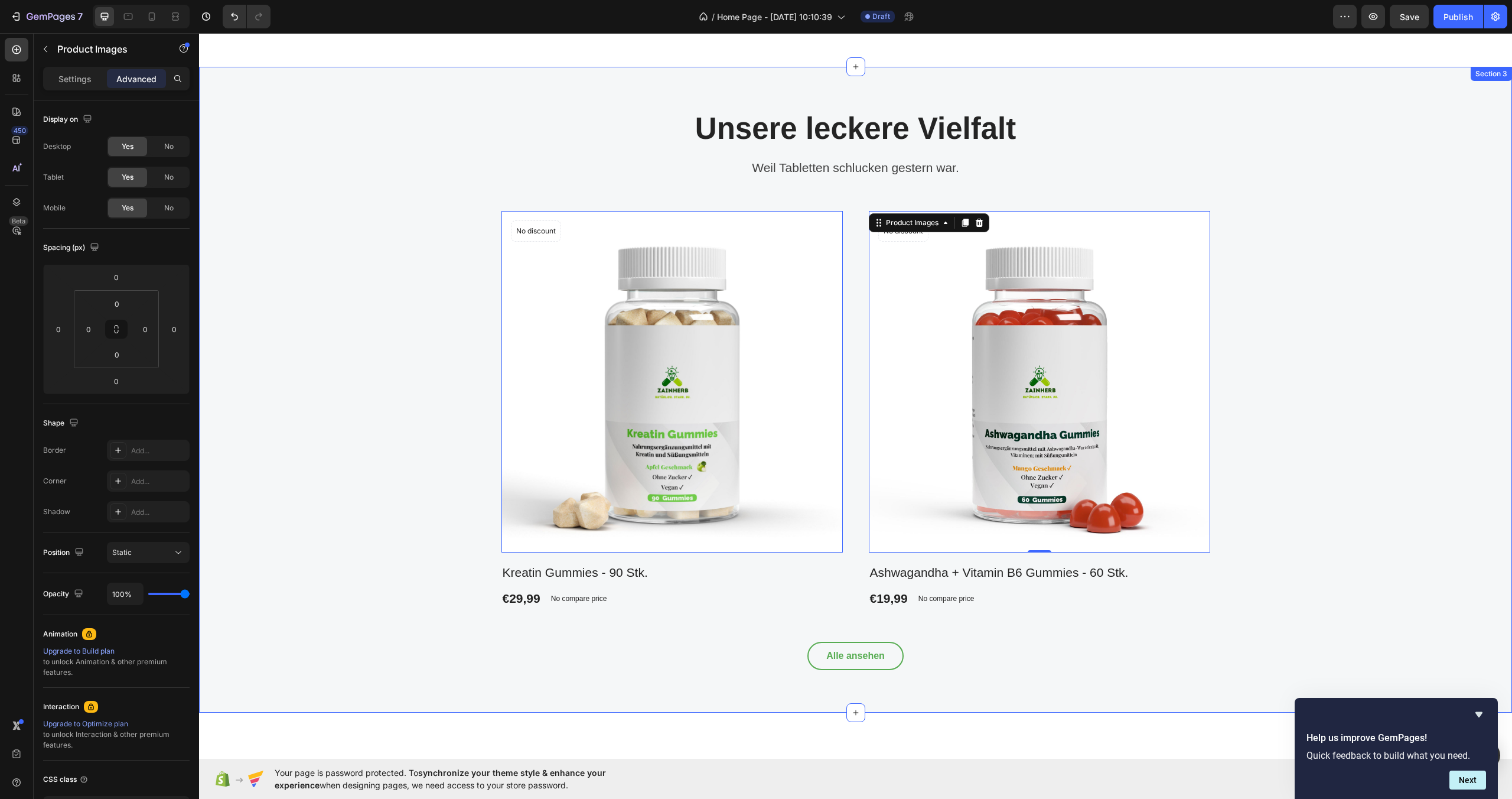
click at [1253, 365] on div "Unsere leckere Vielfalt Heading Weil Tabletten schlucken [DATE] war. Text block…" at bounding box center [855, 390] width 1295 height 561
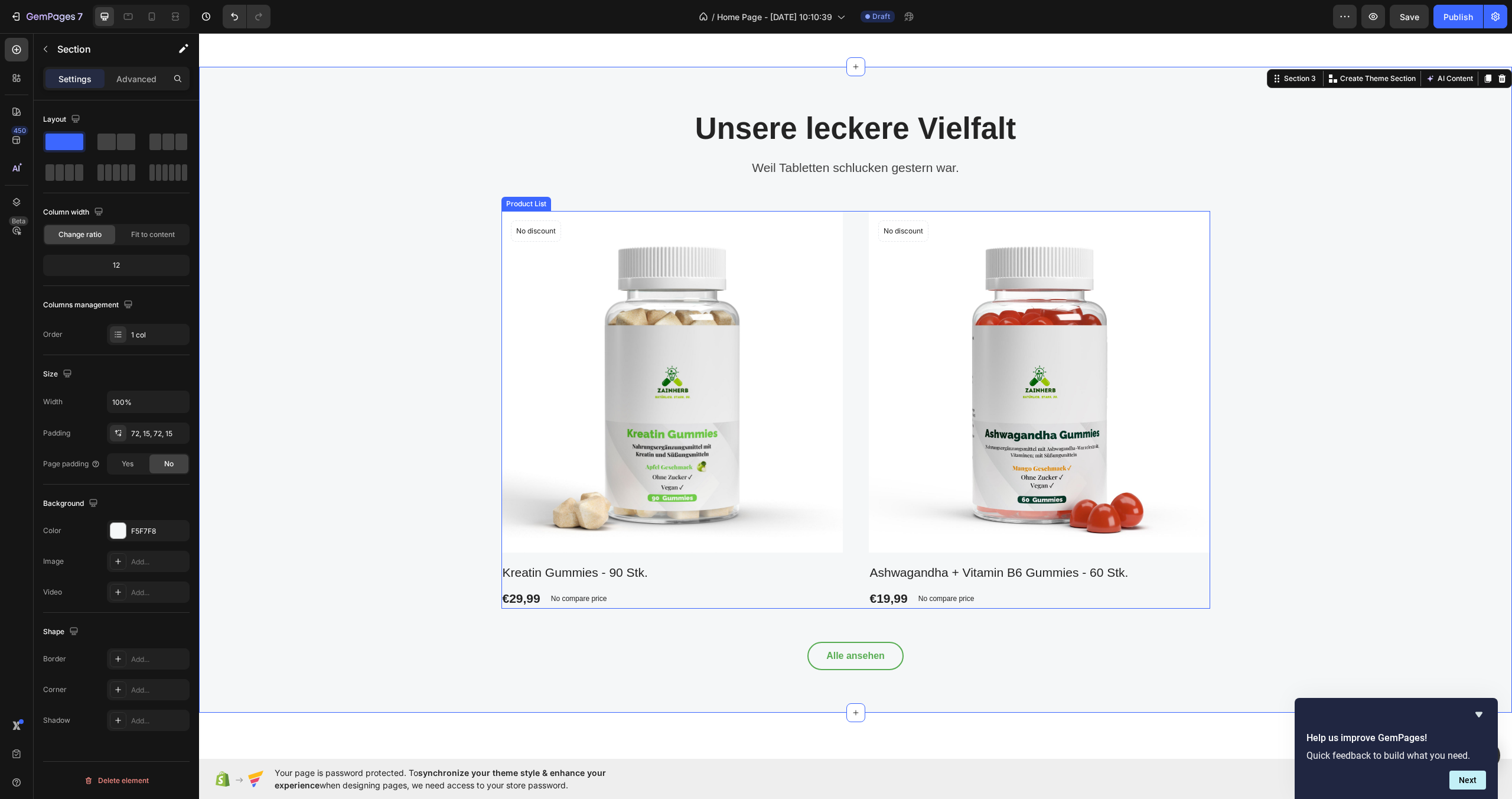
click at [850, 220] on div "Product Images No discount Not be displayed when published Product Badge Row Kr…" at bounding box center [855, 409] width 709 height 398
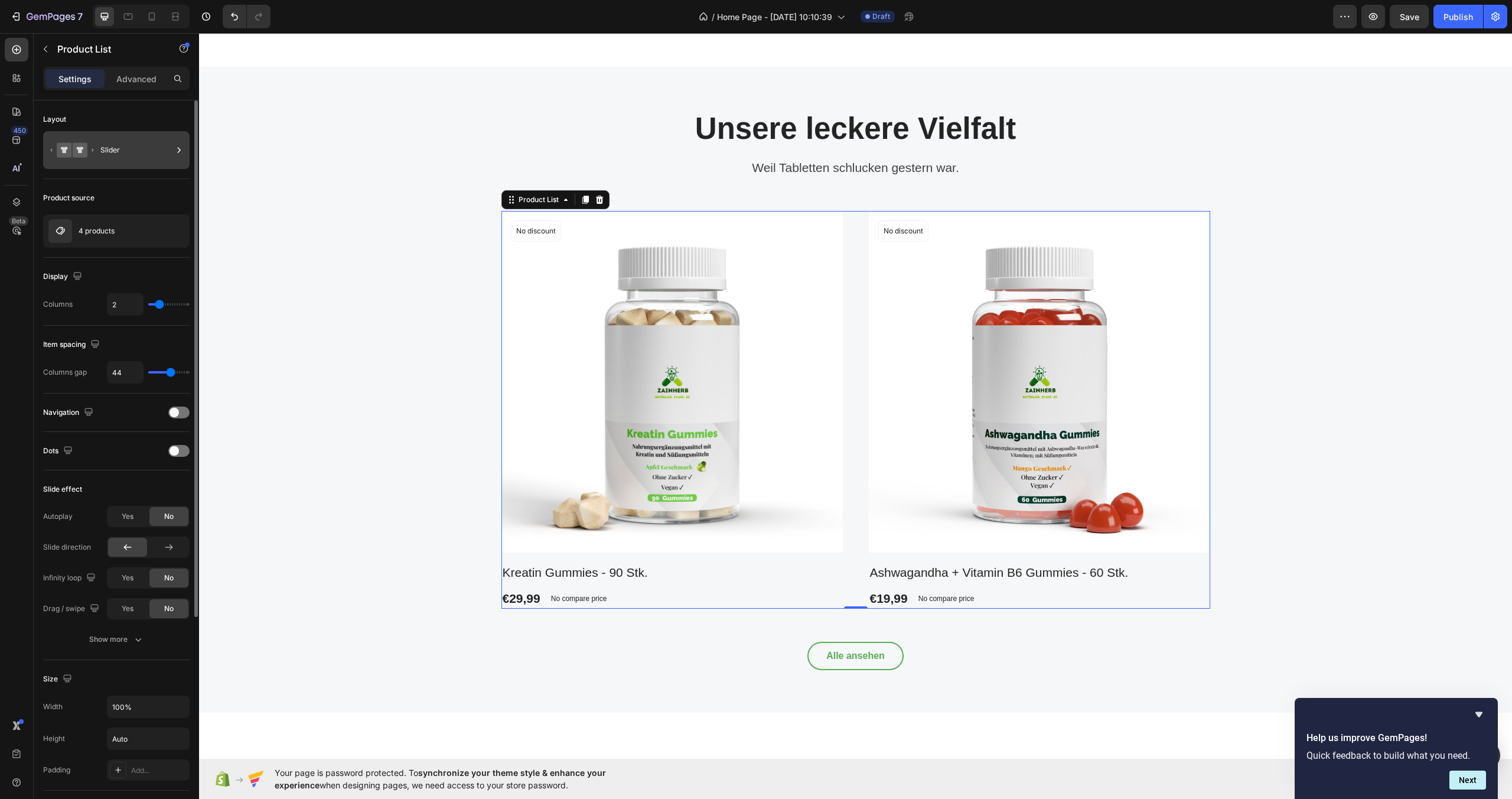
click at [117, 155] on div "Slider" at bounding box center [136, 149] width 72 height 27
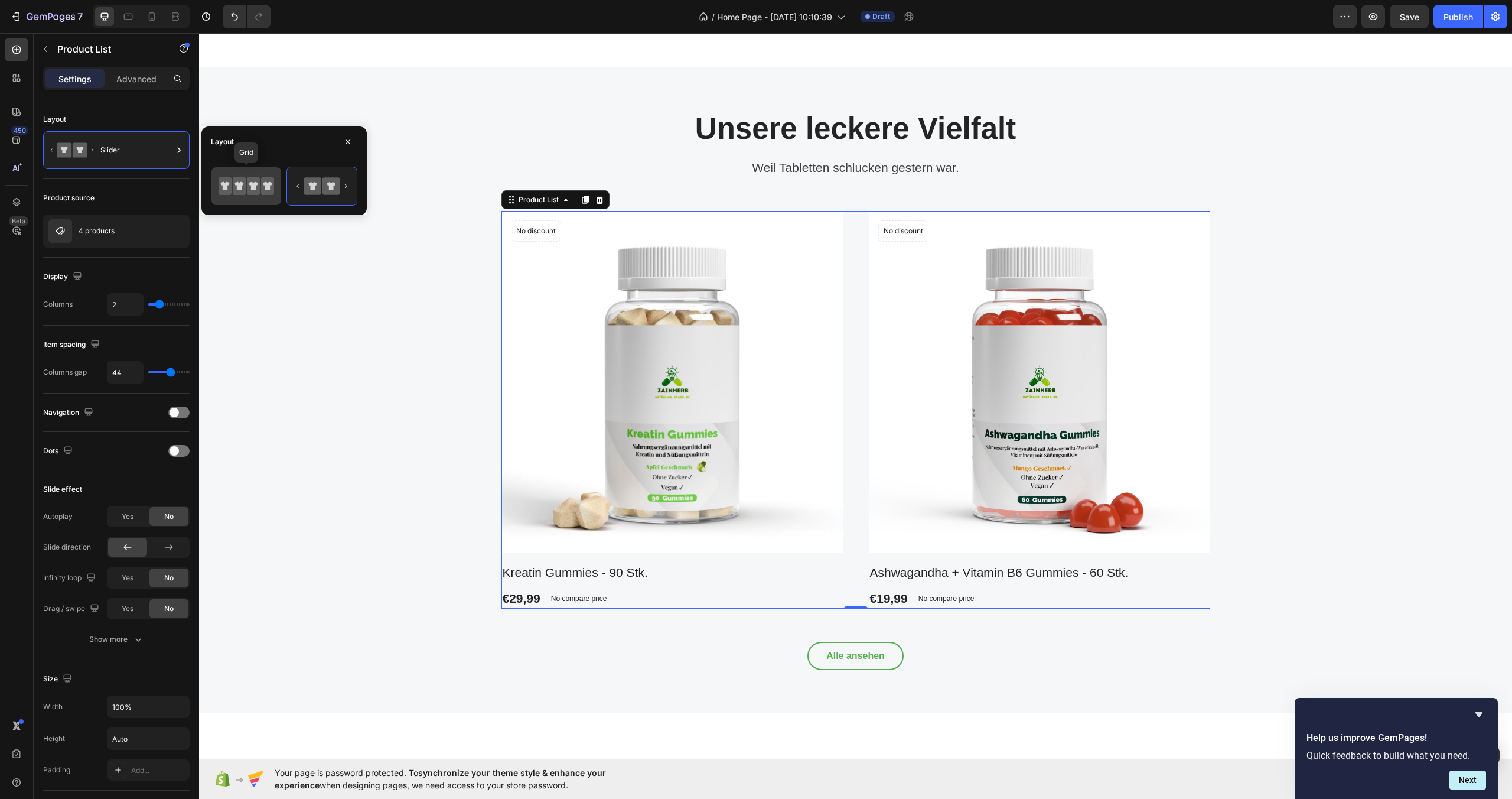
click at [214, 187] on div at bounding box center [246, 186] width 69 height 38
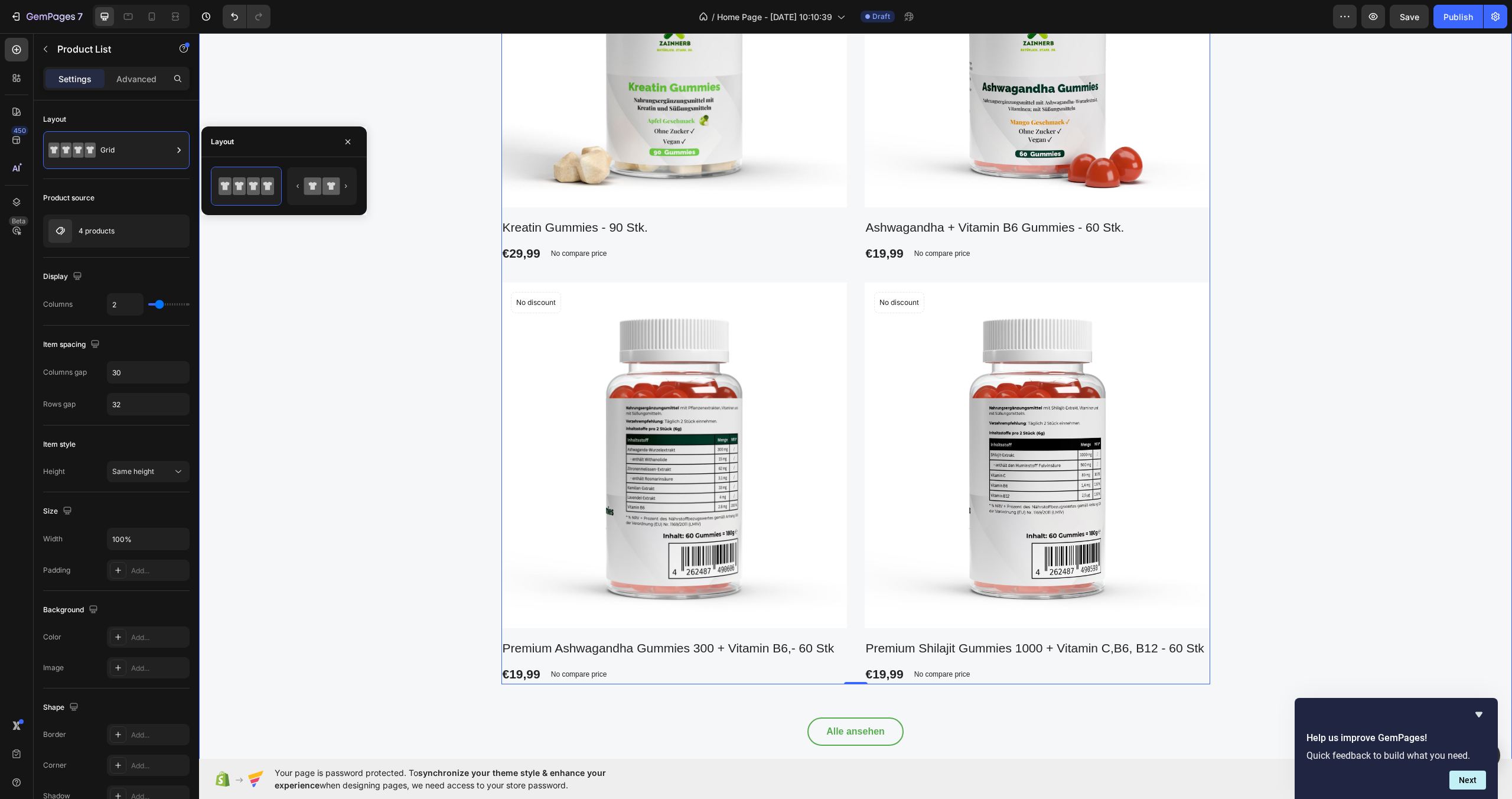
scroll to position [1033, 0]
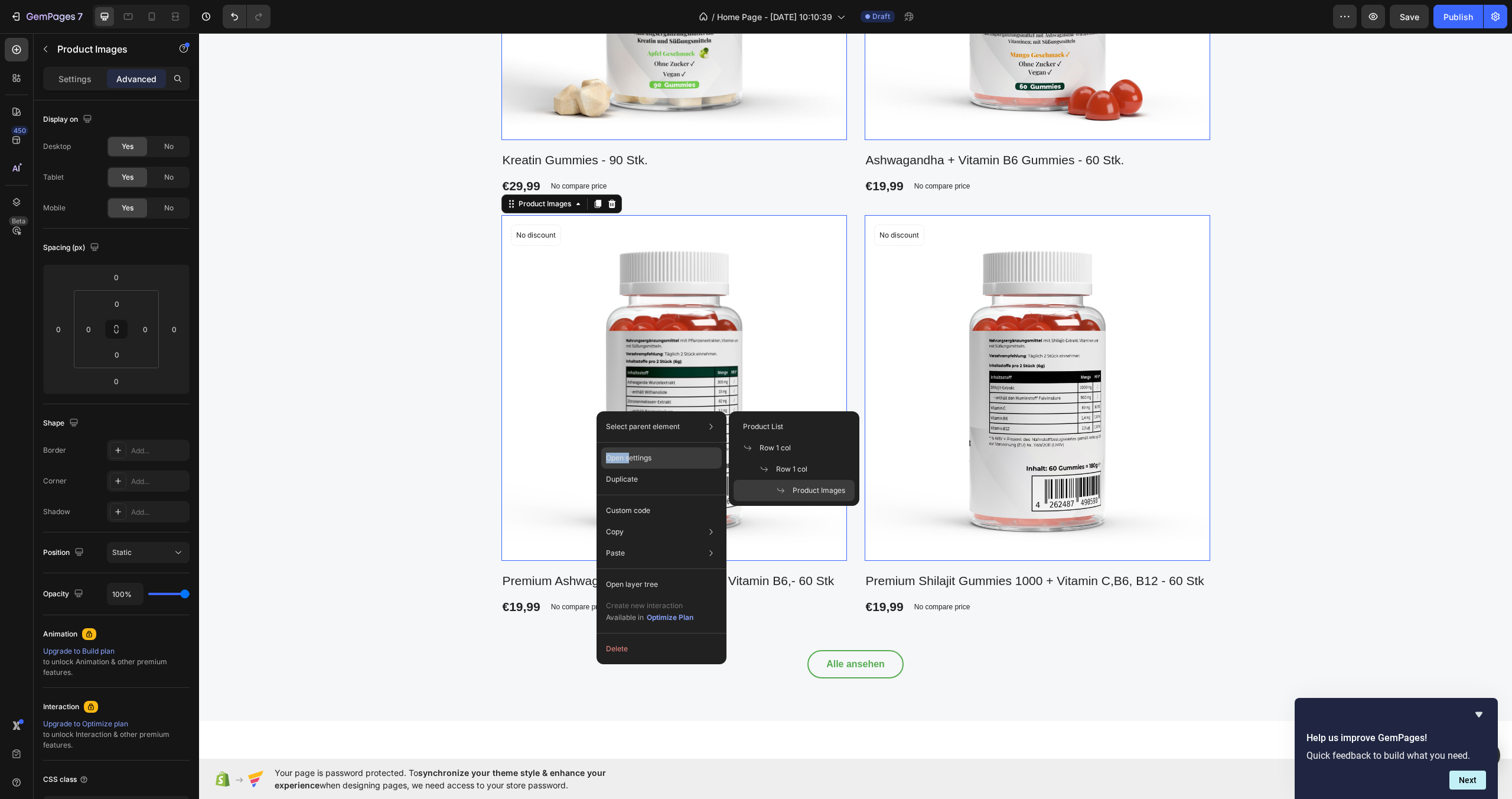
drag, startPoint x: 629, startPoint y: 447, endPoint x: 628, endPoint y: 454, distance: 7.1
click at [628, 454] on div "Select parent element Product List Row 1 col Row 1 col Product Images Open sett…" at bounding box center [661, 538] width 130 height 253
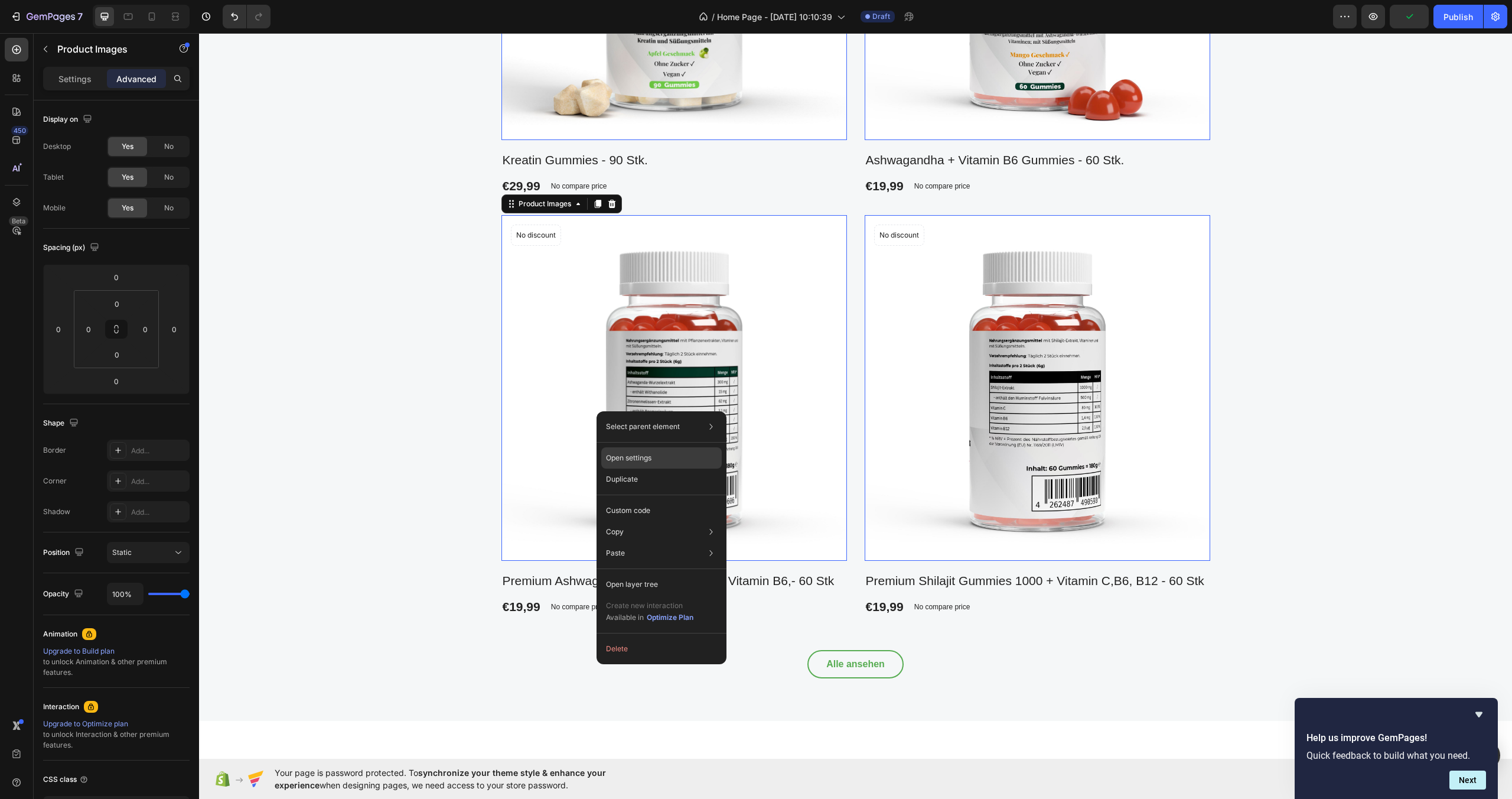
click at [635, 458] on p "Open settings" at bounding box center [629, 458] width 45 height 11
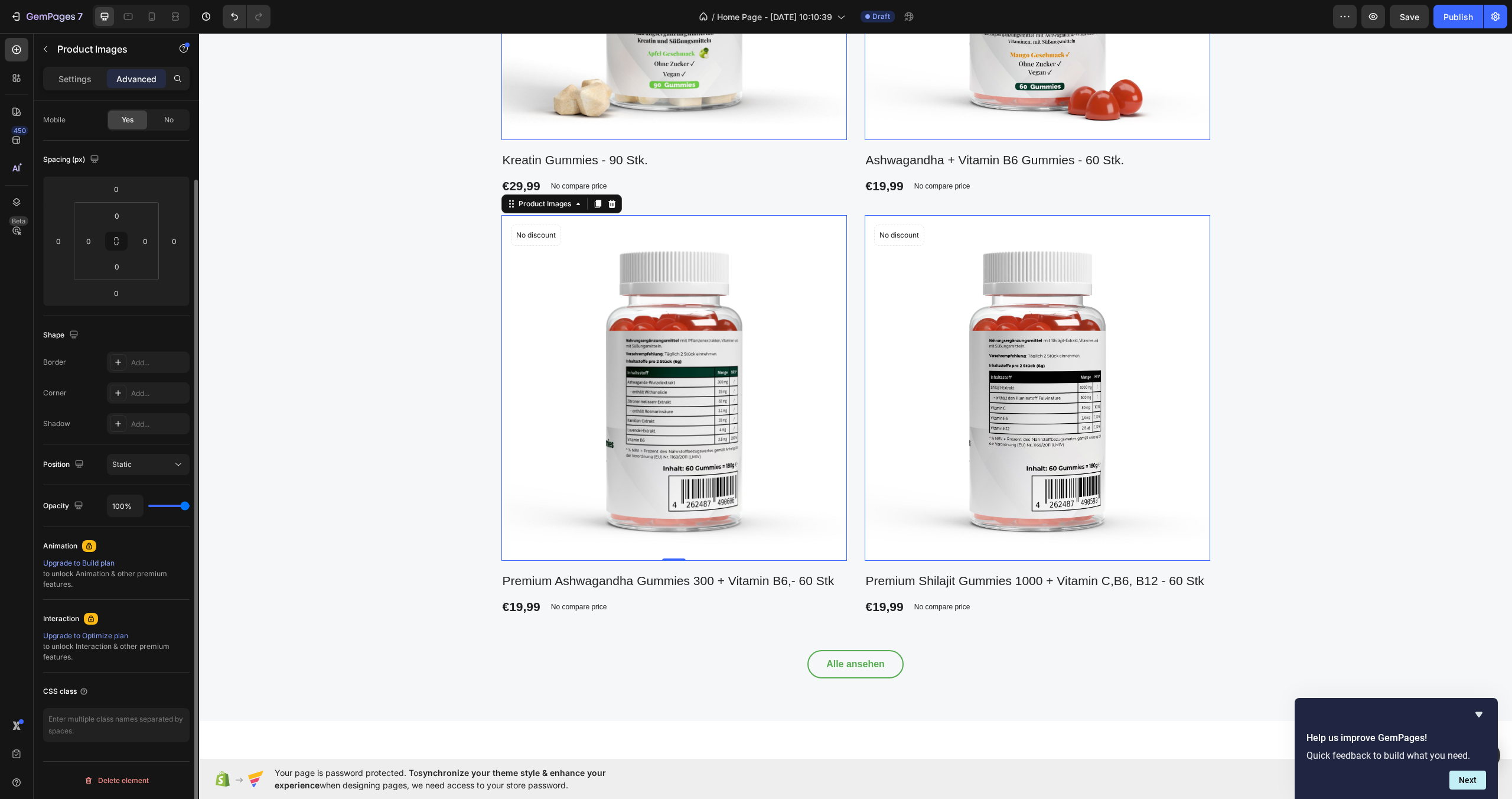
scroll to position [0, 0]
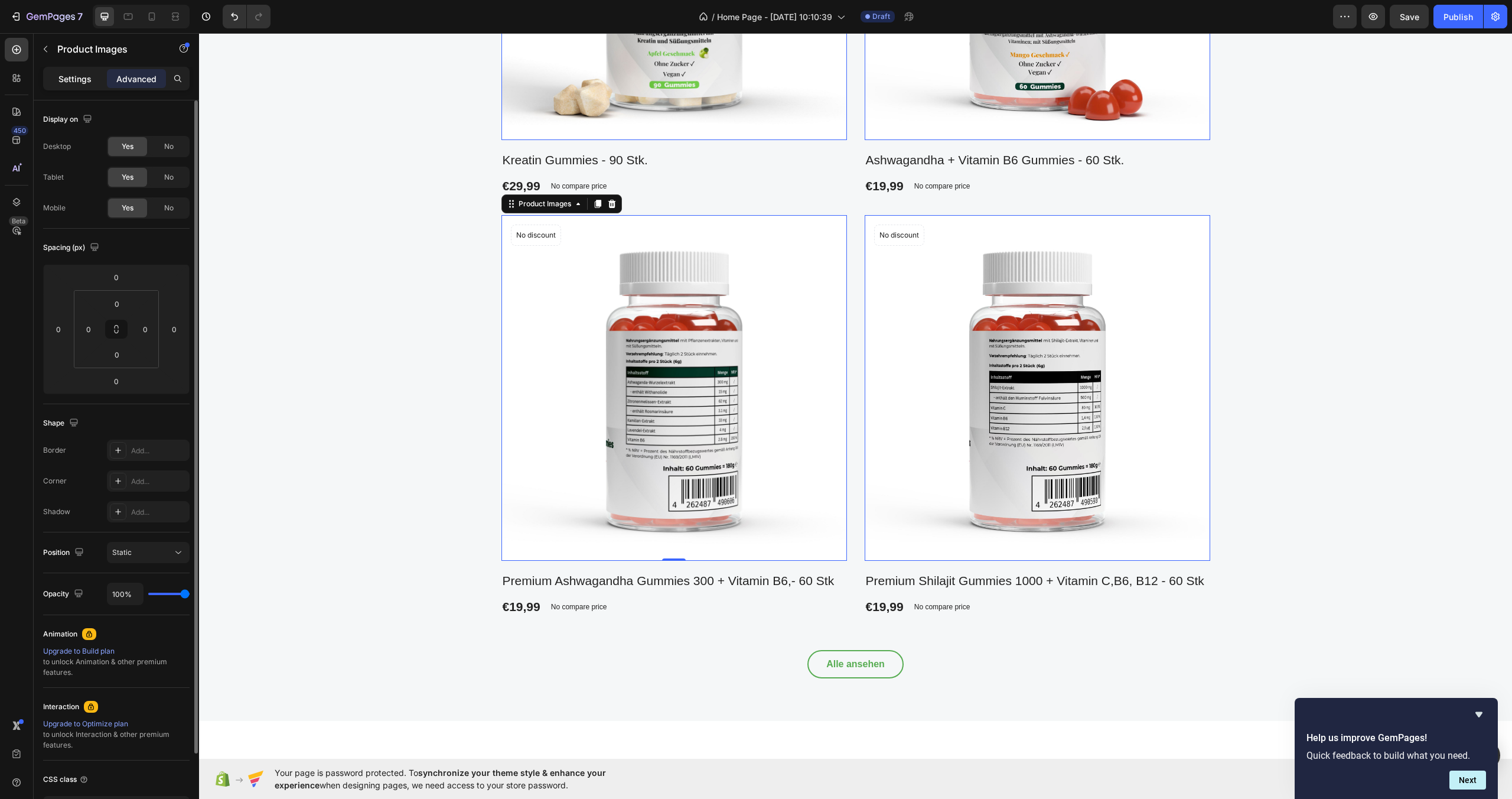
click at [85, 86] on div "Settings" at bounding box center [75, 78] width 59 height 19
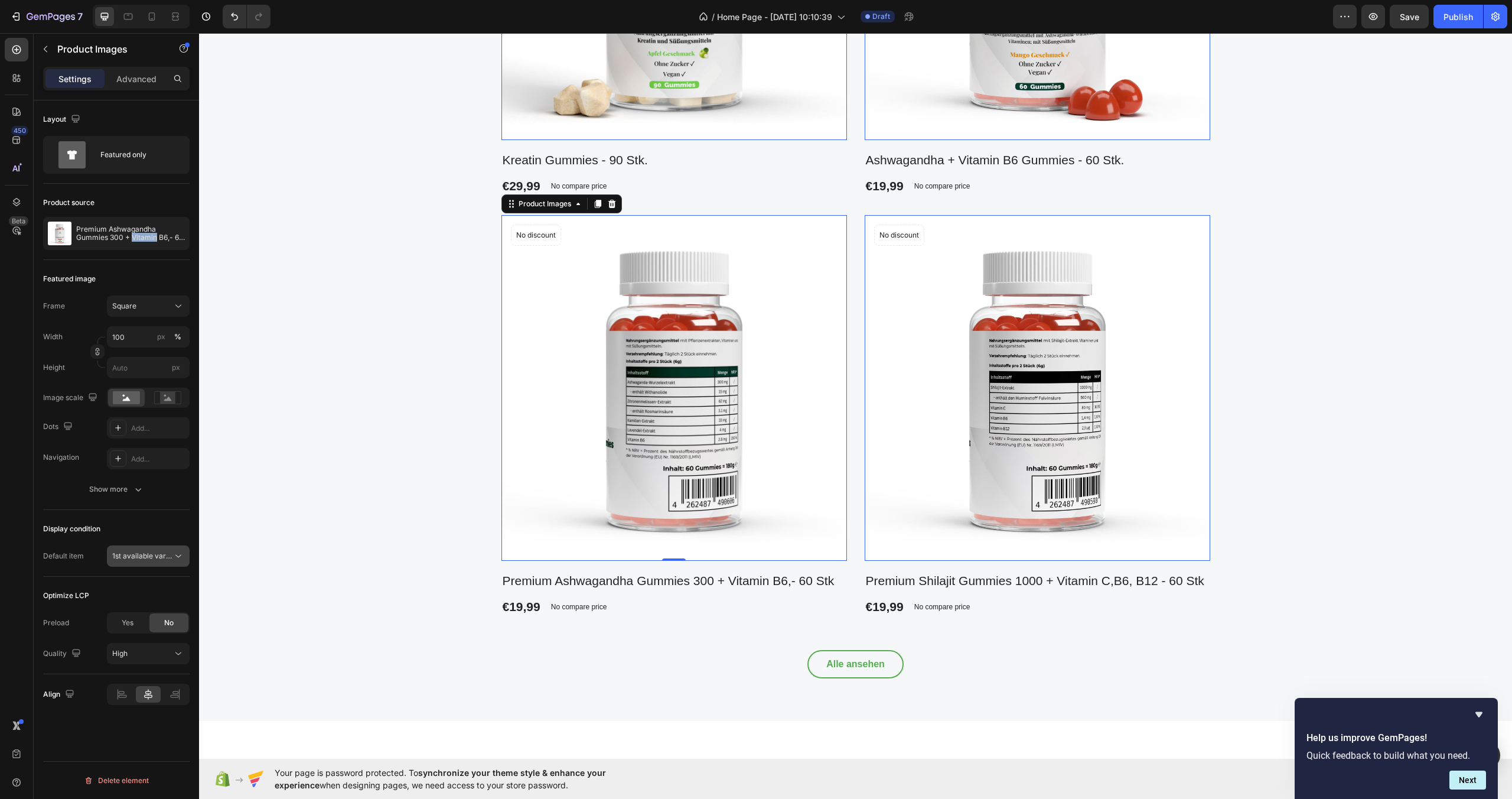
click at [181, 561] on icon at bounding box center [178, 556] width 12 height 12
click at [184, 601] on div "1st image" at bounding box center [136, 607] width 97 height 23
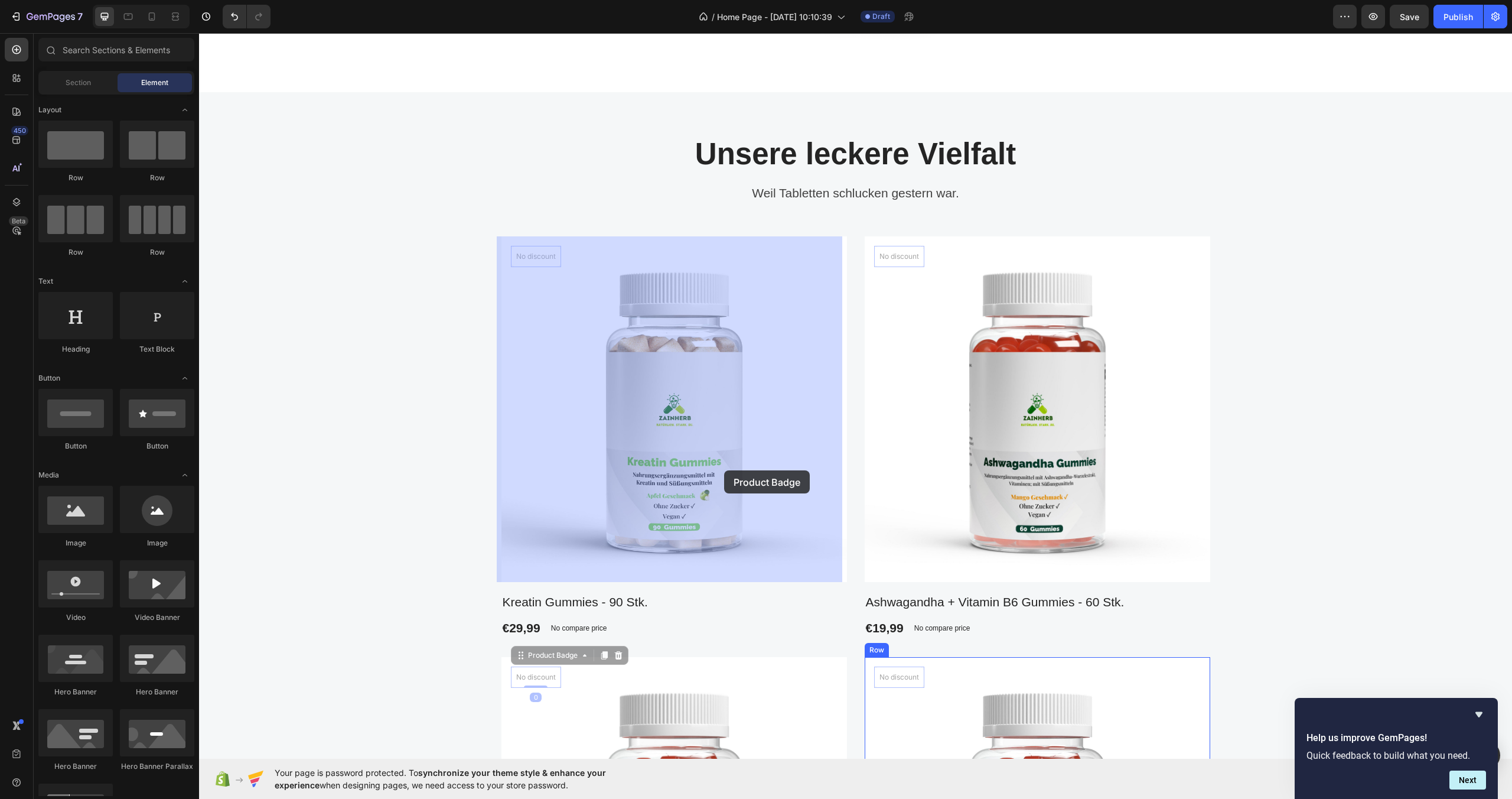
scroll to position [592, 0]
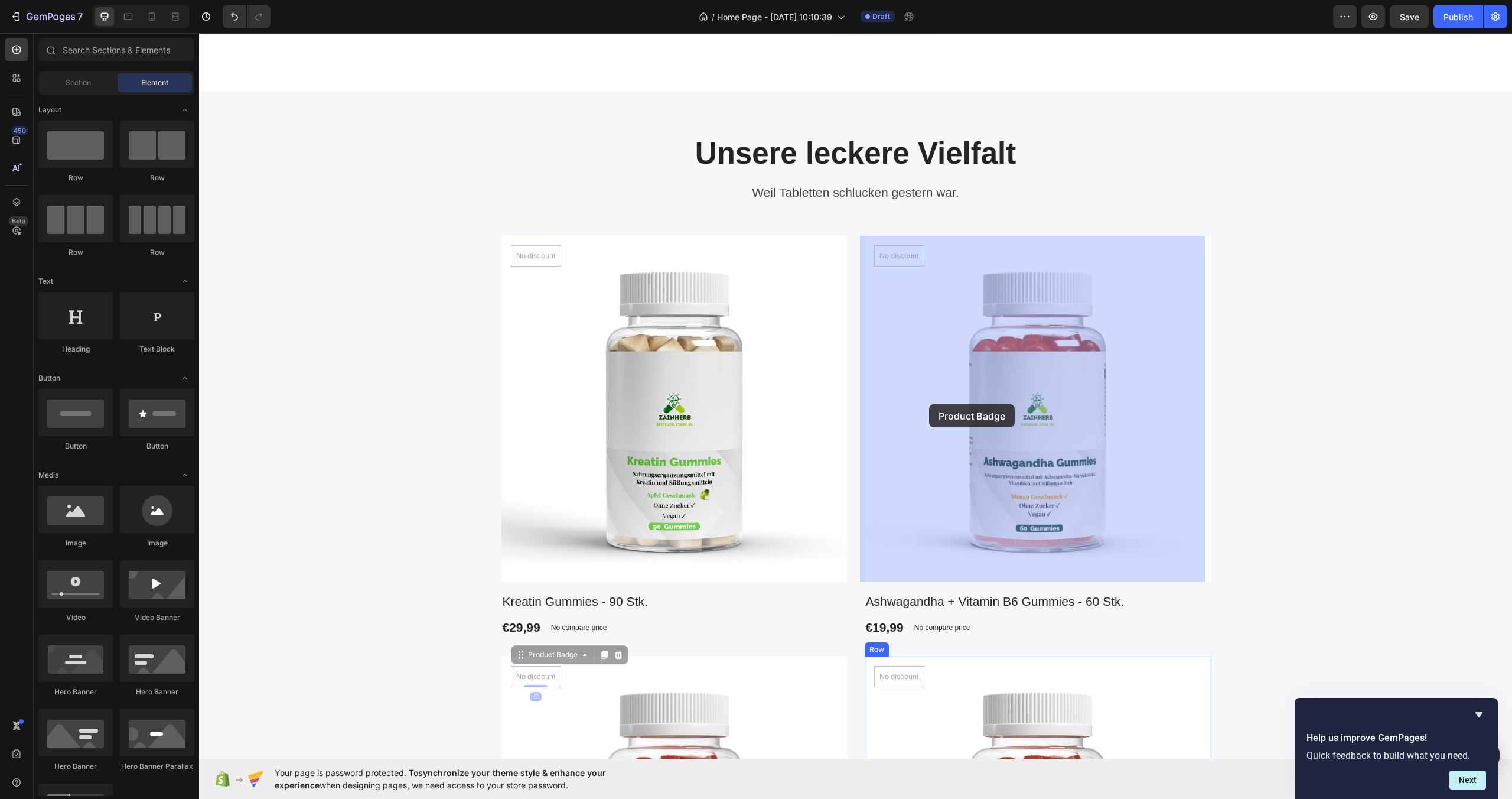
drag, startPoint x: 930, startPoint y: 403, endPoint x: 891, endPoint y: 431, distance: 48.0
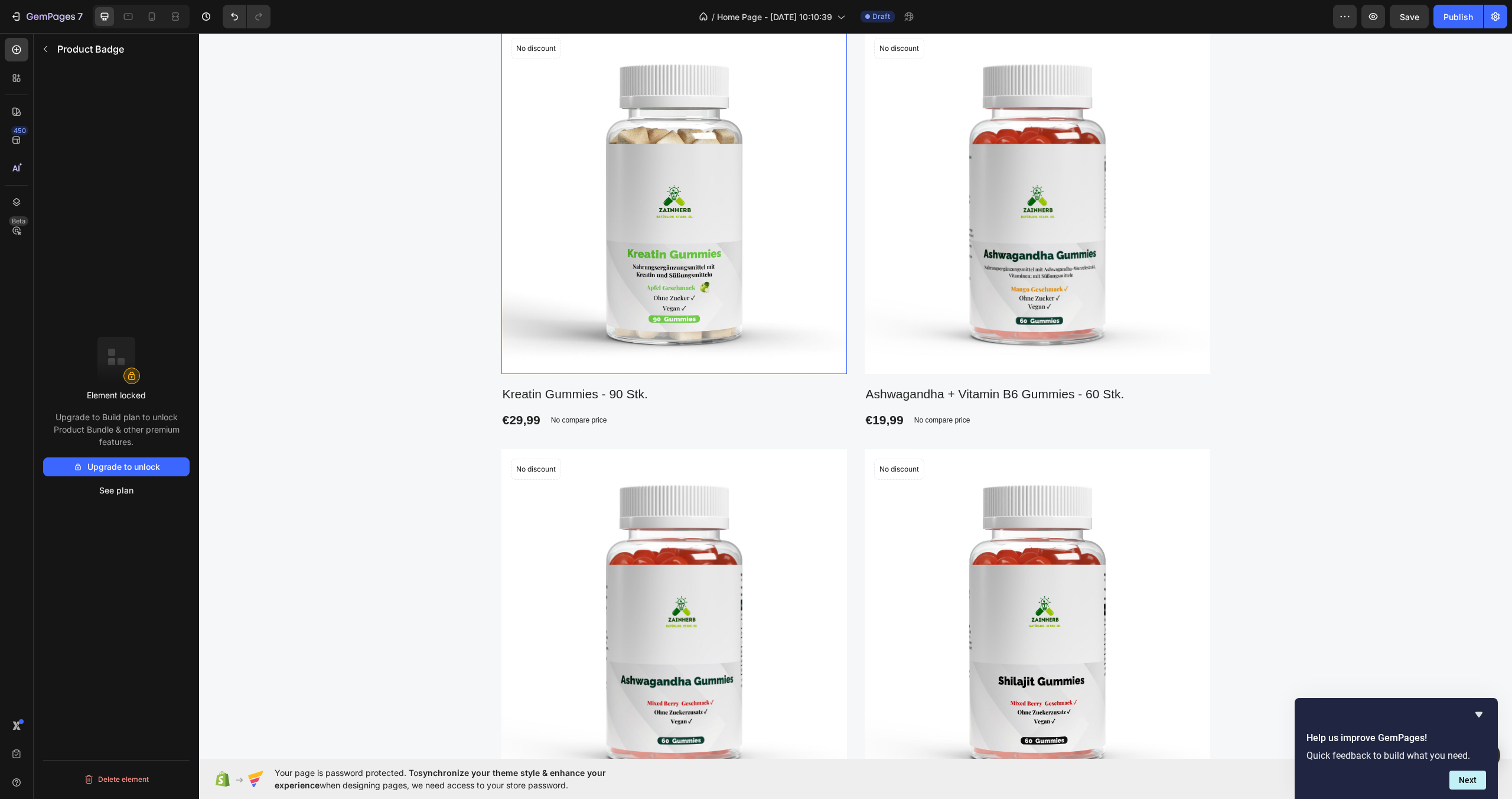
scroll to position [914, 0]
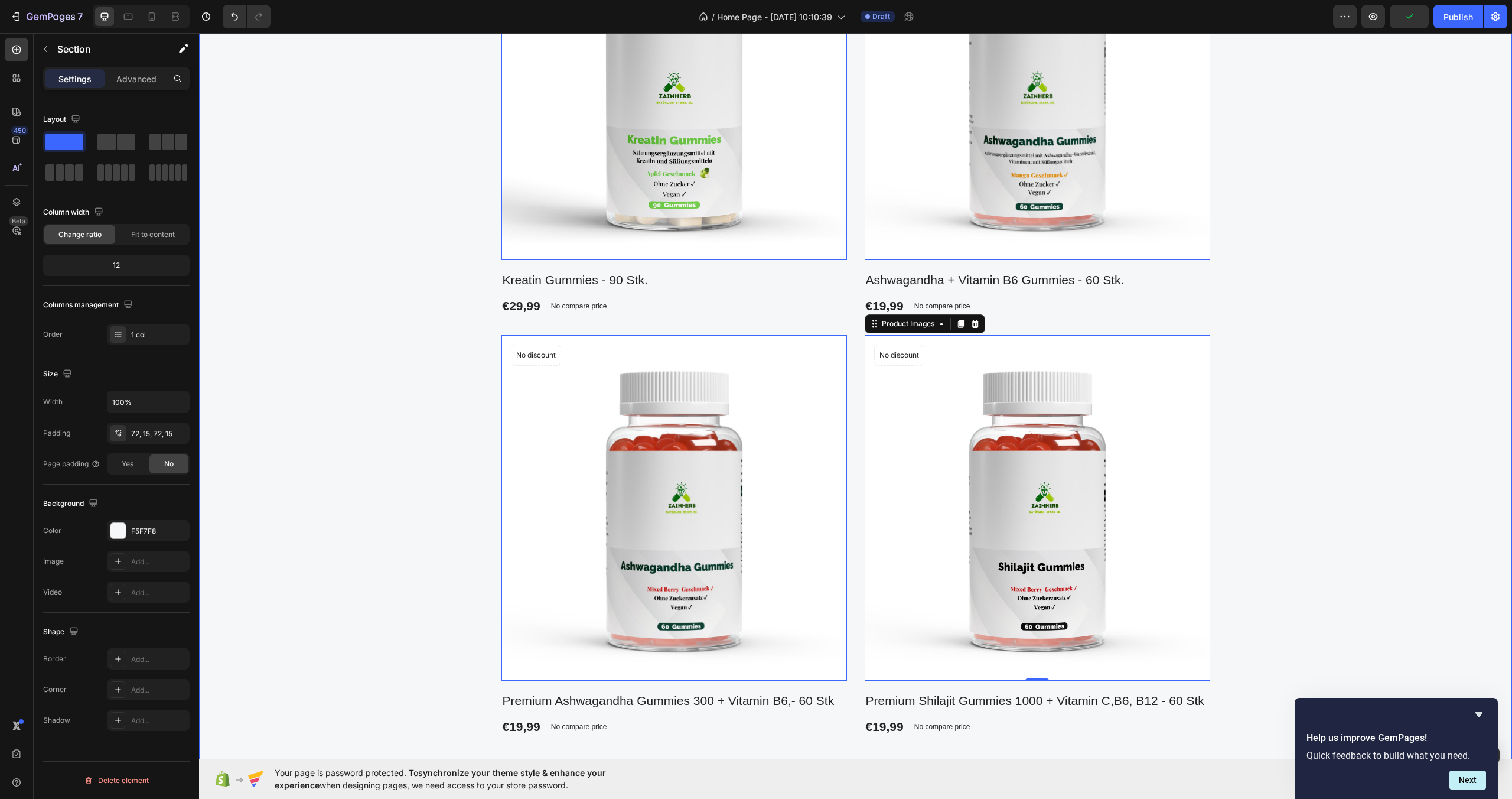
click at [1284, 336] on div "Unsere leckere Vielfalt Heading Weil Tabletten schlucken [DATE] war. Text block…" at bounding box center [855, 306] width 1295 height 986
click at [1283, 336] on div "Unsere leckere Vielfalt Heading Weil Tabletten schlucken gestern war. Text bloc…" at bounding box center [855, 306] width 1295 height 986
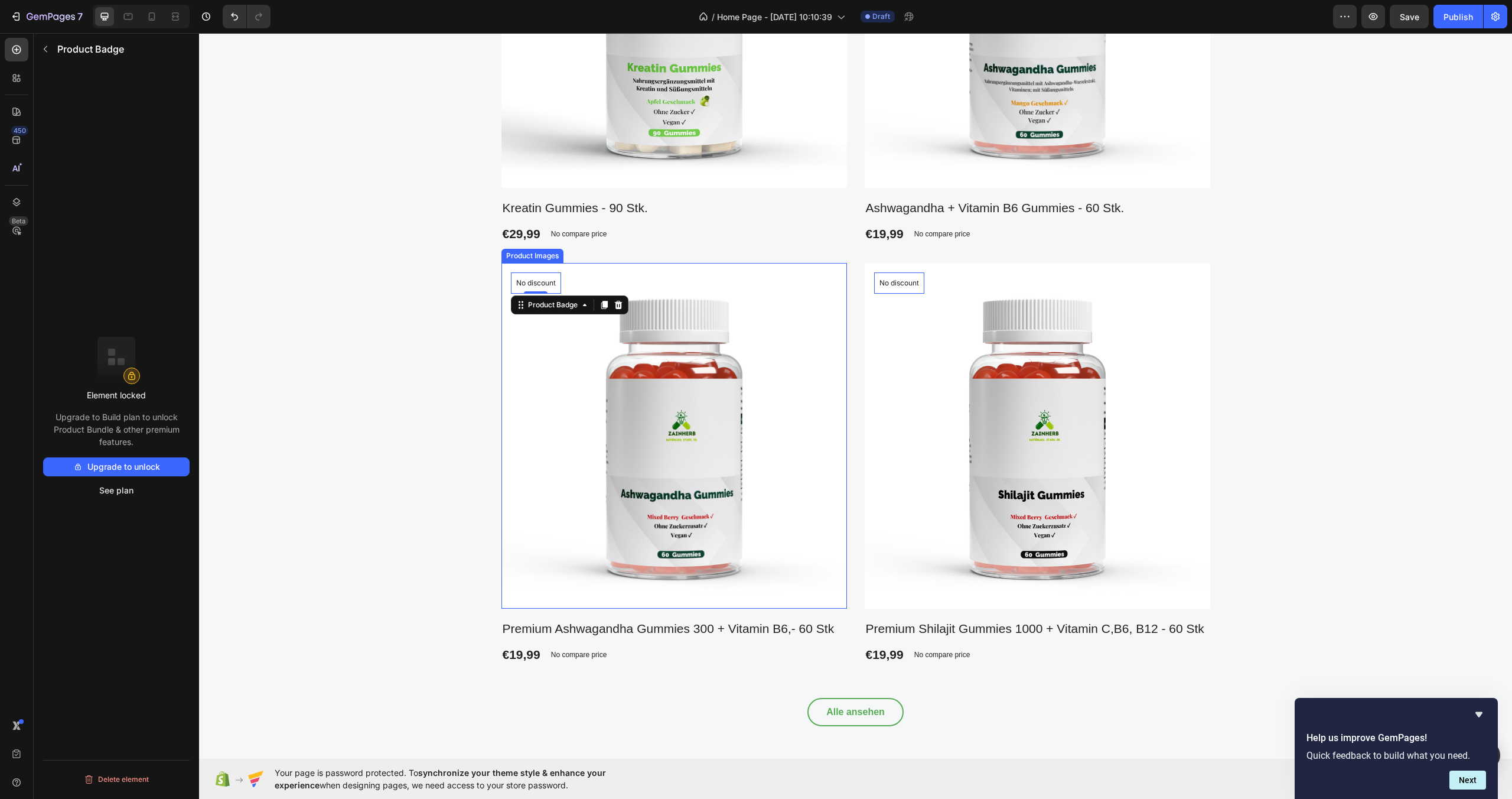
scroll to position [991, 0]
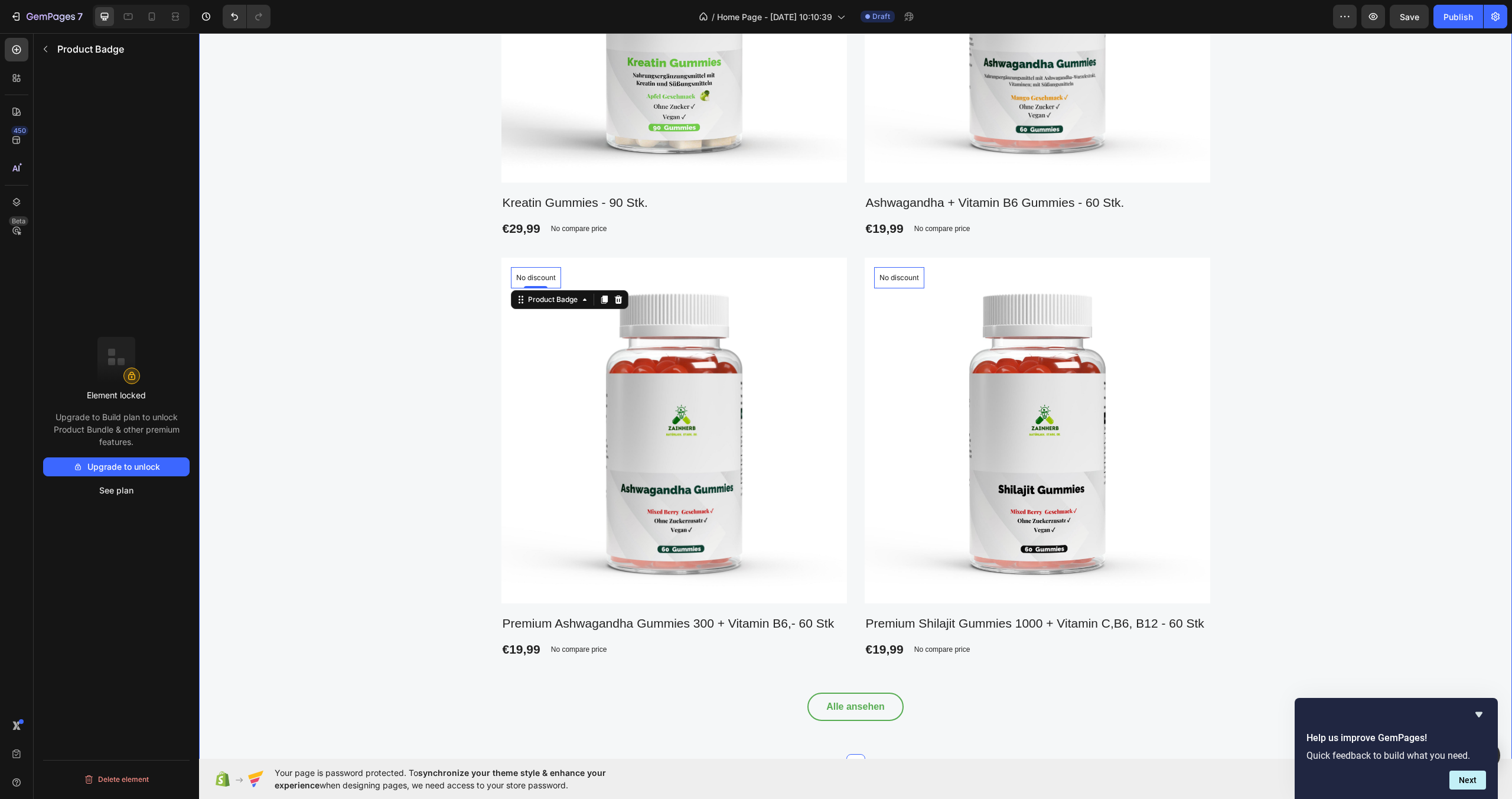
click at [473, 331] on div "Unsere leckere Vielfalt Heading Weil Tabletten schlucken [DATE] war. Text block…" at bounding box center [855, 227] width 1295 height 986
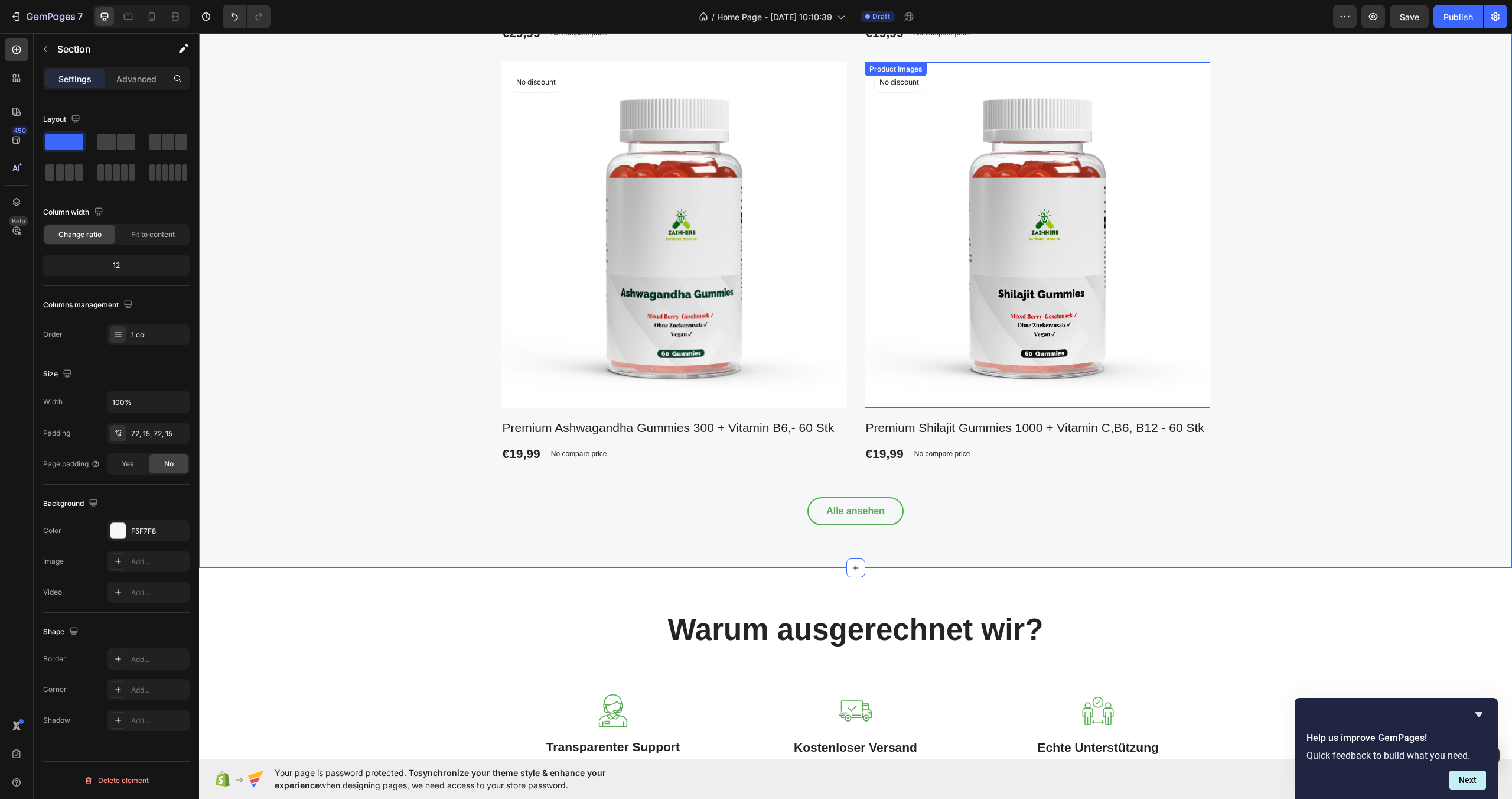
scroll to position [1466, 0]
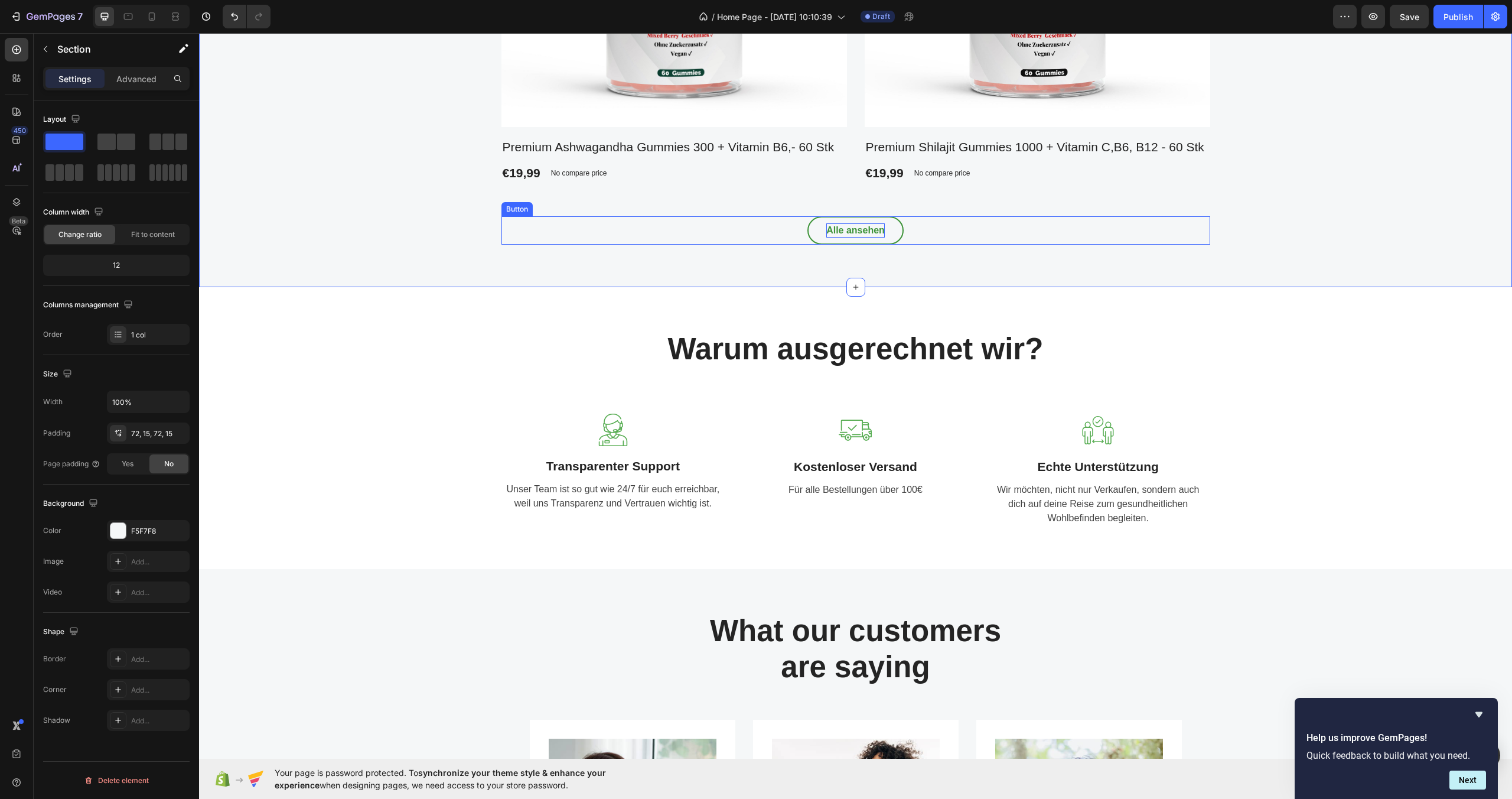
click at [835, 223] on p "Alle ansehen" at bounding box center [855, 230] width 58 height 14
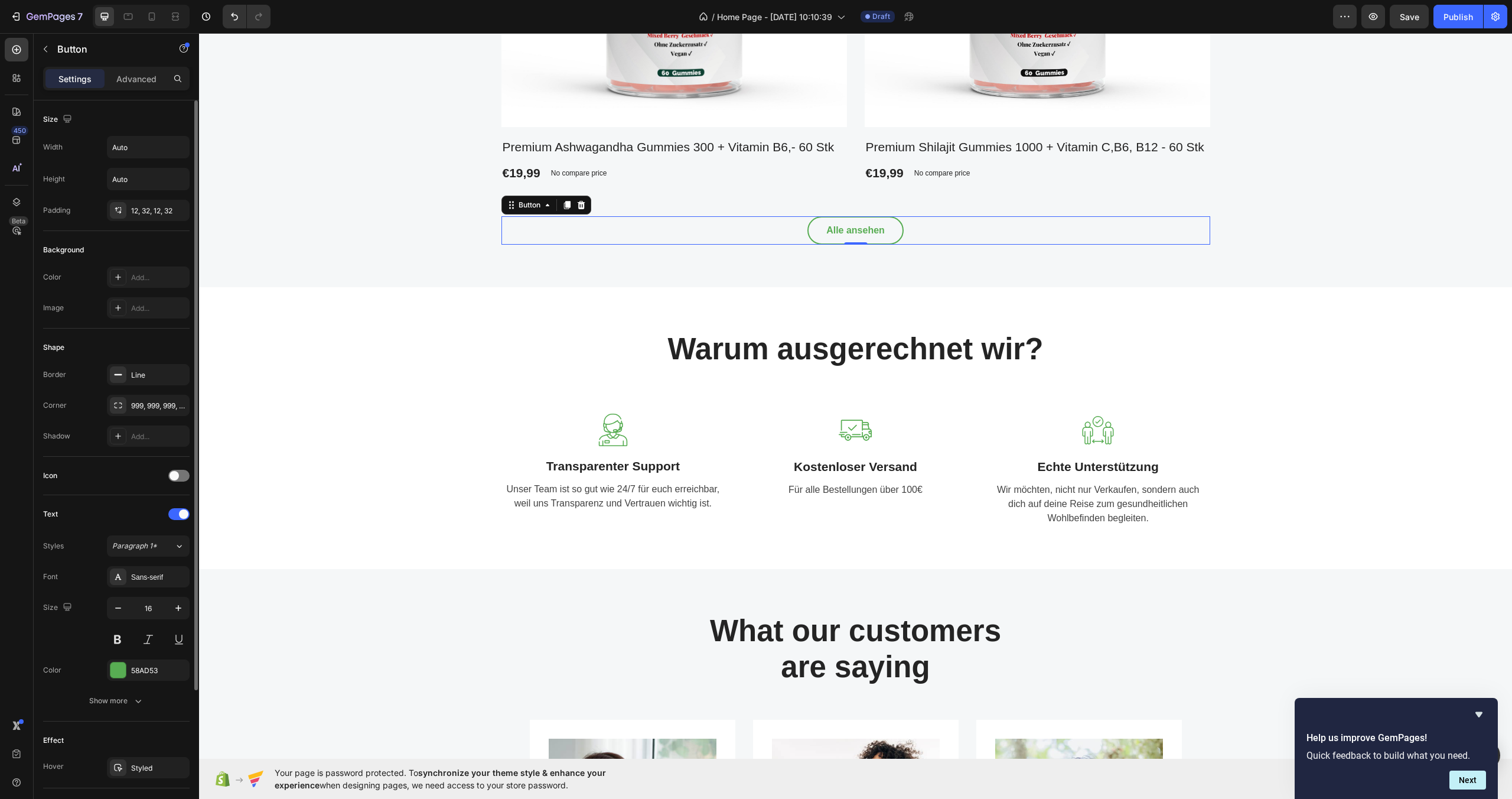
scroll to position [177, 0]
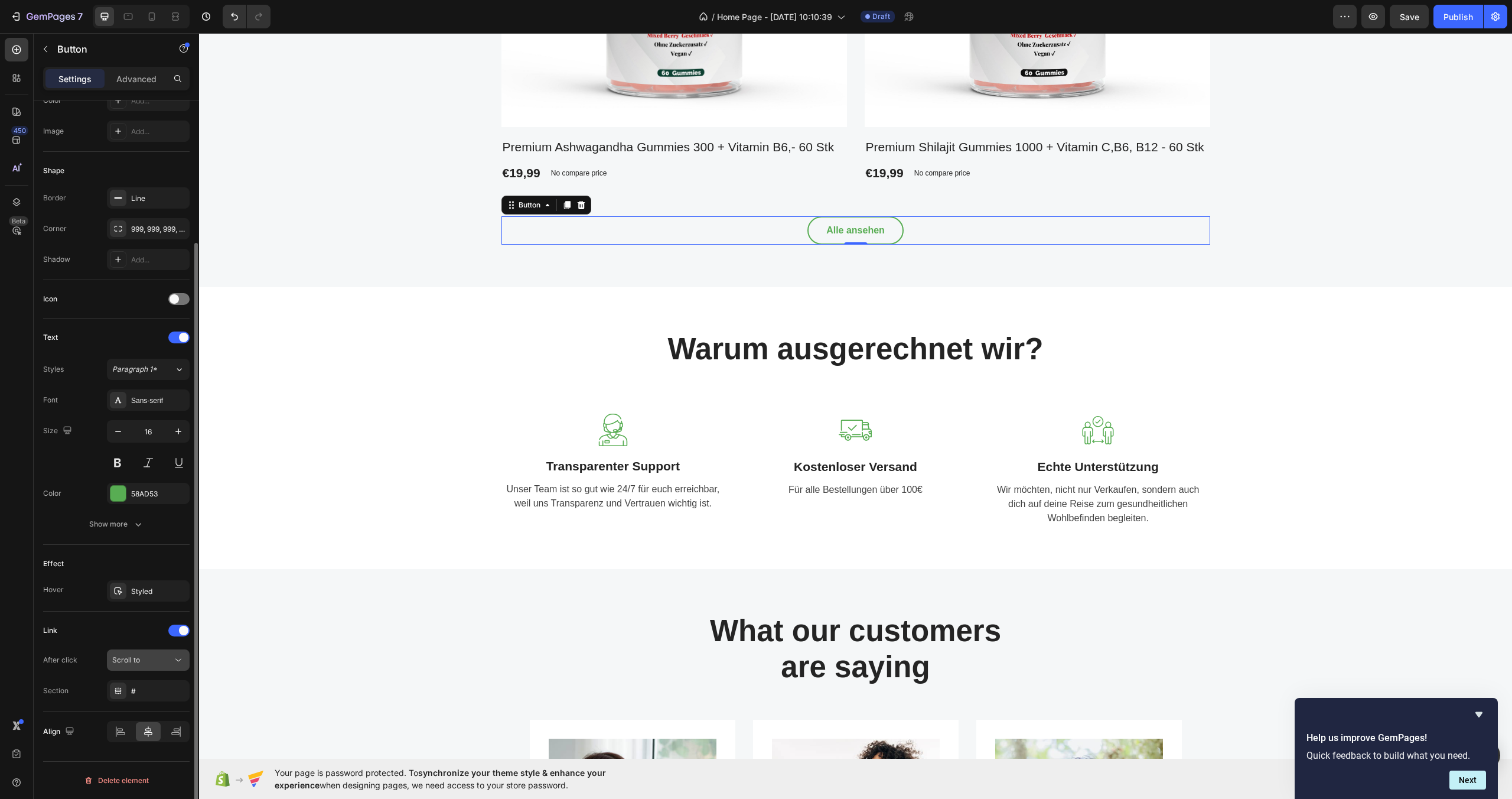
click at [127, 654] on div "Scroll to" at bounding box center [147, 660] width 72 height 12
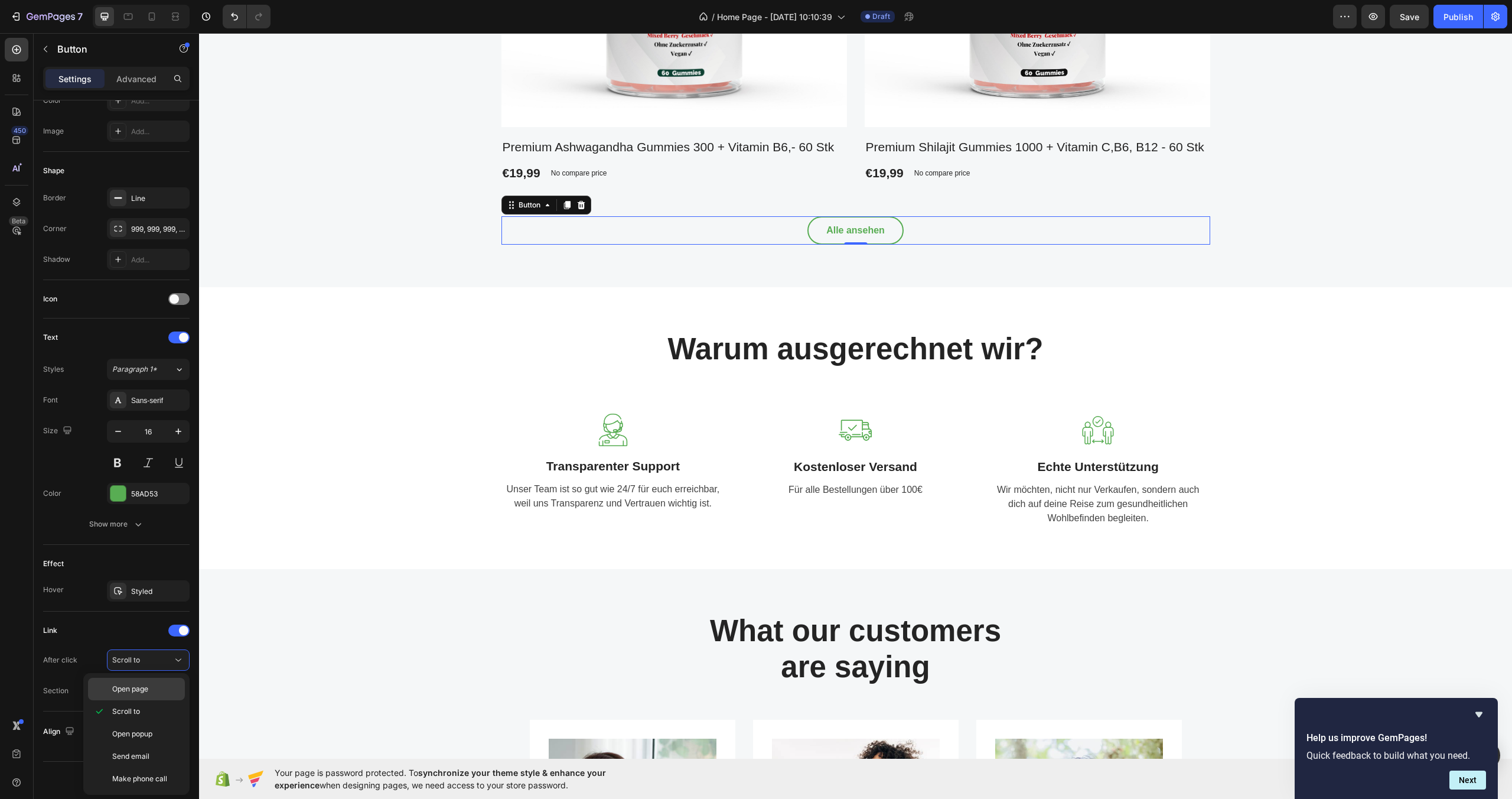
click at [150, 693] on p "Open page" at bounding box center [145, 688] width 67 height 11
click at [155, 692] on div "Add..." at bounding box center [159, 691] width 55 height 11
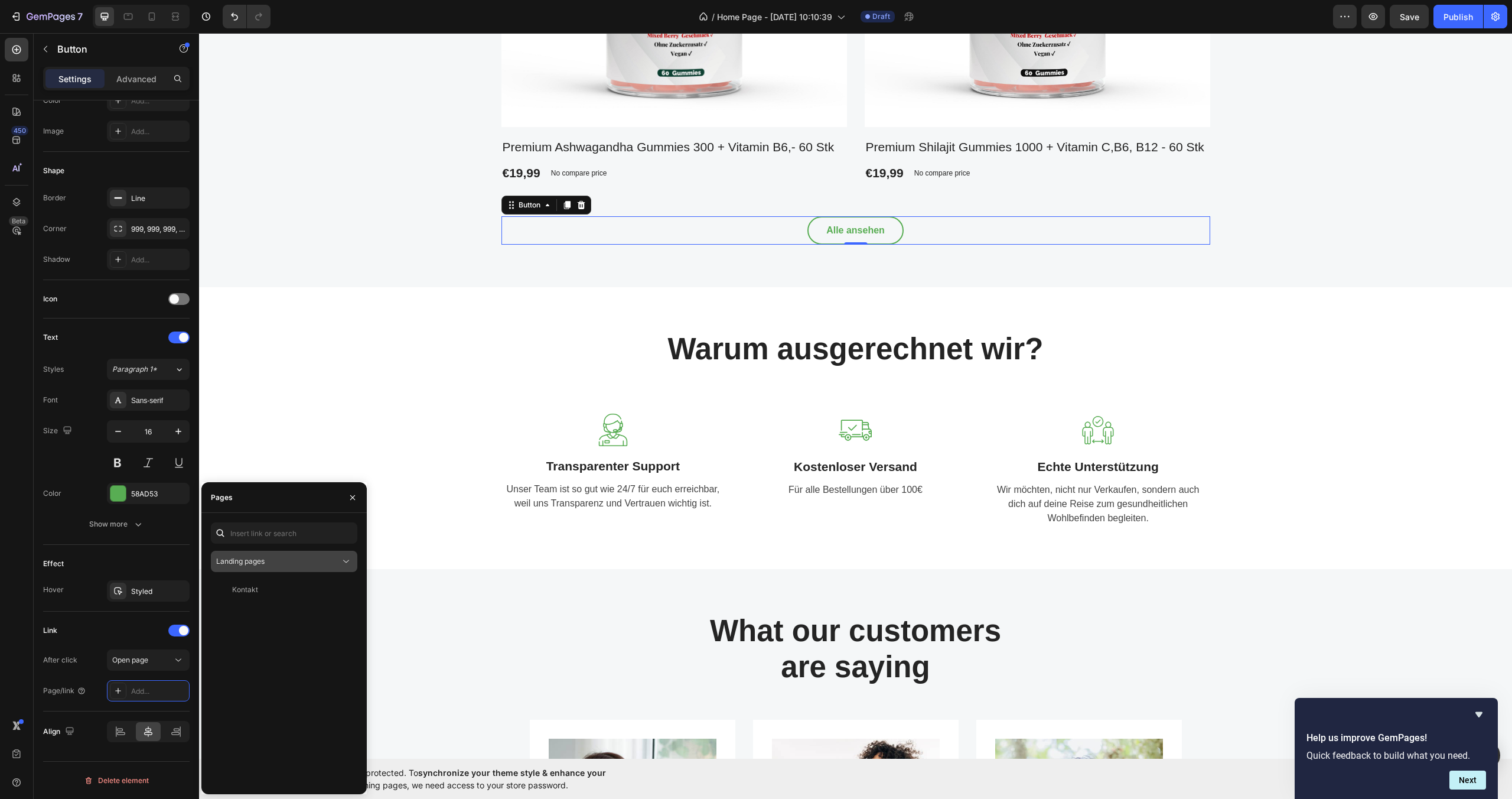
click at [242, 559] on span "Landing pages" at bounding box center [240, 561] width 48 height 9
click at [248, 614] on span "Collection pages" at bounding box center [268, 612] width 55 height 11
click at [232, 639] on div "Unsere Leckereien View" at bounding box center [281, 632] width 141 height 22
click at [348, 495] on icon "button" at bounding box center [353, 497] width 10 height 10
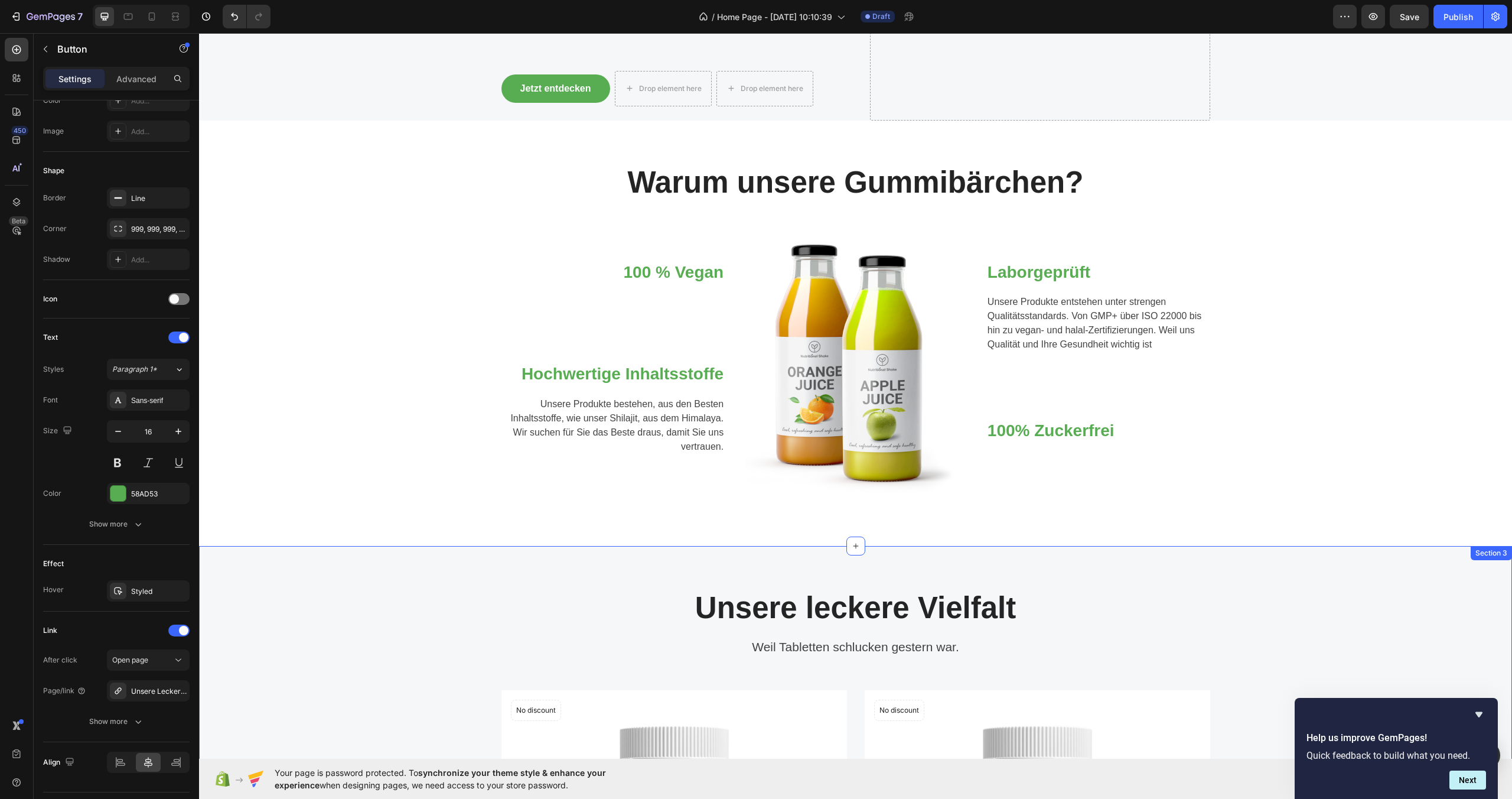
scroll to position [0, 0]
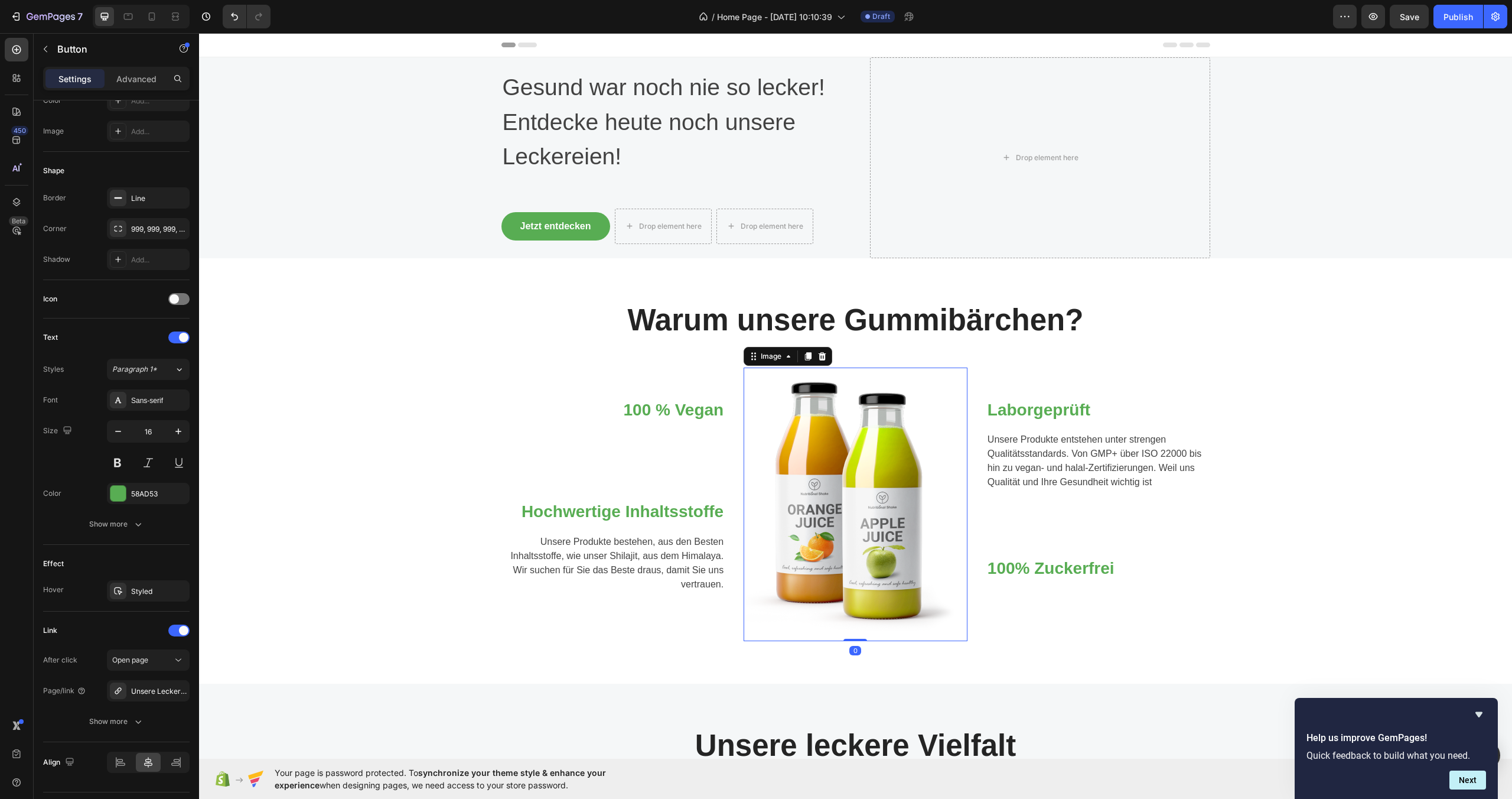
click at [863, 435] on img at bounding box center [854, 504] width 219 height 274
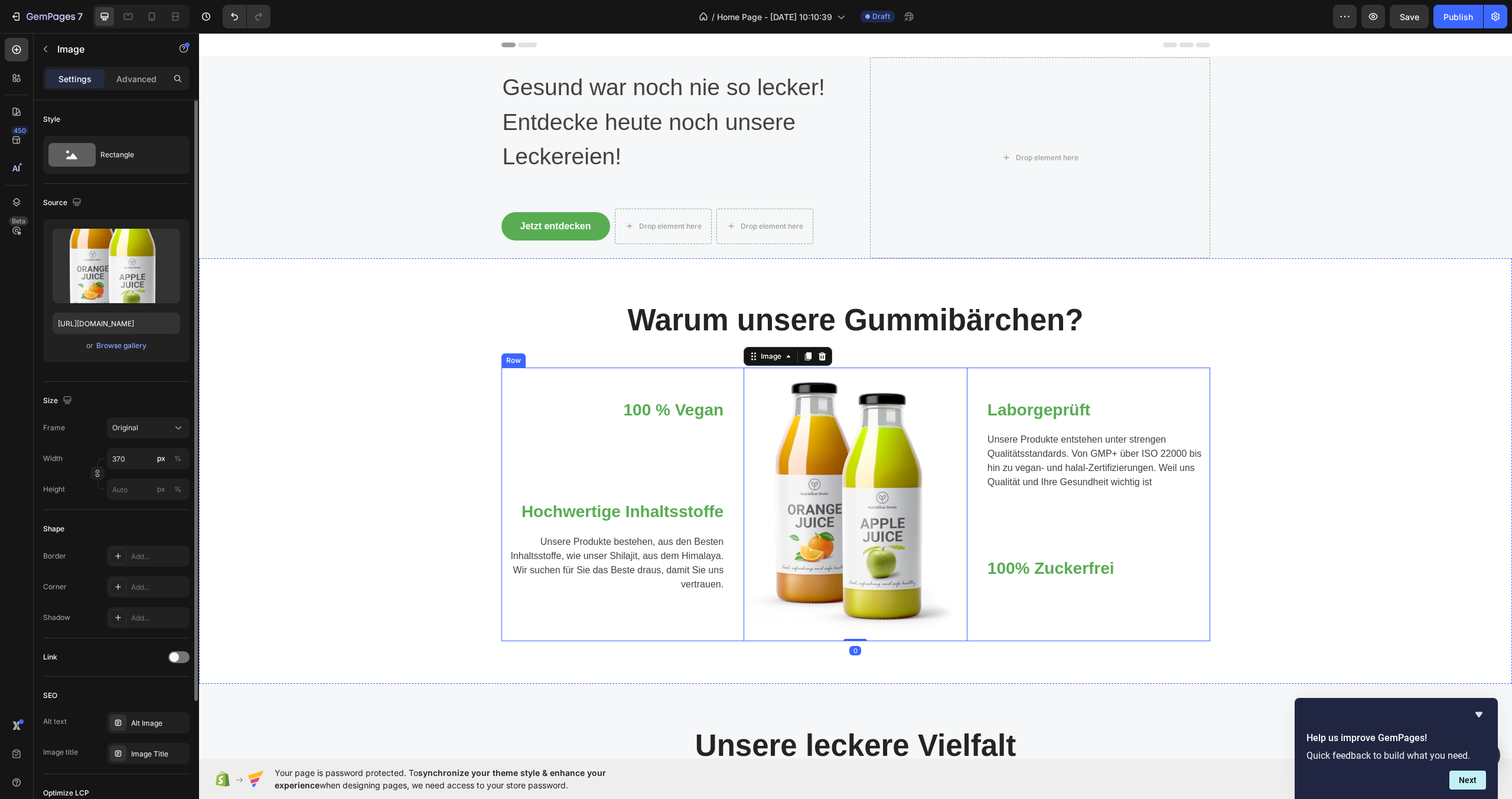
click at [529, 376] on div "100 % Vegan Heading Text block Row Hochwertige Inhaltsstoffe Heading Unsere Pro…" at bounding box center [613, 504] width 223 height 274
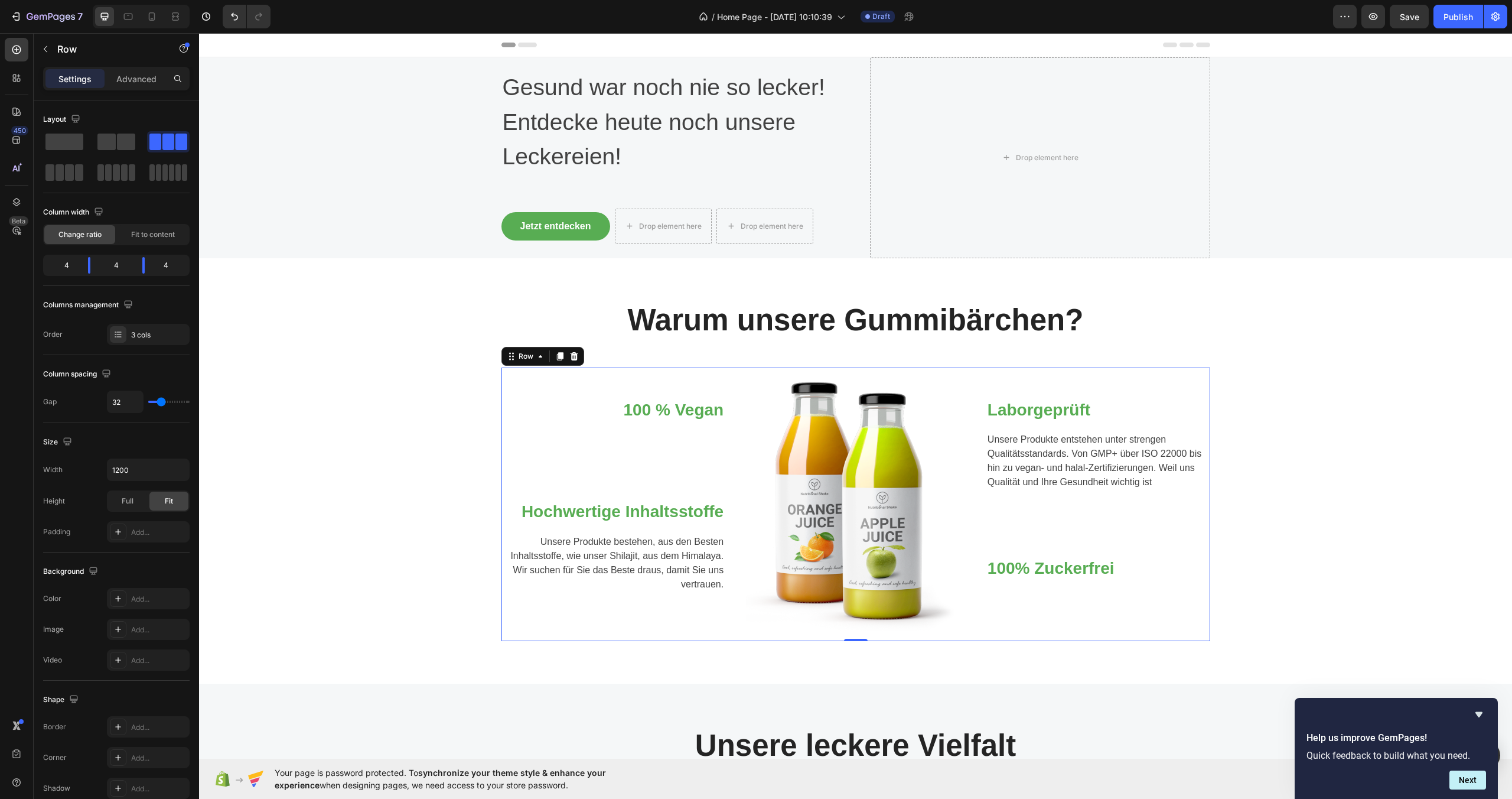
click at [479, 331] on div "Warum unsere Gummibärchen? Heading Row 100 % Vegan Heading Text block Row Hochw…" at bounding box center [855, 471] width 1295 height 340
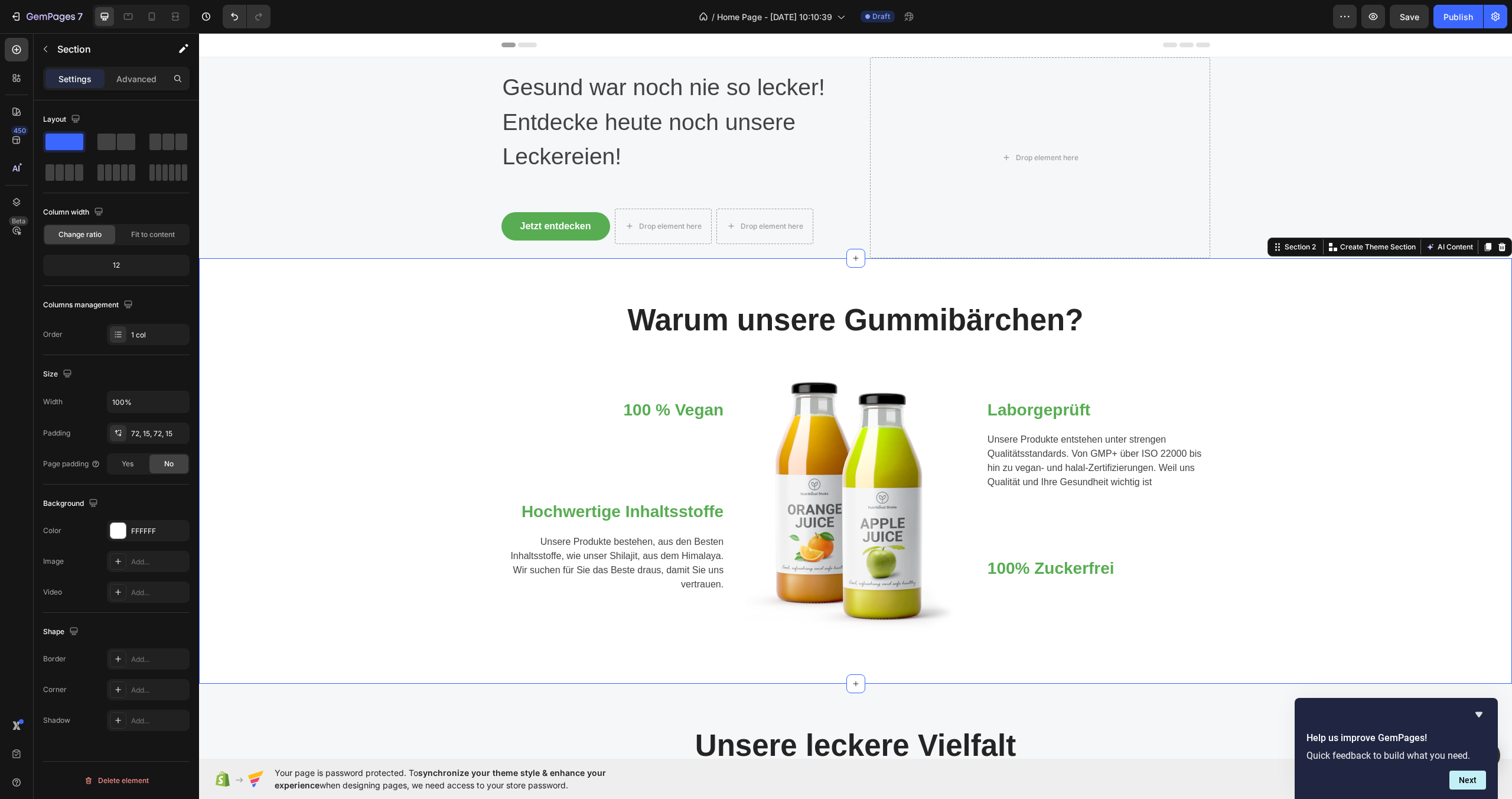
click at [556, 340] on div "Warum unsere Gummibärchen? Heading Row 100 % Vegan Heading Text block Row Hochw…" at bounding box center [855, 471] width 1295 height 340
click at [712, 92] on p "Gesund war noch nie so lecker!" at bounding box center [671, 87] width 338 height 35
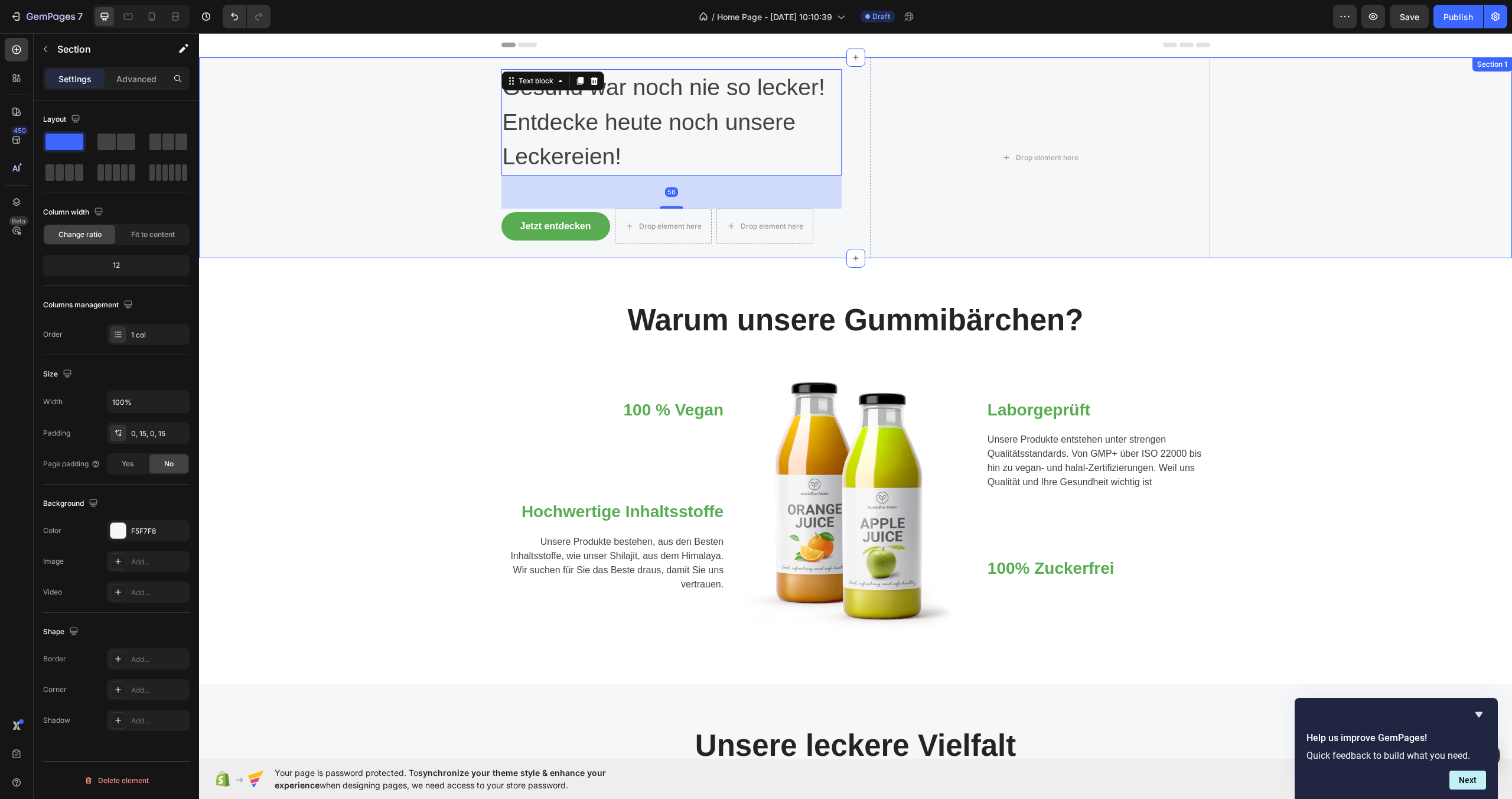
click at [422, 165] on div "Heading Gesund war noch nie so lecker! Entdecke [DATE] noch unsere Leckereien! …" at bounding box center [855, 157] width 1295 height 201
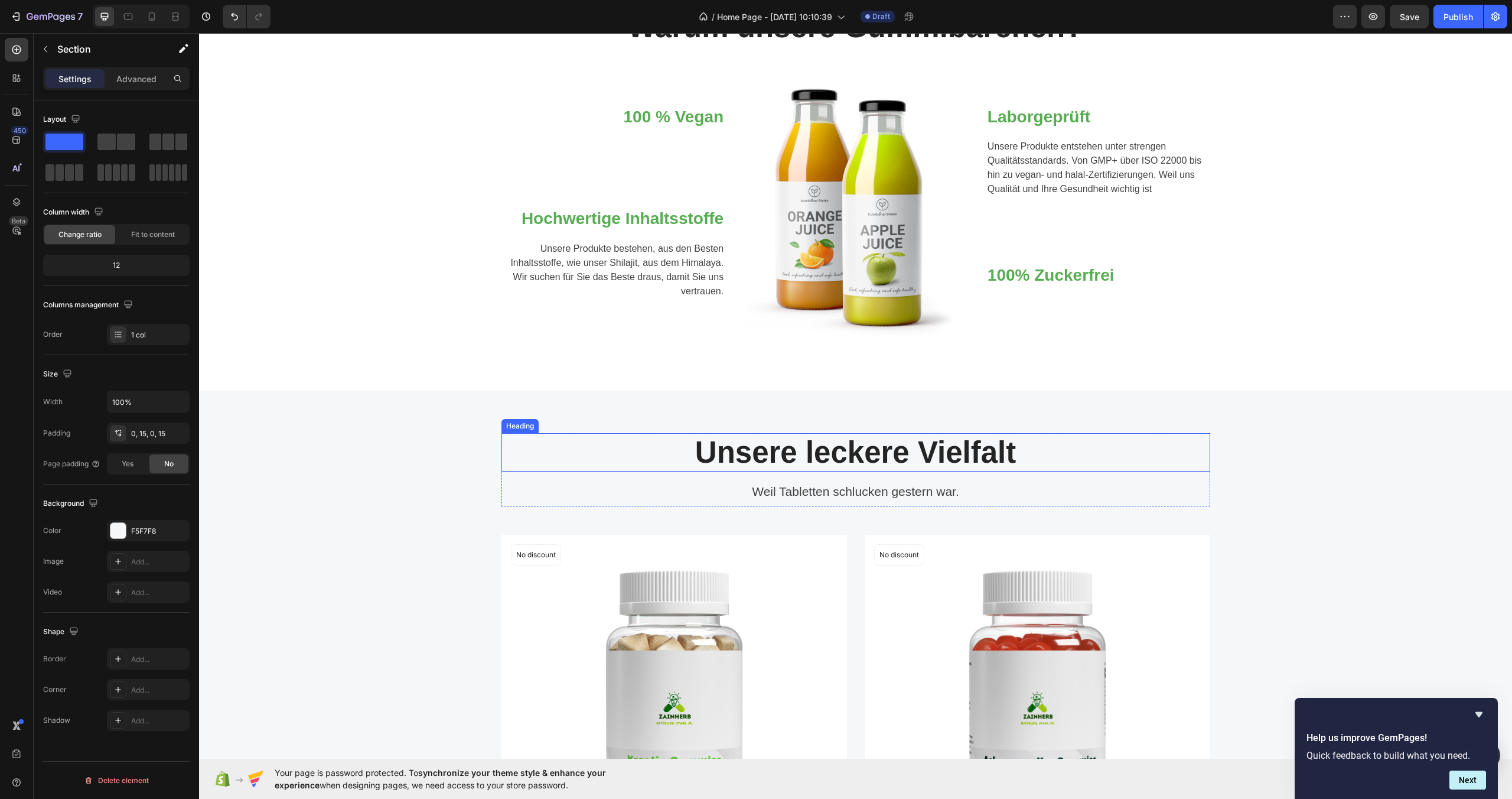
scroll to position [164, 0]
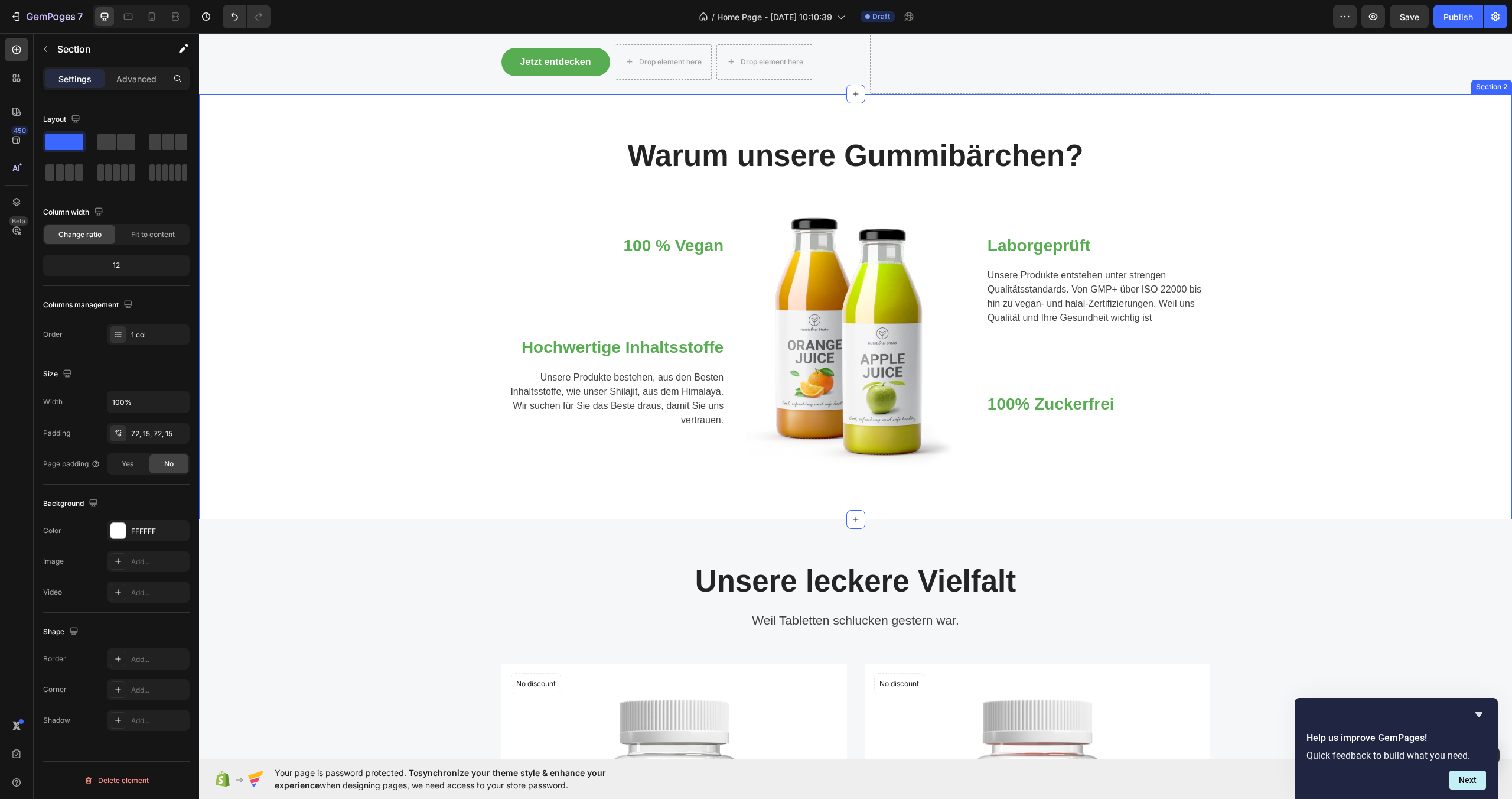
click at [621, 120] on div "Warum unsere Gummibärchen? Heading Row 100 % Vegan Heading Text block Row Hochw…" at bounding box center [855, 307] width 1313 height 425
click at [621, 119] on div "Warum unsere Gummibärchen? Heading Row 100 % Vegan Heading Text block Row Hochw…" at bounding box center [855, 307] width 1313 height 425
click at [1288, 87] on div "Section 2" at bounding box center [1300, 82] width 36 height 11
click at [1283, 84] on div "Section 2" at bounding box center [1300, 82] width 36 height 11
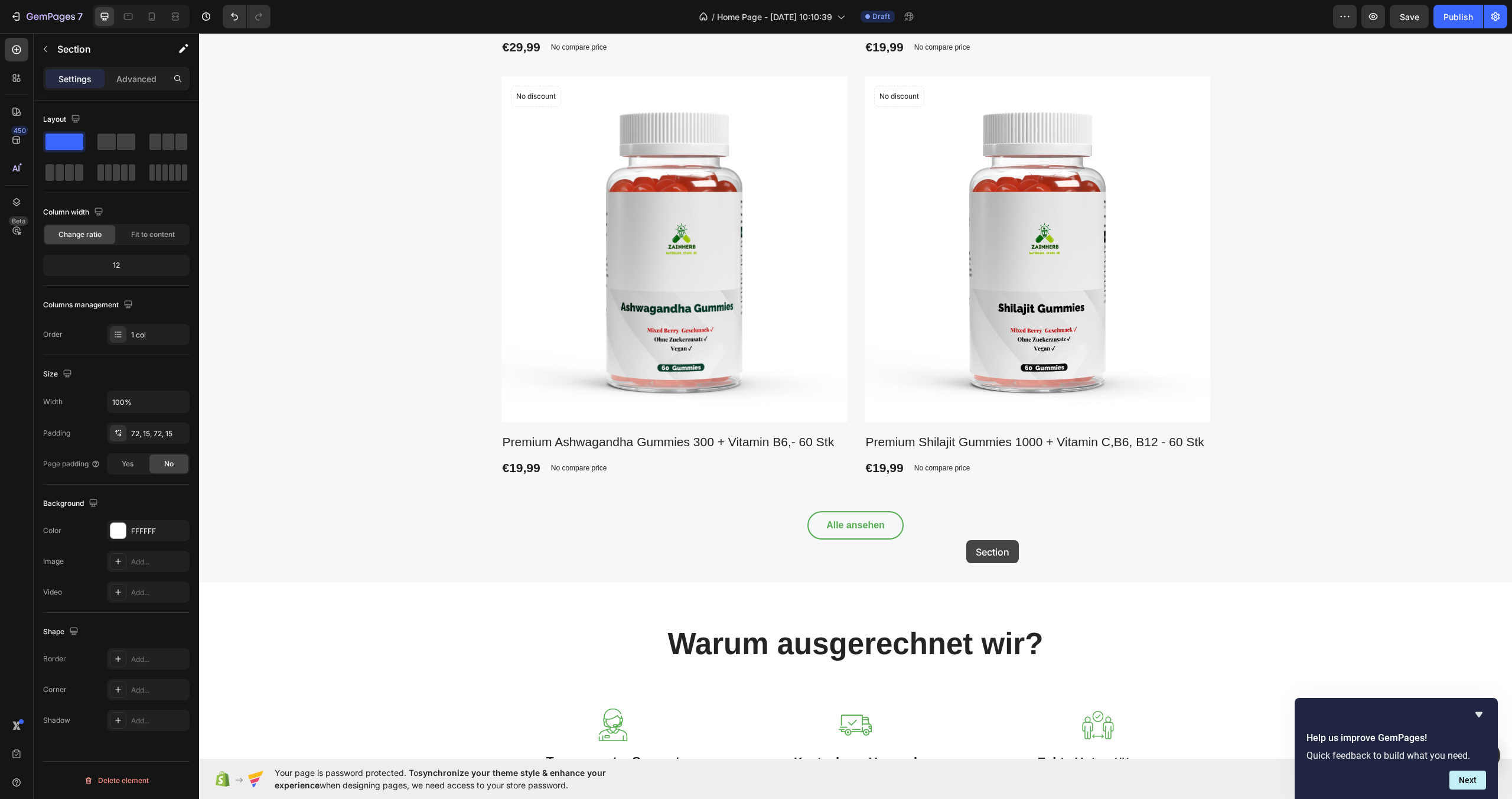
scroll to position [1185, 0]
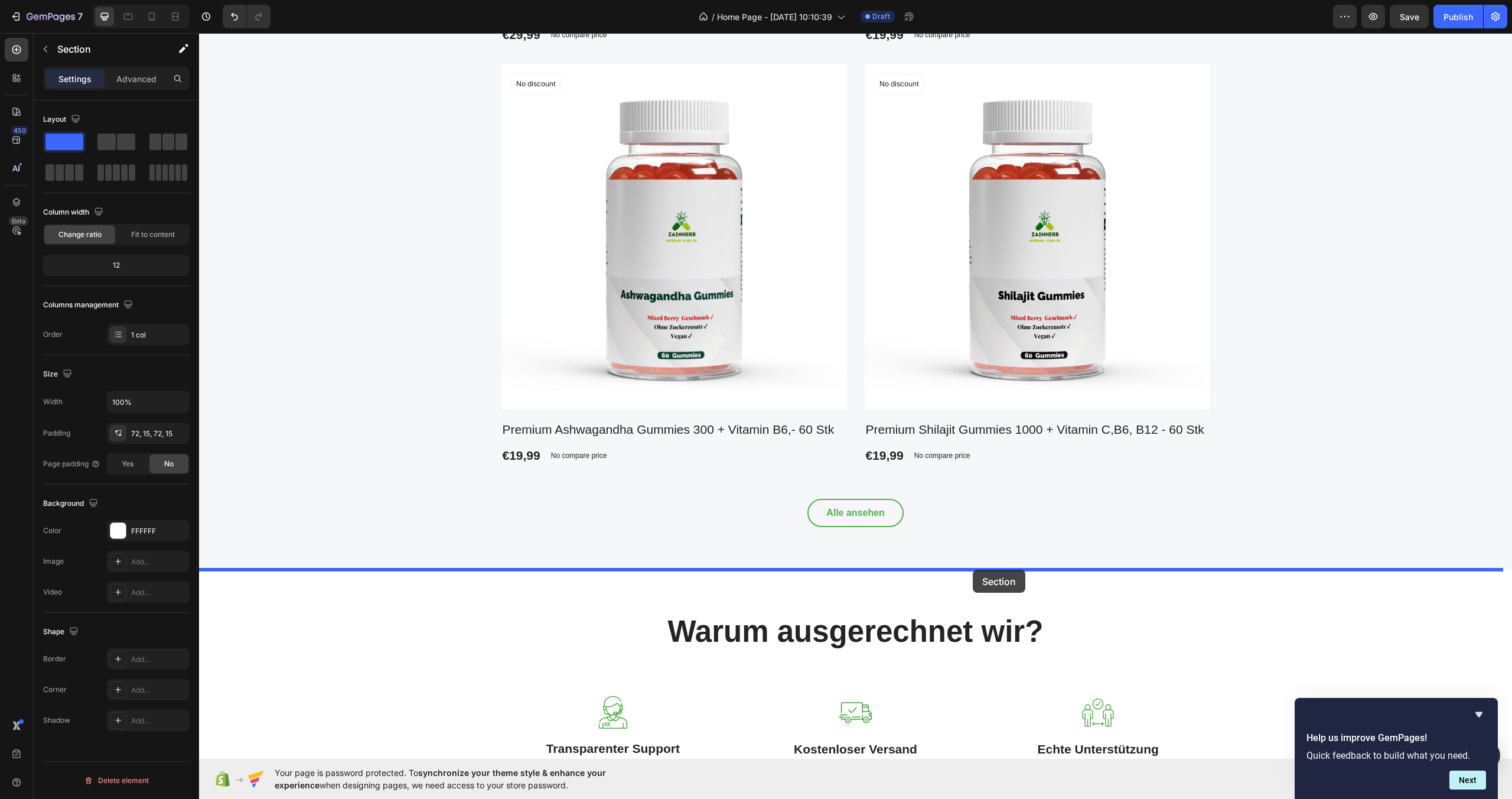
drag, startPoint x: 1044, startPoint y: 112, endPoint x: 973, endPoint y: 570, distance: 463.5
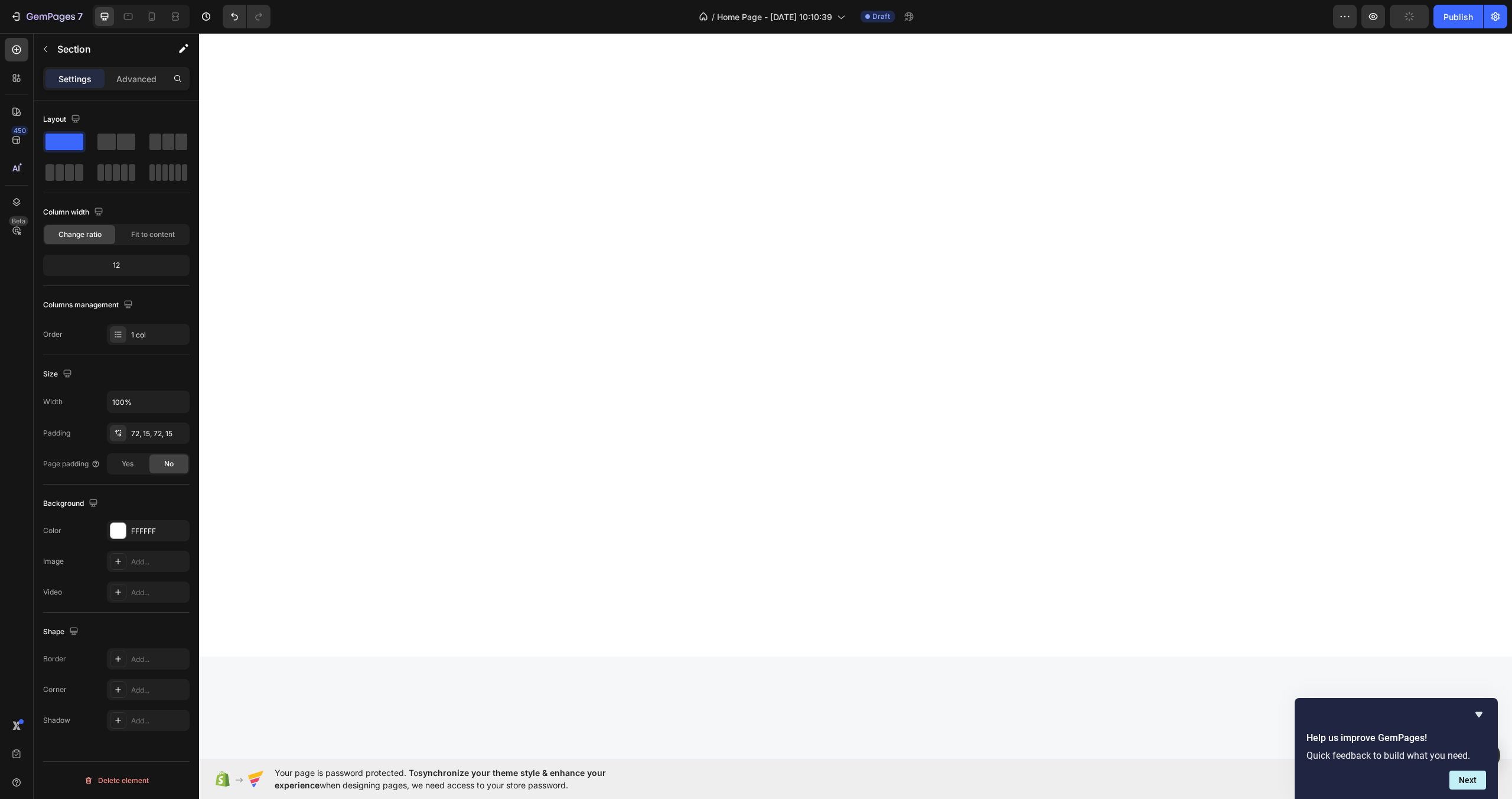
scroll to position [0, 0]
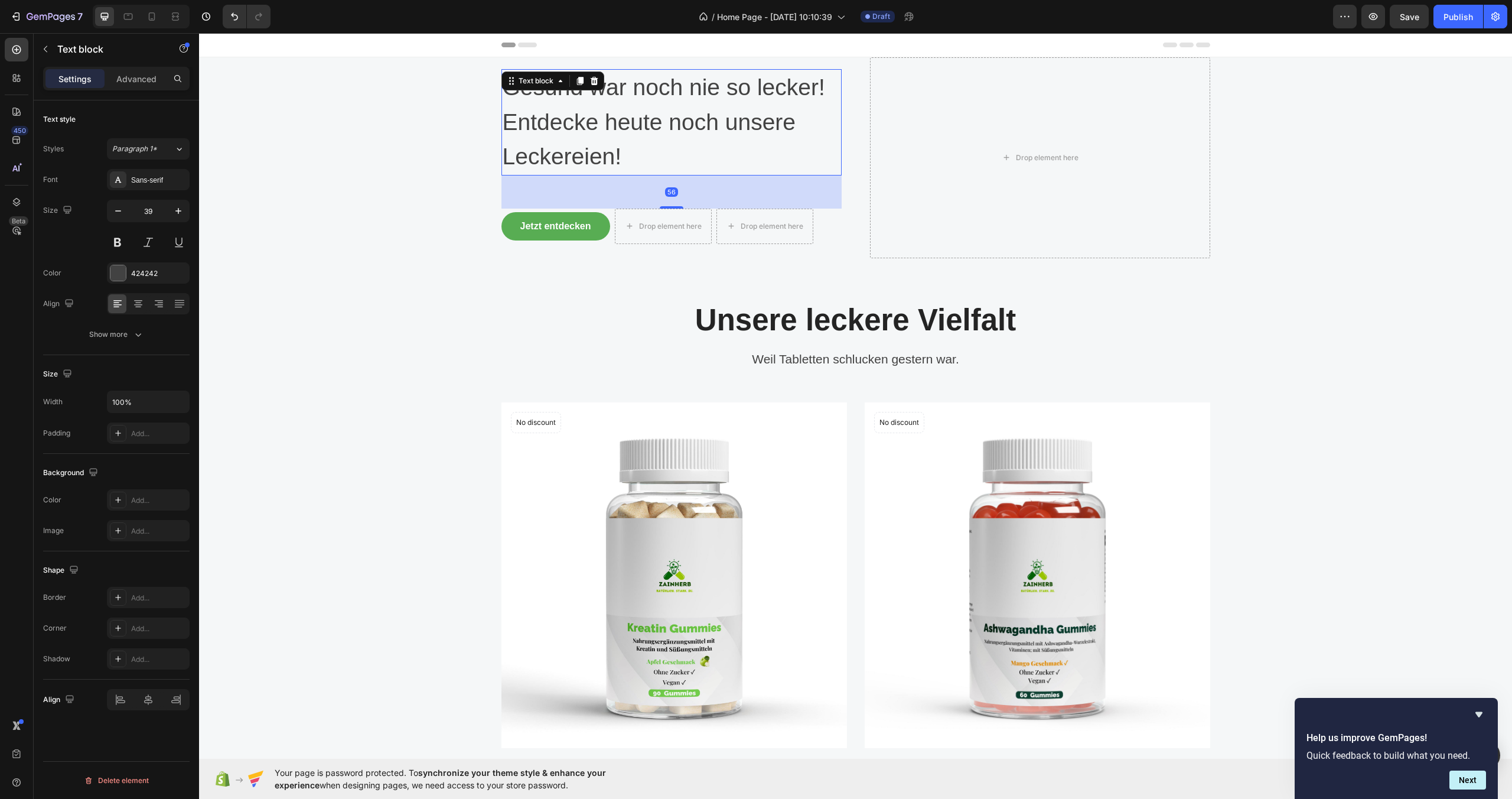
click at [634, 149] on p "Entdecke heute noch unsere Leckereien!" at bounding box center [671, 139] width 338 height 69
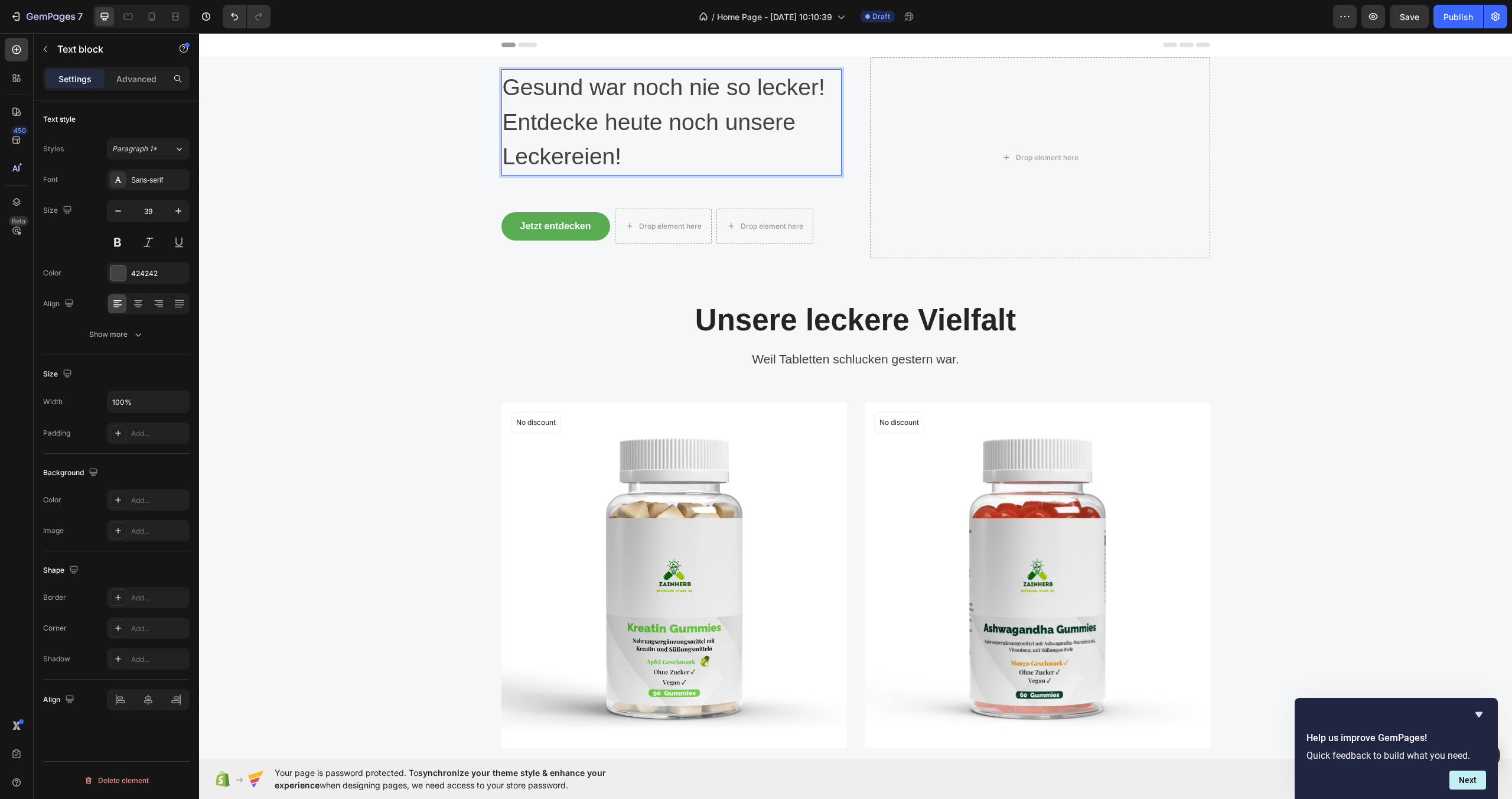
click at [636, 151] on p "Entdecke heute noch unsere Leckereien!" at bounding box center [671, 139] width 338 height 69
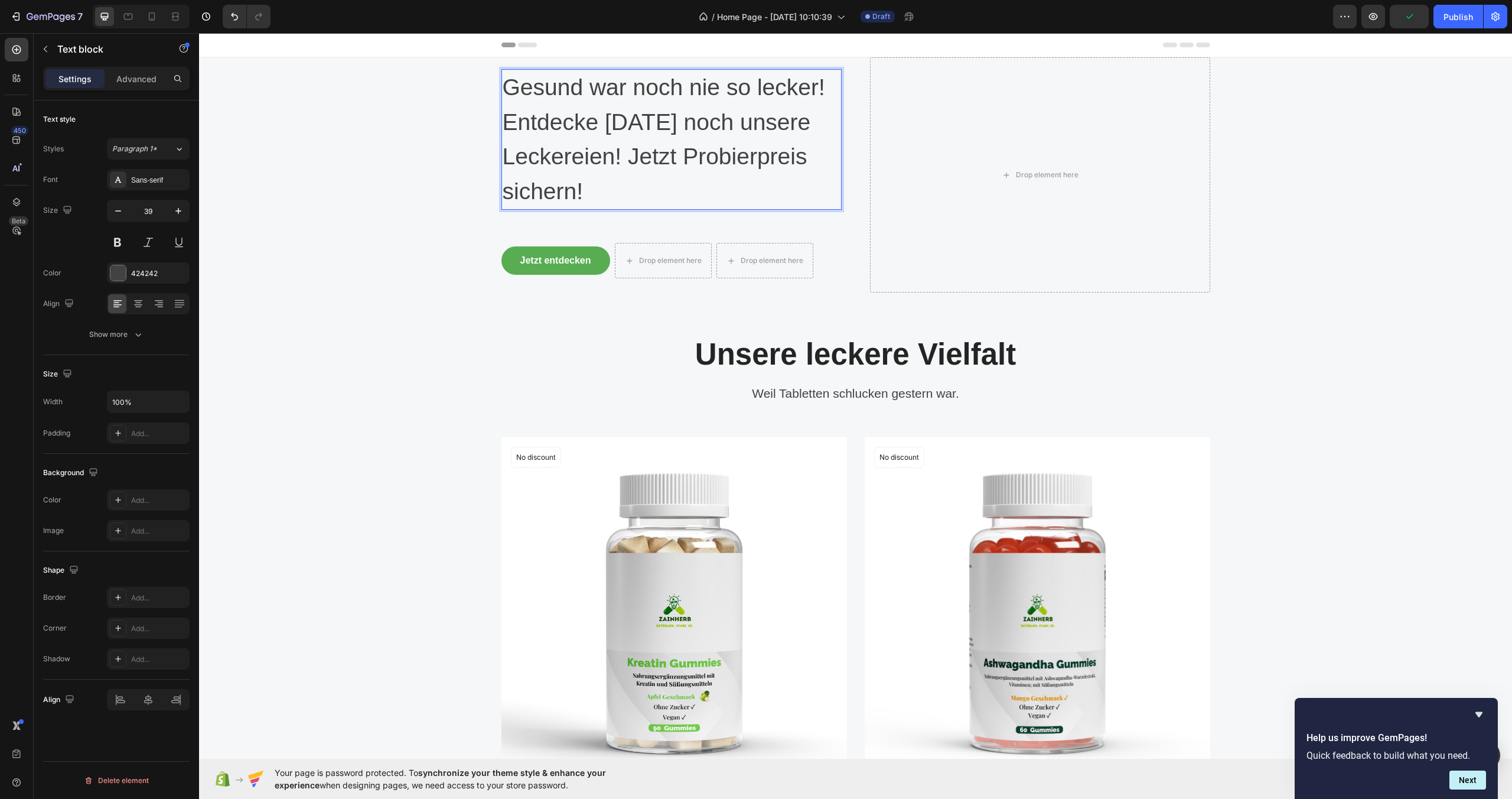
click at [629, 157] on p "Entdecke [DATE] noch unsere Leckereien! Jetzt Probierpreis sichern!" at bounding box center [671, 156] width 338 height 104
click at [627, 160] on p "Entdecke [DATE] noch unsere Leckereien! Jetzt Probierpreis sichern!" at bounding box center [671, 156] width 338 height 104
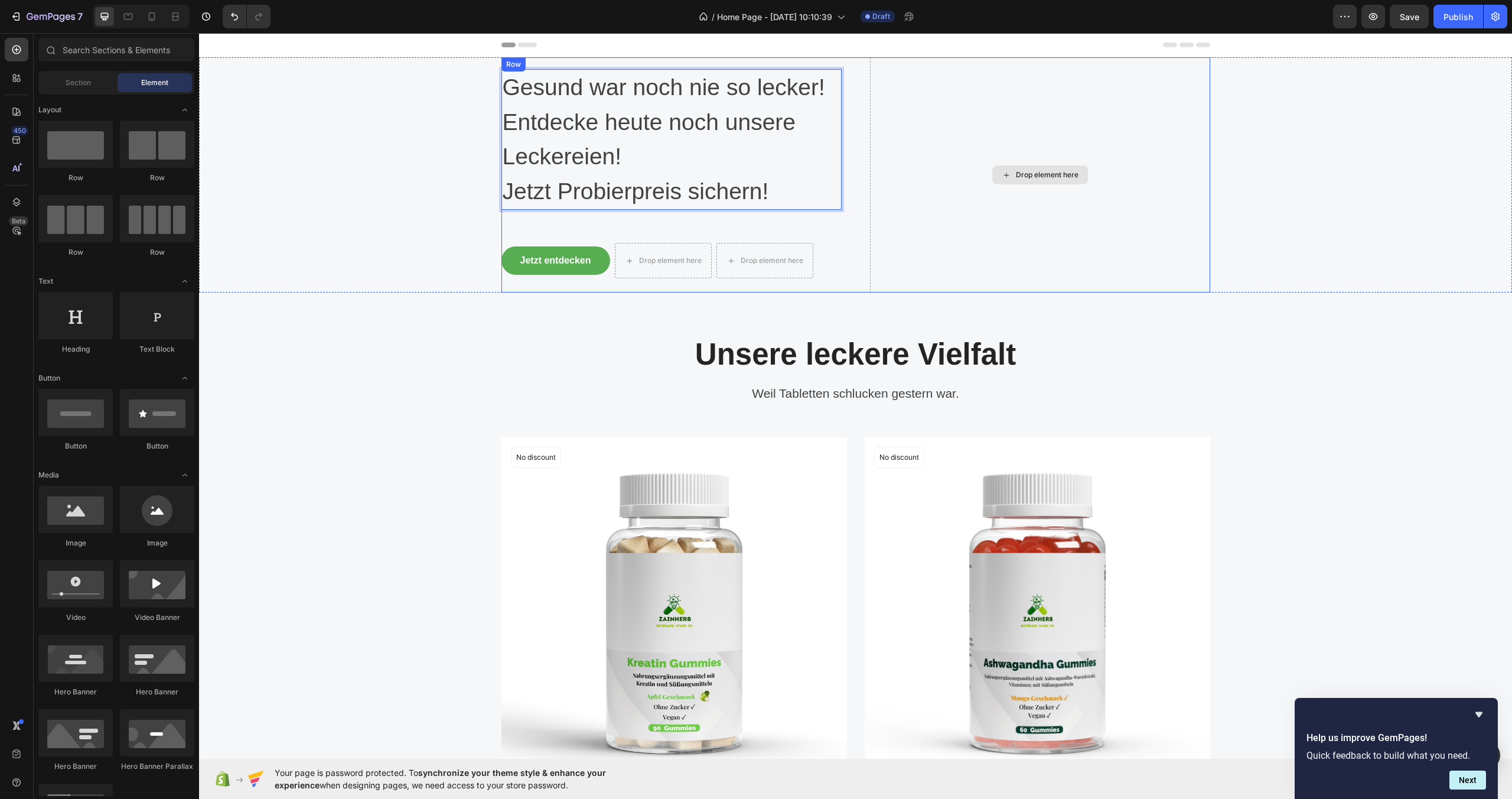
click at [1070, 174] on div "Drop element here" at bounding box center [1046, 175] width 62 height 10
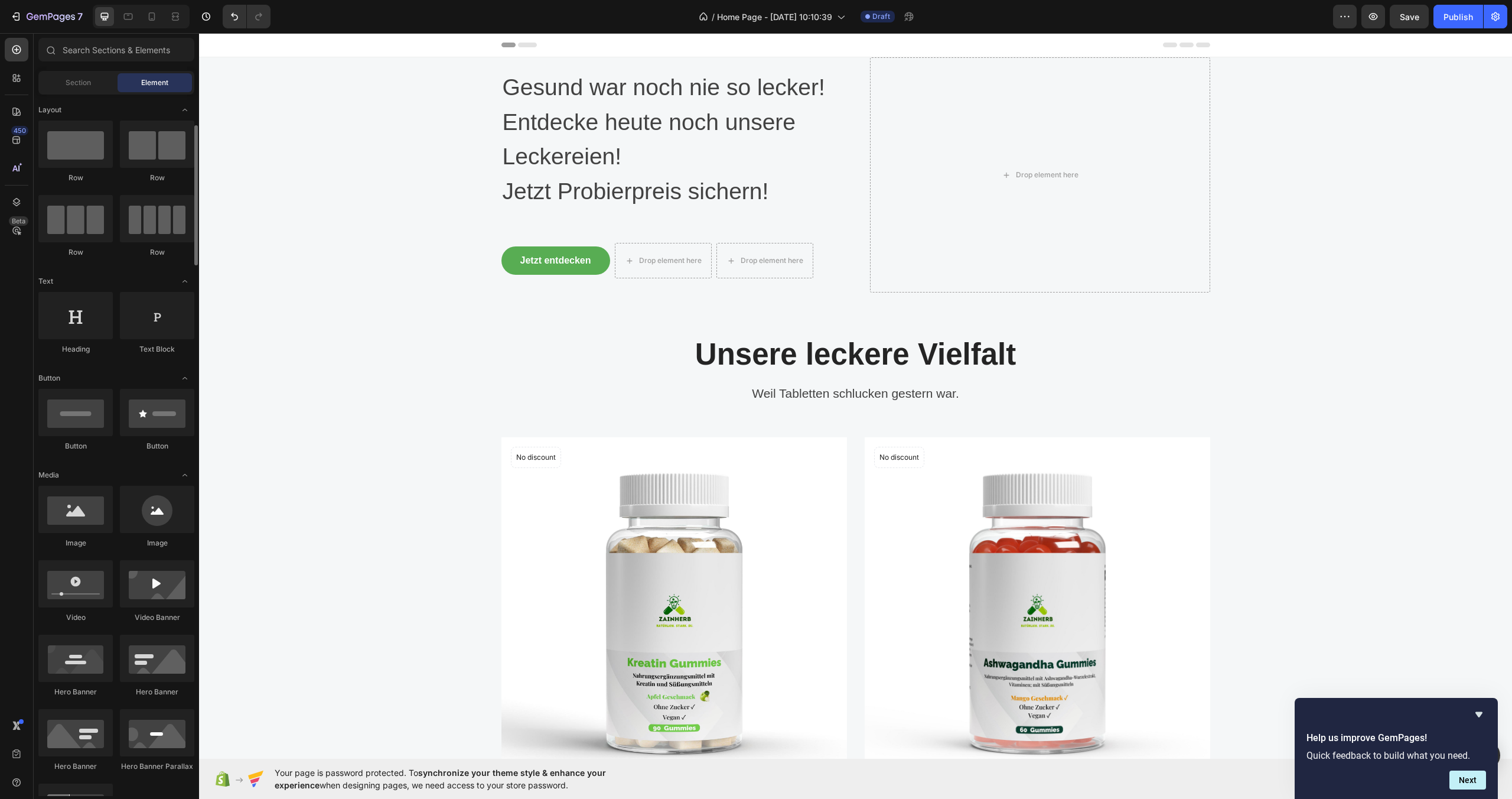
scroll to position [222, 0]
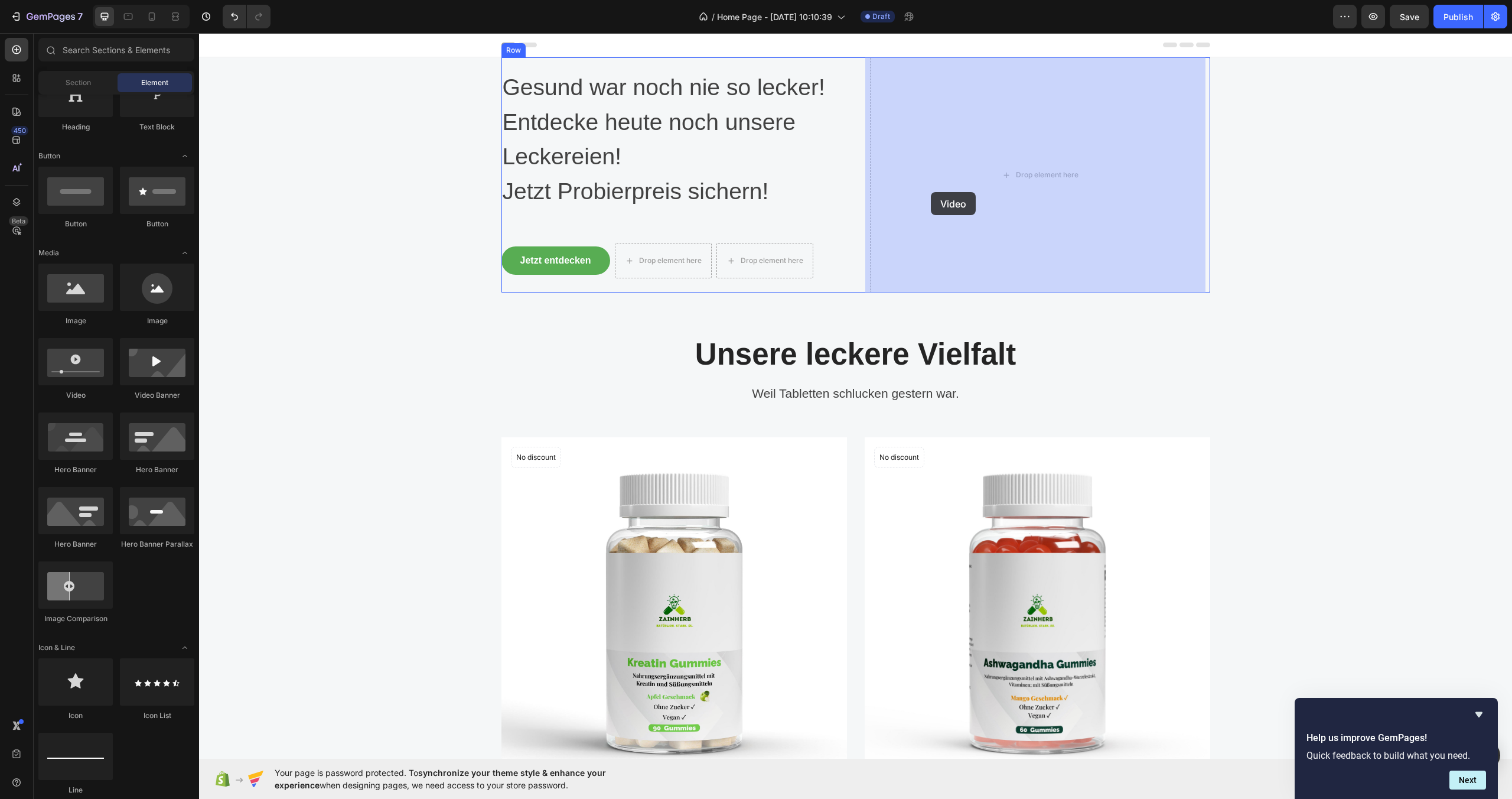
drag, startPoint x: 280, startPoint y: 402, endPoint x: 931, endPoint y: 192, distance: 684.0
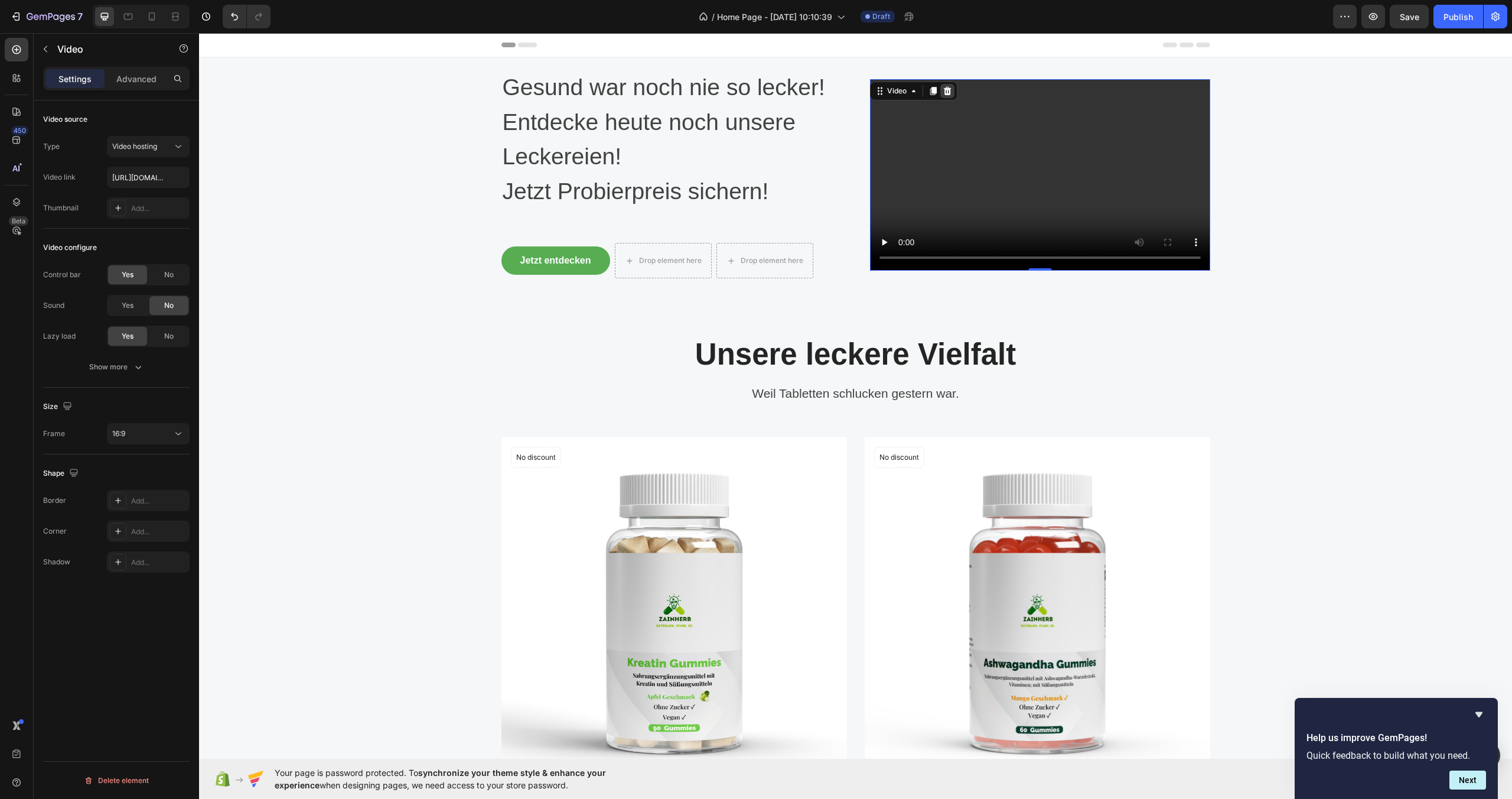
click at [943, 94] on icon at bounding box center [947, 91] width 8 height 8
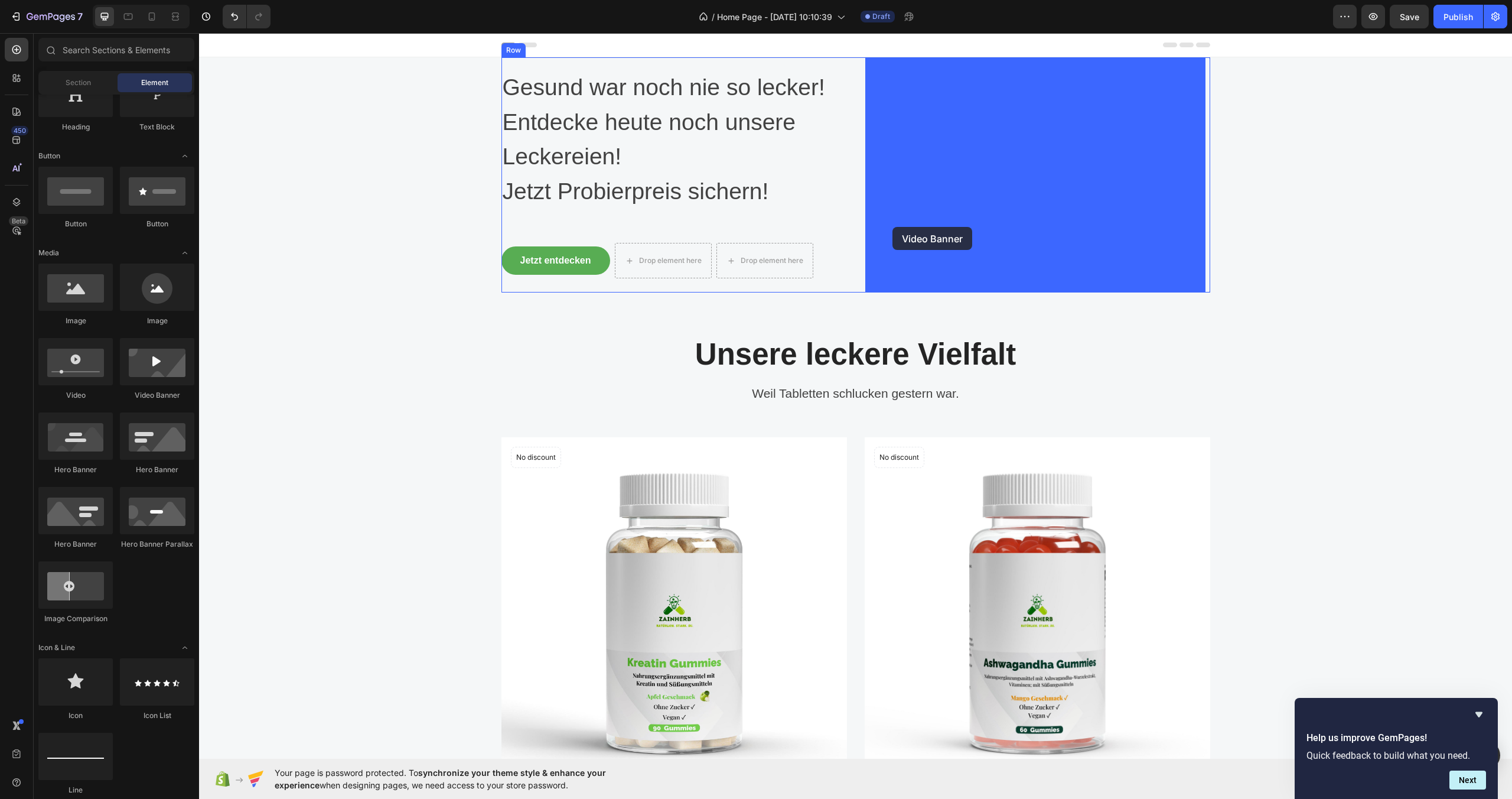
drag, startPoint x: 359, startPoint y: 414, endPoint x: 903, endPoint y: 222, distance: 576.9
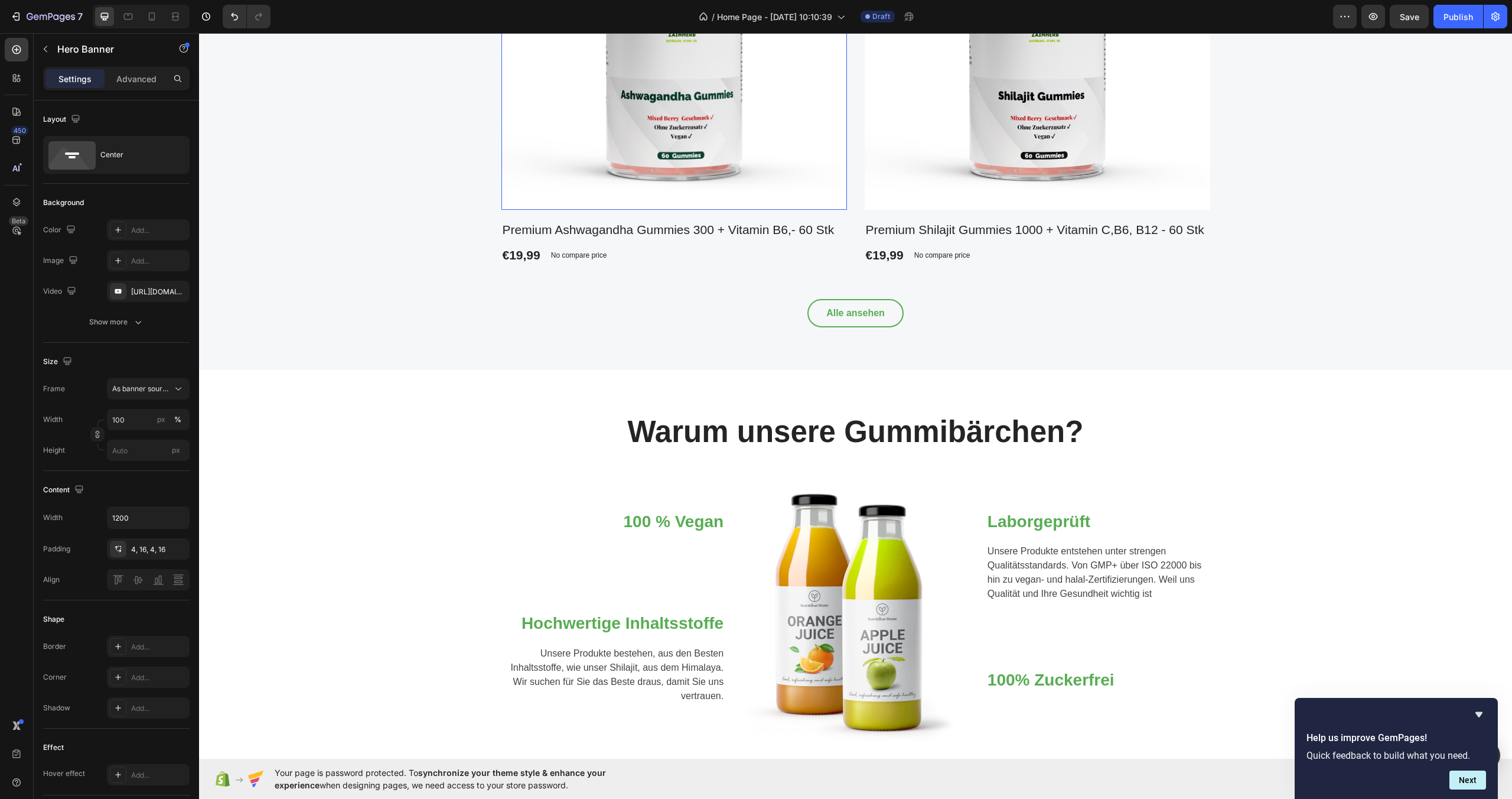
scroll to position [894, 0]
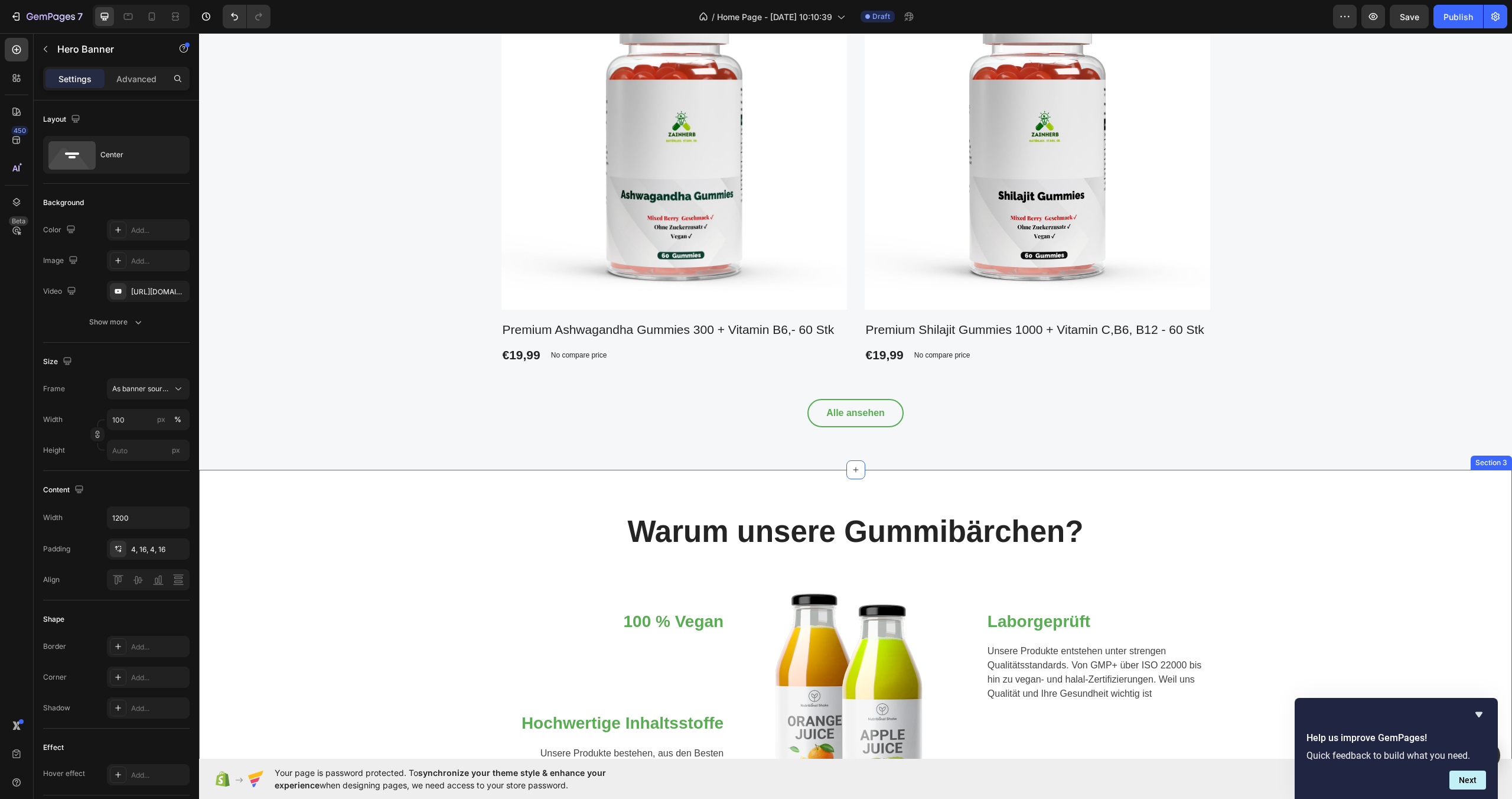
click at [682, 492] on div "Warum unsere Gummibärchen? Heading Row 100 % Vegan Heading Text block Row Hochw…" at bounding box center [855, 682] width 1313 height 425
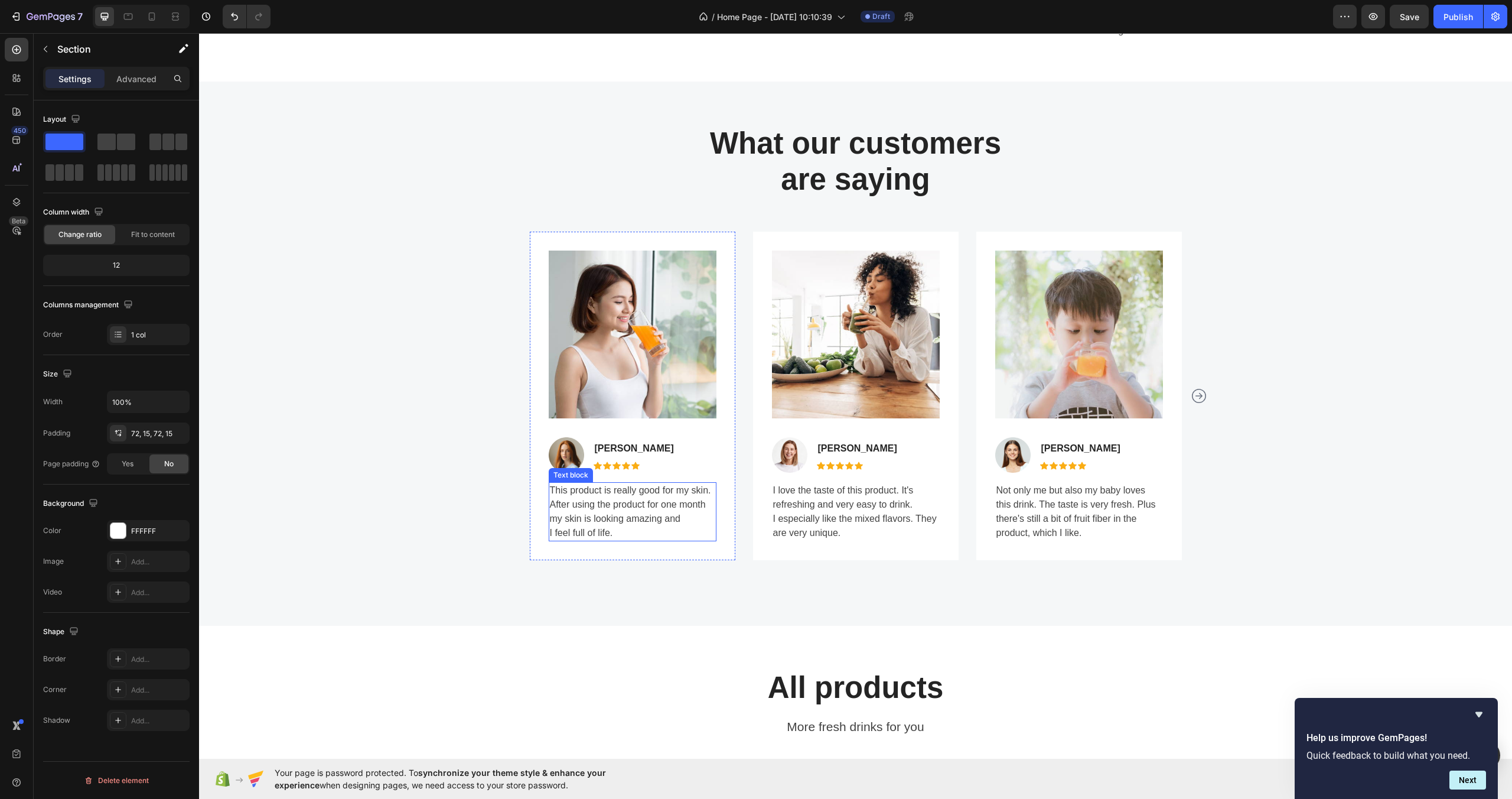
scroll to position [2394, 0]
